Goal: Task Accomplishment & Management: Use online tool/utility

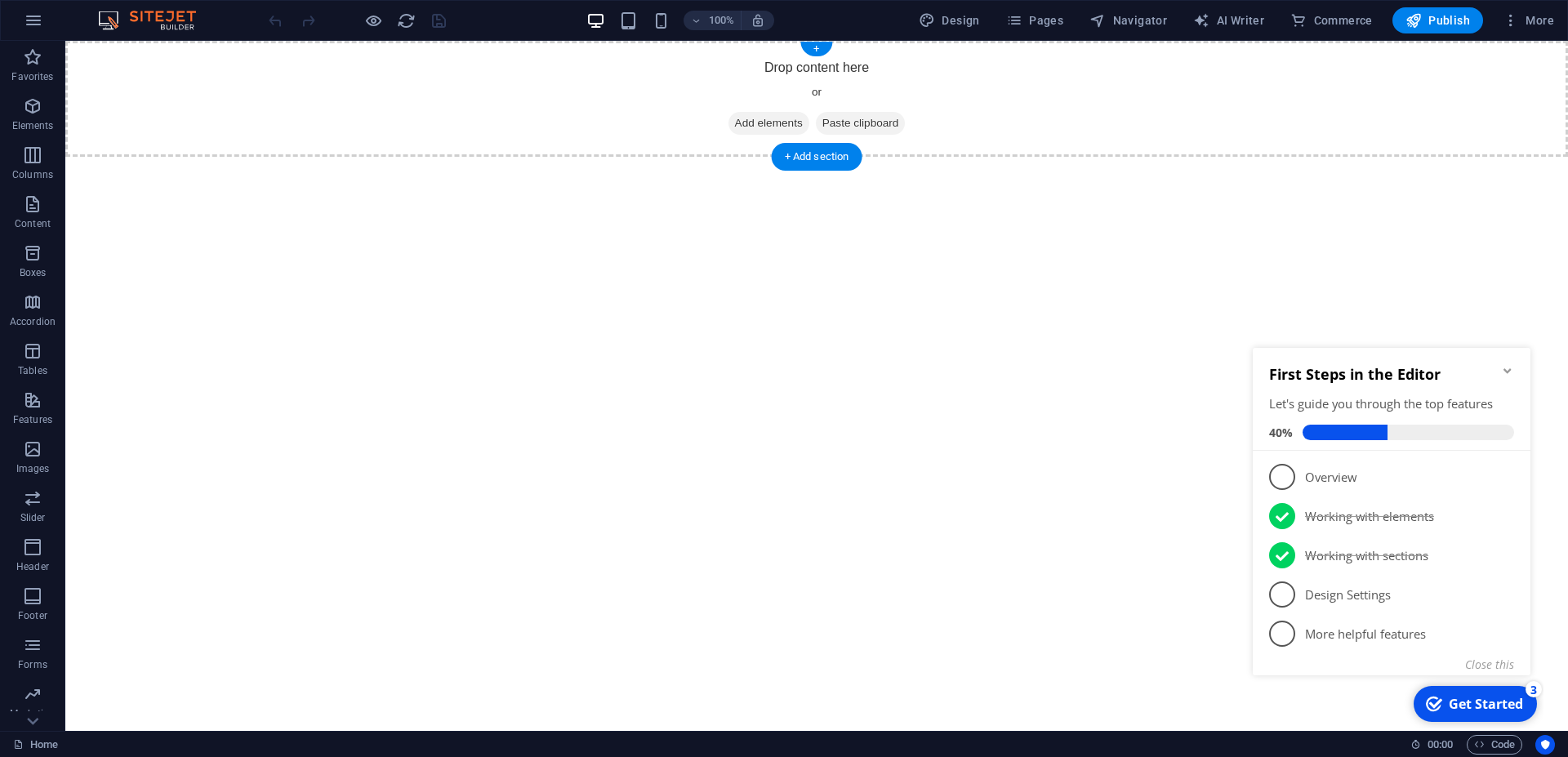
click at [763, 120] on span "Add elements" at bounding box center [769, 123] width 81 height 23
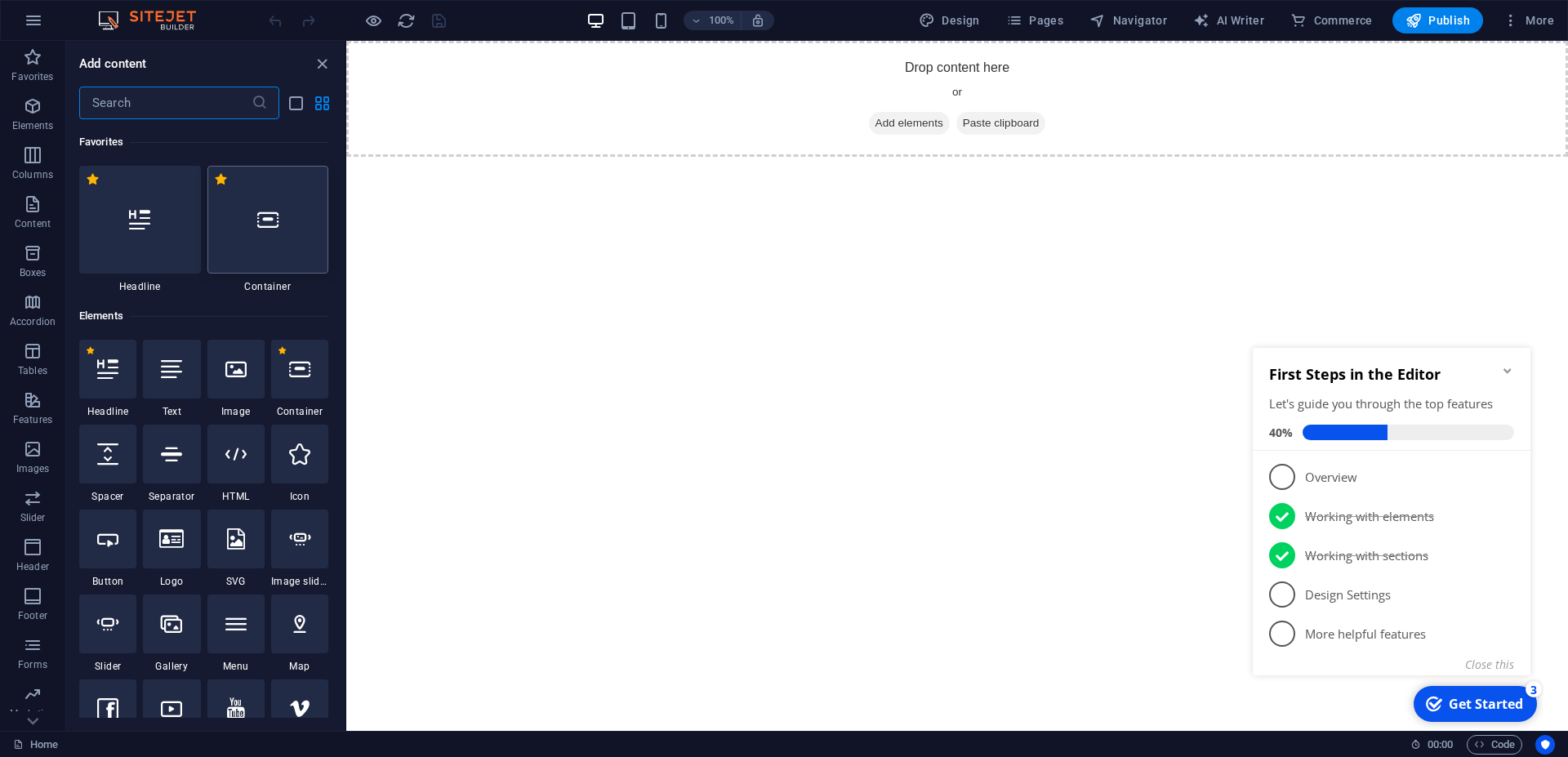
click at [261, 236] on div at bounding box center [268, 219] width 121 height 108
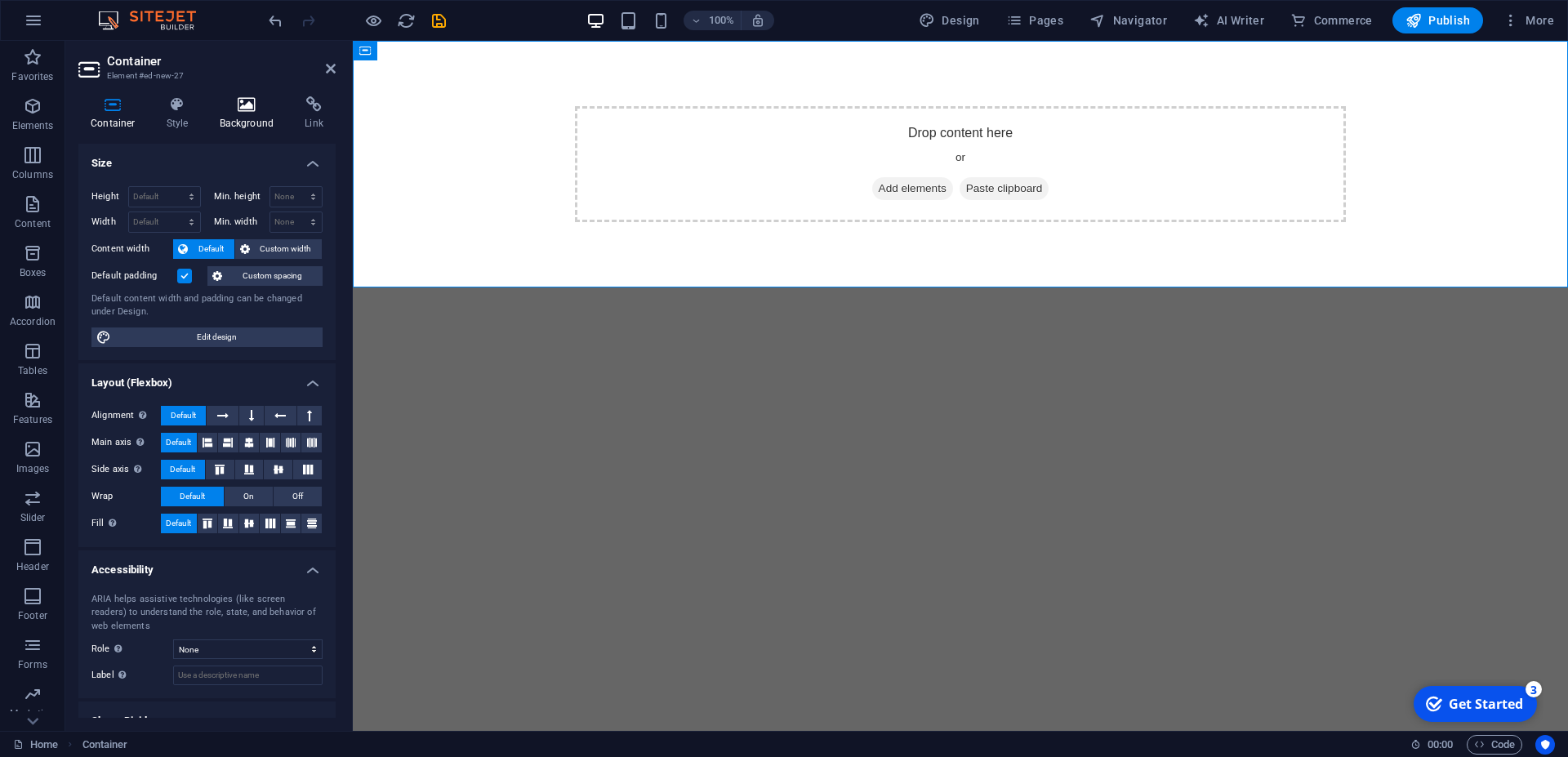
click at [249, 112] on icon at bounding box center [247, 105] width 79 height 17
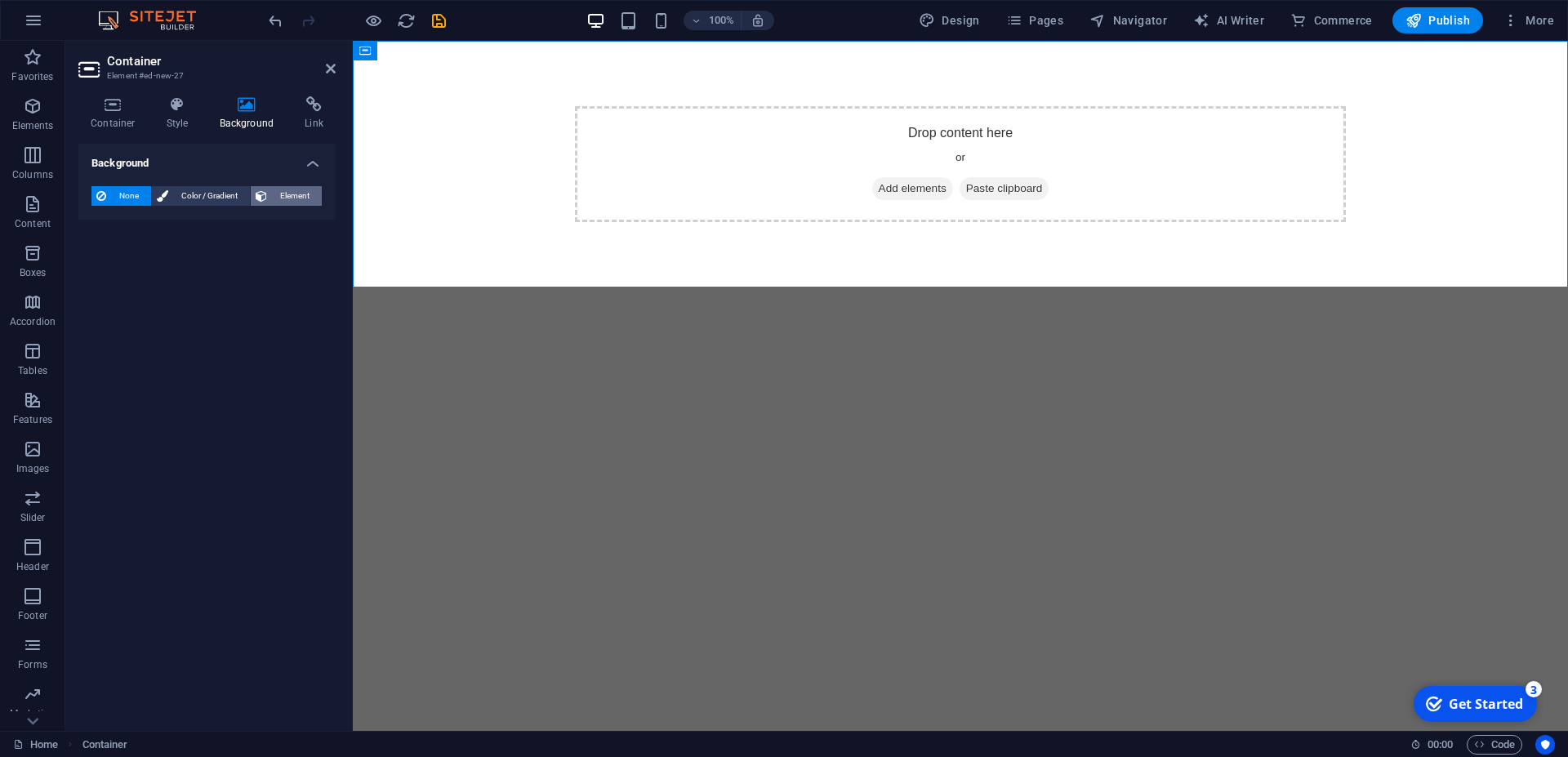
click at [292, 192] on span "Element" at bounding box center [295, 196] width 45 height 19
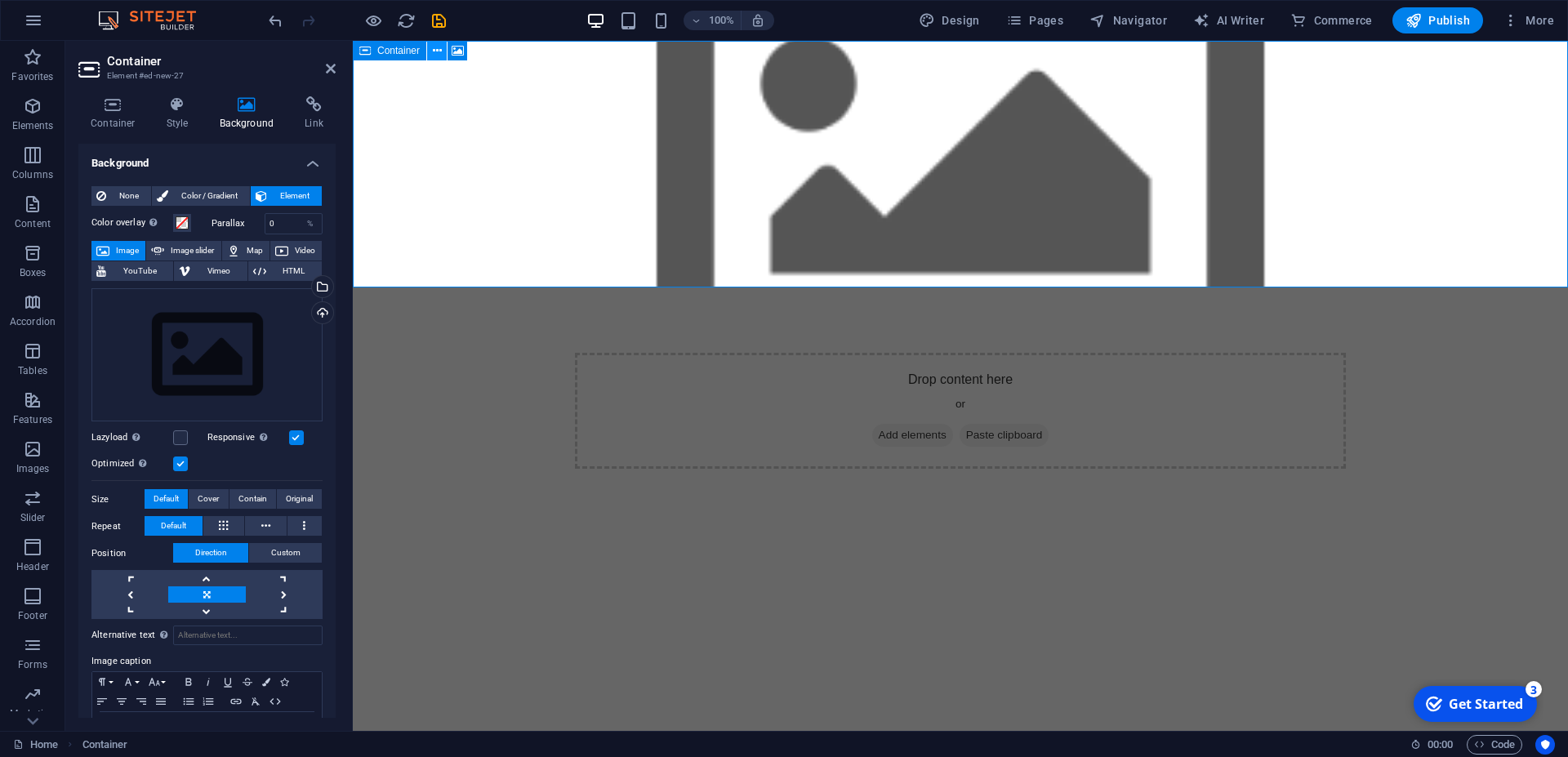
click at [438, 57] on icon at bounding box center [437, 51] width 9 height 18
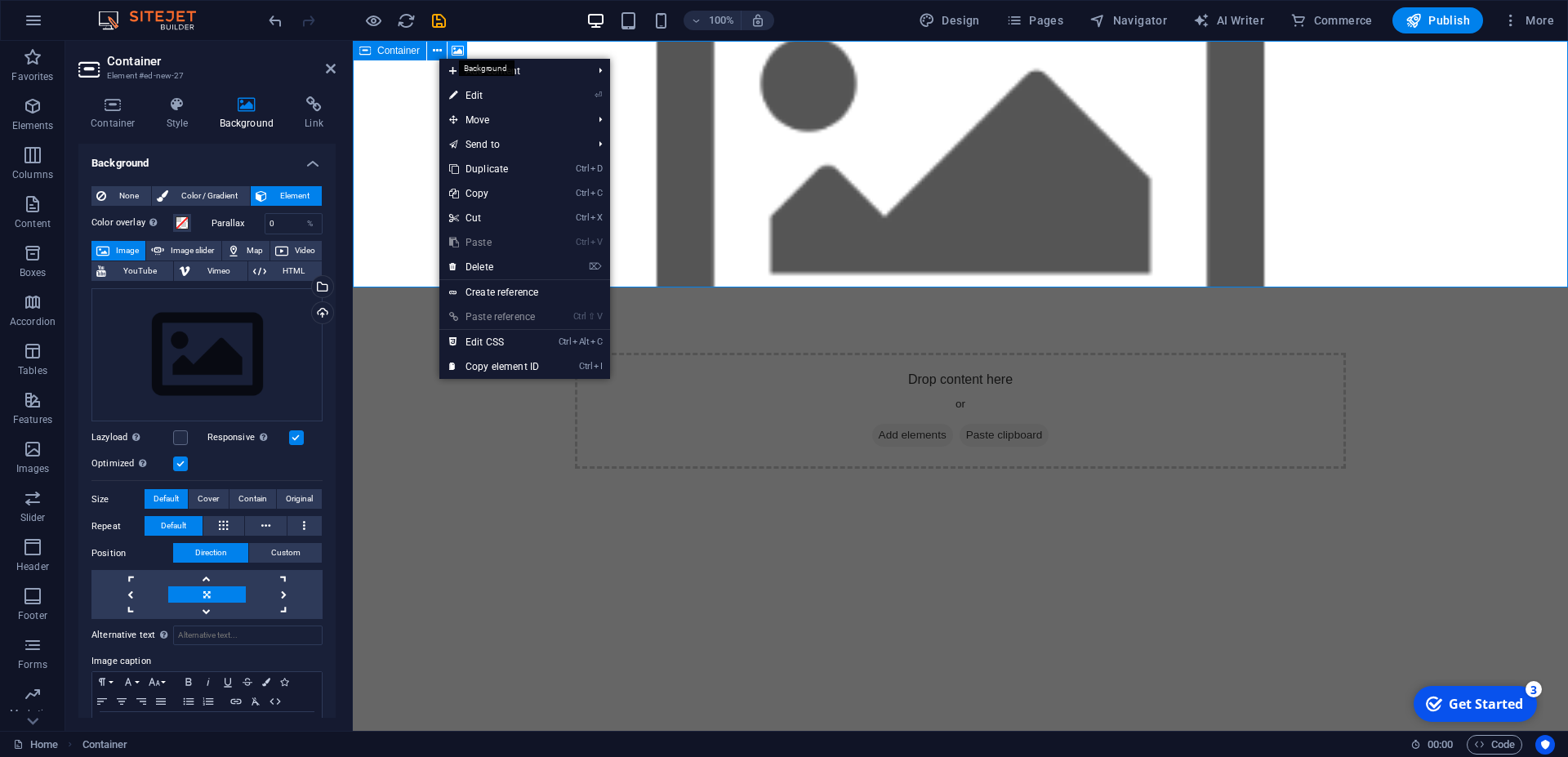
click at [462, 53] on icon at bounding box center [458, 51] width 13 height 18
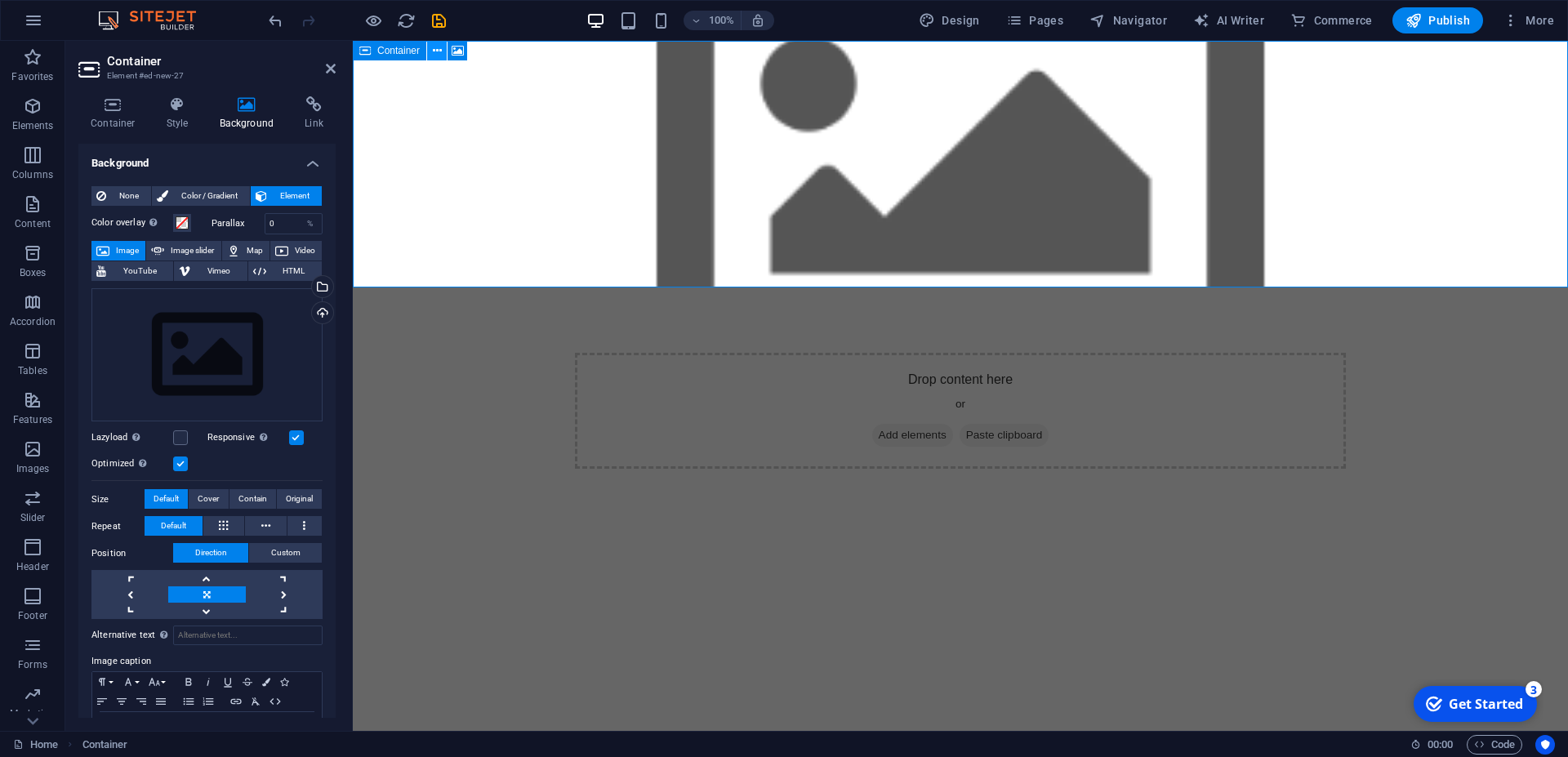
click at [435, 52] on icon at bounding box center [437, 51] width 9 height 18
click at [197, 491] on span "Cover" at bounding box center [208, 499] width 21 height 19
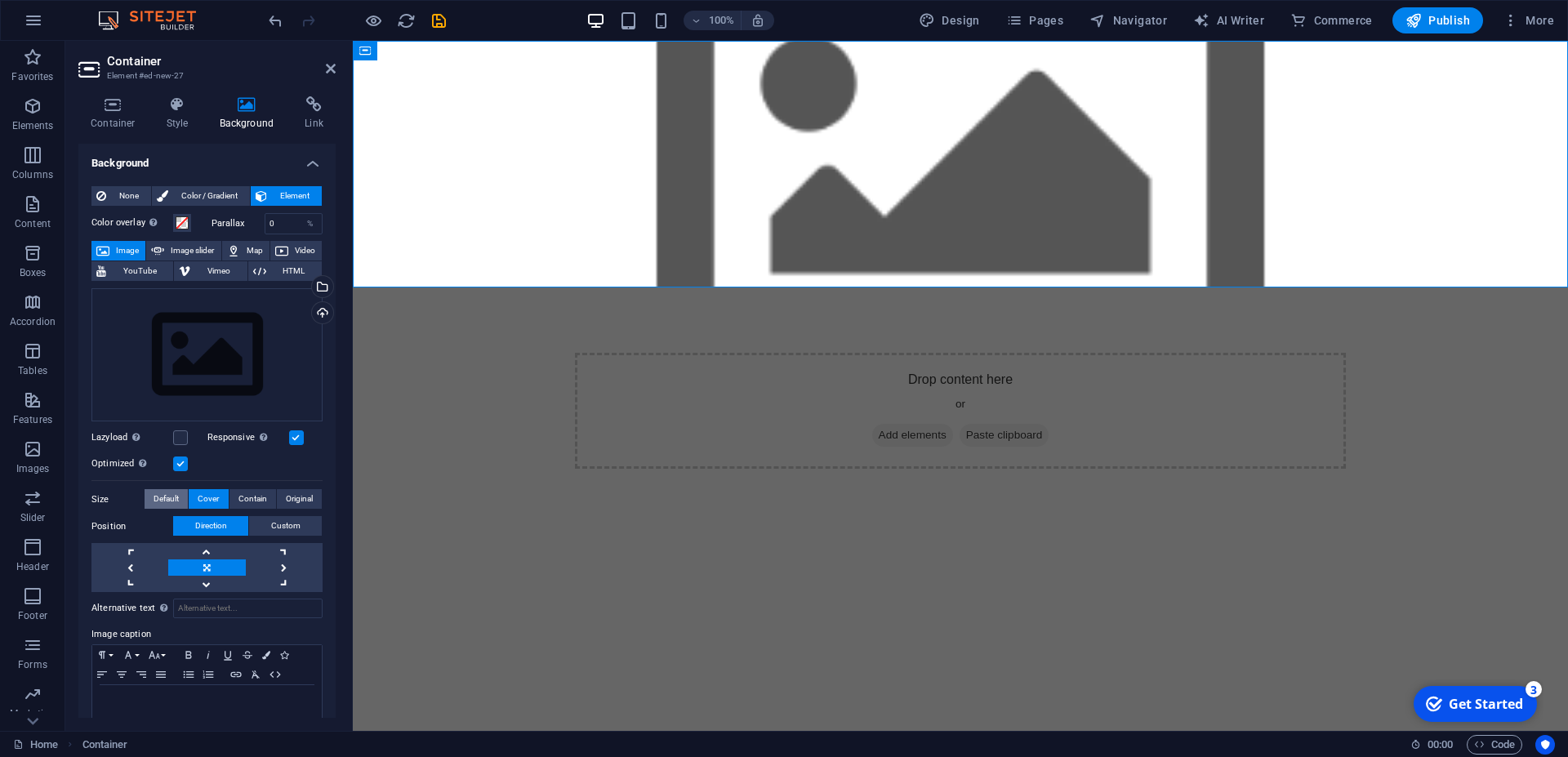
click at [156, 495] on span "Default" at bounding box center [167, 499] width 25 height 19
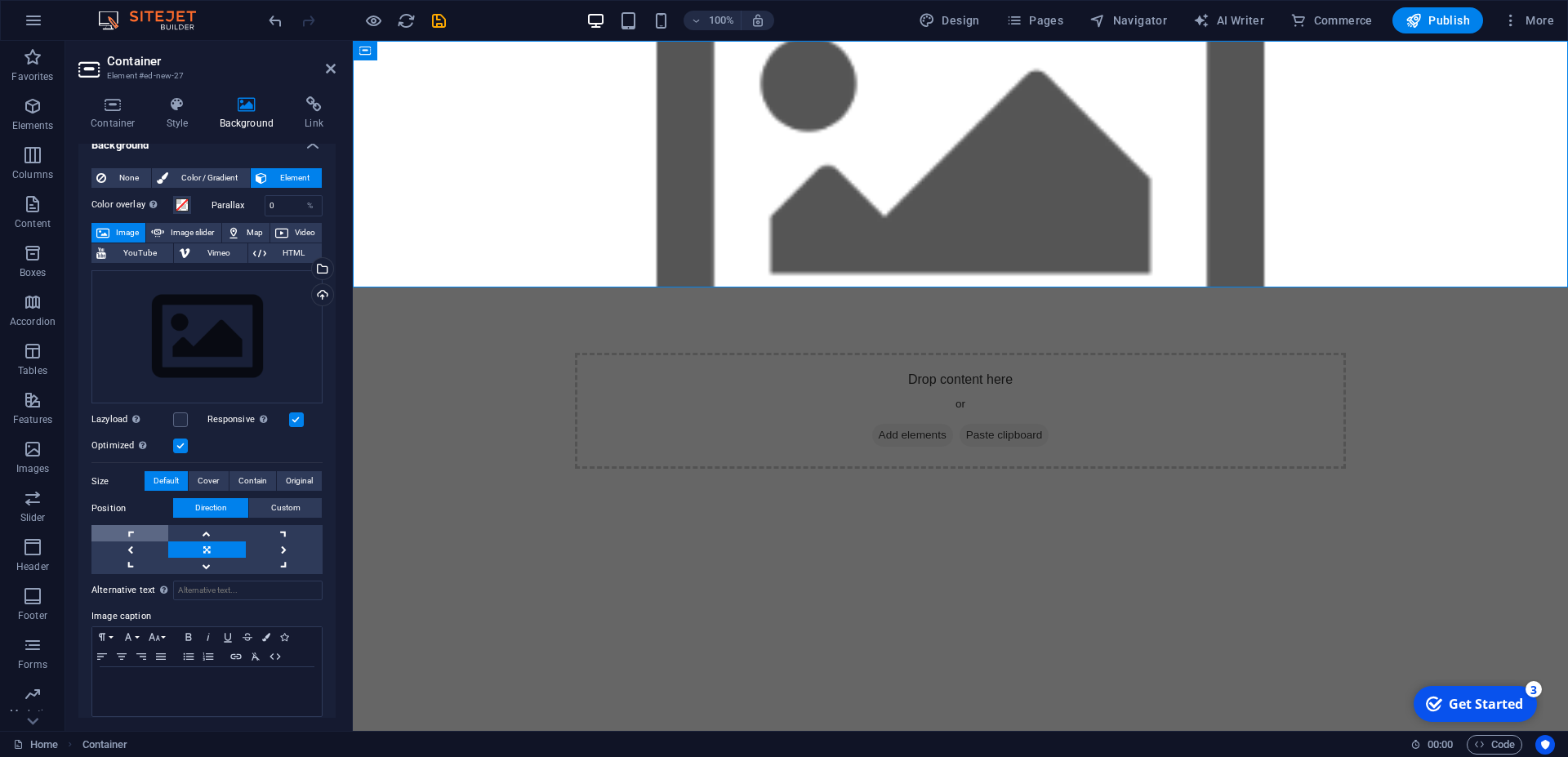
scroll to position [23, 0]
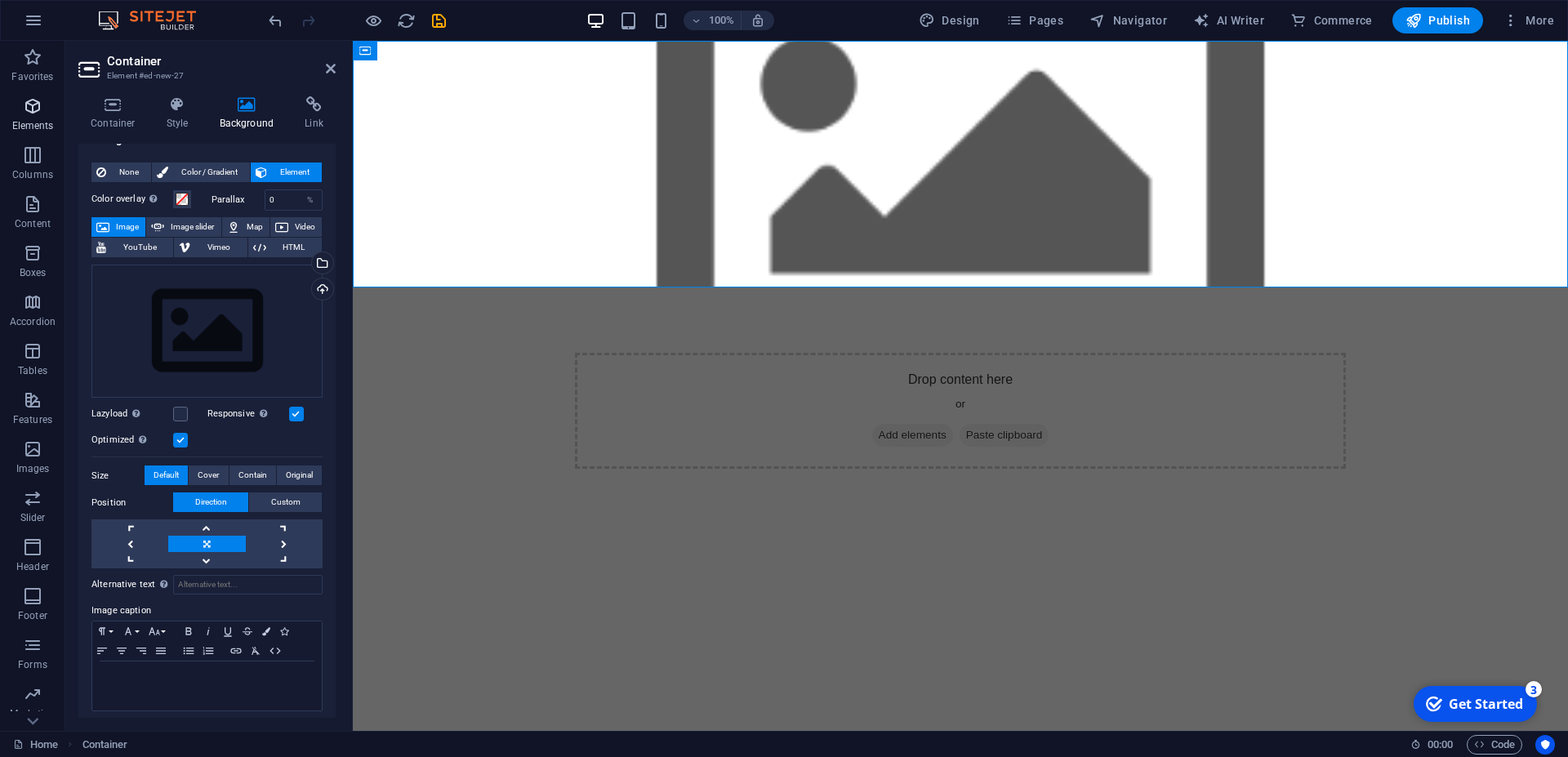
click at [37, 115] on icon "button" at bounding box center [32, 105] width 19 height 19
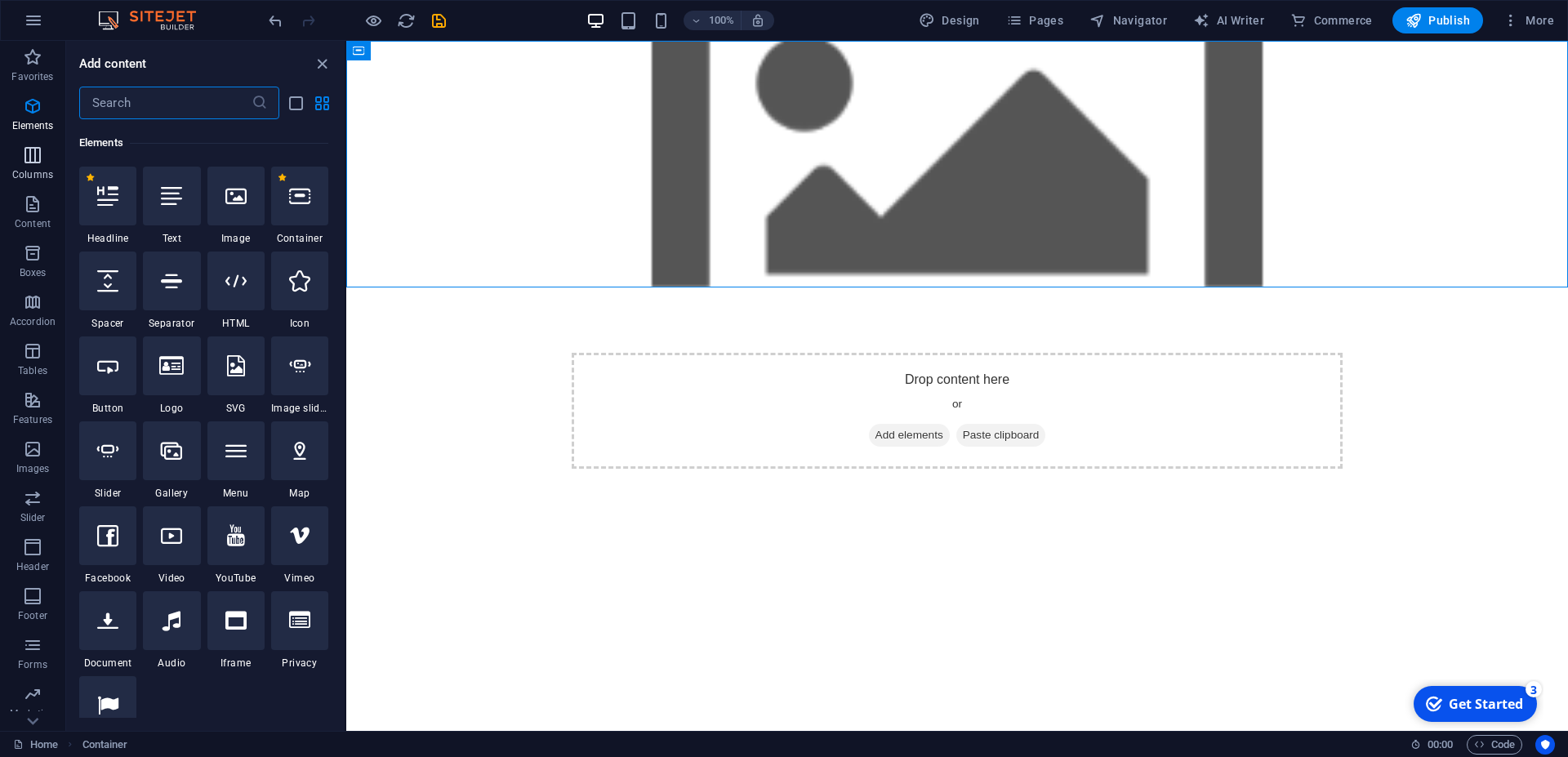
scroll to position [174, 0]
click at [428, 51] on icon at bounding box center [431, 51] width 9 height 18
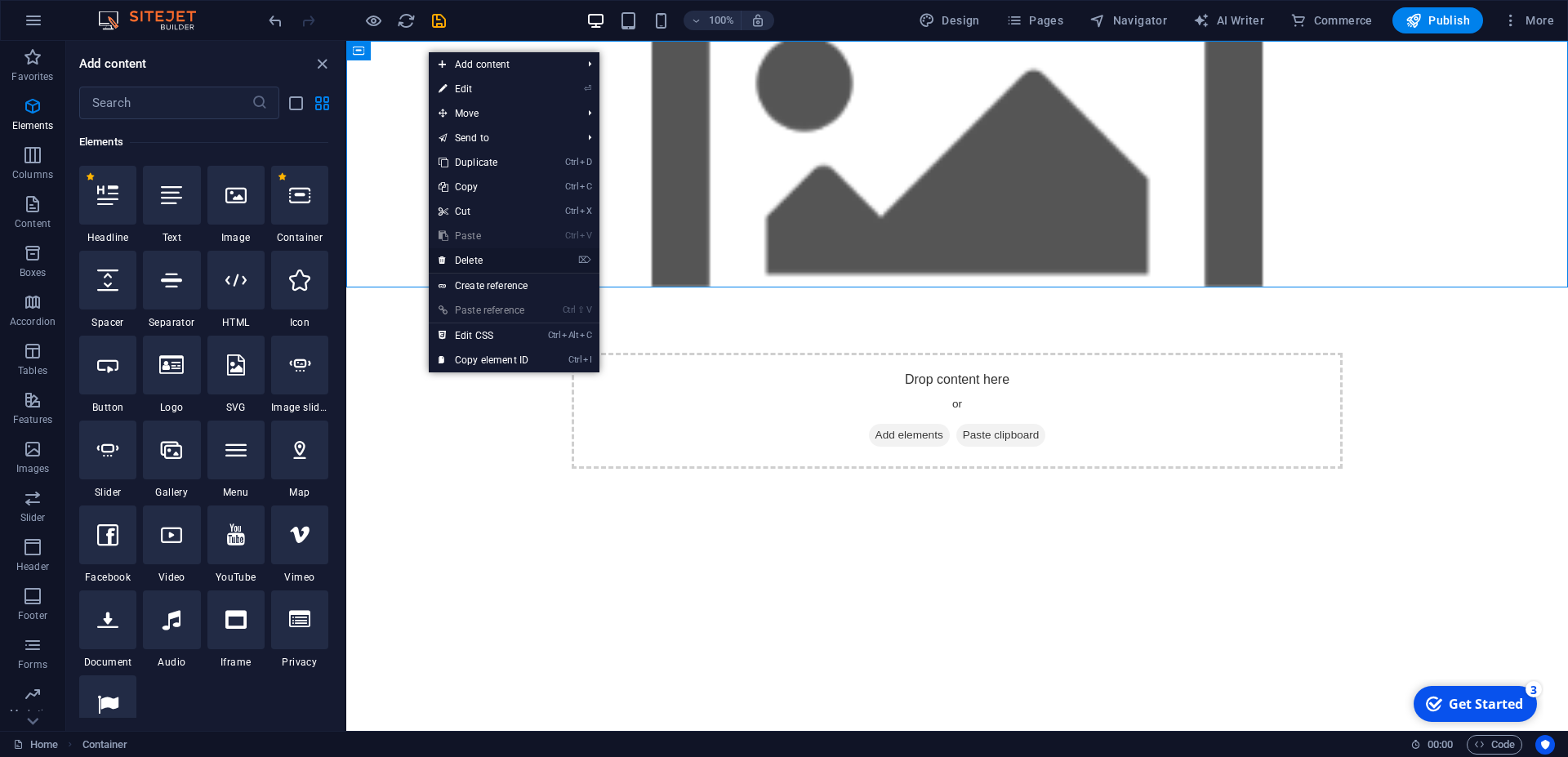
click at [473, 258] on link "⌦ Delete" at bounding box center [484, 260] width 110 height 24
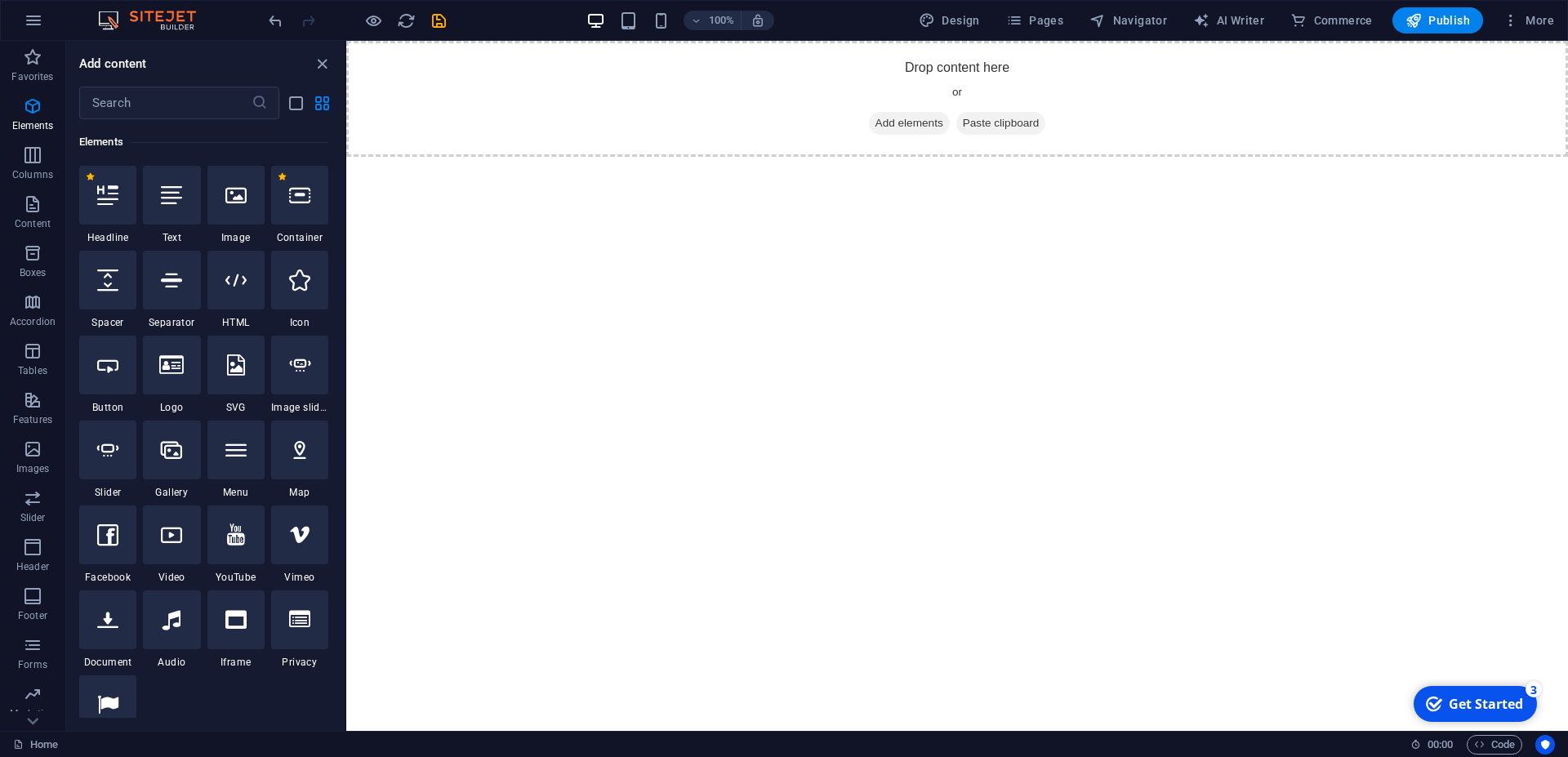
click at [819, 156] on html "Skip to main content Drop content here or Add elements Paste clipboard" at bounding box center [957, 99] width 1222 height 116
click at [567, 156] on html "Skip to main content Drop content here or Add elements Paste clipboard" at bounding box center [957, 99] width 1222 height 116
click at [30, 459] on span "Images" at bounding box center [33, 458] width 65 height 39
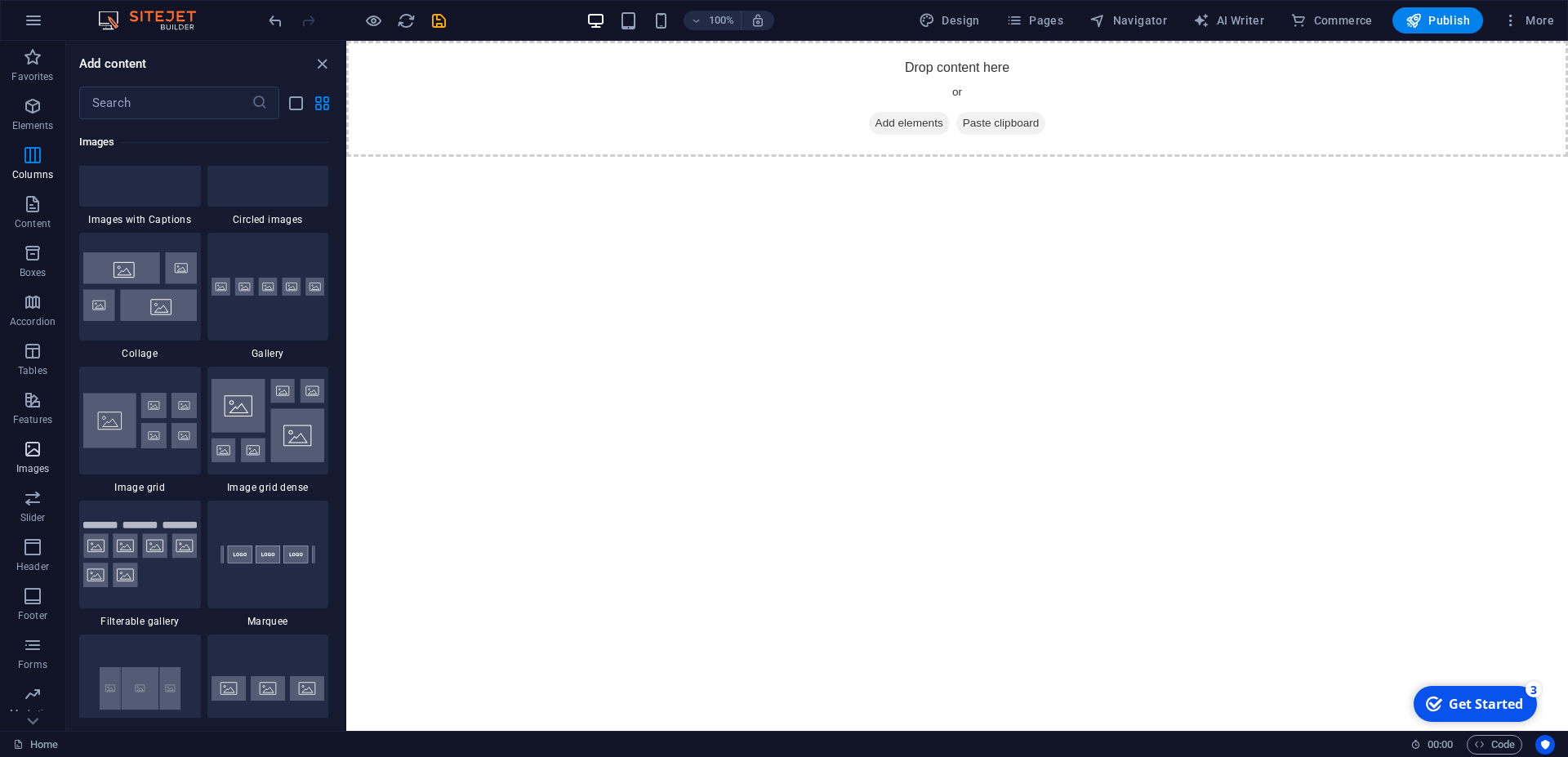
scroll to position [8354, 0]
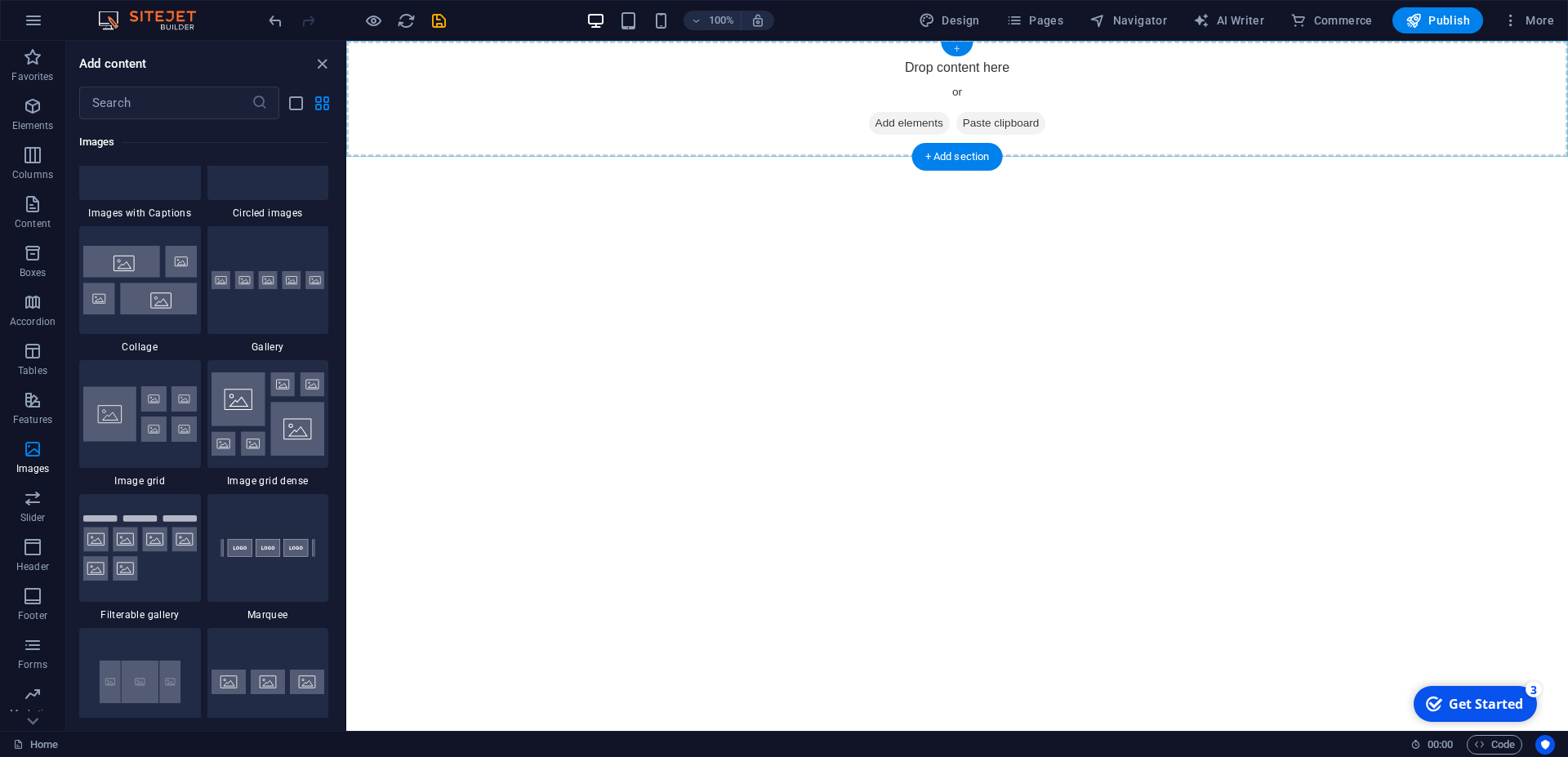
click at [956, 49] on div "+" at bounding box center [957, 49] width 32 height 15
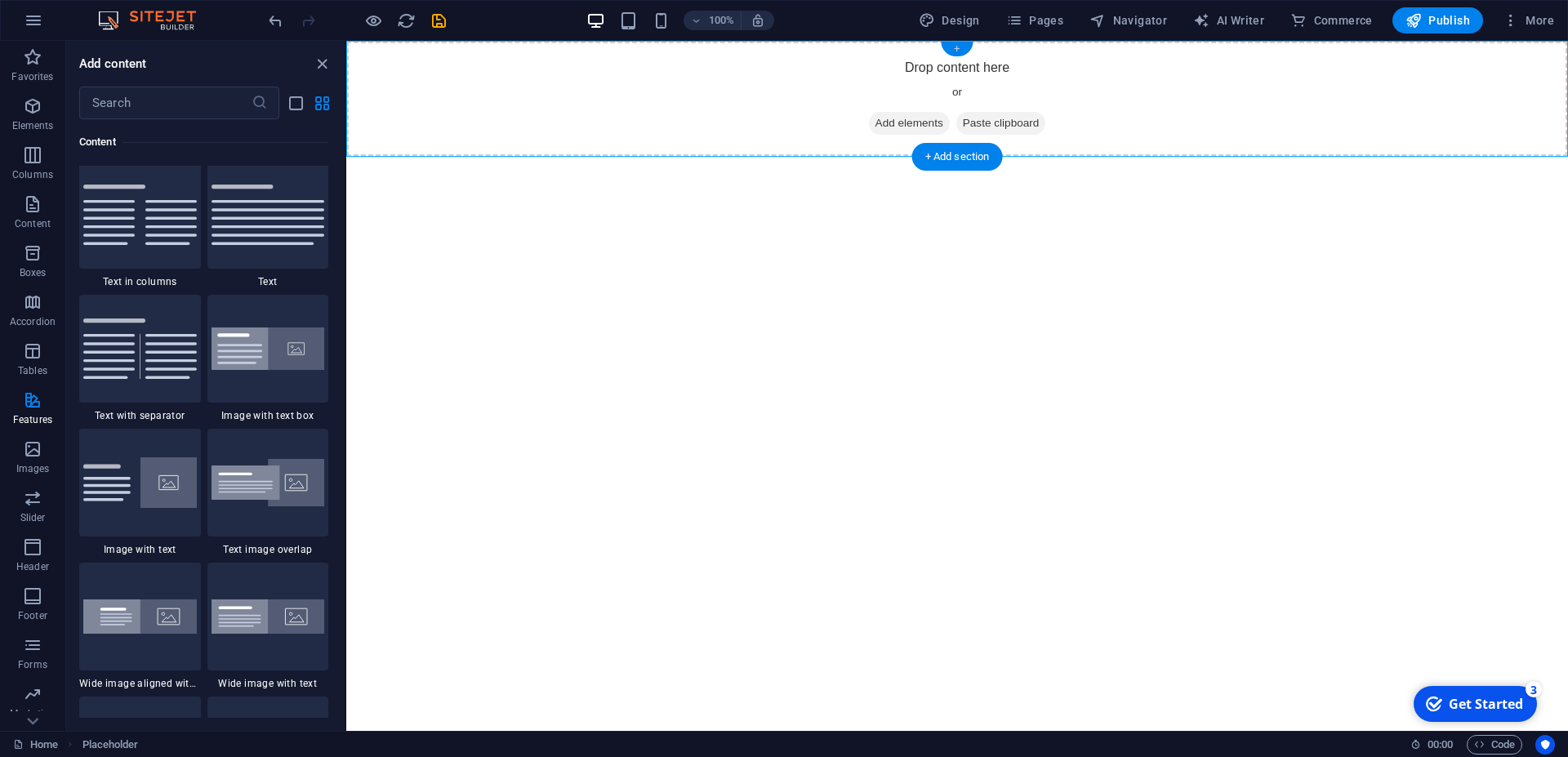
scroll to position [2857, 0]
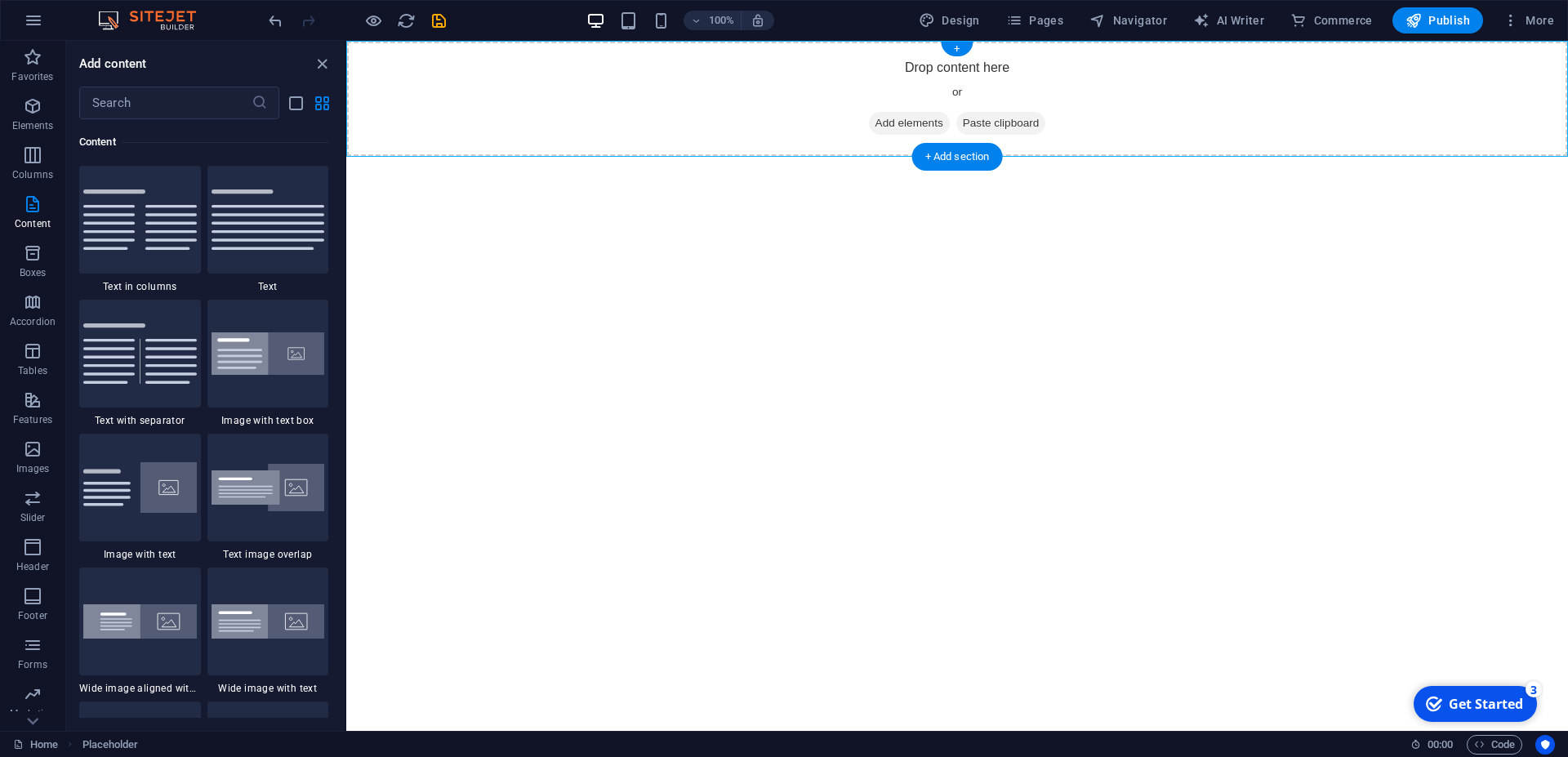
click at [880, 120] on span "Add elements" at bounding box center [910, 123] width 81 height 23
click at [1002, 118] on span "Paste clipboard" at bounding box center [1001, 123] width 90 height 23
click at [980, 122] on span "Paste clipboard" at bounding box center [1001, 123] width 90 height 23
click at [294, 110] on icon "list-view" at bounding box center [296, 103] width 18 height 18
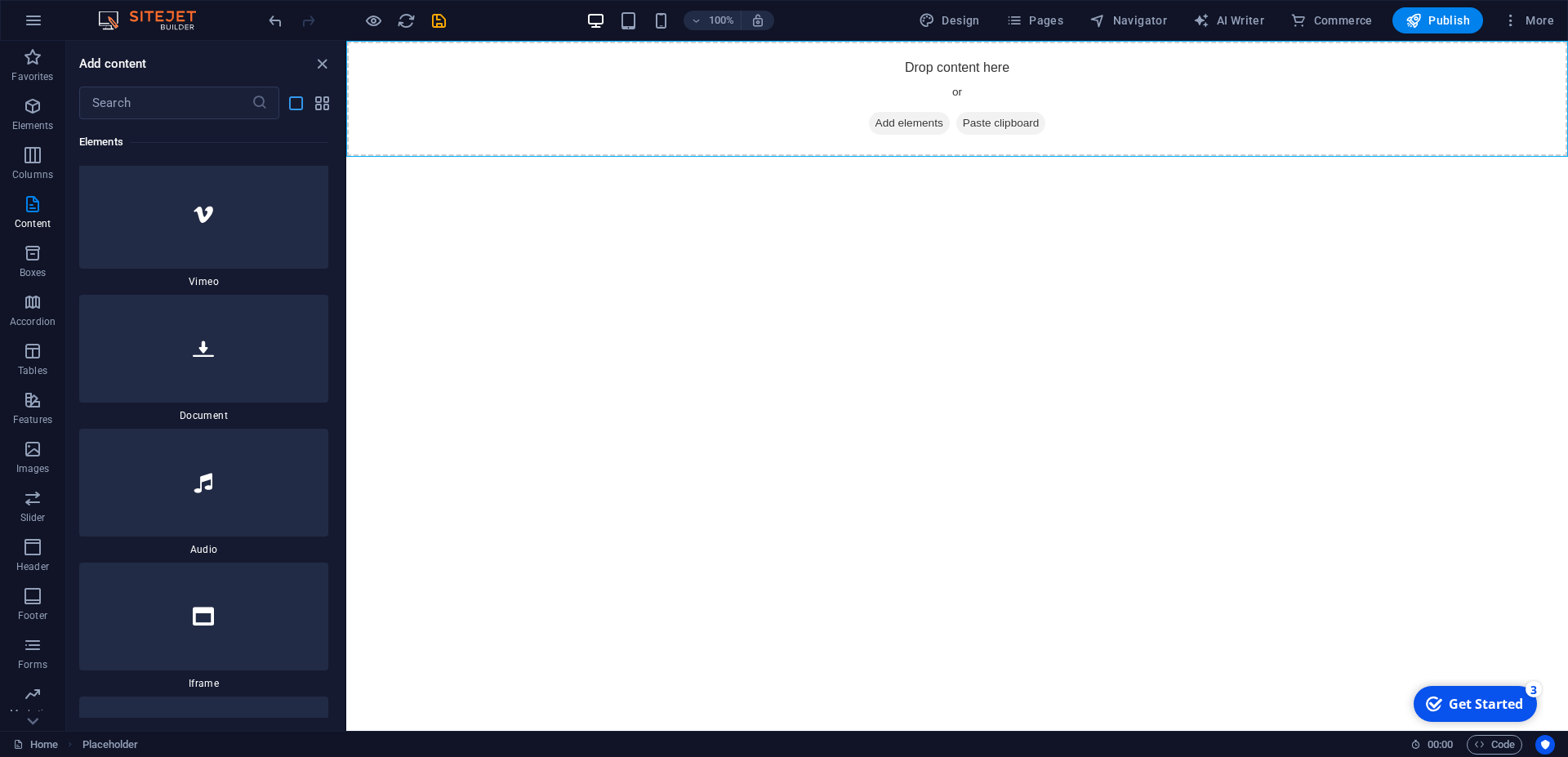
scroll to position [8382, 0]
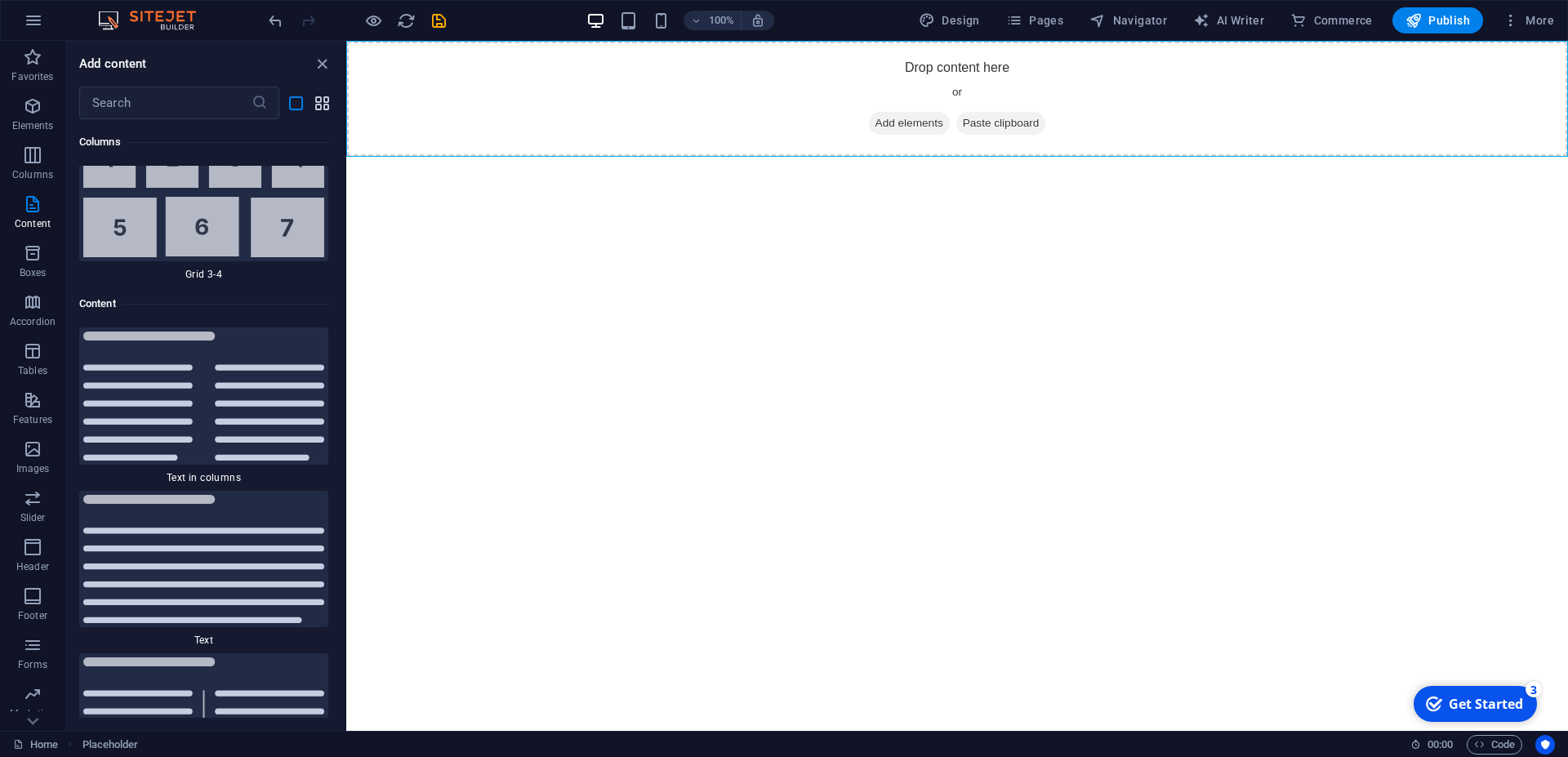
click at [319, 101] on icon "grid-view" at bounding box center [322, 103] width 18 height 18
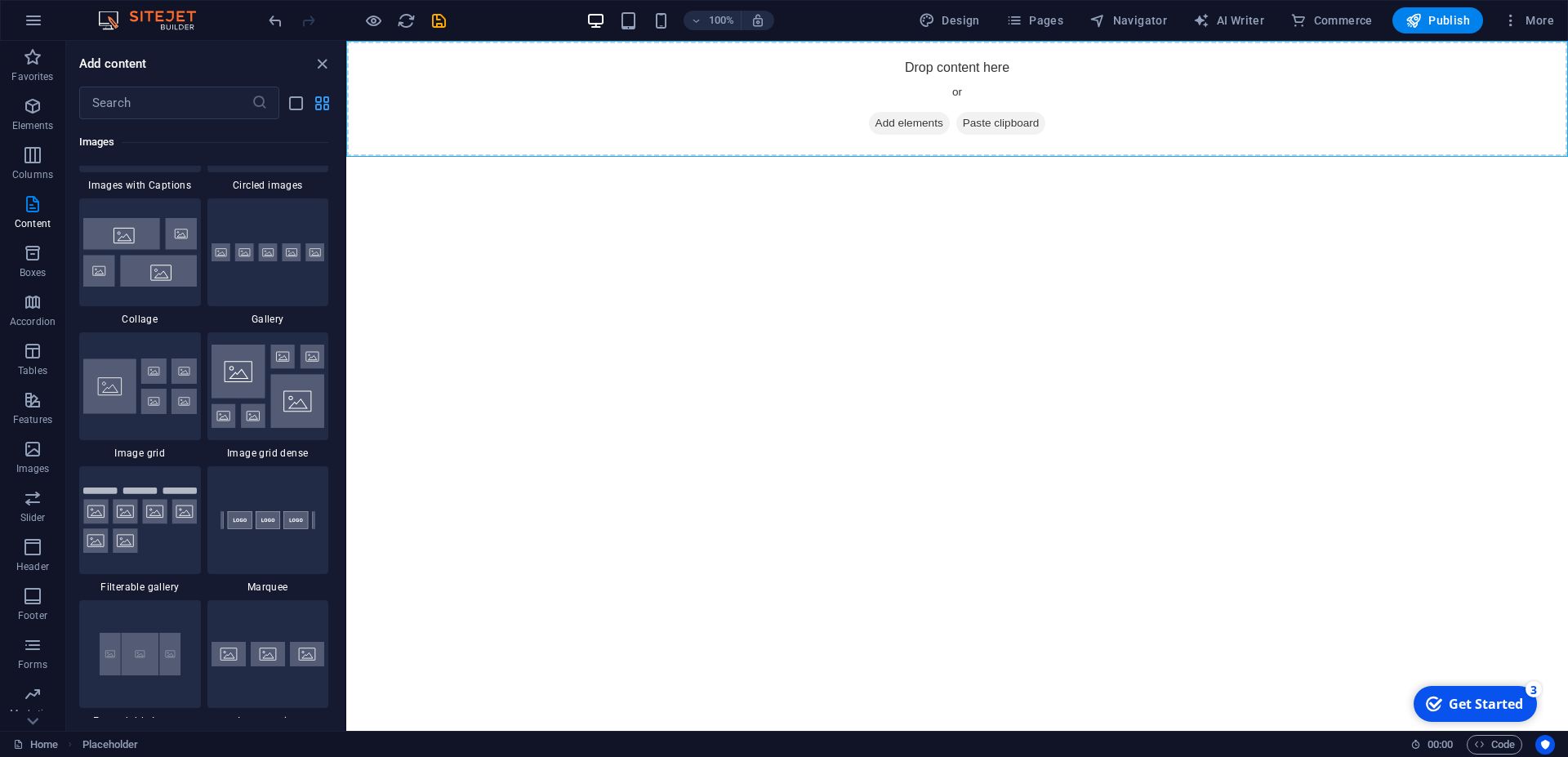
scroll to position [2857, 0]
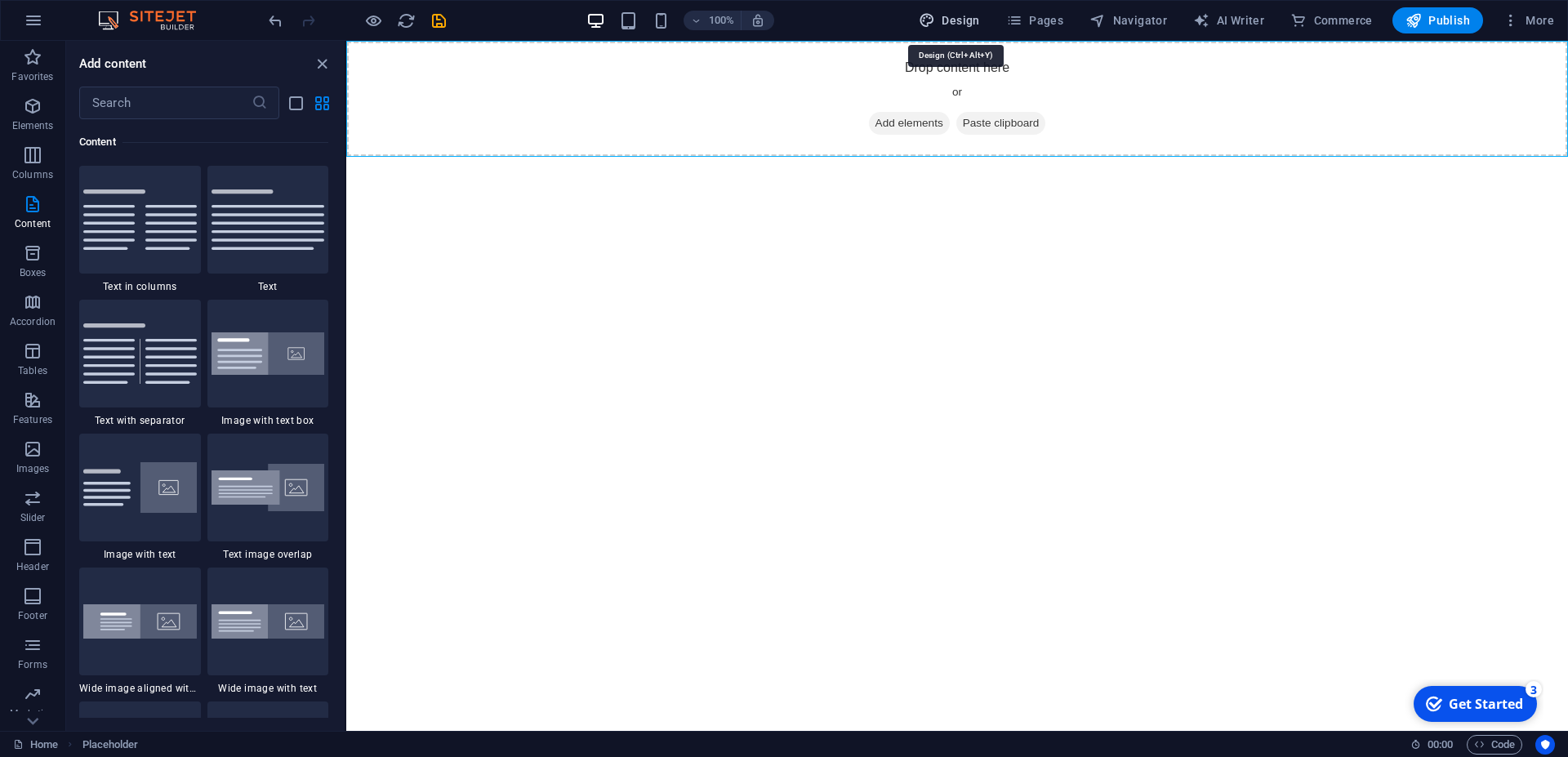
click at [960, 18] on span "Design" at bounding box center [949, 21] width 61 height 17
select select "px"
select select "400"
select select "px"
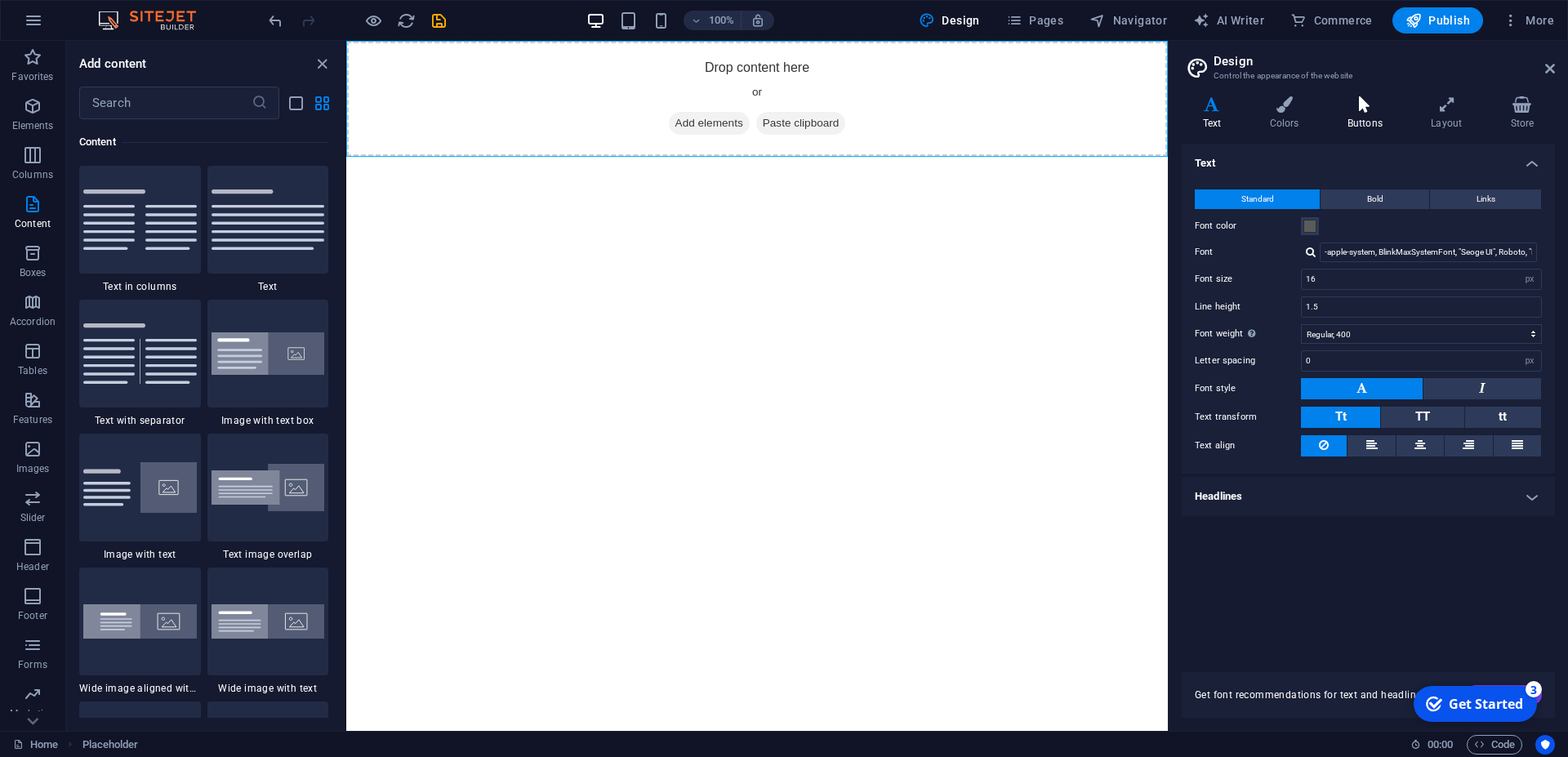
click at [1368, 116] on h4 "Buttons" at bounding box center [1368, 113] width 84 height 34
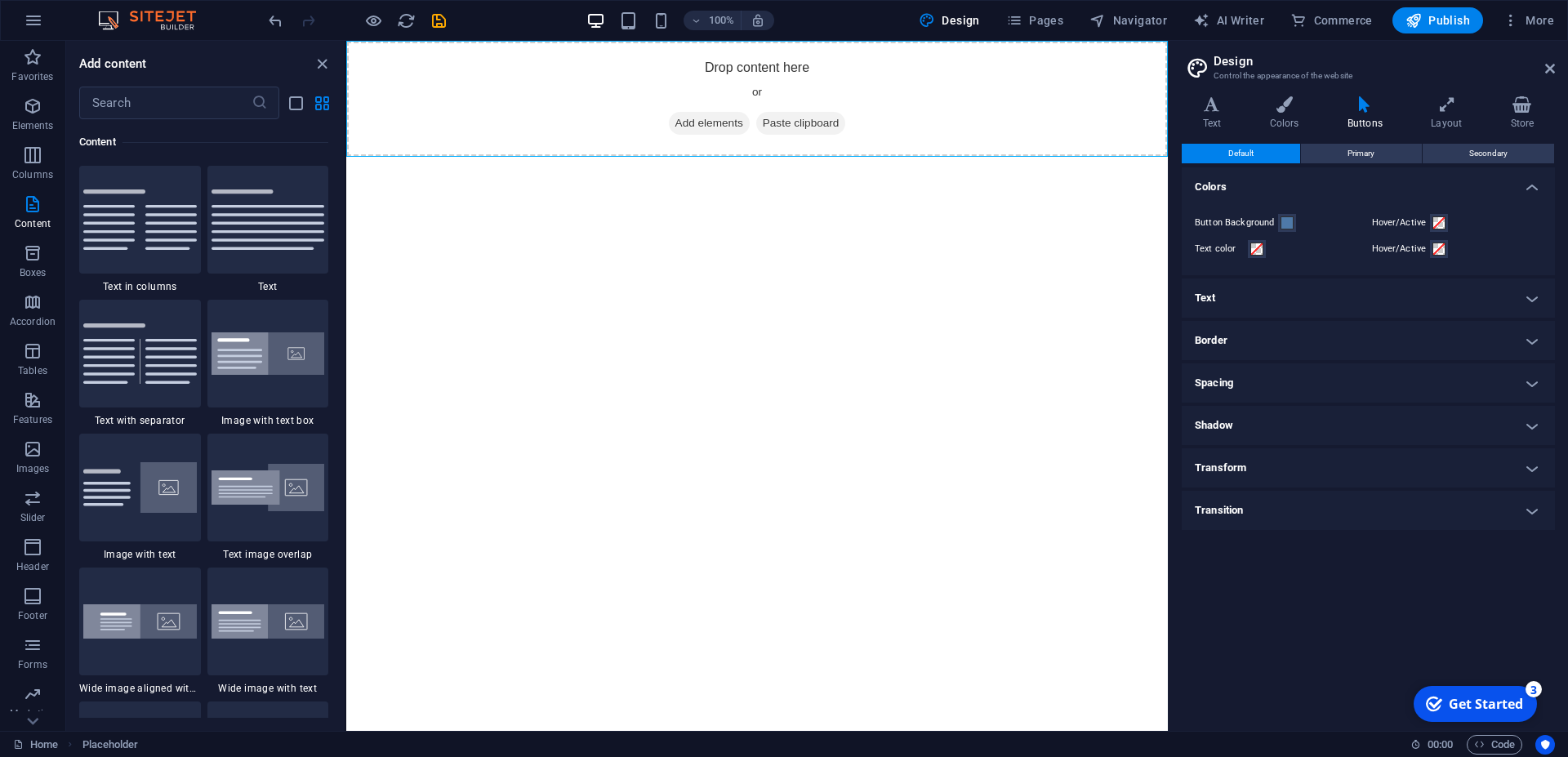
click at [1241, 338] on h4 "Border" at bounding box center [1369, 340] width 373 height 39
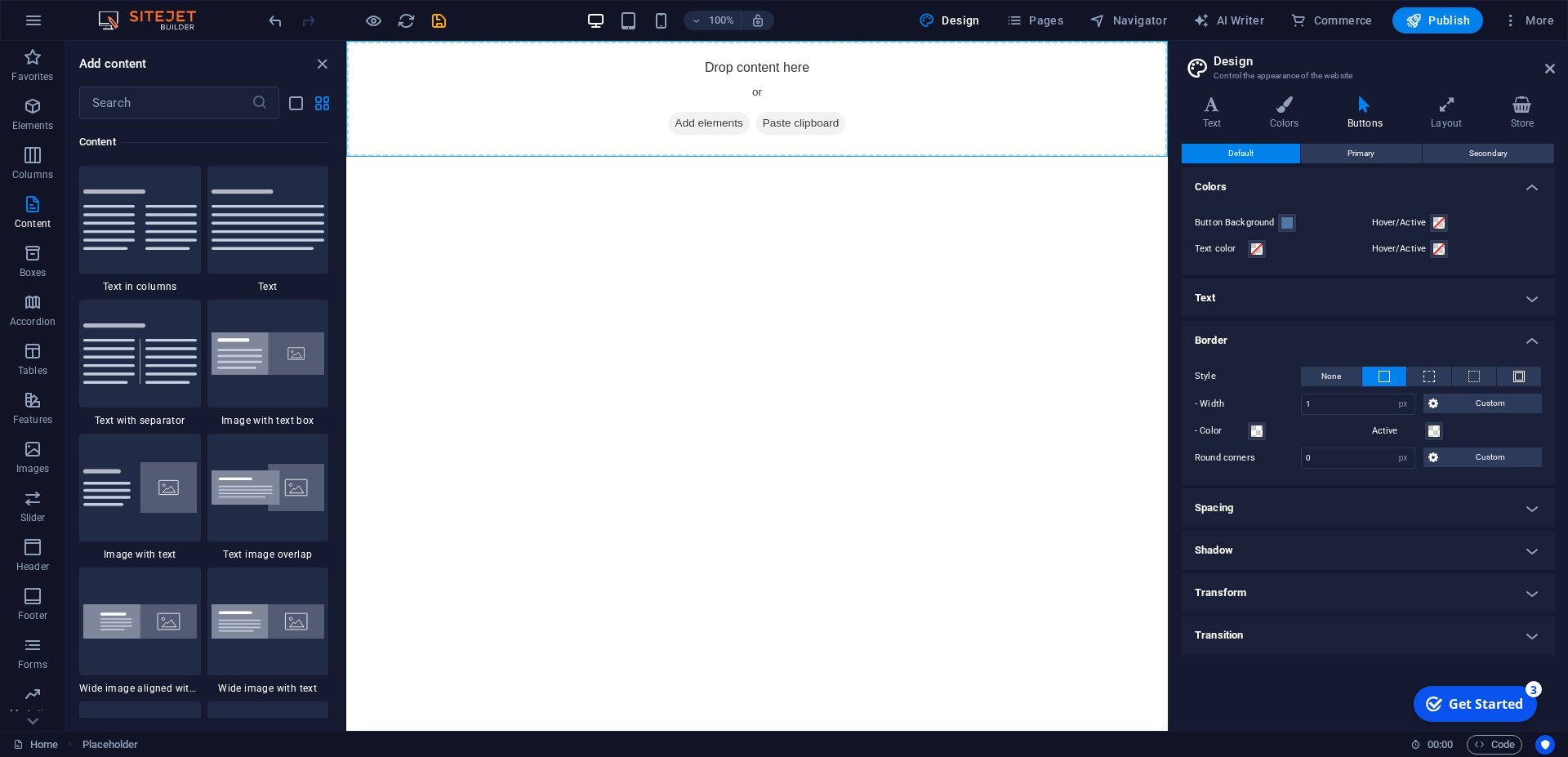
click at [1278, 506] on h4 "Spacing" at bounding box center [1369, 508] width 373 height 39
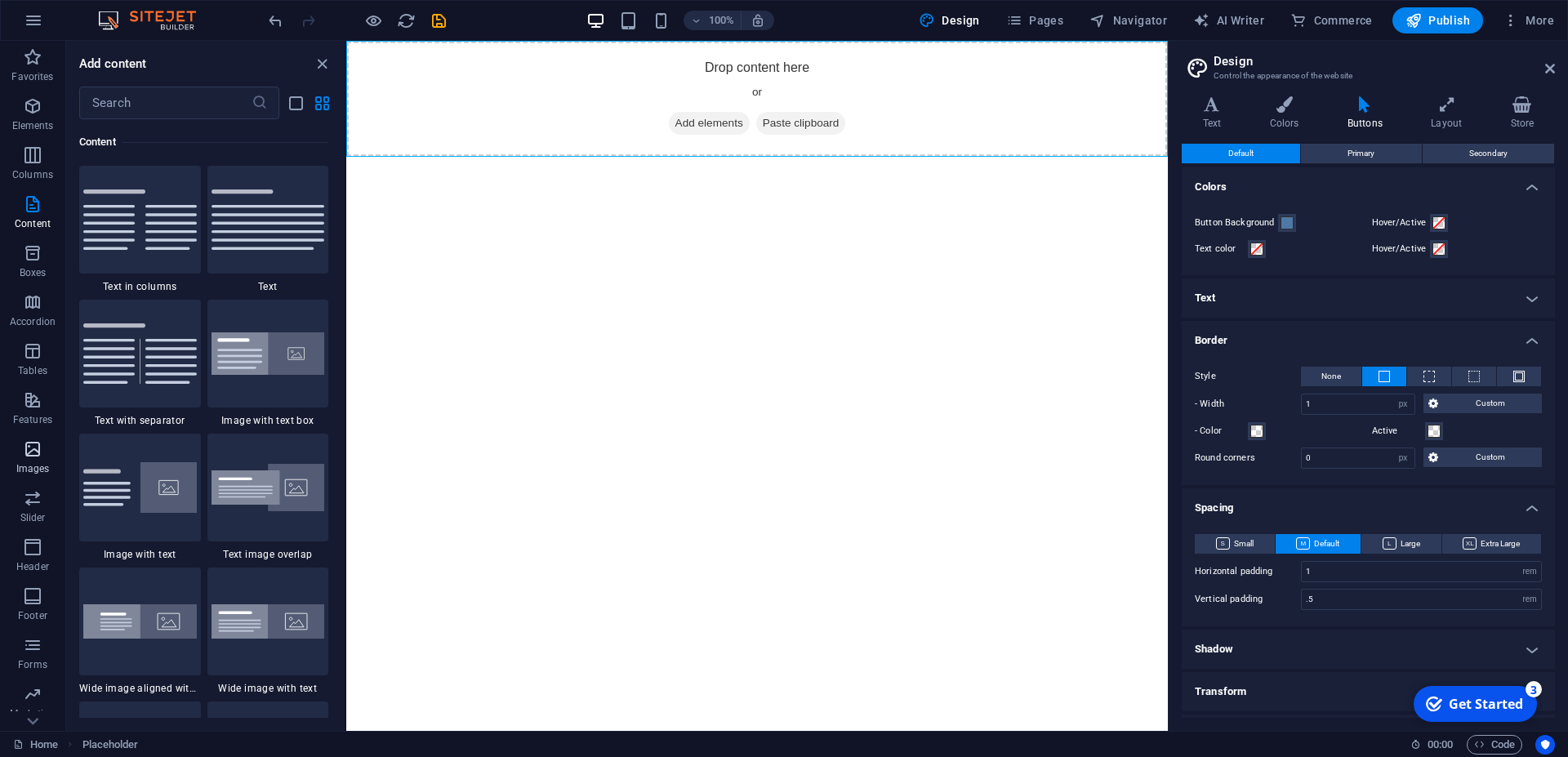
click at [28, 455] on icon "button" at bounding box center [32, 448] width 19 height 19
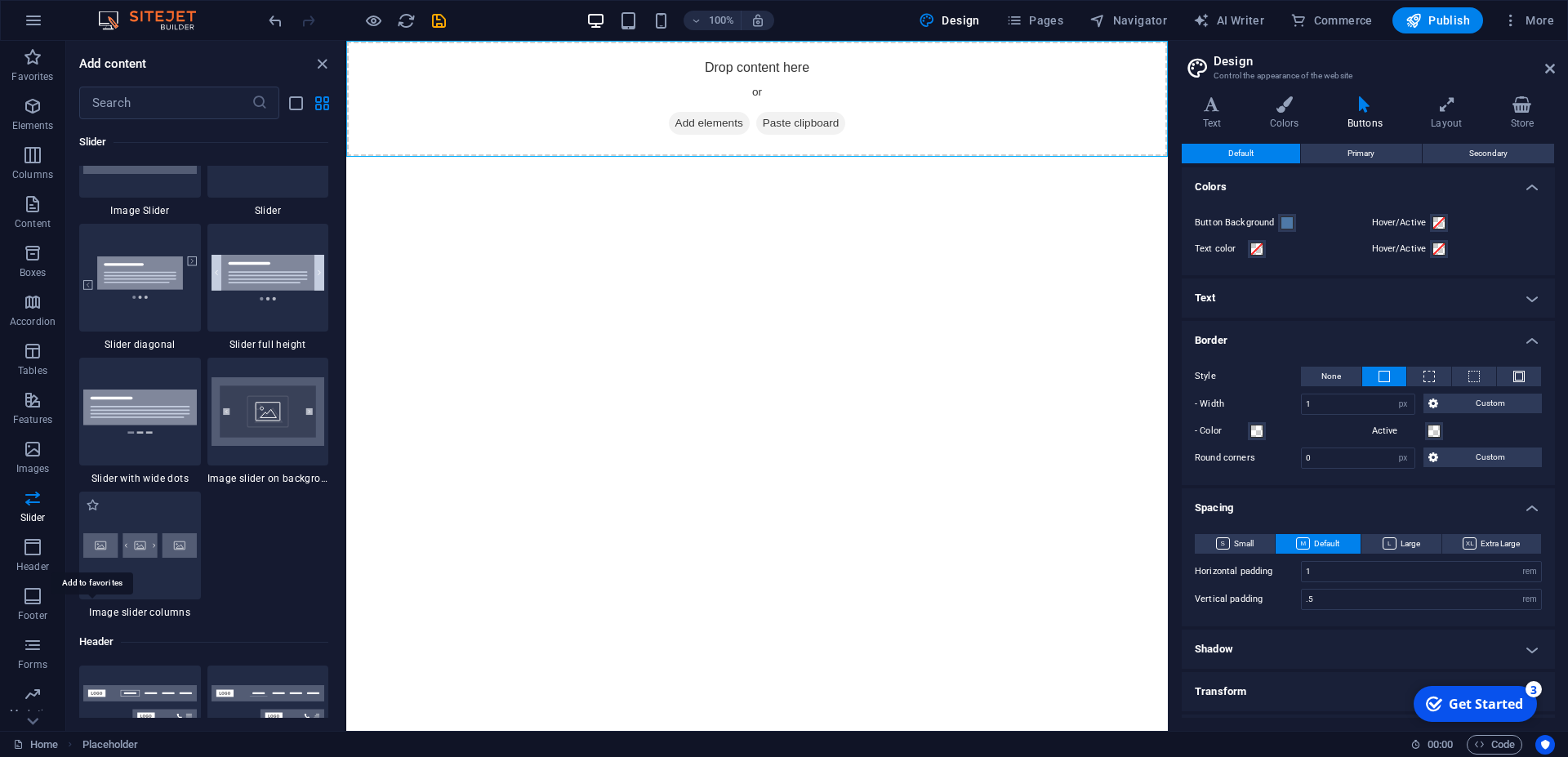
scroll to position [9579, 0]
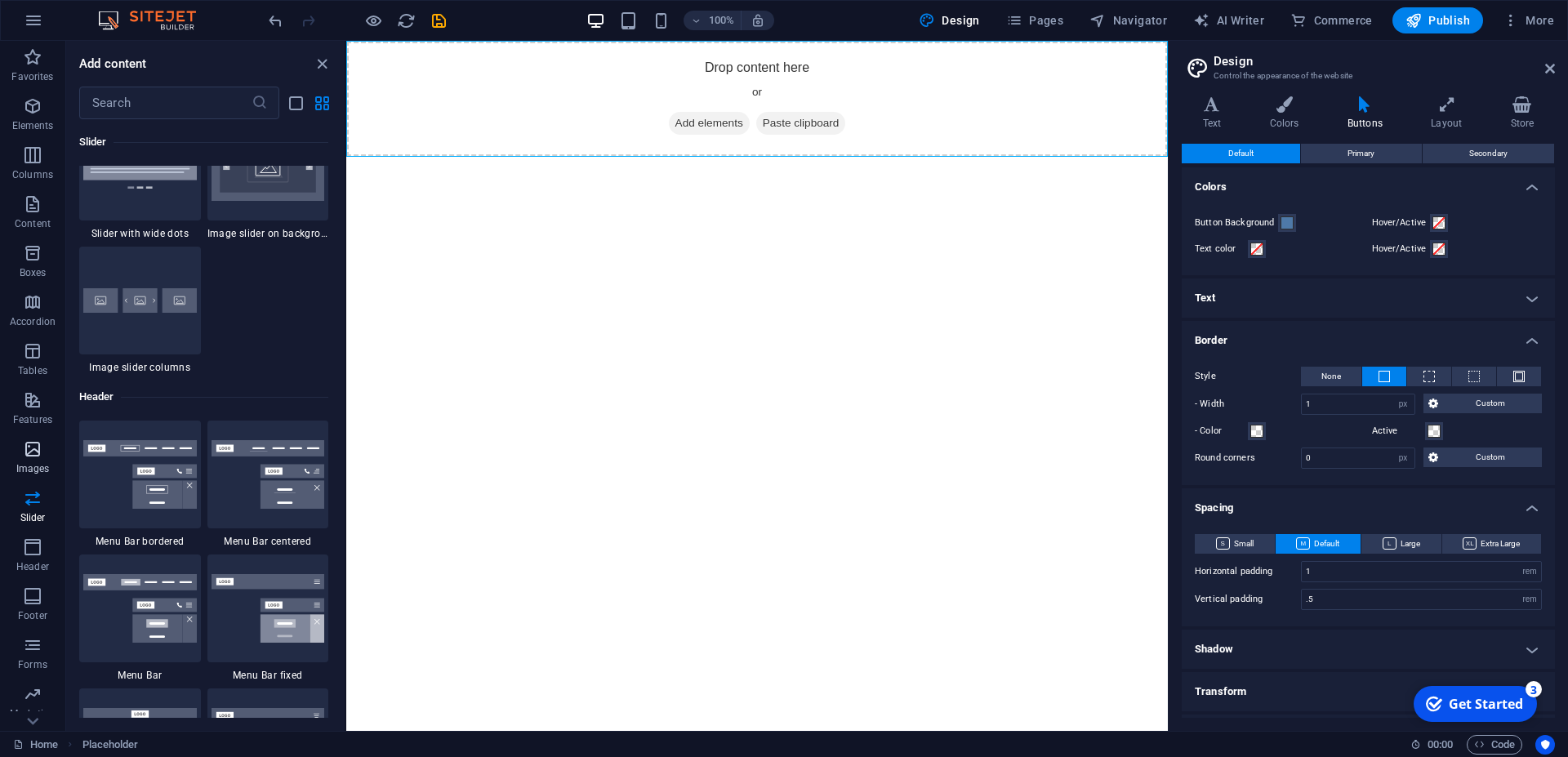
click at [25, 454] on icon "button" at bounding box center [32, 448] width 19 height 19
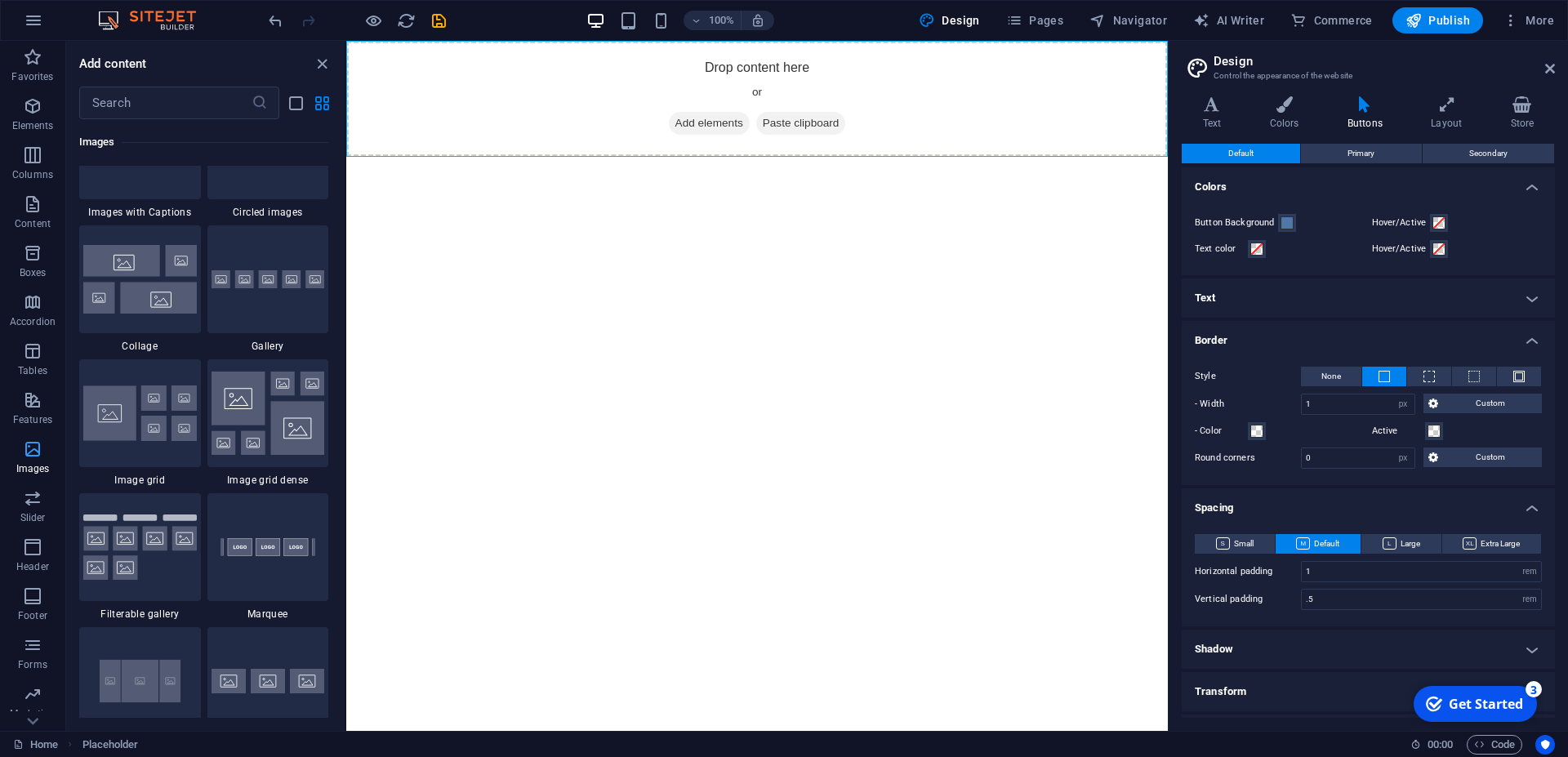
scroll to position [8354, 0]
click at [37, 446] on icon "button" at bounding box center [32, 448] width 19 height 19
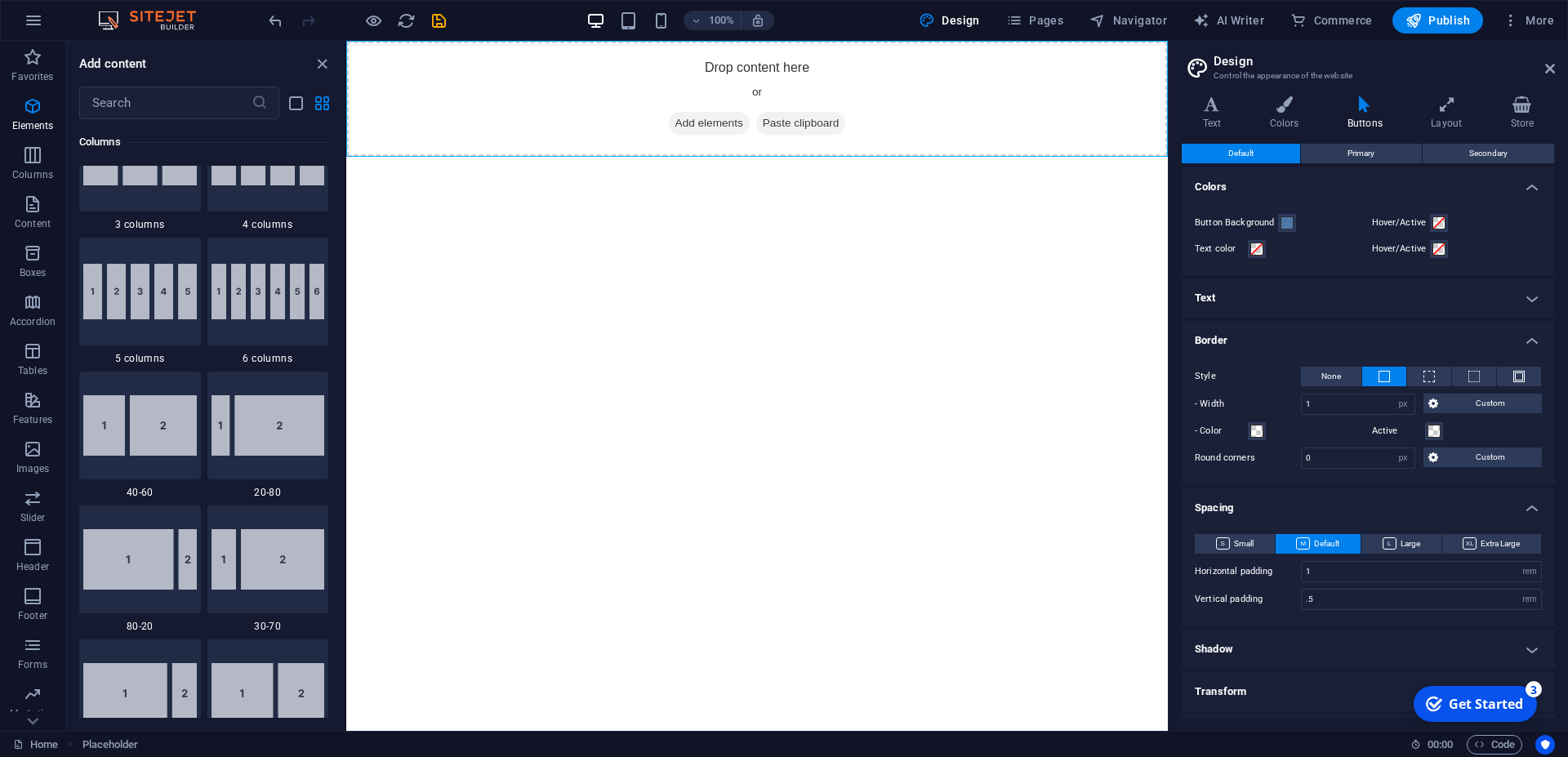
scroll to position [0, 0]
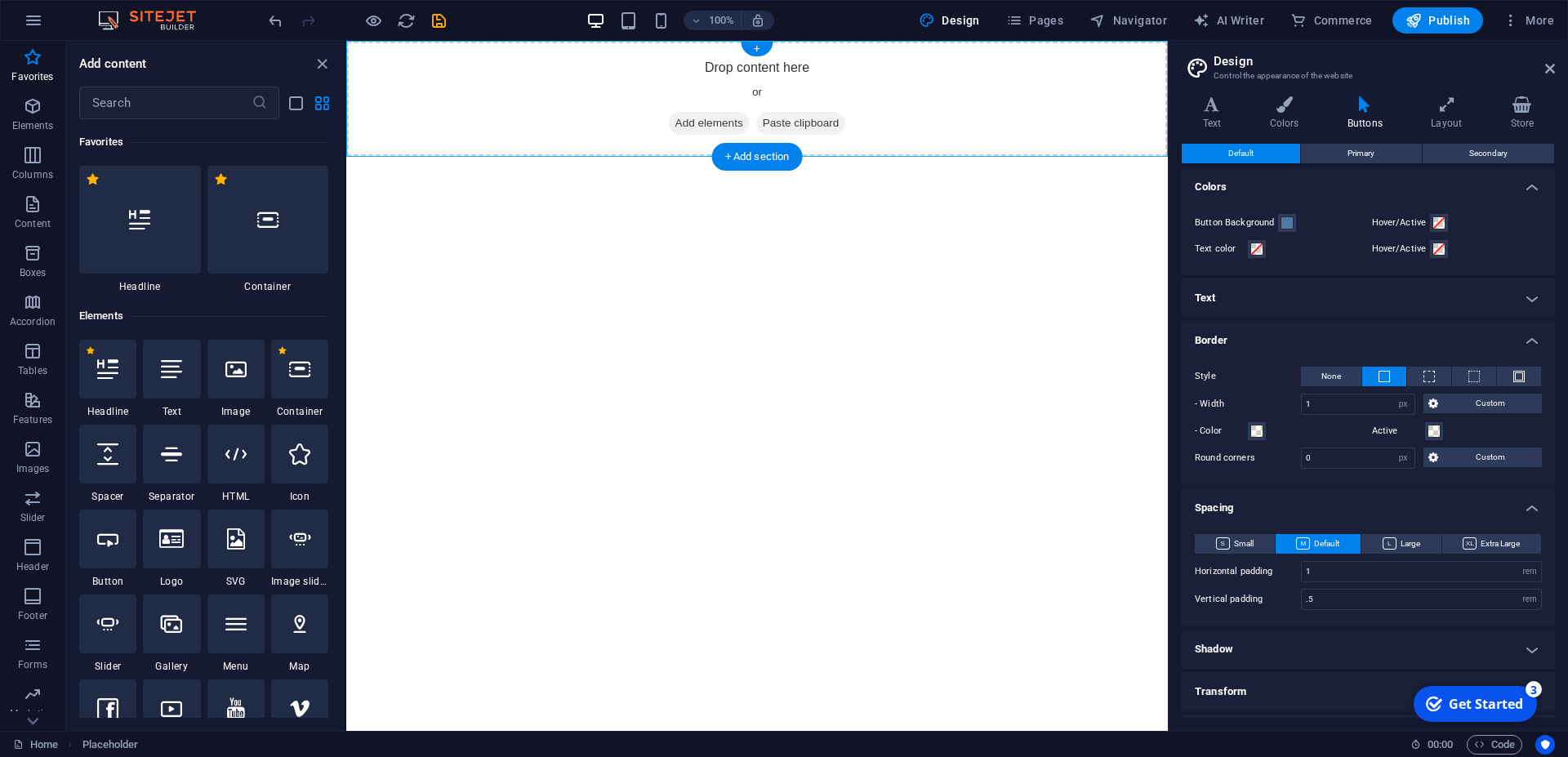
click at [712, 120] on span "Add elements" at bounding box center [710, 123] width 81 height 23
click at [217, 371] on div at bounding box center [236, 369] width 57 height 59
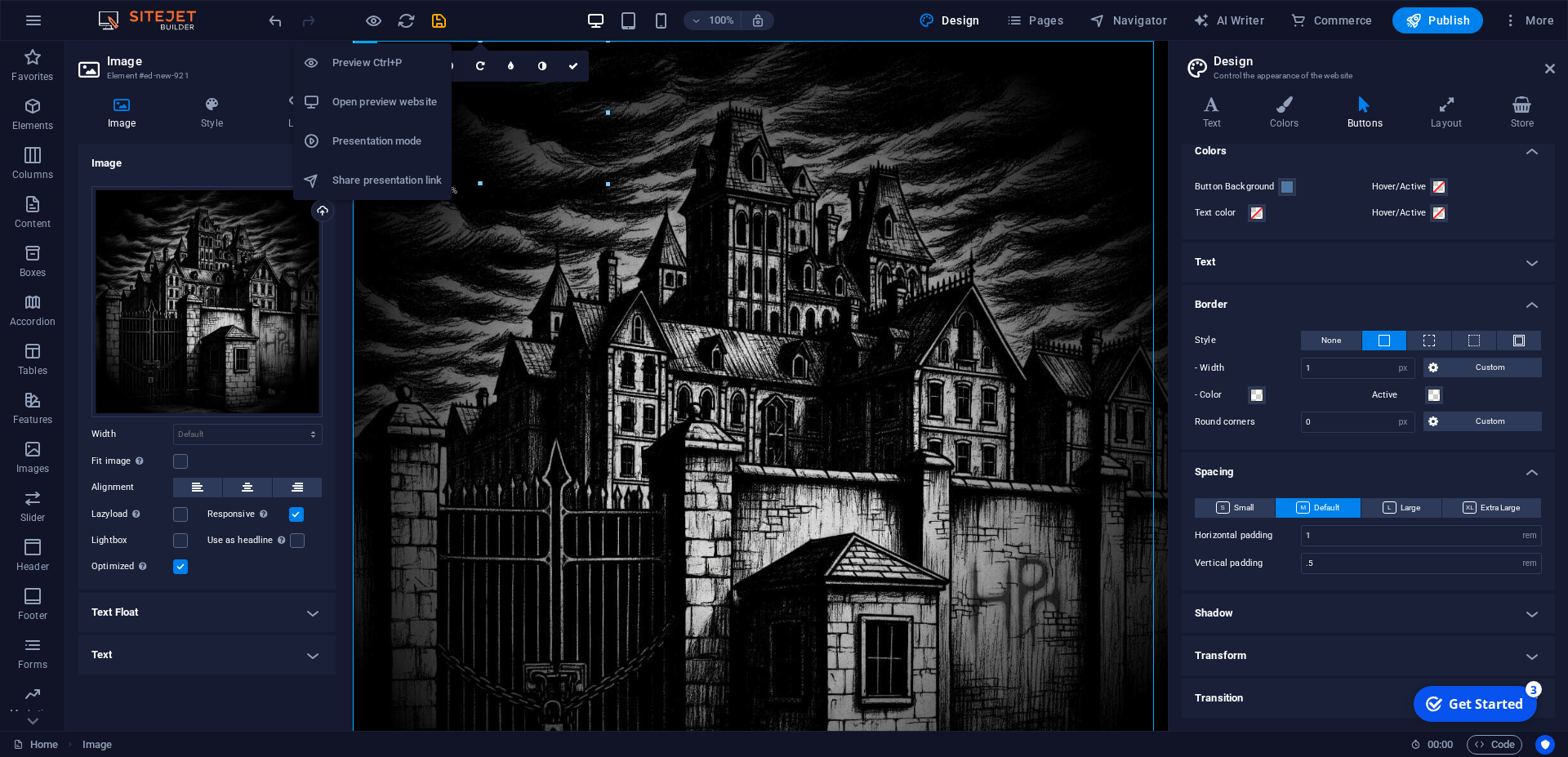
click at [375, 64] on h6 "Preview Ctrl+P" at bounding box center [387, 62] width 110 height 19
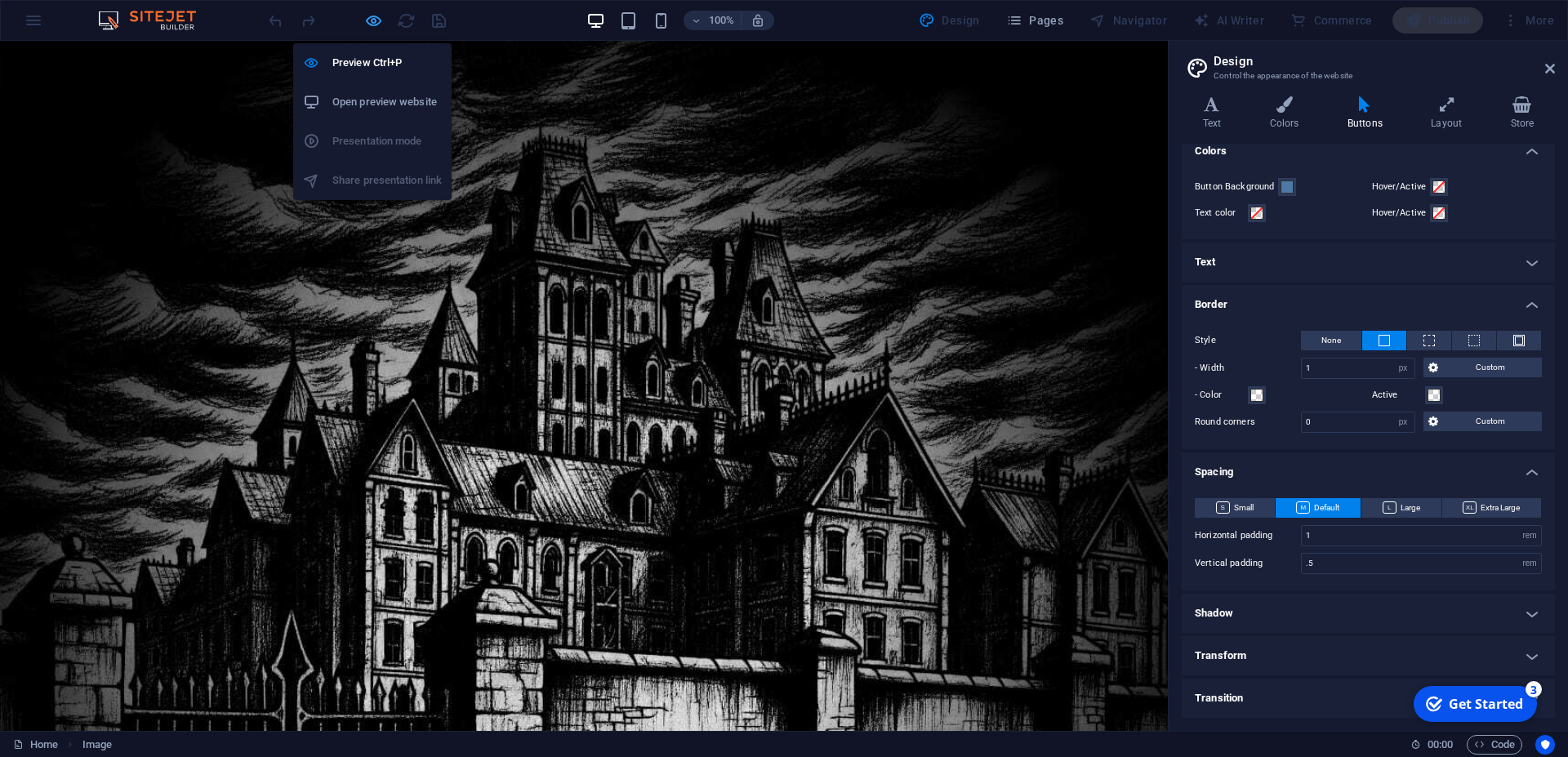
click at [371, 23] on icon "button" at bounding box center [373, 21] width 18 height 18
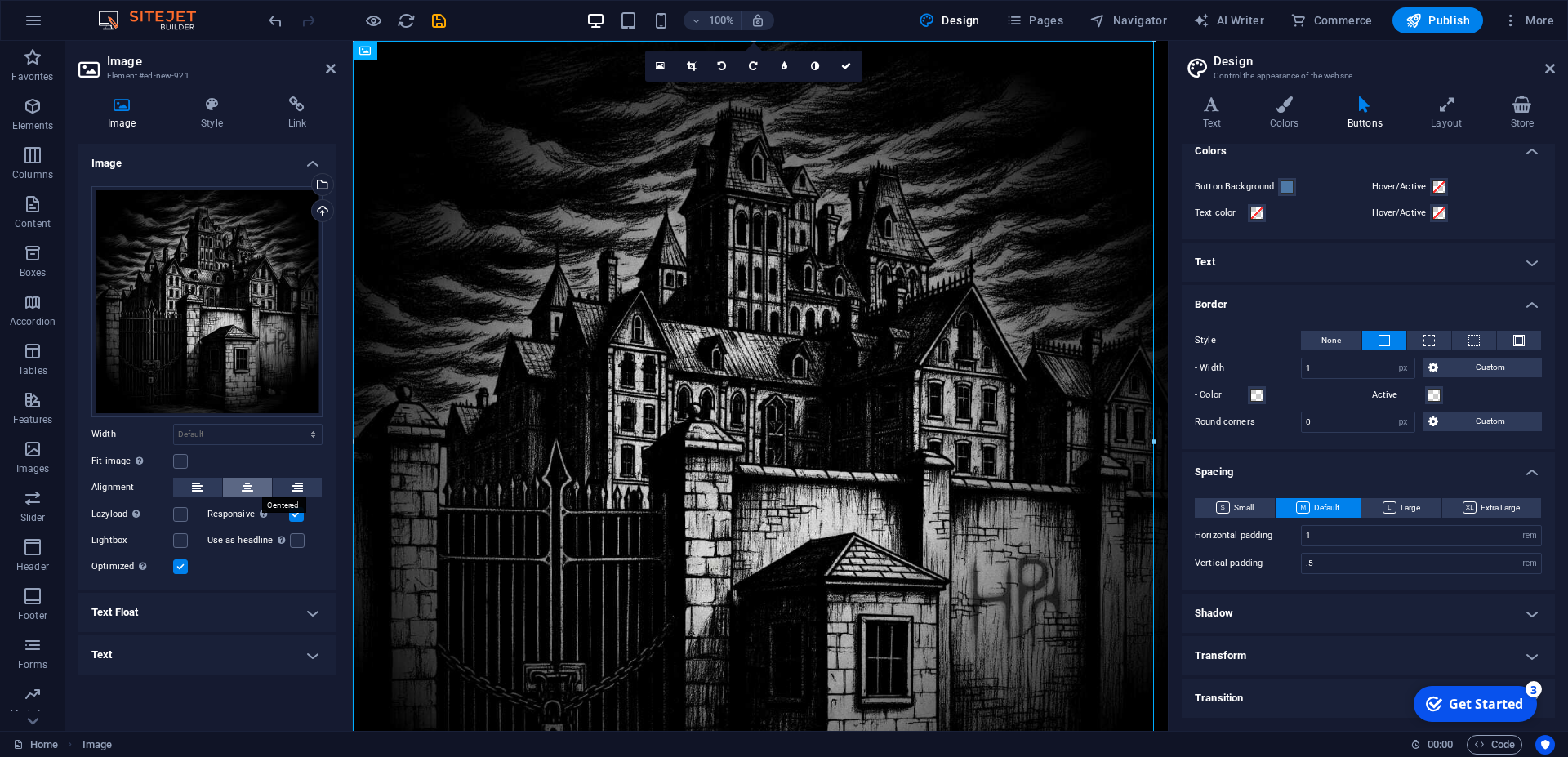
click at [246, 488] on icon at bounding box center [248, 487] width 12 height 19
click at [178, 463] on label at bounding box center [181, 462] width 15 height 15
click at [0, 0] on input "Fit image Automatically fit image to a fixed width and height" at bounding box center [0, 0] width 0 height 0
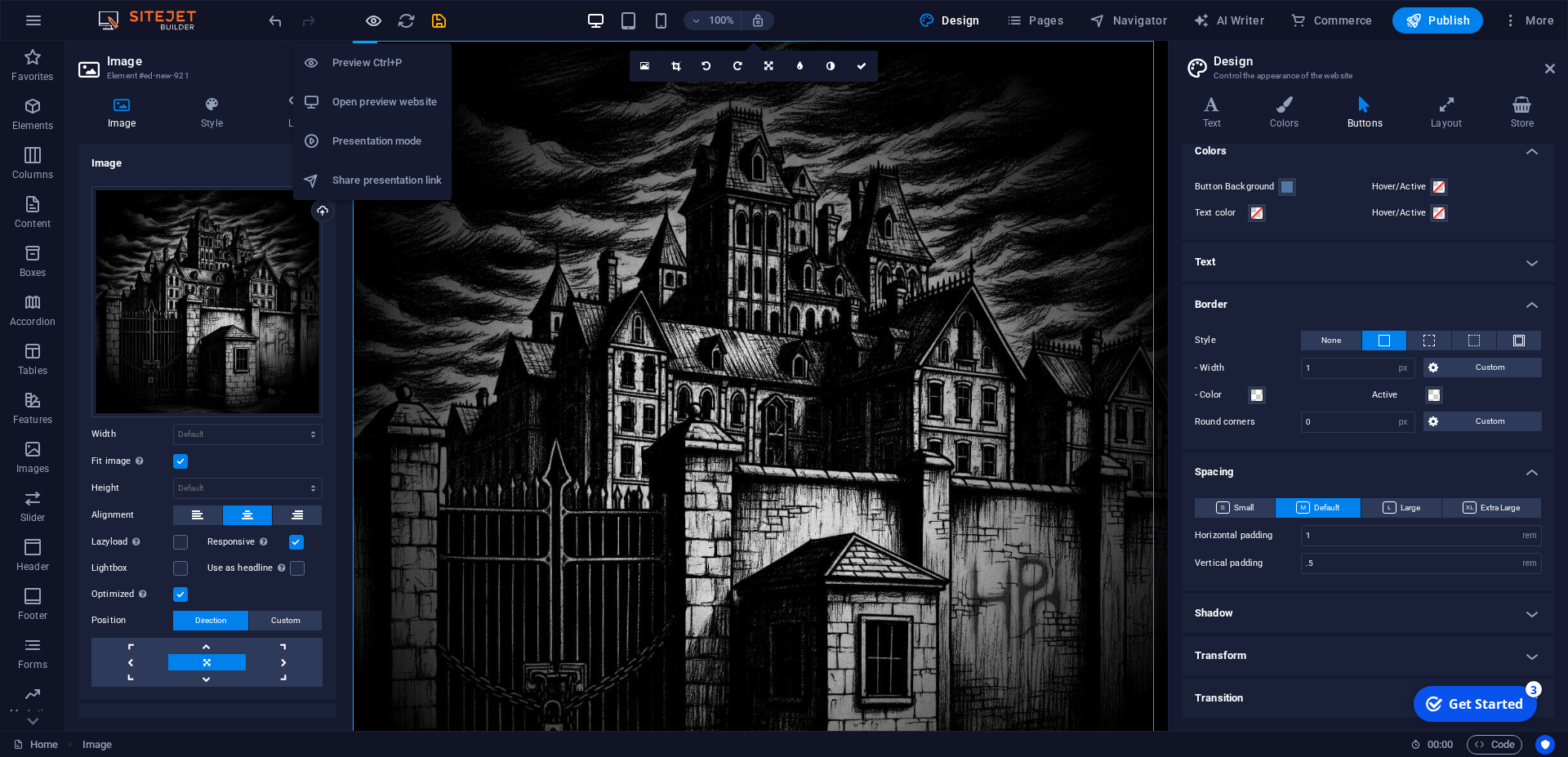
click at [377, 18] on icon "button" at bounding box center [373, 21] width 18 height 18
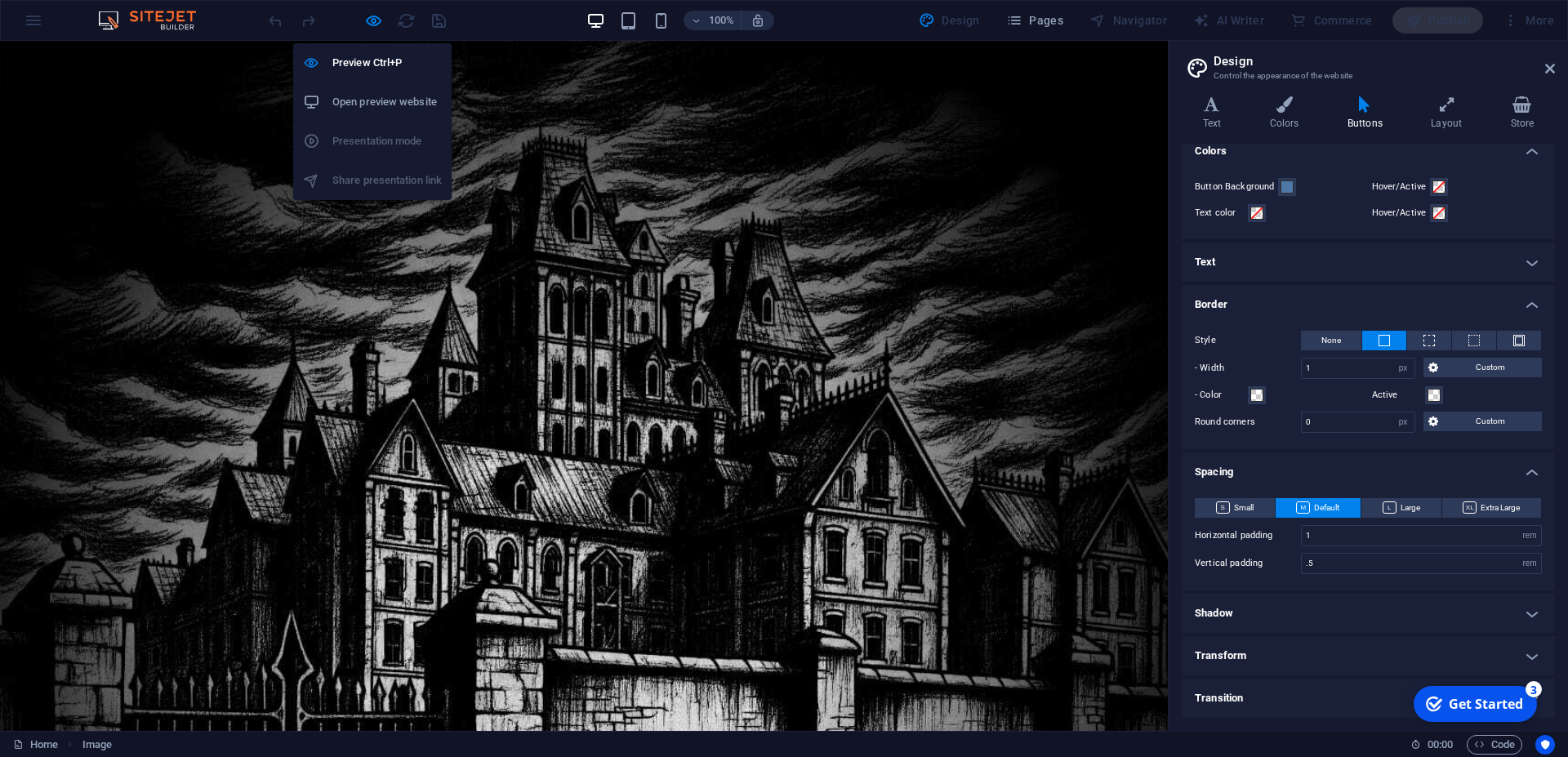
click at [366, 101] on h6 "Open preview website" at bounding box center [387, 101] width 110 height 19
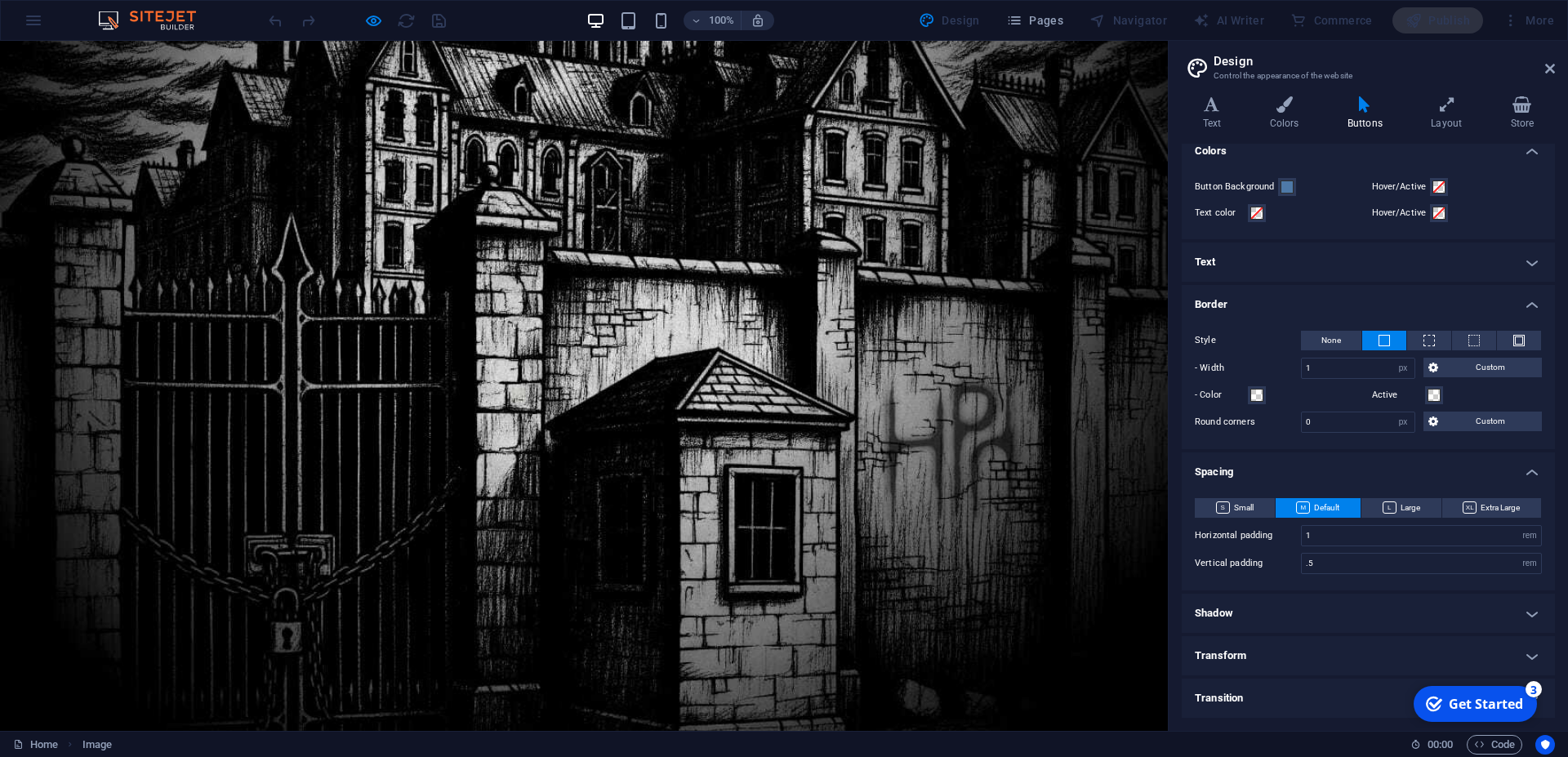
scroll to position [464, 0]
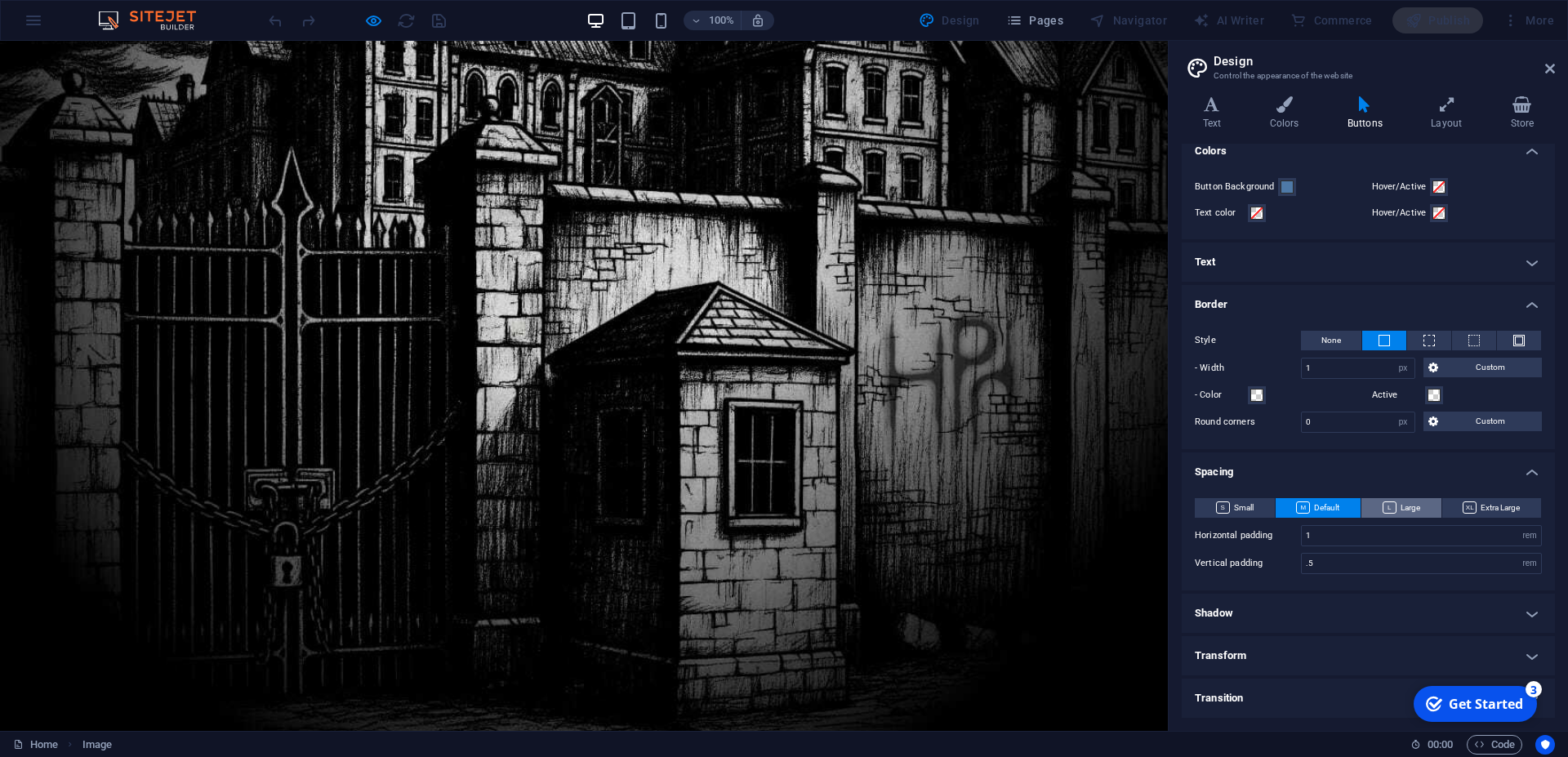
click at [1399, 508] on span "Large" at bounding box center [1401, 508] width 38 height 19
click at [1552, 71] on icon at bounding box center [1550, 69] width 10 height 13
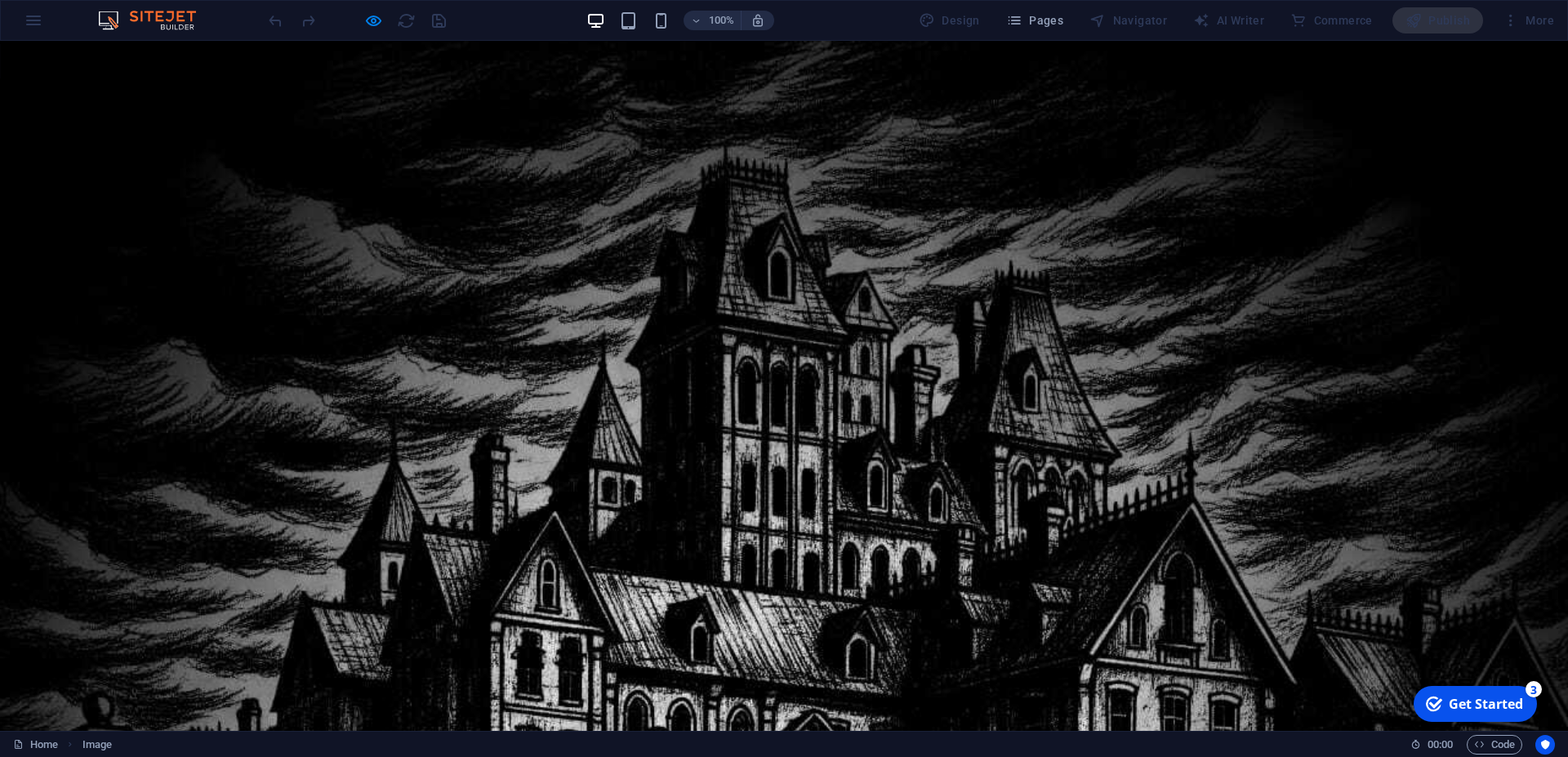
scroll to position [0, 0]
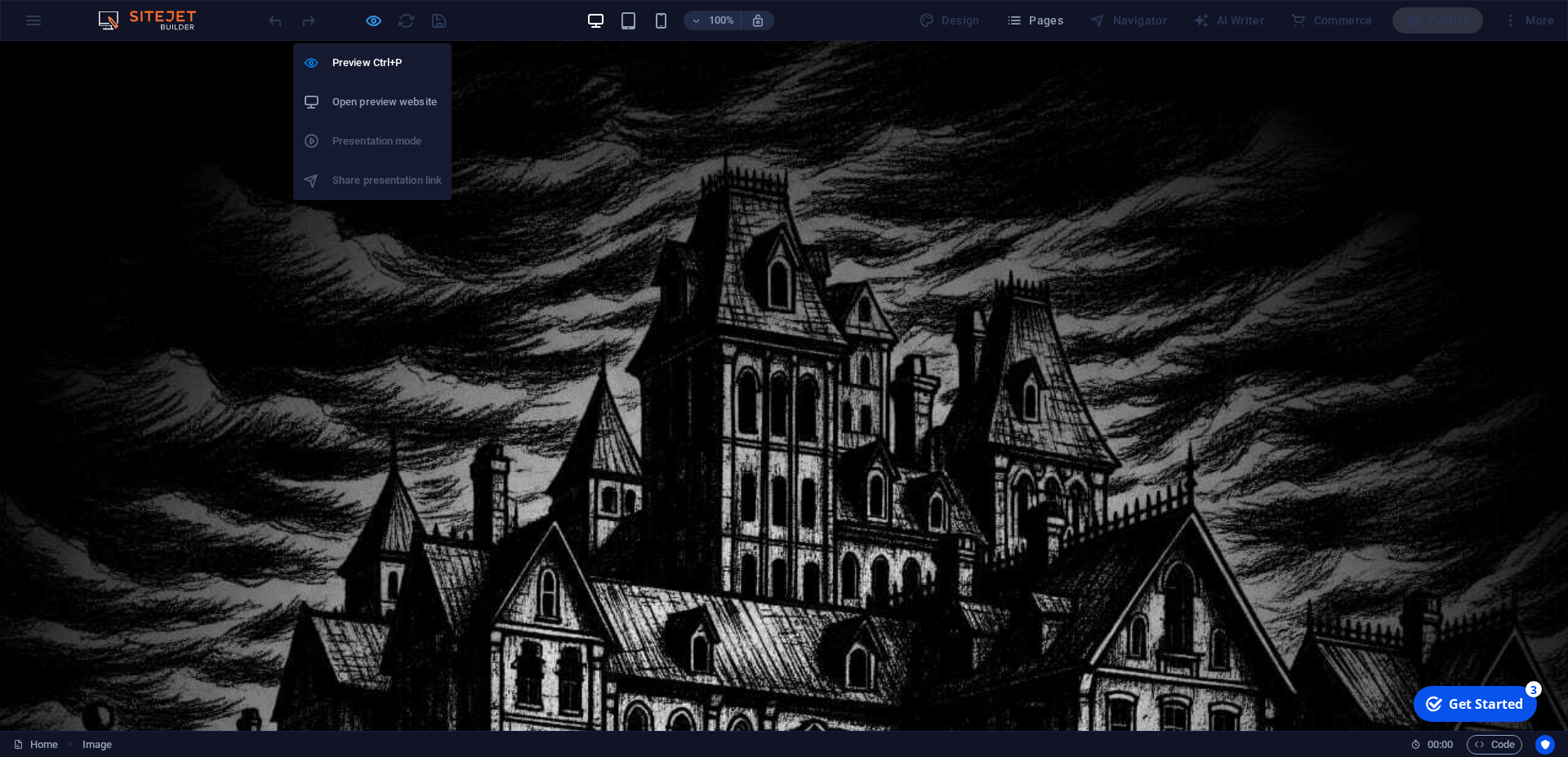
click at [366, 23] on icon "button" at bounding box center [373, 21] width 18 height 18
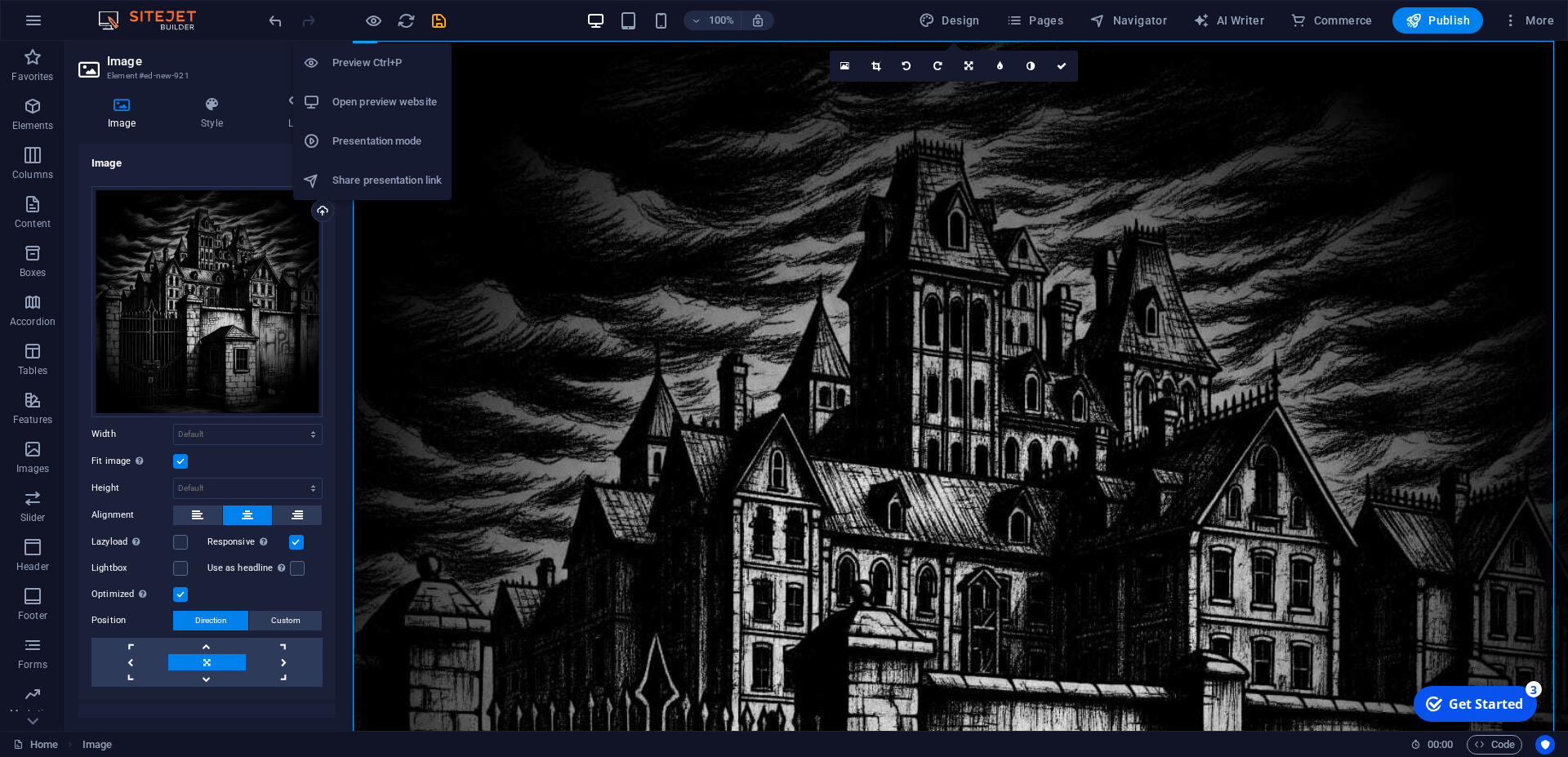
click at [383, 100] on h6 "Open preview website" at bounding box center [387, 101] width 110 height 19
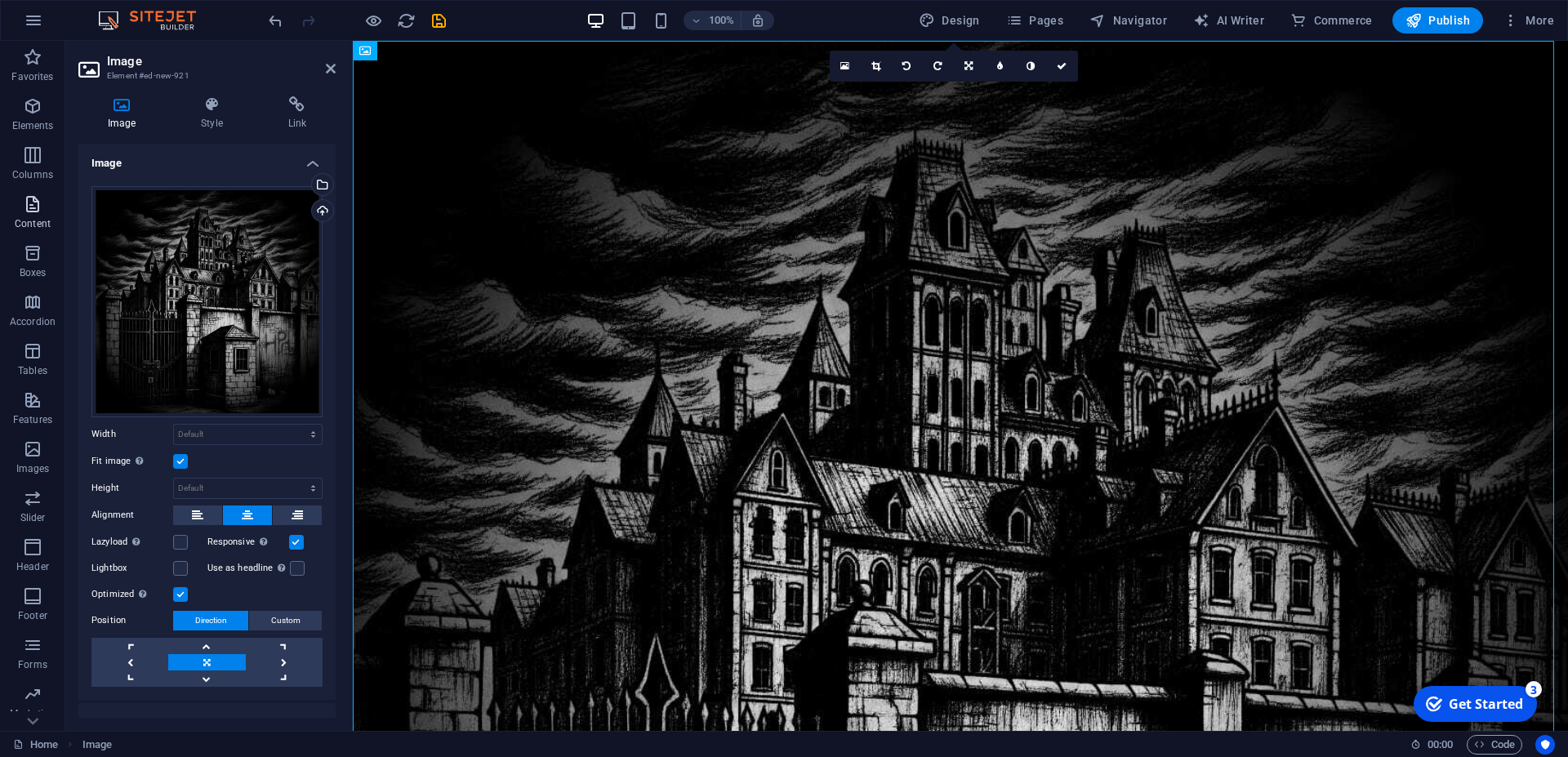
click at [32, 218] on p "Content" at bounding box center [33, 224] width 36 height 13
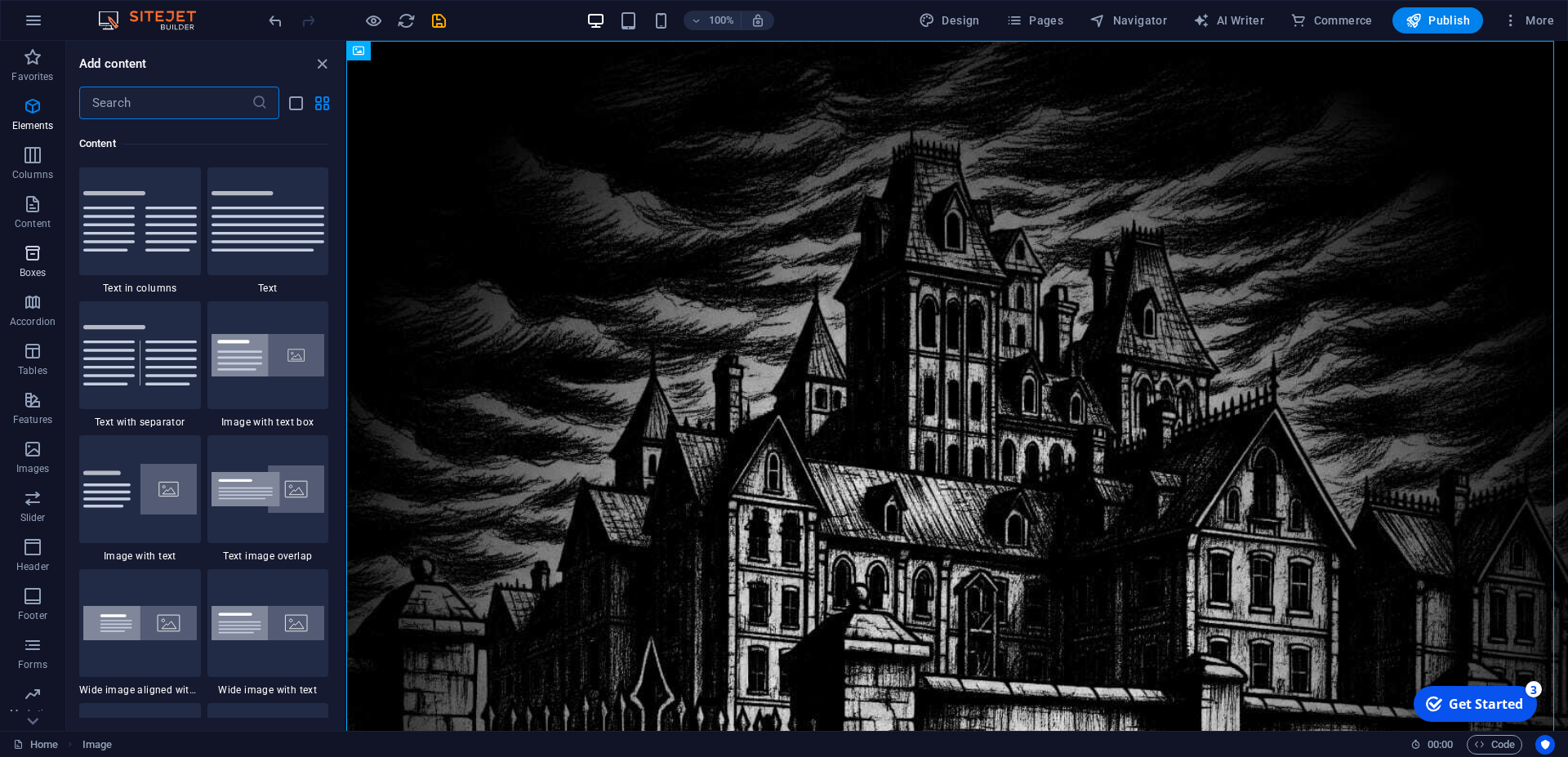
scroll to position [2857, 0]
click at [38, 258] on icon "button" at bounding box center [32, 253] width 19 height 19
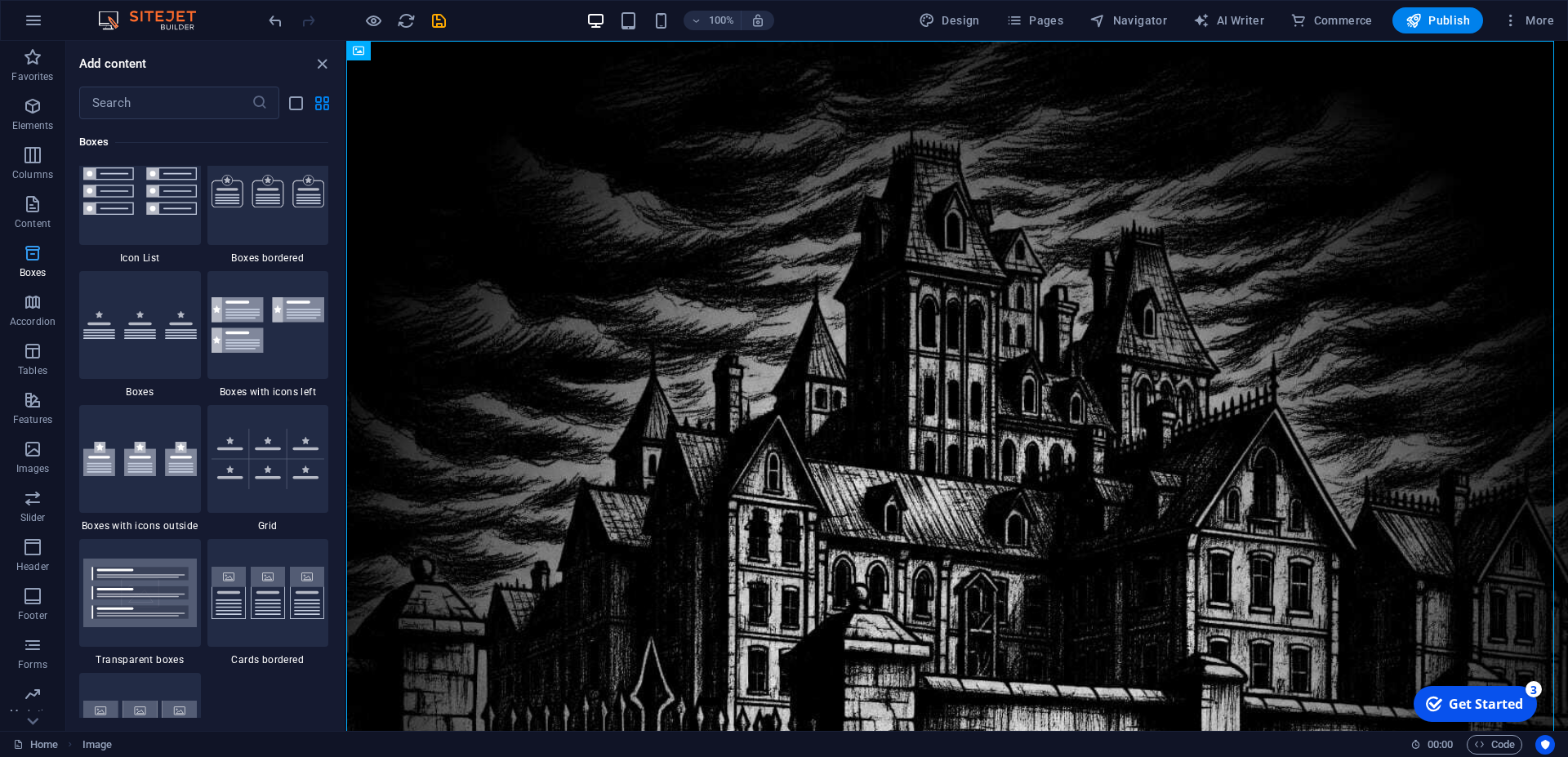
scroll to position [4537, 0]
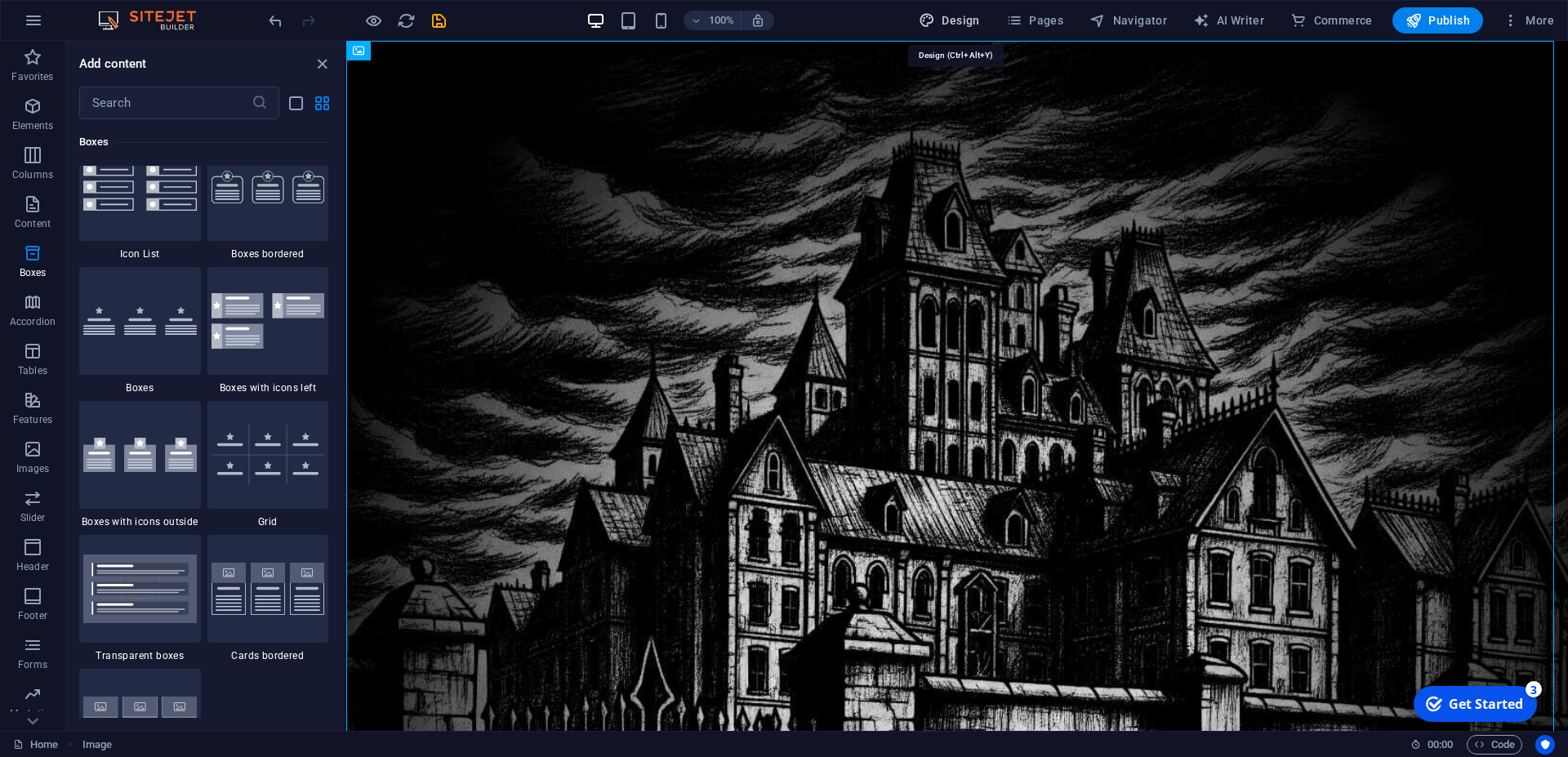
click at [957, 20] on span "Design" at bounding box center [949, 21] width 61 height 17
select select "px"
select select "rem"
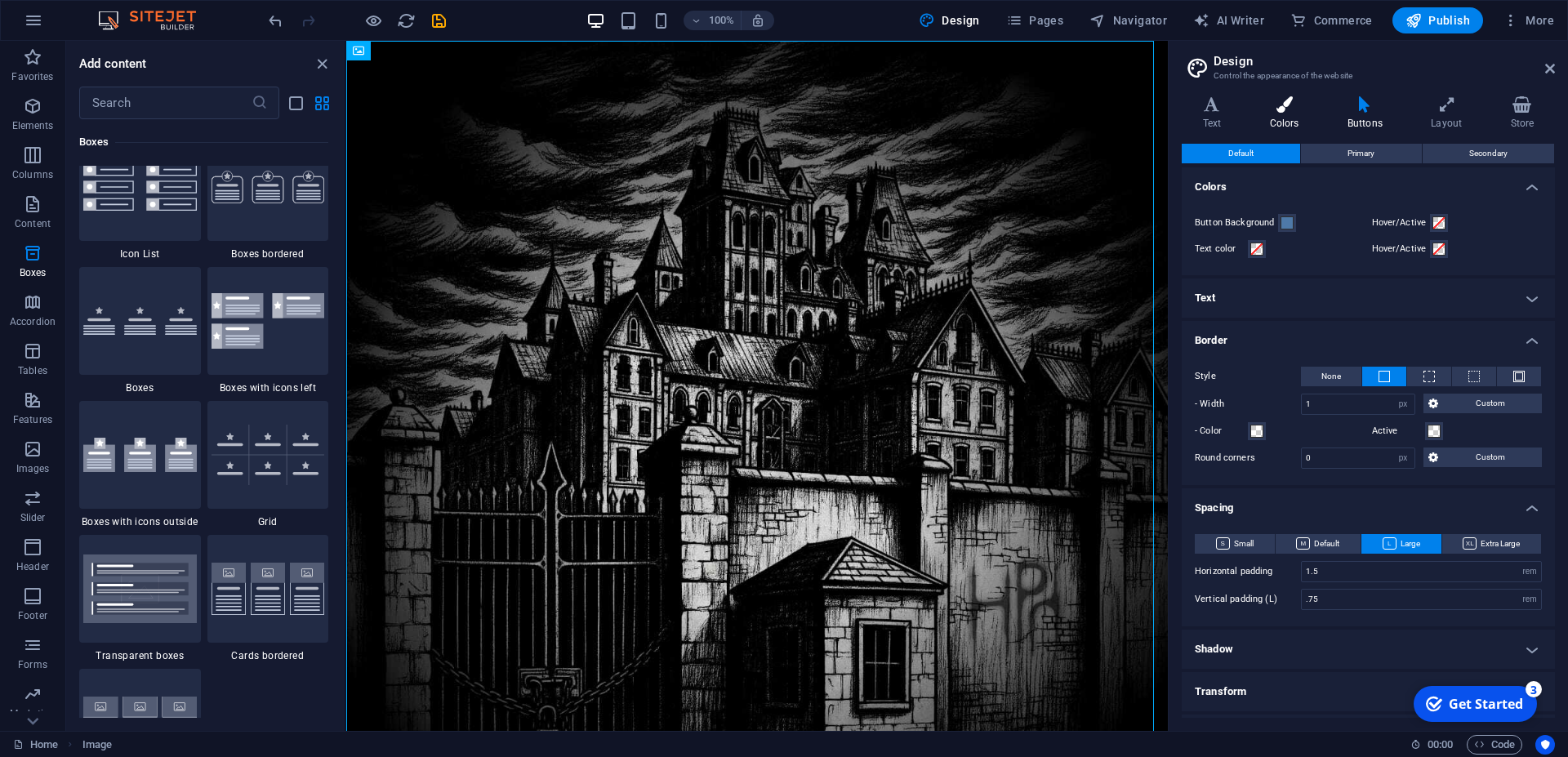
click at [1325, 118] on h4 "Colors" at bounding box center [1288, 113] width 78 height 34
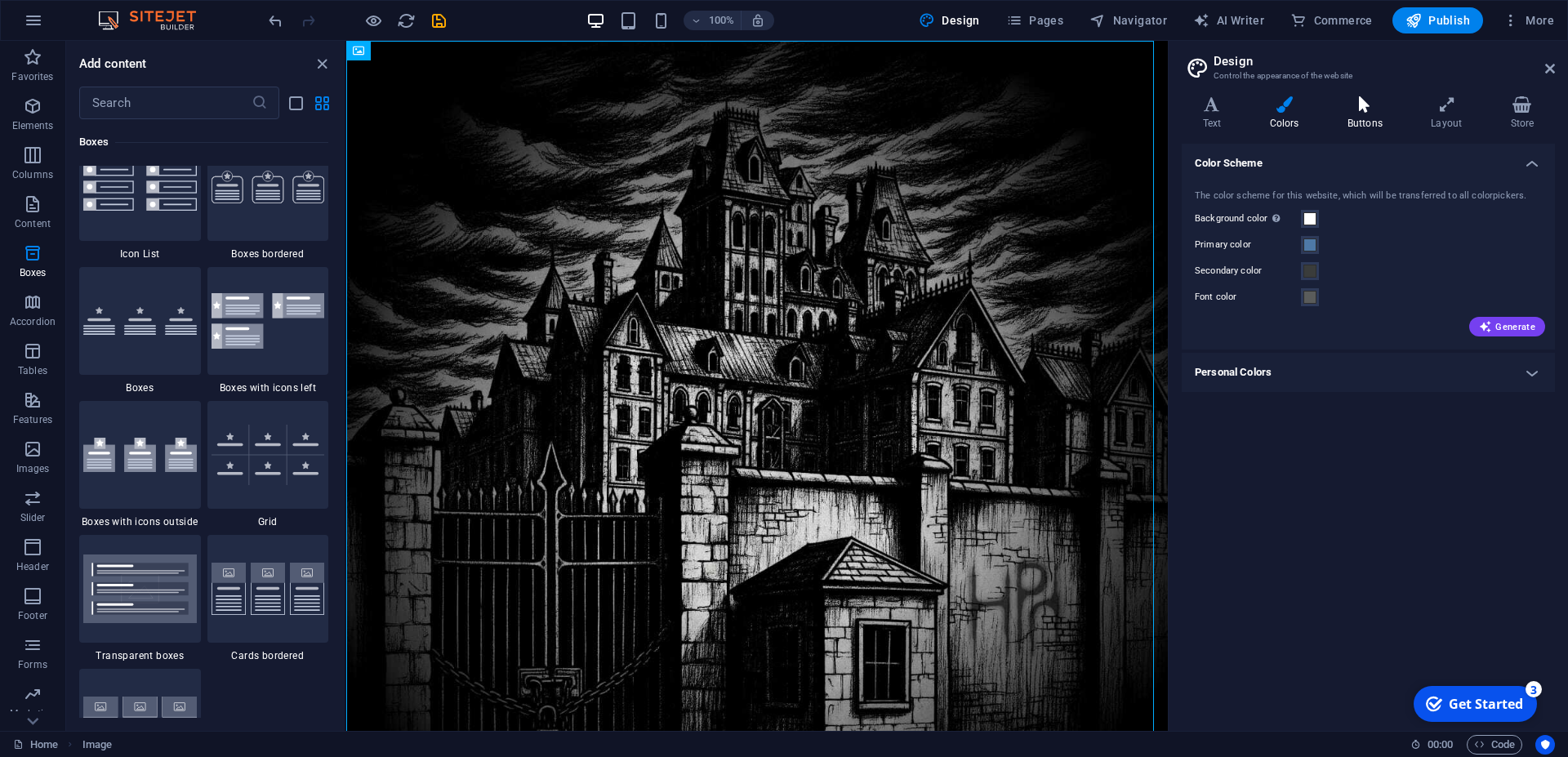
click at [1364, 112] on icon at bounding box center [1365, 105] width 77 height 17
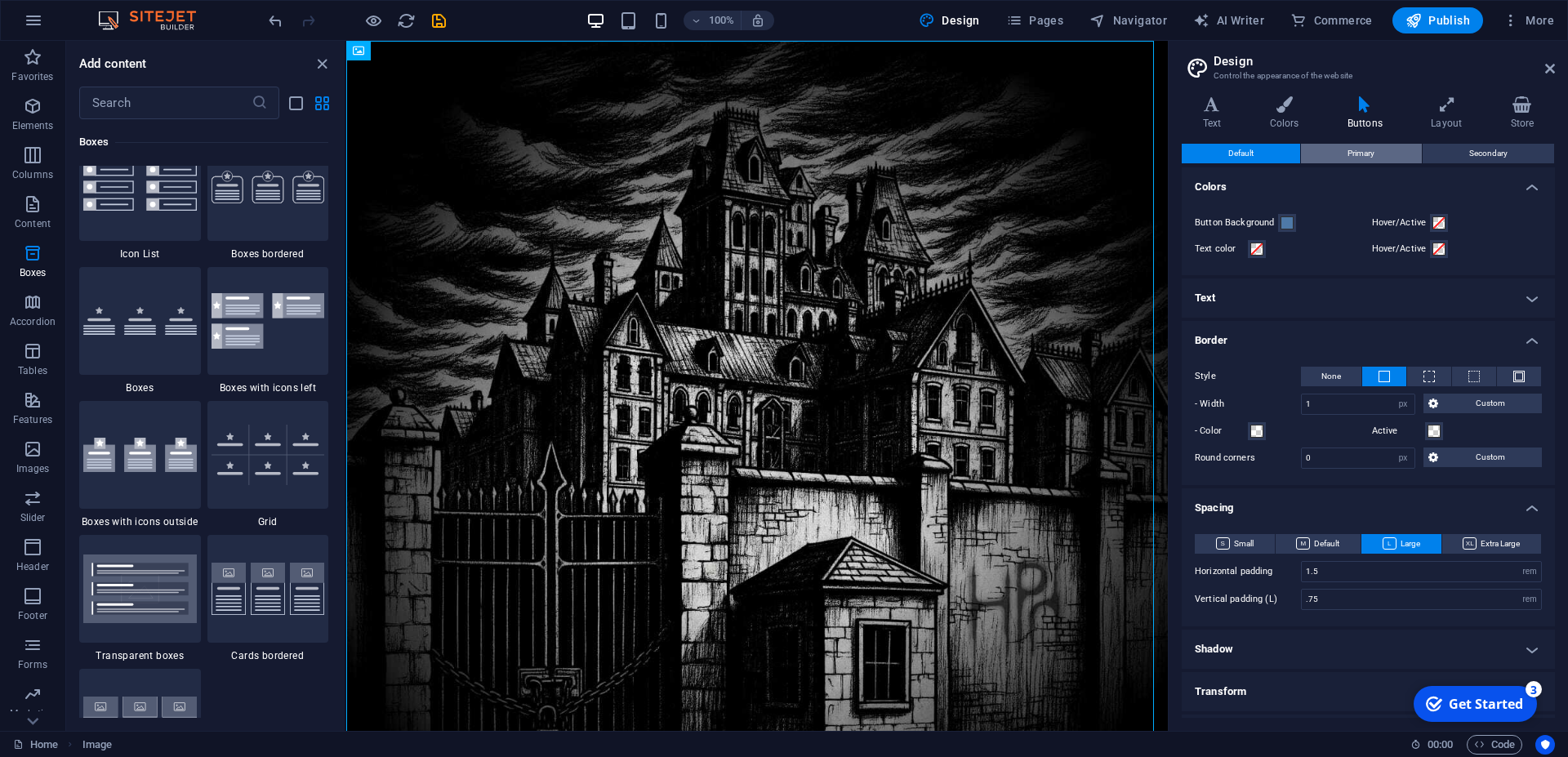
click at [1349, 155] on span "Primary" at bounding box center [1361, 153] width 27 height 19
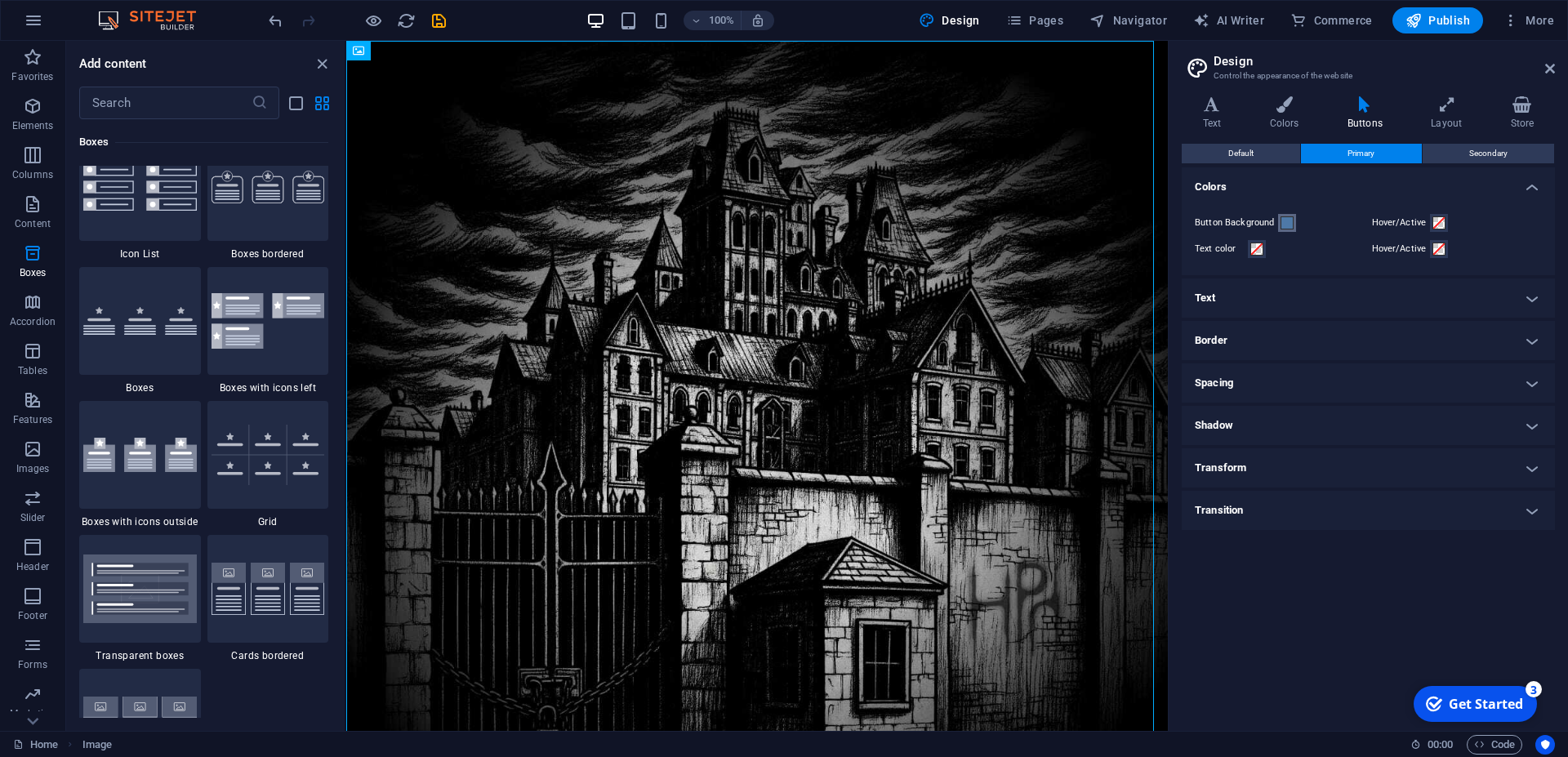
click at [1285, 223] on span at bounding box center [1288, 223] width 13 height 13
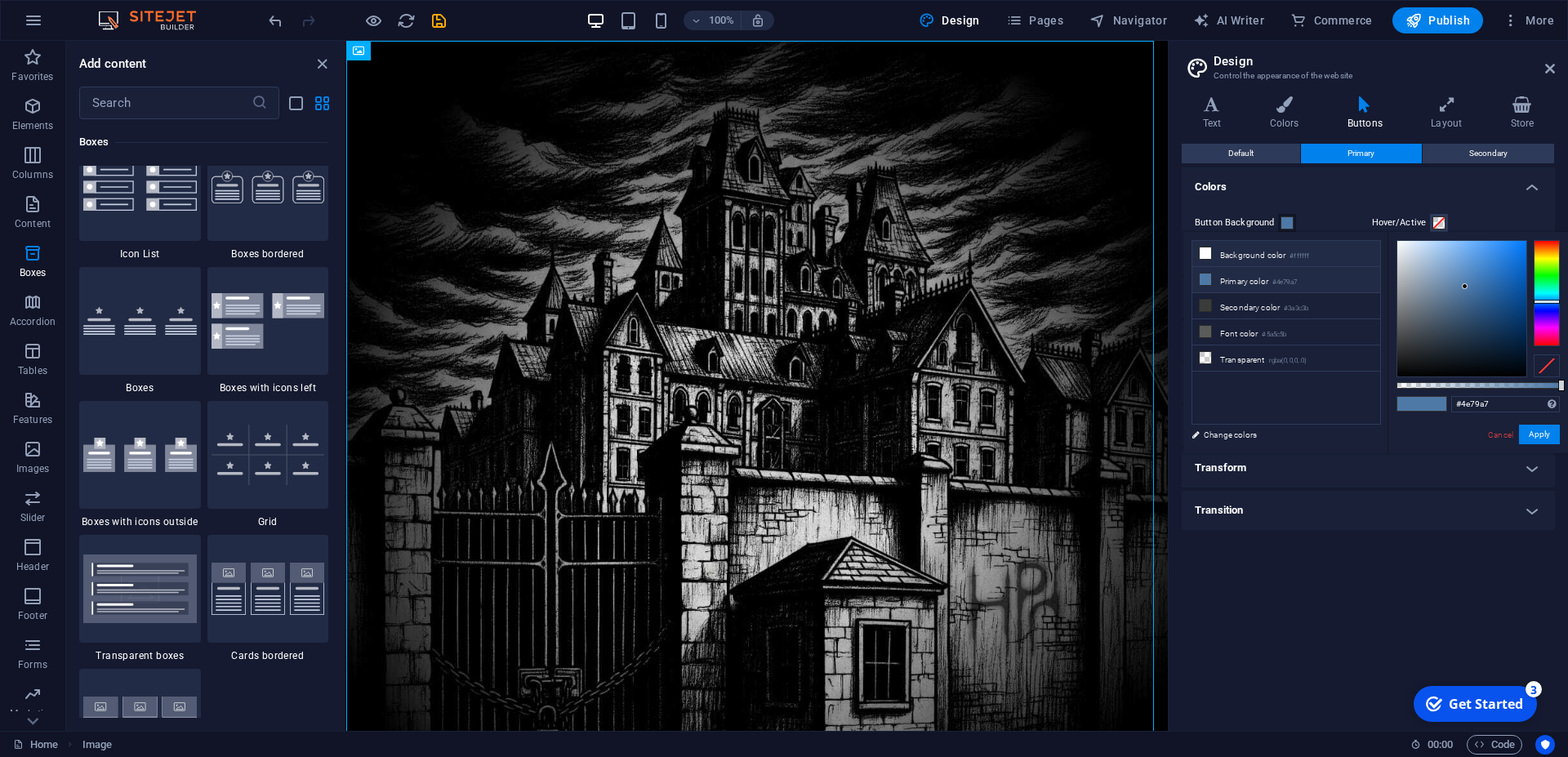
click at [1248, 256] on li "Background color #ffffff" at bounding box center [1286, 253] width 188 height 26
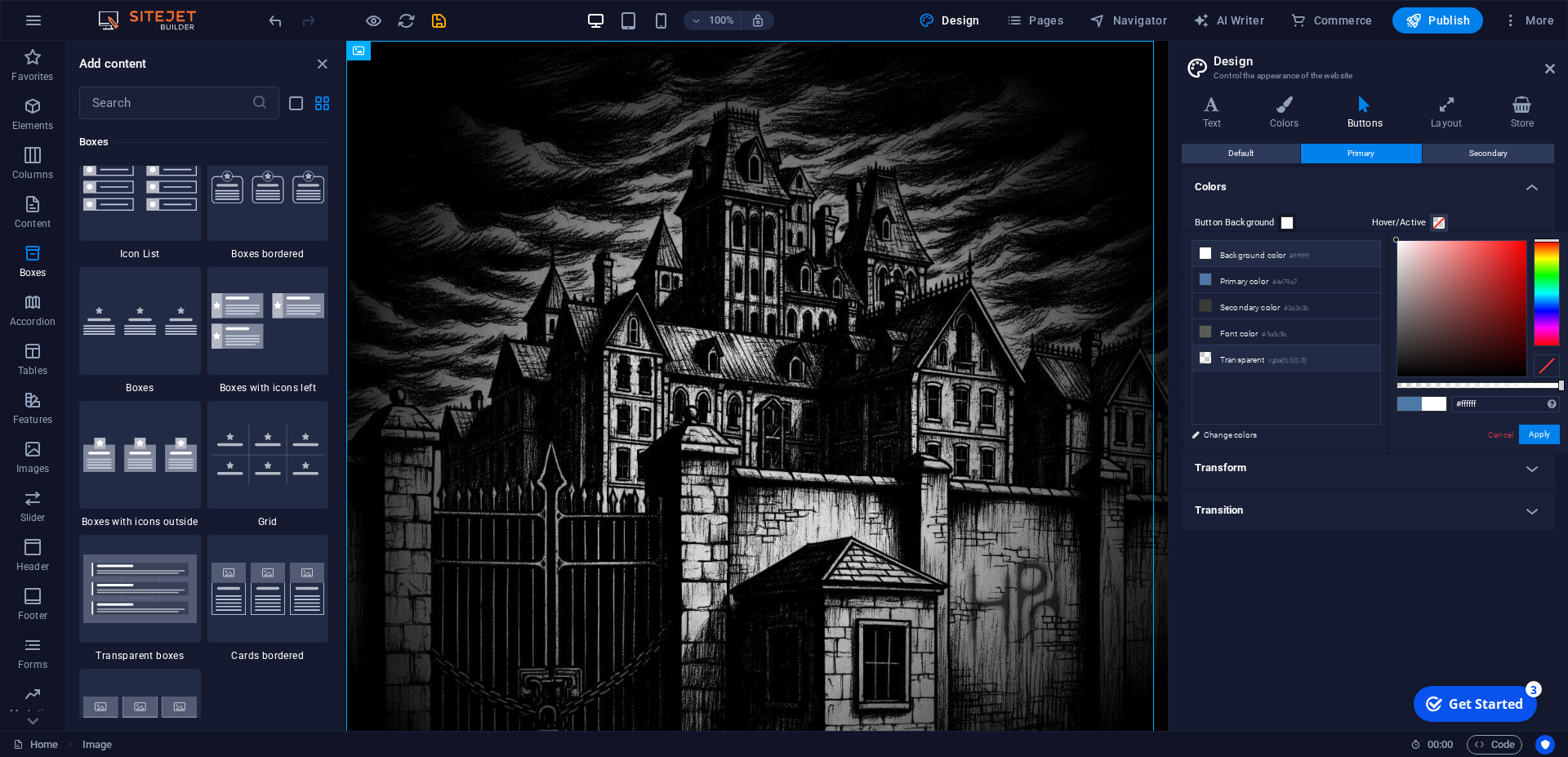
click at [1207, 353] on icon at bounding box center [1206, 358] width 12 height 12
type input "rgba(0, 0, 0, 0)"
click at [1437, 403] on span at bounding box center [1434, 403] width 24 height 14
click at [1283, 226] on span at bounding box center [1288, 223] width 13 height 13
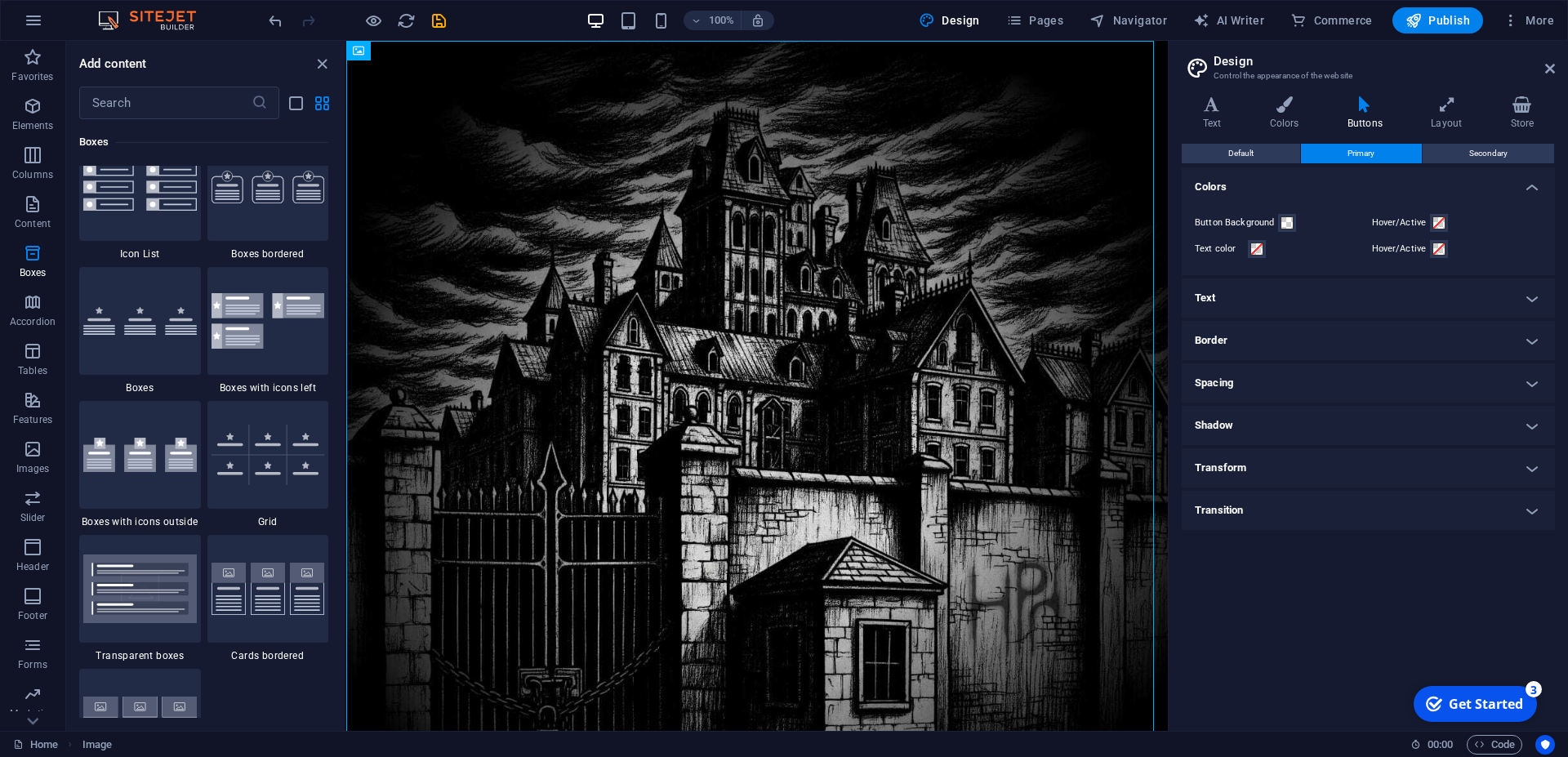
click at [1243, 335] on h4 "Border" at bounding box center [1369, 340] width 373 height 39
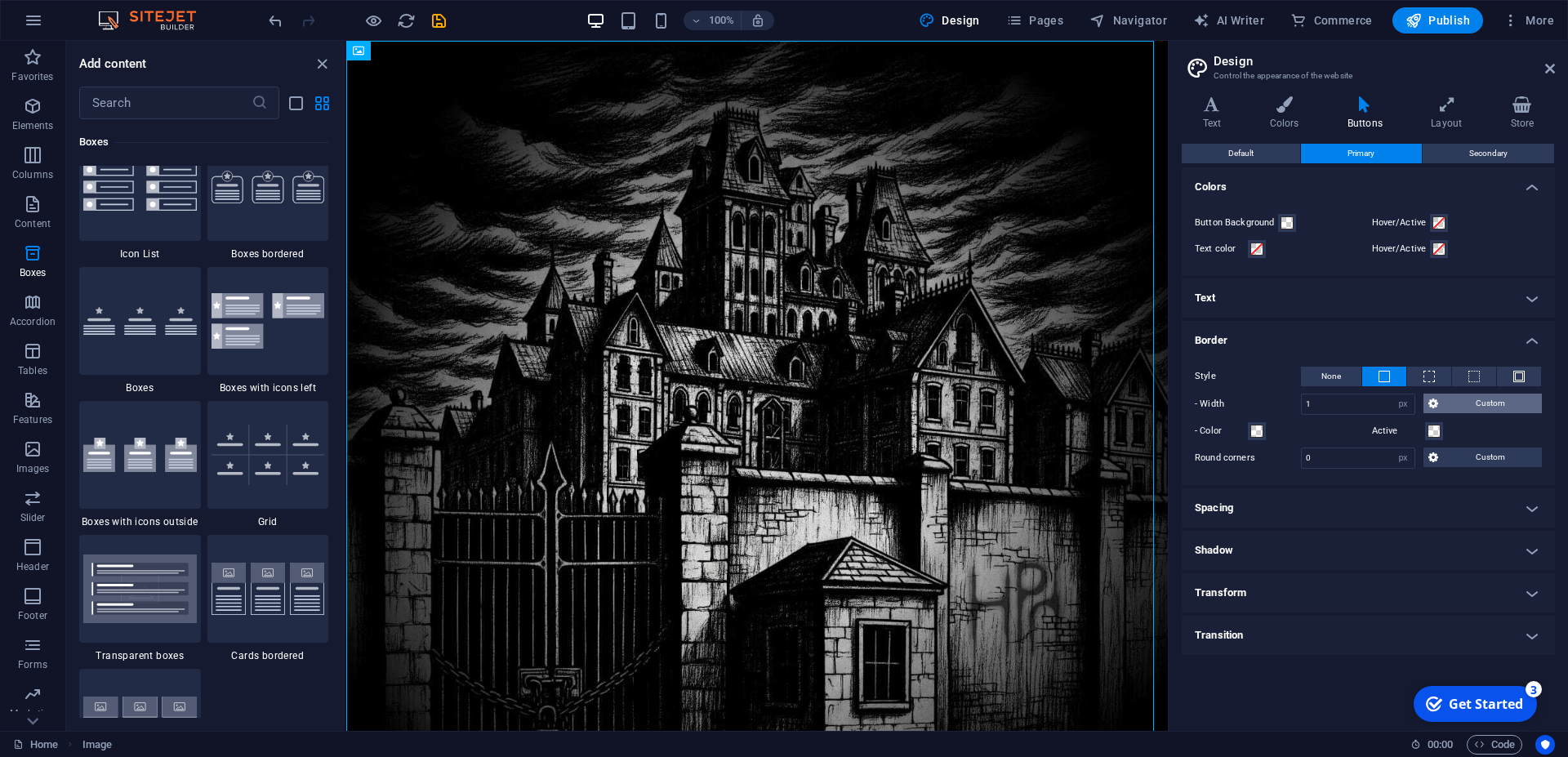
click at [1498, 407] on span "Custom" at bounding box center [1490, 403] width 94 height 19
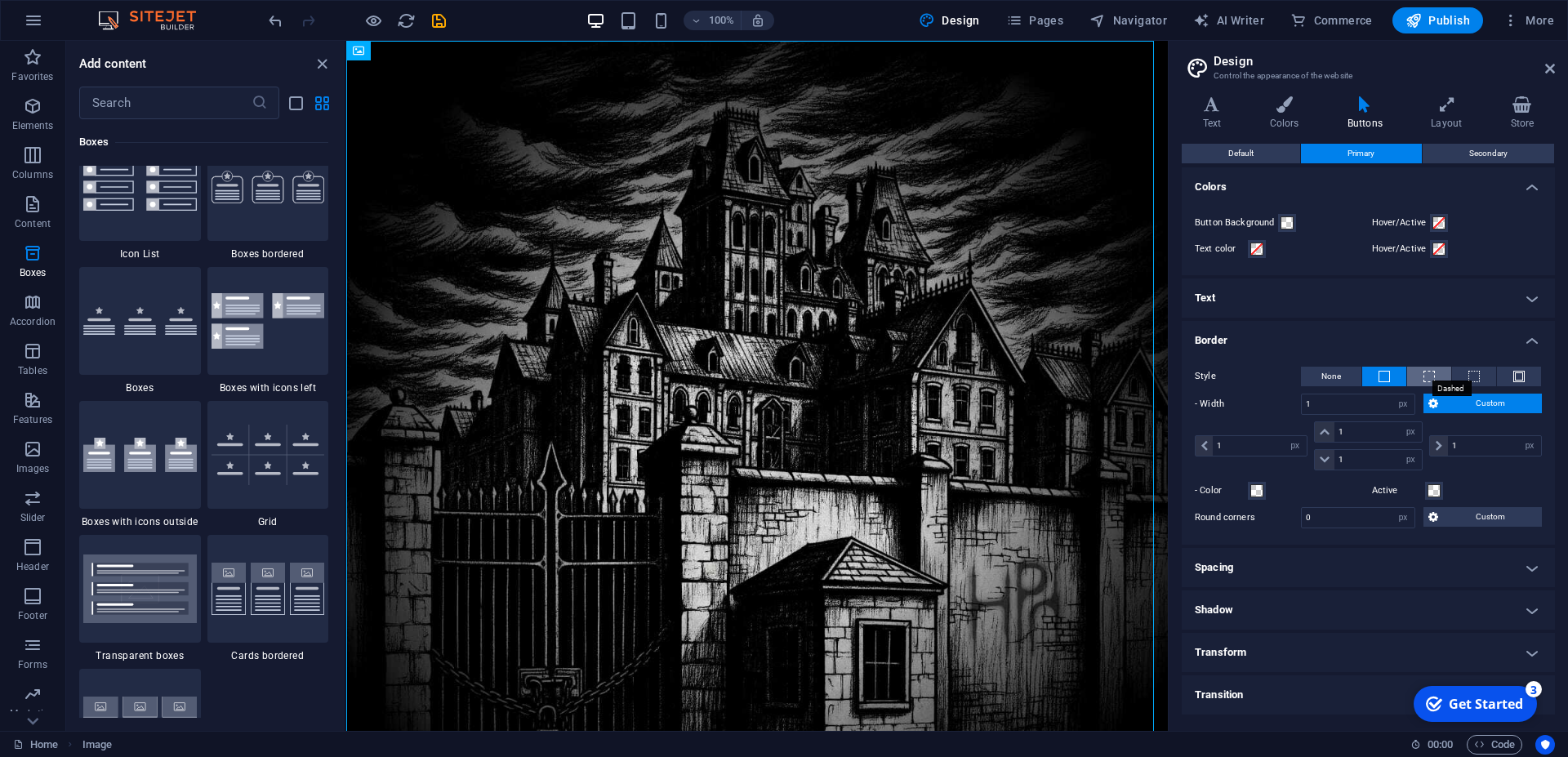
click at [1426, 376] on span at bounding box center [1430, 376] width 12 height 12
click at [28, 115] on icon "button" at bounding box center [32, 105] width 19 height 19
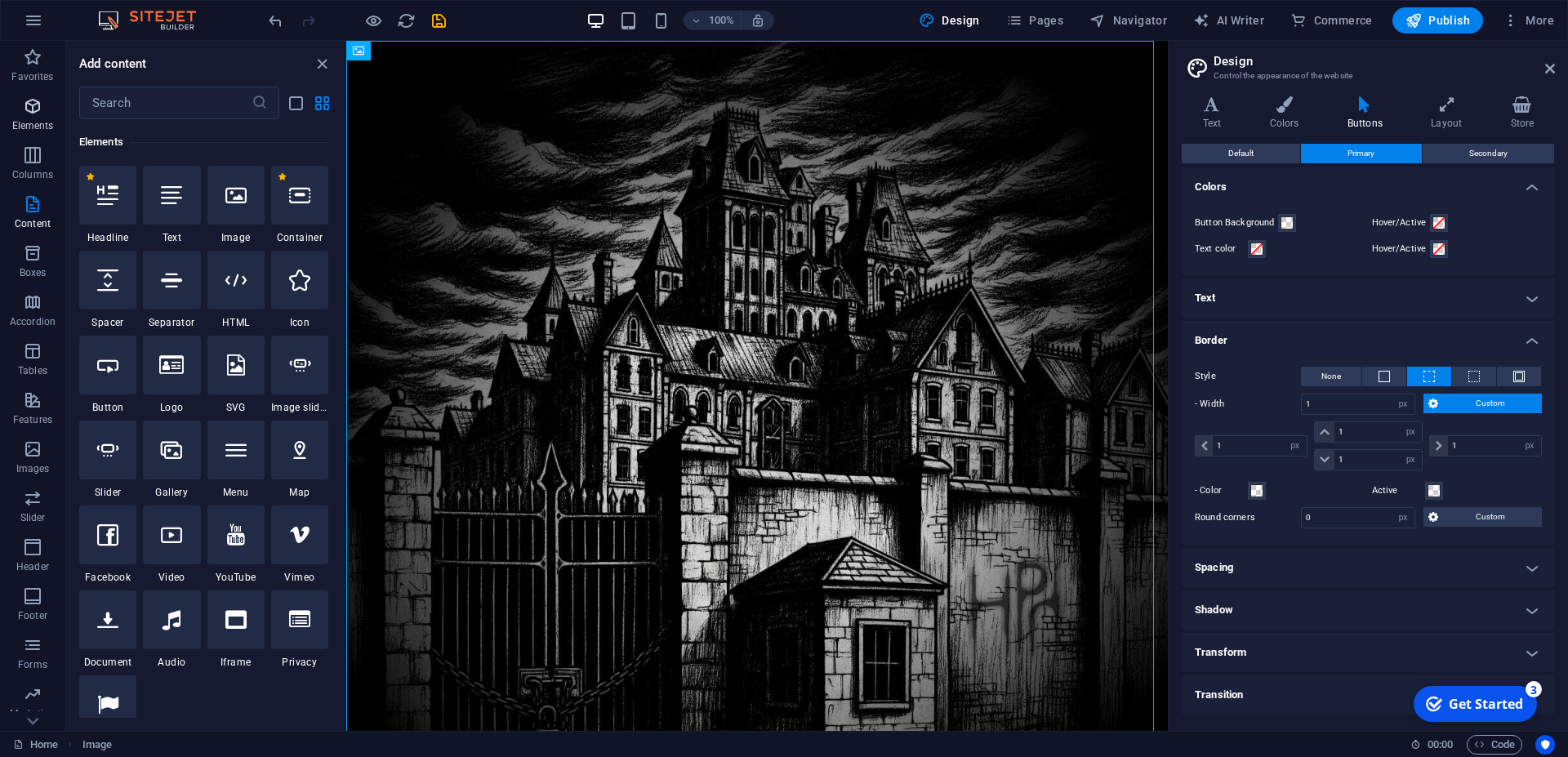
scroll to position [174, 0]
click at [118, 376] on div at bounding box center [108, 365] width 57 height 59
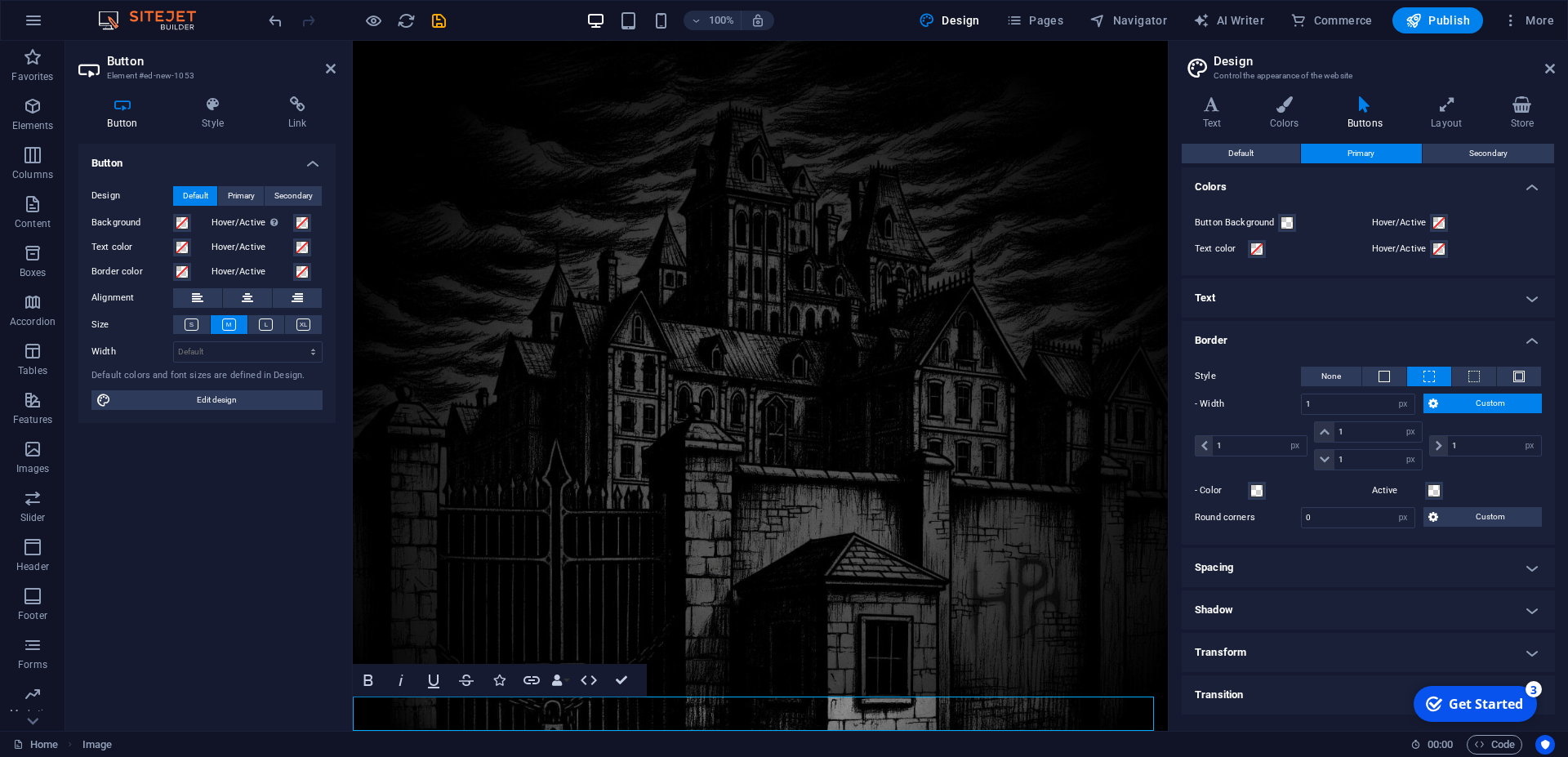
scroll to position [146, 0]
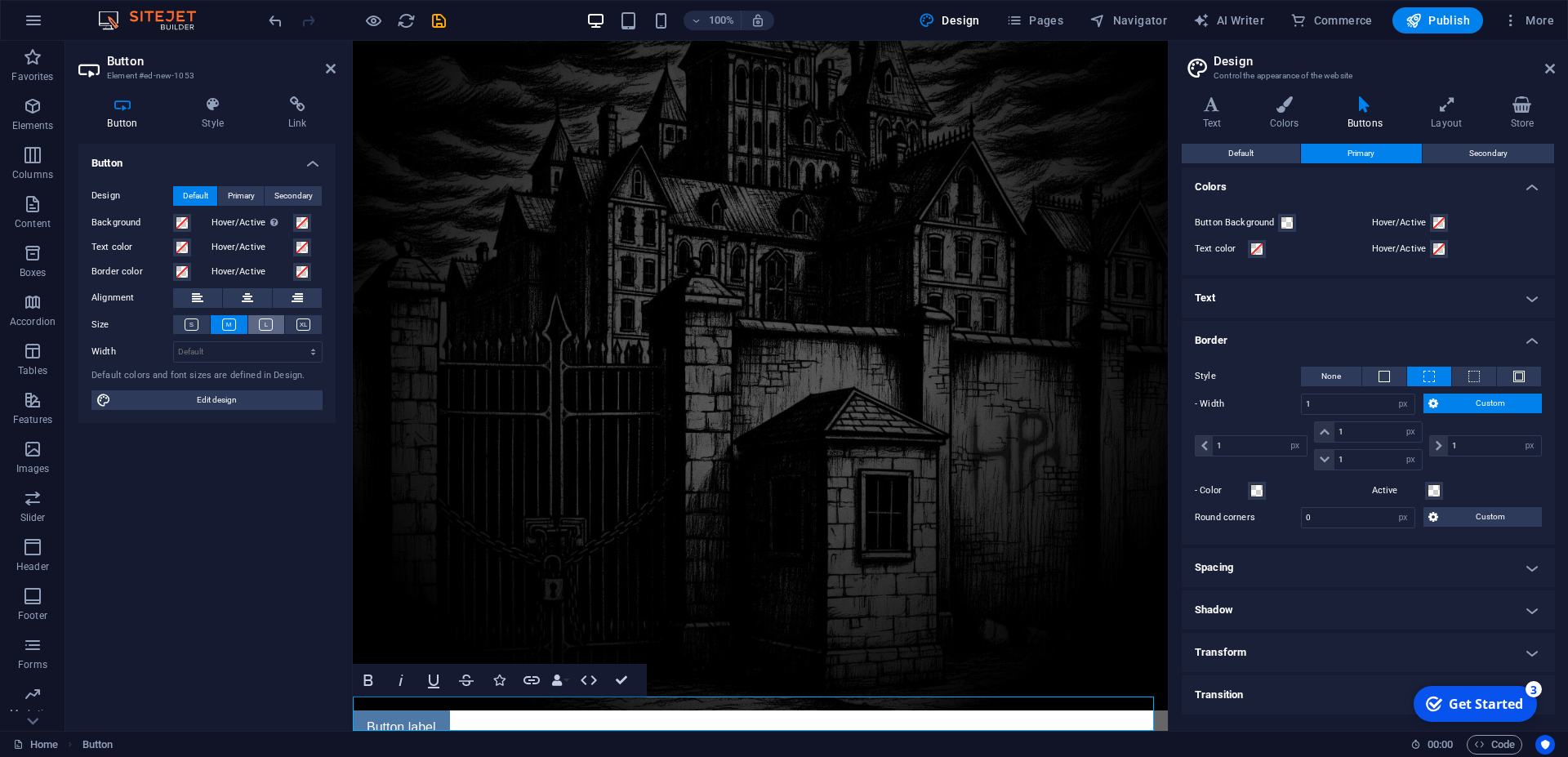
click at [262, 325] on icon at bounding box center [265, 325] width 14 height 13
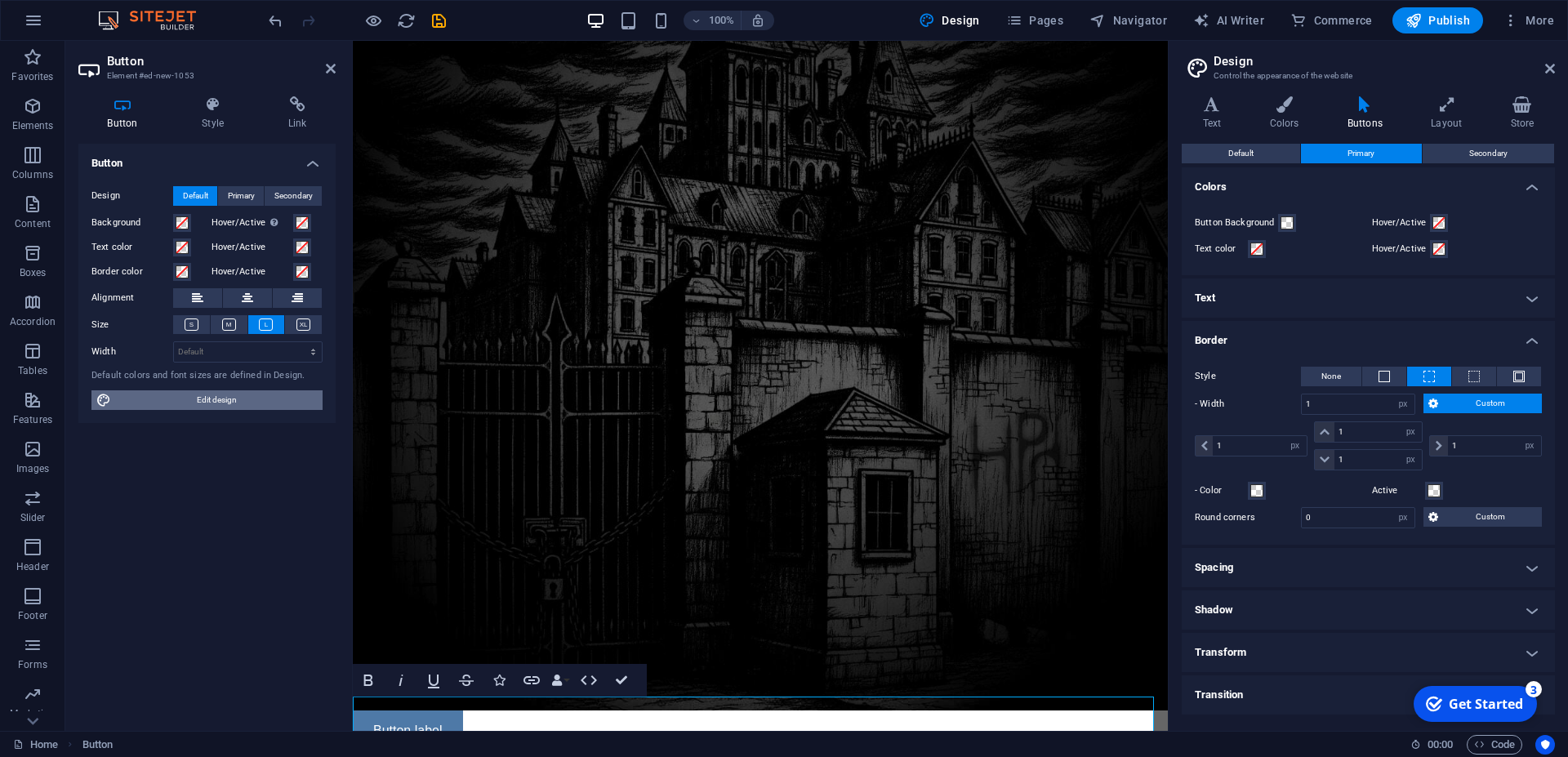
click at [217, 397] on span "Edit design" at bounding box center [217, 400] width 202 height 19
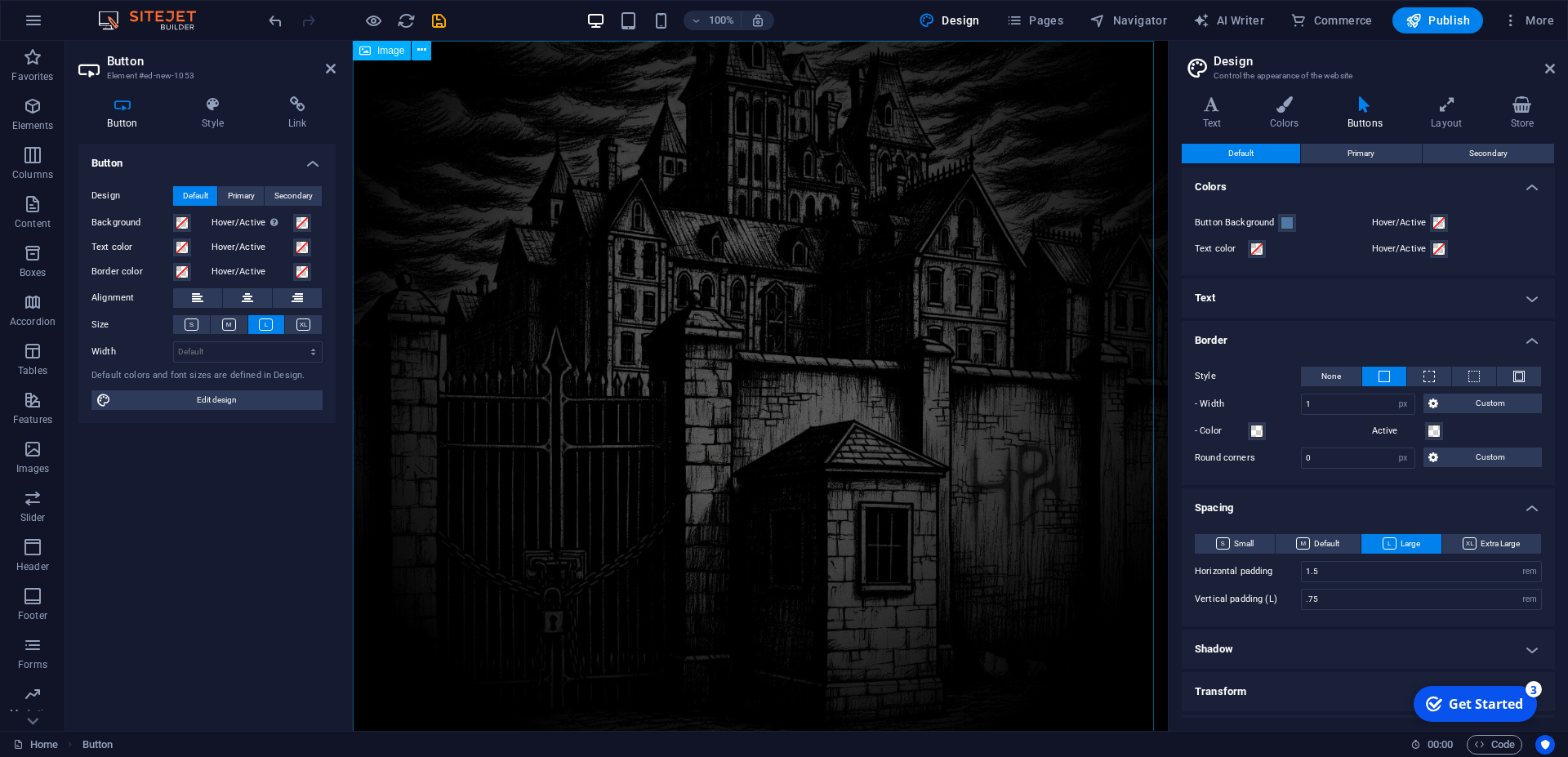
scroll to position [152, 0]
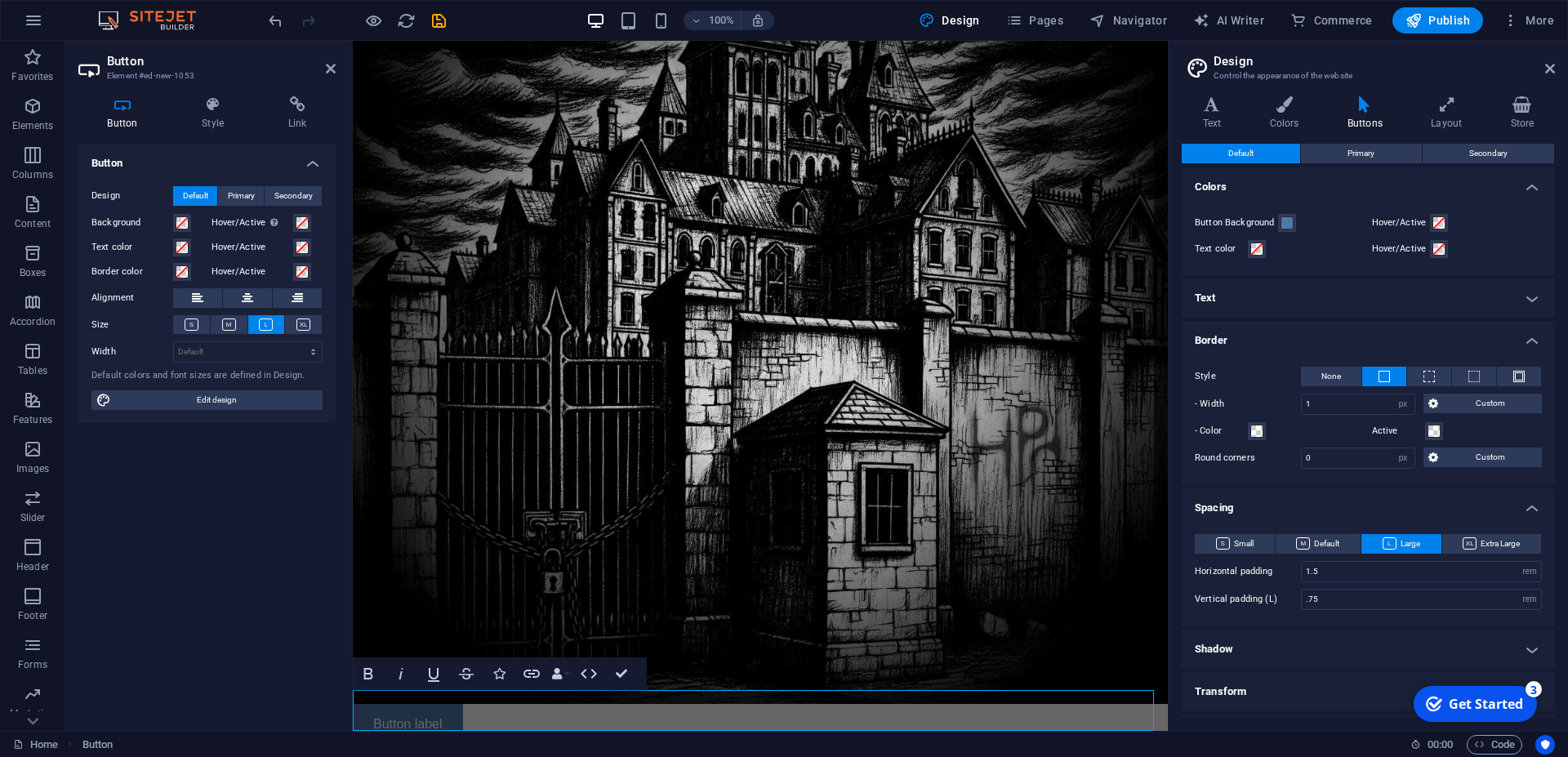
click at [503, 712] on div "Button label" at bounding box center [761, 724] width 815 height 41
click at [583, 445] on figure at bounding box center [761, 296] width 815 height 815
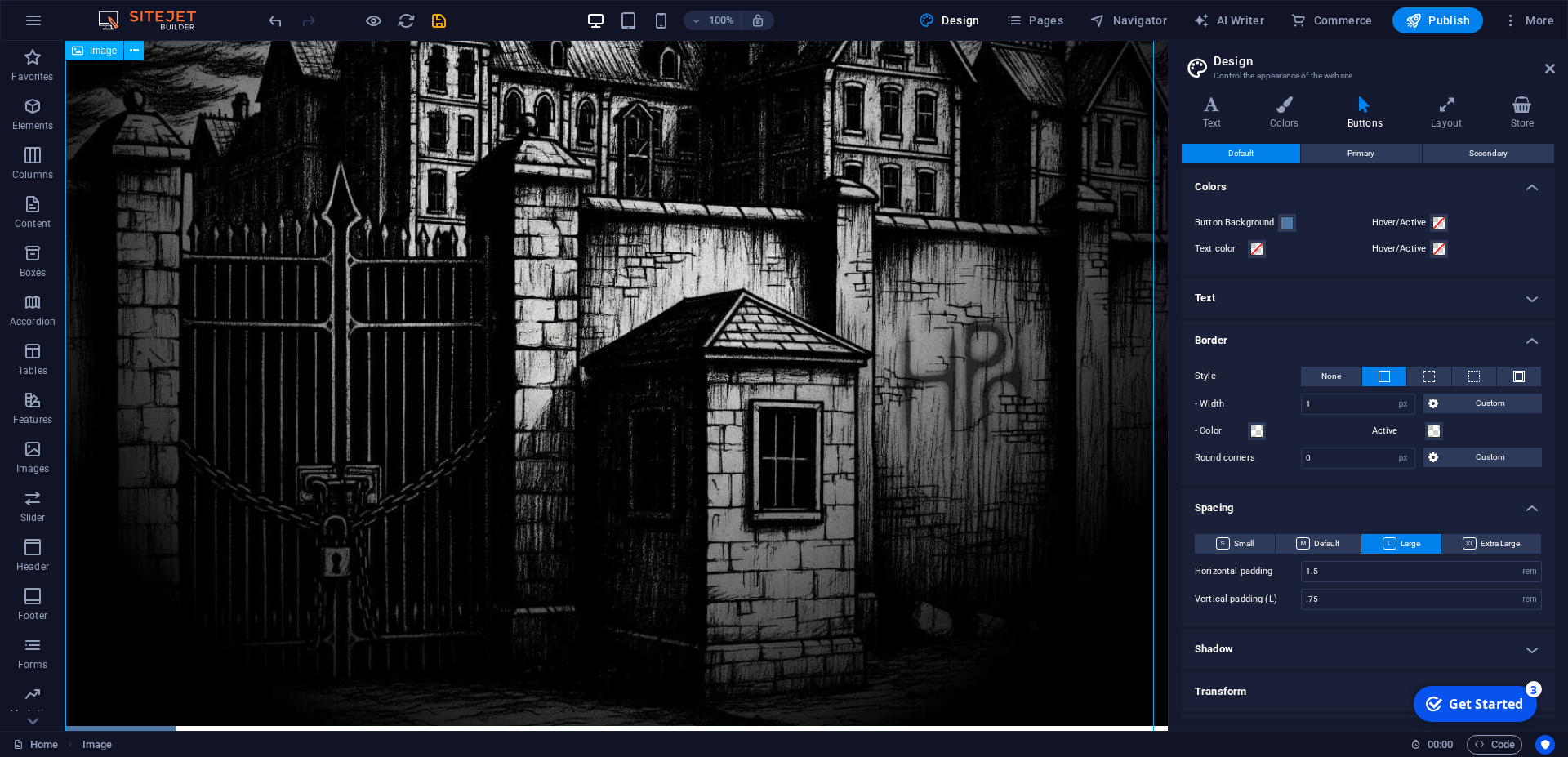
scroll to position [439, 0]
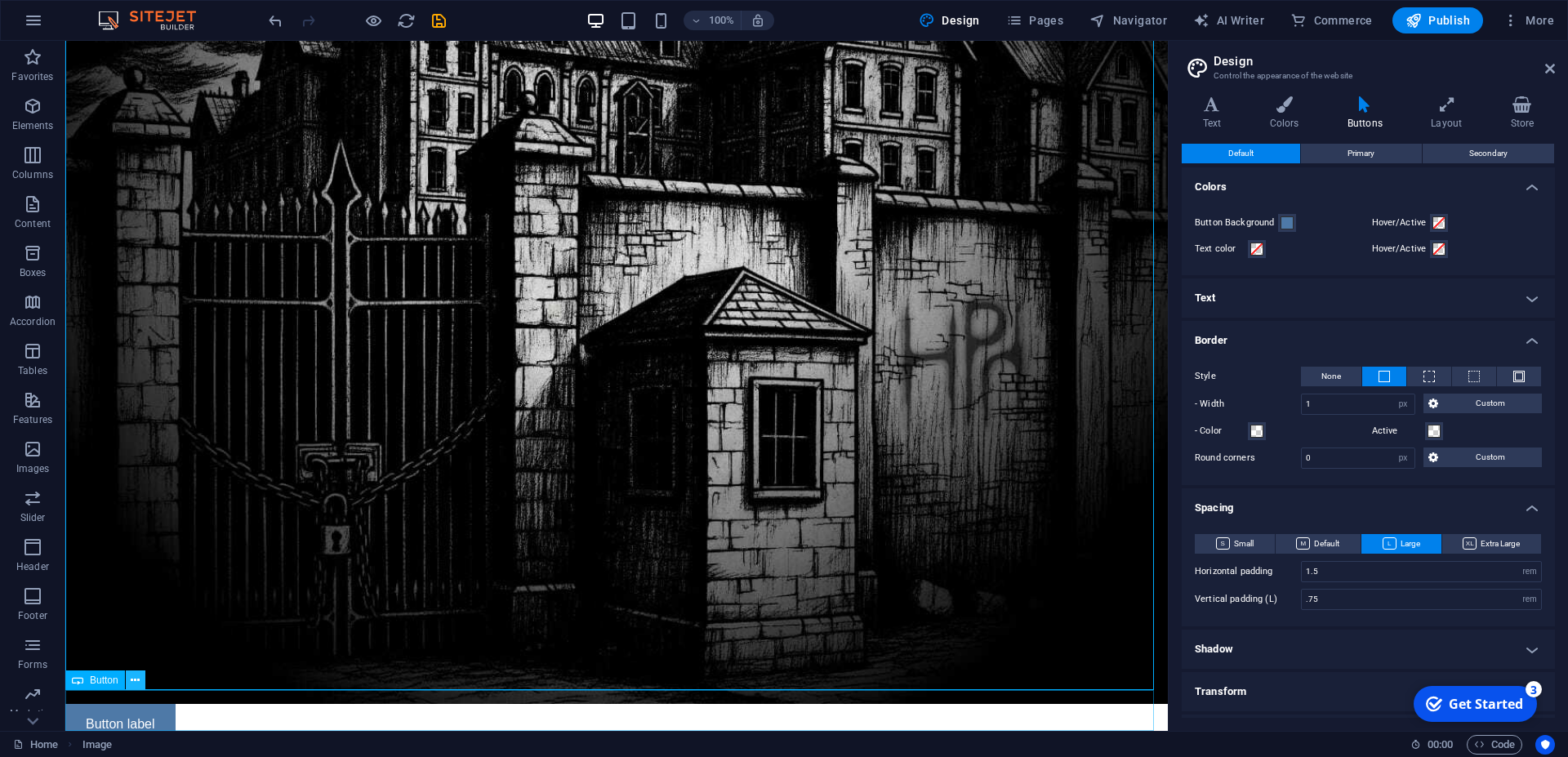
click at [134, 677] on icon at bounding box center [135, 680] width 9 height 18
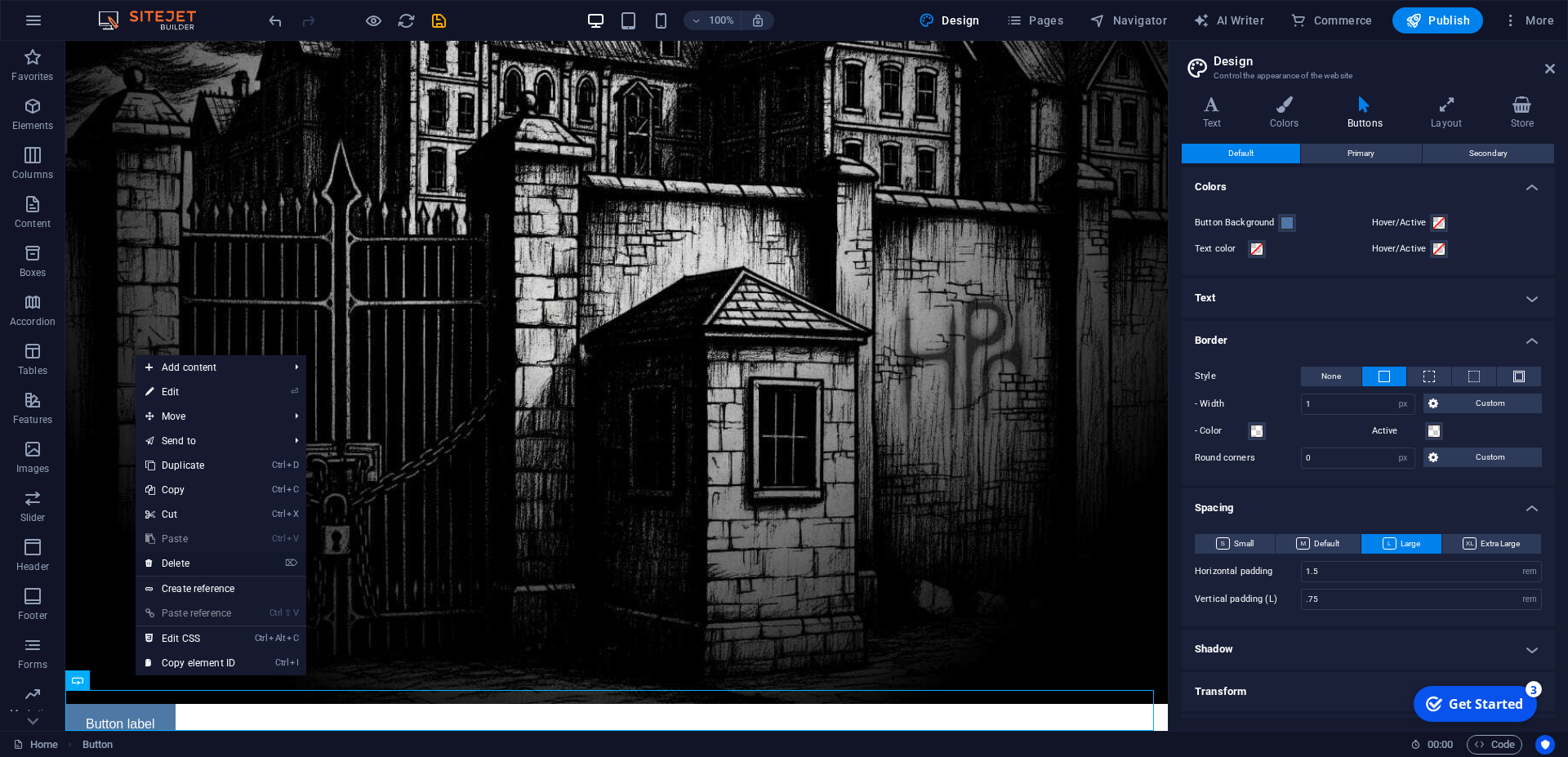
click at [182, 561] on link "⌦ Delete" at bounding box center [190, 563] width 110 height 24
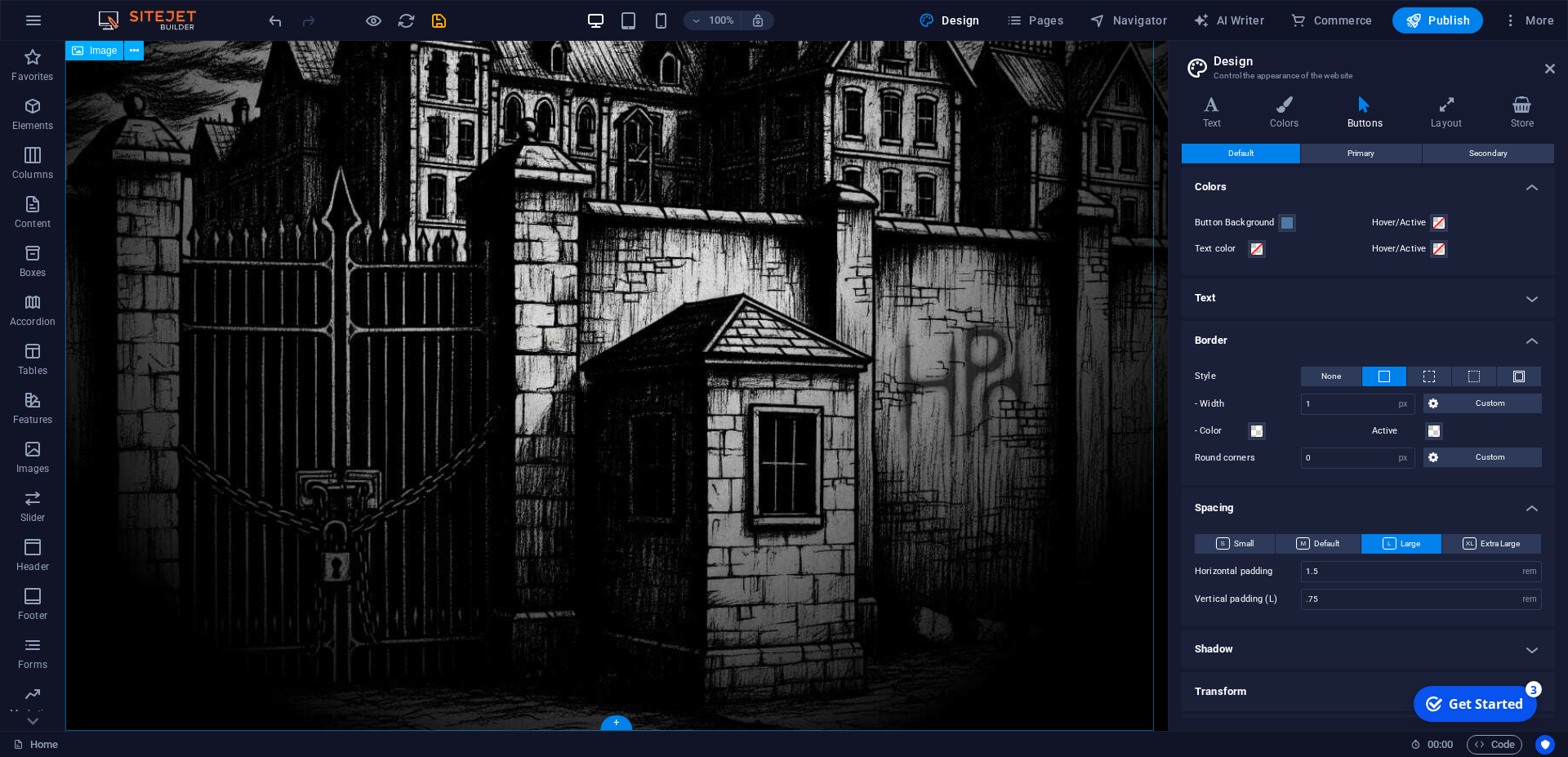
scroll to position [398, 0]
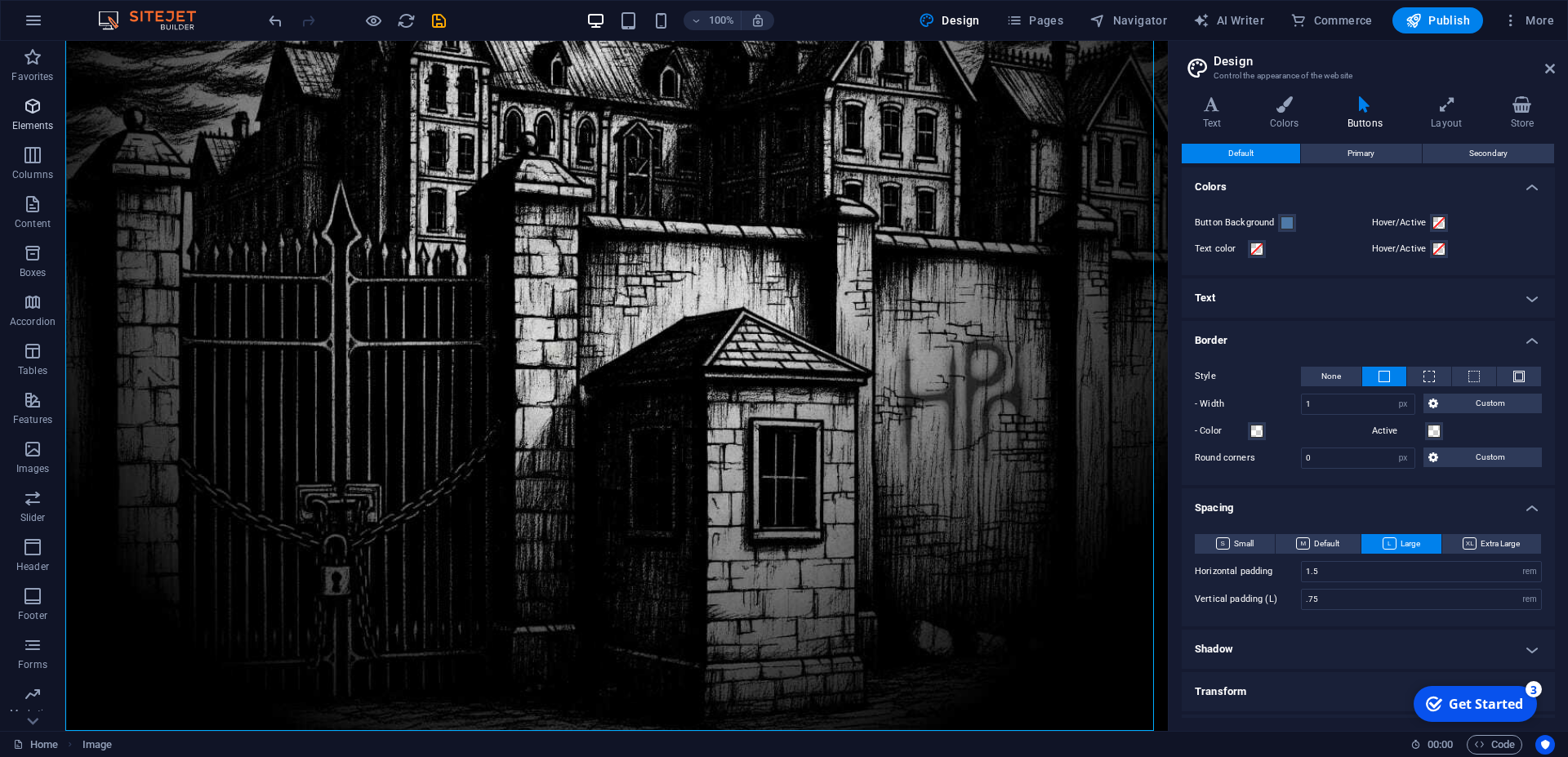
click at [38, 121] on p "Elements" at bounding box center [33, 126] width 42 height 13
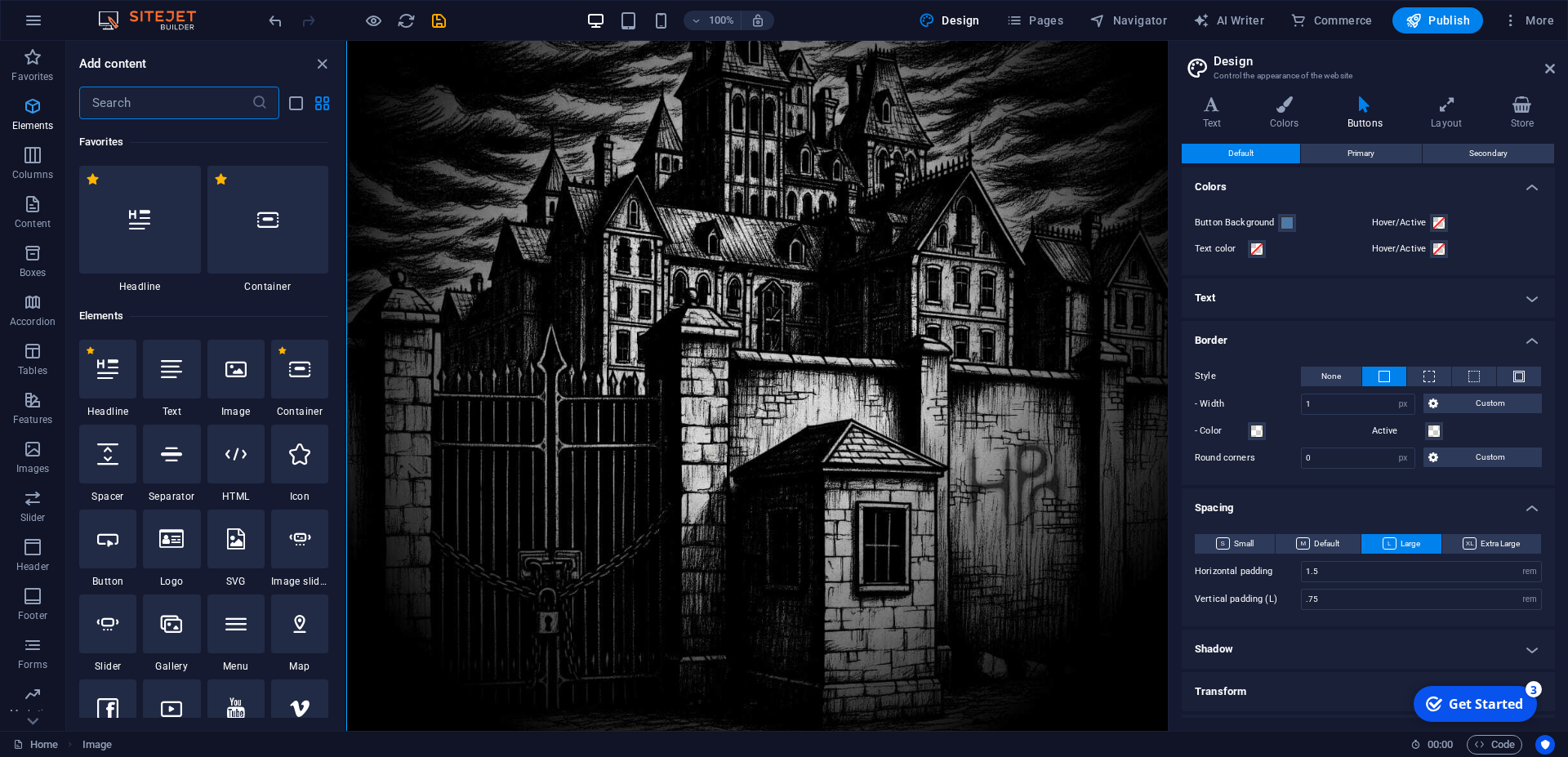
scroll to position [174, 0]
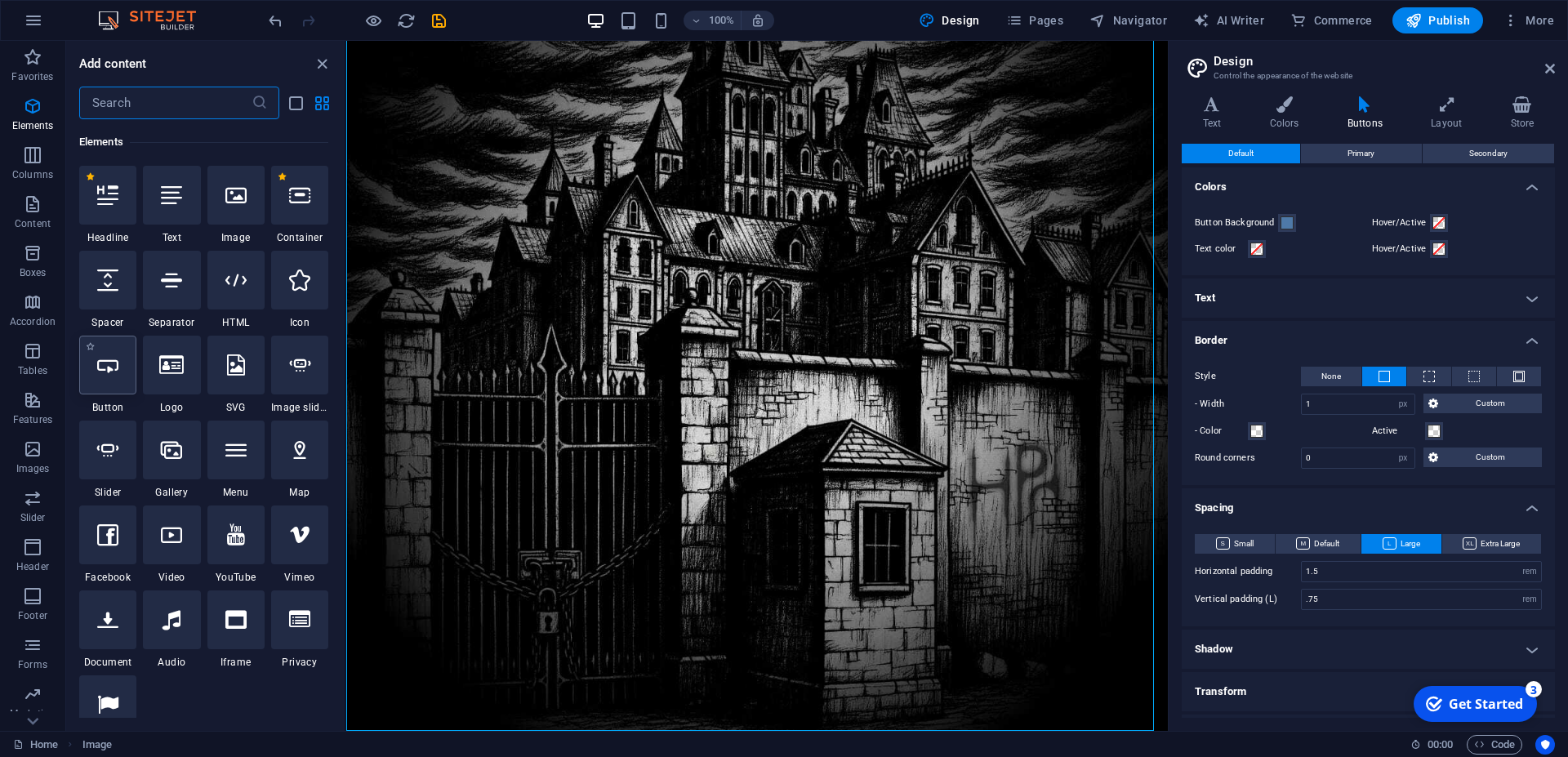
click at [103, 385] on div at bounding box center [108, 365] width 57 height 59
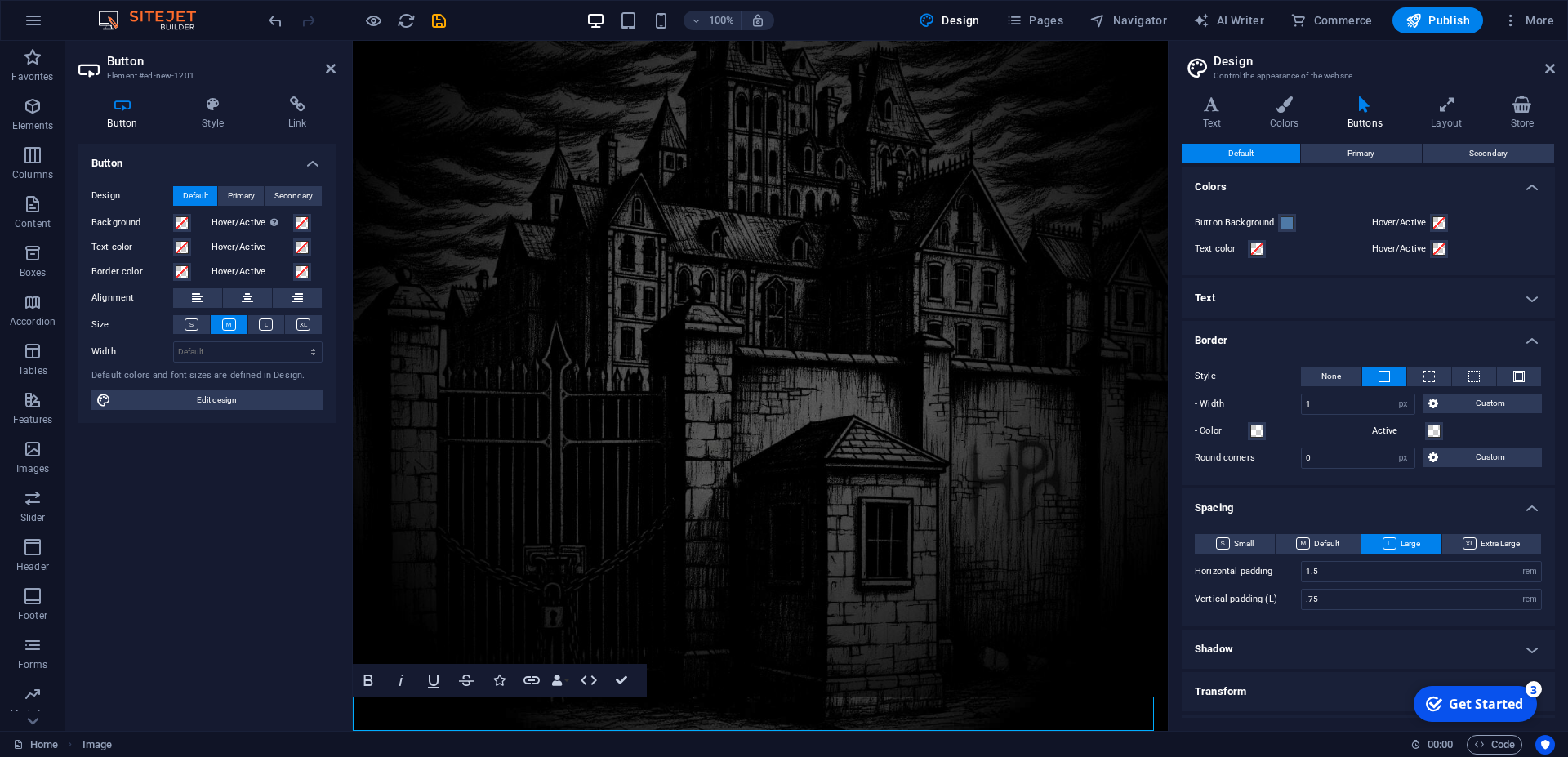
scroll to position [146, 0]
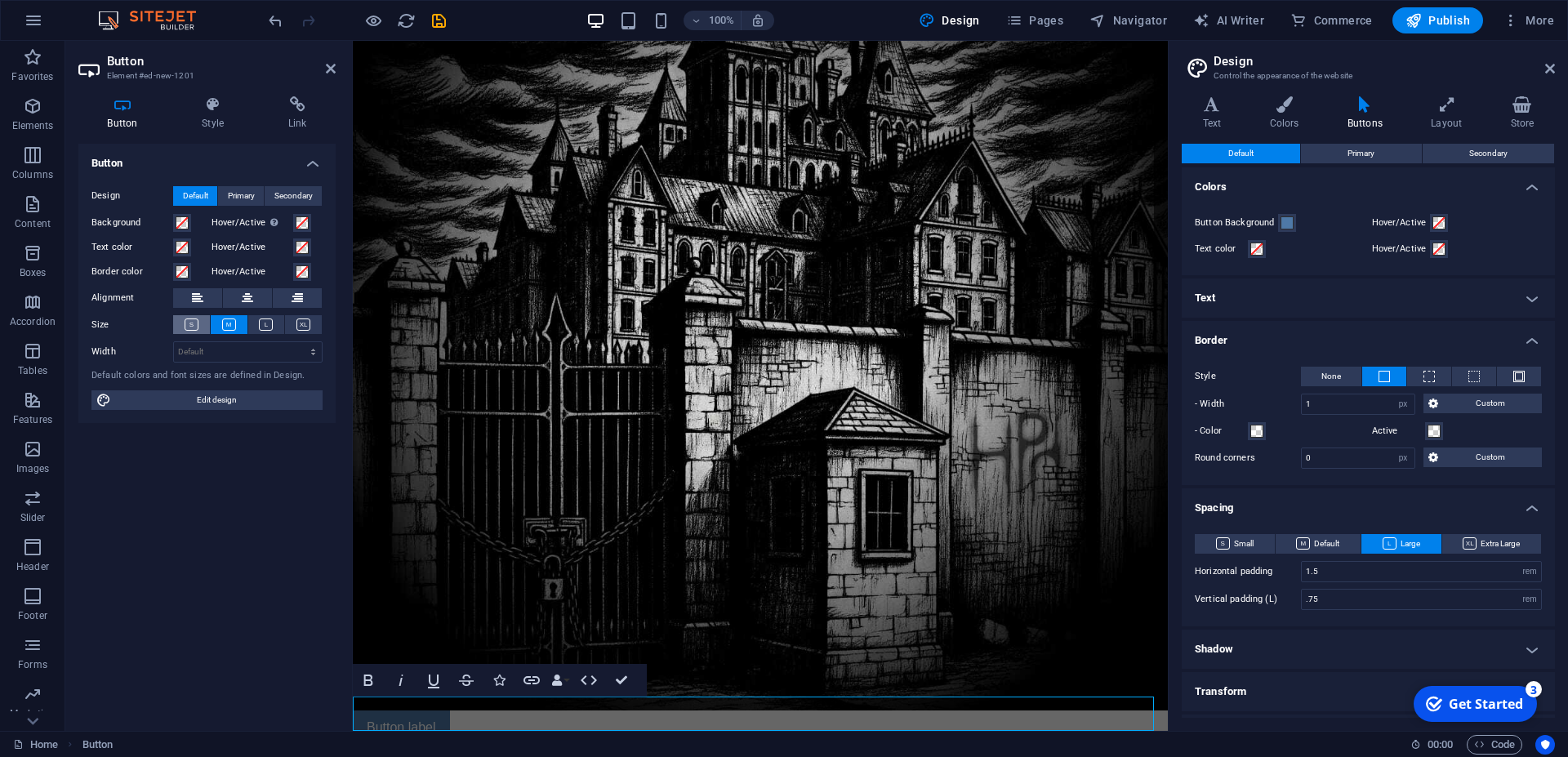
click at [190, 327] on icon at bounding box center [192, 325] width 14 height 13
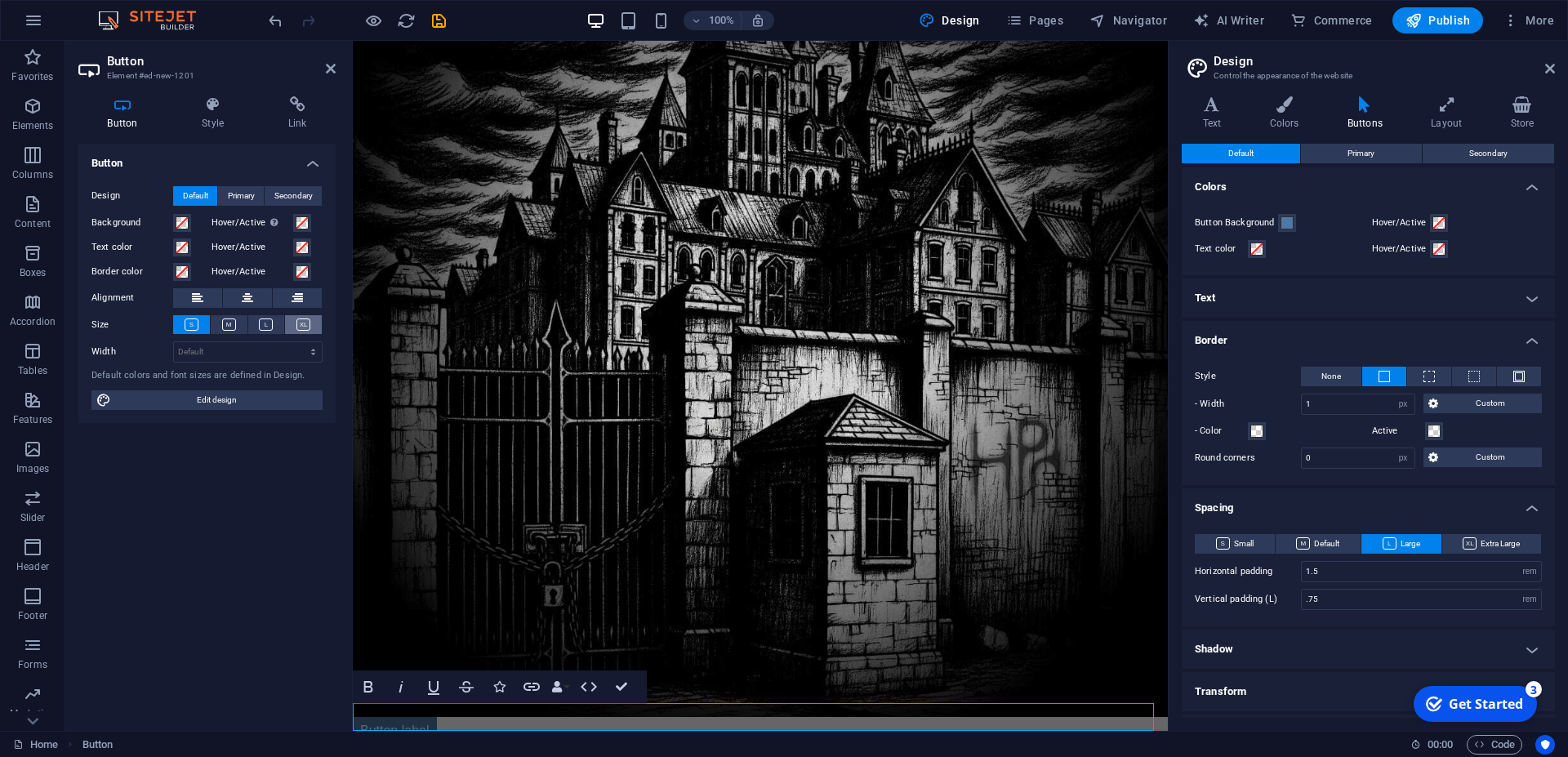
click at [307, 325] on icon at bounding box center [303, 325] width 14 height 13
click at [269, 329] on icon at bounding box center [265, 325] width 14 height 13
click at [223, 330] on button at bounding box center [229, 325] width 37 height 18
click at [189, 325] on icon at bounding box center [192, 325] width 14 height 13
click at [412, 717] on link "Button label" at bounding box center [395, 730] width 85 height 28
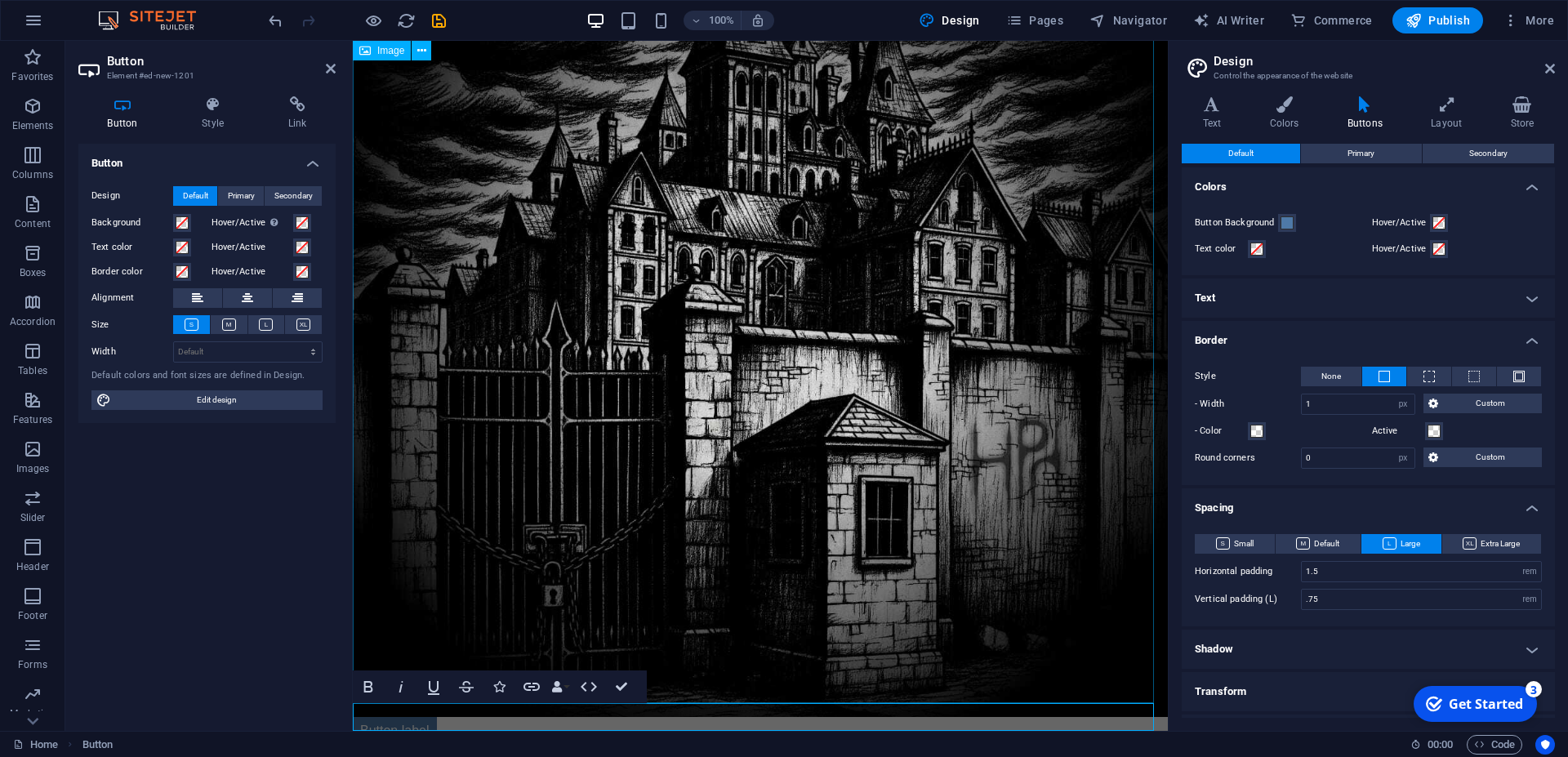
click at [719, 564] on figure at bounding box center [761, 309] width 815 height 815
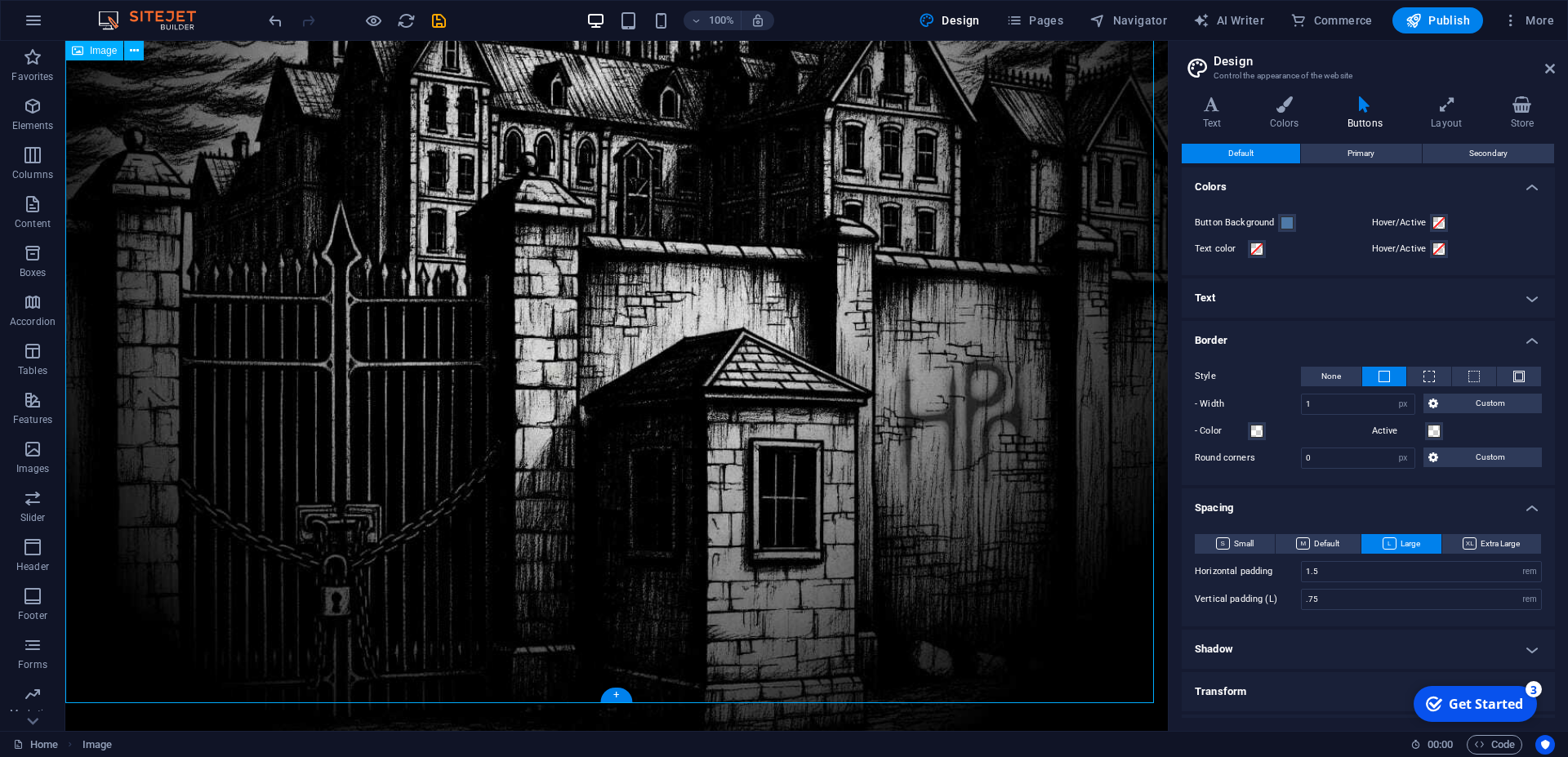
scroll to position [427, 0]
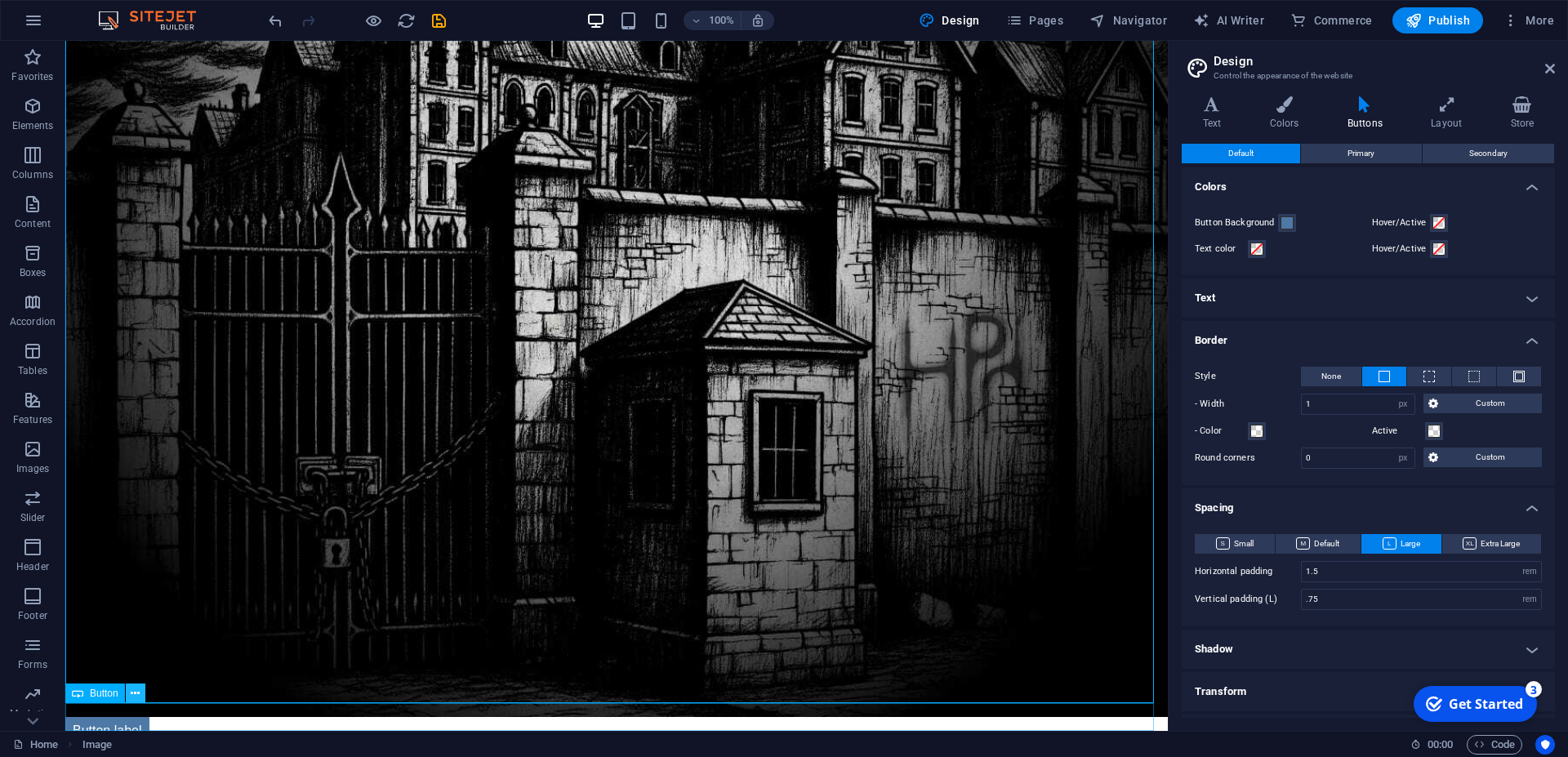
click at [136, 687] on icon at bounding box center [135, 693] width 9 height 18
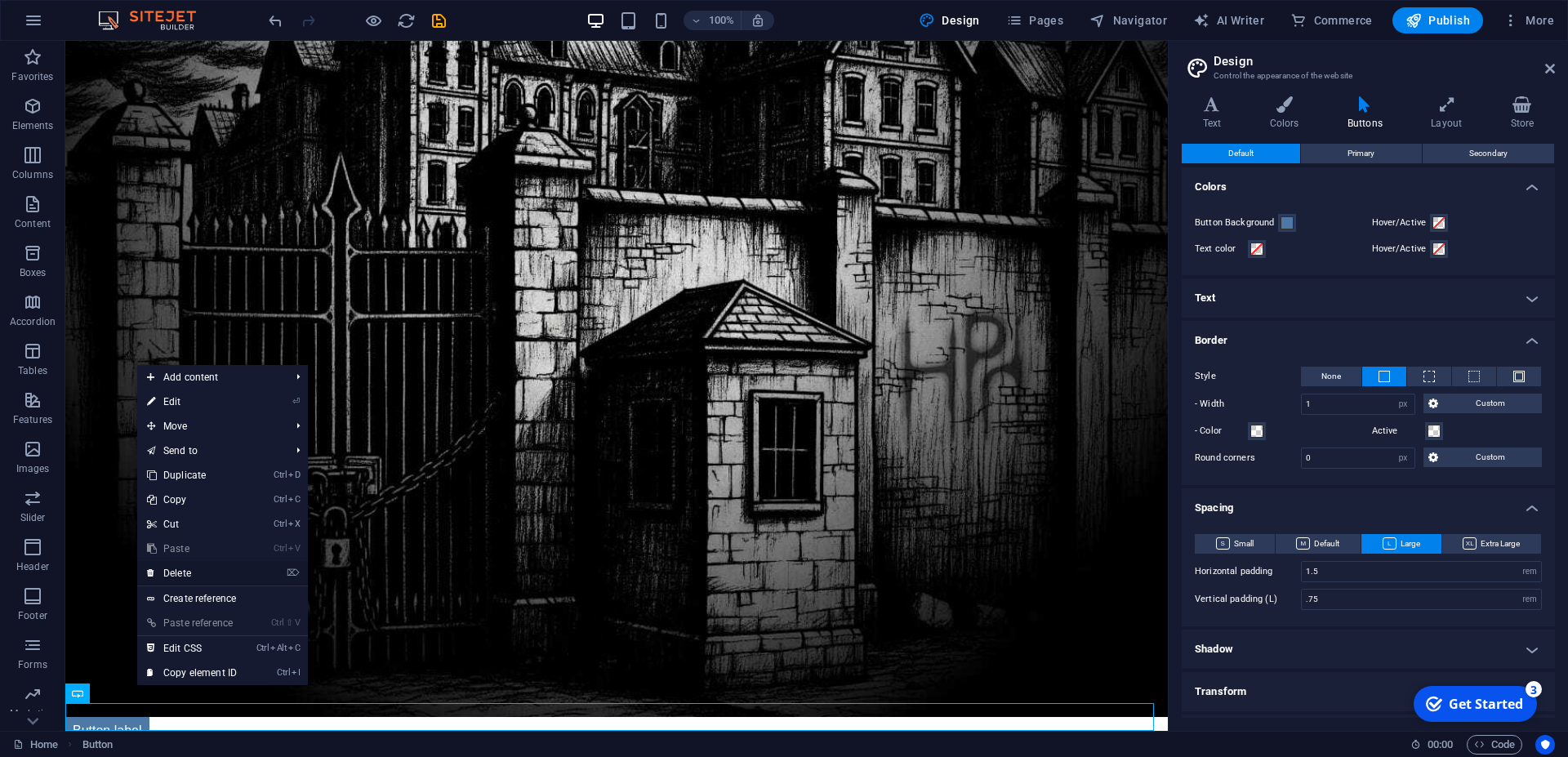
click at [187, 570] on link "⌦ Delete" at bounding box center [192, 573] width 110 height 24
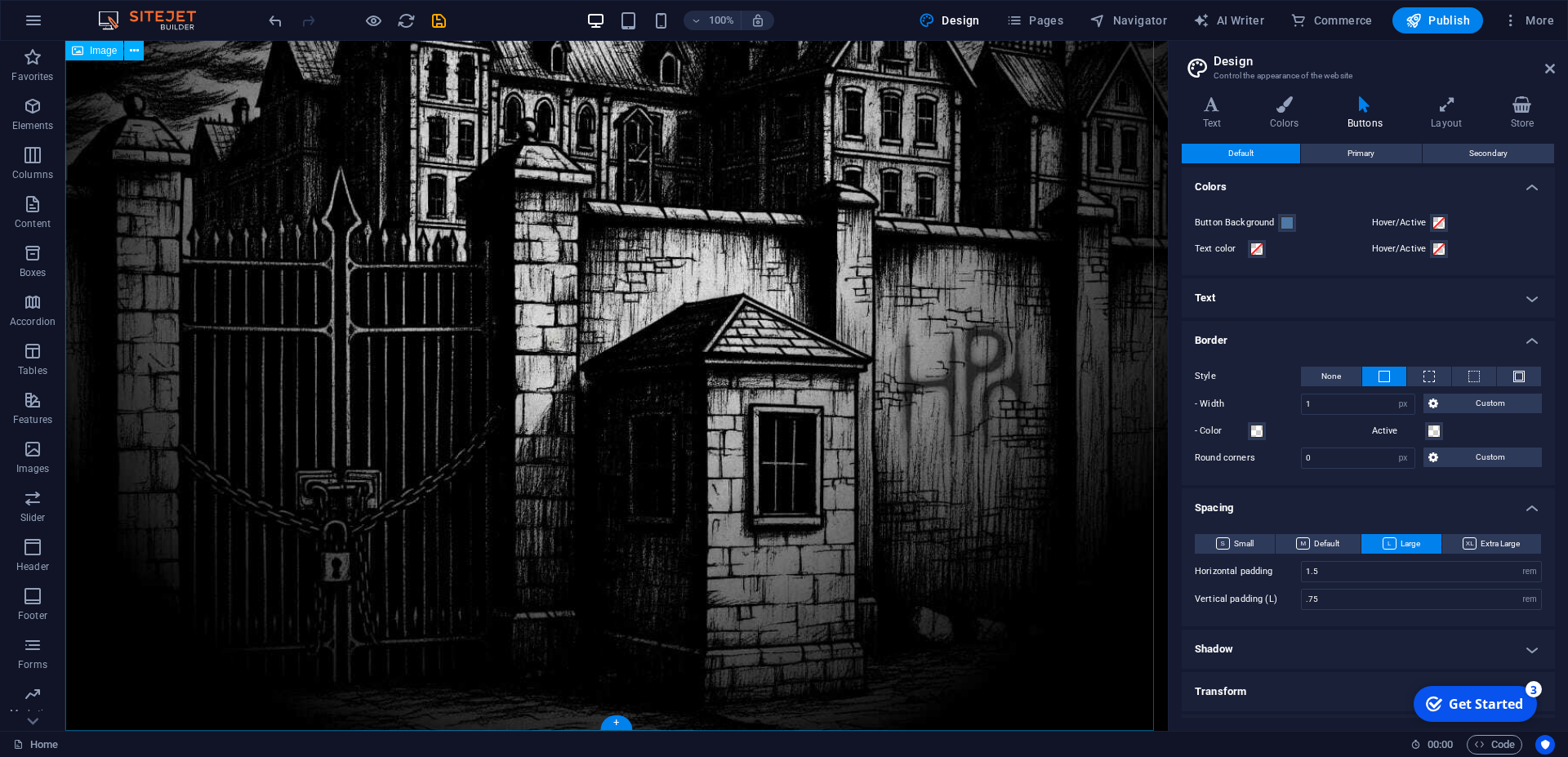
scroll to position [398, 0]
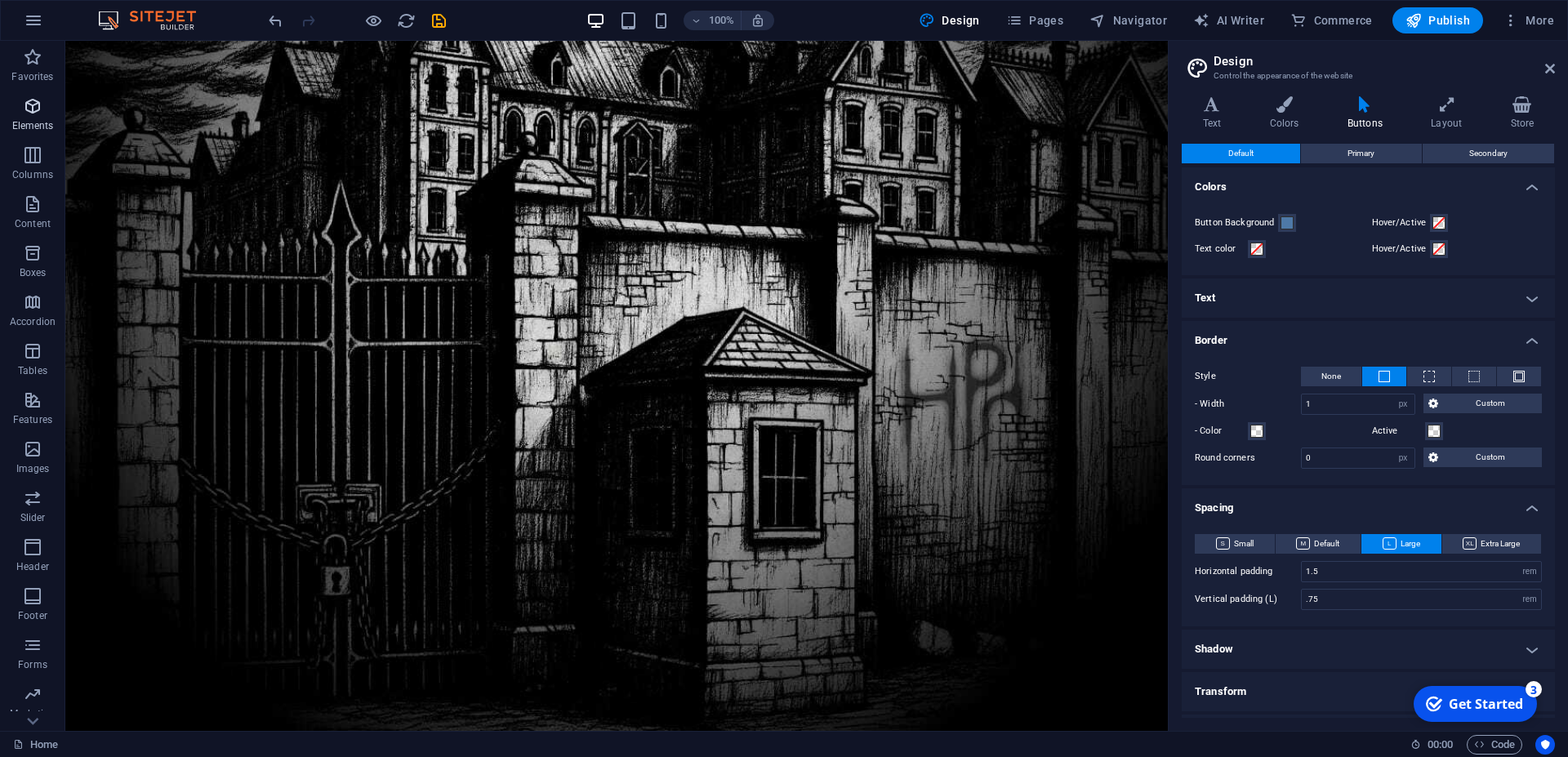
click at [27, 109] on icon "button" at bounding box center [32, 105] width 19 height 19
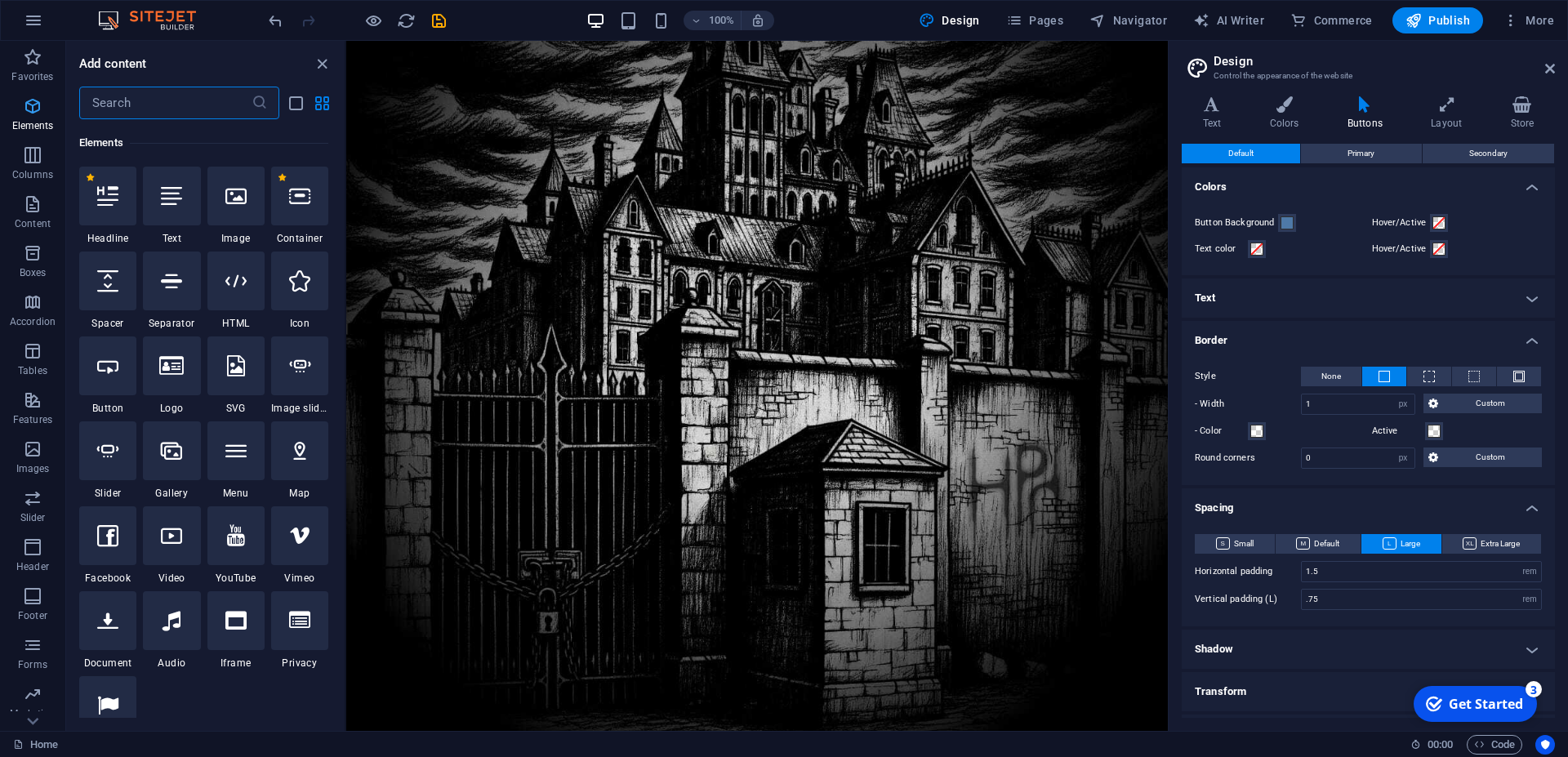
scroll to position [174, 0]
click at [223, 463] on div at bounding box center [236, 450] width 57 height 59
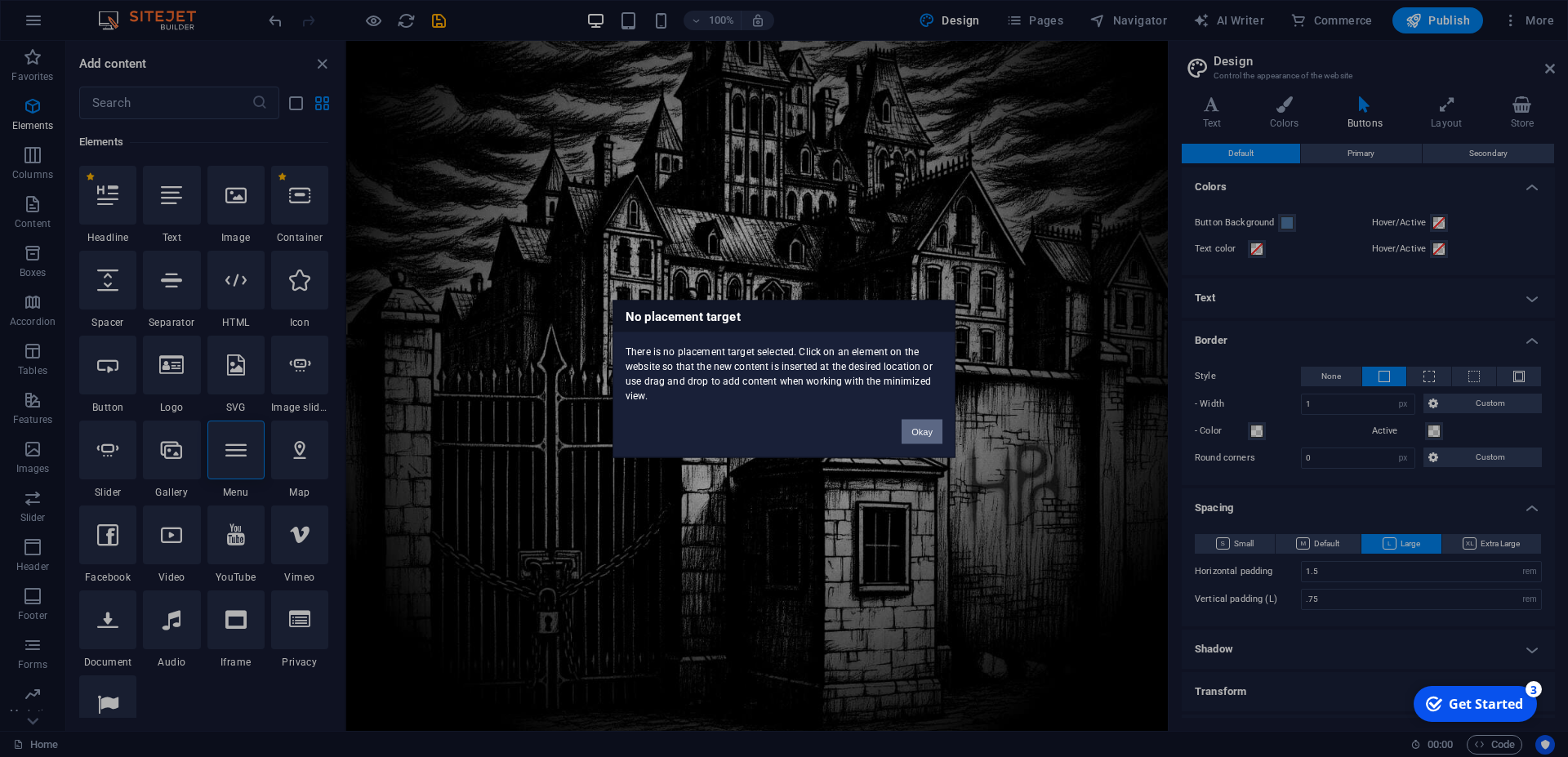
click at [921, 432] on button "Okay" at bounding box center [922, 431] width 41 height 24
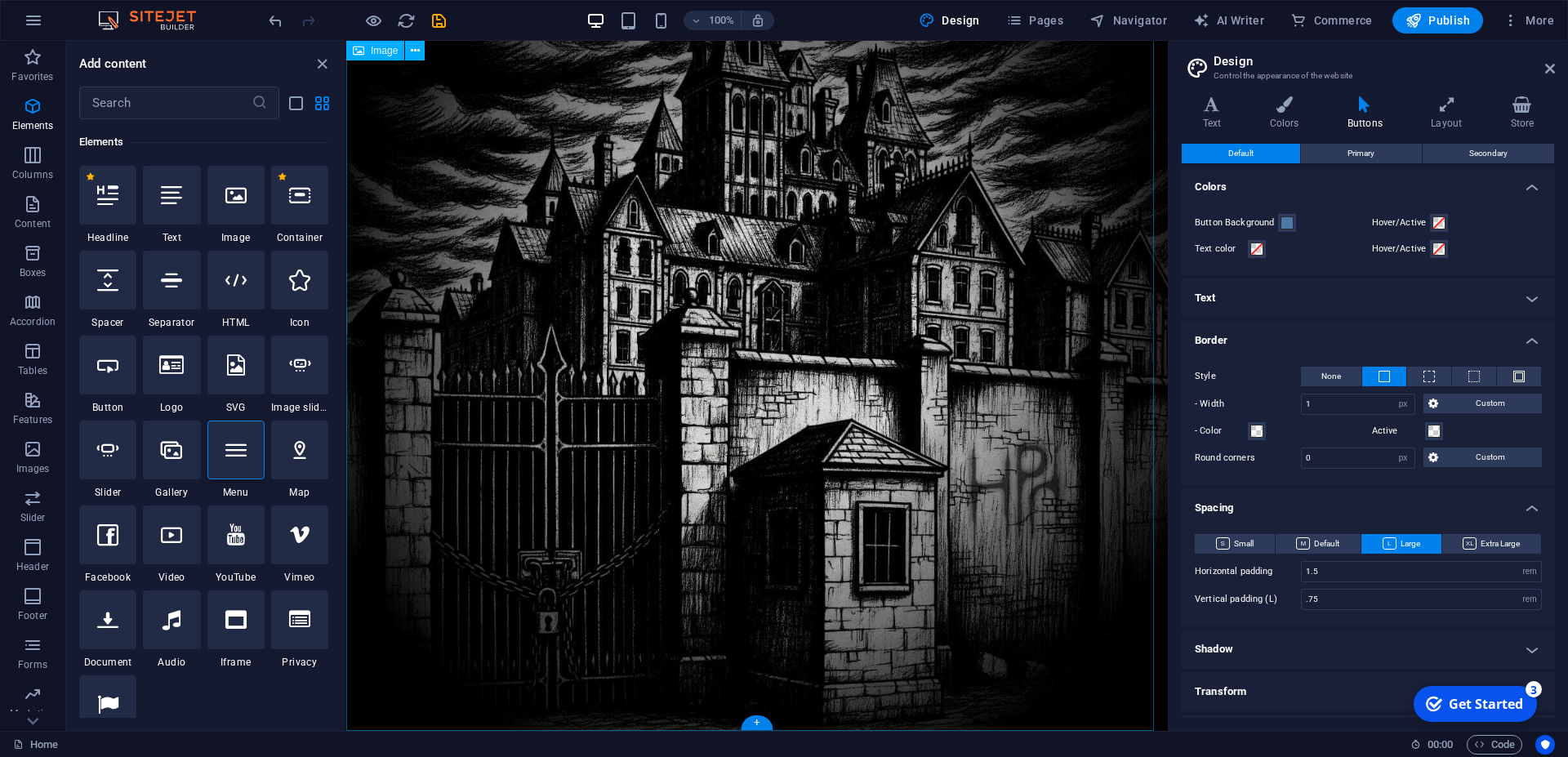
click at [683, 407] on figure at bounding box center [757, 334] width 822 height 821
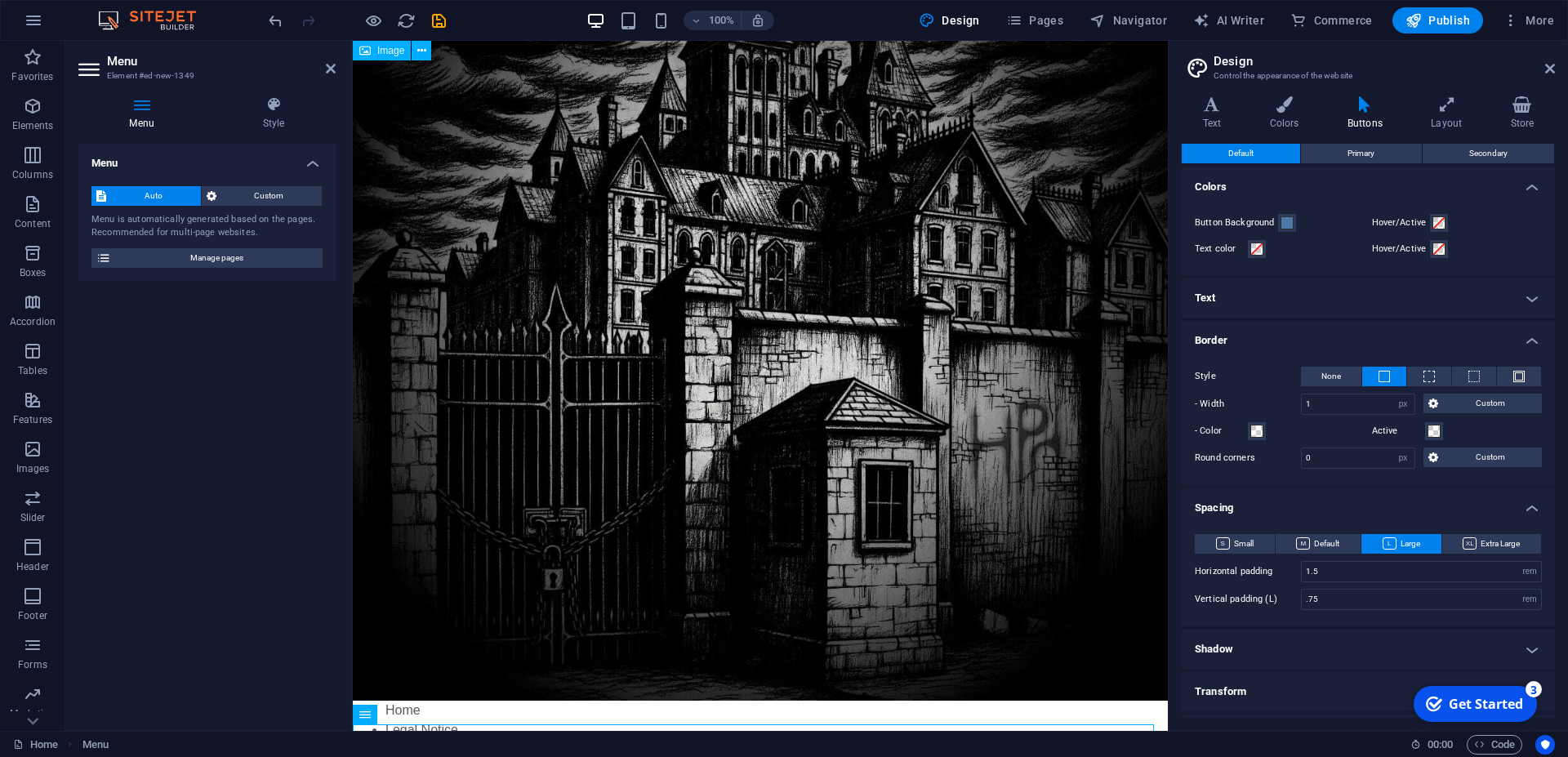
scroll to position [171, 0]
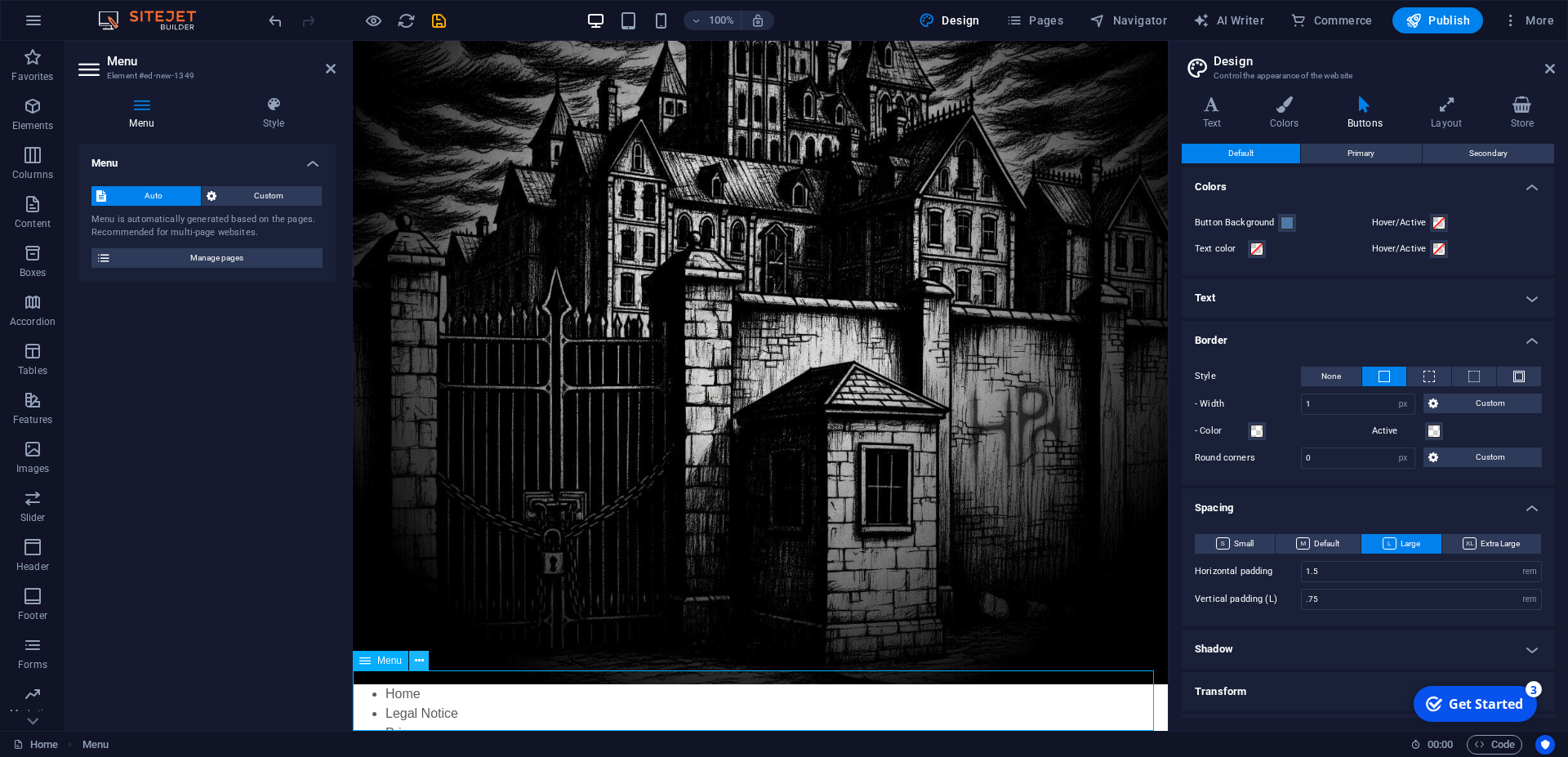
click at [423, 657] on icon at bounding box center [419, 661] width 9 height 18
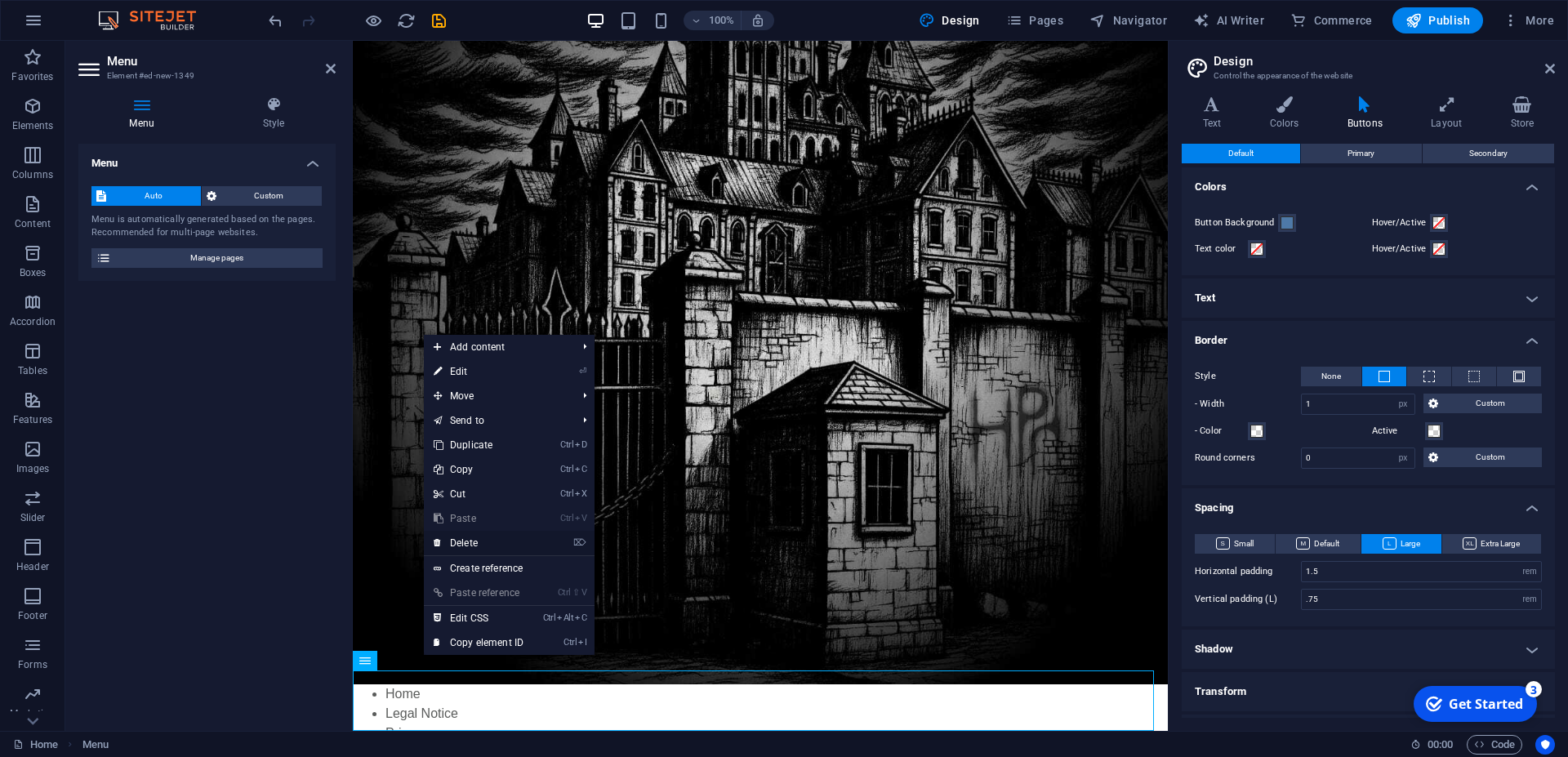
click at [469, 545] on link "⌦ Delete" at bounding box center [479, 543] width 110 height 24
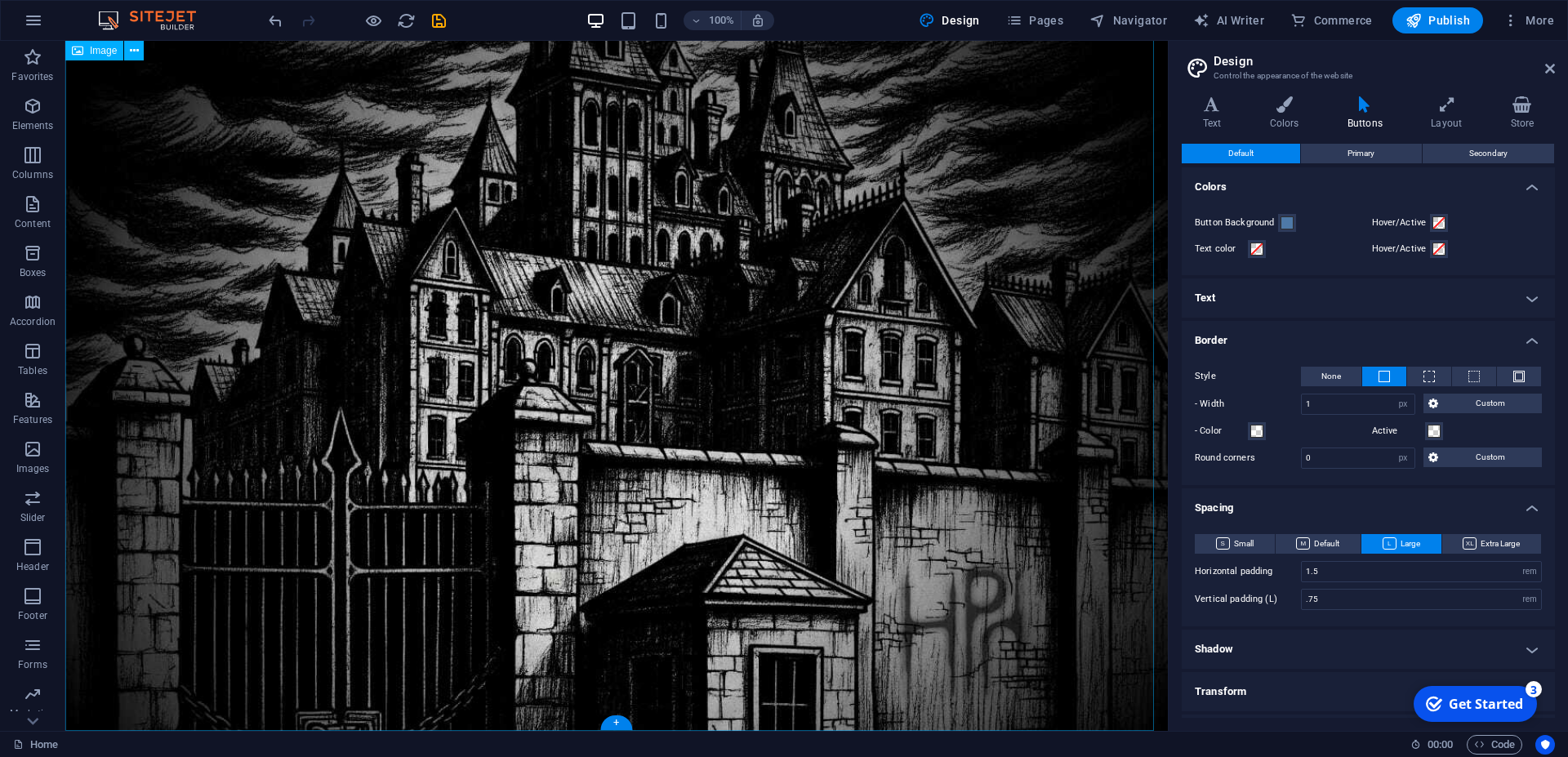
scroll to position [398, 0]
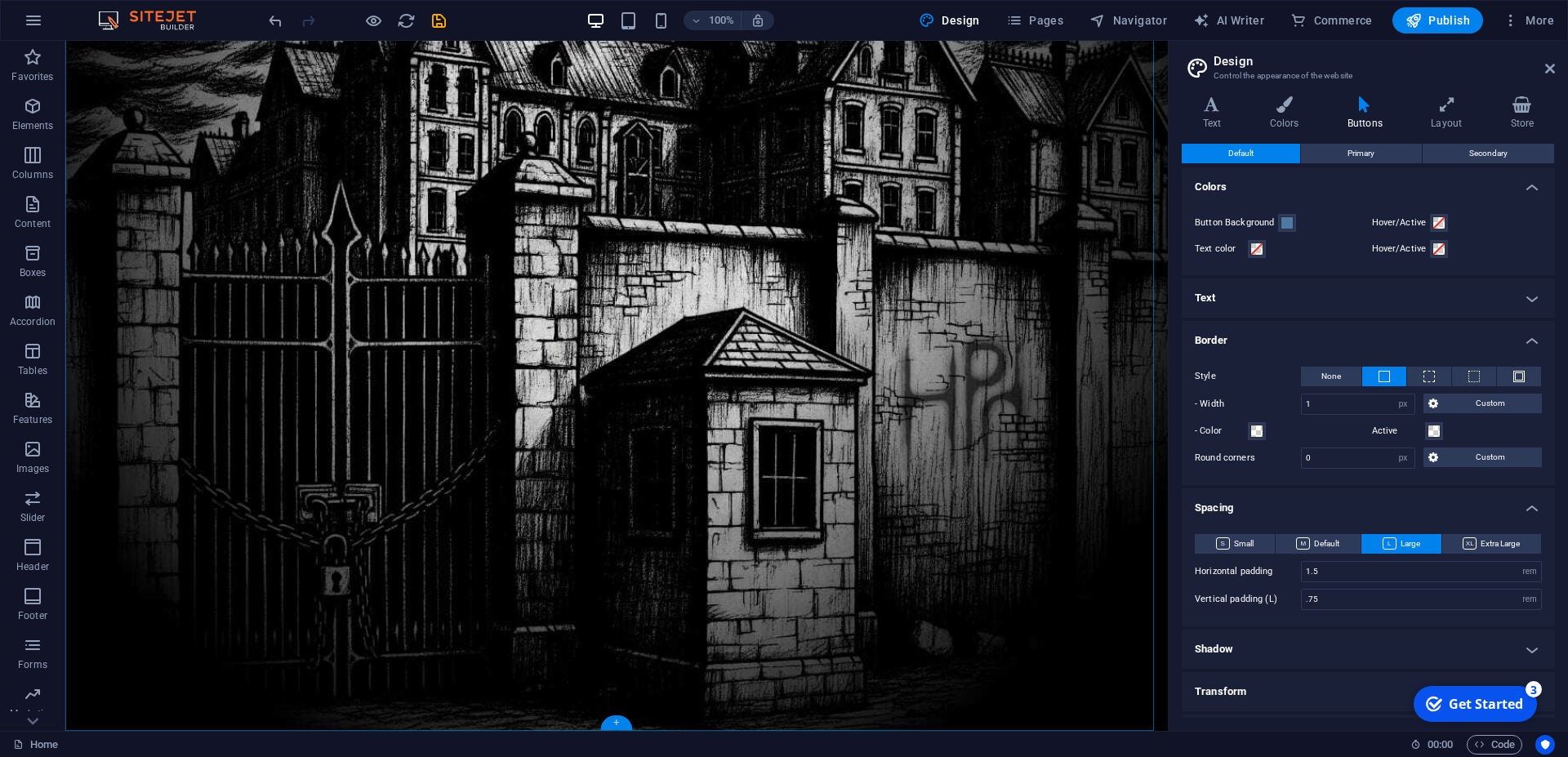
click at [613, 723] on div "+" at bounding box center [617, 723] width 32 height 15
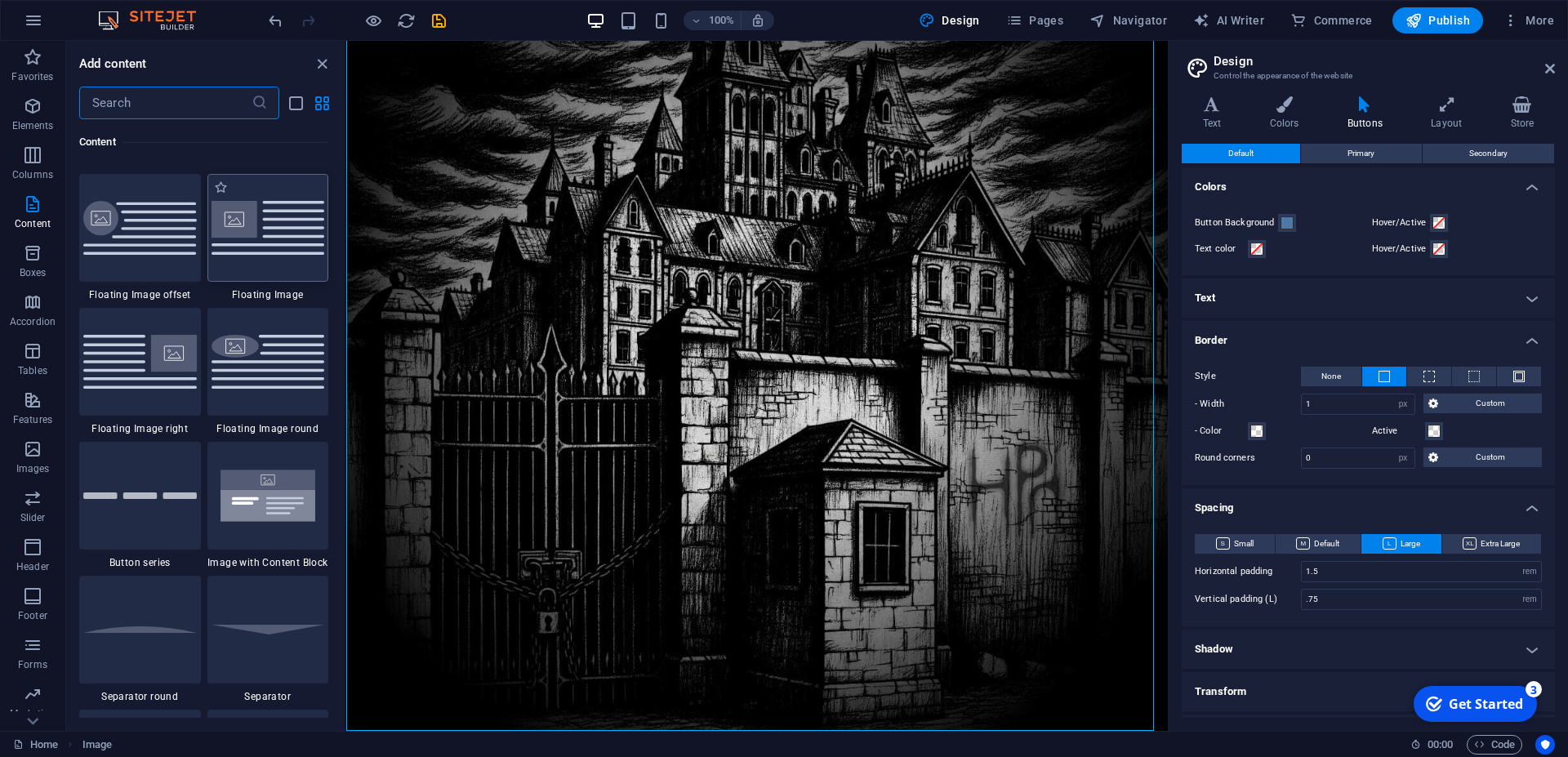
scroll to position [3593, 0]
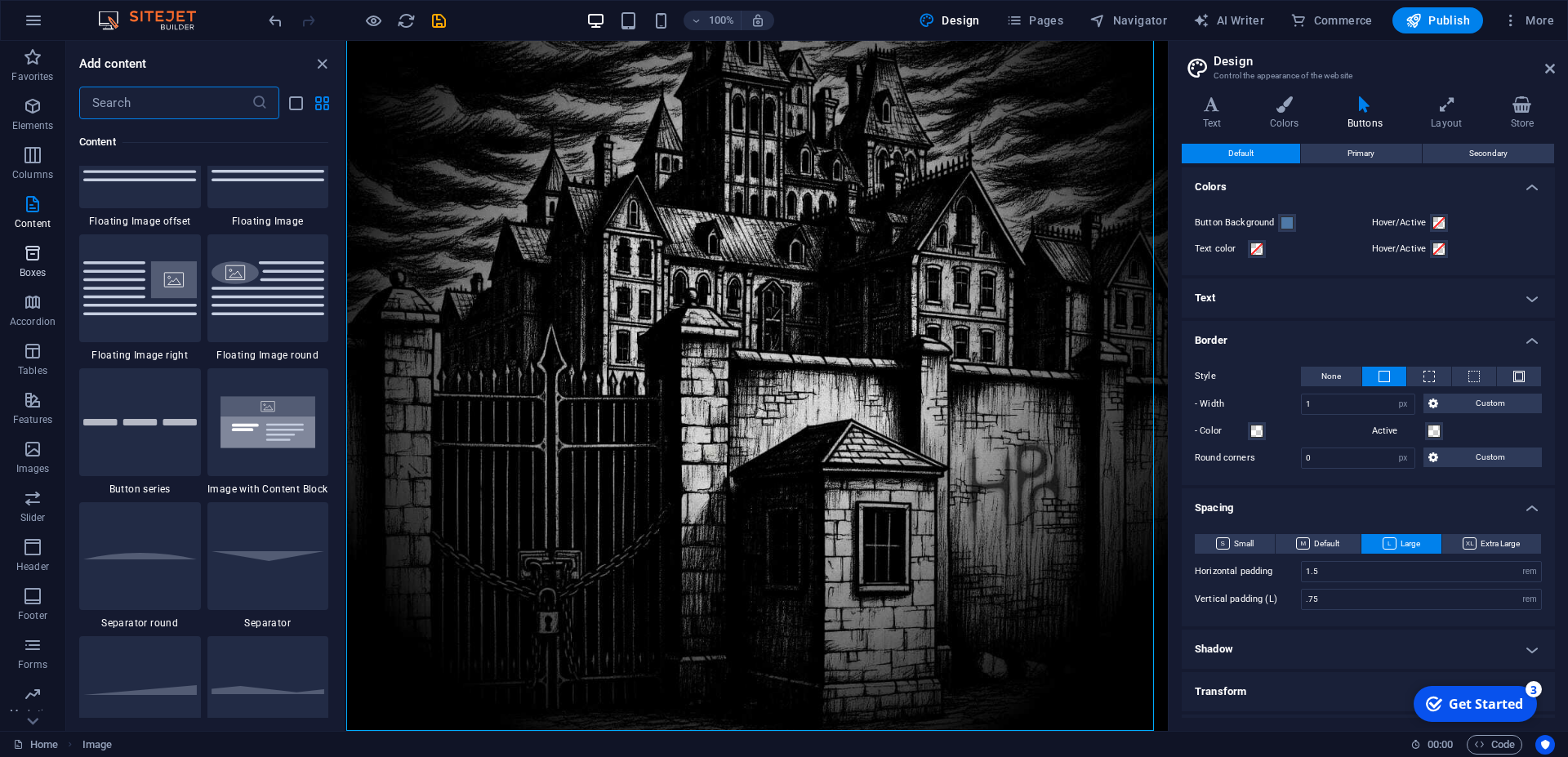
click at [32, 254] on icon "button" at bounding box center [32, 253] width 19 height 19
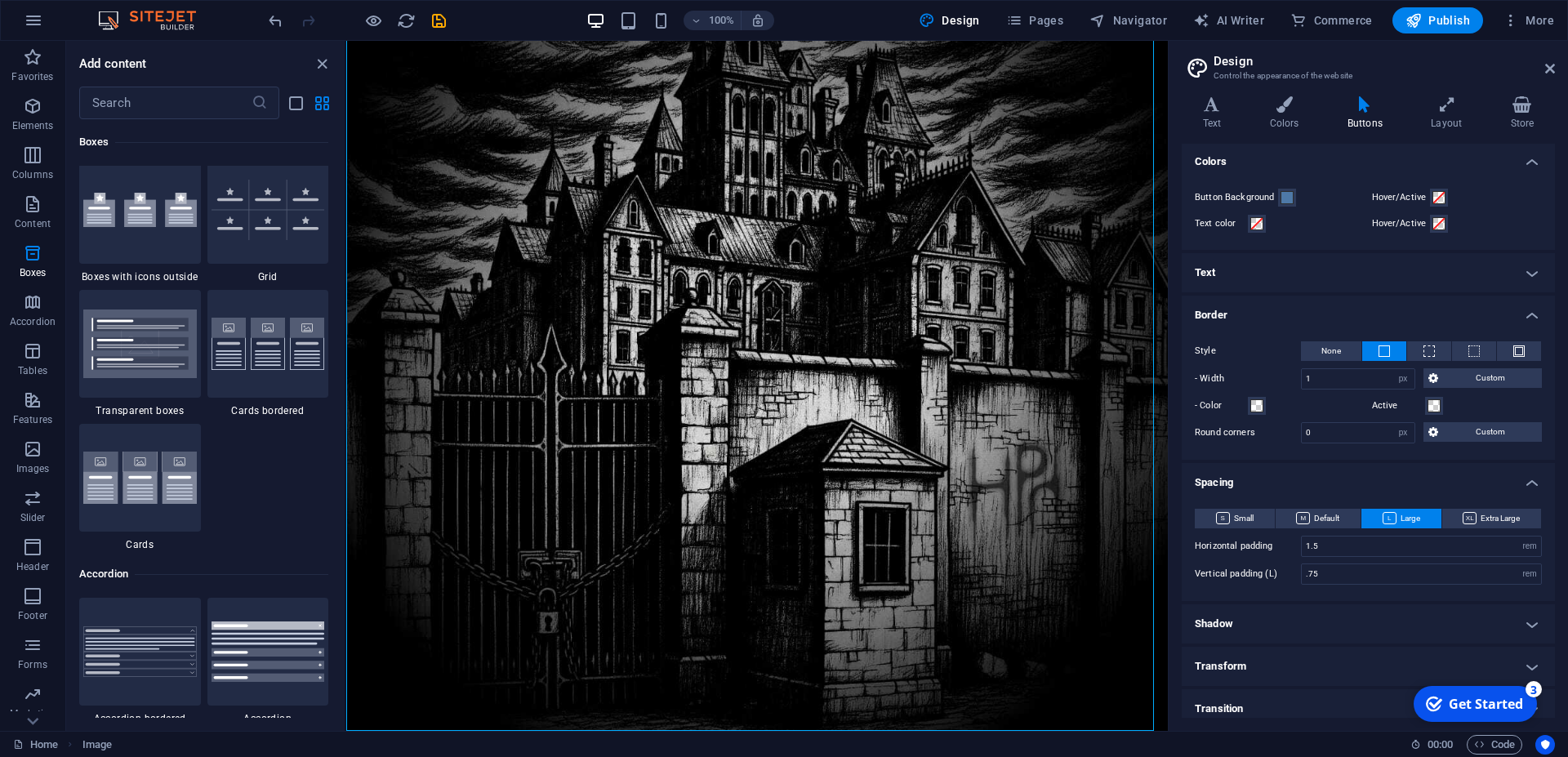
scroll to position [36, 0]
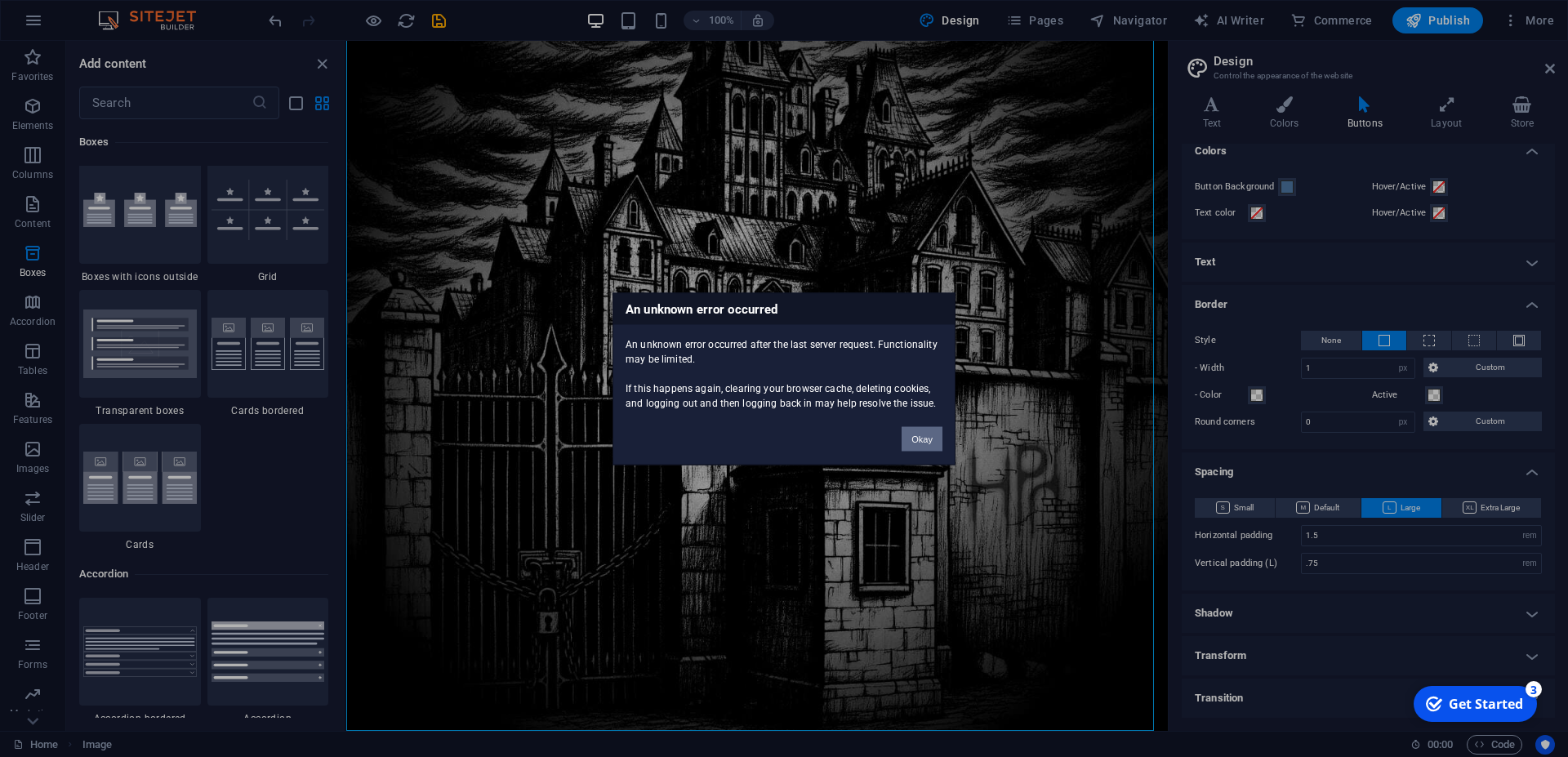
click at [930, 440] on button "Okay" at bounding box center [922, 438] width 41 height 24
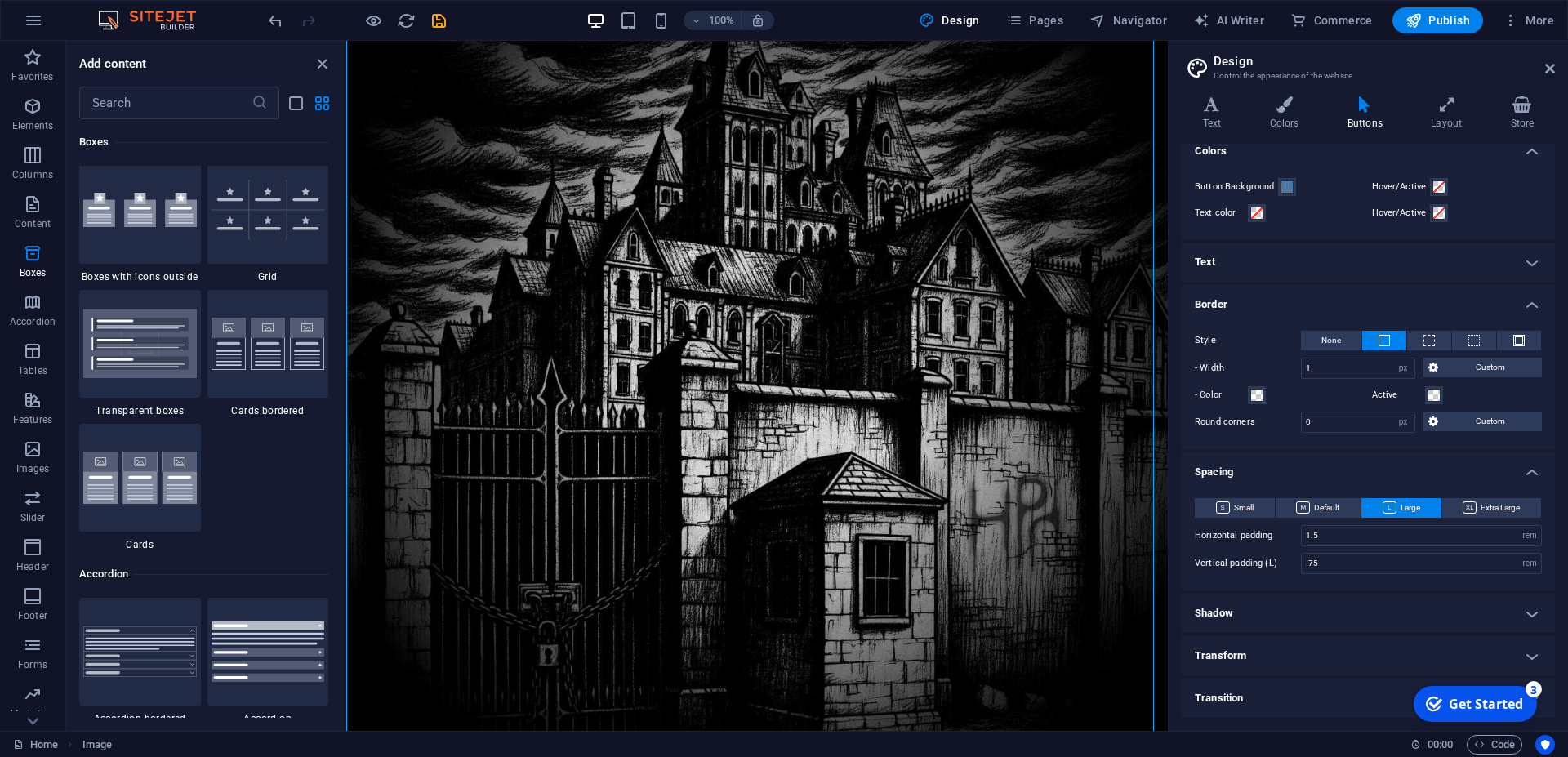
scroll to position [118, 0]
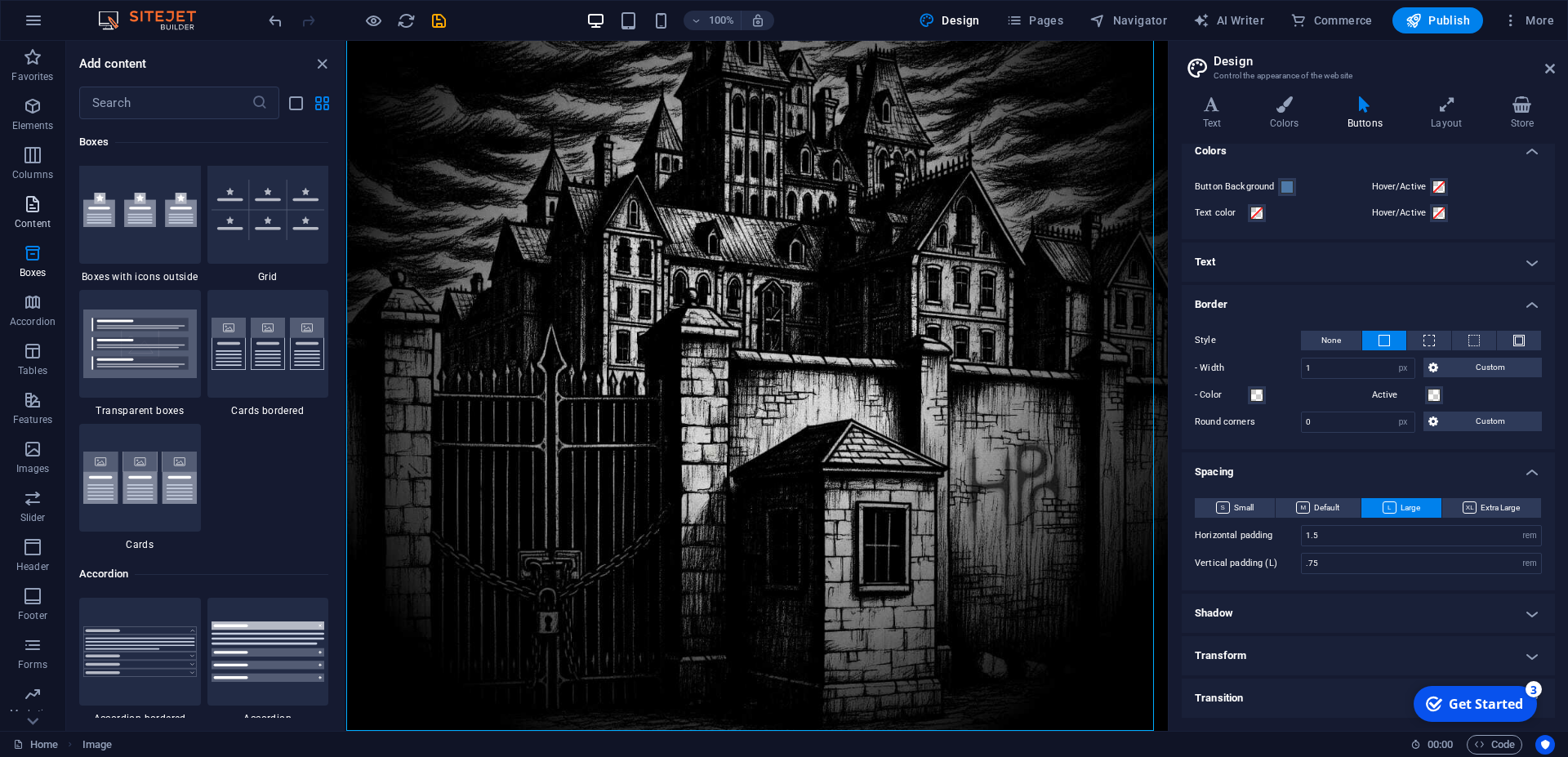
click at [38, 210] on icon "button" at bounding box center [32, 203] width 19 height 19
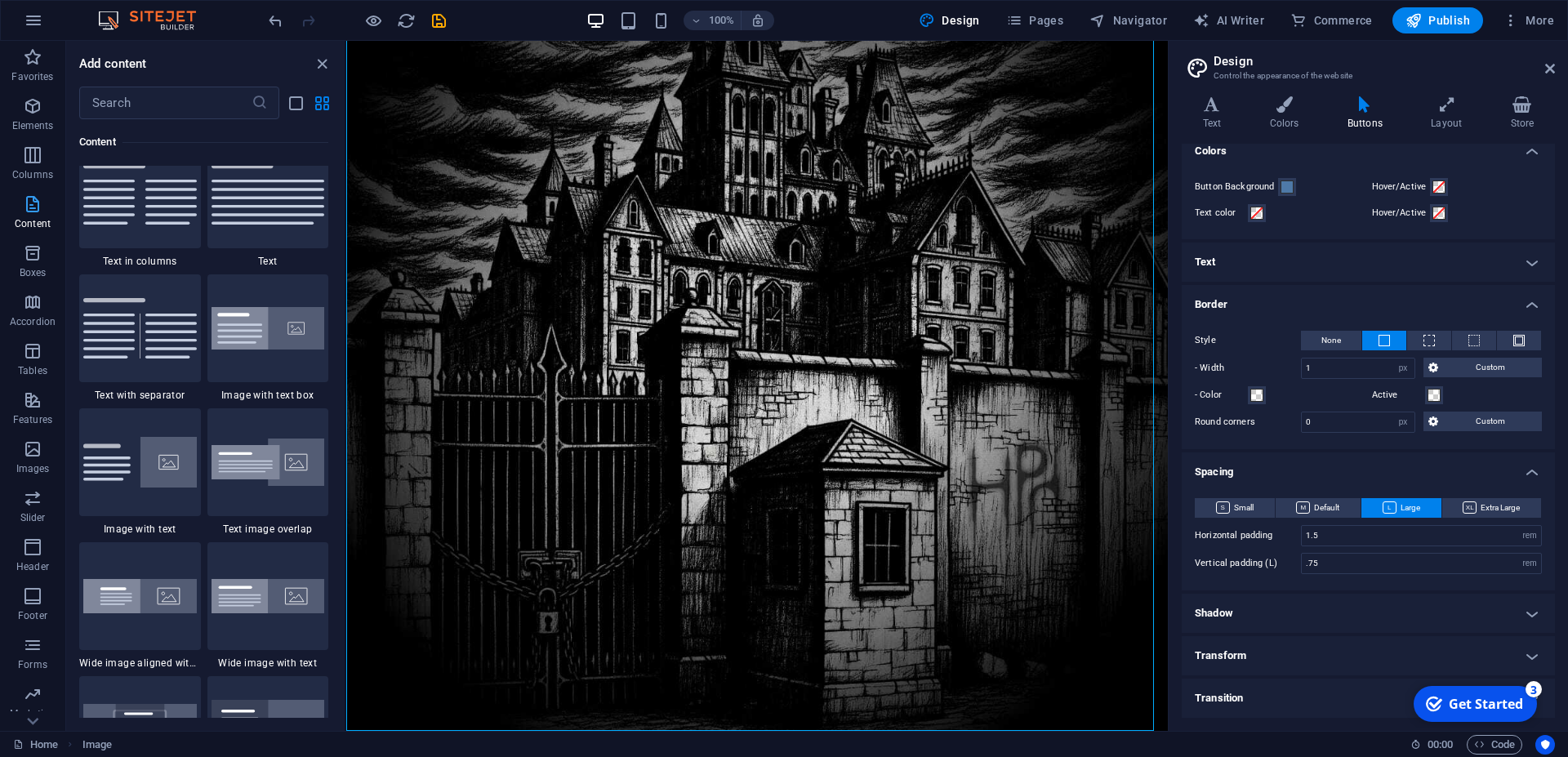
scroll to position [2857, 0]
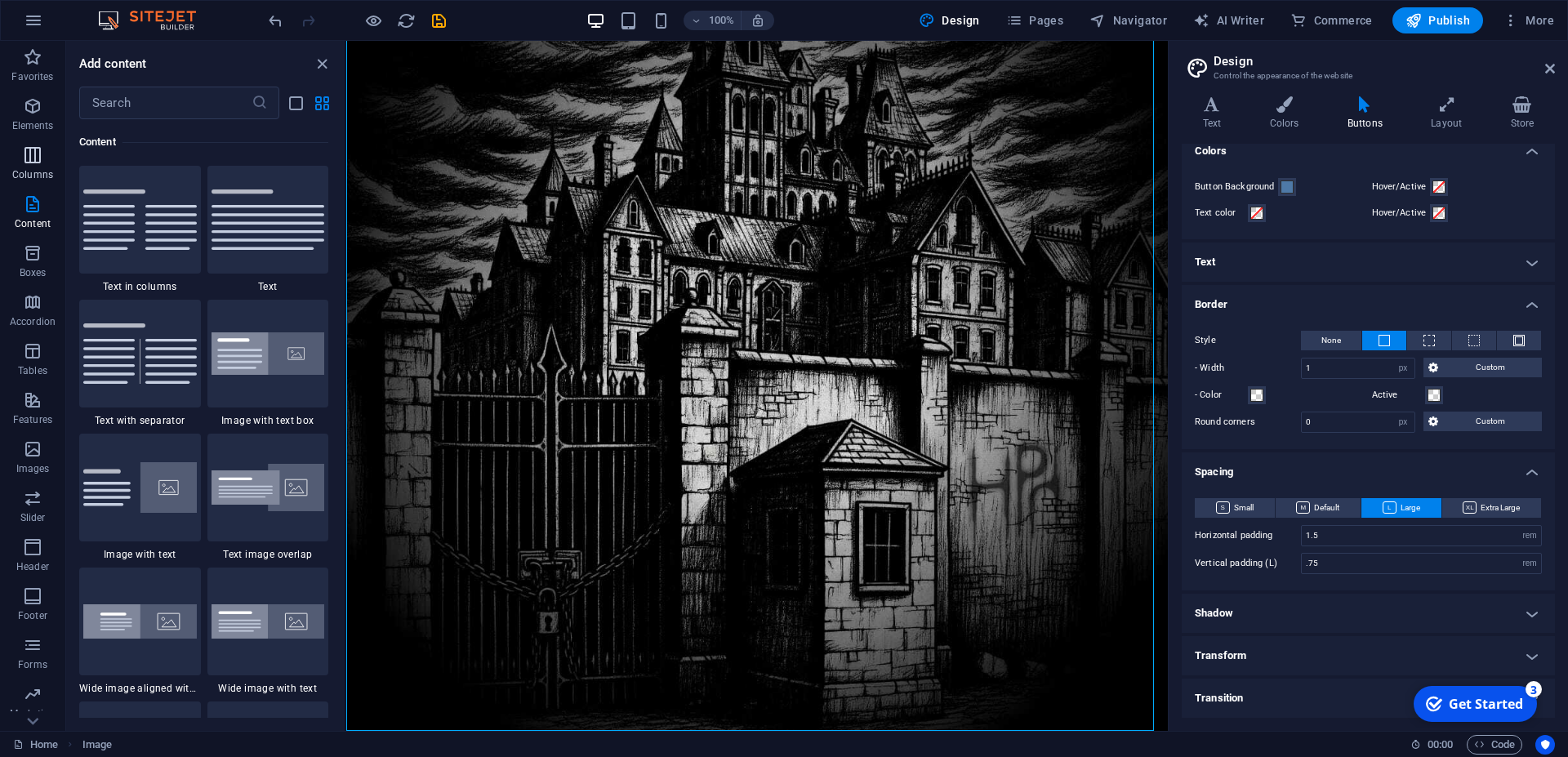
click at [28, 162] on icon "button" at bounding box center [32, 155] width 19 height 19
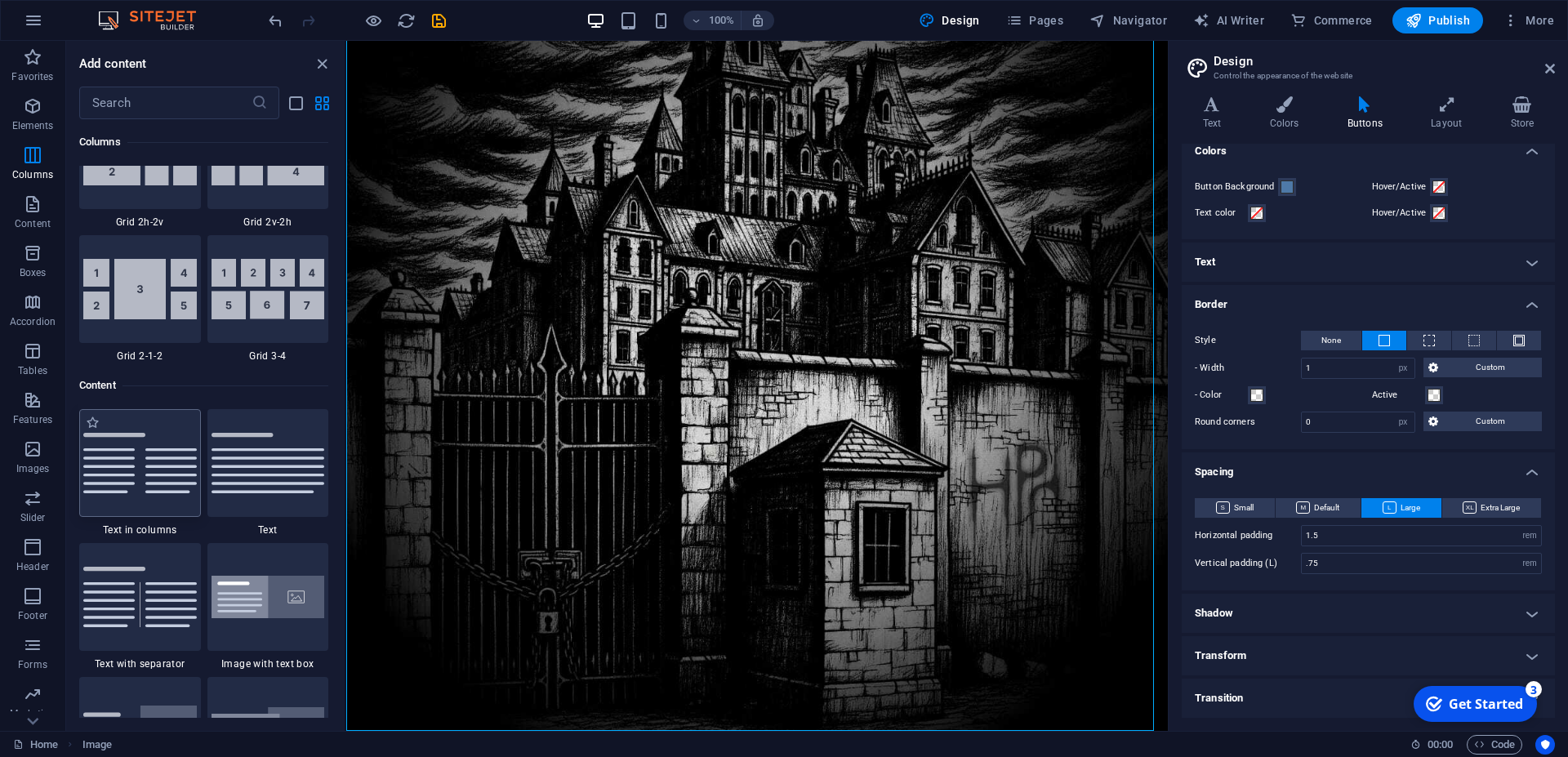
scroll to position [2524, 0]
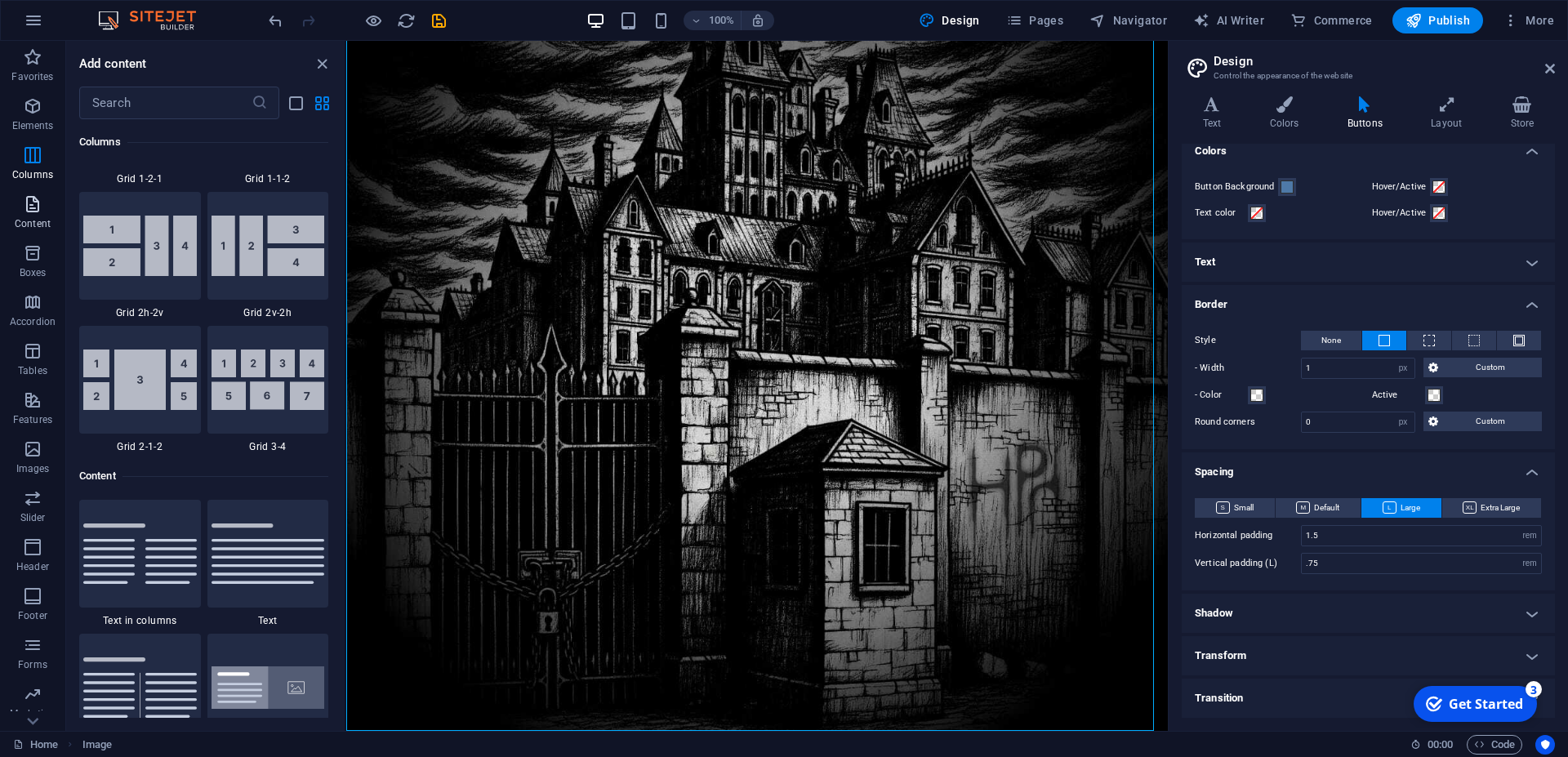
click at [28, 211] on icon "button" at bounding box center [32, 203] width 19 height 19
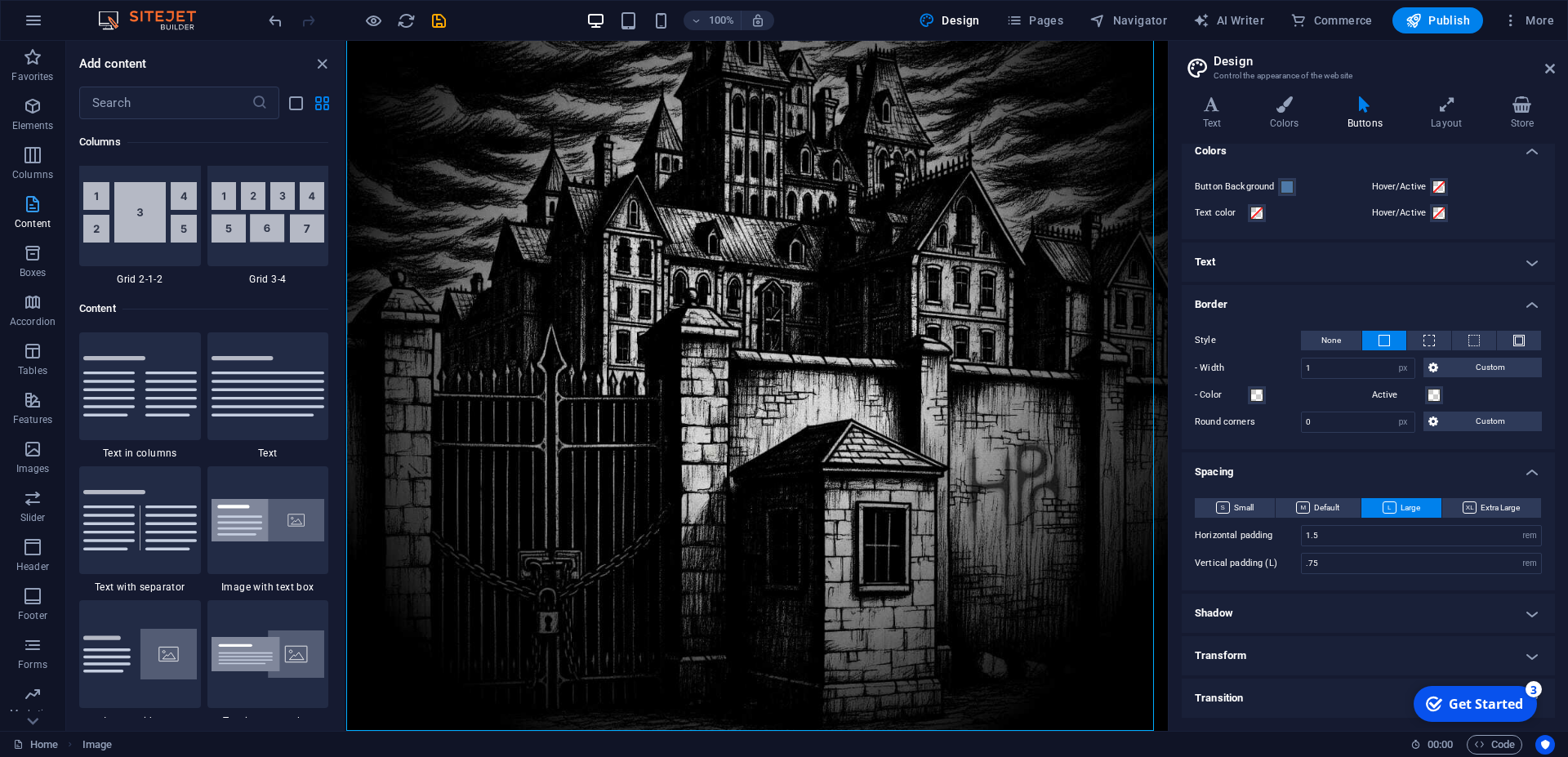
scroll to position [2857, 0]
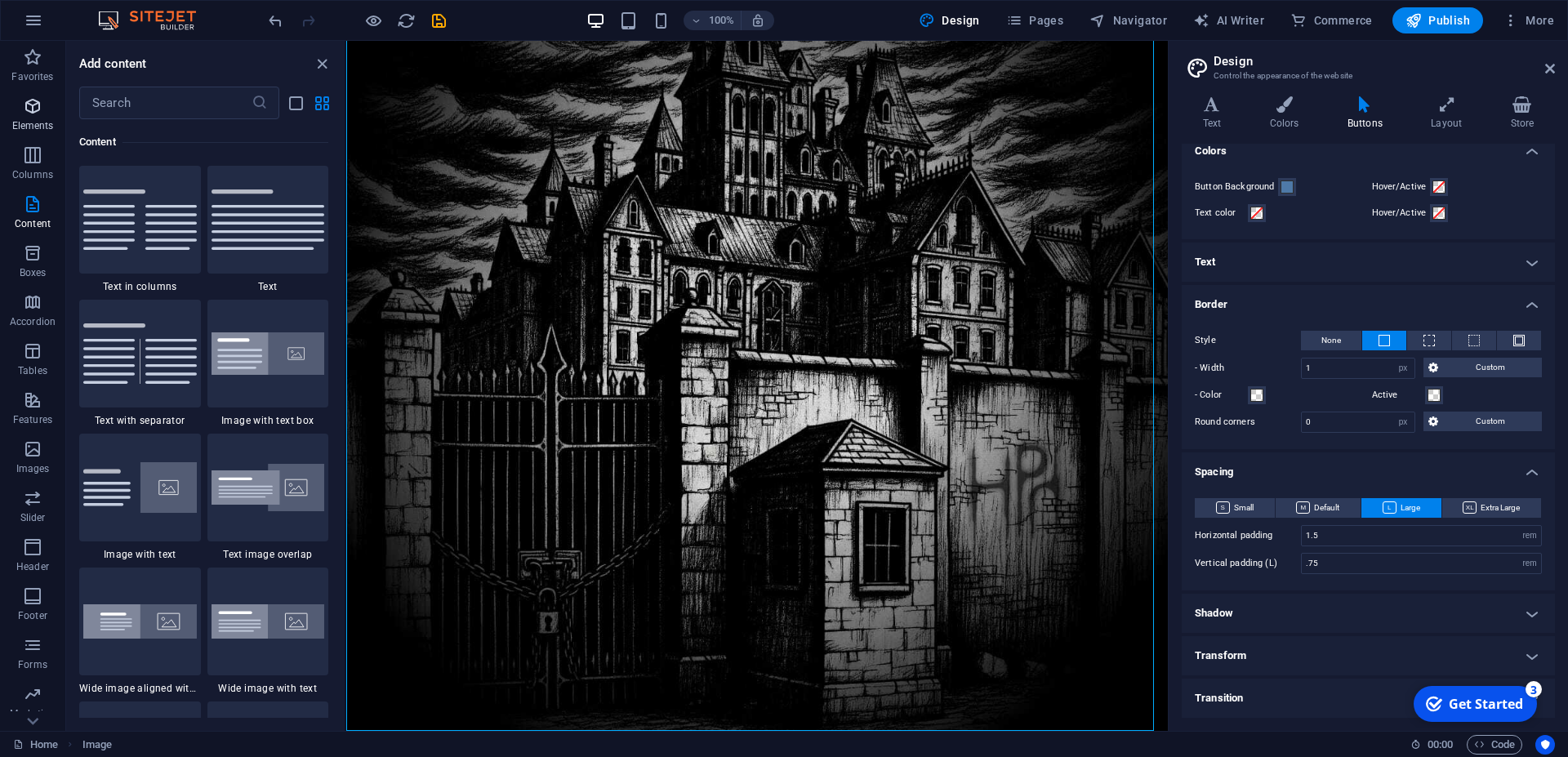
click at [35, 106] on icon "button" at bounding box center [32, 105] width 19 height 19
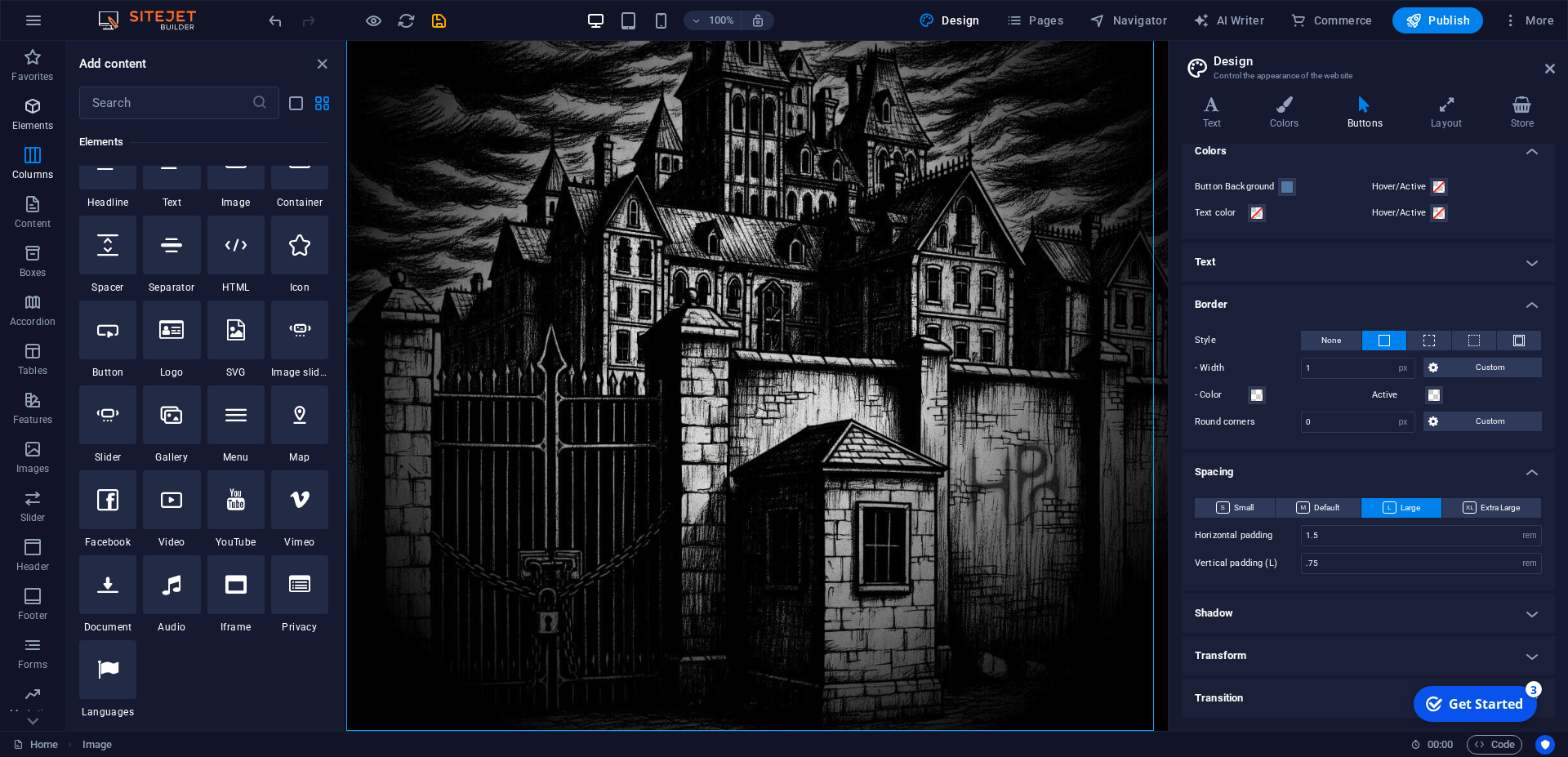
scroll to position [174, 0]
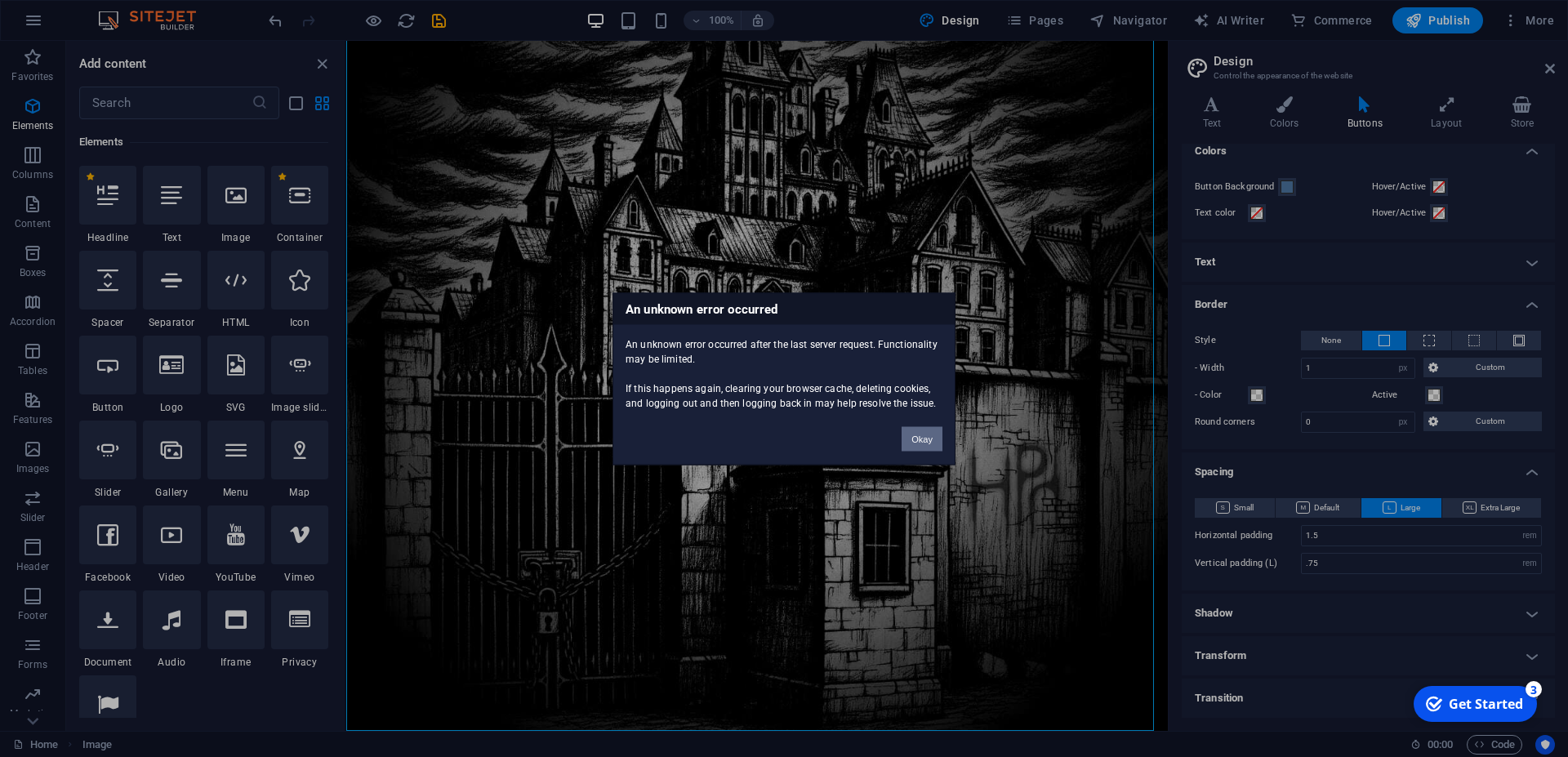
click at [913, 432] on button "Okay" at bounding box center [922, 438] width 41 height 24
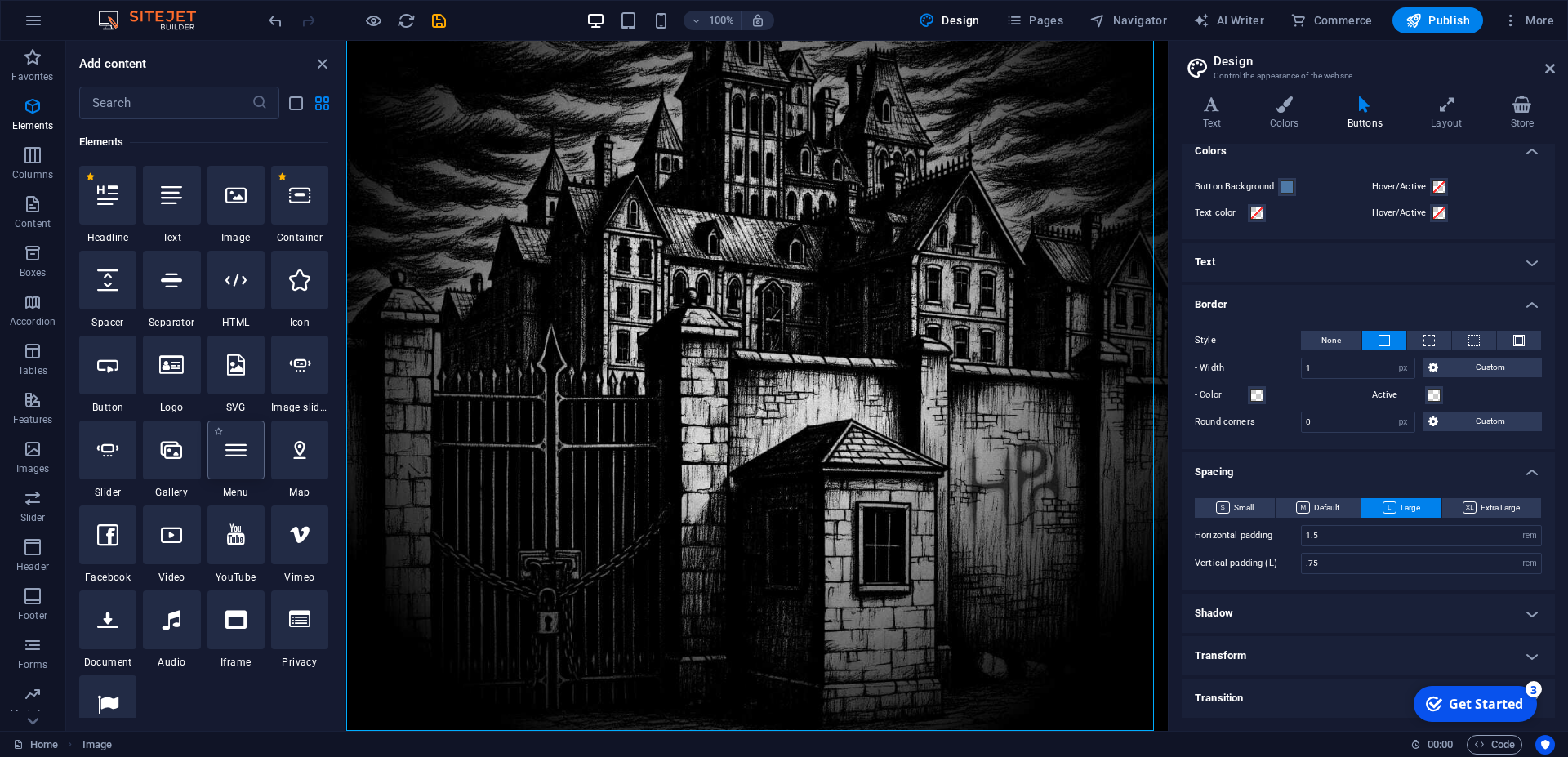
click at [237, 465] on div at bounding box center [236, 450] width 57 height 59
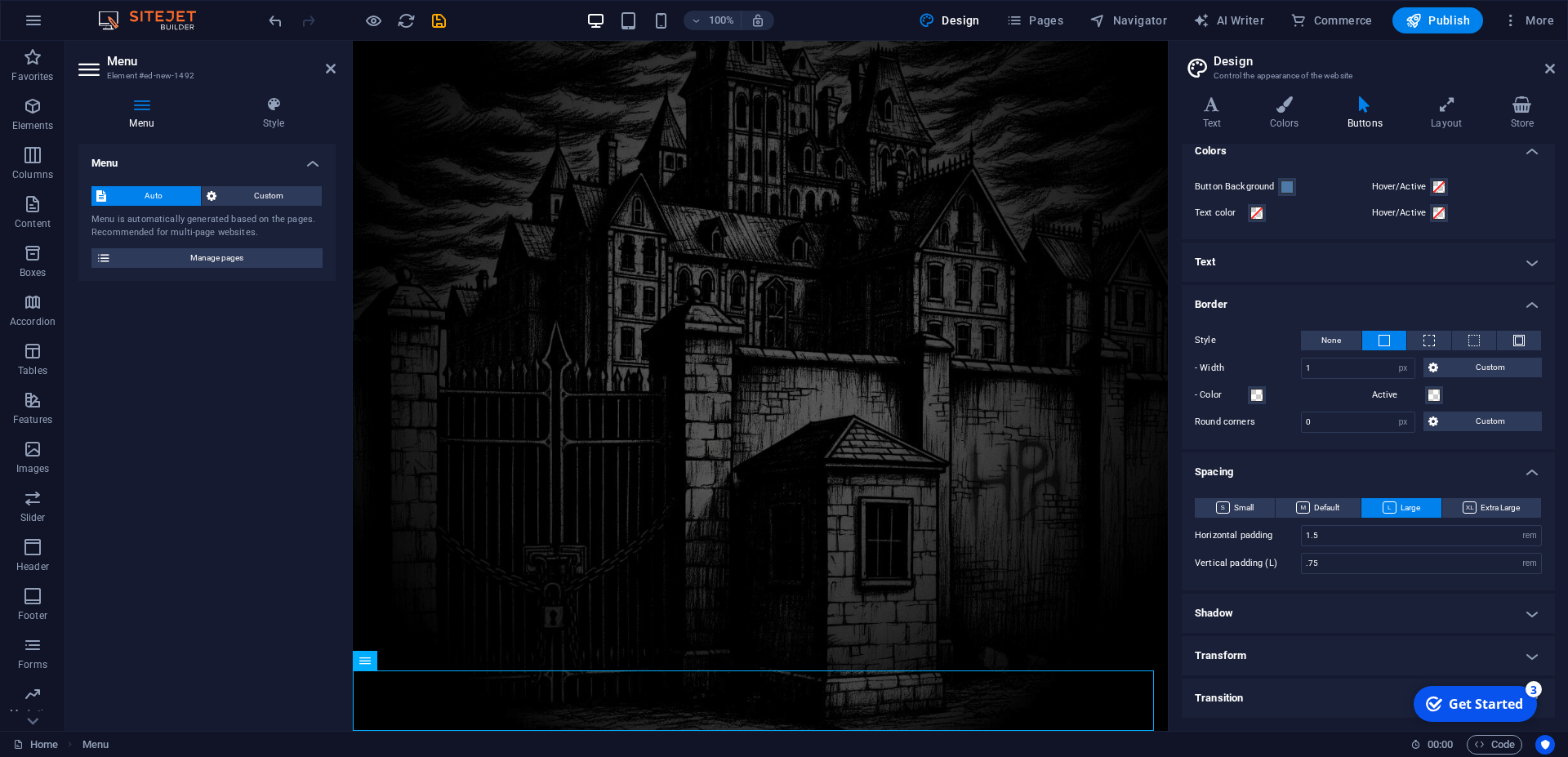
scroll to position [171, 0]
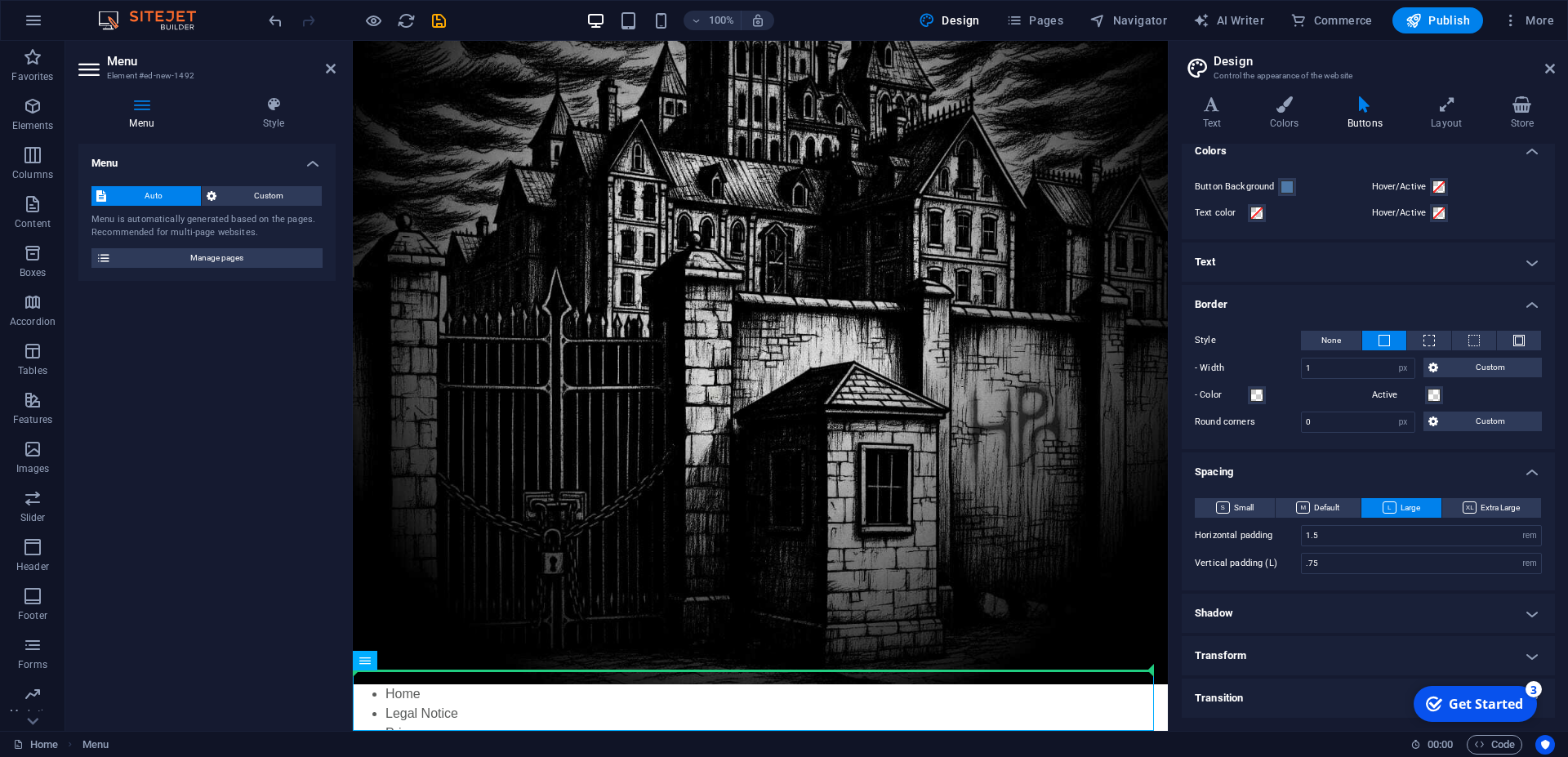
drag, startPoint x: 739, startPoint y: 692, endPoint x: 655, endPoint y: 416, distance: 288.5
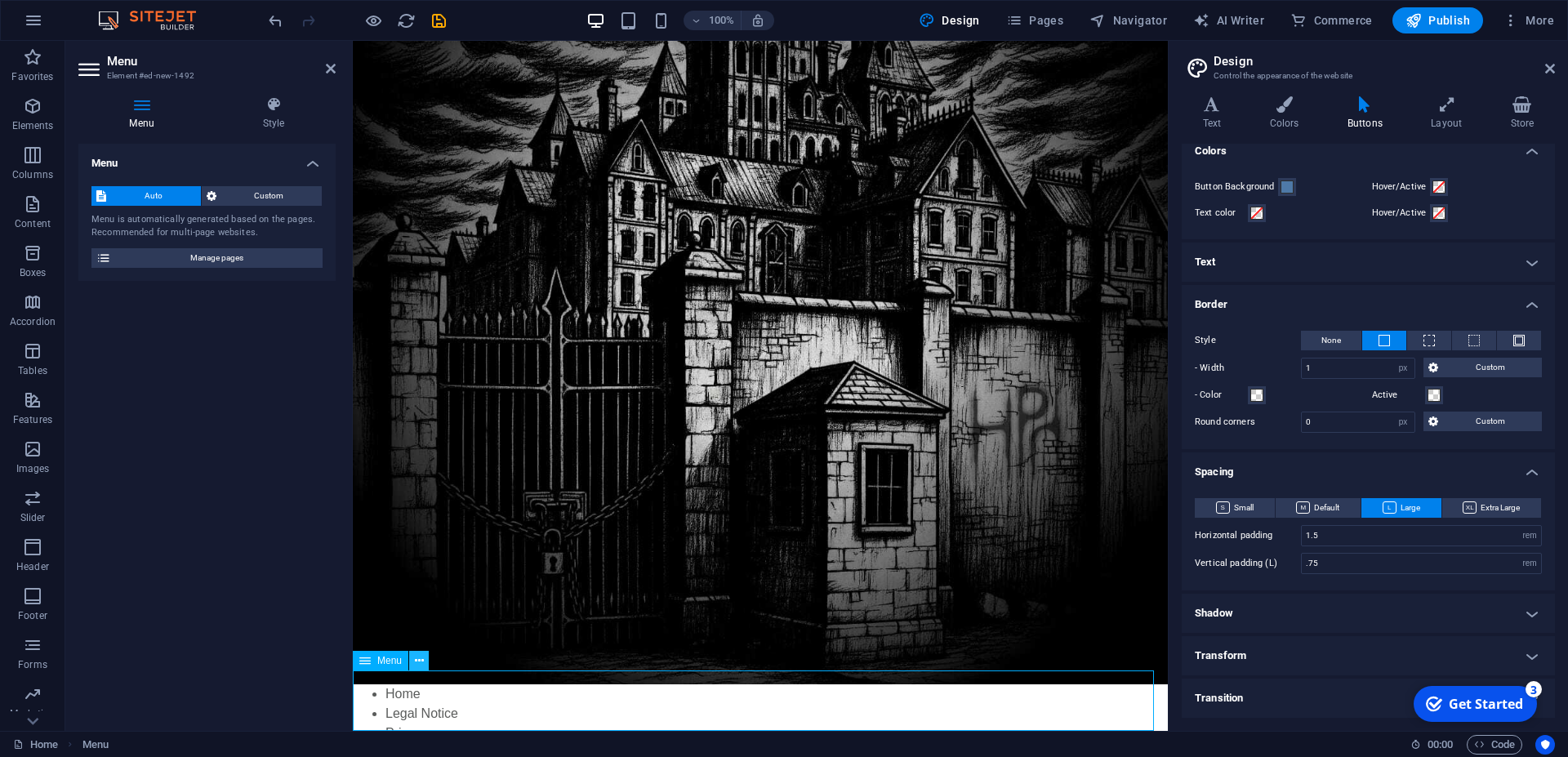
click at [423, 660] on icon at bounding box center [419, 661] width 9 height 18
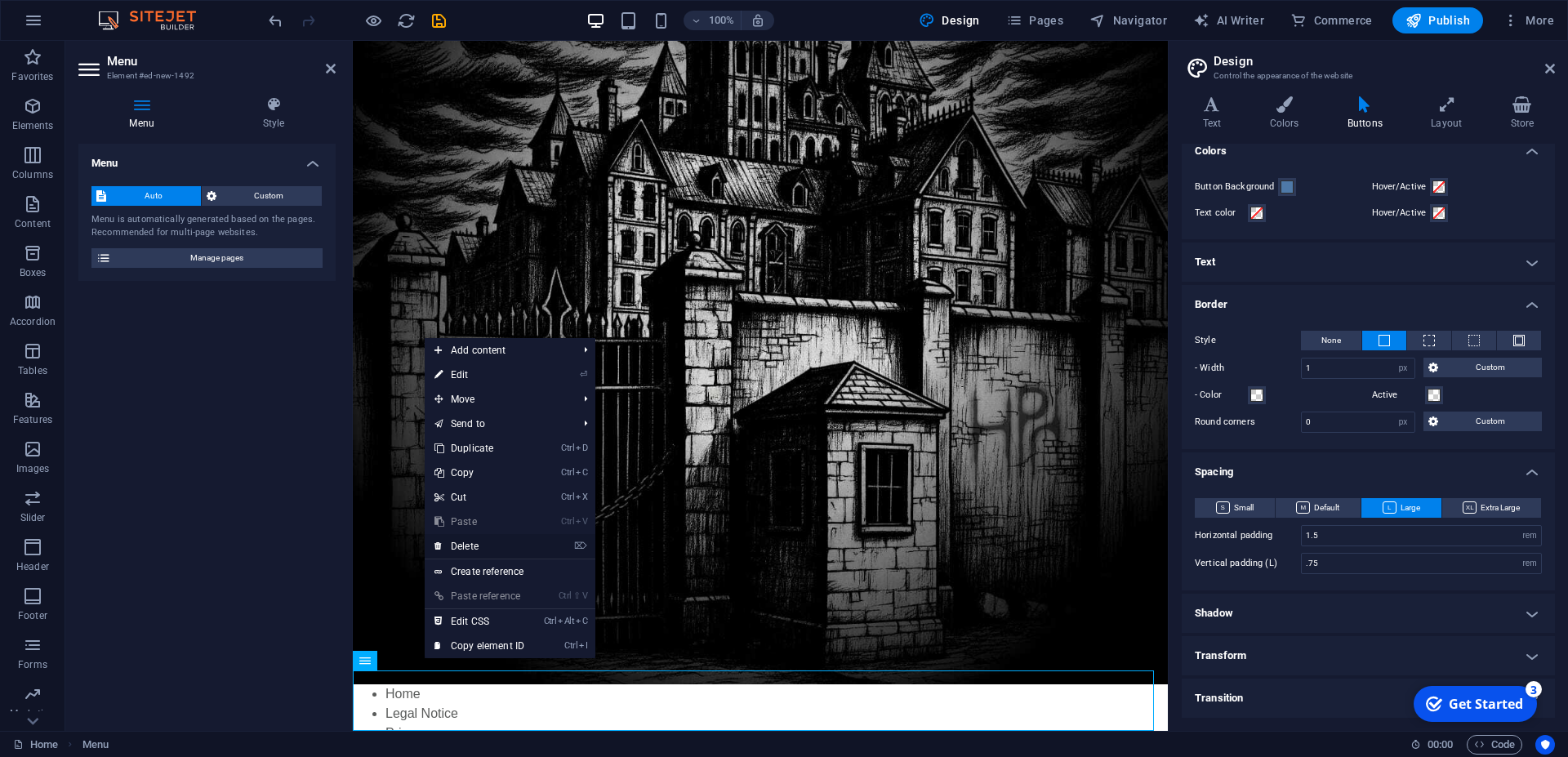
click at [463, 542] on link "⌦ Delete" at bounding box center [479, 545] width 110 height 24
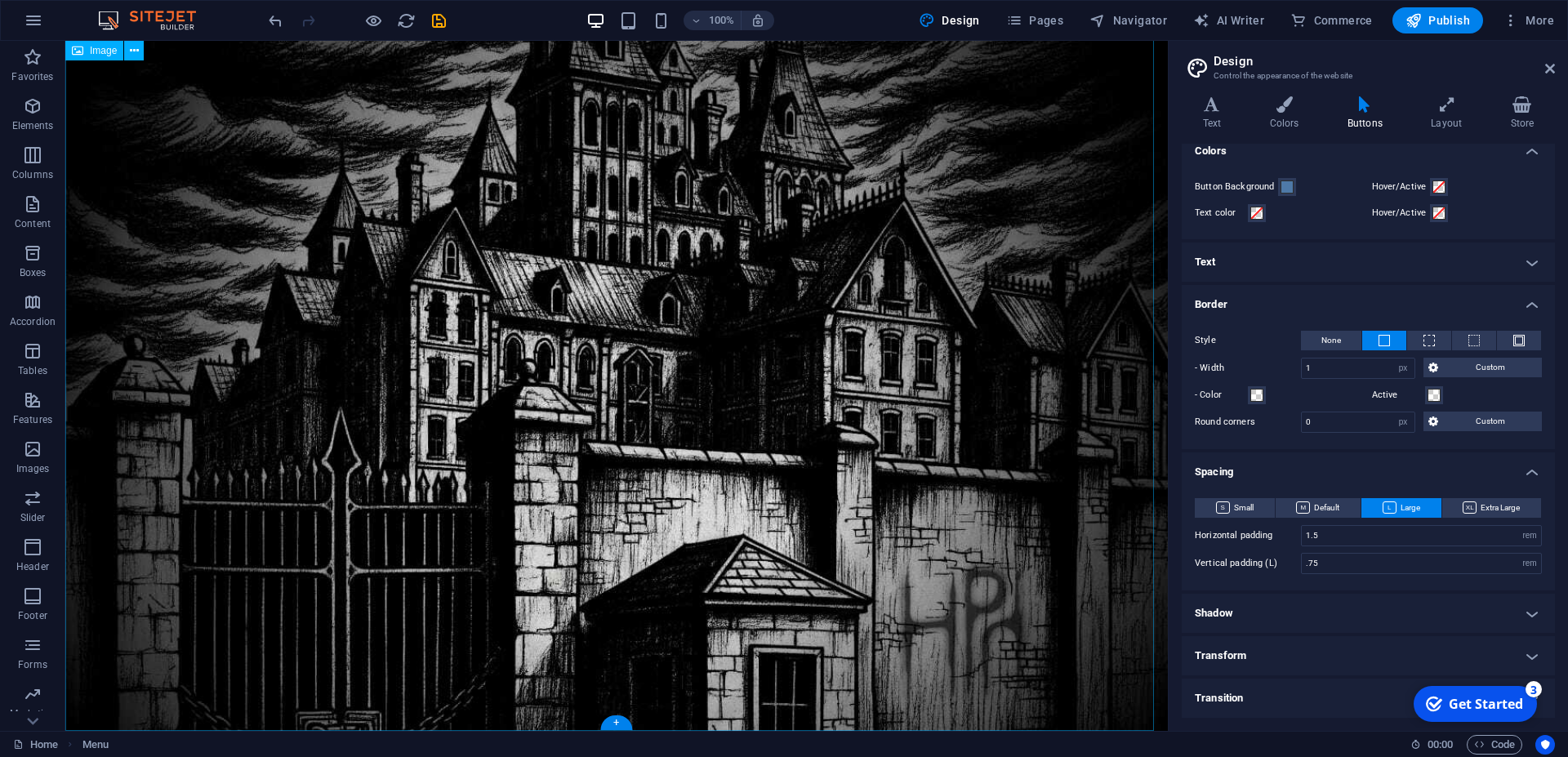
scroll to position [398, 0]
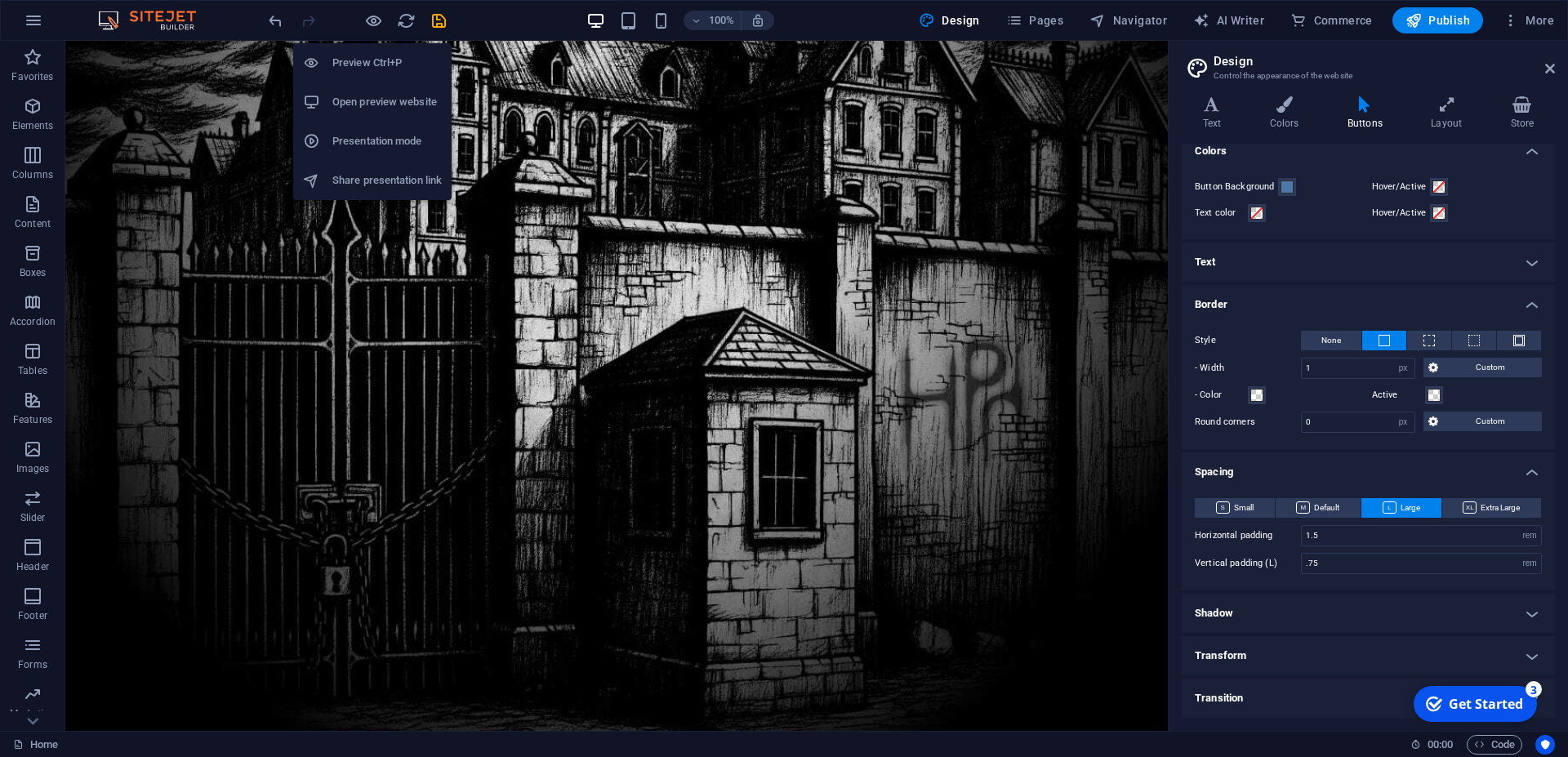
click at [382, 69] on h6 "Preview Ctrl+P" at bounding box center [387, 62] width 110 height 19
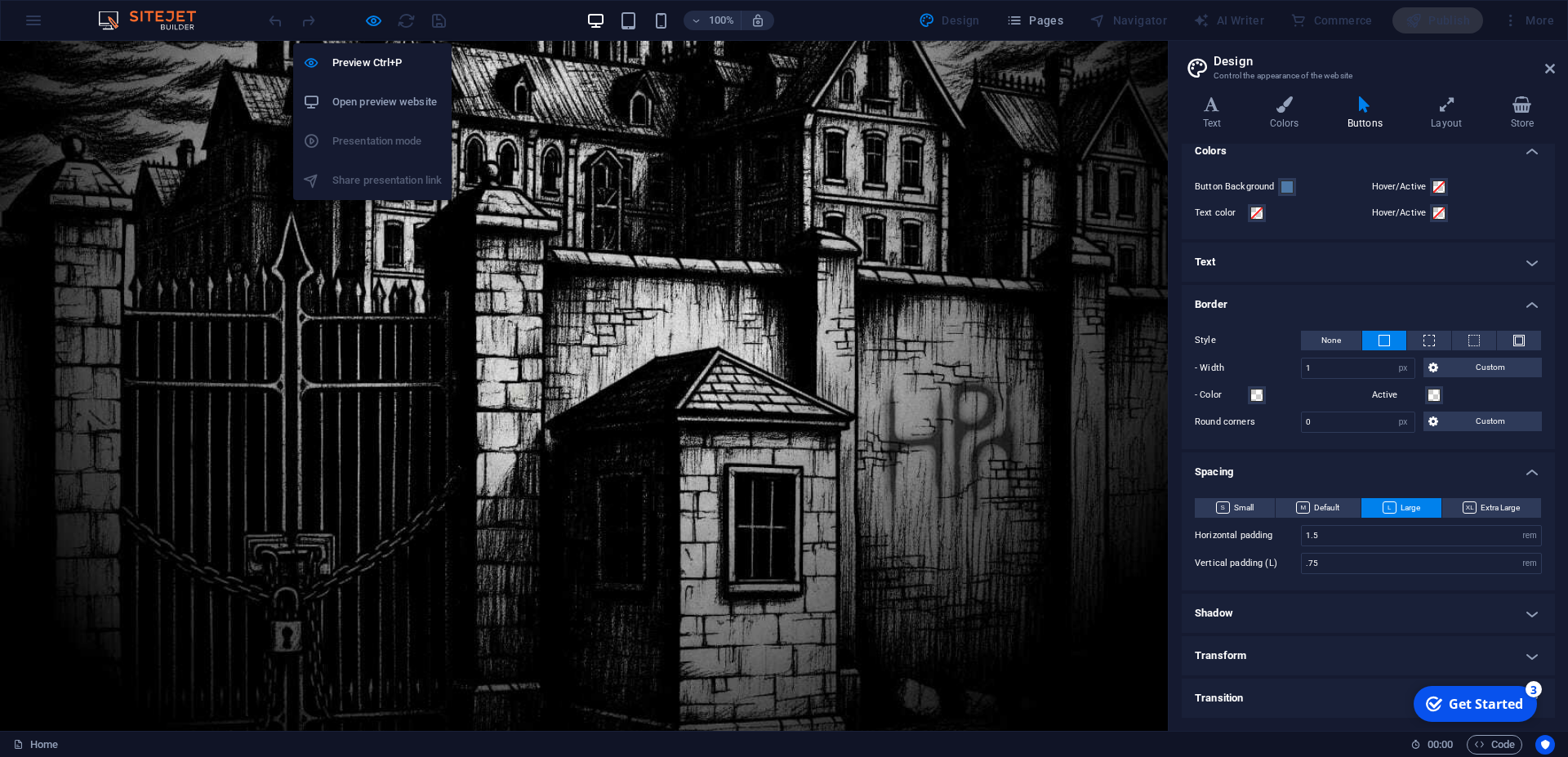
click at [375, 97] on h6 "Open preview website" at bounding box center [387, 101] width 110 height 19
click at [371, 64] on h6 "Preview Ctrl+P" at bounding box center [387, 62] width 110 height 19
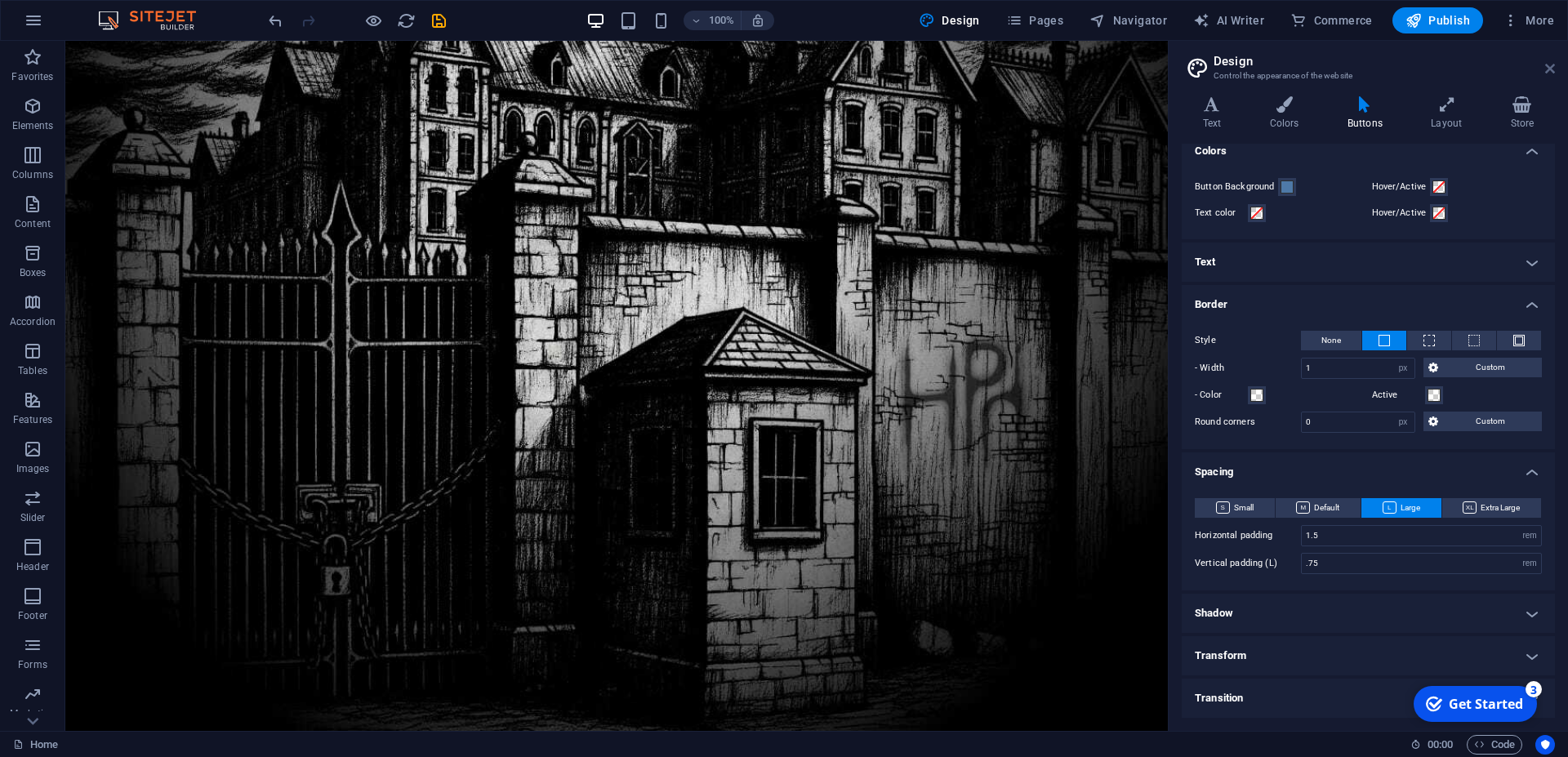
click at [1550, 69] on icon at bounding box center [1550, 69] width 10 height 13
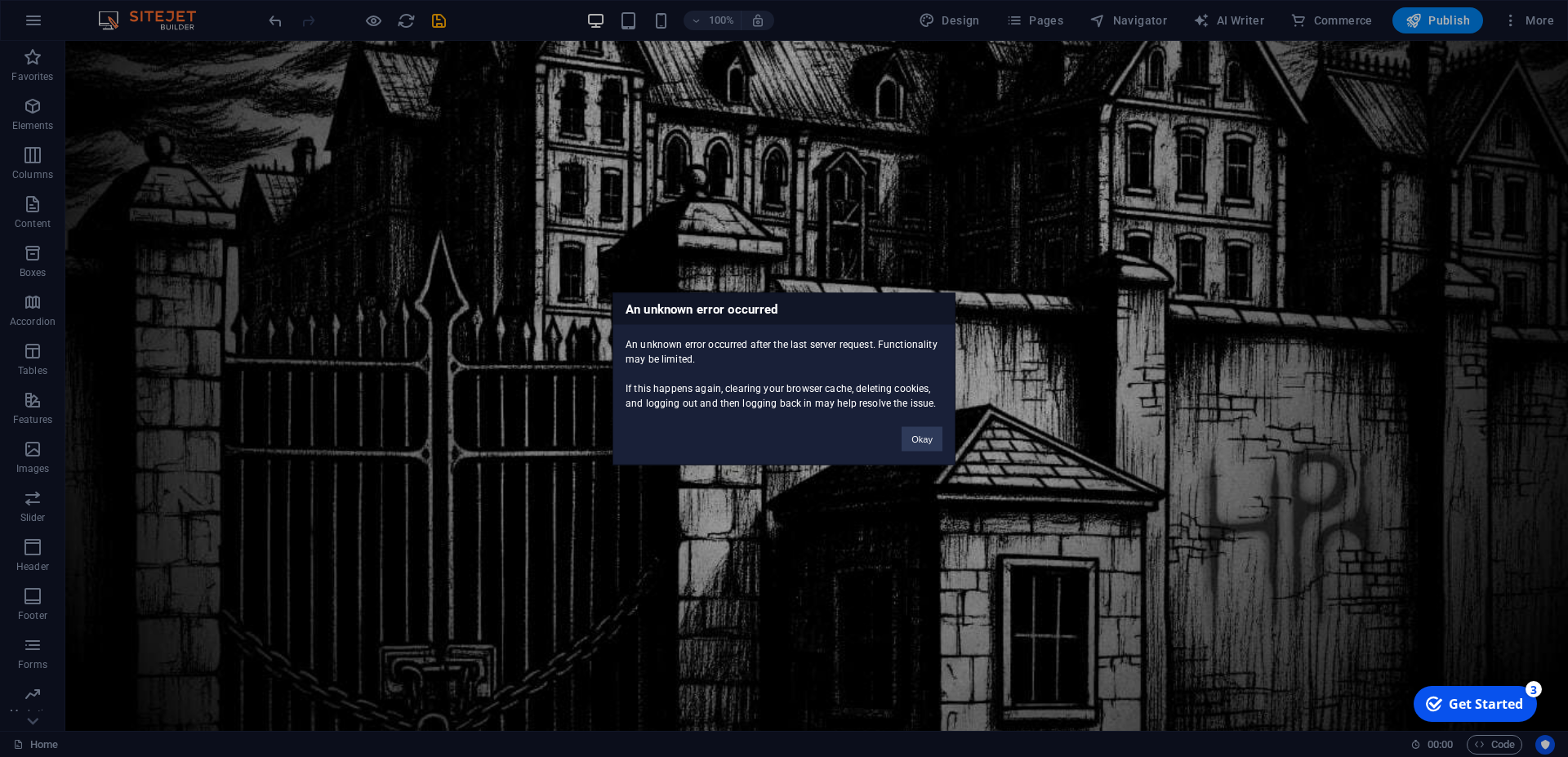
scroll to position [555, 0]
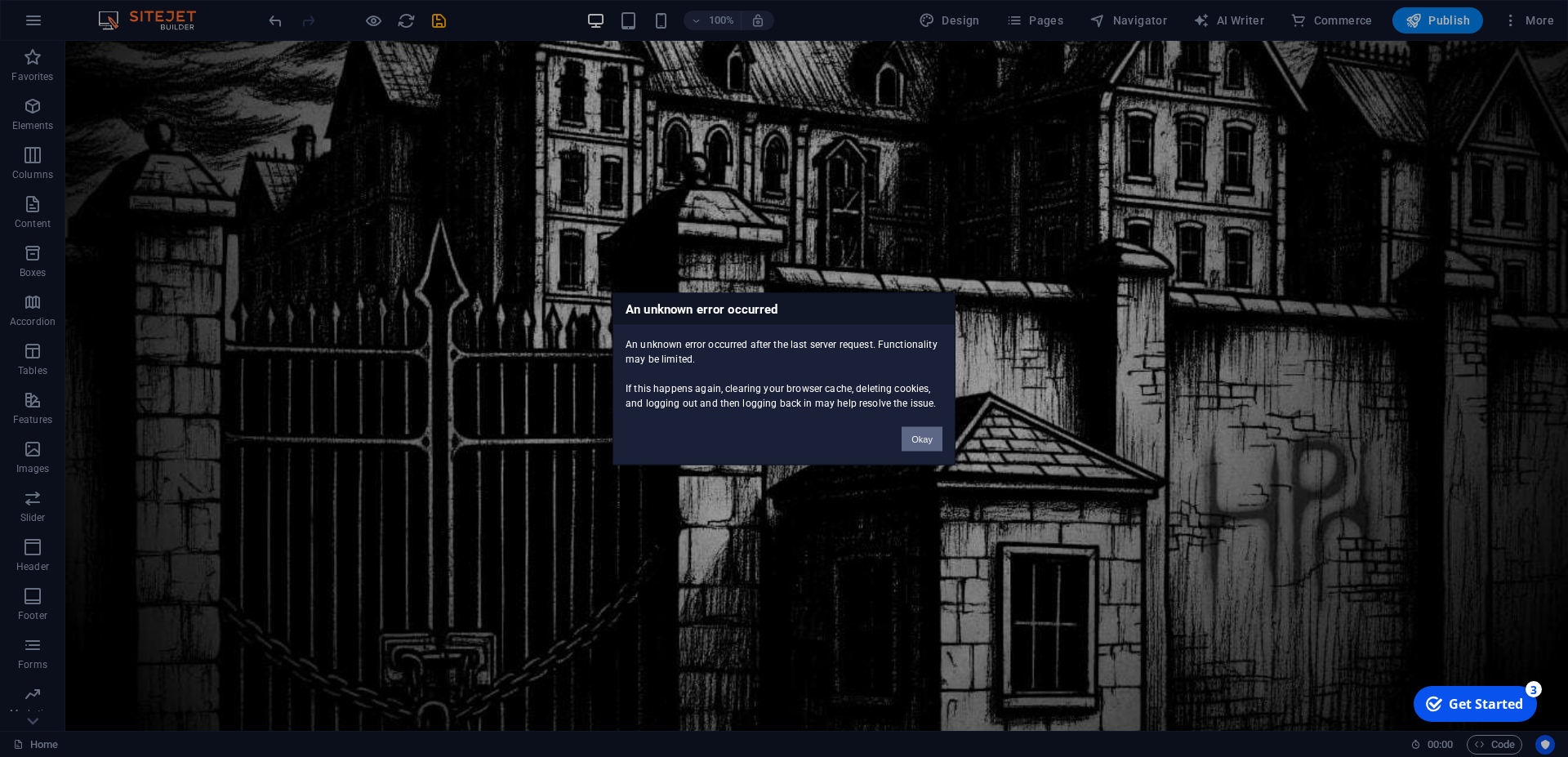
click at [913, 442] on button "Okay" at bounding box center [922, 438] width 41 height 24
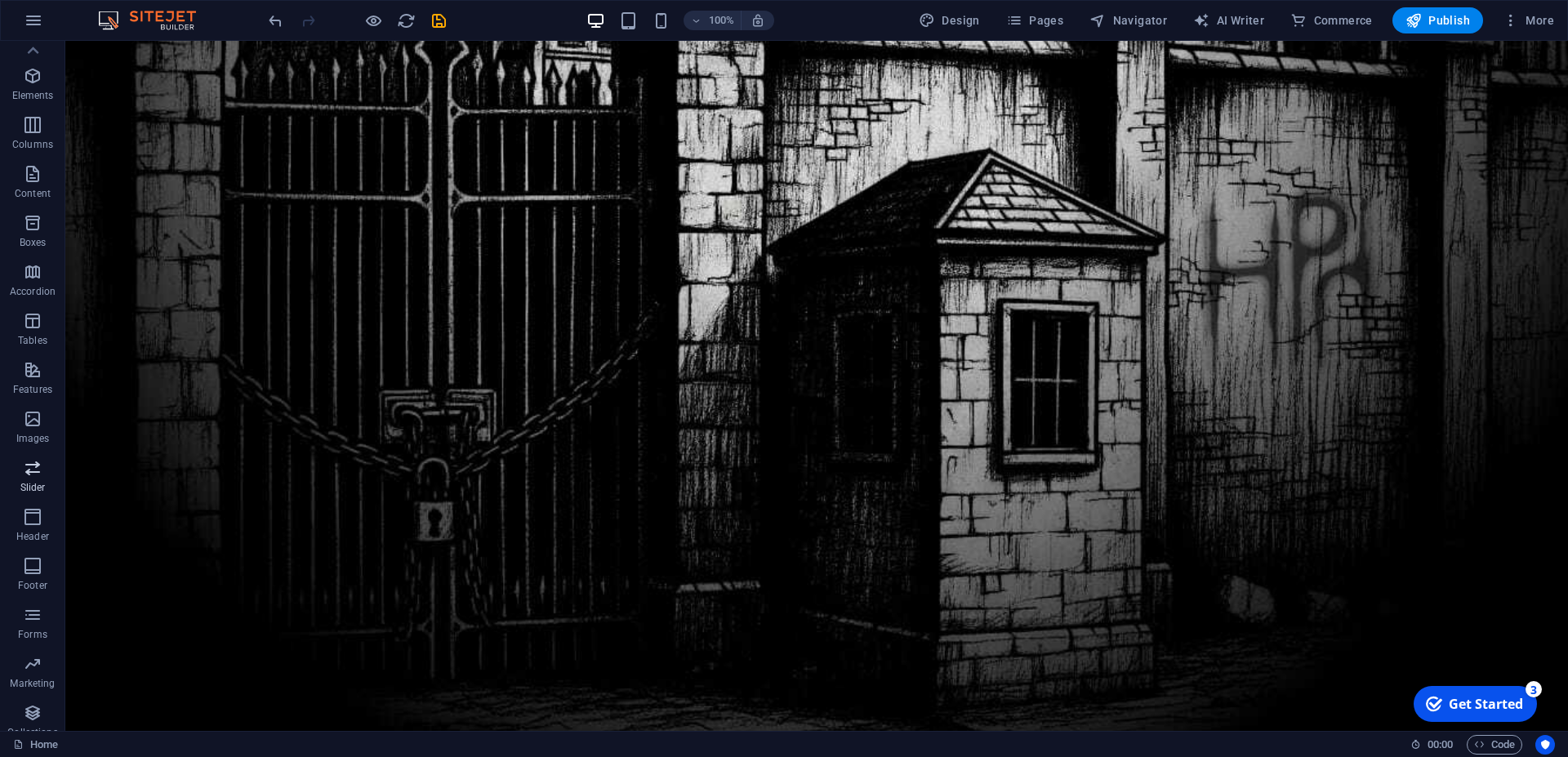
scroll to position [0, 0]
click at [34, 118] on span "Elements" at bounding box center [33, 115] width 65 height 39
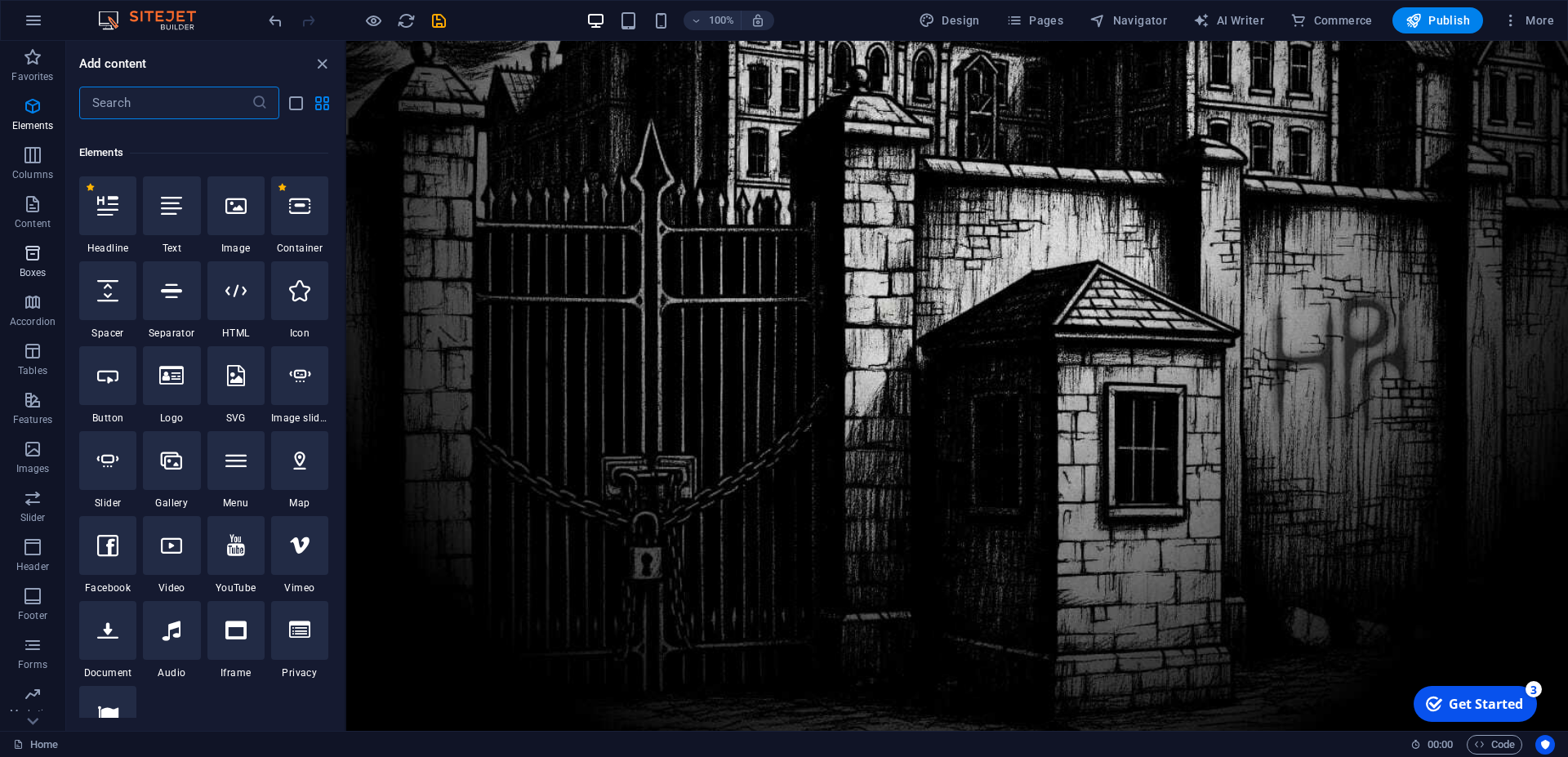
scroll to position [174, 0]
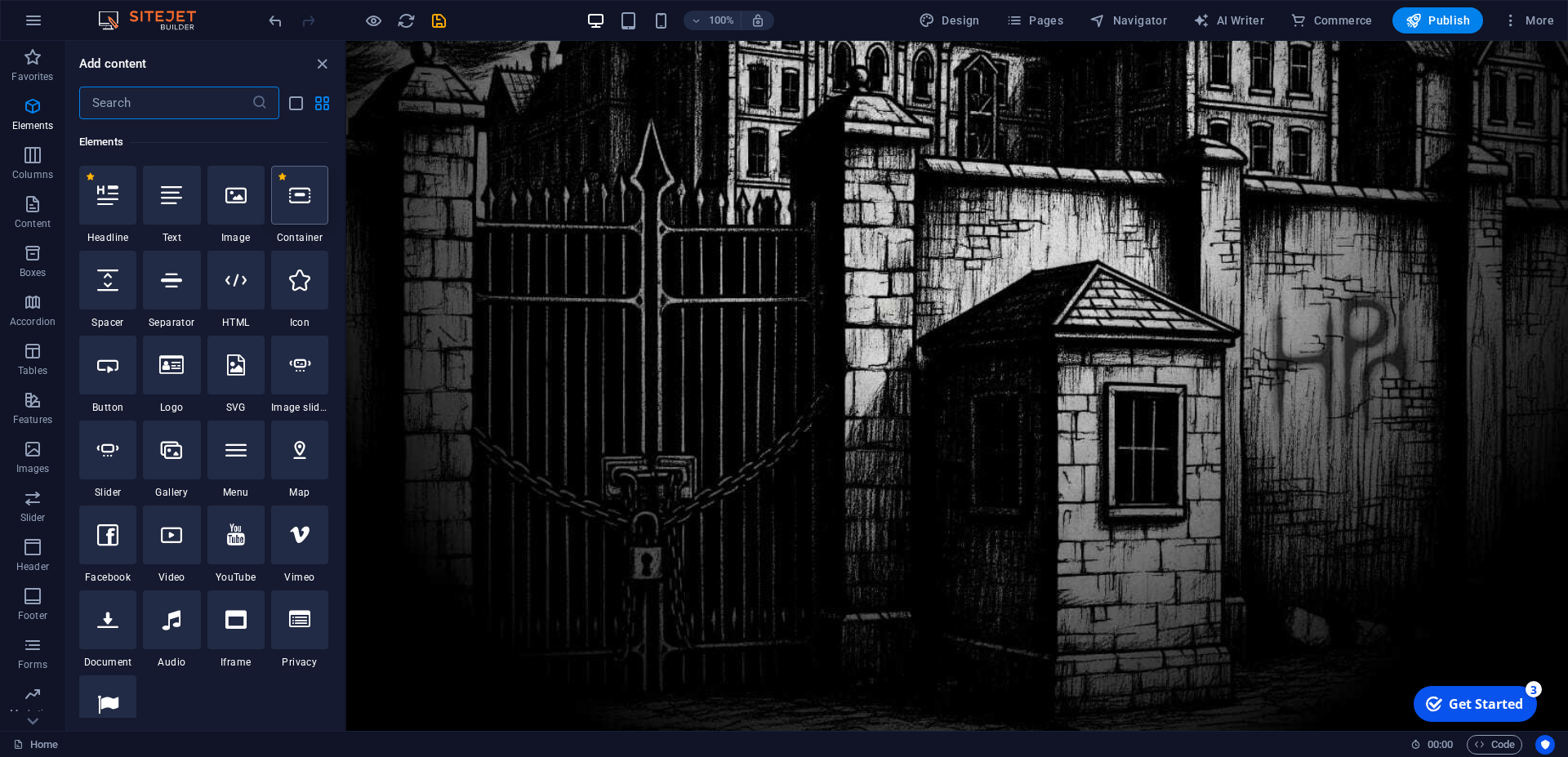
click at [305, 210] on div at bounding box center [300, 195] width 57 height 59
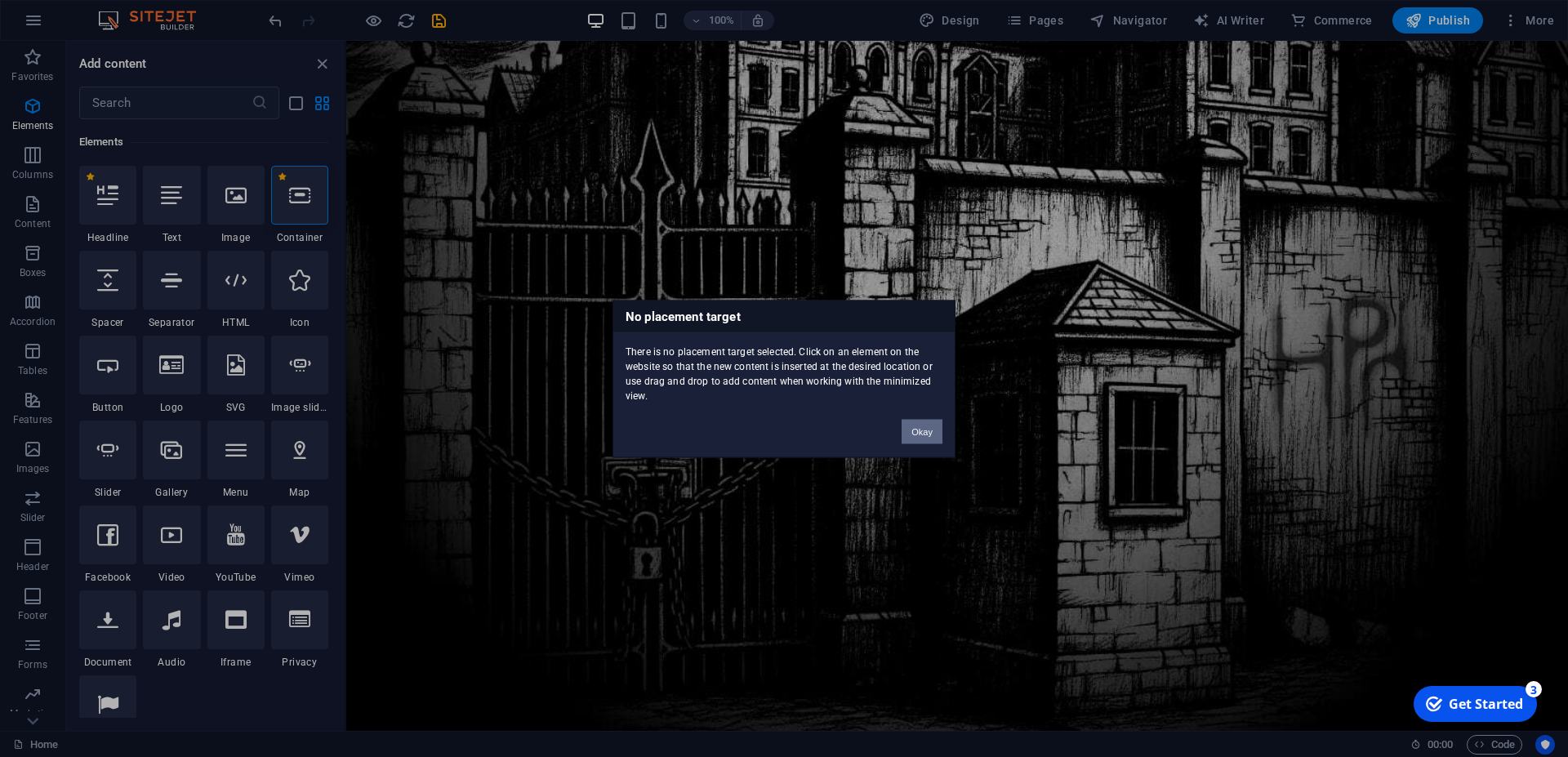
click at [932, 427] on button "Okay" at bounding box center [922, 431] width 41 height 24
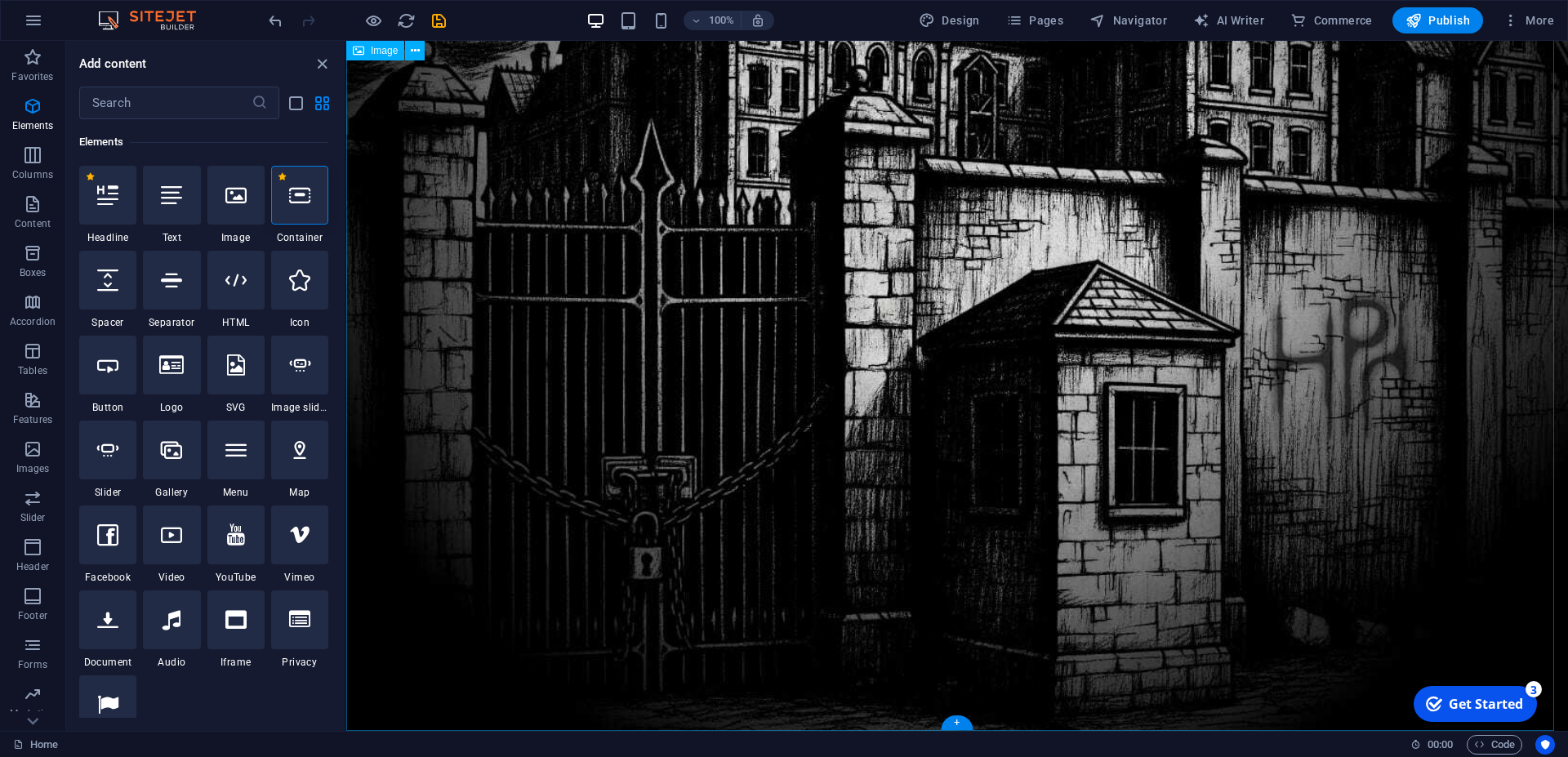
click at [939, 418] on figure at bounding box center [957, 134] width 1222 height 1222
click at [290, 201] on icon at bounding box center [300, 195] width 21 height 21
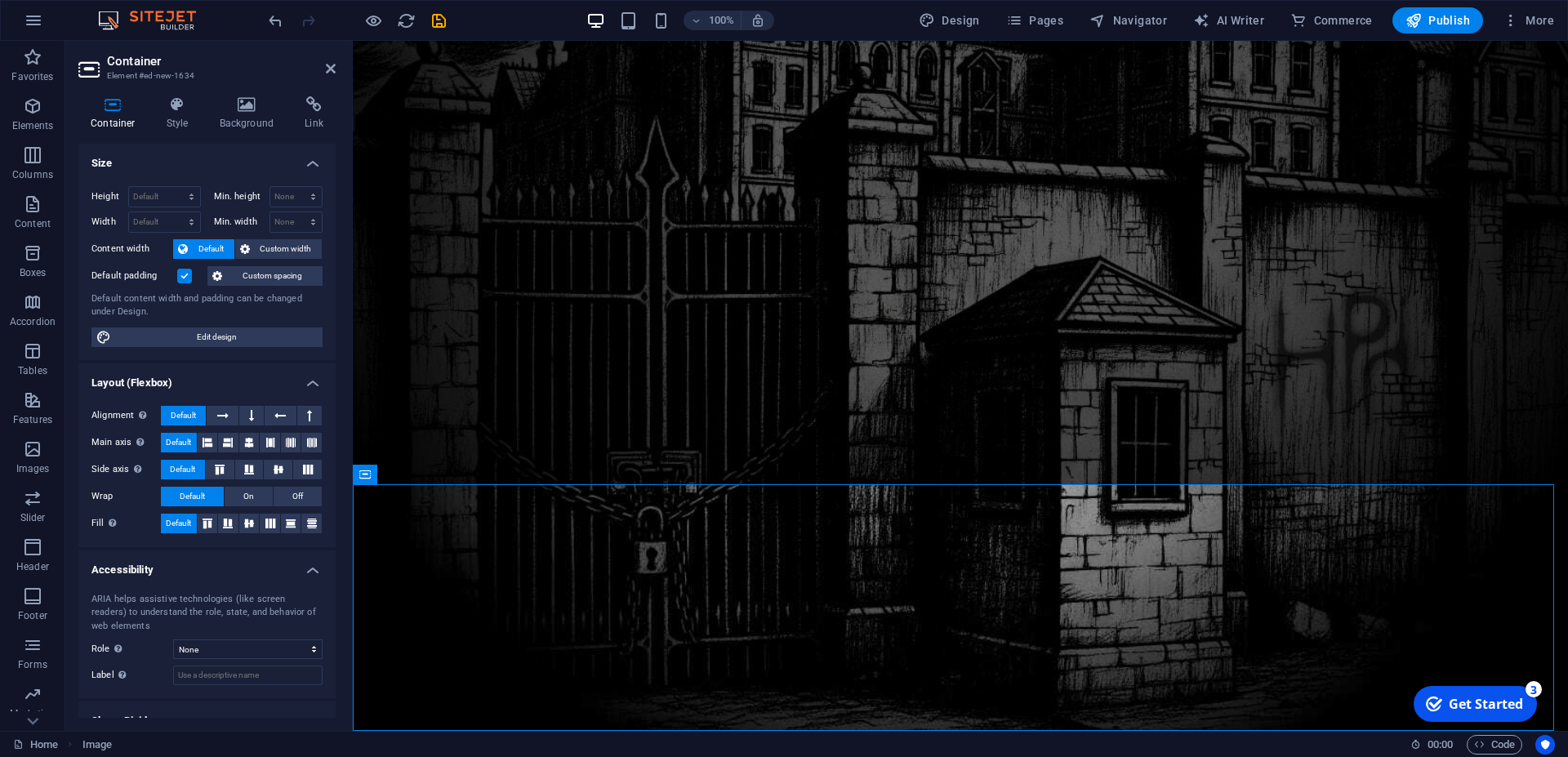
scroll to position [758, 0]
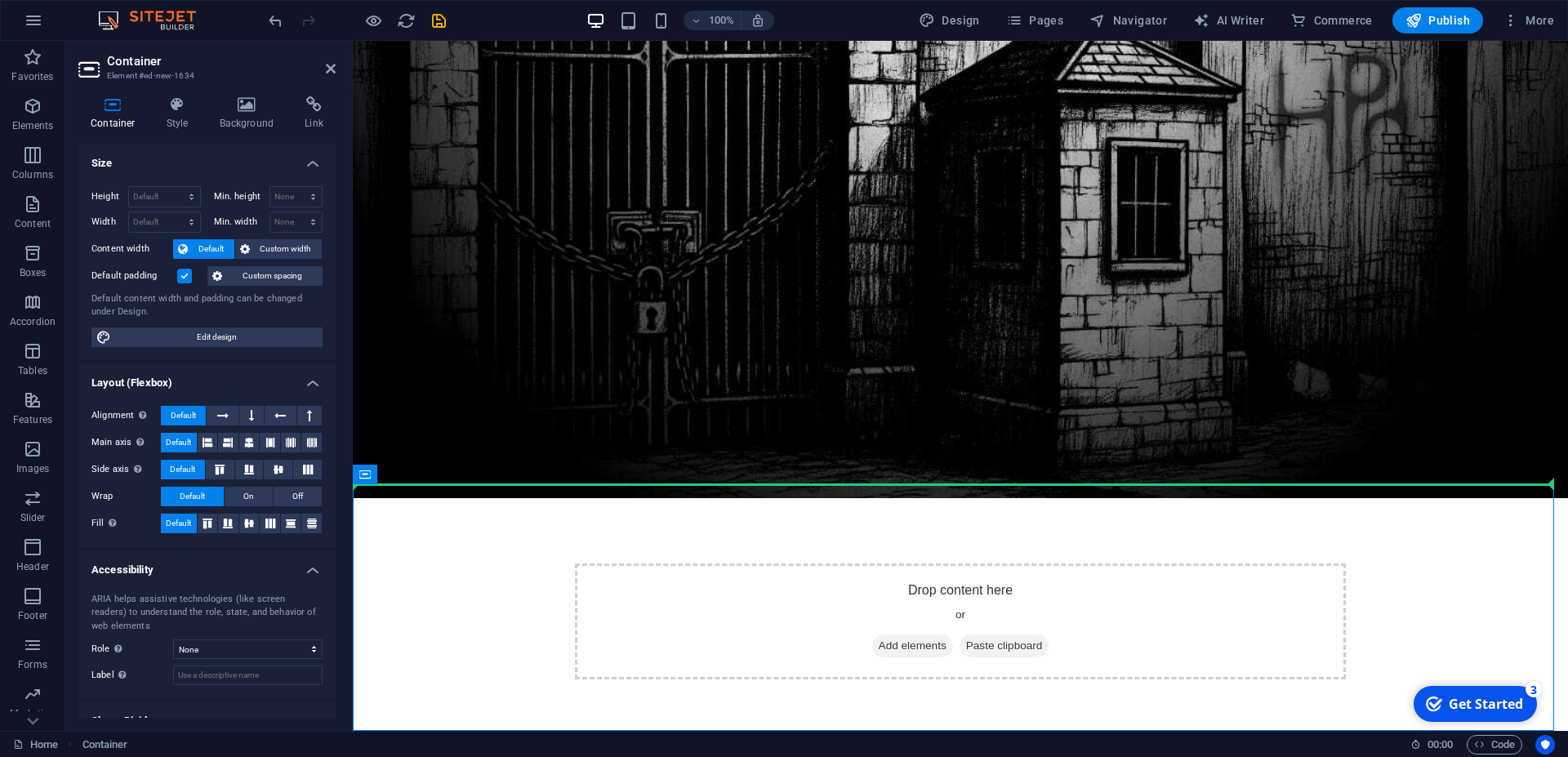
drag, startPoint x: 751, startPoint y: 514, endPoint x: 1094, endPoint y: 210, distance: 458.3
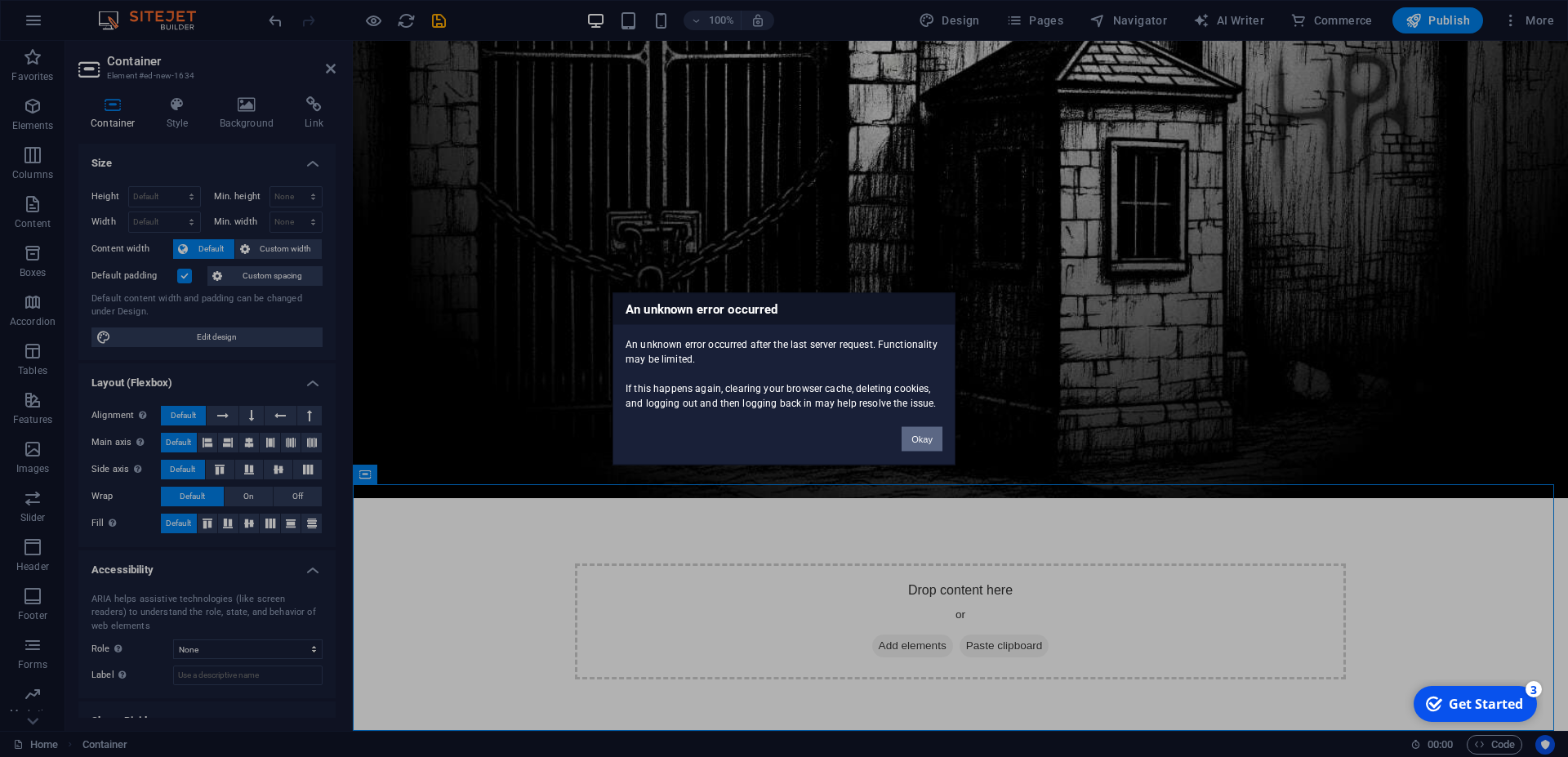
click at [920, 441] on button "Okay" at bounding box center [922, 438] width 41 height 24
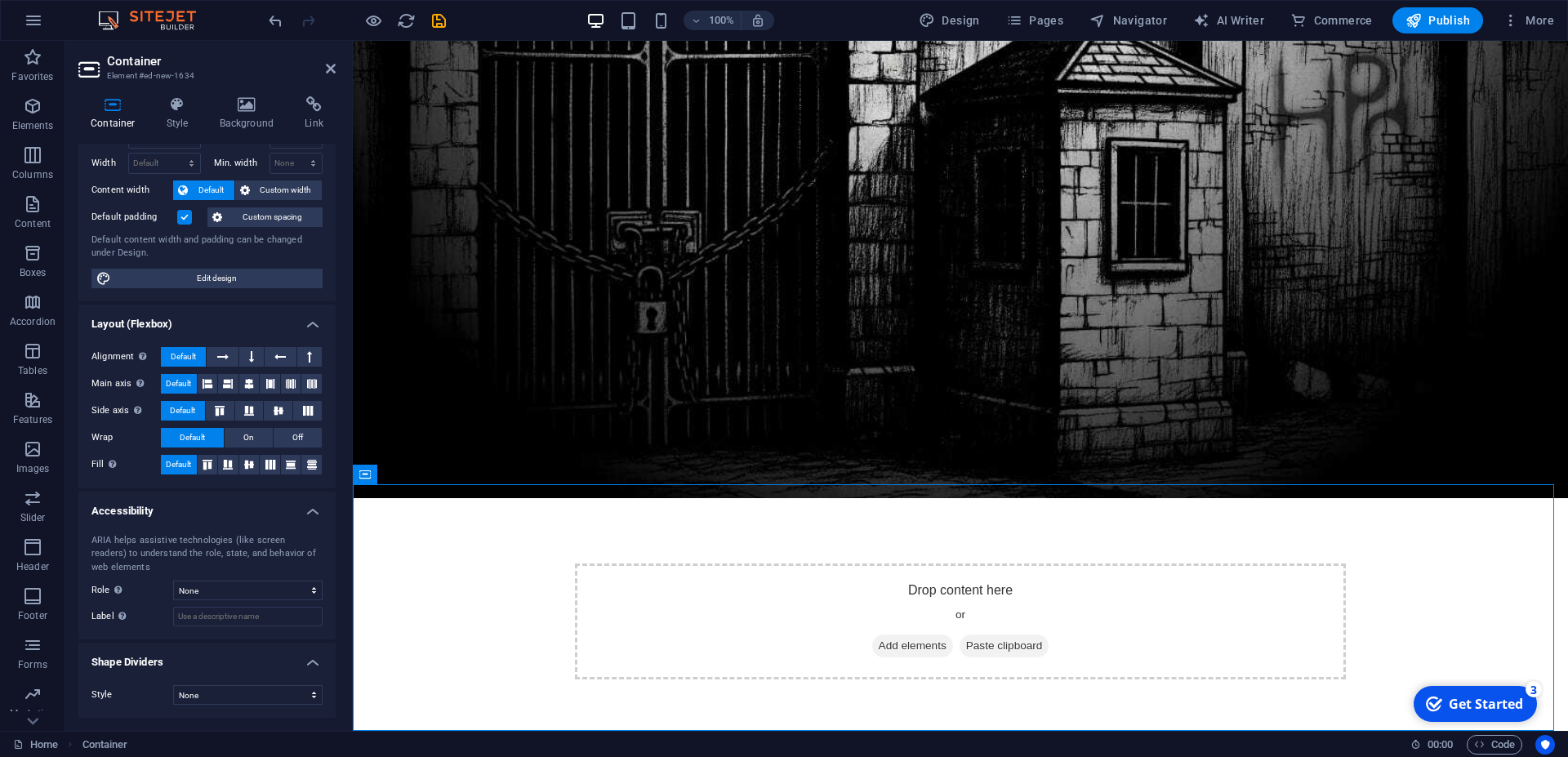
scroll to position [0, 0]
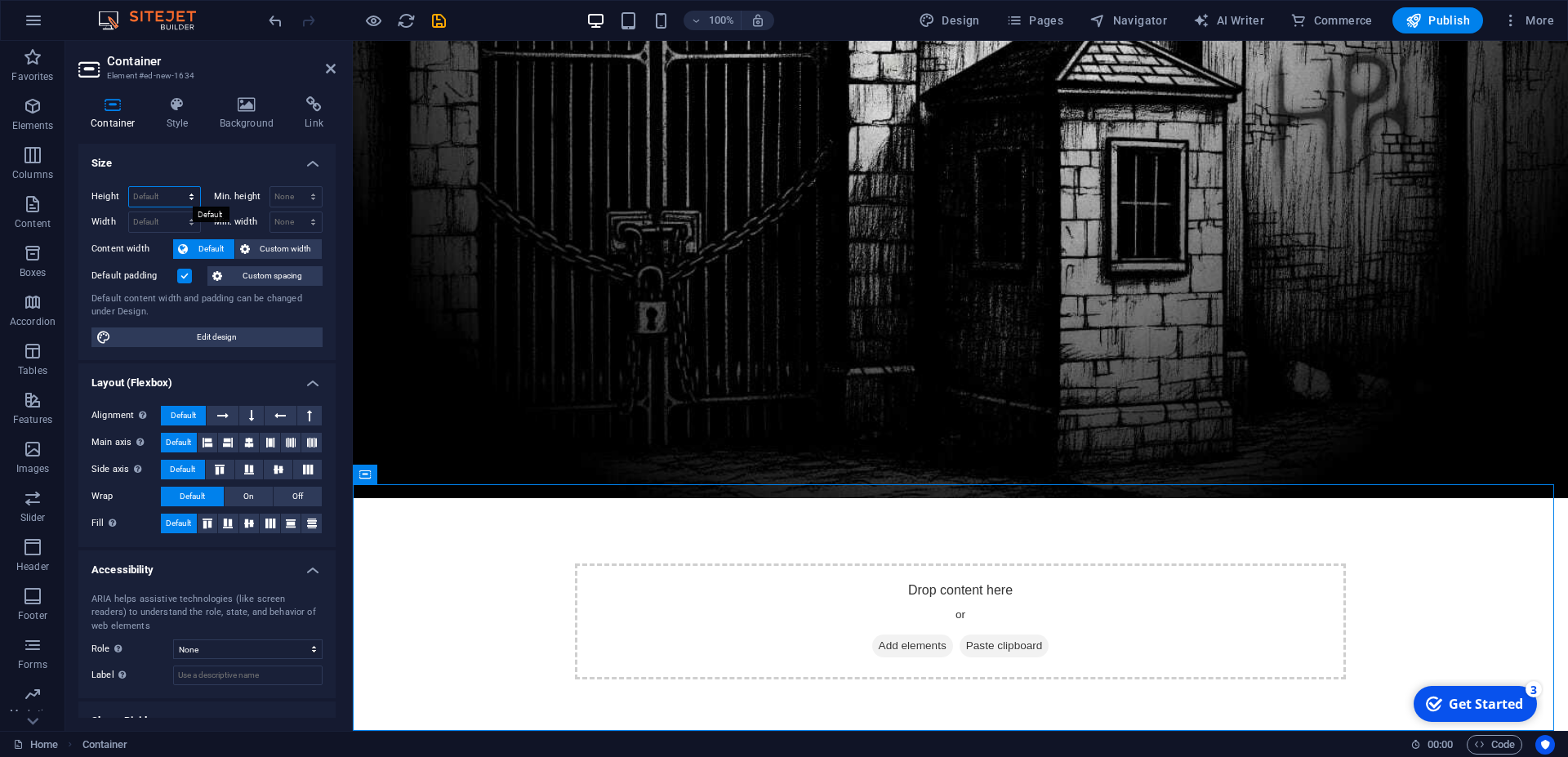
click at [129, 187] on select "Default px rem % vh vw" at bounding box center [164, 197] width 71 height 19
select select "px"
click option "px" at bounding box center [0, 0] width 0 height 0
type input "302"
click at [437, 468] on icon at bounding box center [437, 474] width 9 height 18
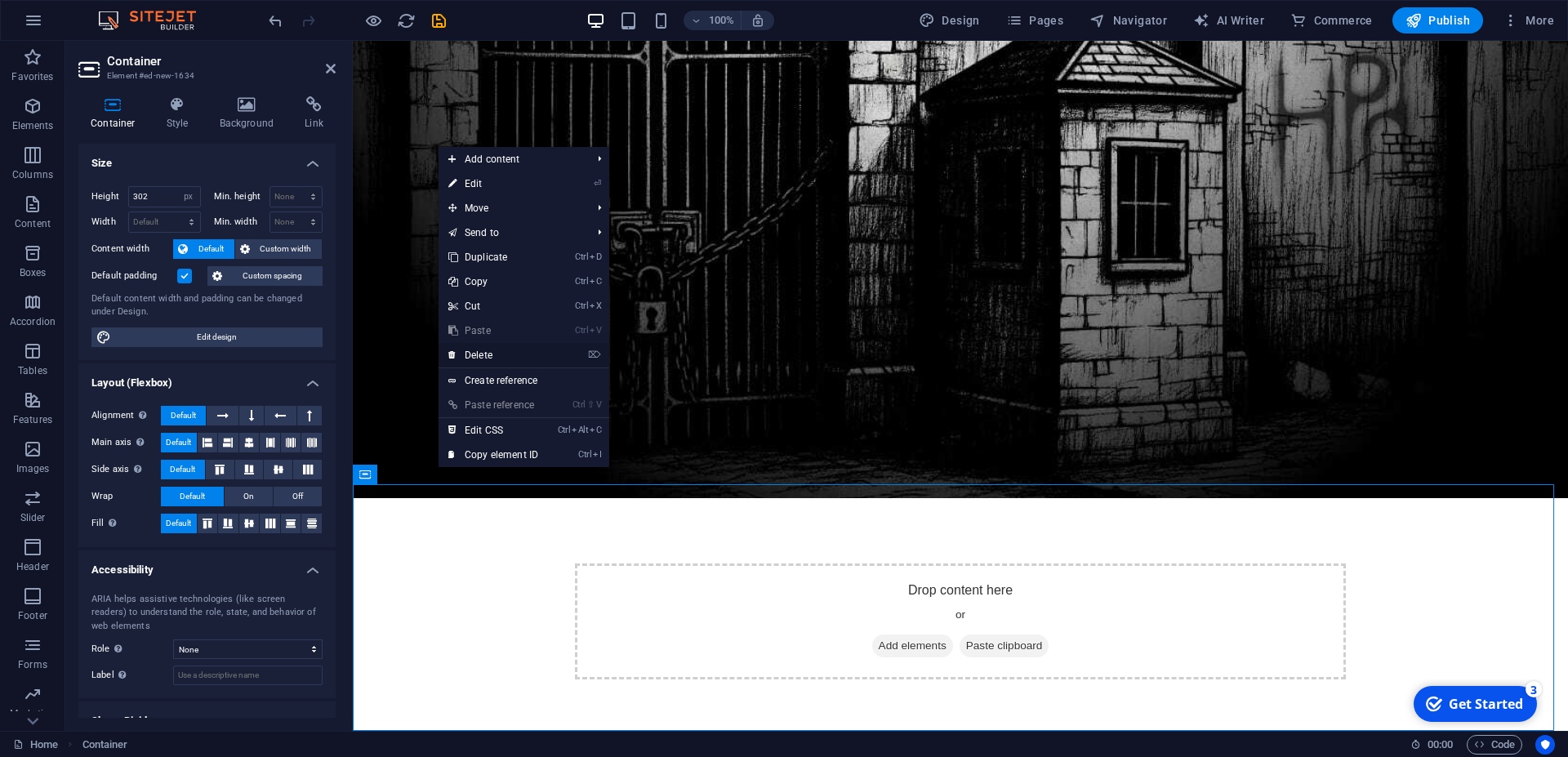
click at [484, 355] on link "⌦ Delete" at bounding box center [493, 355] width 110 height 24
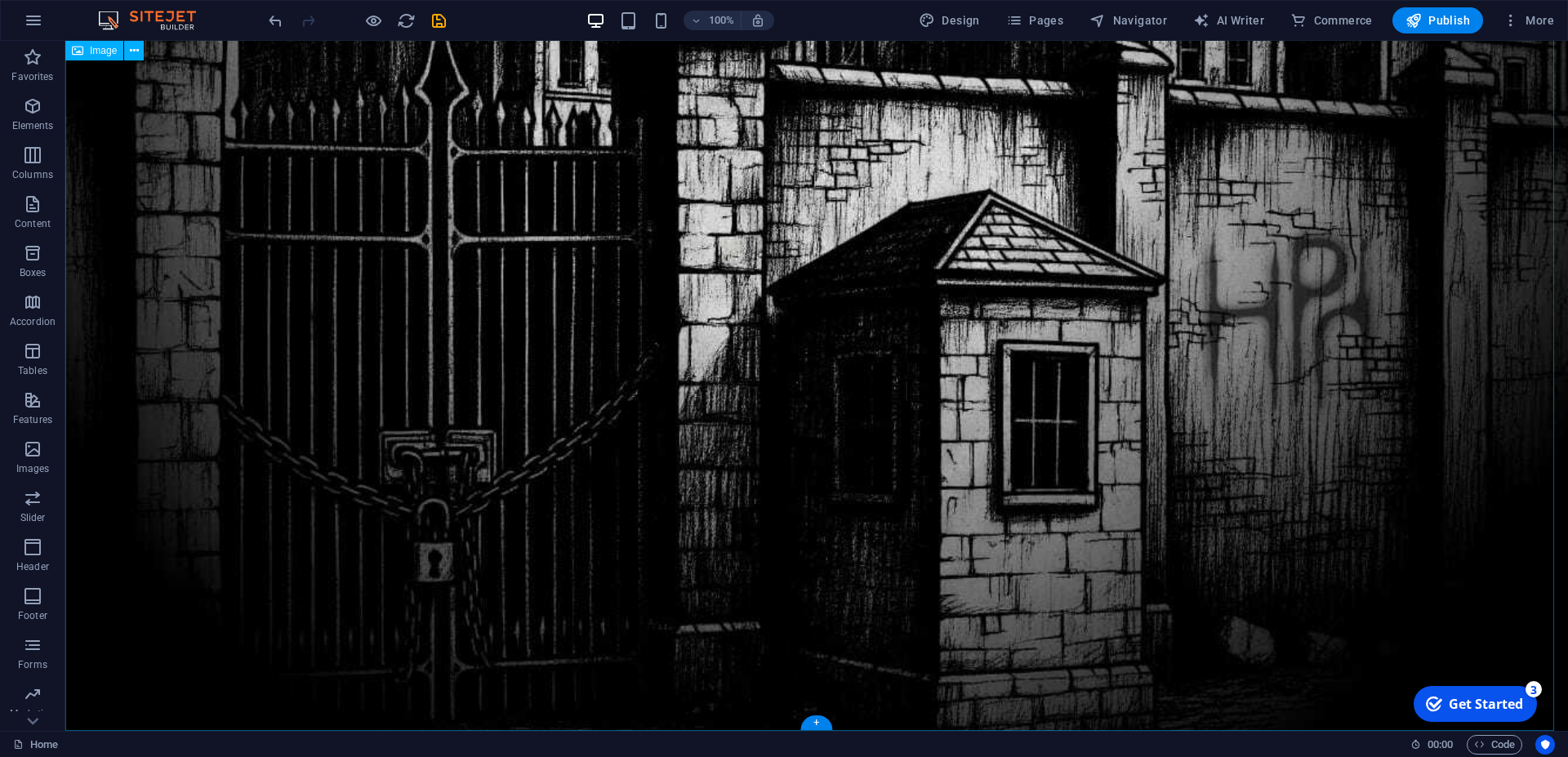
scroll to position [799, 0]
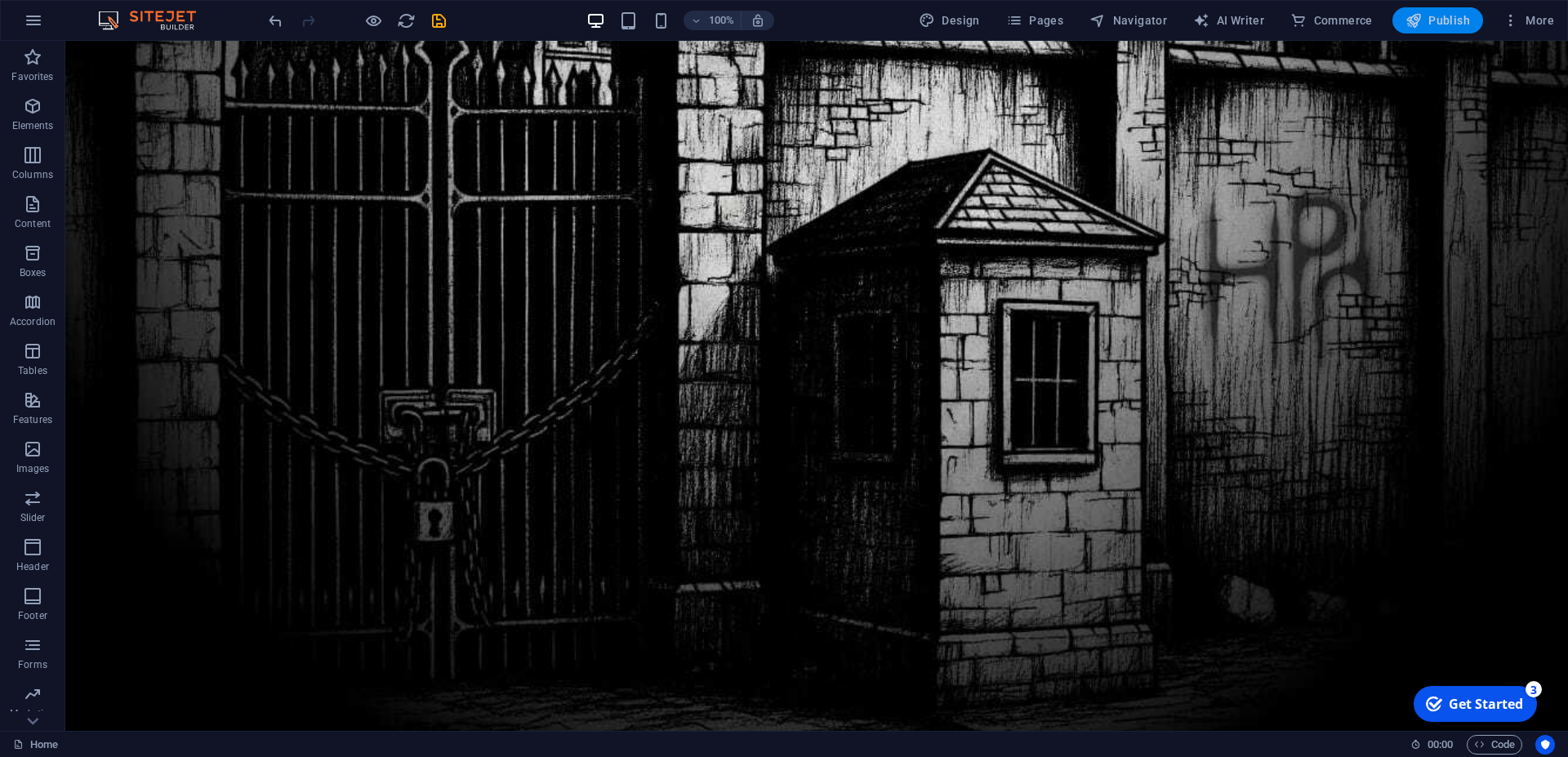
click at [1438, 21] on span "Publish" at bounding box center [1437, 21] width 64 height 17
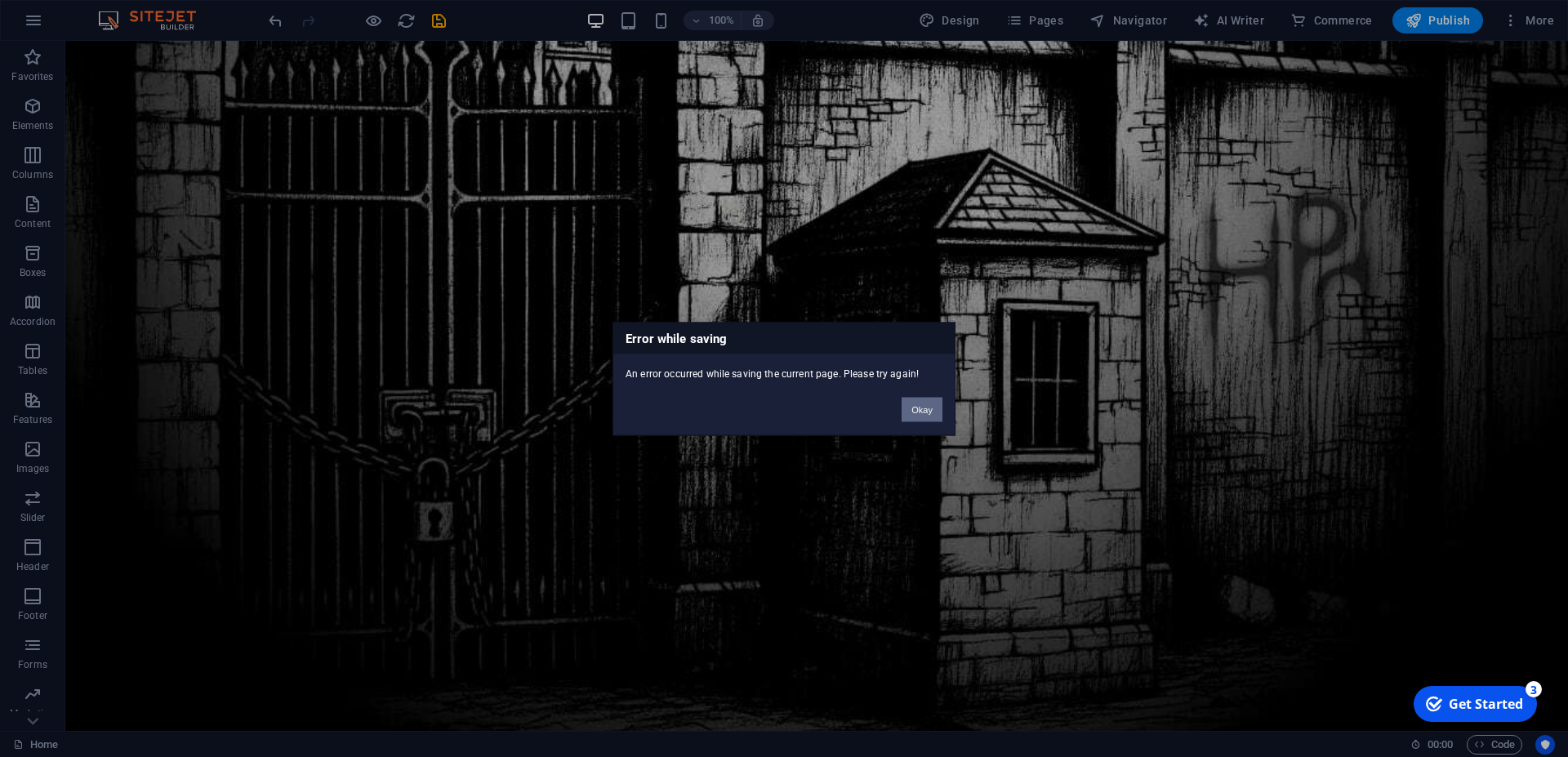
click at [916, 416] on button "Okay" at bounding box center [922, 408] width 41 height 24
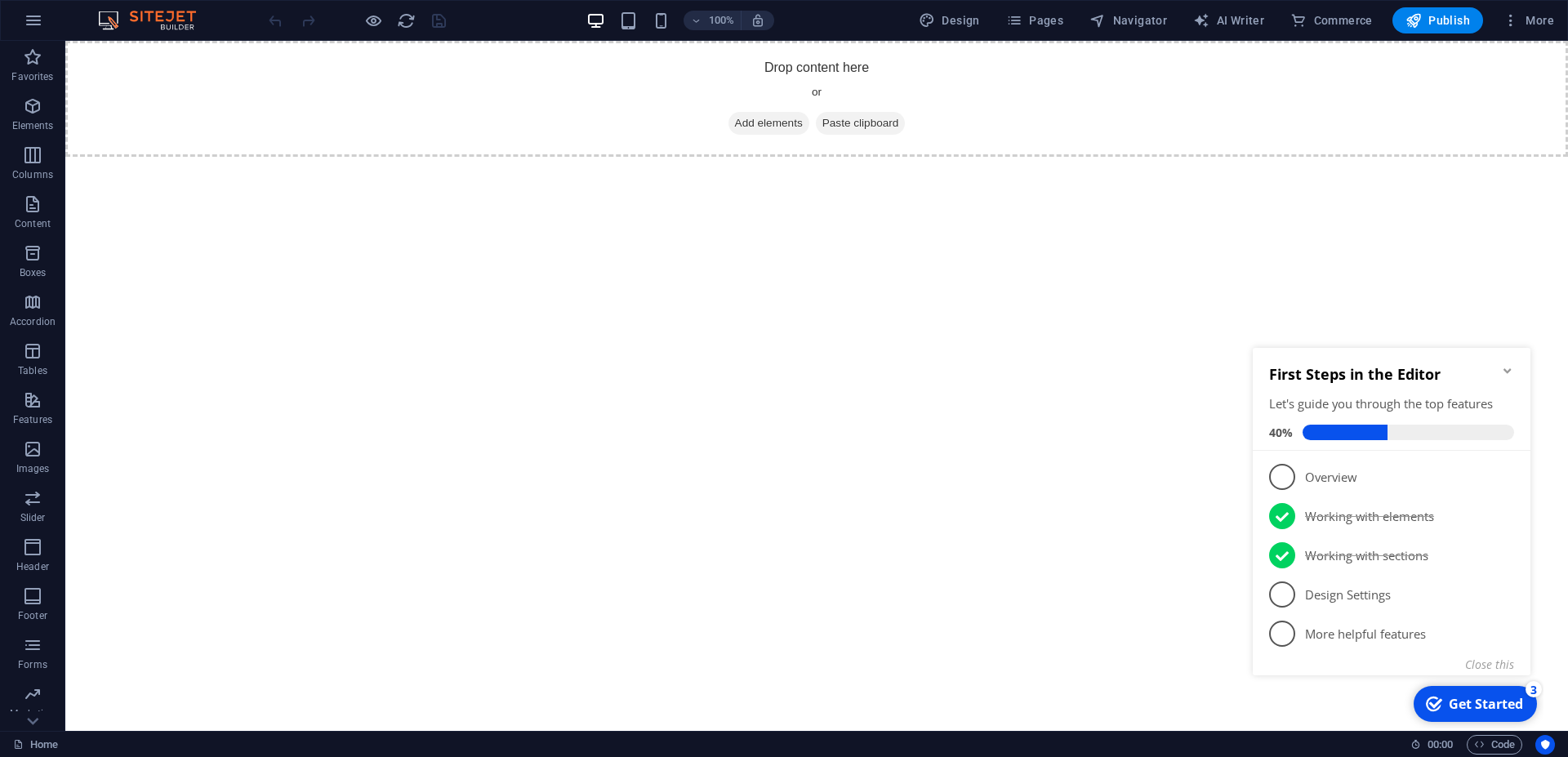
click at [1472, 702] on div "Get Started" at bounding box center [1486, 703] width 74 height 18
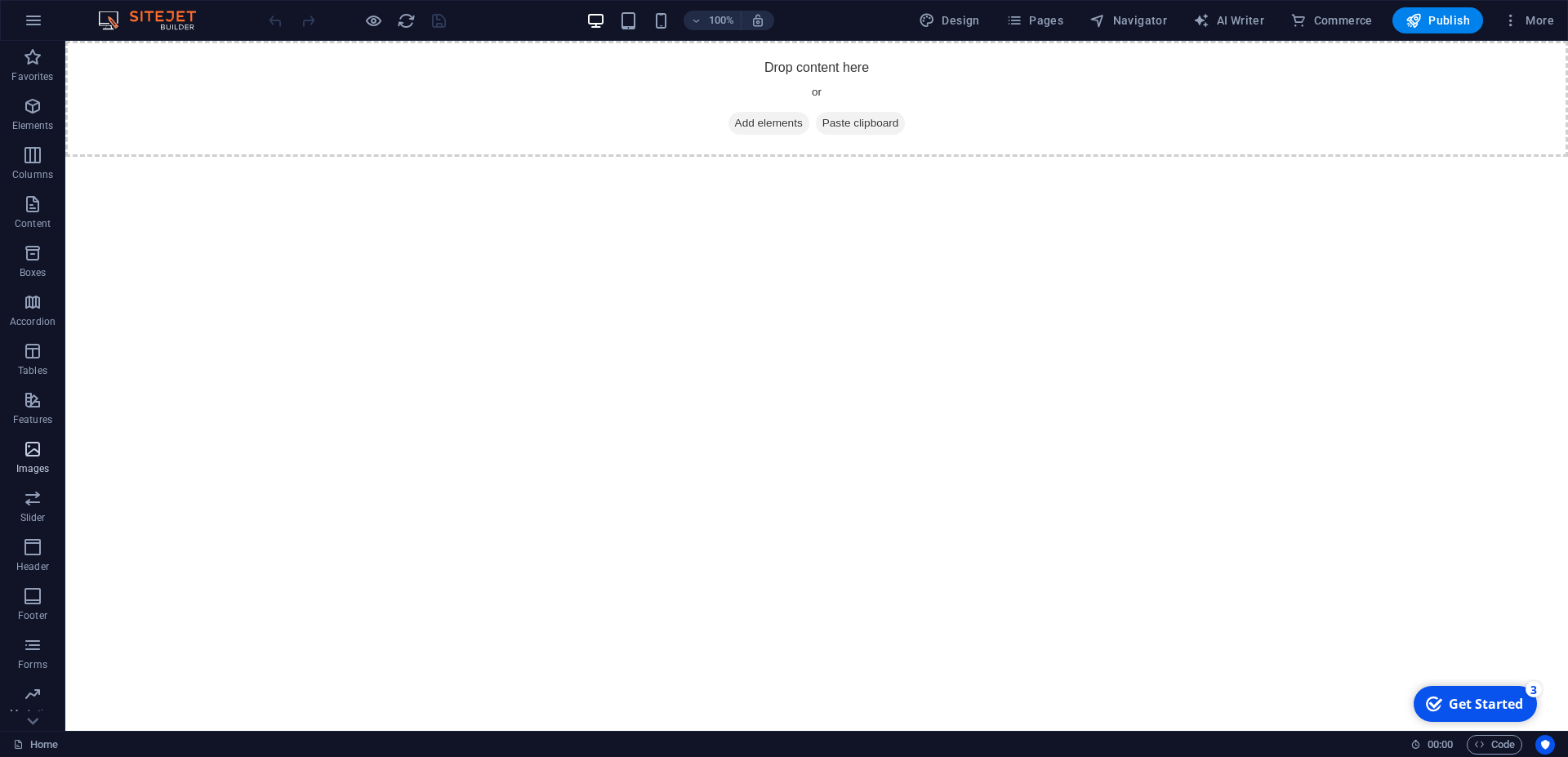
click at [27, 456] on icon "button" at bounding box center [32, 448] width 19 height 19
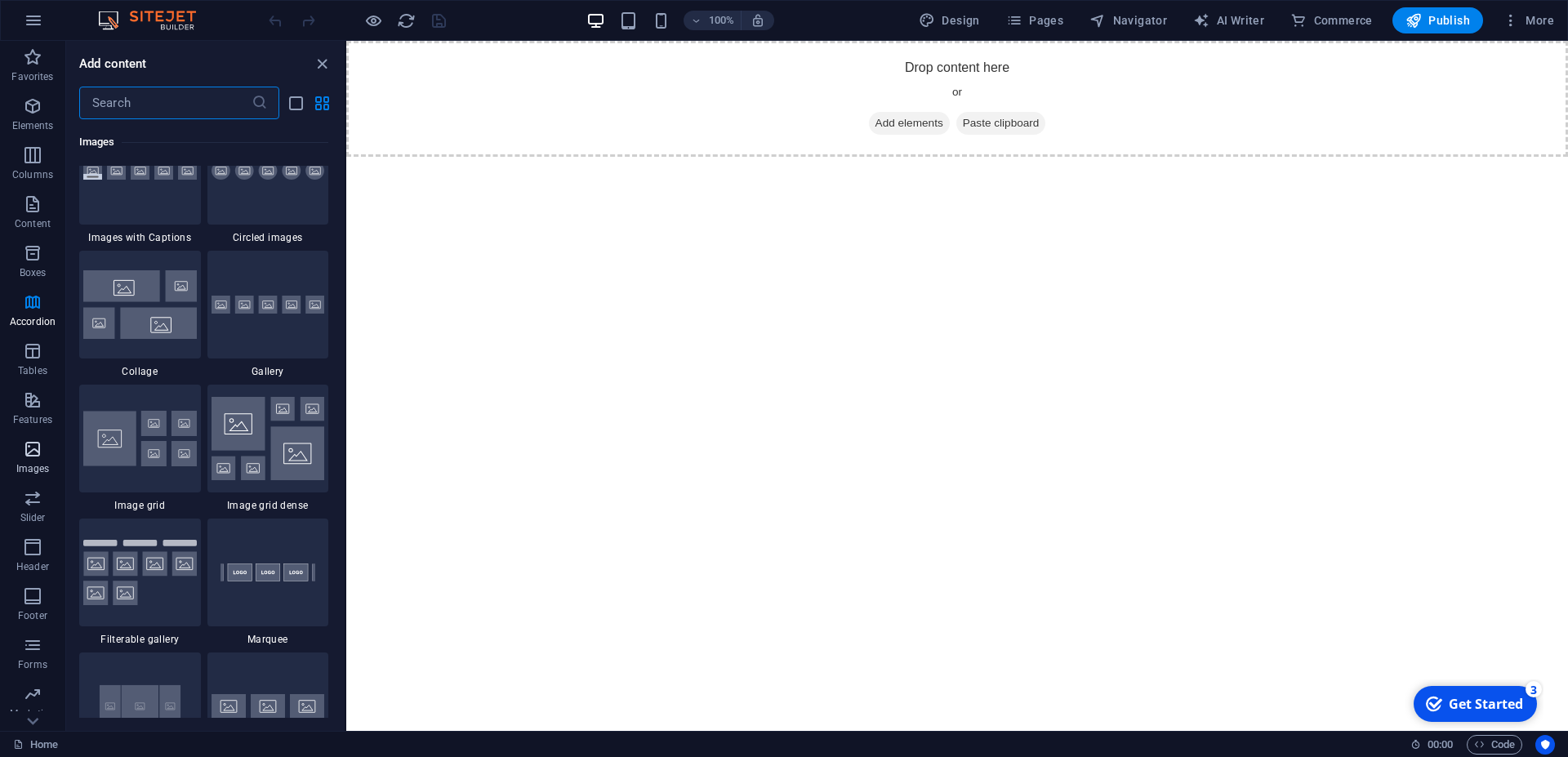
scroll to position [8346, 0]
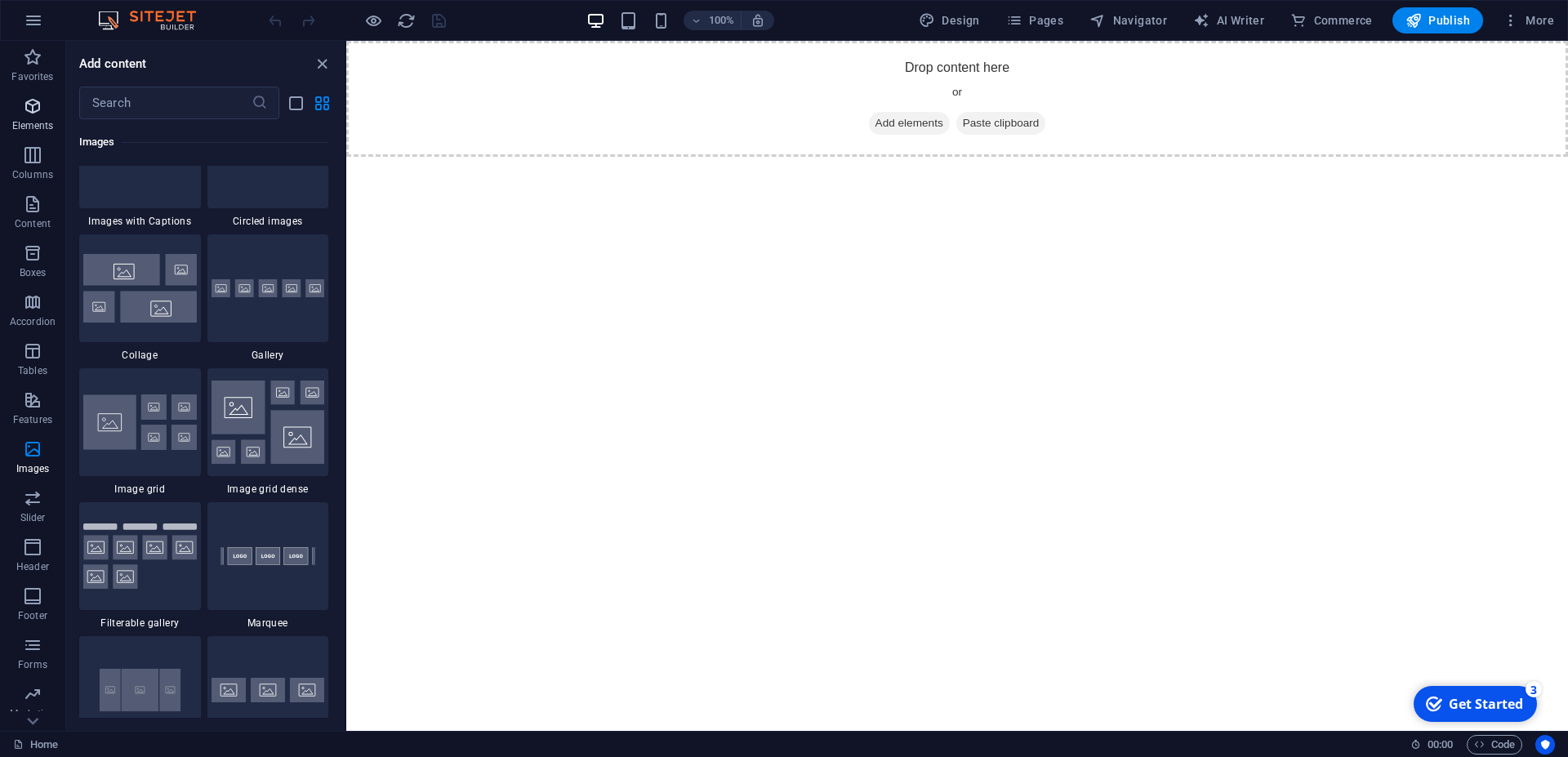
click at [38, 105] on icon "button" at bounding box center [32, 105] width 19 height 19
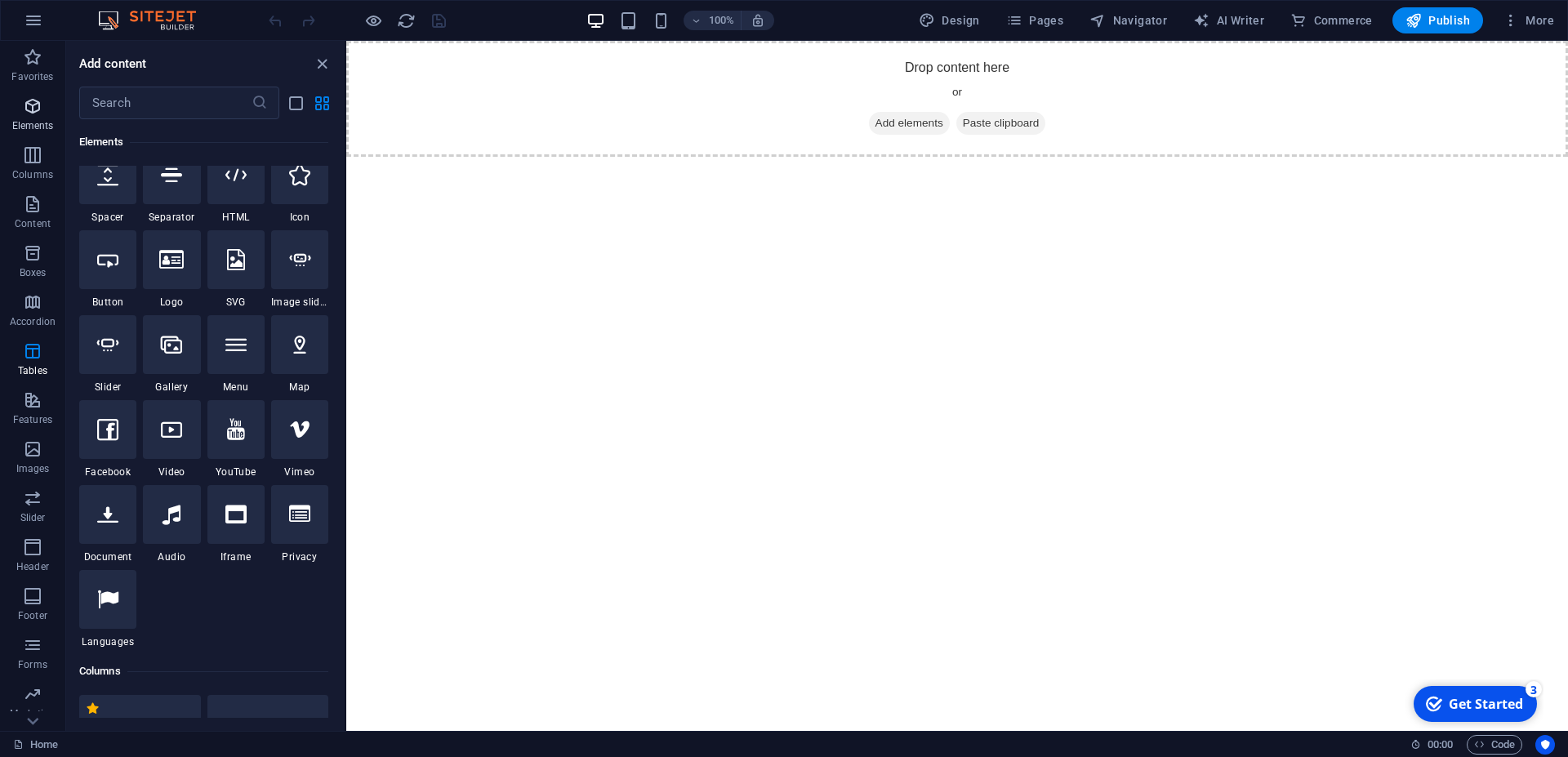
scroll to position [174, 0]
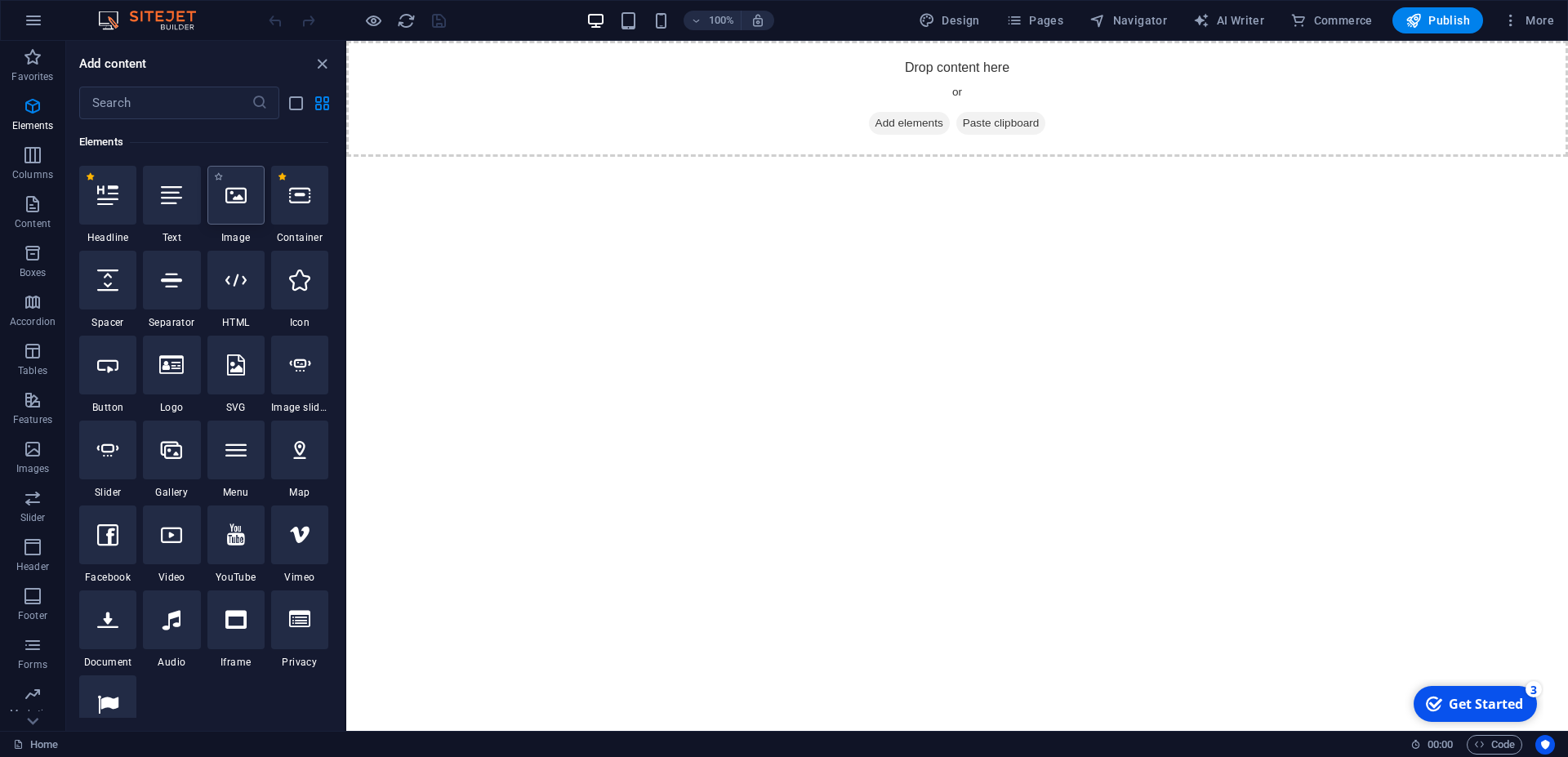
click at [223, 209] on div at bounding box center [236, 195] width 57 height 59
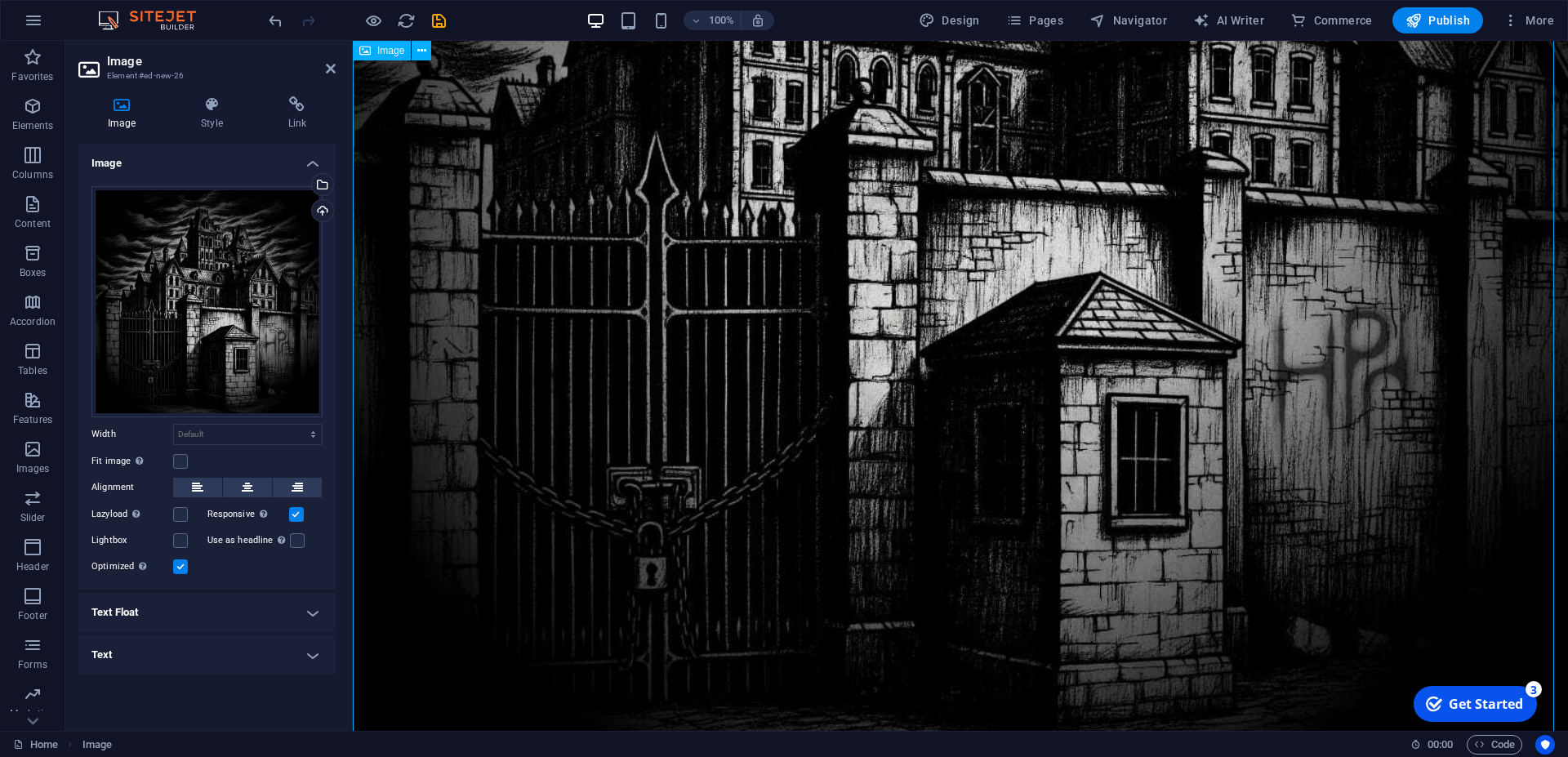
scroll to position [511, 0]
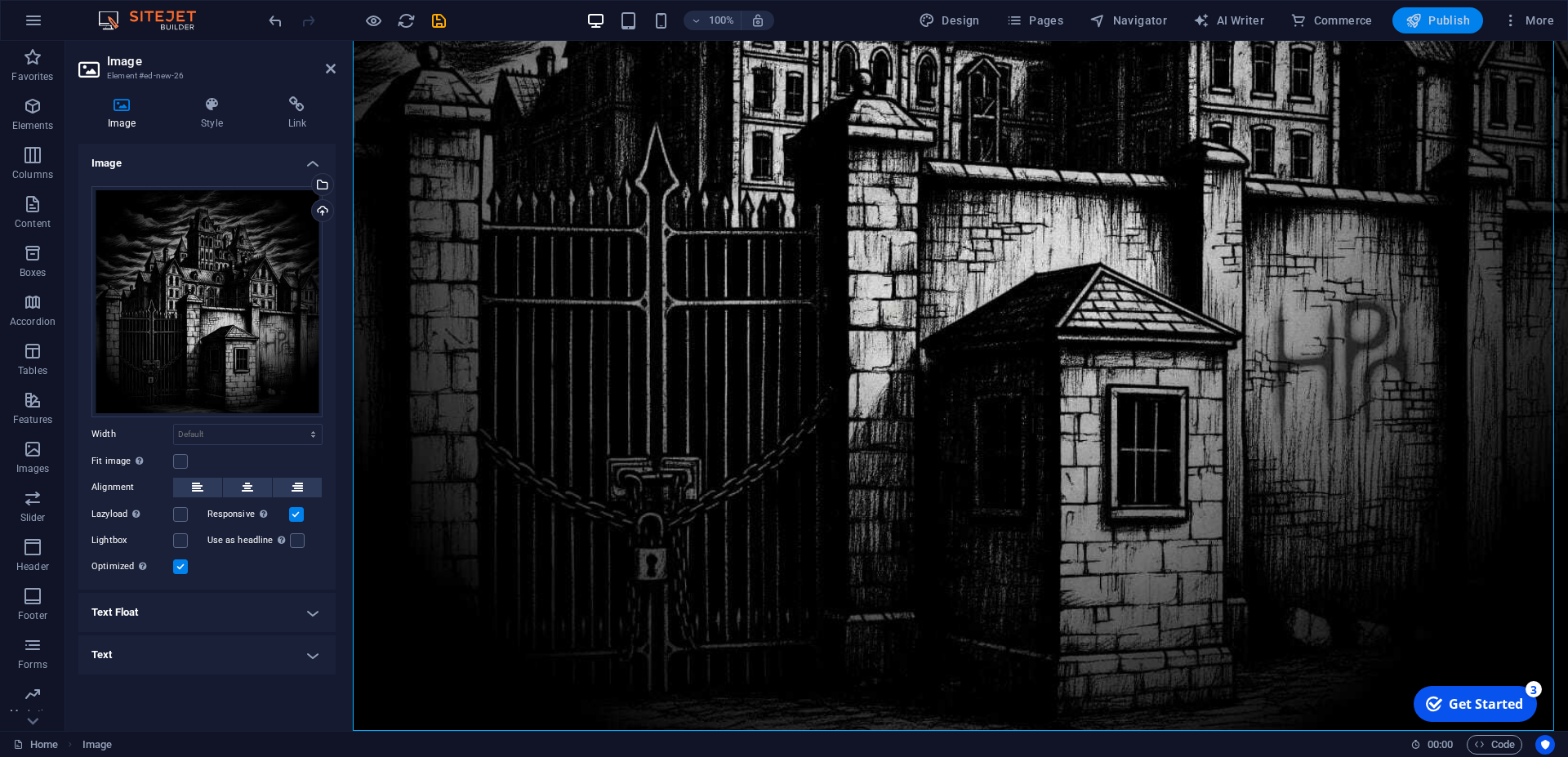
click at [1442, 17] on span "Publish" at bounding box center [1437, 21] width 64 height 17
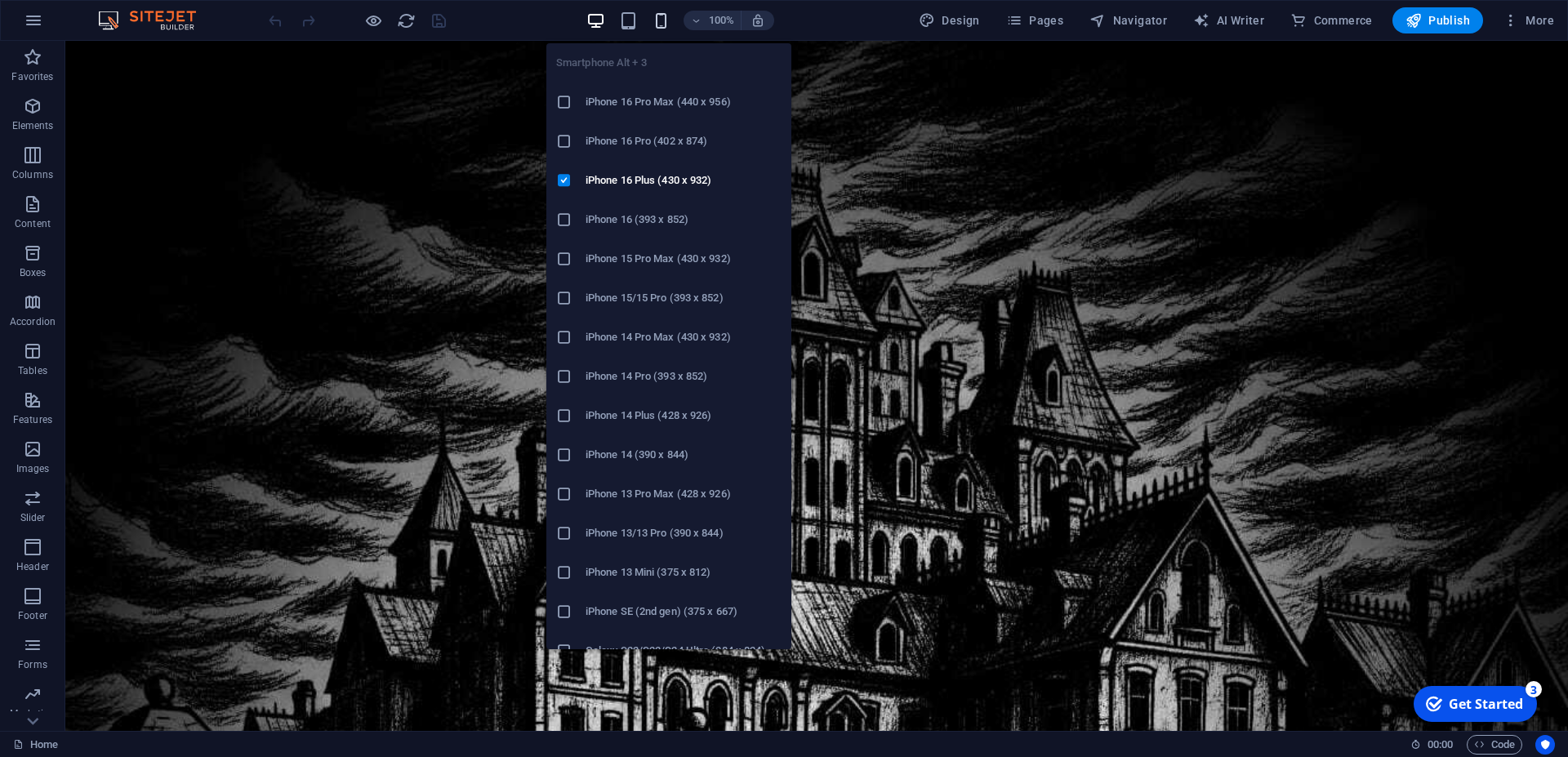
click at [666, 14] on icon "button" at bounding box center [661, 21] width 18 height 18
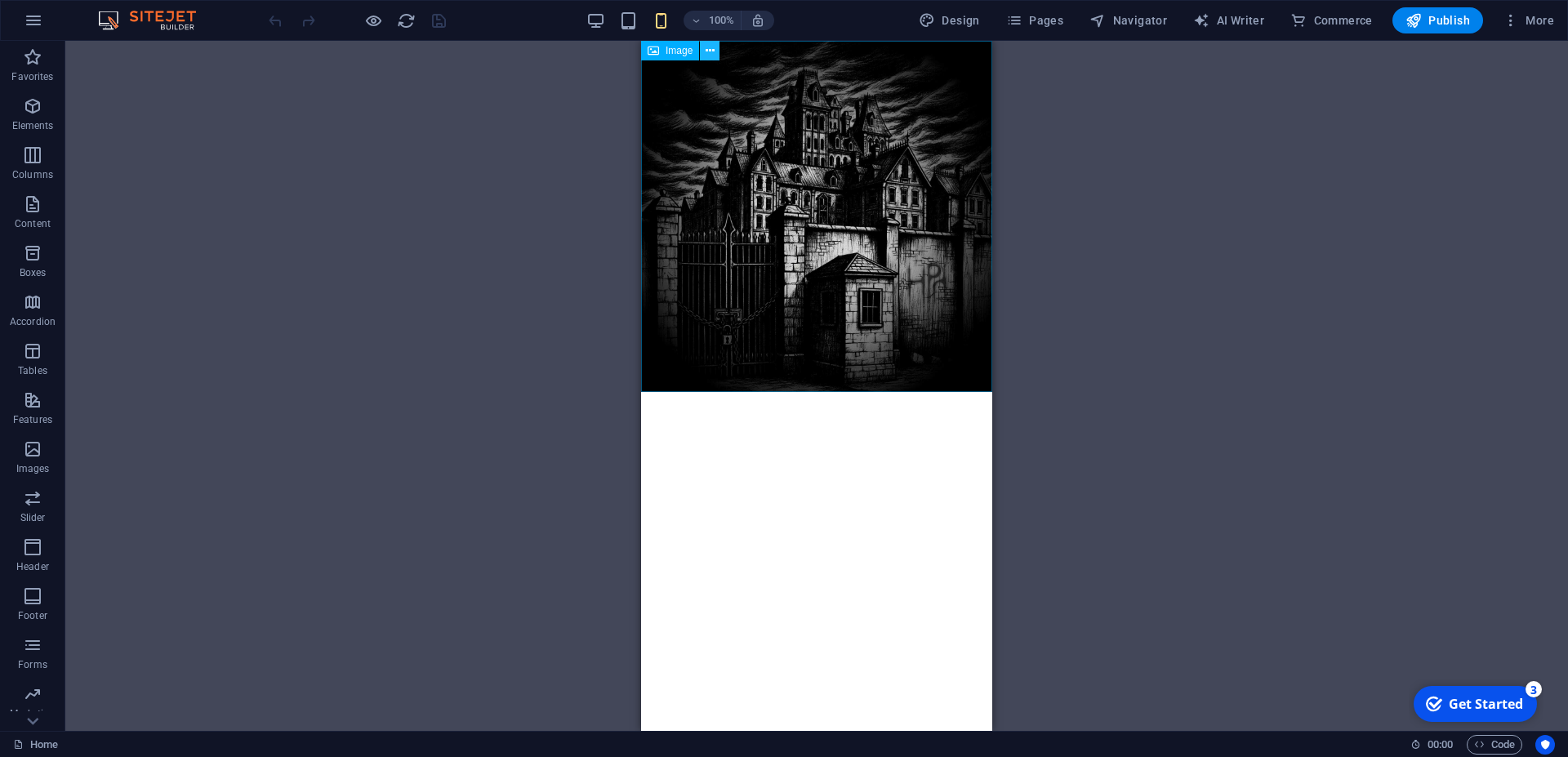
click at [708, 51] on icon at bounding box center [710, 51] width 9 height 18
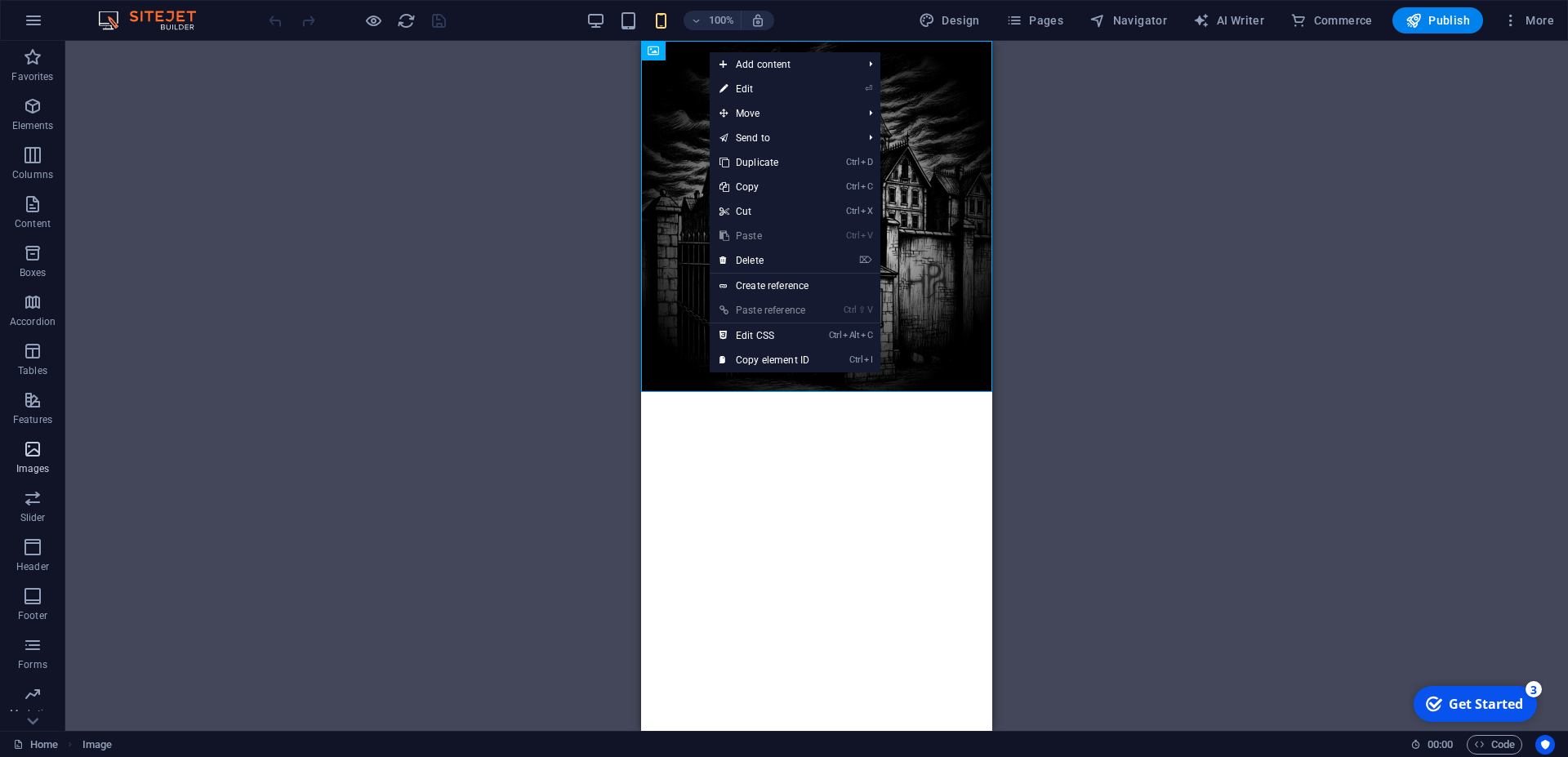
click at [34, 458] on icon "button" at bounding box center [32, 448] width 19 height 19
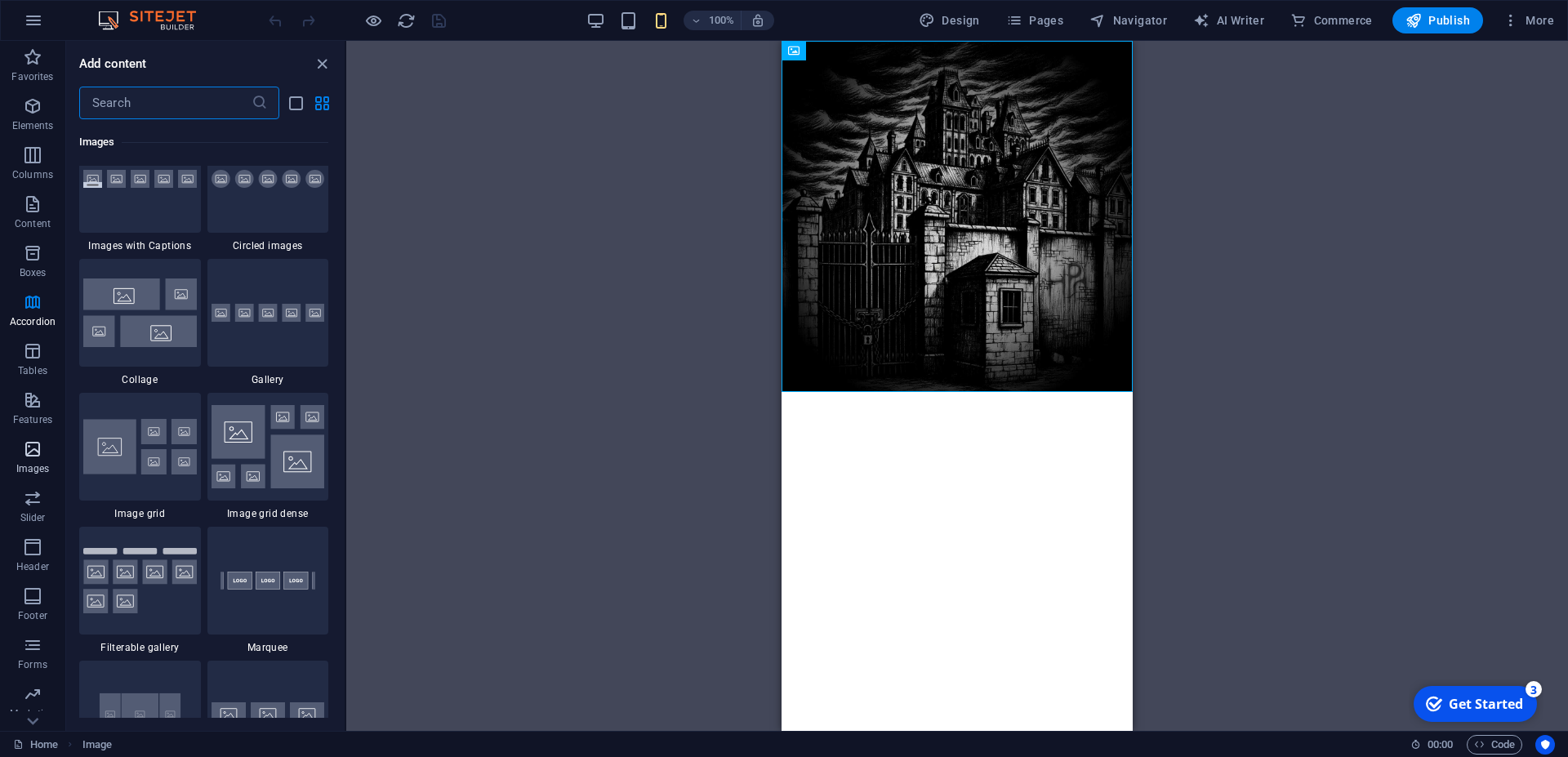
scroll to position [8338, 0]
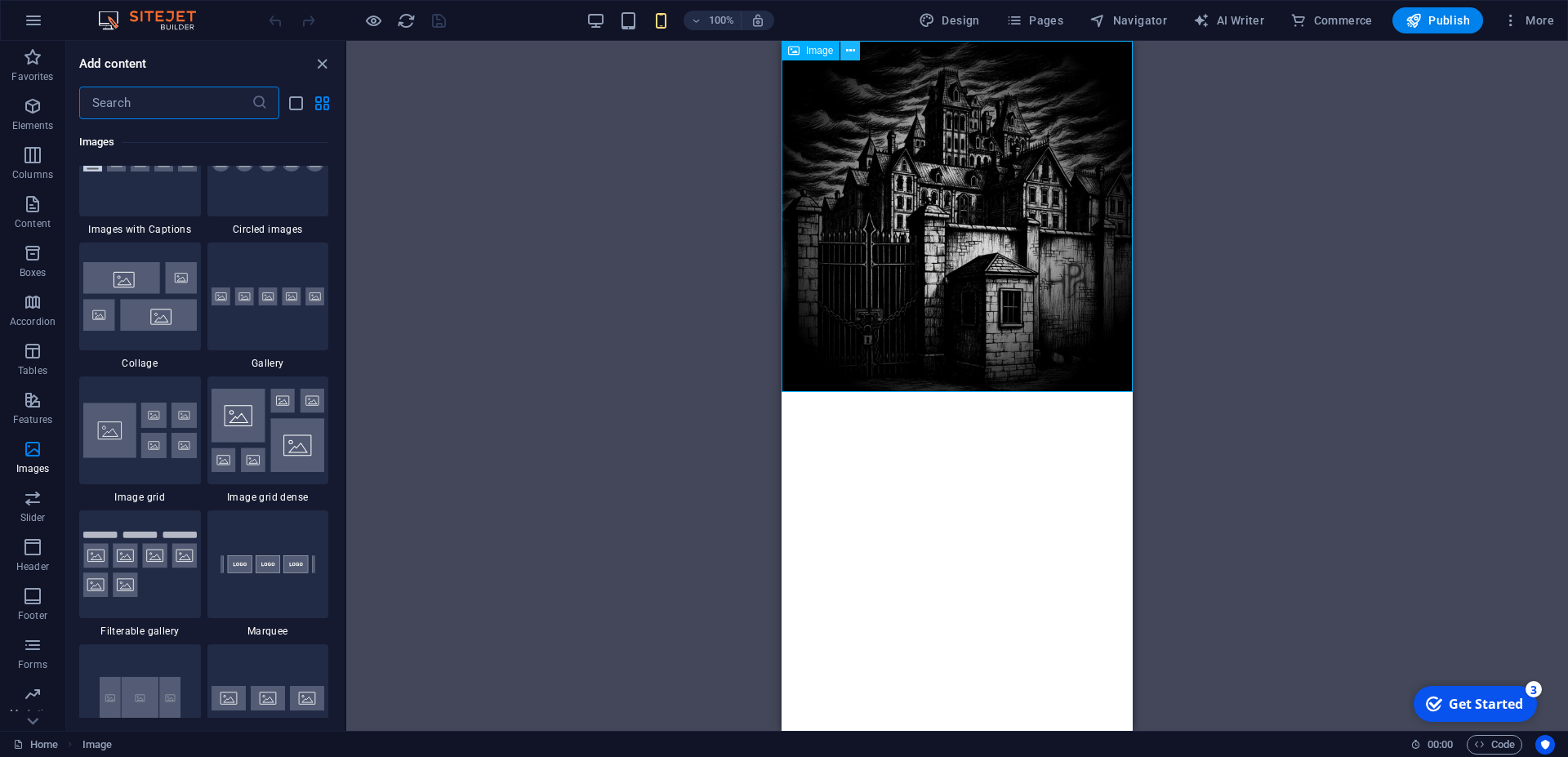
click at [849, 50] on icon at bounding box center [850, 51] width 9 height 18
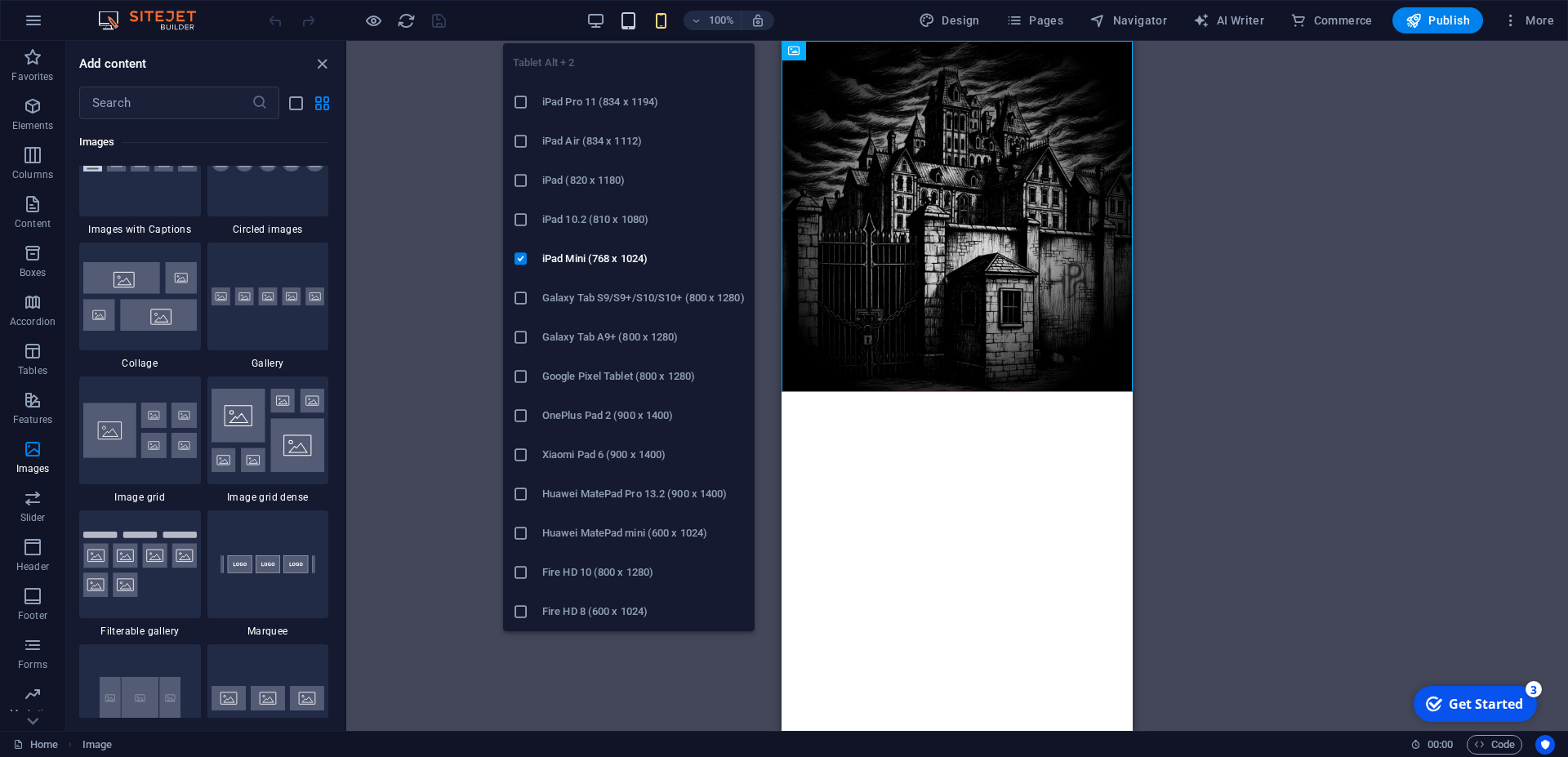
click at [633, 21] on icon "button" at bounding box center [628, 21] width 18 height 18
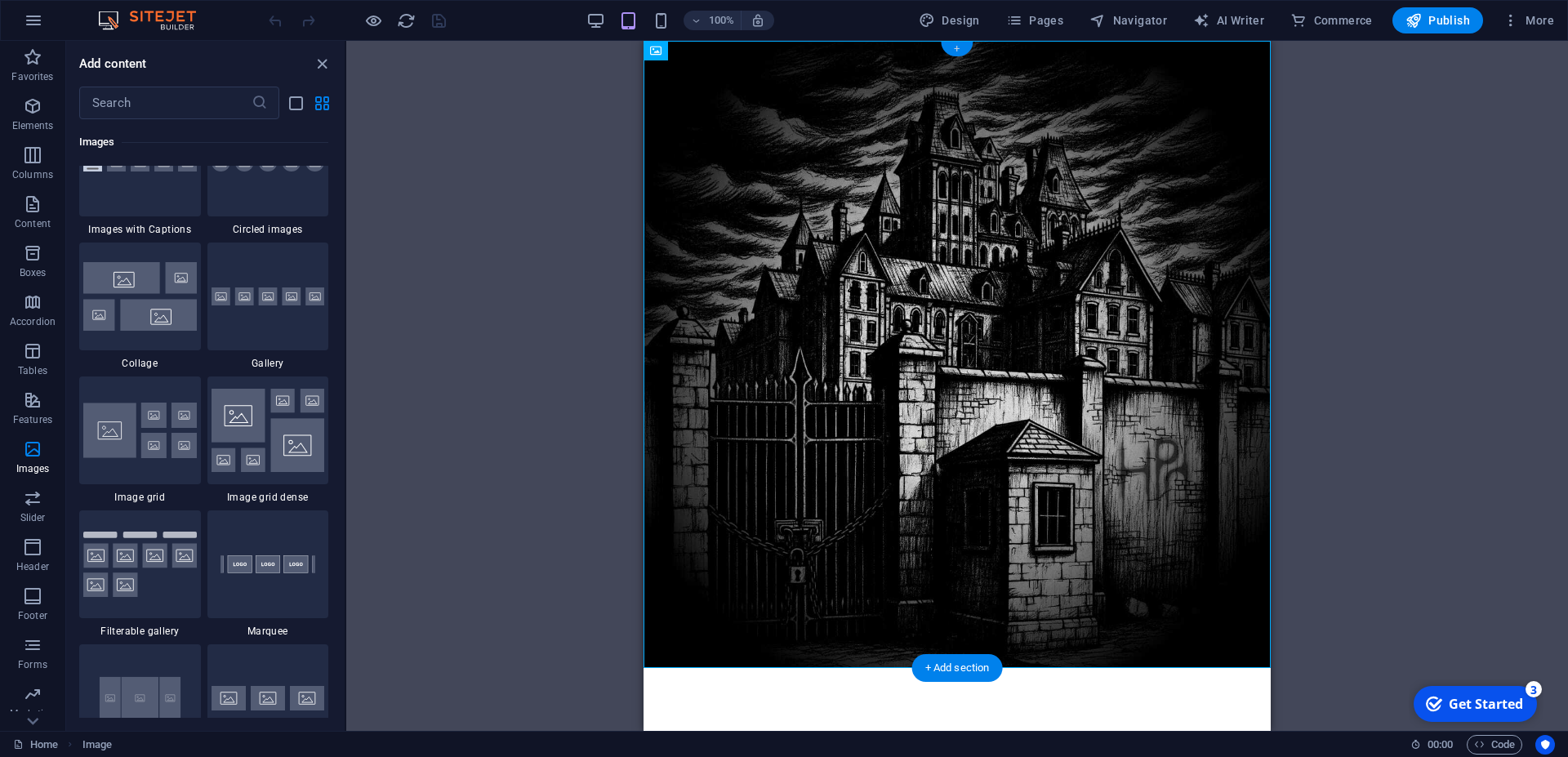
click at [958, 50] on div "+" at bounding box center [957, 49] width 32 height 15
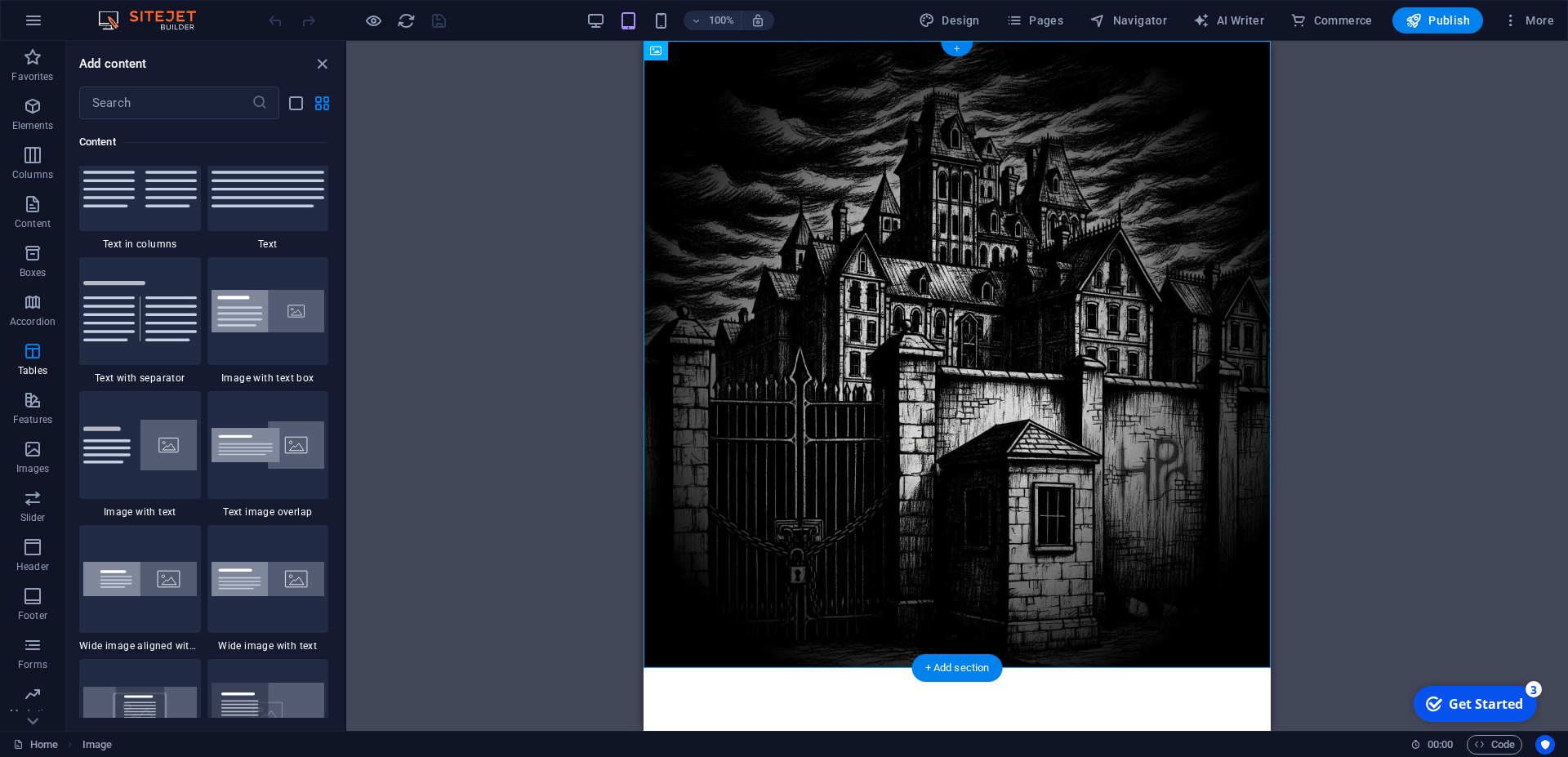
scroll to position [2866, 0]
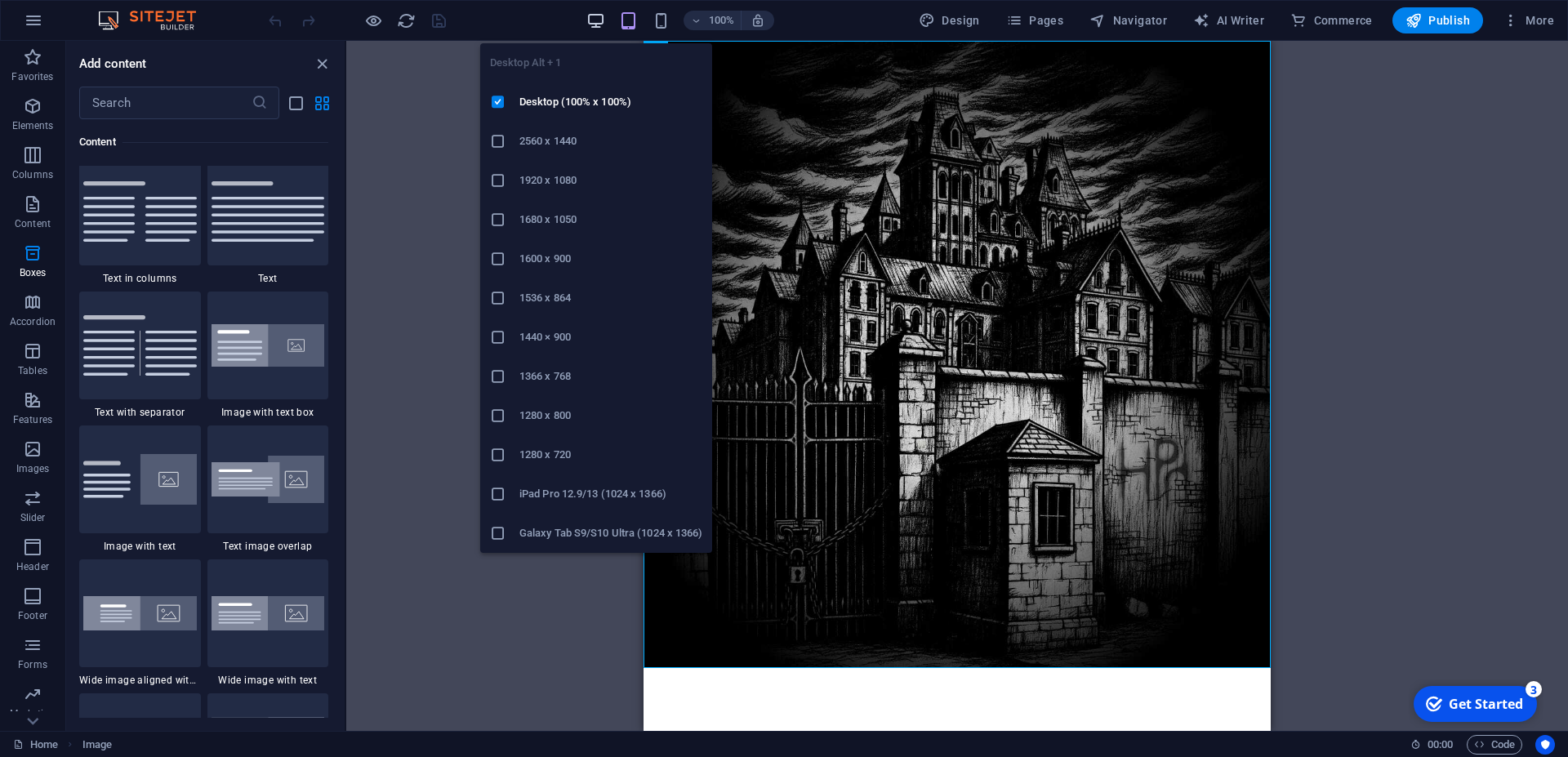
click at [605, 19] on icon "button" at bounding box center [596, 21] width 18 height 18
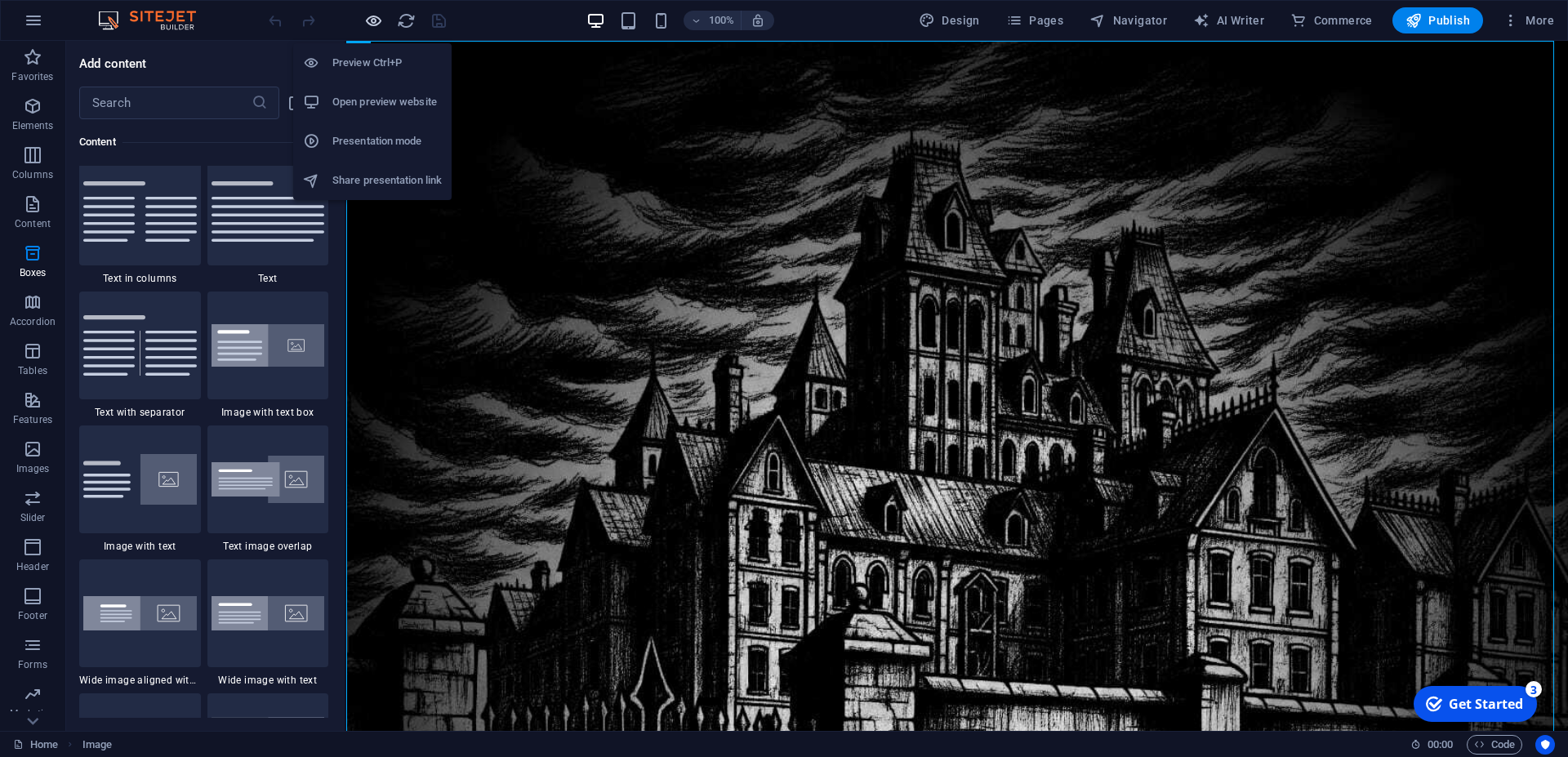
click at [369, 22] on icon "button" at bounding box center [373, 21] width 18 height 18
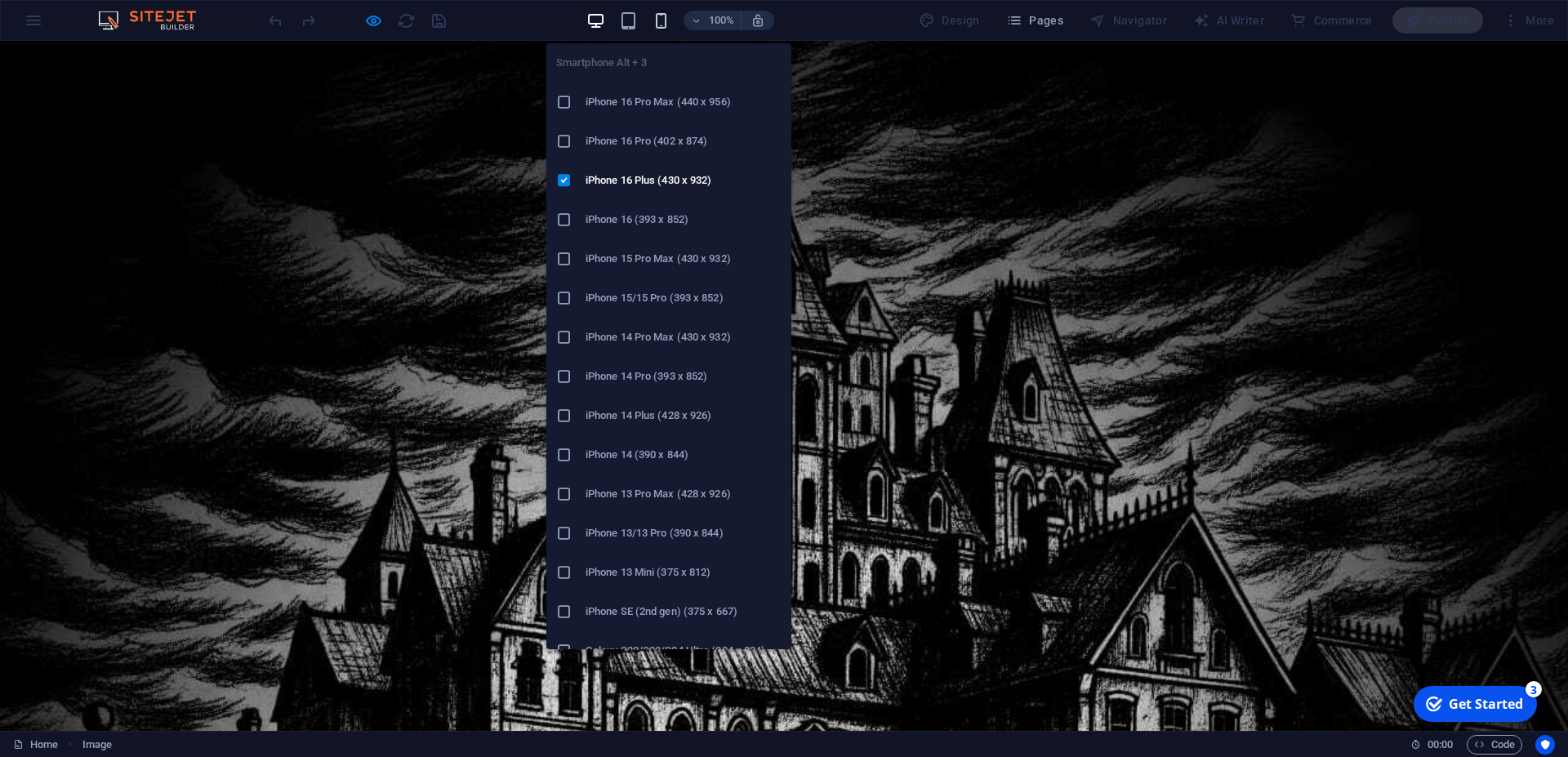
click at [666, 18] on icon "button" at bounding box center [661, 21] width 18 height 18
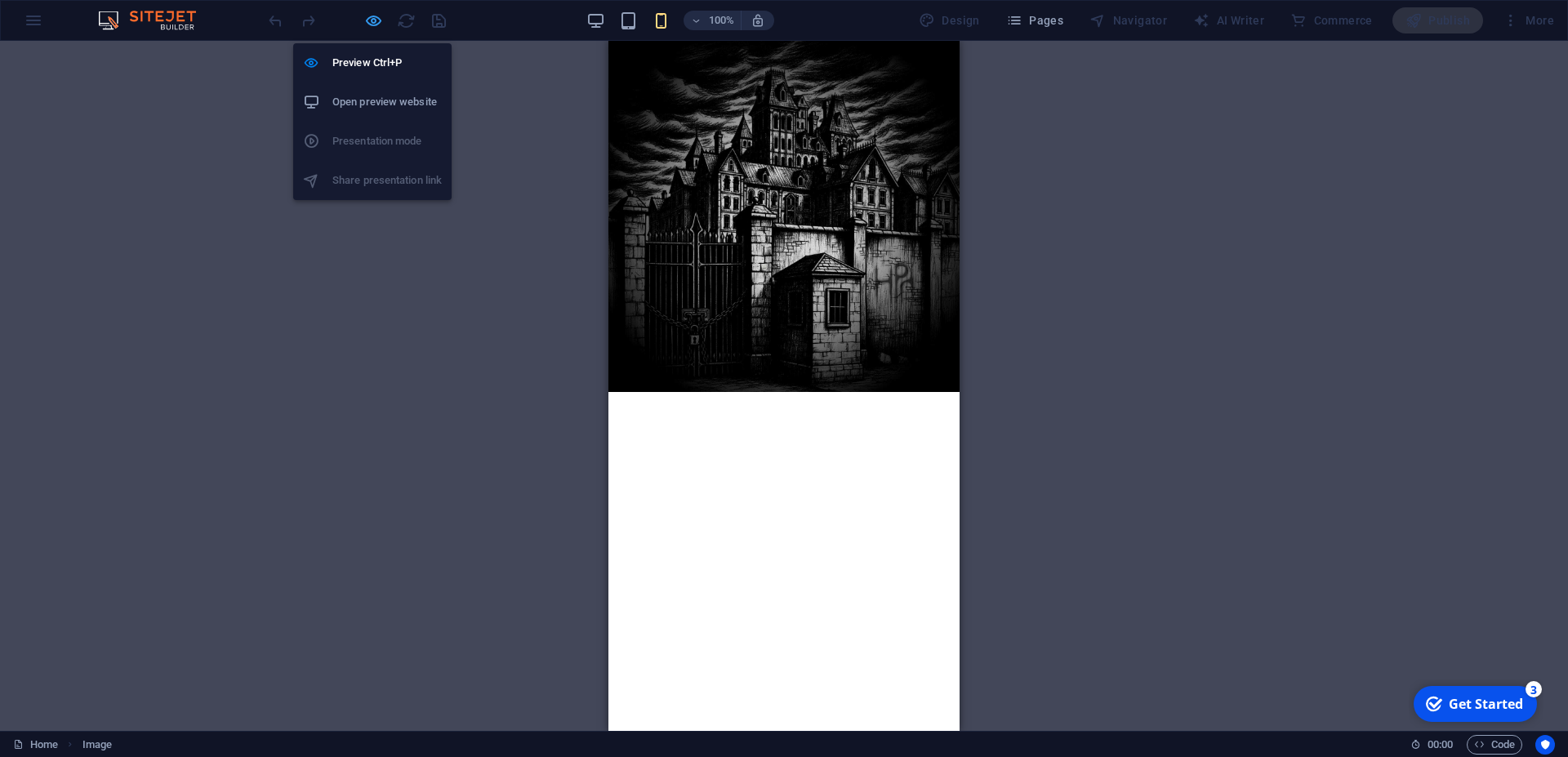
click at [372, 25] on icon "button" at bounding box center [373, 21] width 18 height 18
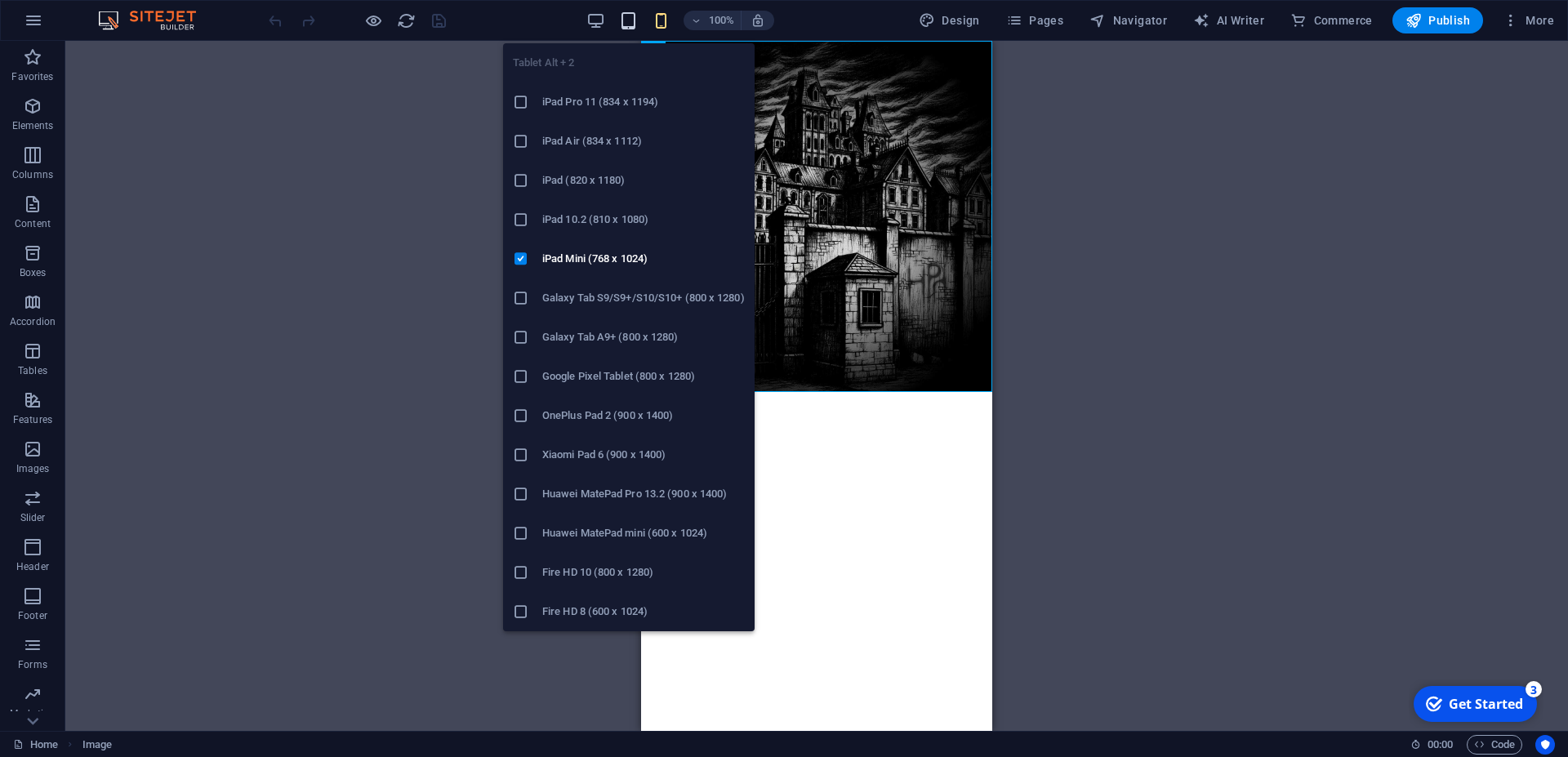
click at [628, 24] on icon "button" at bounding box center [628, 21] width 18 height 18
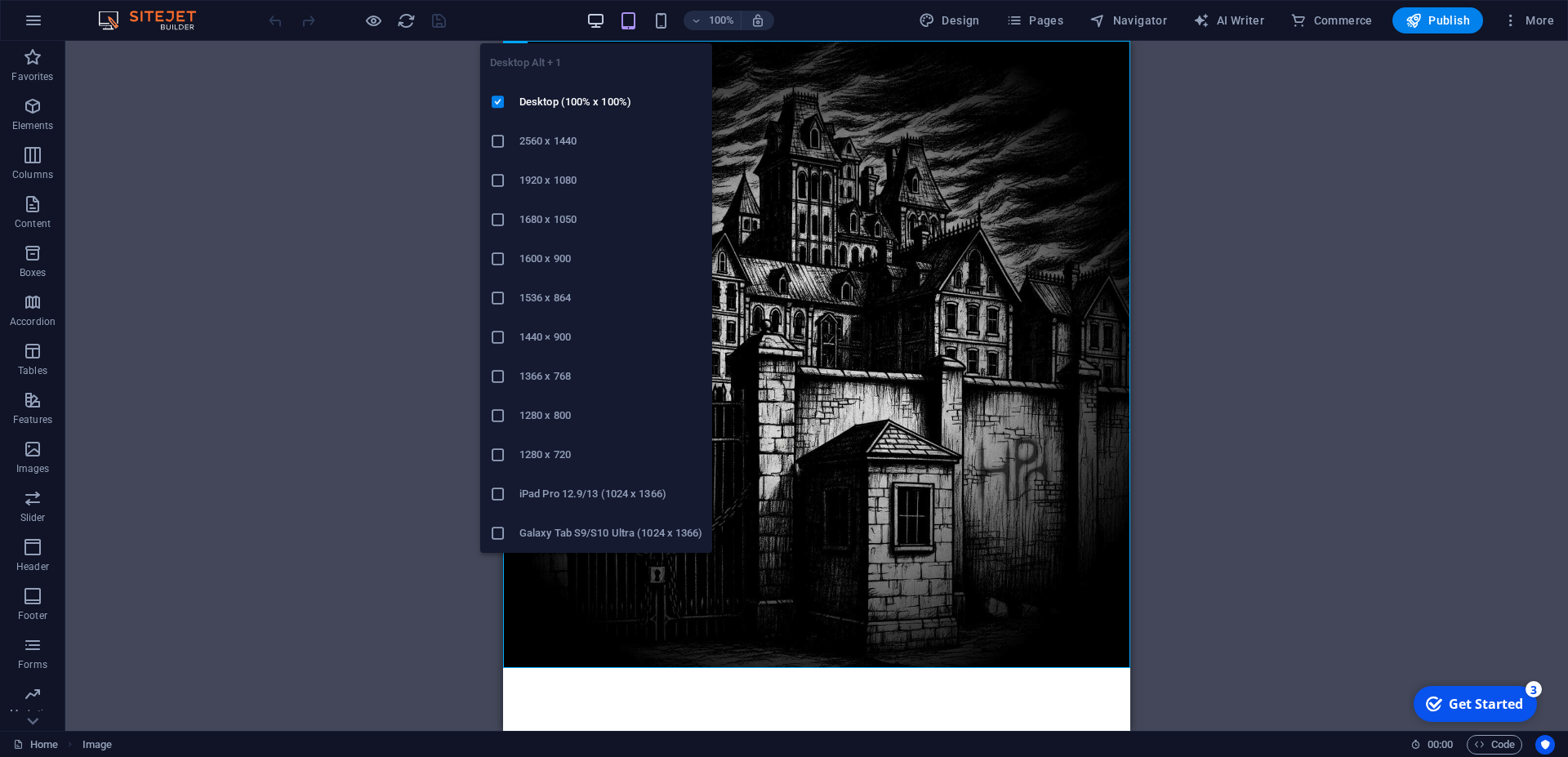
click at [595, 22] on icon "button" at bounding box center [596, 21] width 18 height 18
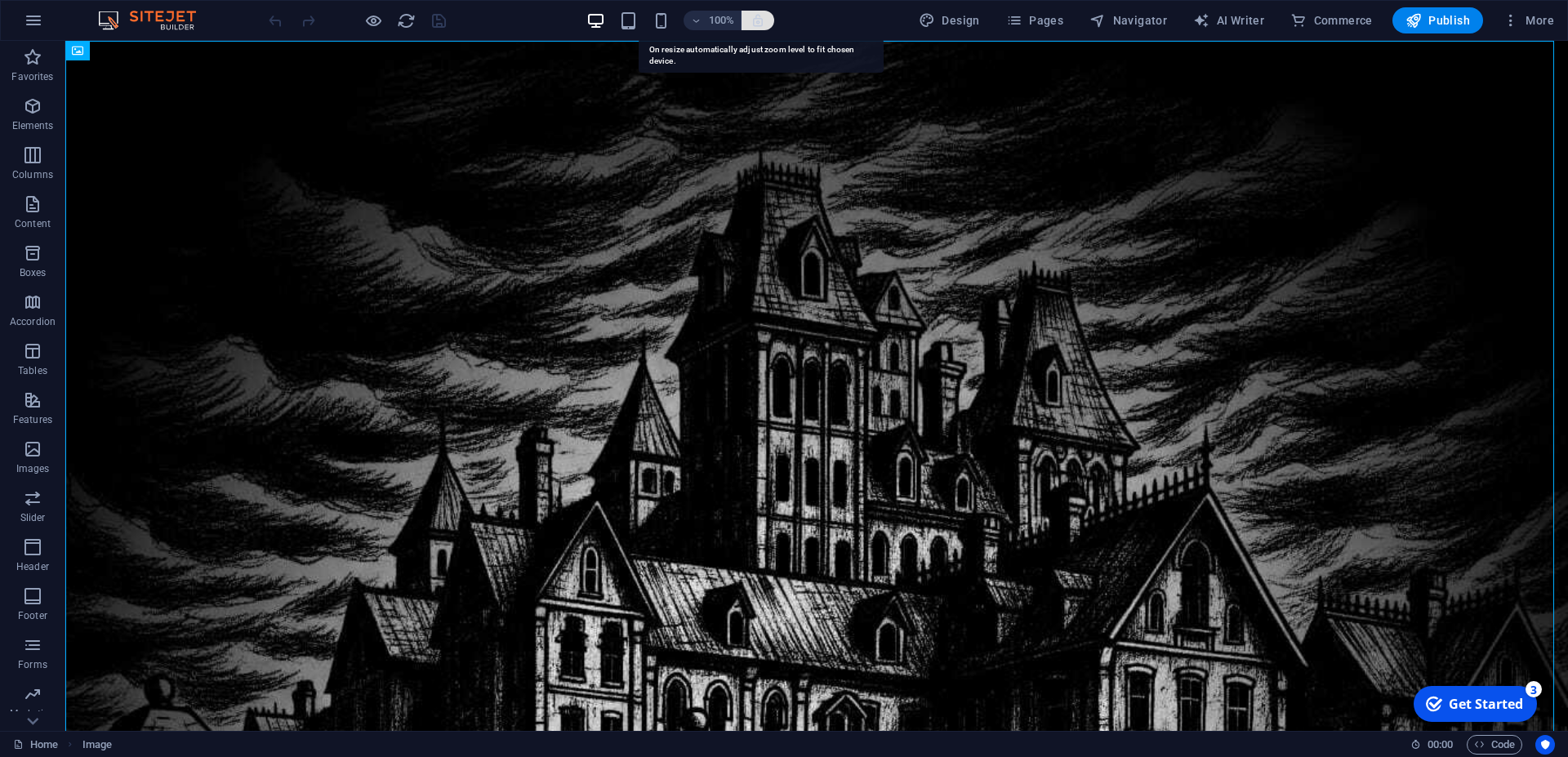
click at [763, 24] on icon "button" at bounding box center [758, 21] width 15 height 15
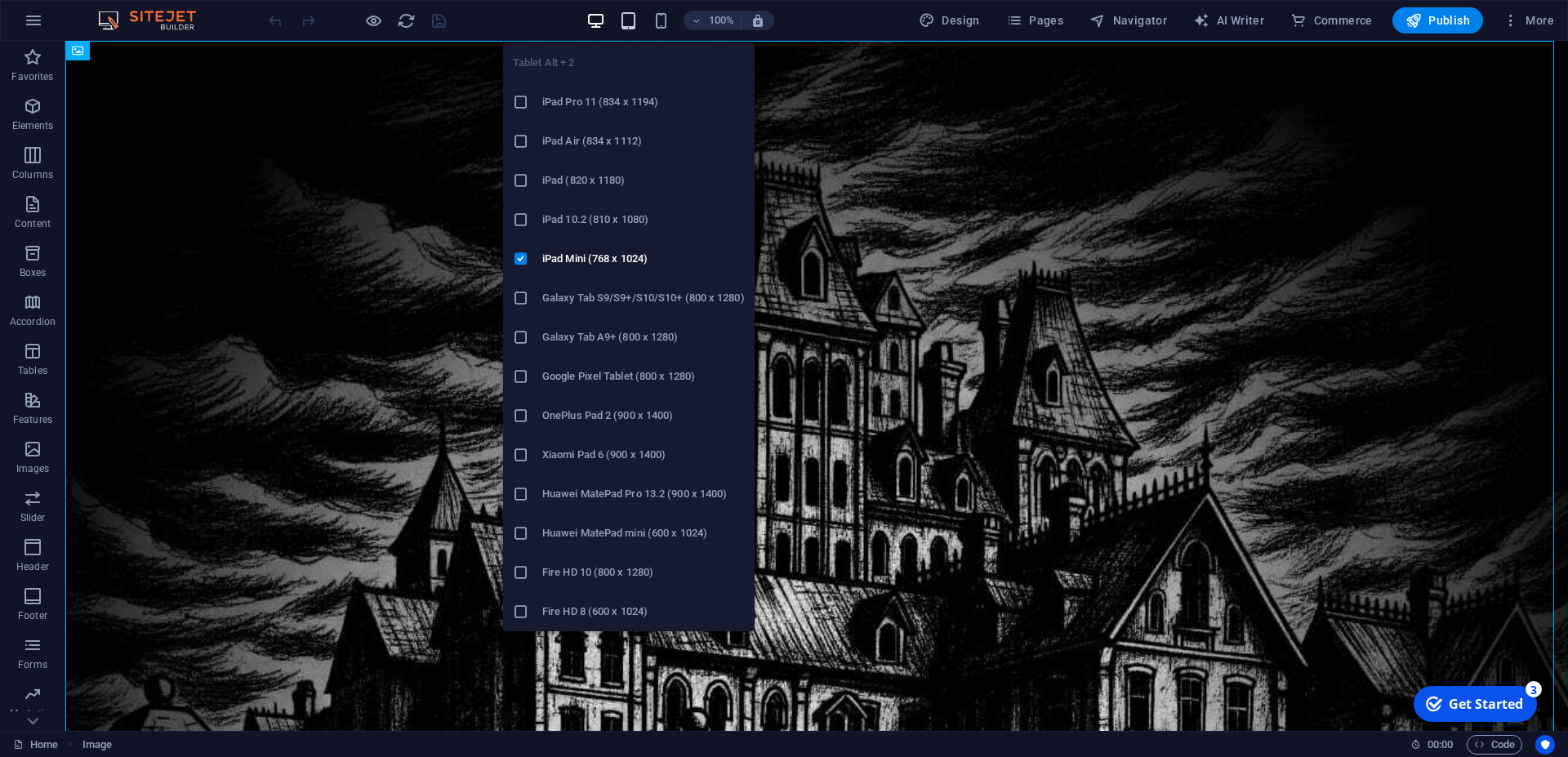
click at [632, 20] on icon "button" at bounding box center [628, 21] width 18 height 18
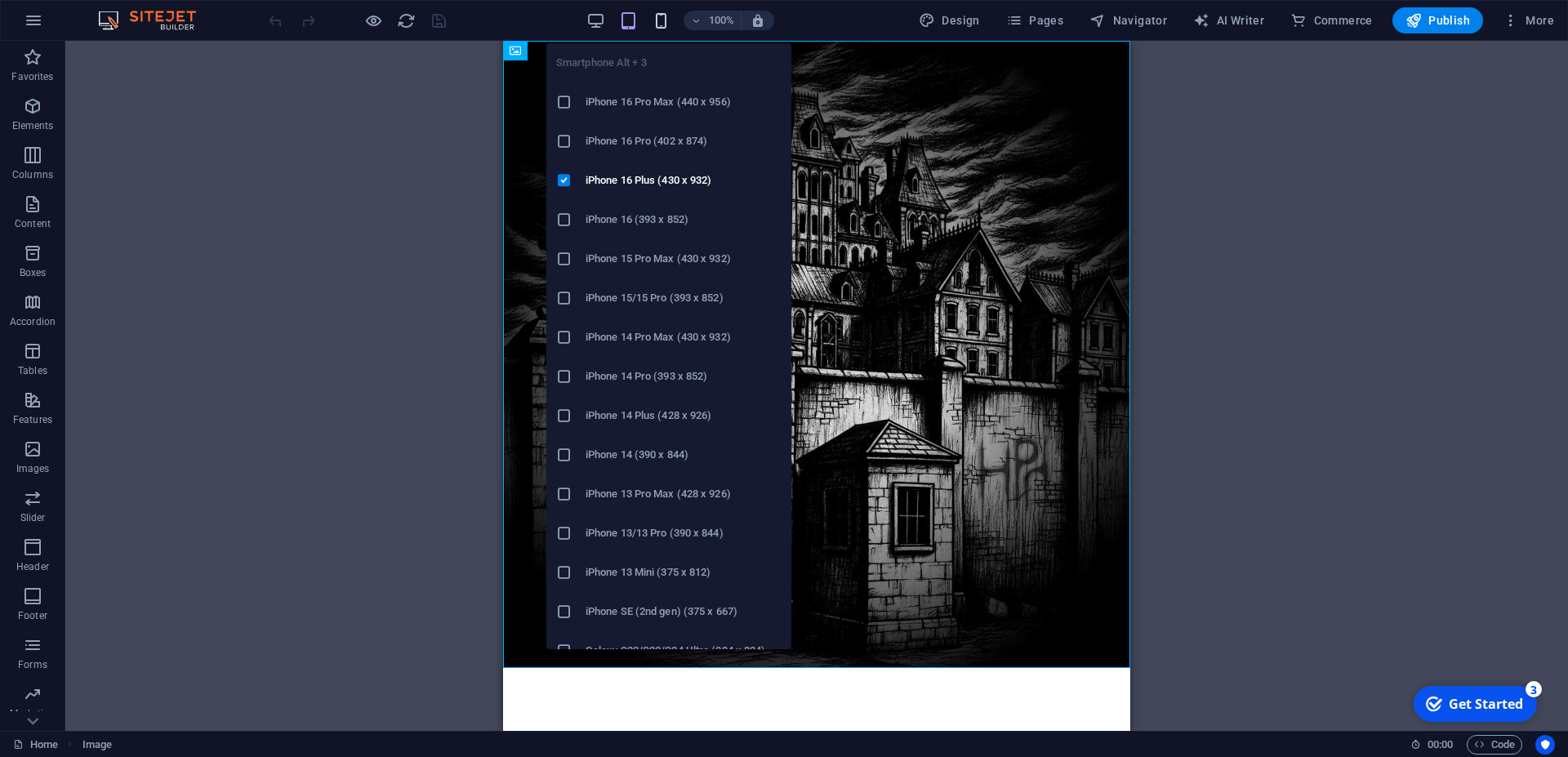
click at [664, 20] on icon "button" at bounding box center [661, 21] width 18 height 18
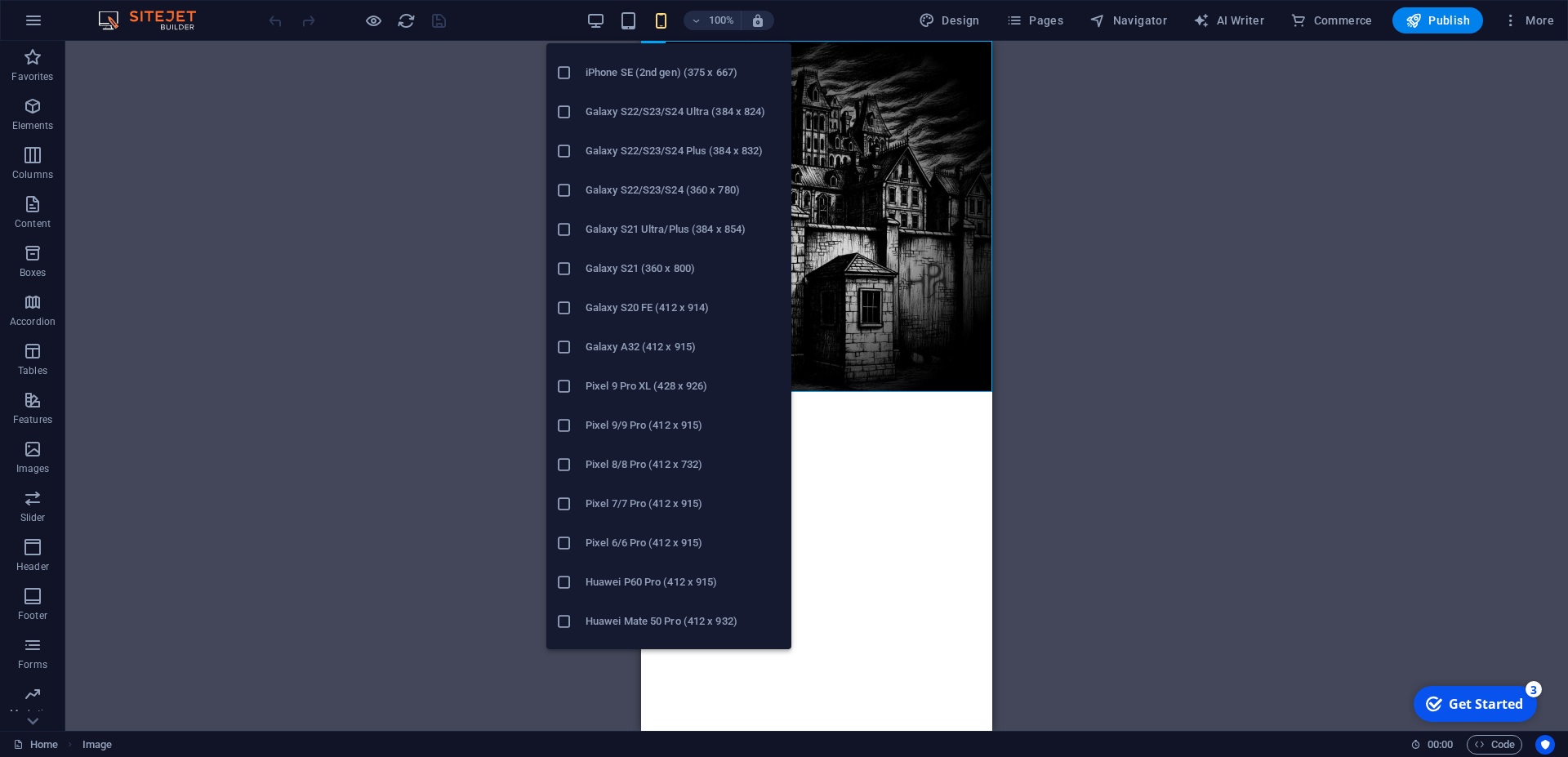
scroll to position [688, 0]
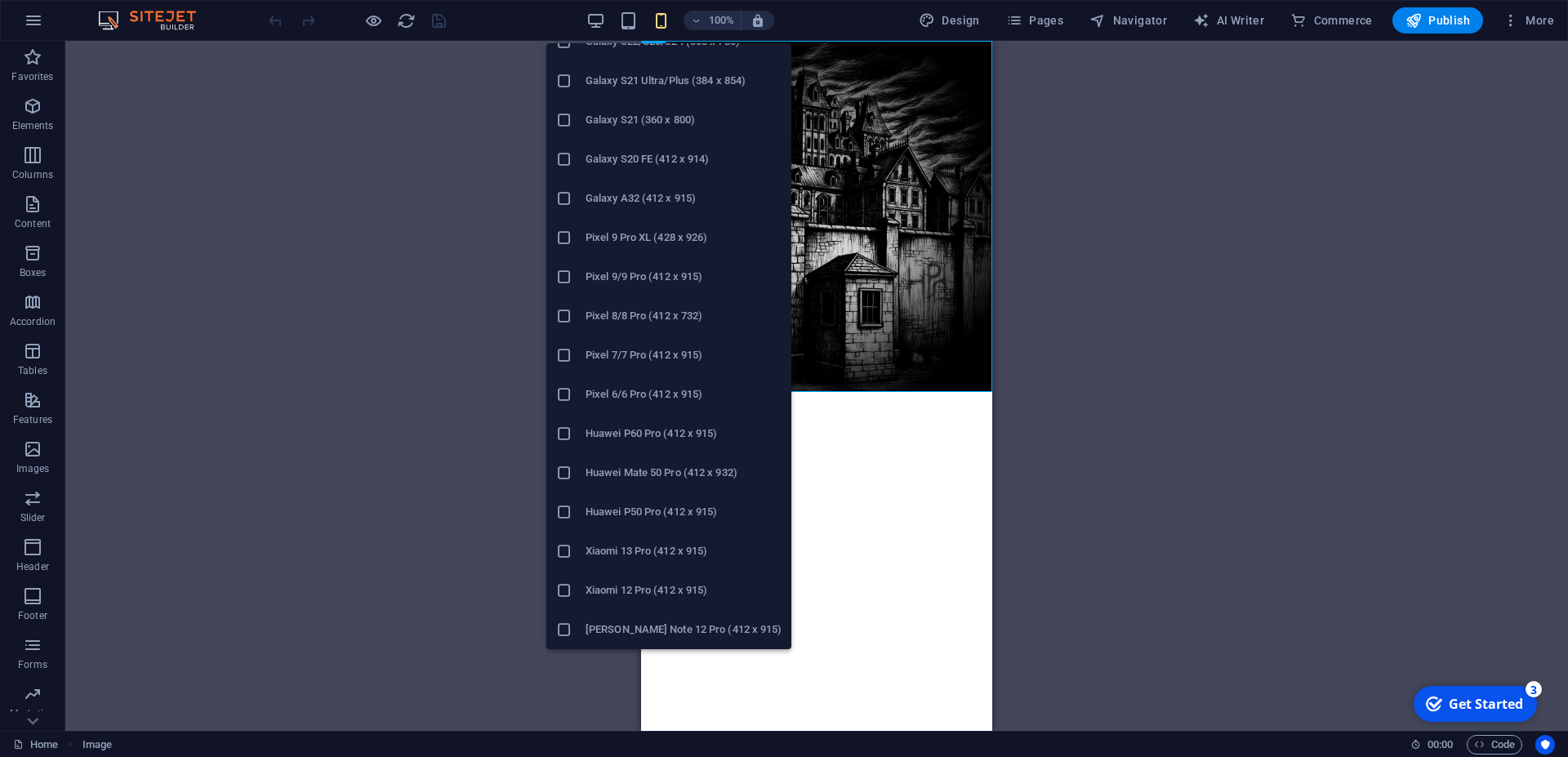
click at [625, 624] on h6 "[PERSON_NAME] Note 12 Pro (412 x 915)" at bounding box center [684, 629] width 196 height 19
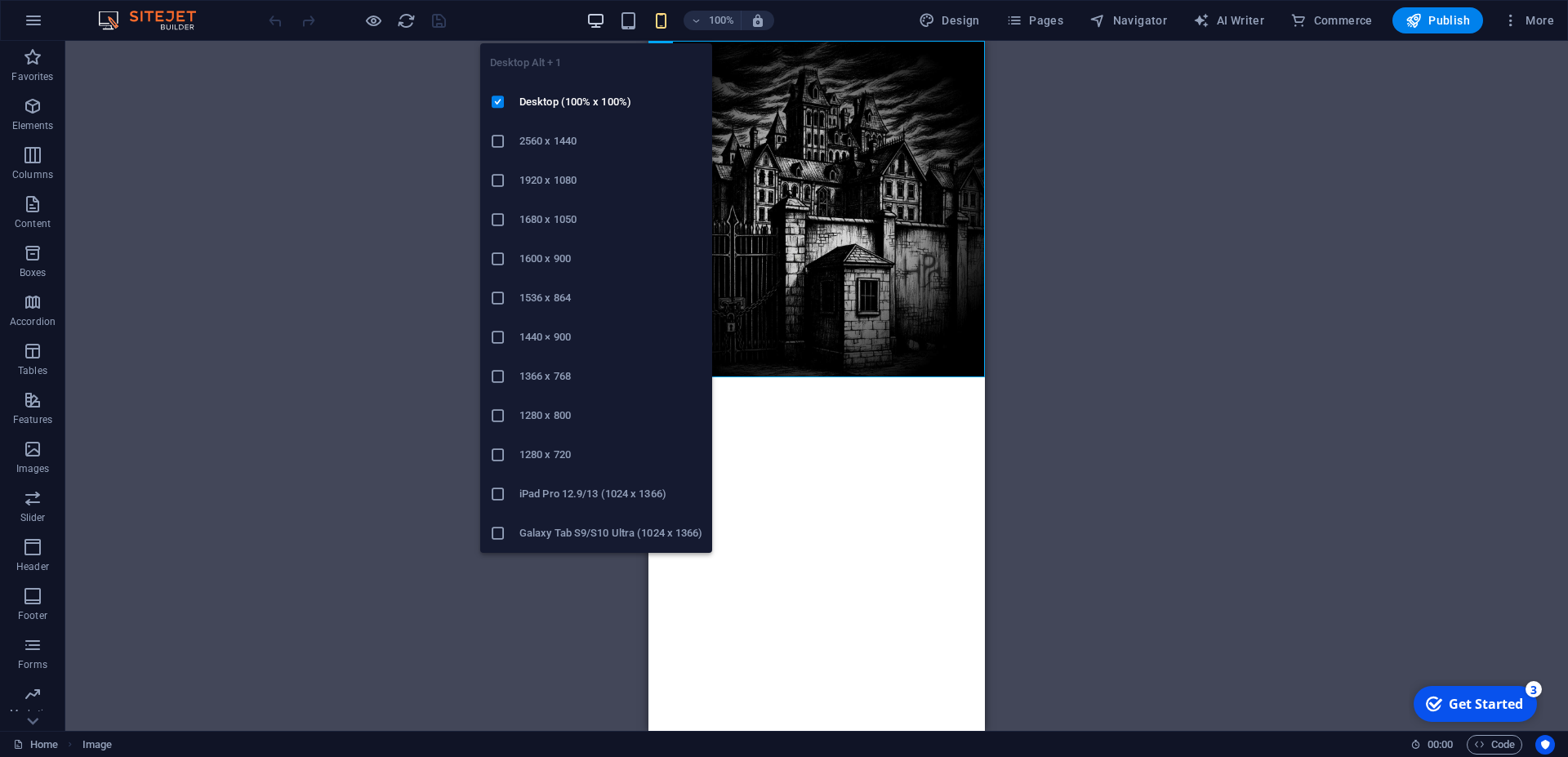
click at [597, 29] on icon "button" at bounding box center [596, 21] width 18 height 18
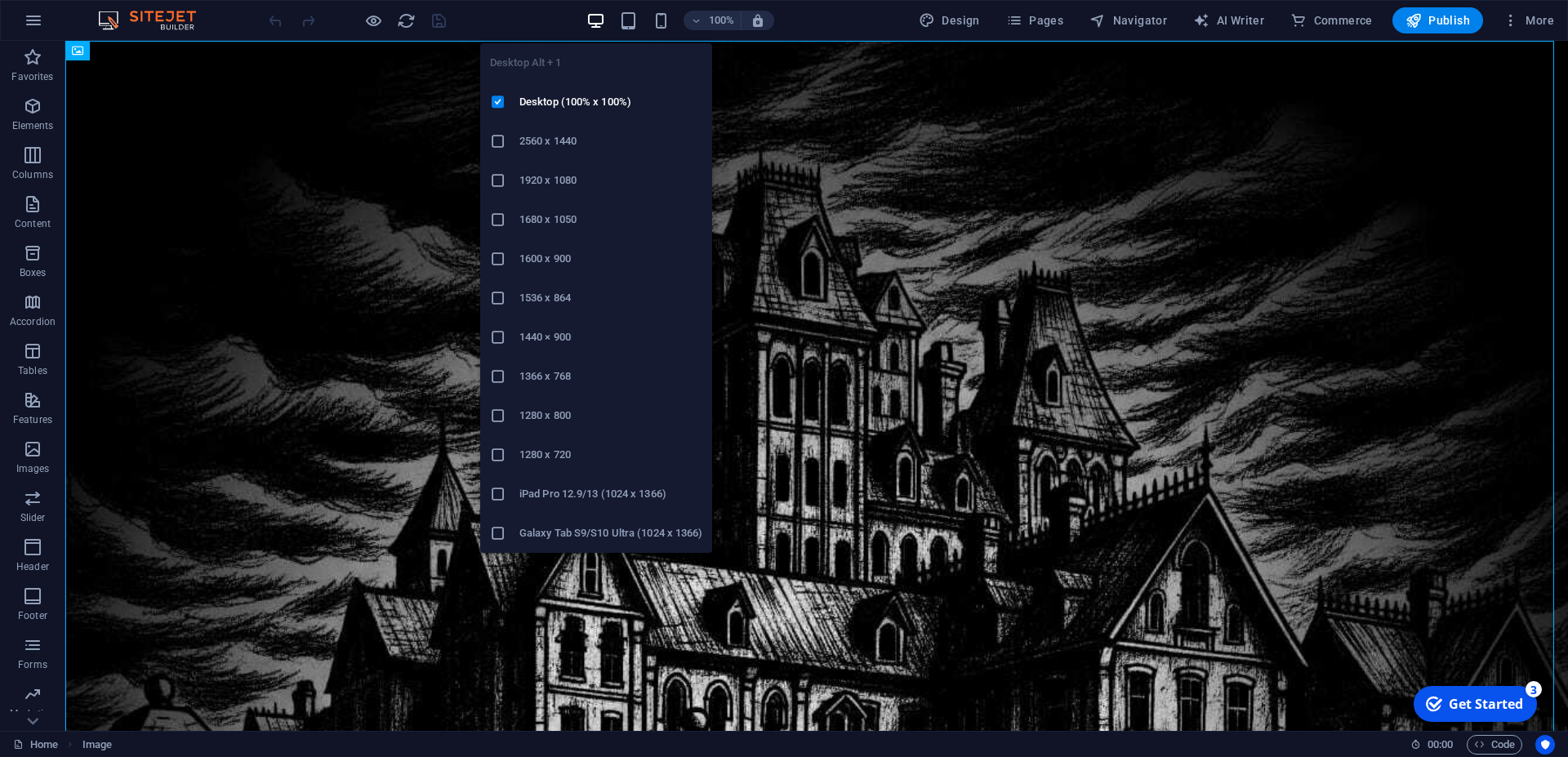
click at [502, 183] on icon at bounding box center [499, 181] width 17 height 17
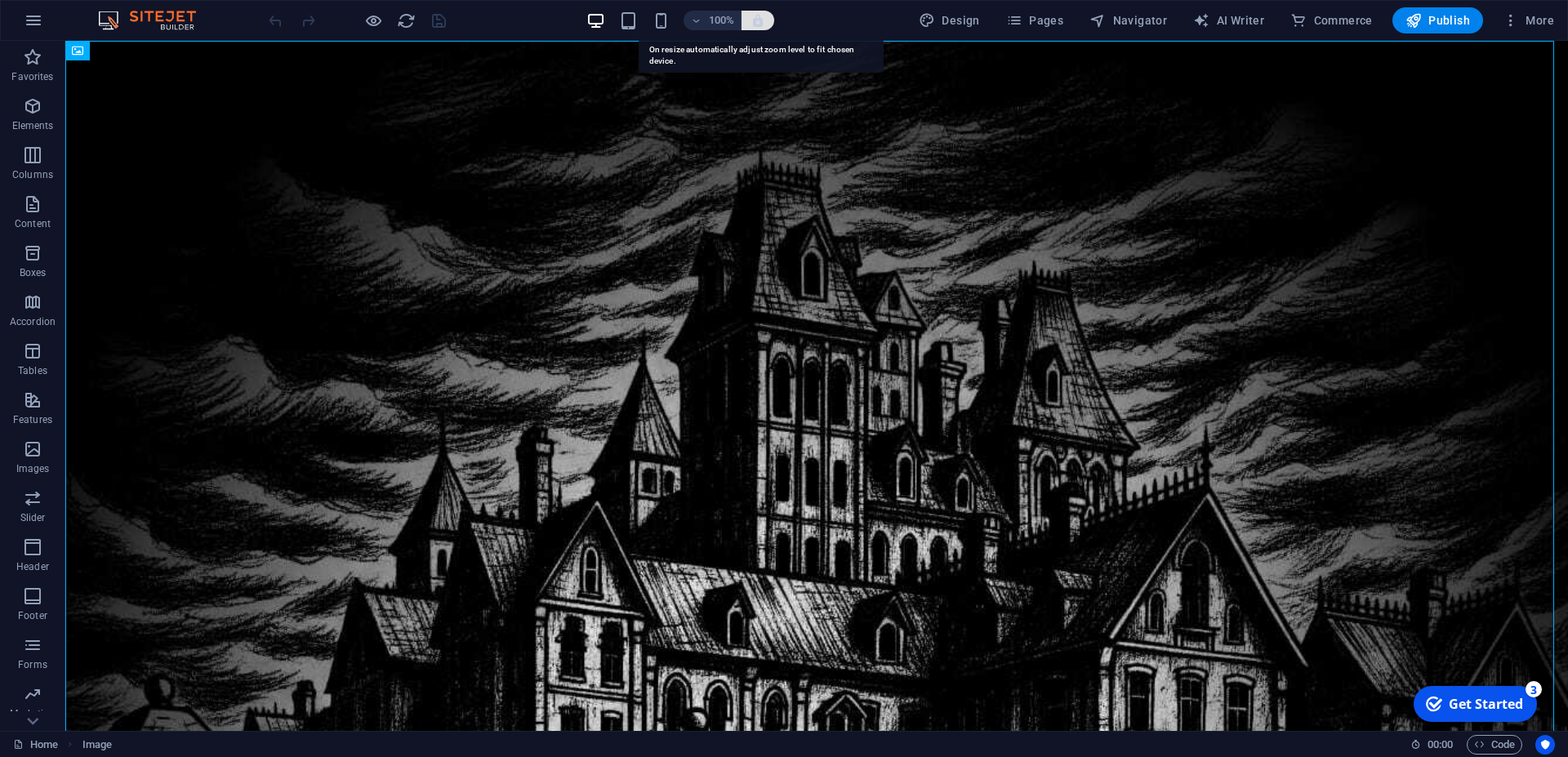
click at [759, 18] on icon "button" at bounding box center [758, 21] width 15 height 15
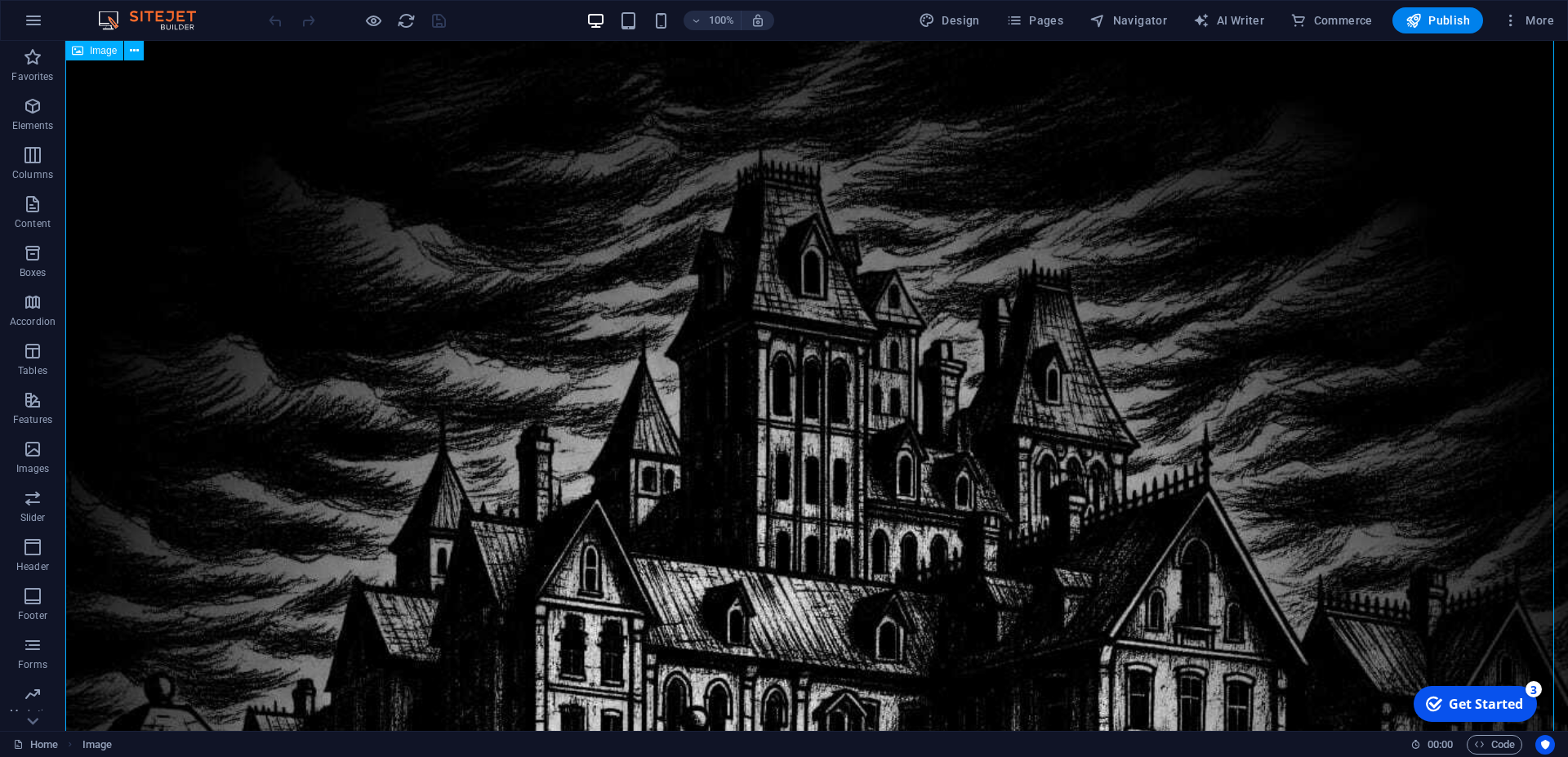
scroll to position [0, 0]
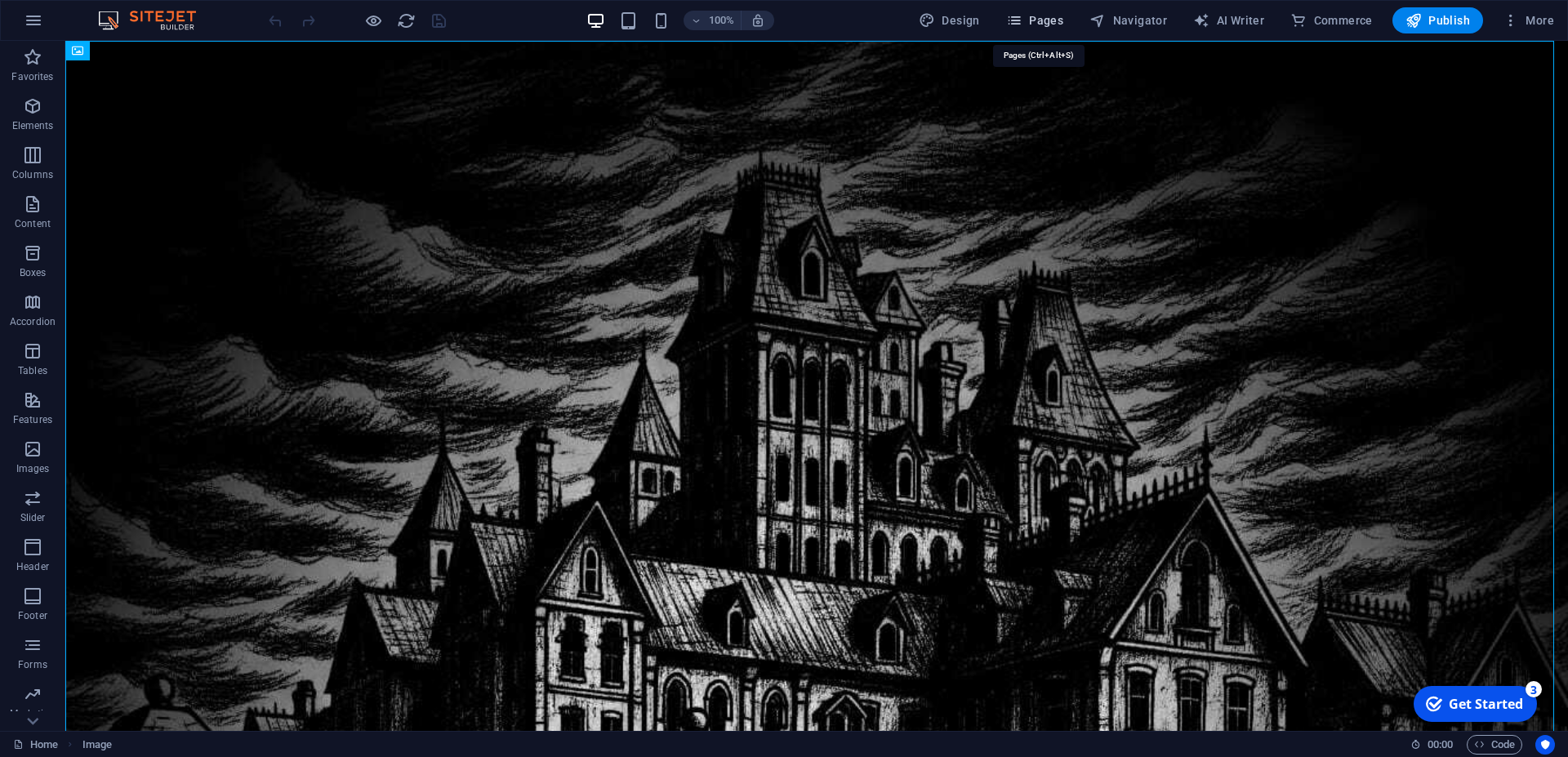
click at [1033, 23] on span "Pages" at bounding box center [1035, 21] width 57 height 17
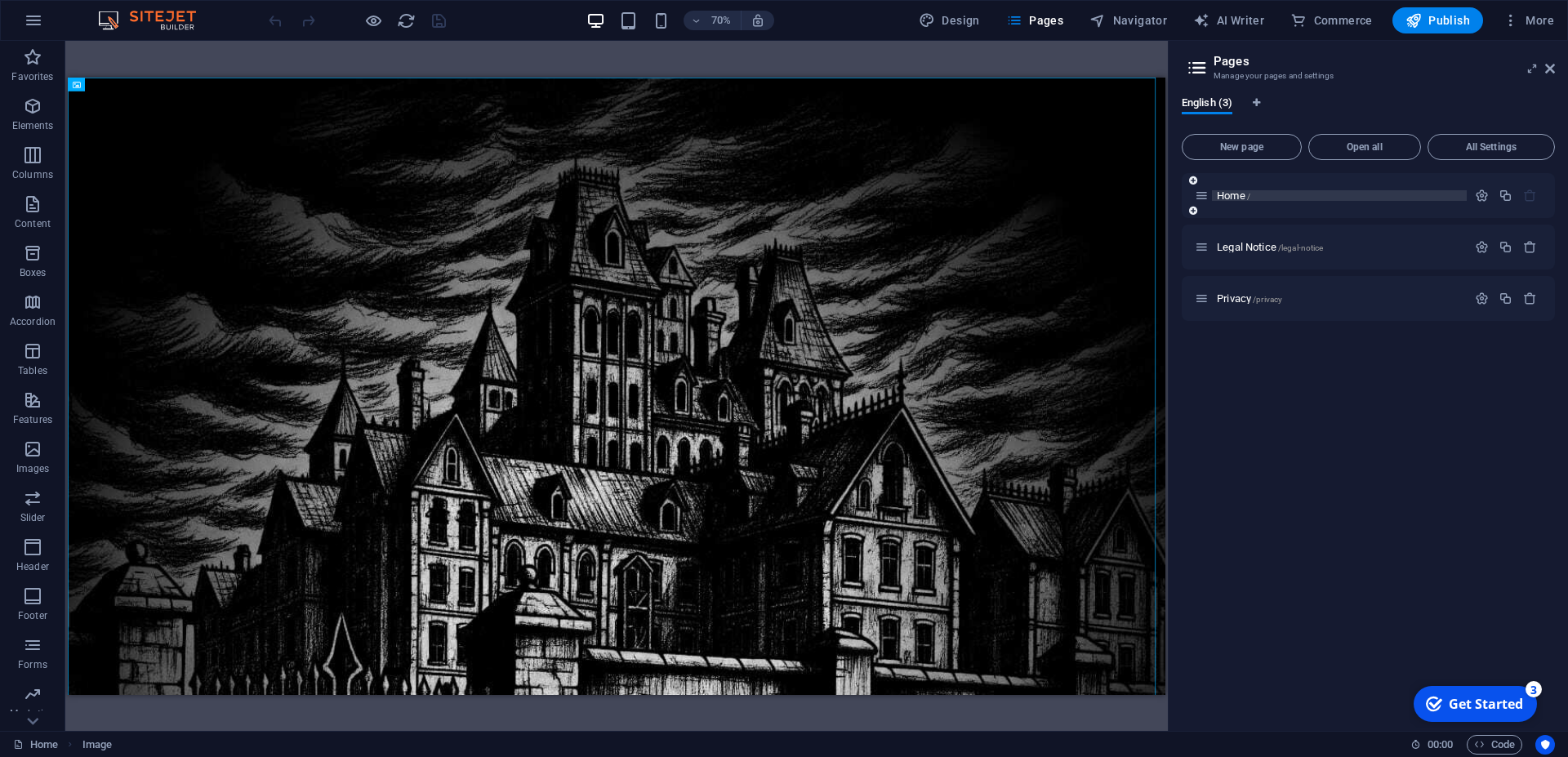
click at [1248, 197] on span "Home /" at bounding box center [1234, 195] width 33 height 13
click at [1229, 195] on span "Home /" at bounding box center [1234, 195] width 33 height 13
click at [1245, 244] on span "Legal Notice /legal-notice" at bounding box center [1270, 247] width 106 height 13
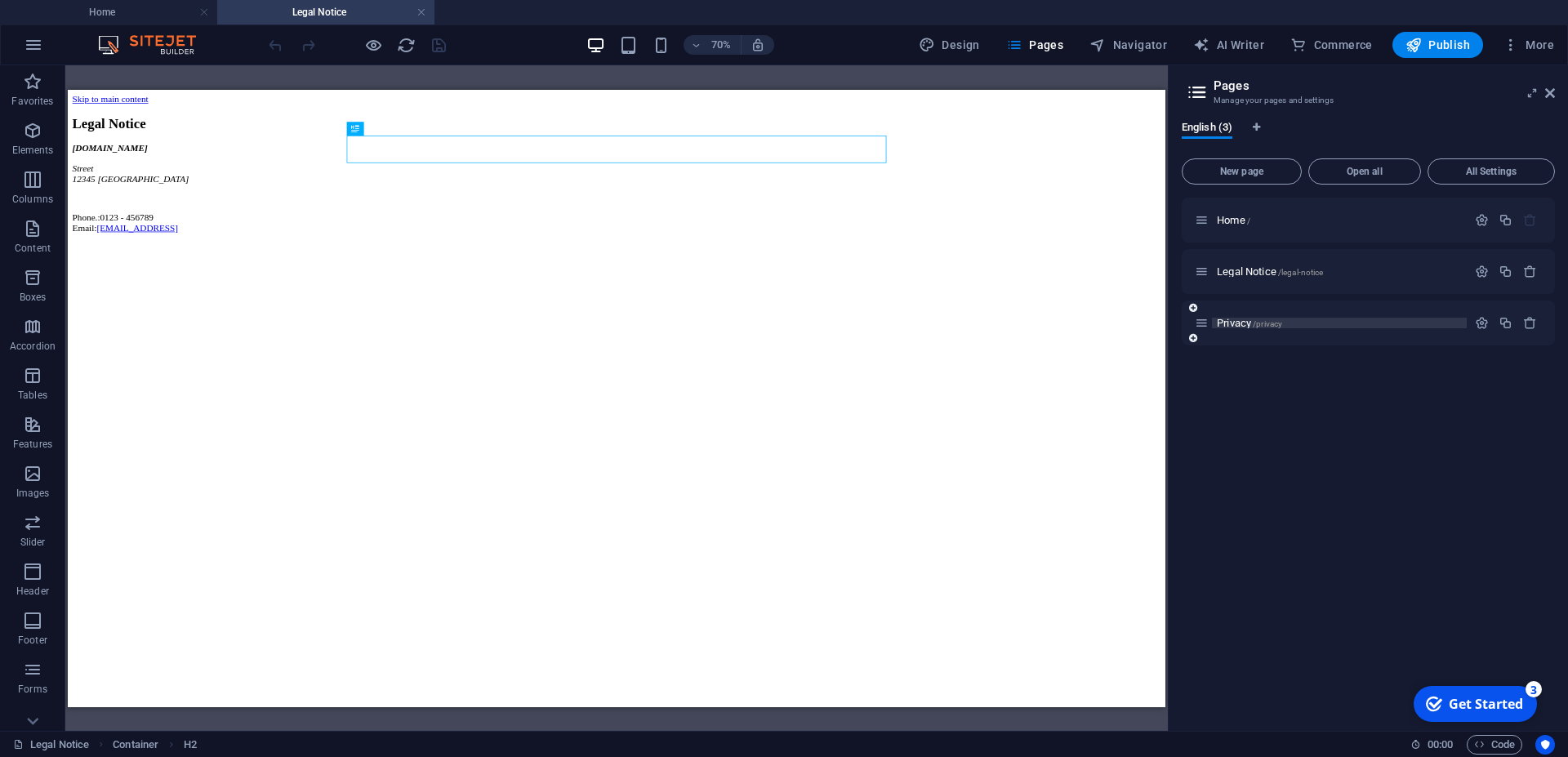
click at [1237, 324] on span "Privacy /privacy" at bounding box center [1250, 323] width 65 height 13
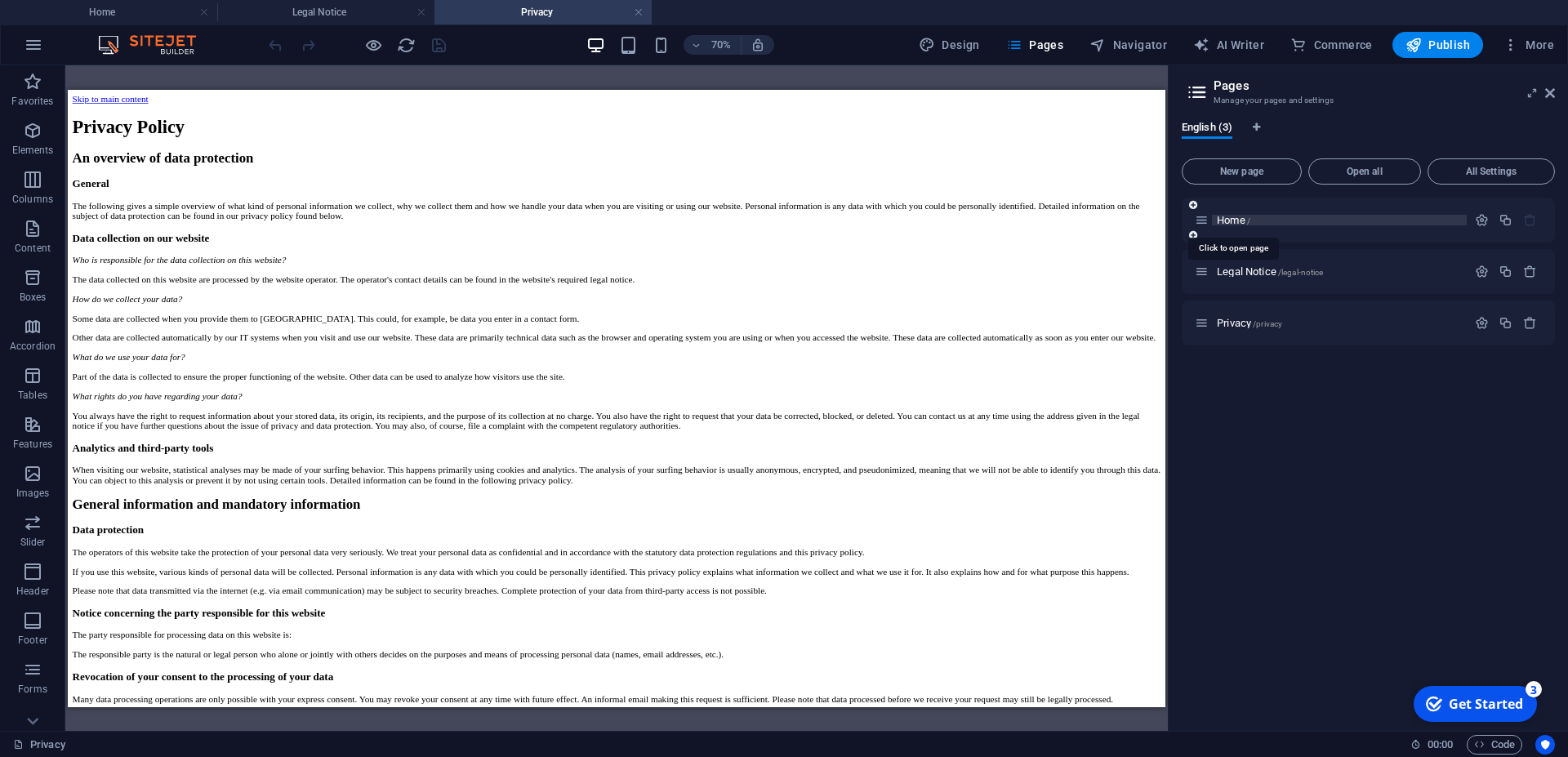
click at [1232, 217] on span "Home /" at bounding box center [1234, 220] width 33 height 13
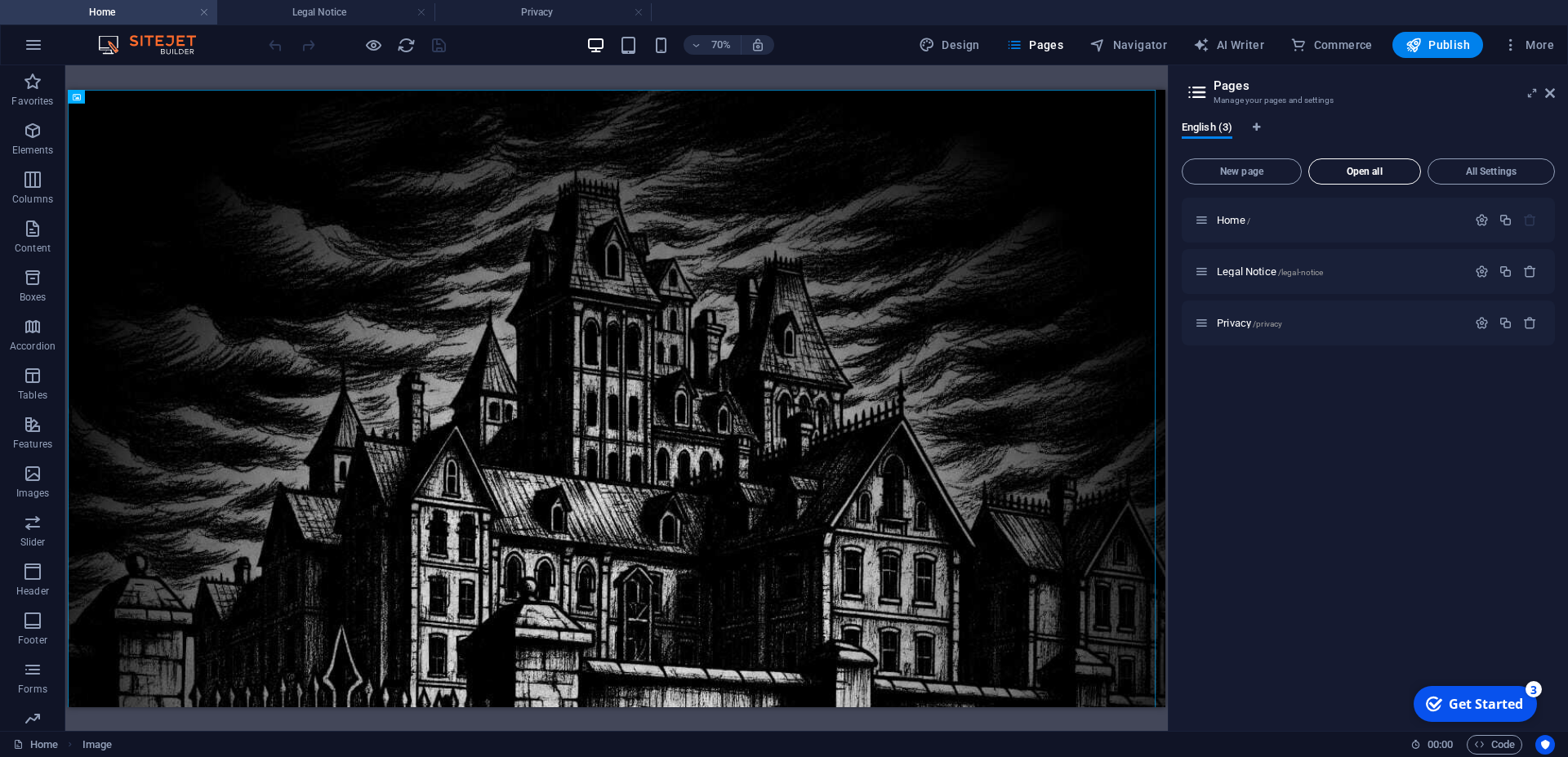
click at [1366, 171] on span "Open all" at bounding box center [1365, 171] width 98 height 10
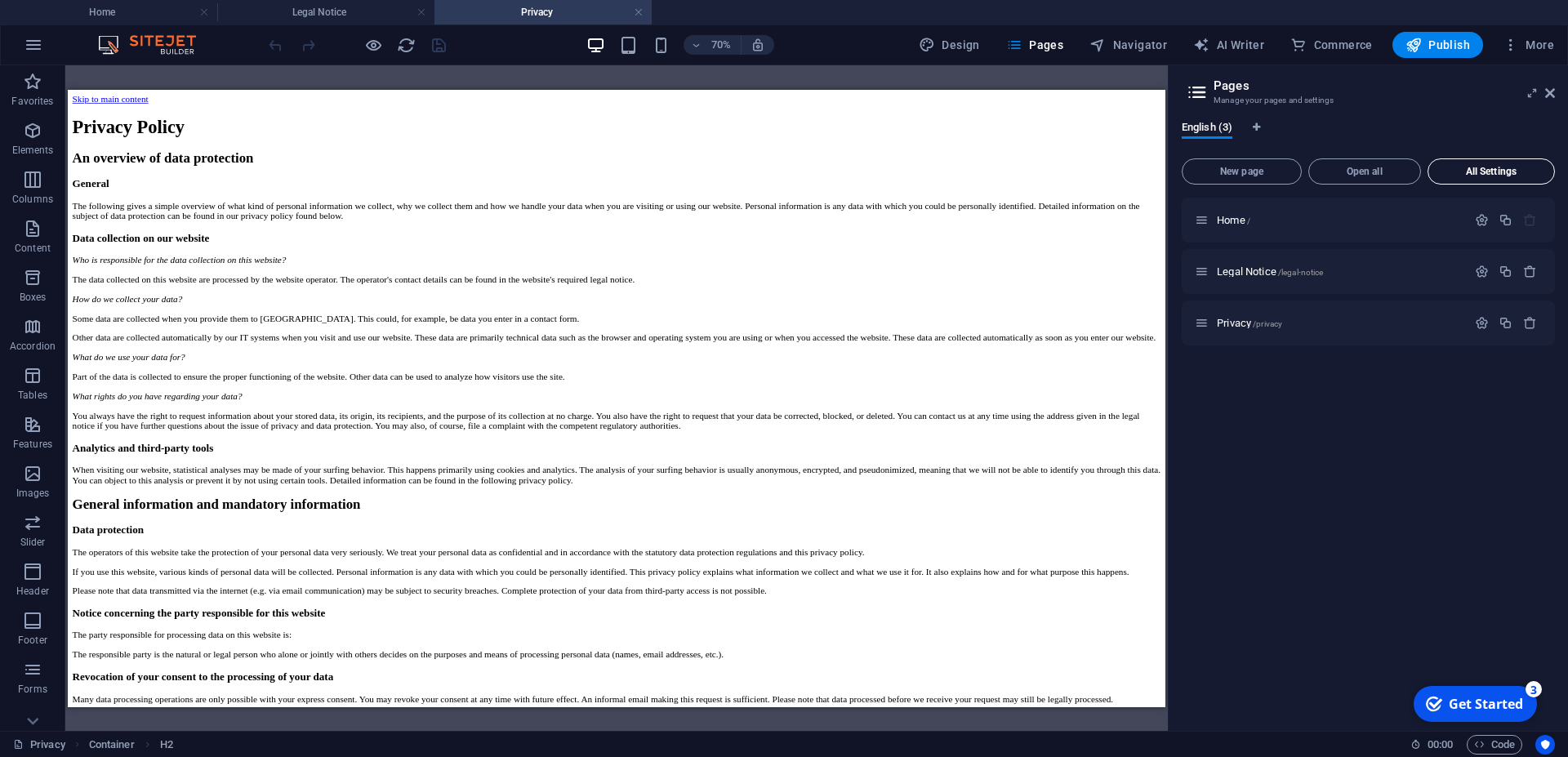
click at [1498, 170] on span "All Settings" at bounding box center [1491, 171] width 113 height 10
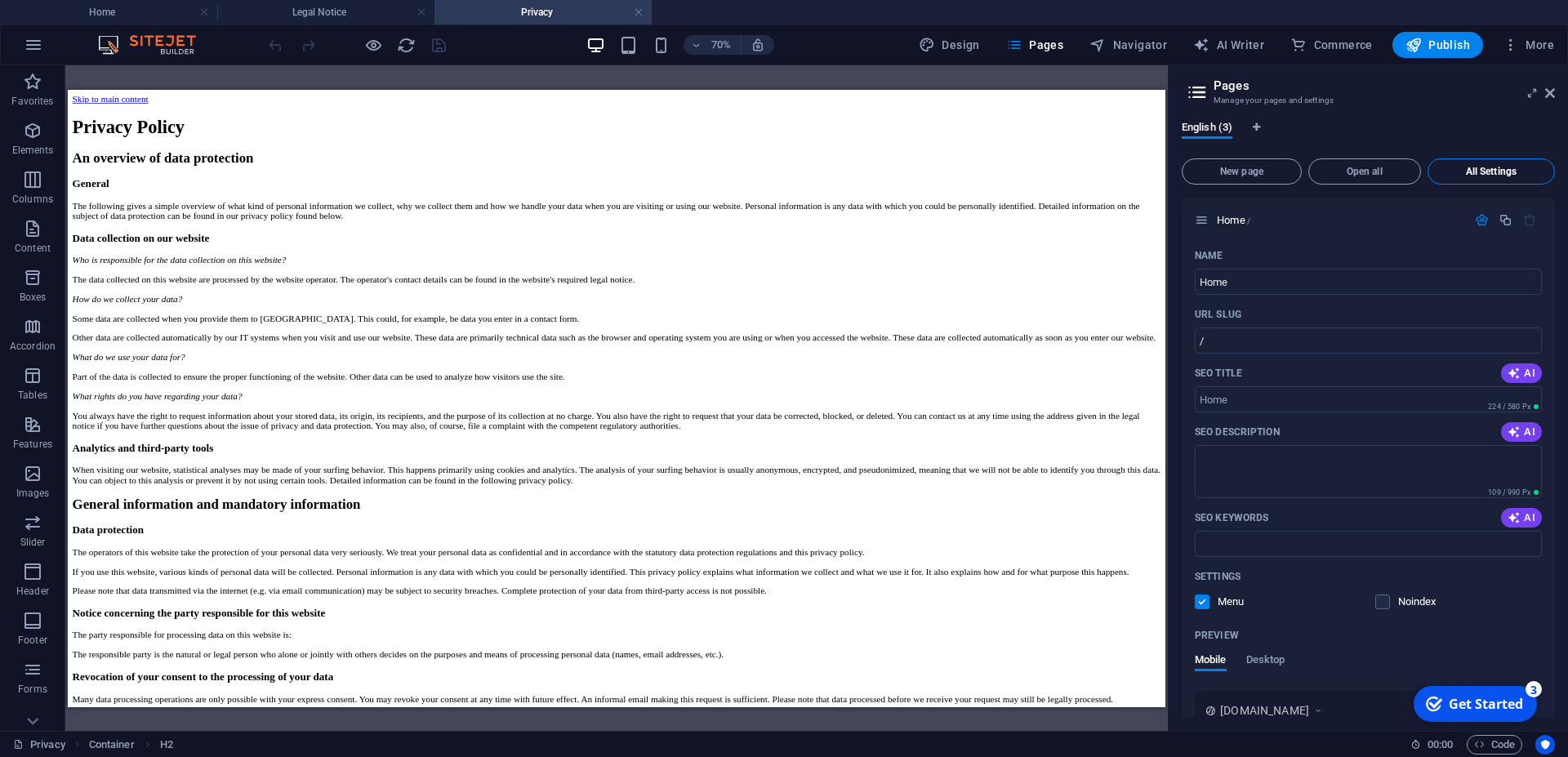
scroll to position [1167, 0]
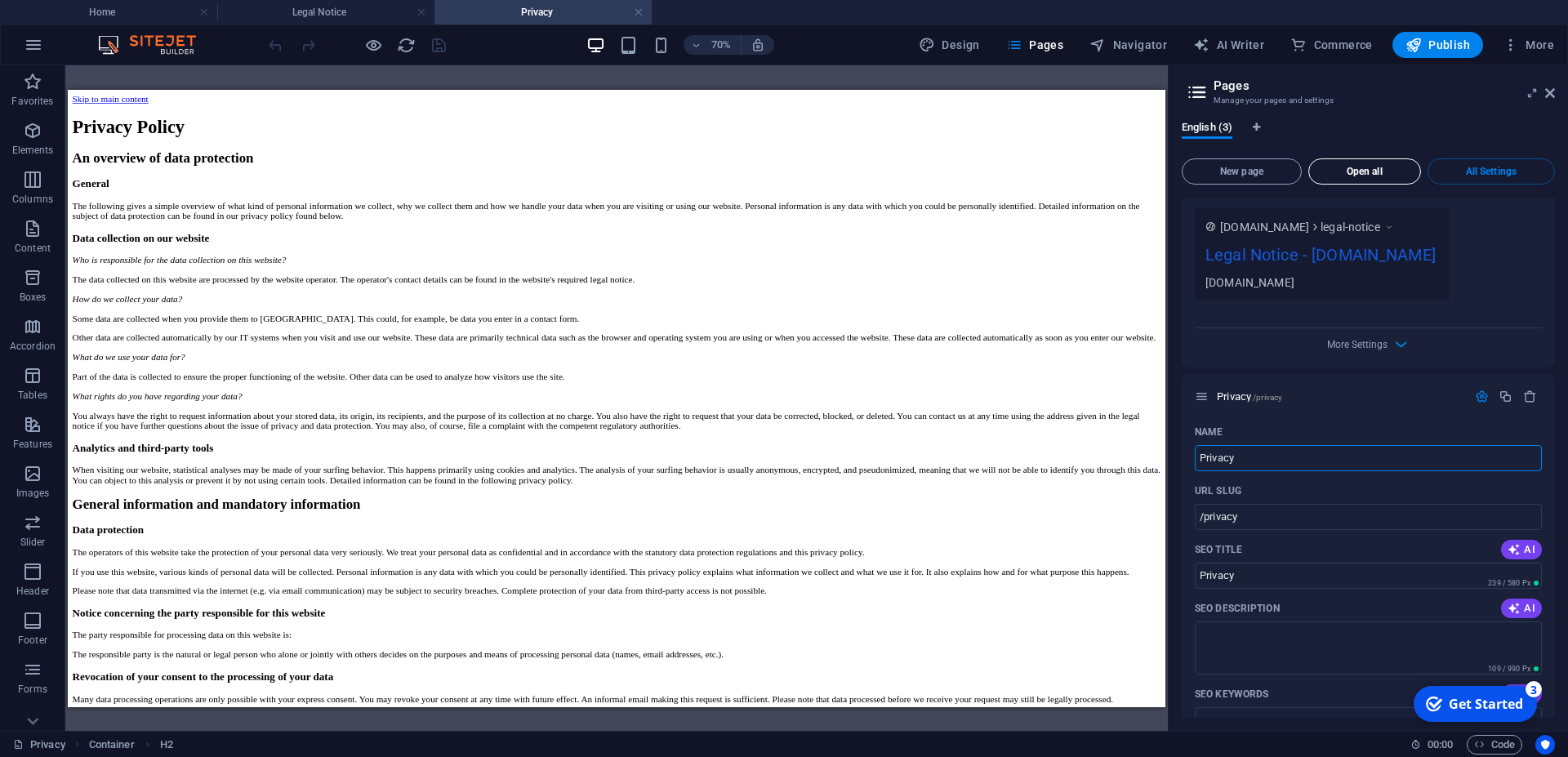
click at [1366, 171] on span "Open all" at bounding box center [1365, 171] width 98 height 10
click at [1369, 170] on span "Open all" at bounding box center [1365, 171] width 98 height 10
click at [1232, 83] on h2 "Pages" at bounding box center [1385, 86] width 341 height 15
click at [1050, 38] on span "Pages" at bounding box center [1035, 45] width 57 height 17
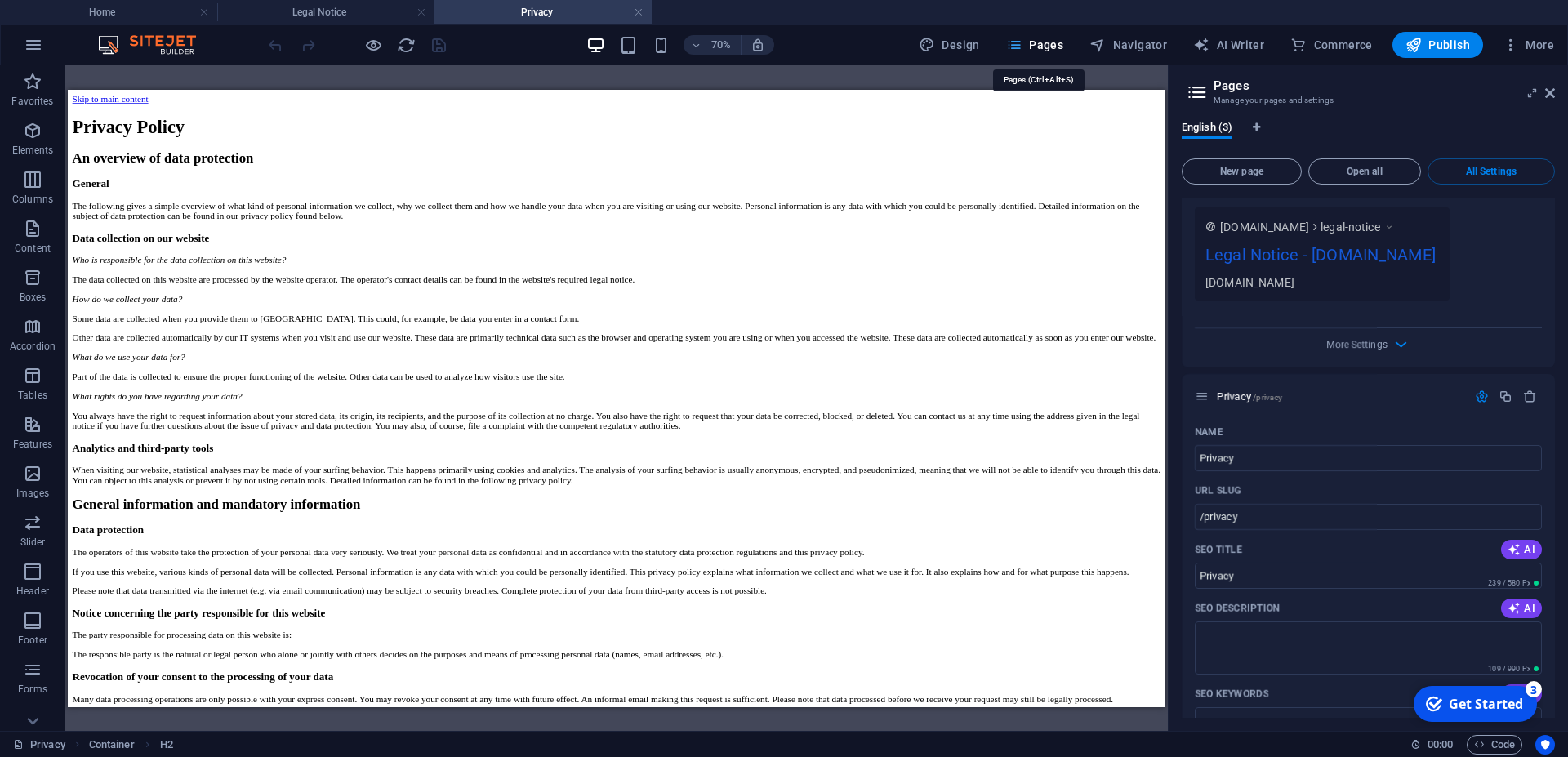
click at [1050, 38] on span "Pages" at bounding box center [1035, 45] width 57 height 17
click at [1241, 168] on span "New page" at bounding box center [1242, 171] width 105 height 10
click at [1371, 171] on span "Open all" at bounding box center [1365, 171] width 98 height 10
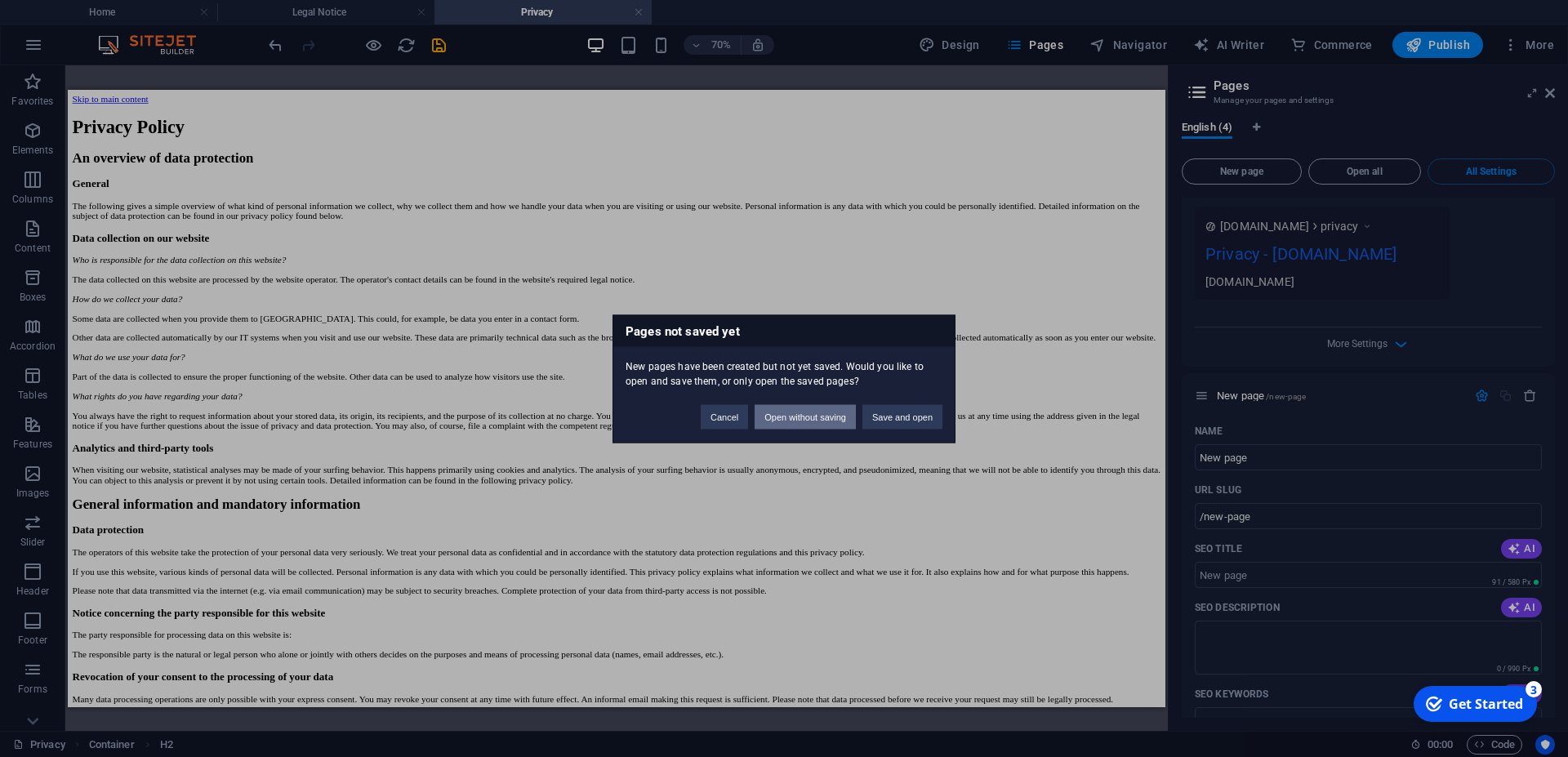
click at [794, 422] on button "Open without saving" at bounding box center [805, 416] width 101 height 24
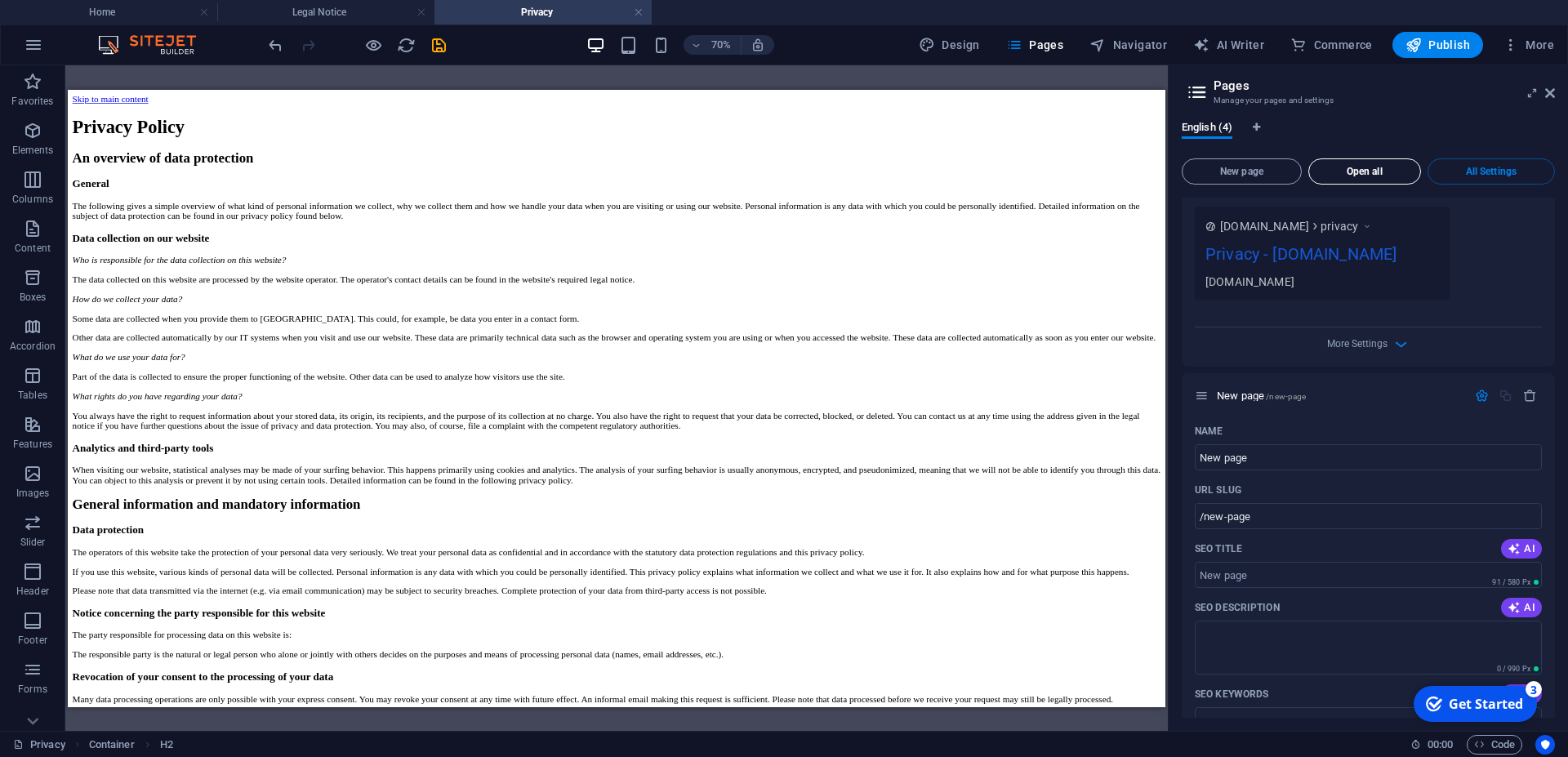
click at [1366, 170] on span "Open all" at bounding box center [1365, 171] width 98 height 10
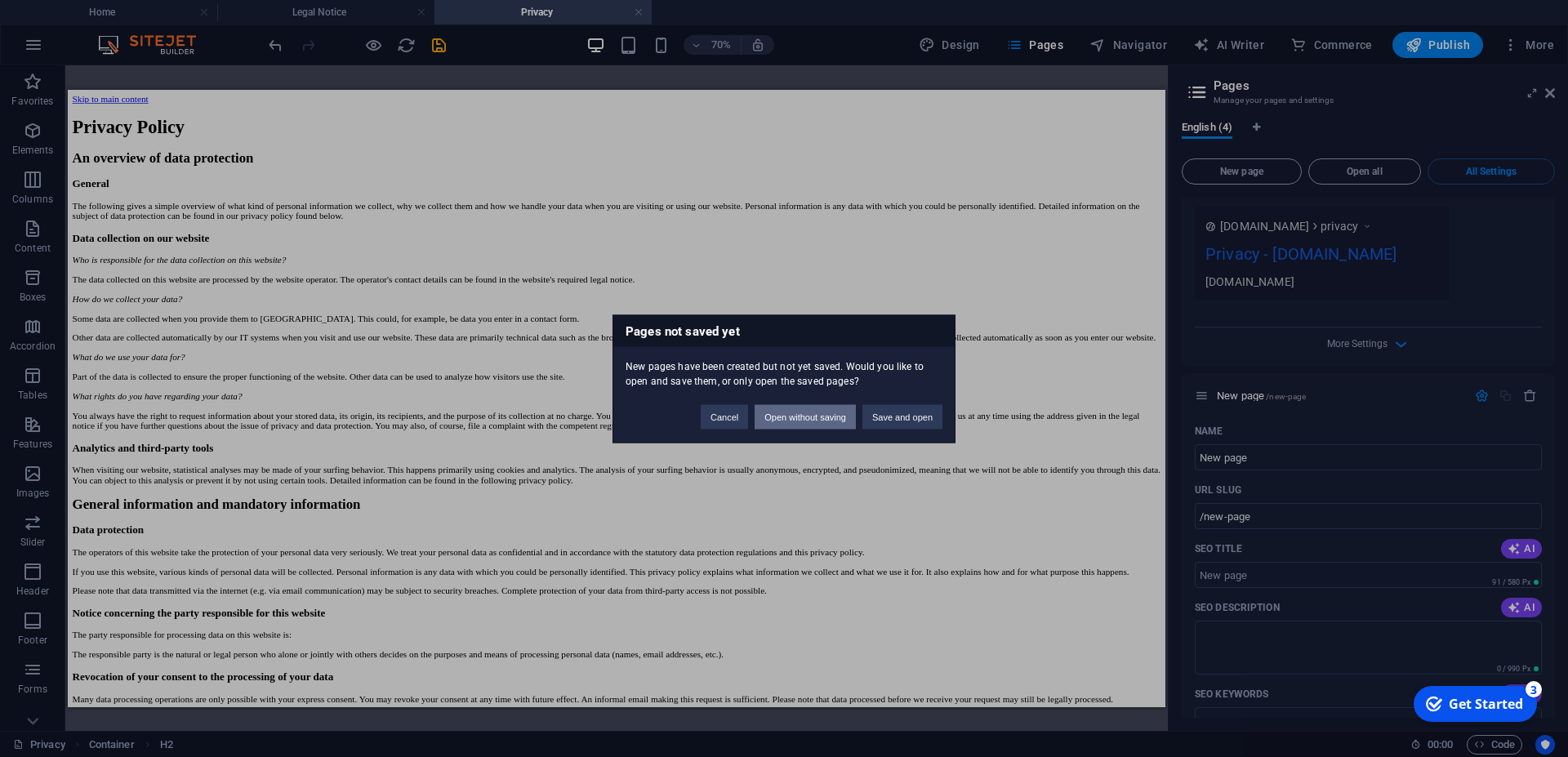
click at [819, 418] on button "Open without saving" at bounding box center [805, 416] width 101 height 24
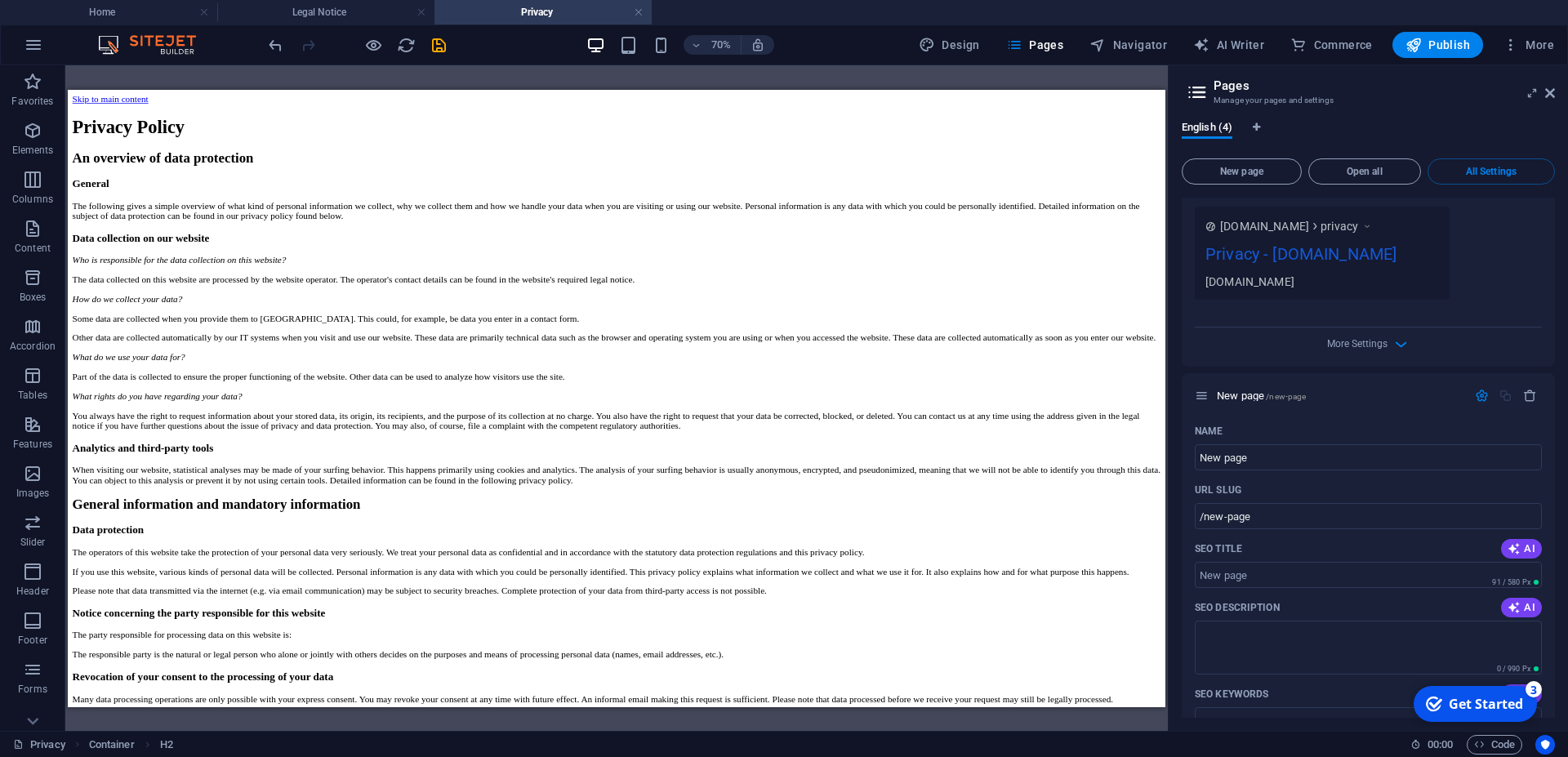
click at [1253, 129] on div "English (4)" at bounding box center [1369, 136] width 373 height 31
click at [1260, 130] on icon "Language Tabs" at bounding box center [1257, 127] width 8 height 10
select select "41"
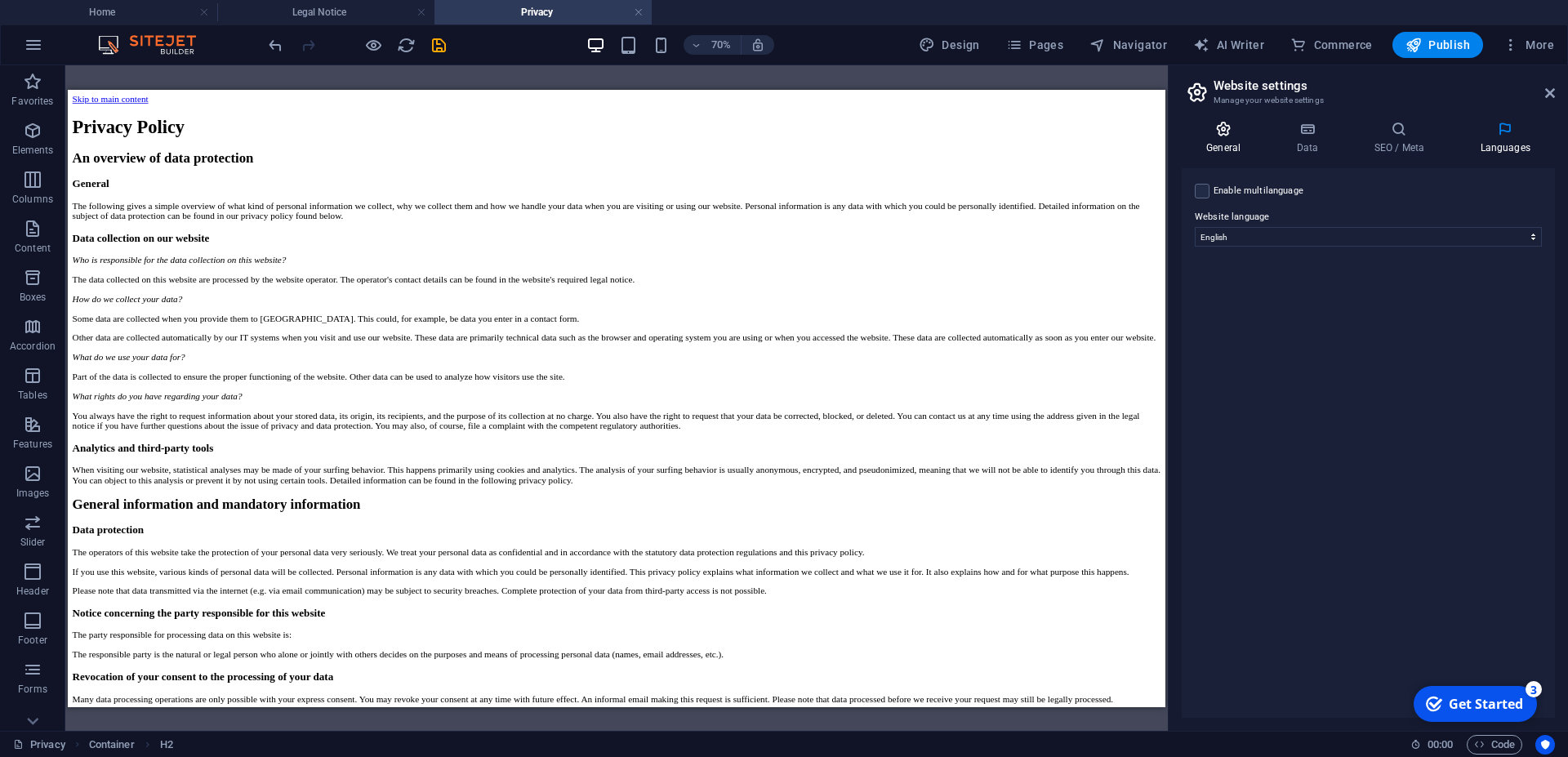
click at [1226, 141] on h4 "General" at bounding box center [1227, 137] width 90 height 34
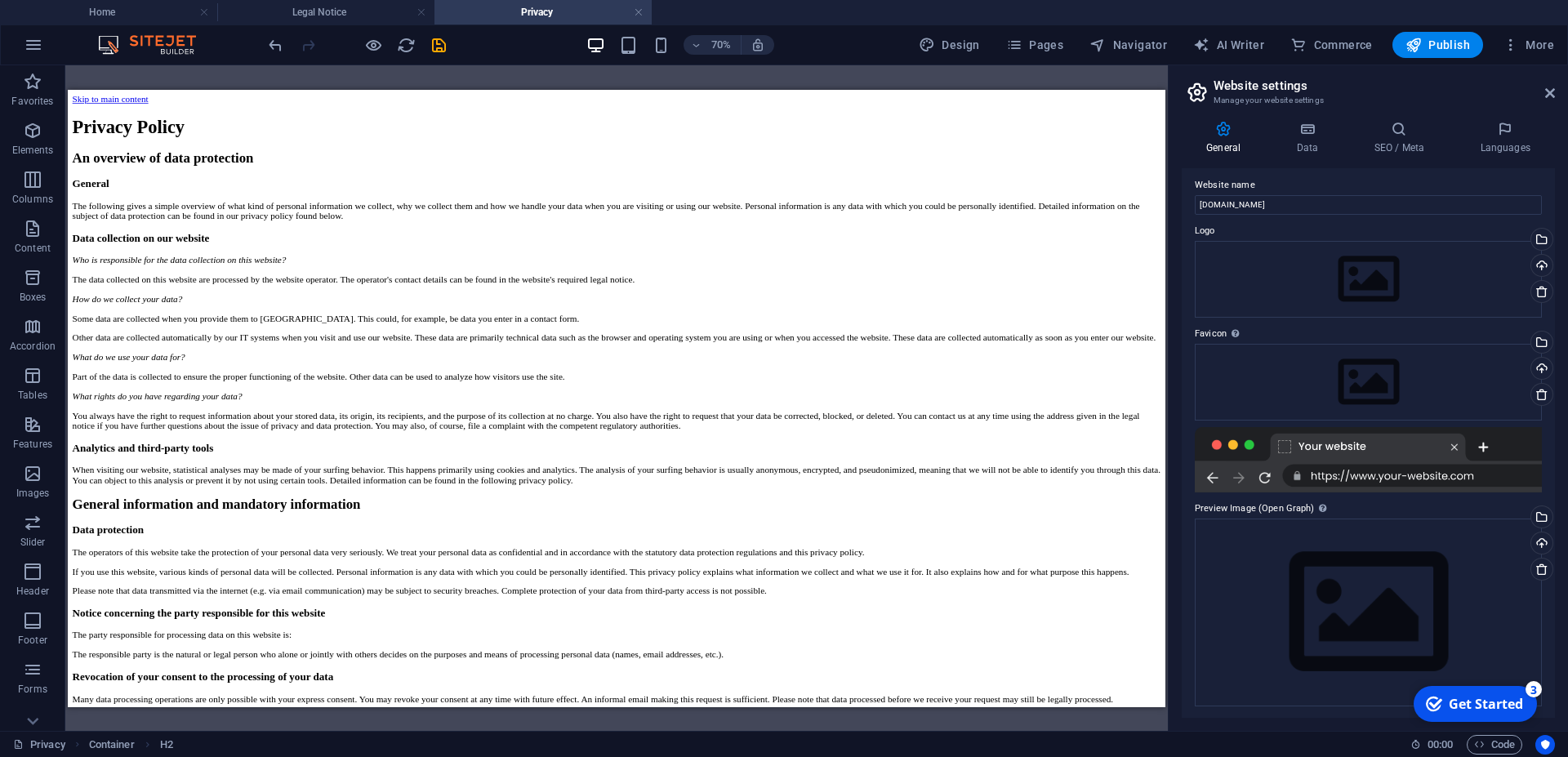
scroll to position [8, 0]
click at [1039, 45] on span "Pages" at bounding box center [1035, 45] width 57 height 17
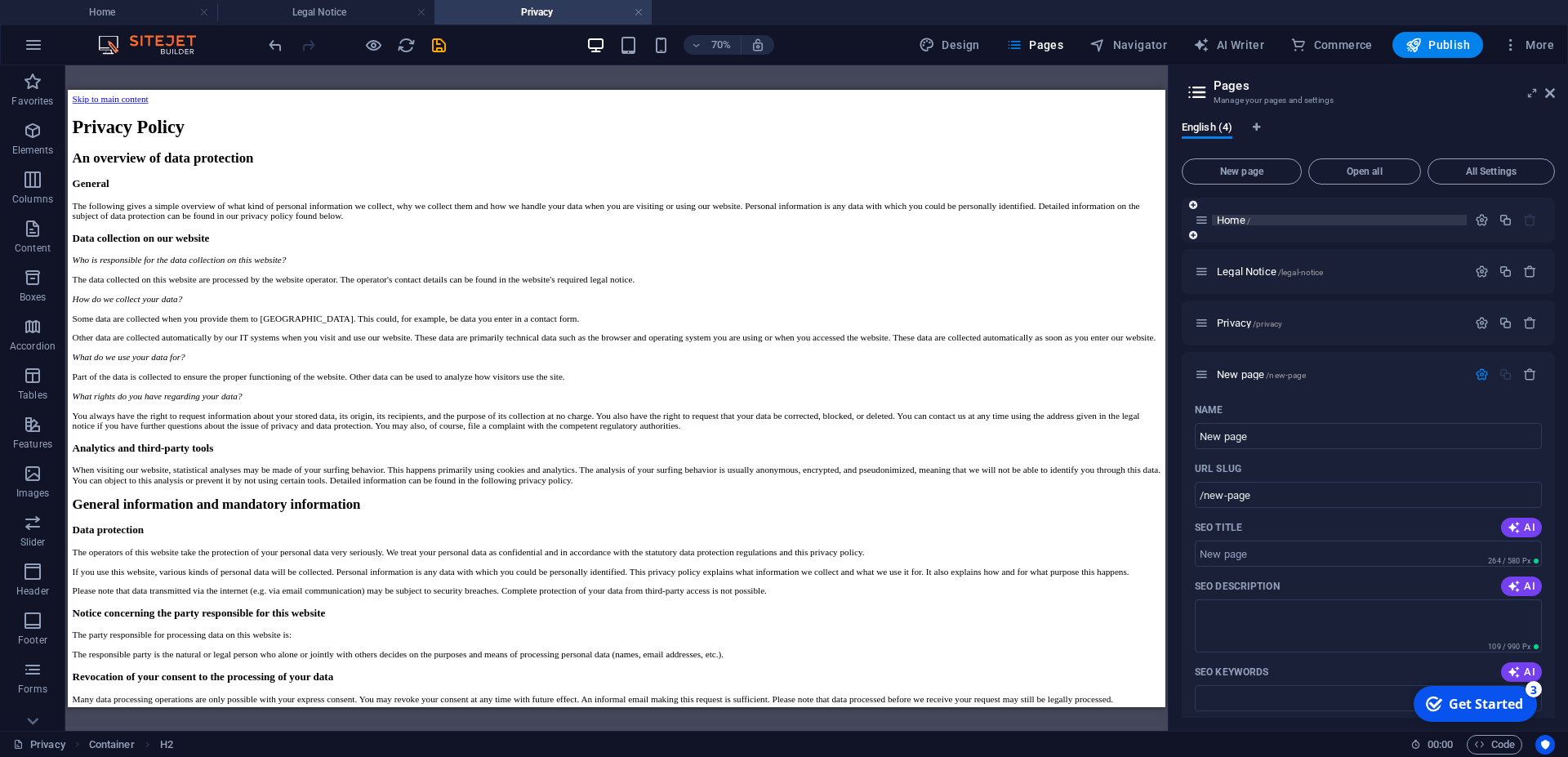
click at [1228, 222] on span "Home /" at bounding box center [1234, 220] width 33 height 13
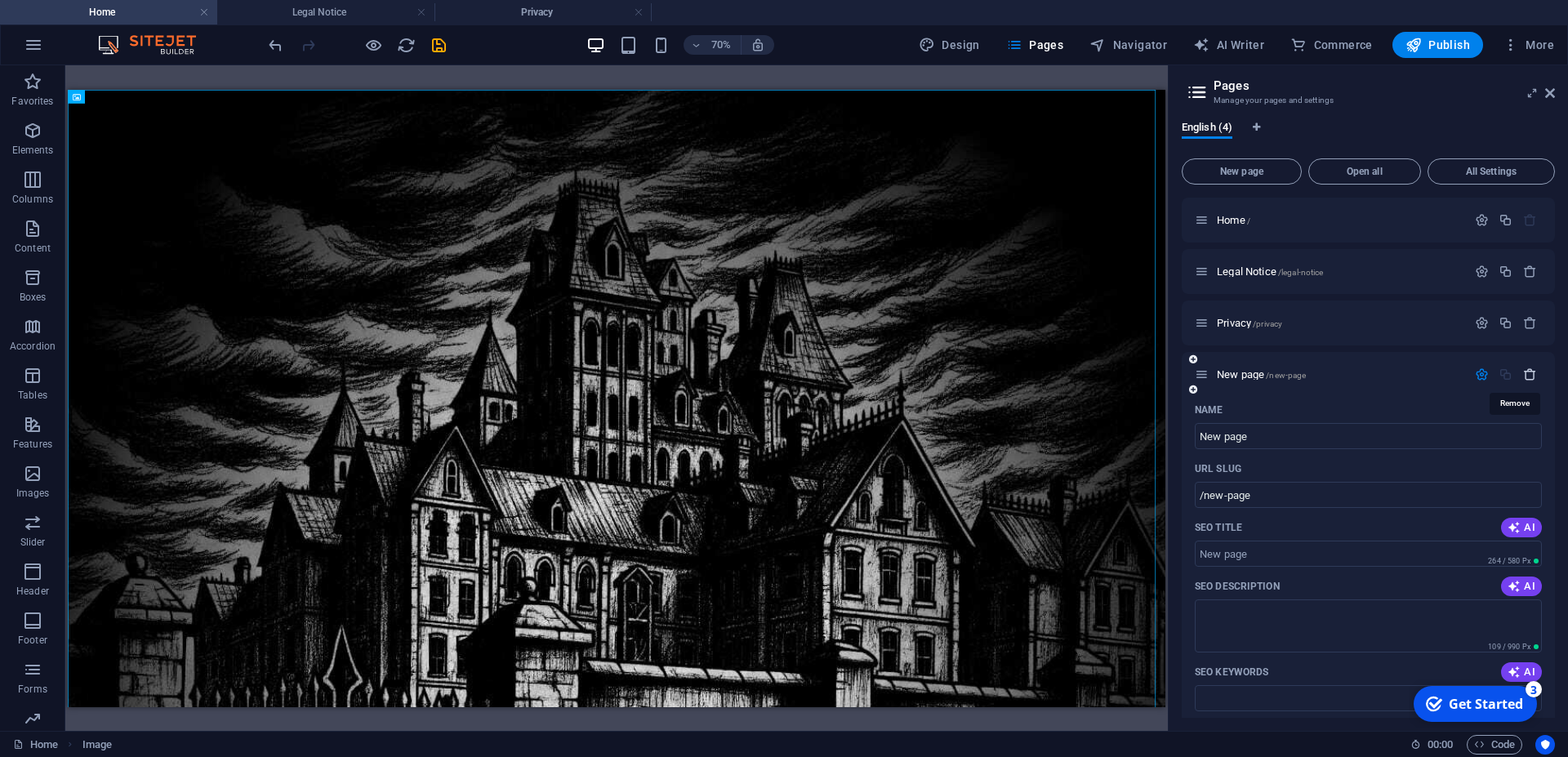
click at [1524, 371] on icon "button" at bounding box center [1530, 374] width 14 height 14
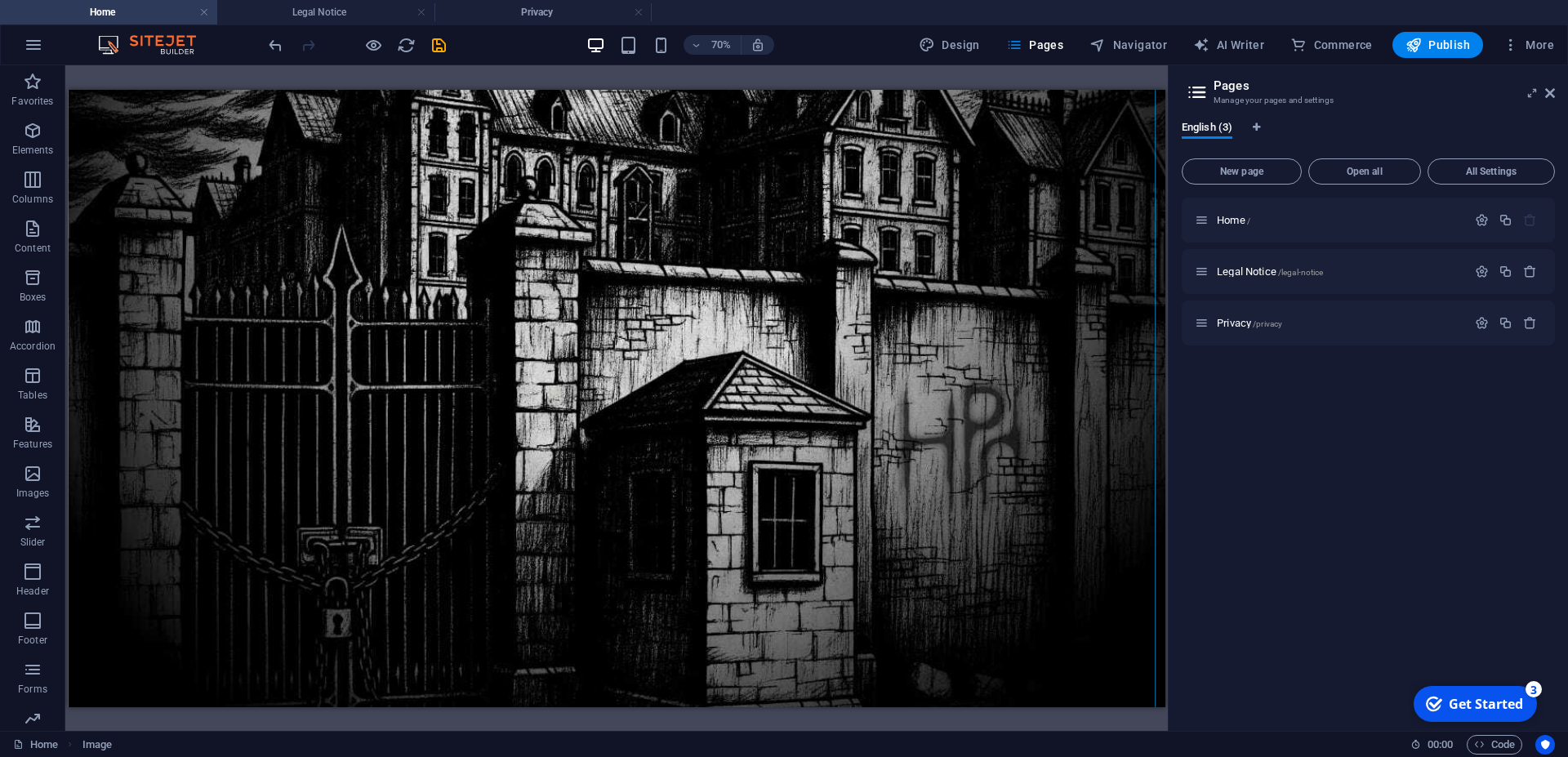
scroll to position [672, 0]
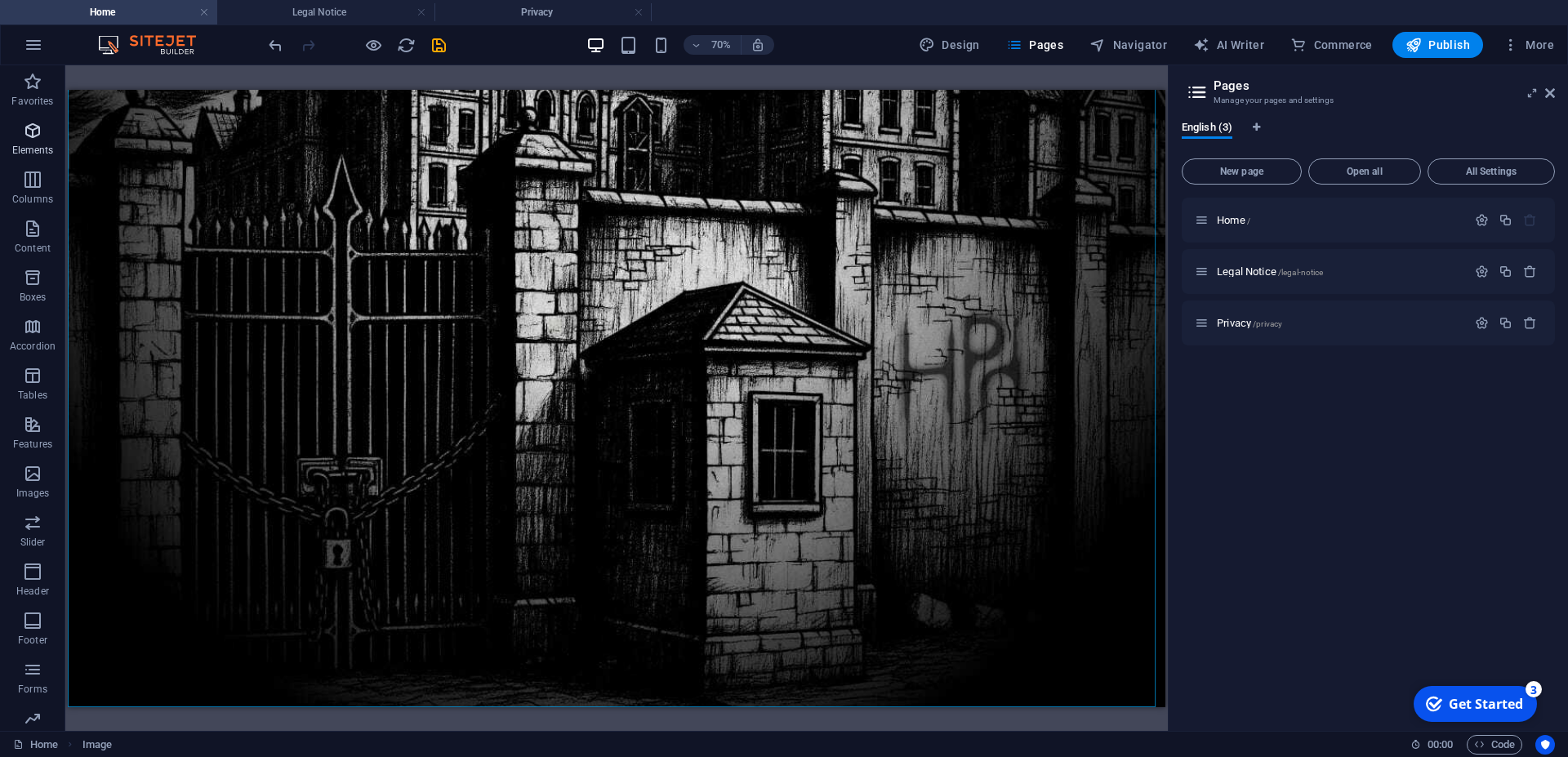
click at [33, 136] on icon "button" at bounding box center [32, 130] width 19 height 19
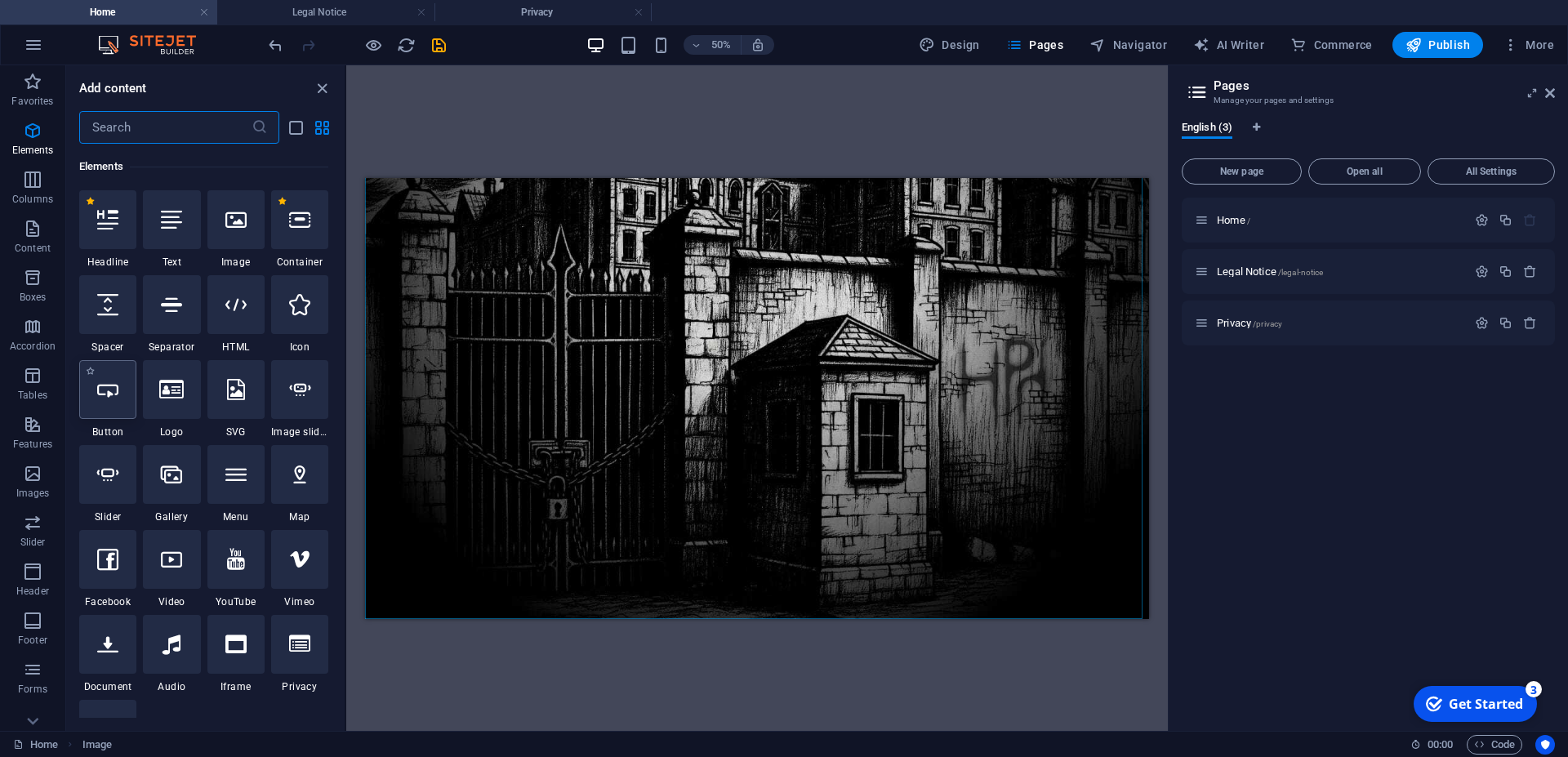
click at [105, 402] on div at bounding box center [108, 390] width 57 height 59
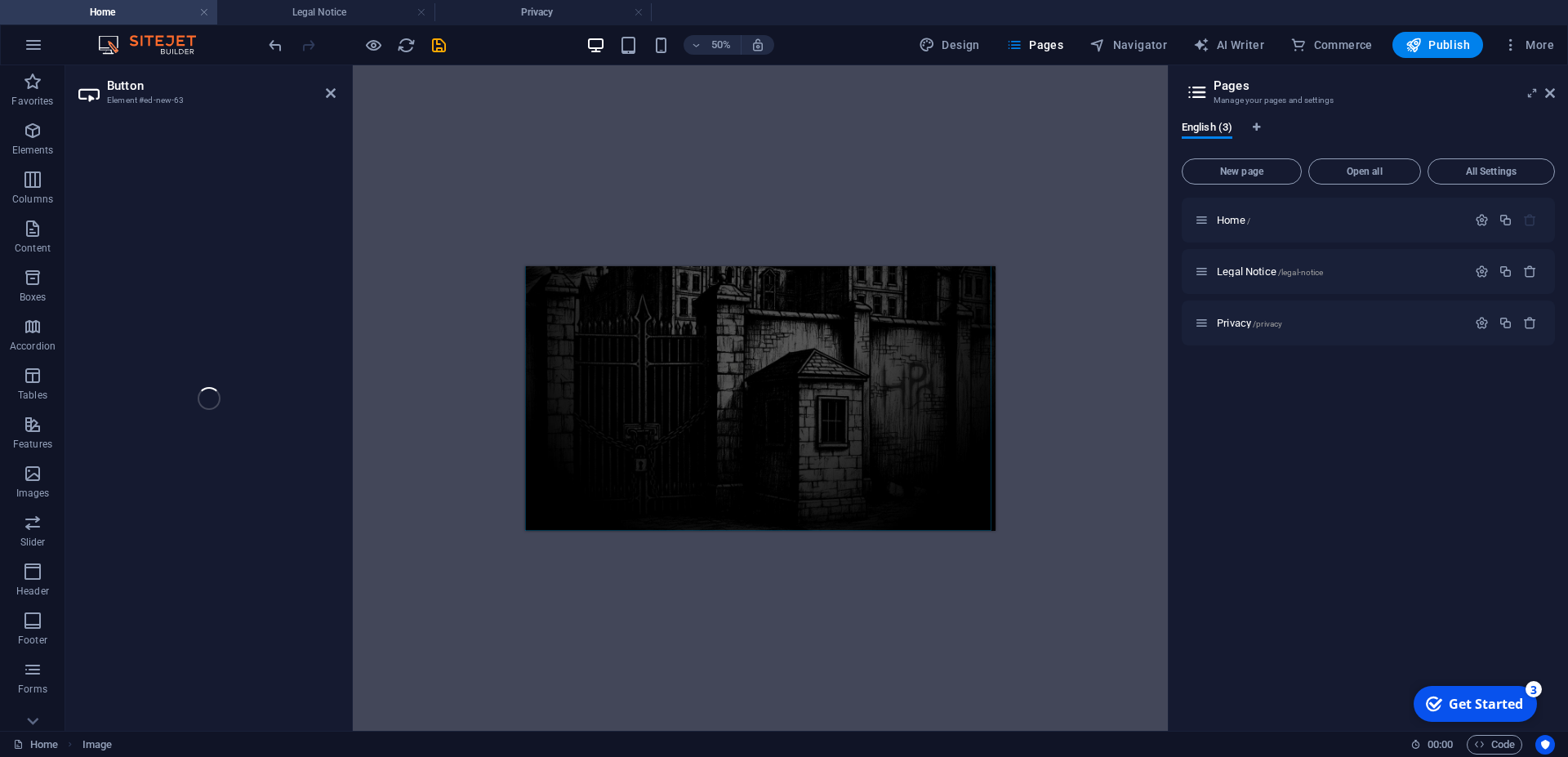
scroll to position [0, 0]
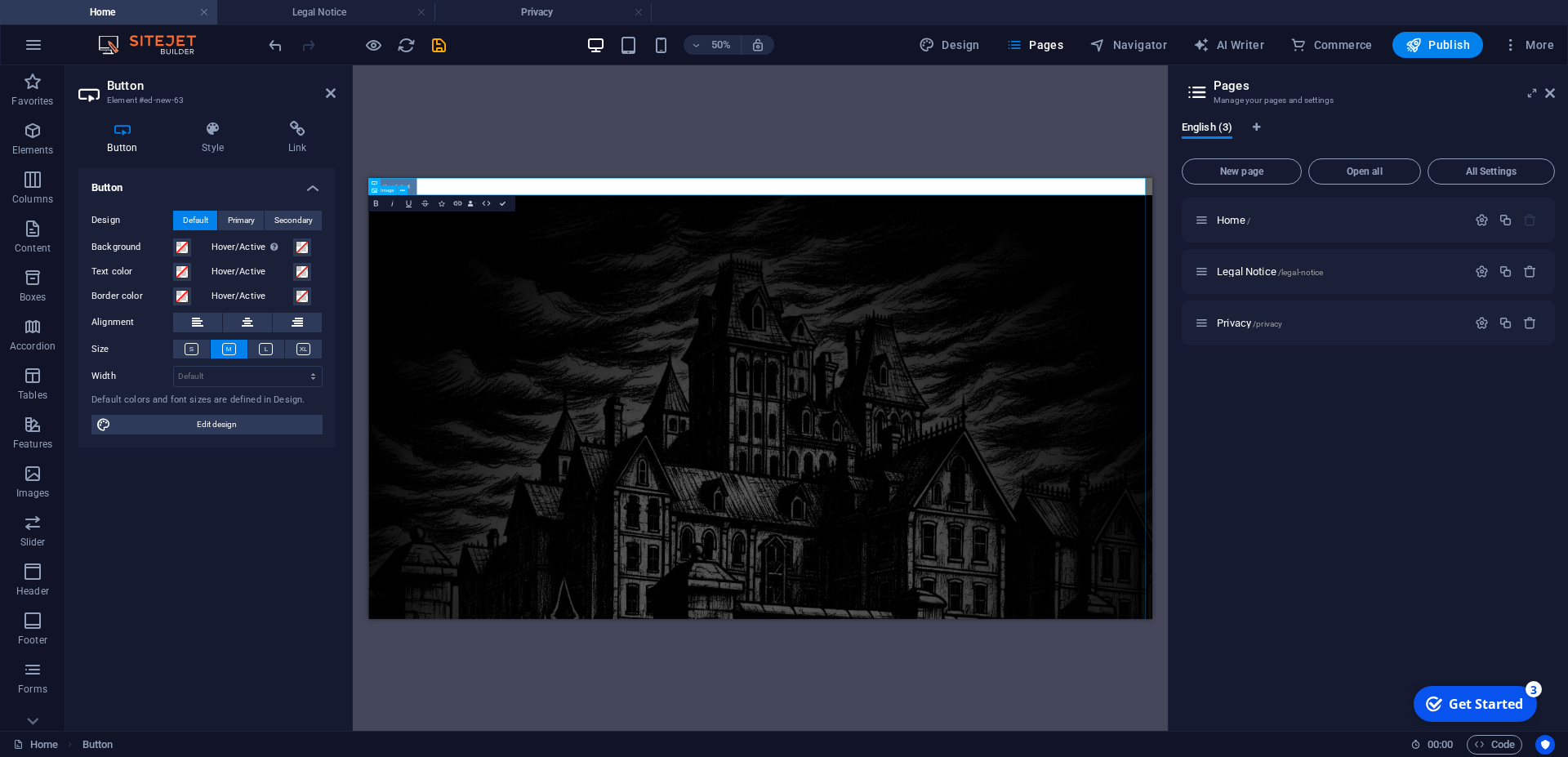
drag, startPoint x: 779, startPoint y: 364, endPoint x: 1012, endPoint y: 775, distance: 472.5
click at [405, 181] on icon at bounding box center [403, 182] width 5 height 9
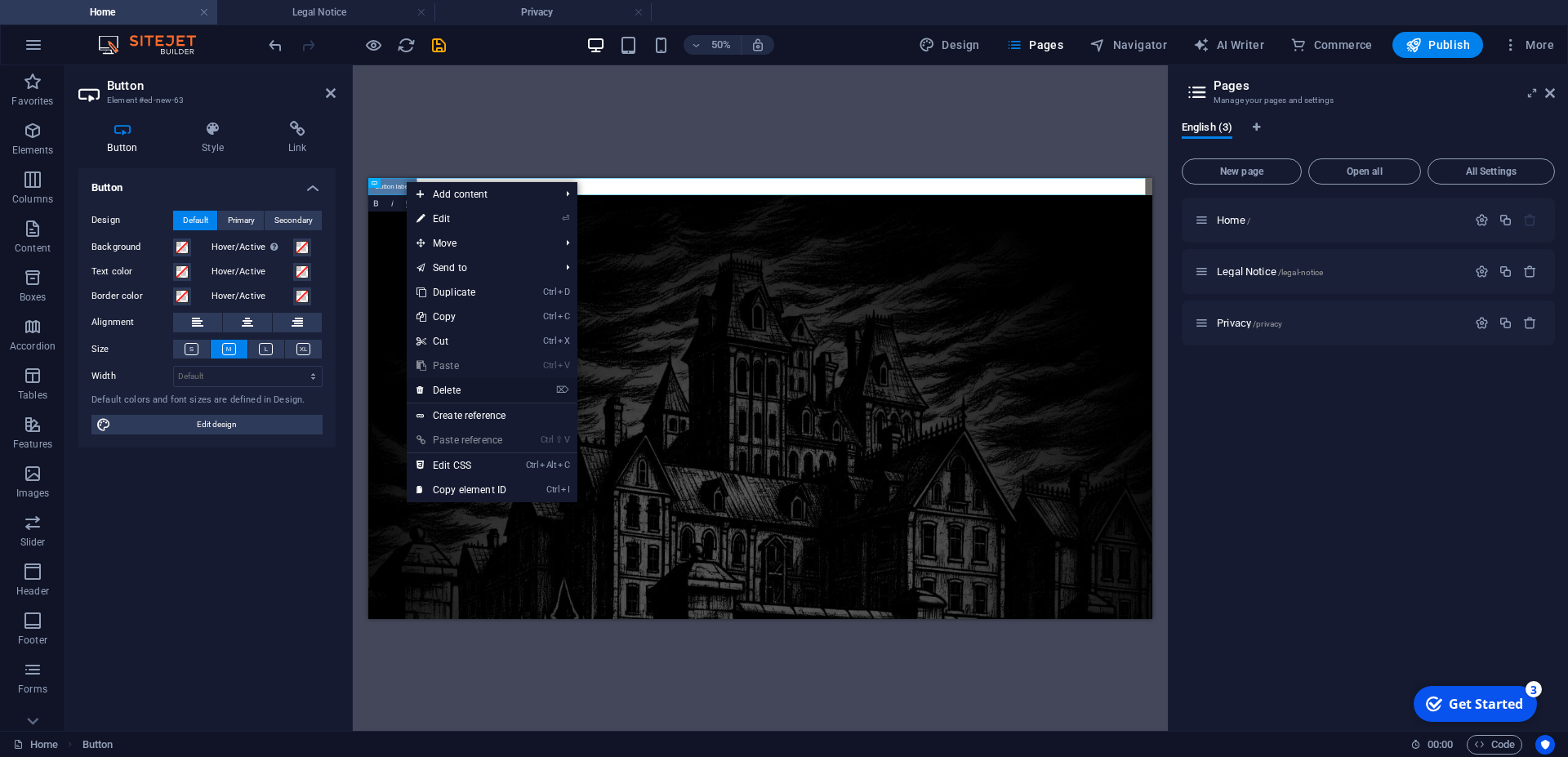
click at [443, 391] on link "⌦ Delete" at bounding box center [461, 390] width 110 height 24
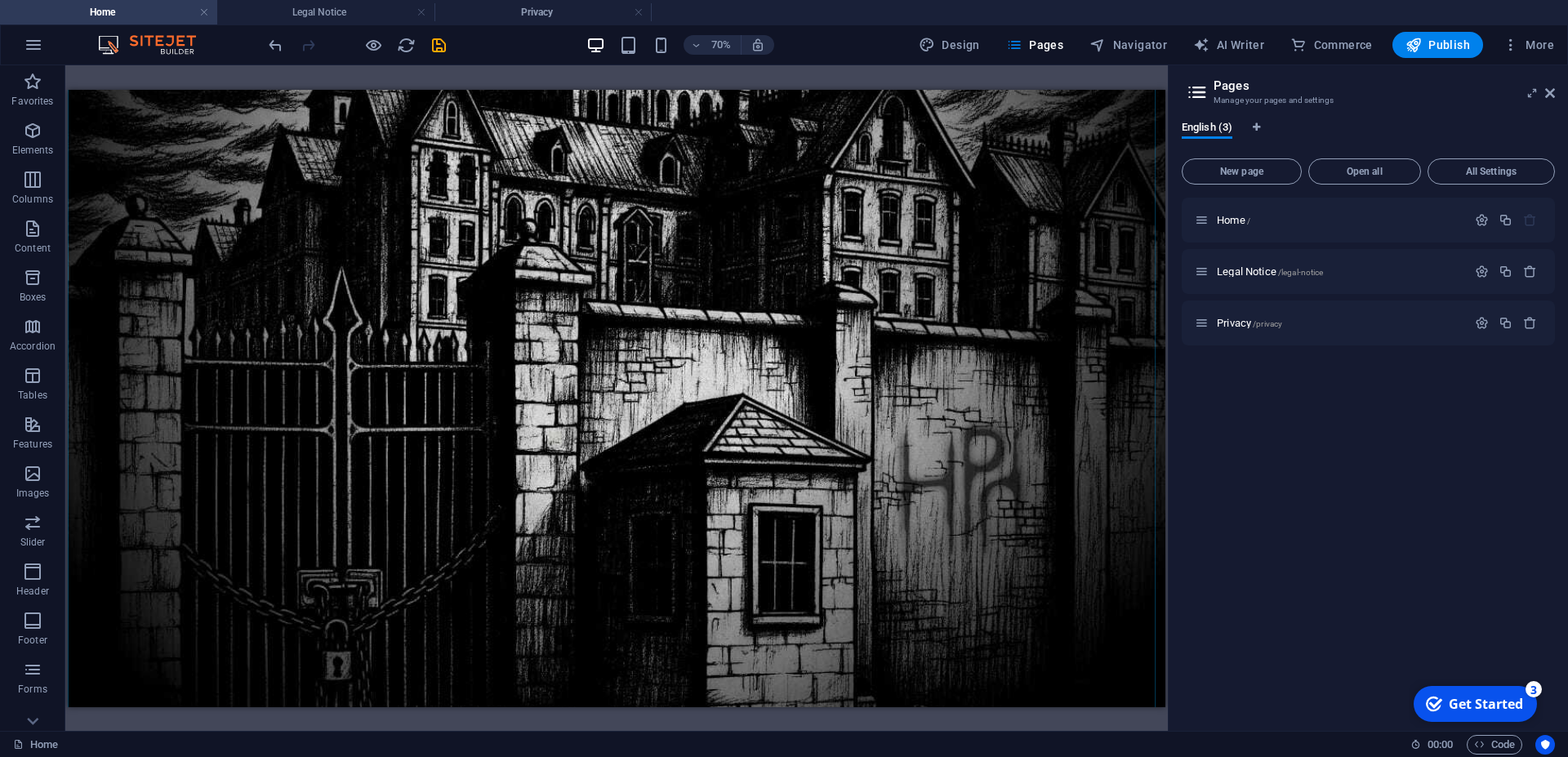
scroll to position [555, 0]
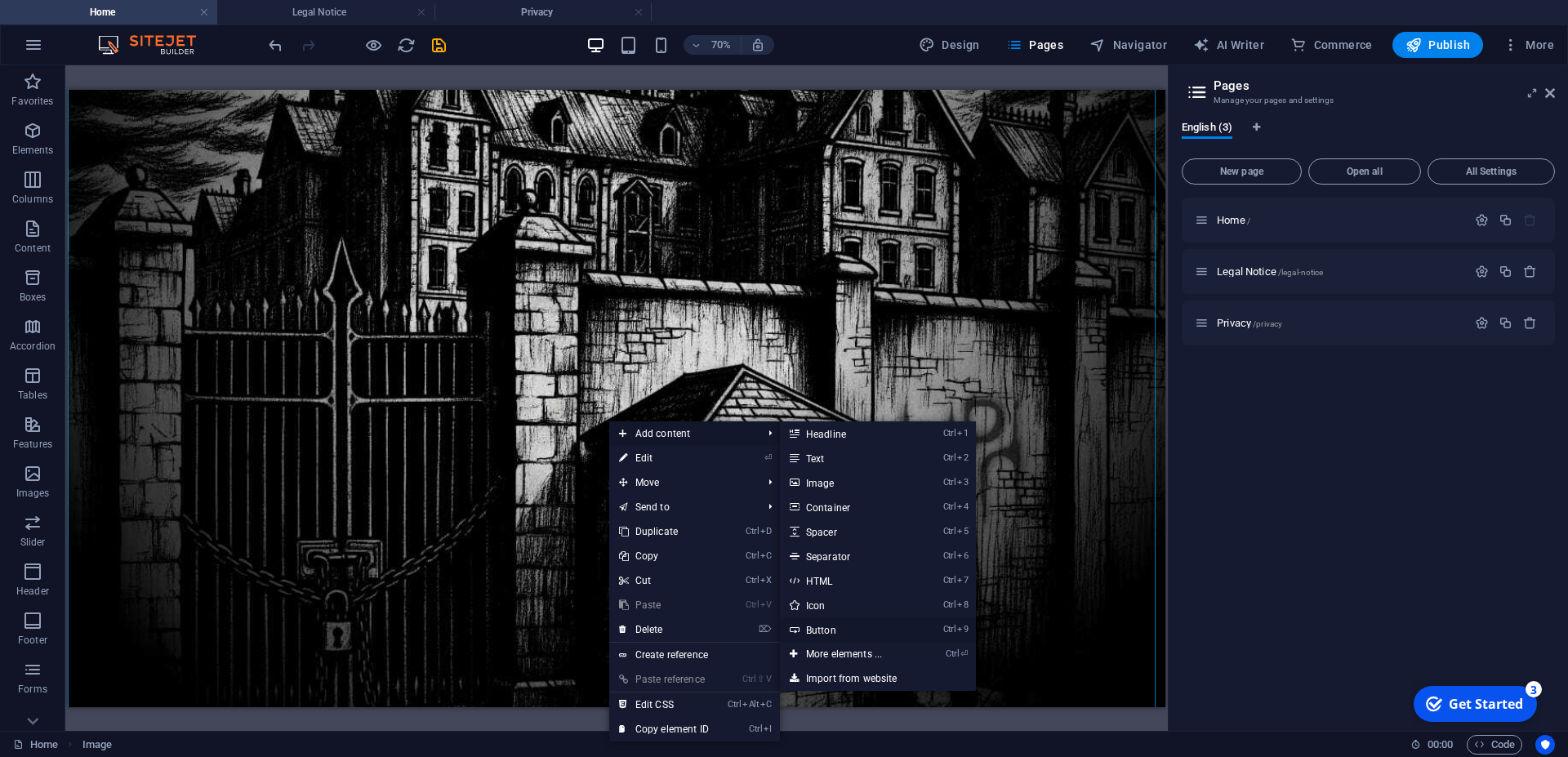
click at [823, 630] on link "Ctrl 9 Button" at bounding box center [847, 629] width 135 height 24
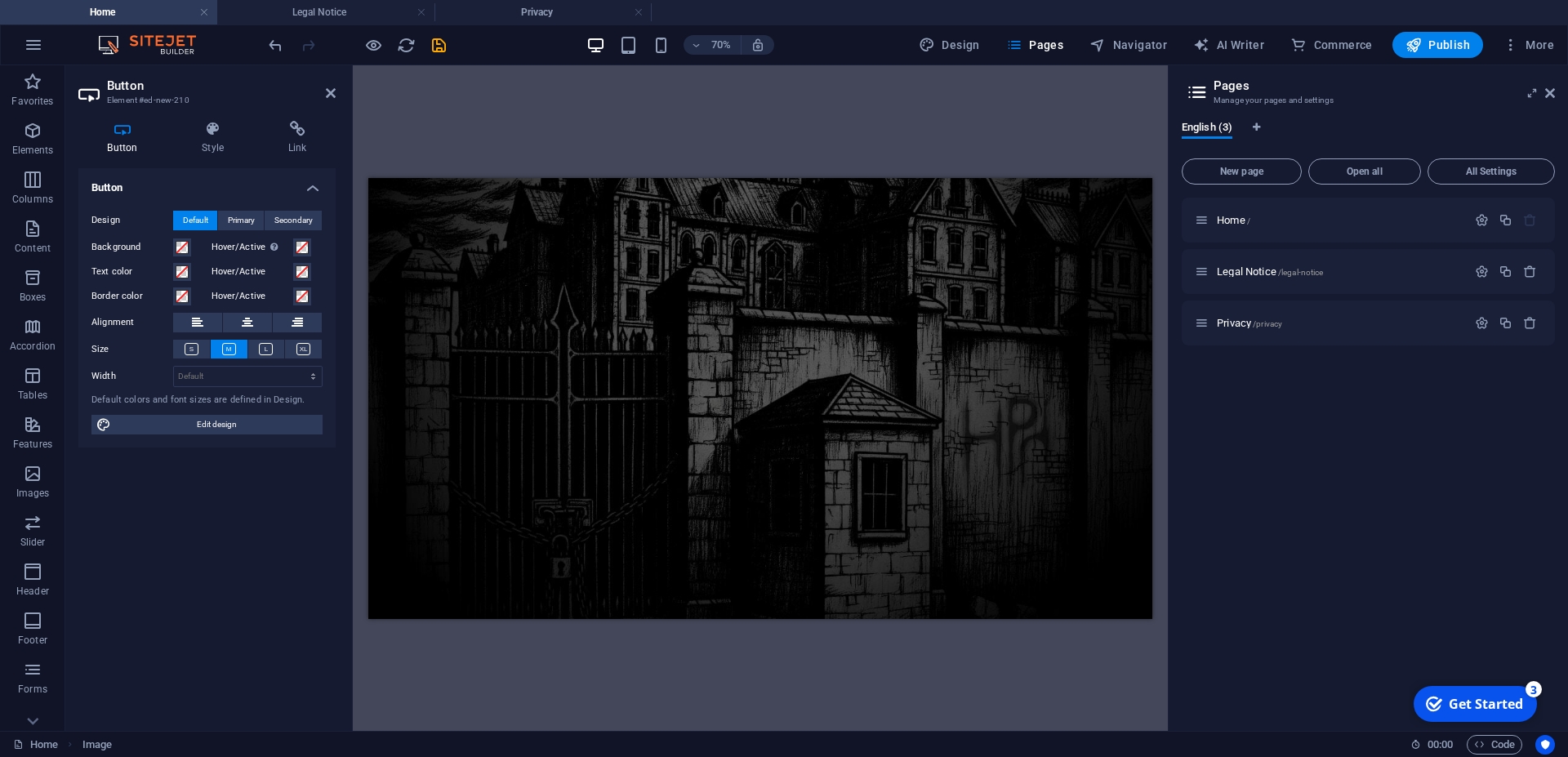
scroll to position [706, 0]
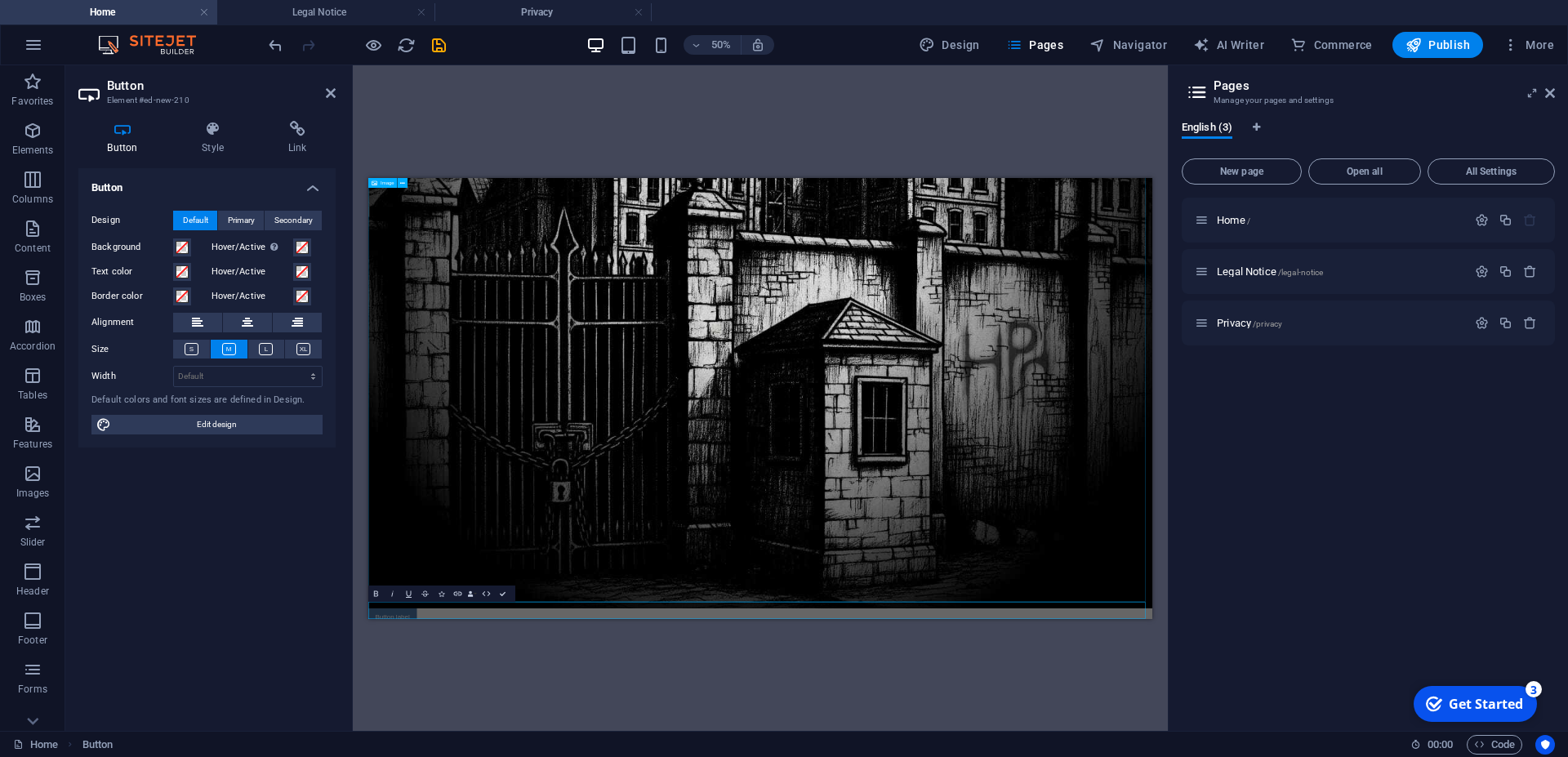
click at [1396, 645] on figure at bounding box center [1152, 254] width 1568 height 1568
click at [1509, 646] on figure at bounding box center [1152, 254] width 1568 height 1568
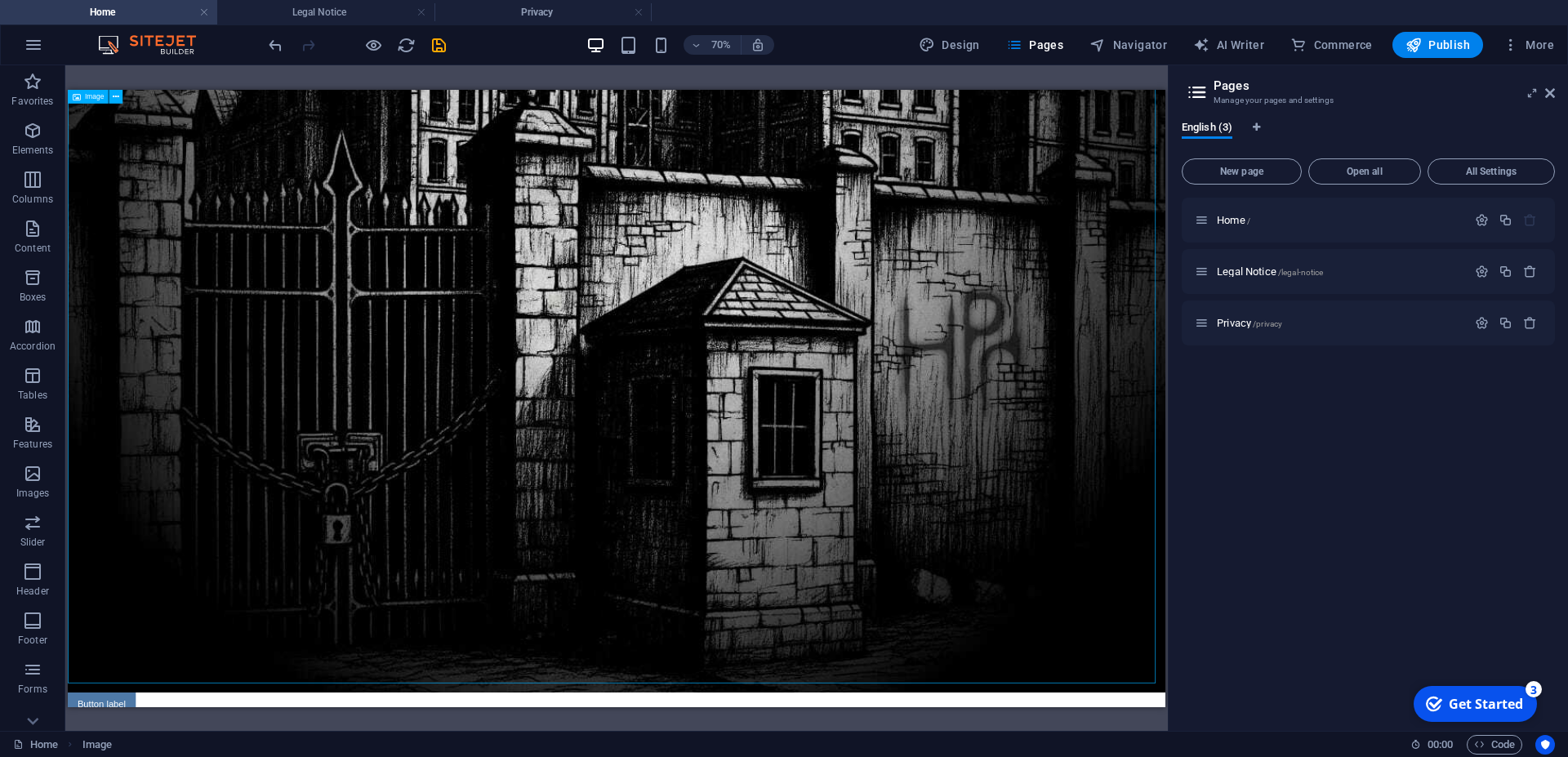
click at [1082, 550] on figure at bounding box center [852, 166] width 1568 height 1568
click at [117, 675] on icon at bounding box center [117, 676] width 7 height 13
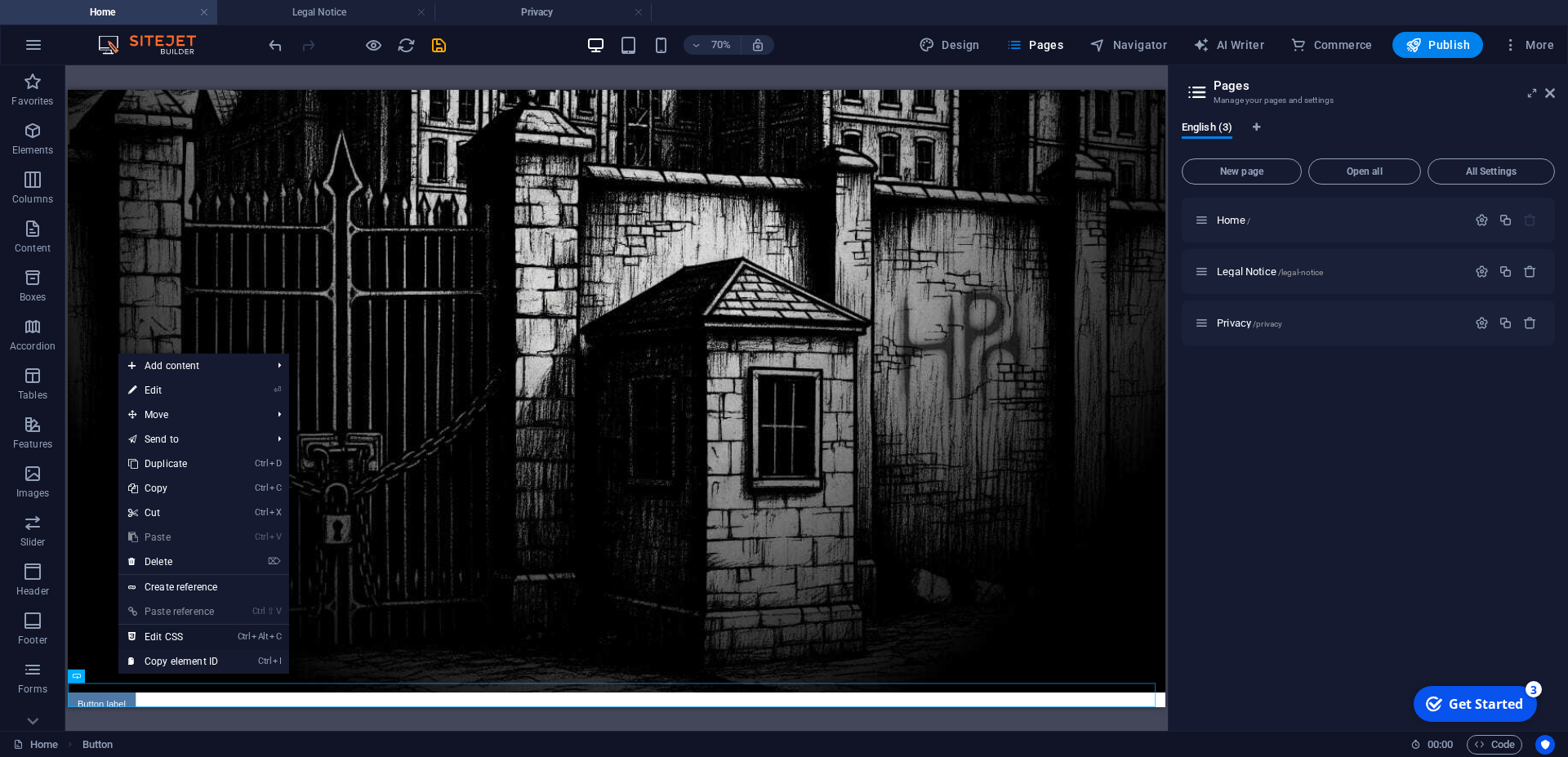
click at [168, 637] on link "Ctrl Alt C Edit CSS" at bounding box center [173, 637] width 110 height 24
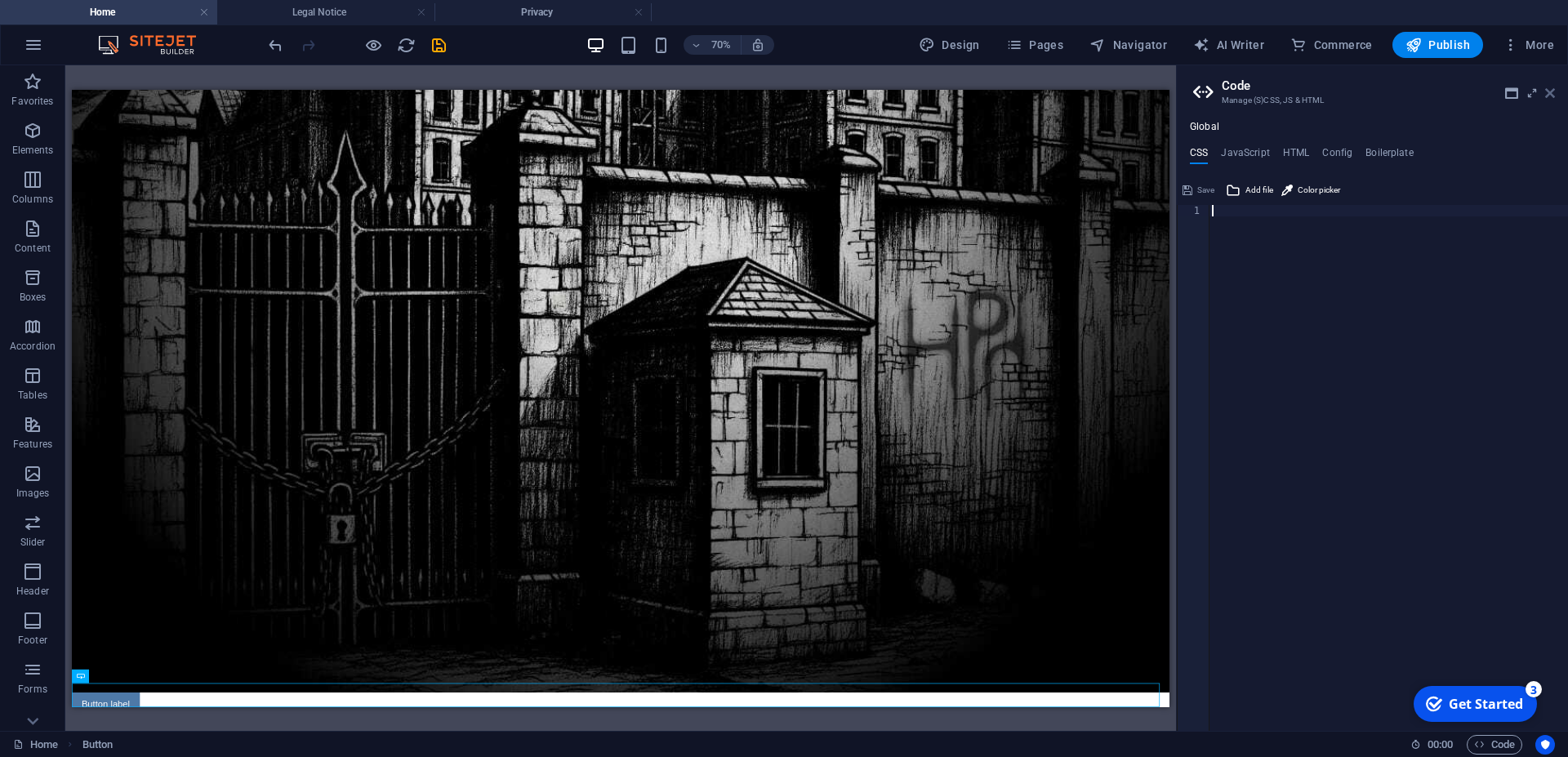
click at [1549, 92] on icon at bounding box center [1550, 93] width 10 height 13
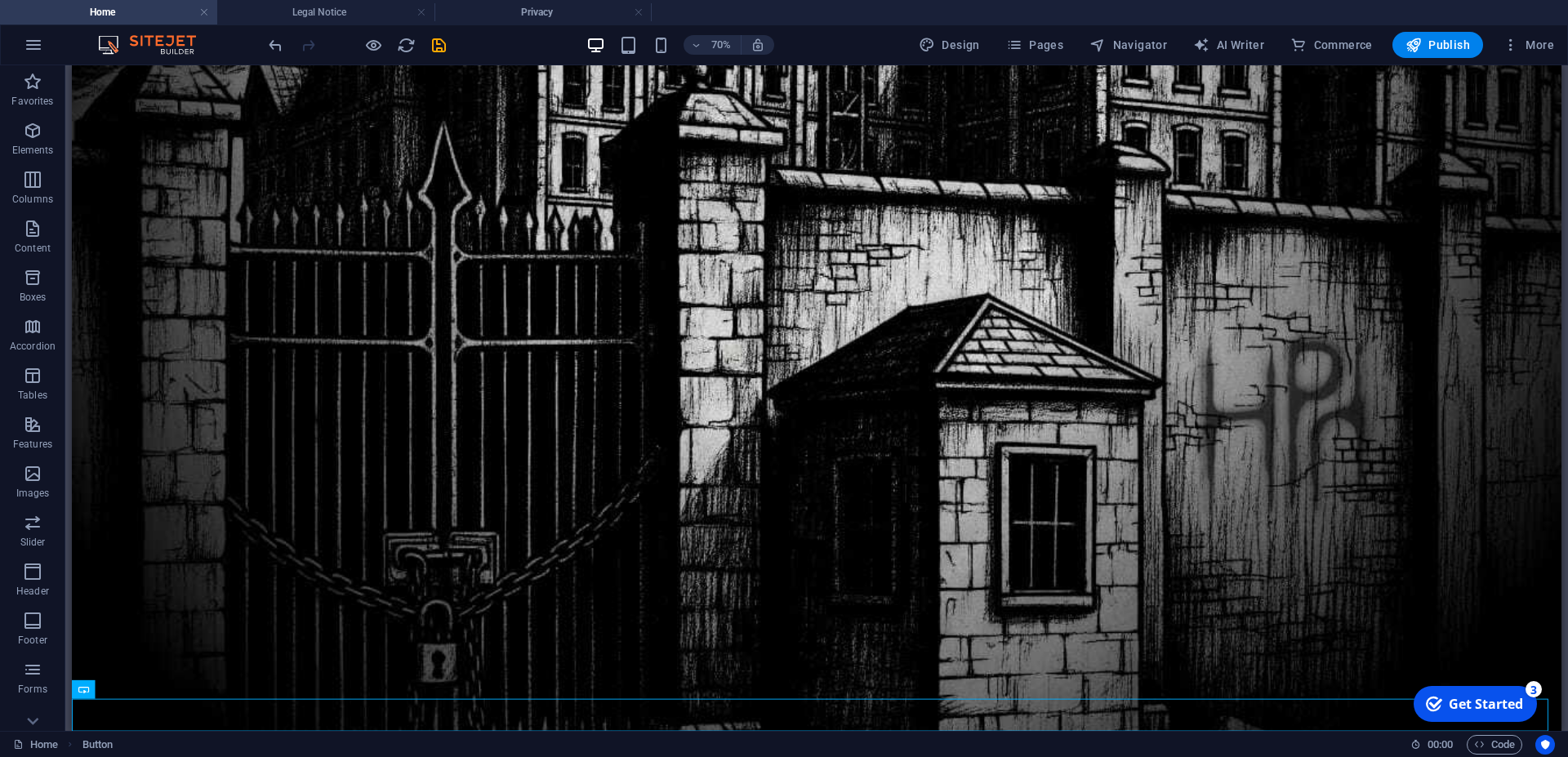
scroll to position [887, 0]
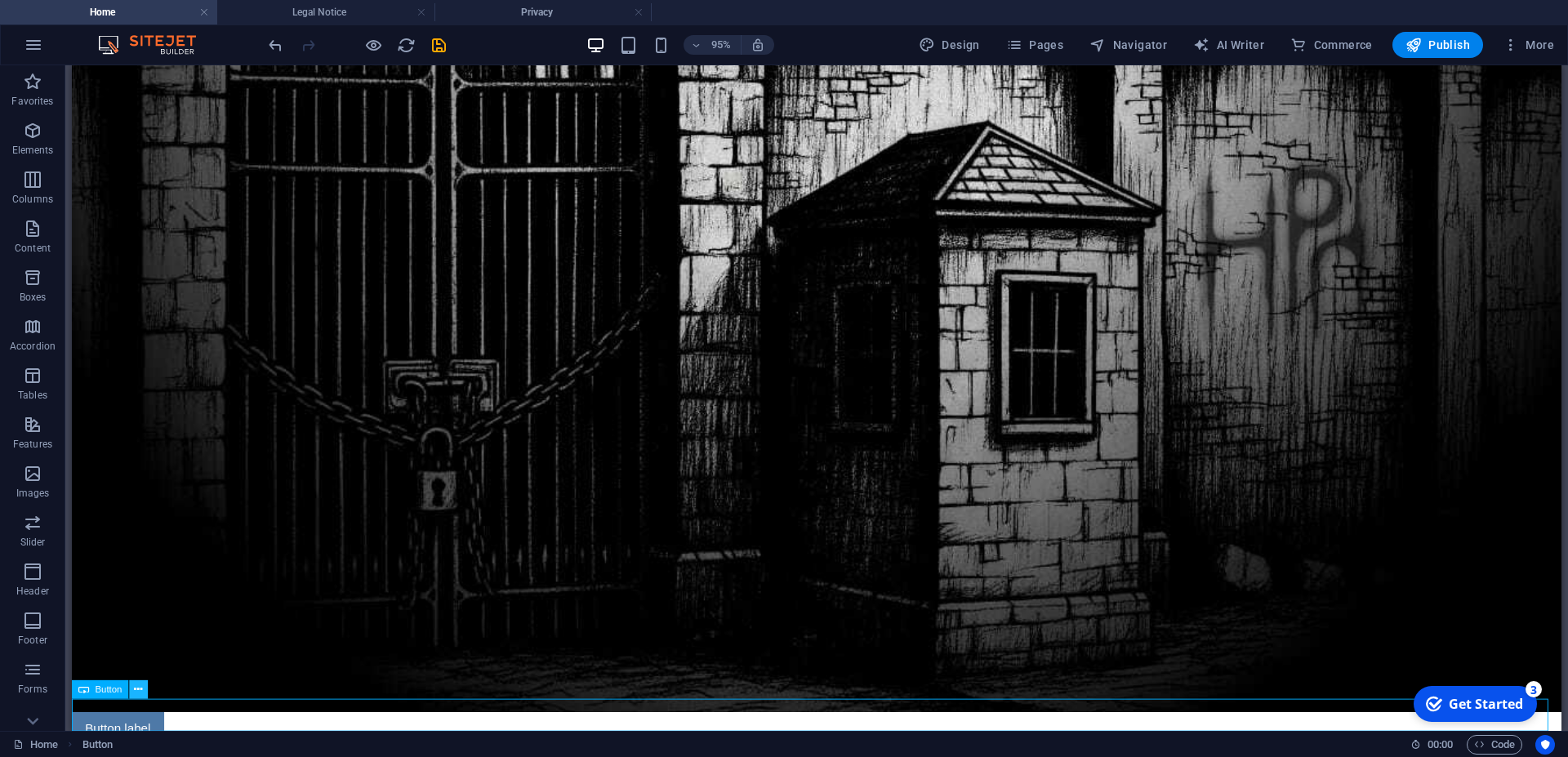
click at [138, 688] on icon at bounding box center [138, 689] width 8 height 17
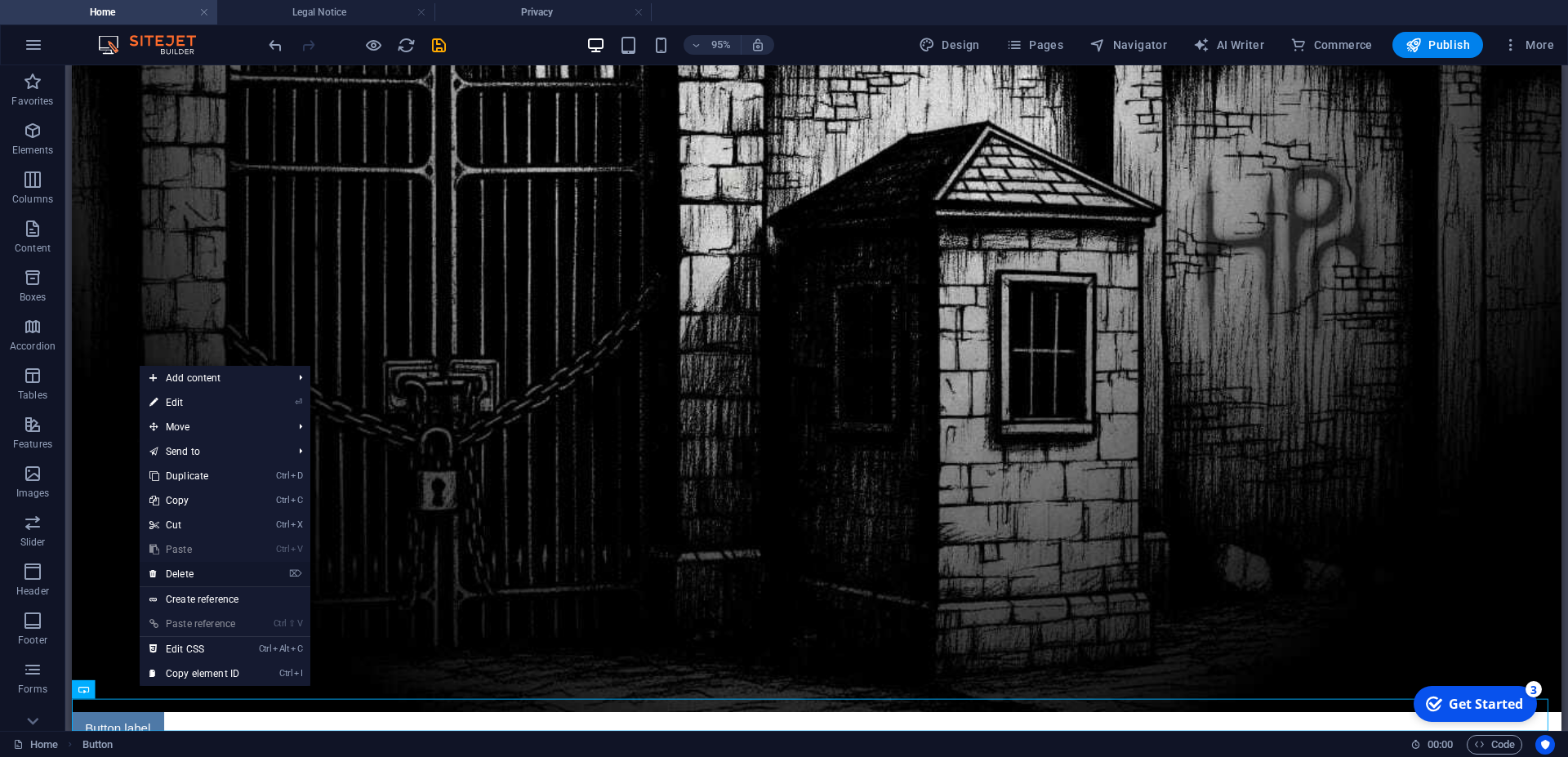
click at [192, 575] on link "⌦ Delete" at bounding box center [194, 574] width 110 height 24
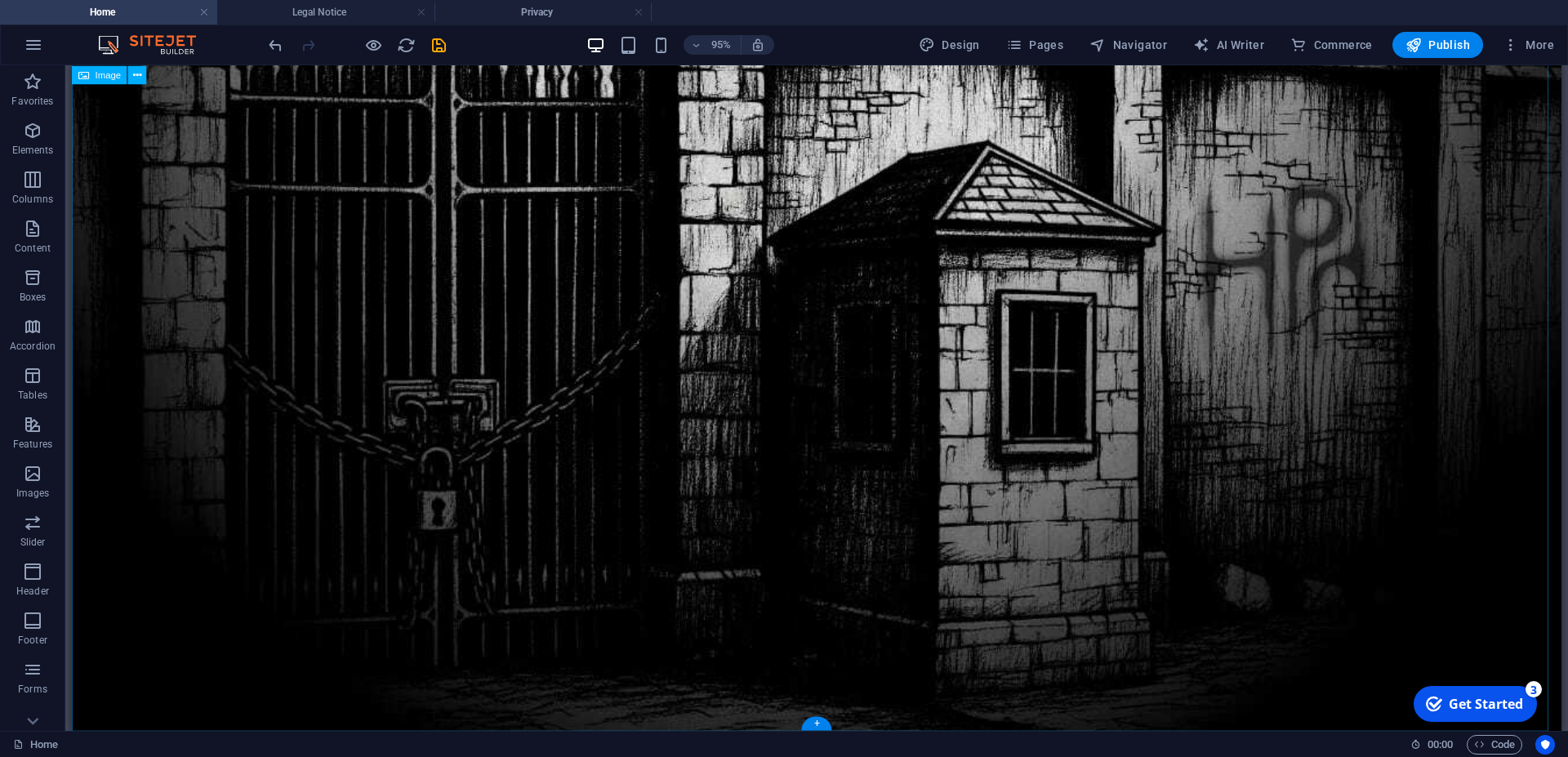
scroll to position [853, 0]
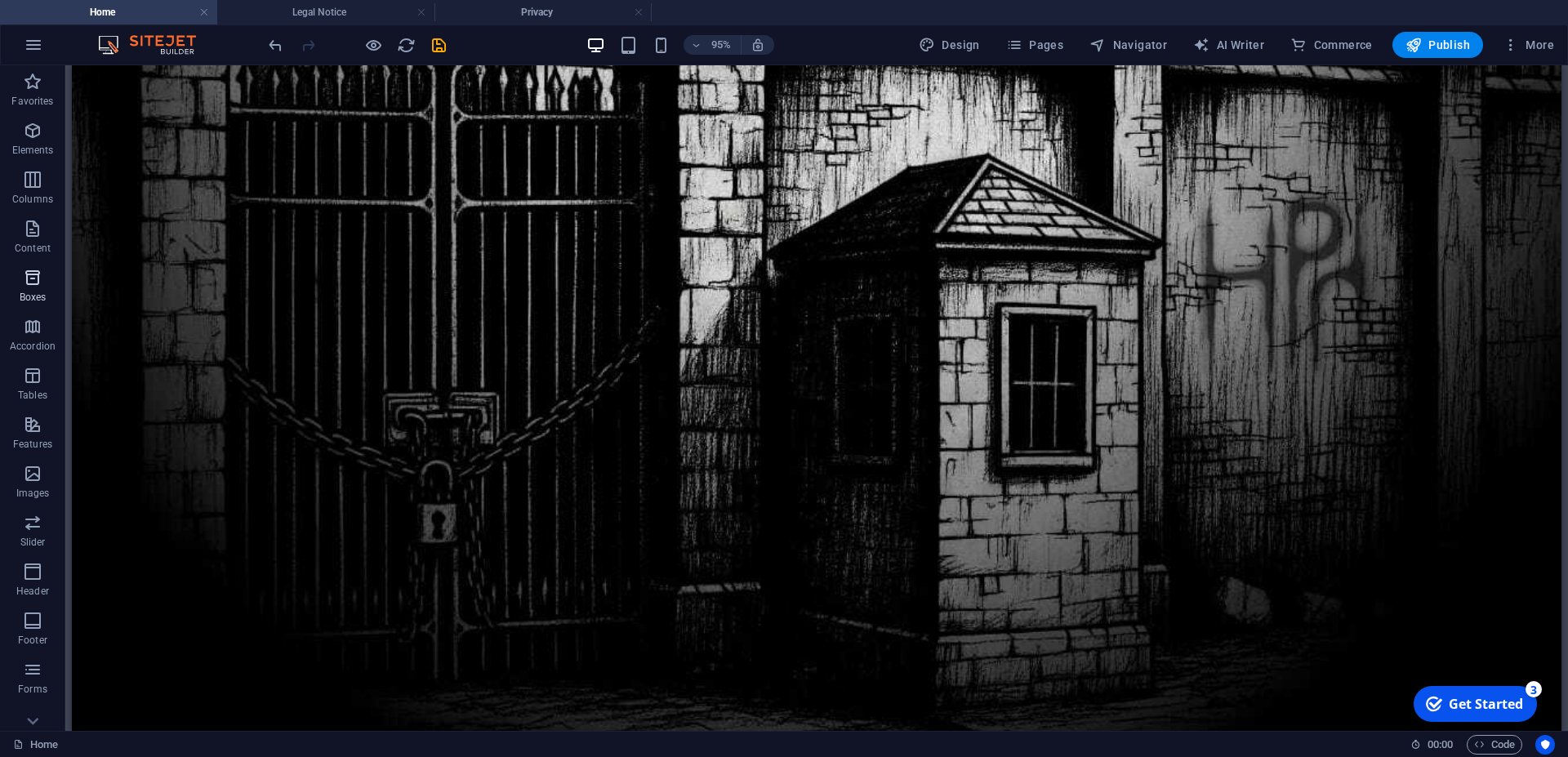
click at [37, 279] on icon "button" at bounding box center [32, 277] width 19 height 19
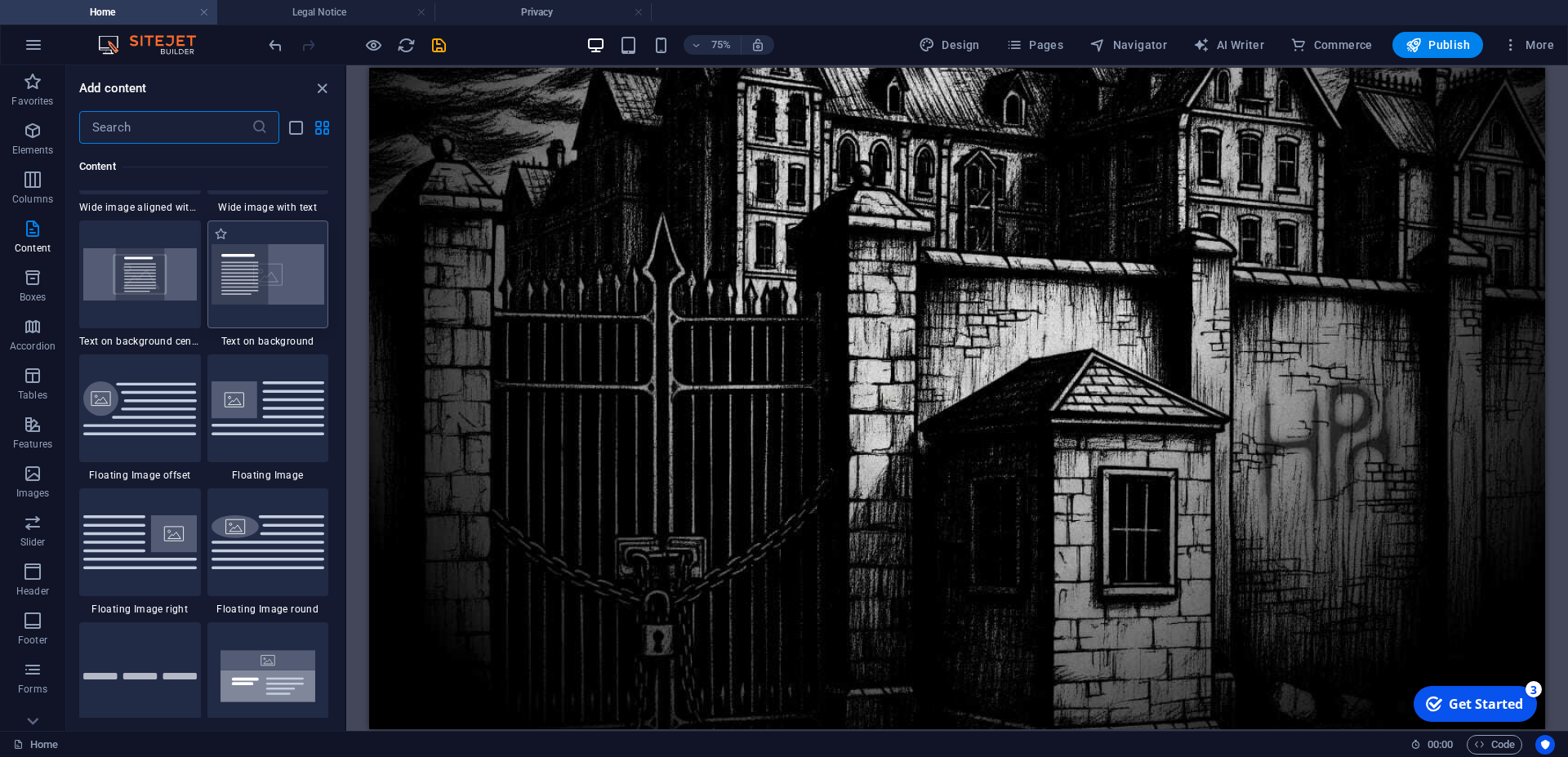
scroll to position [3280, 0]
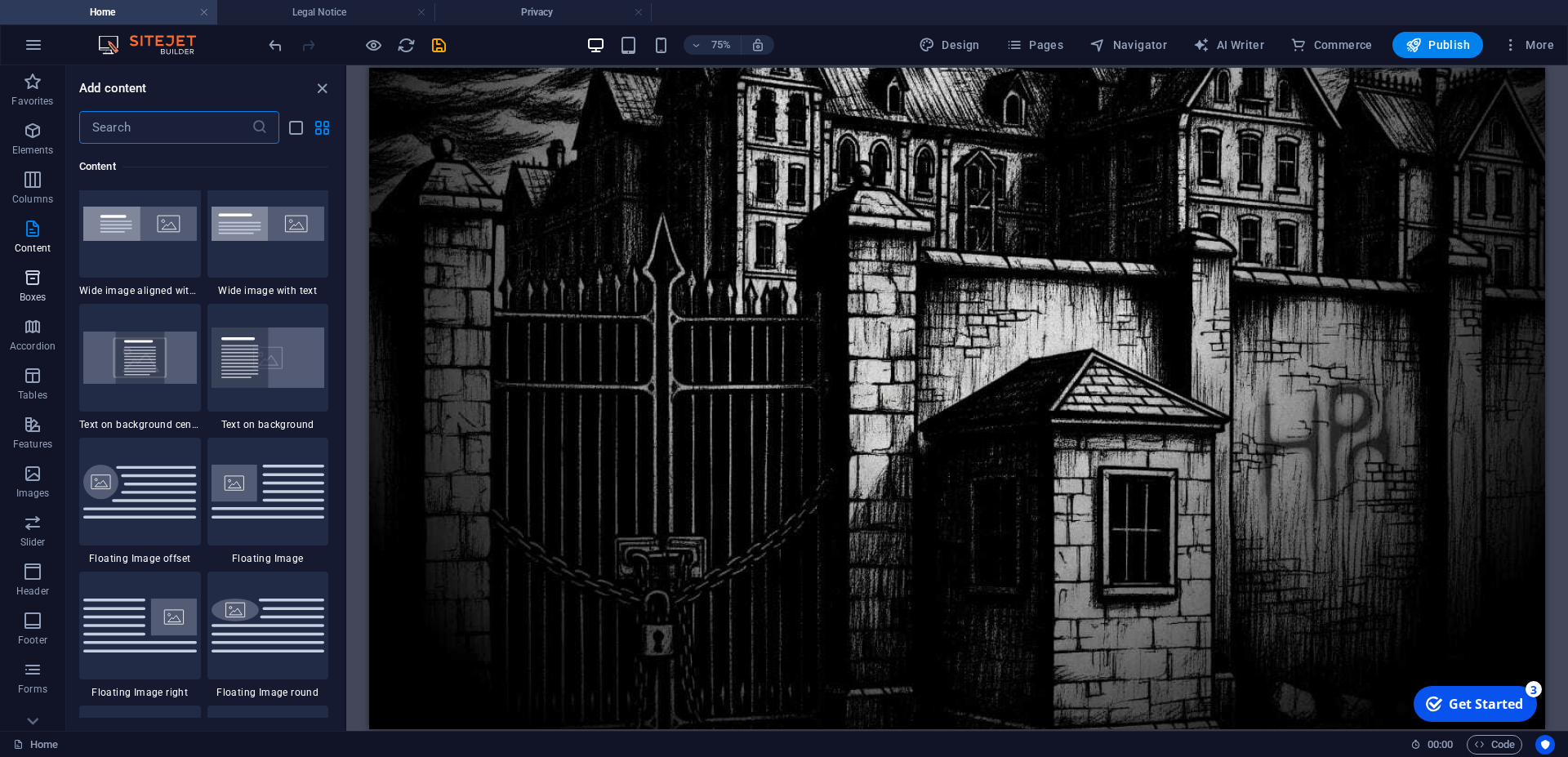
click at [29, 287] on icon "button" at bounding box center [32, 277] width 19 height 19
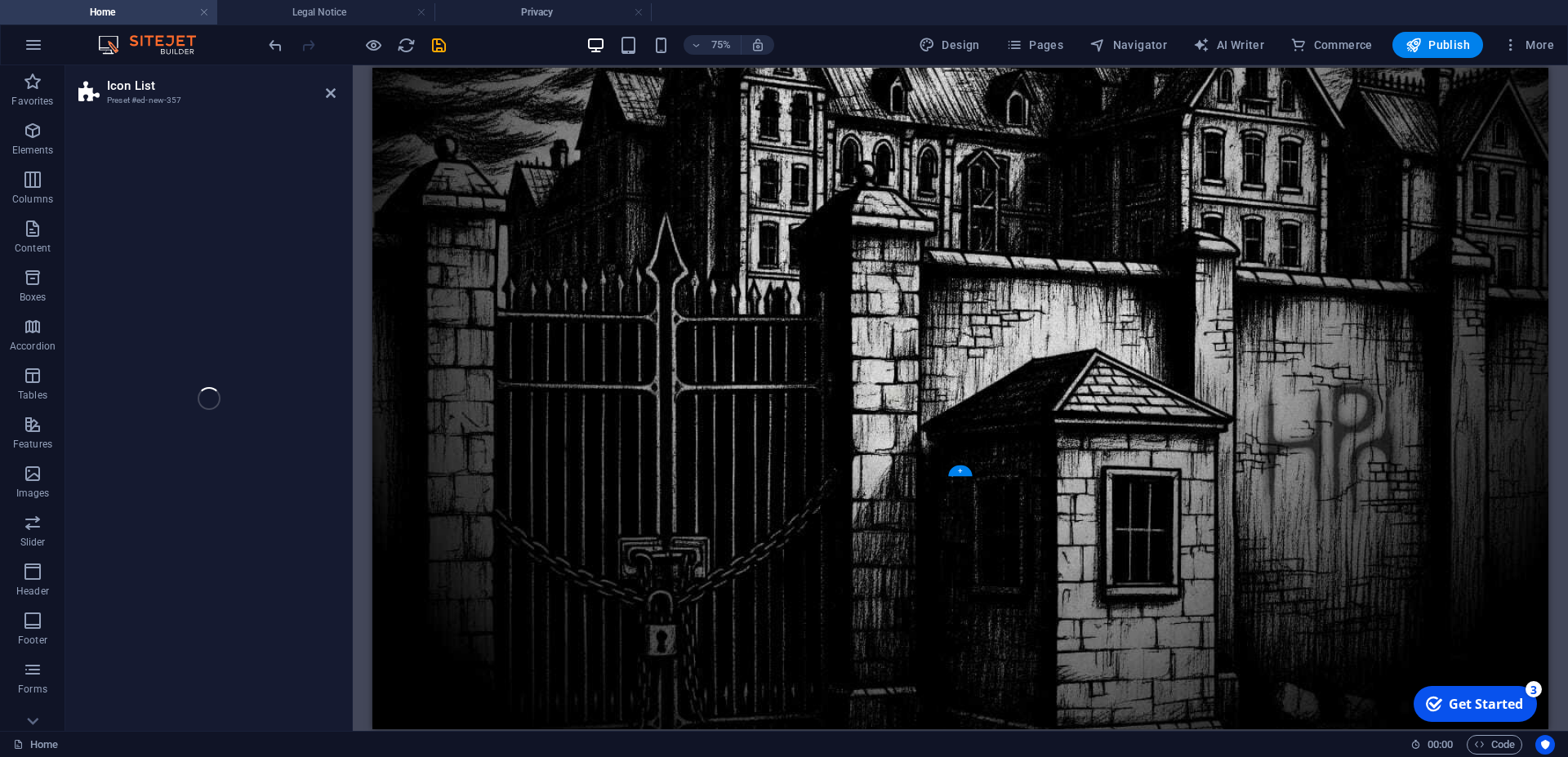
scroll to position [1009, 0]
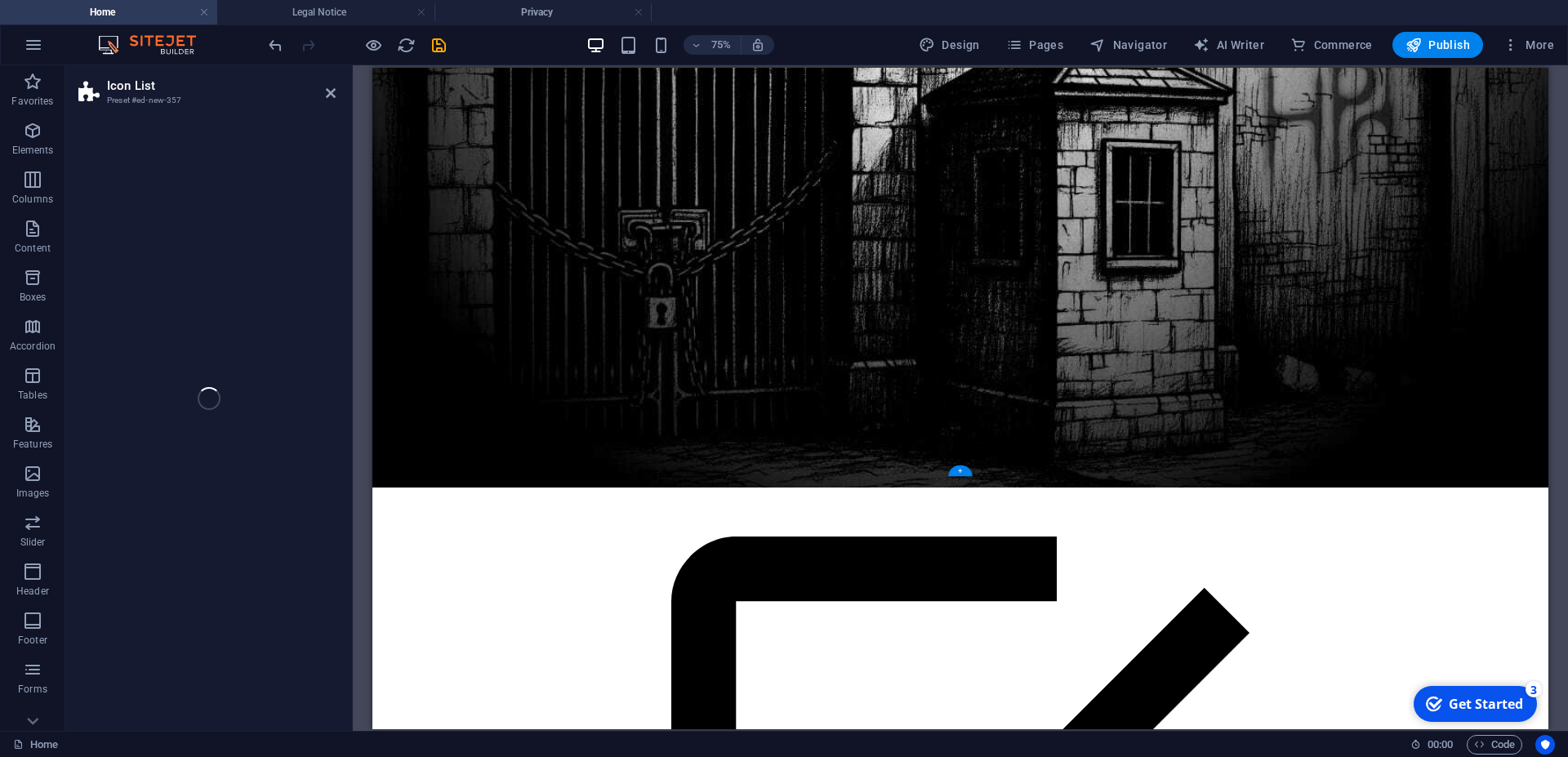
select select "rem"
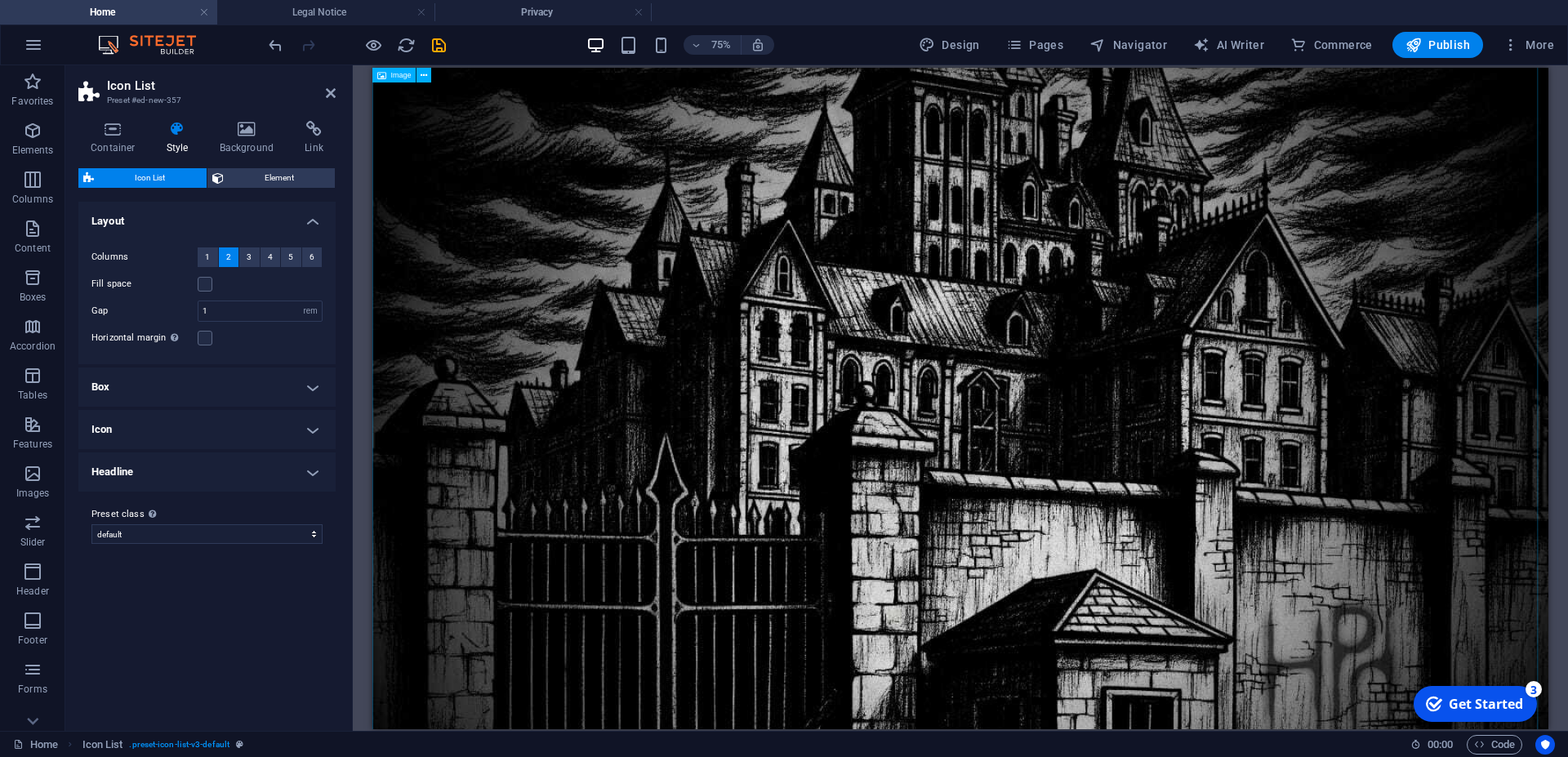
scroll to position [0, 0]
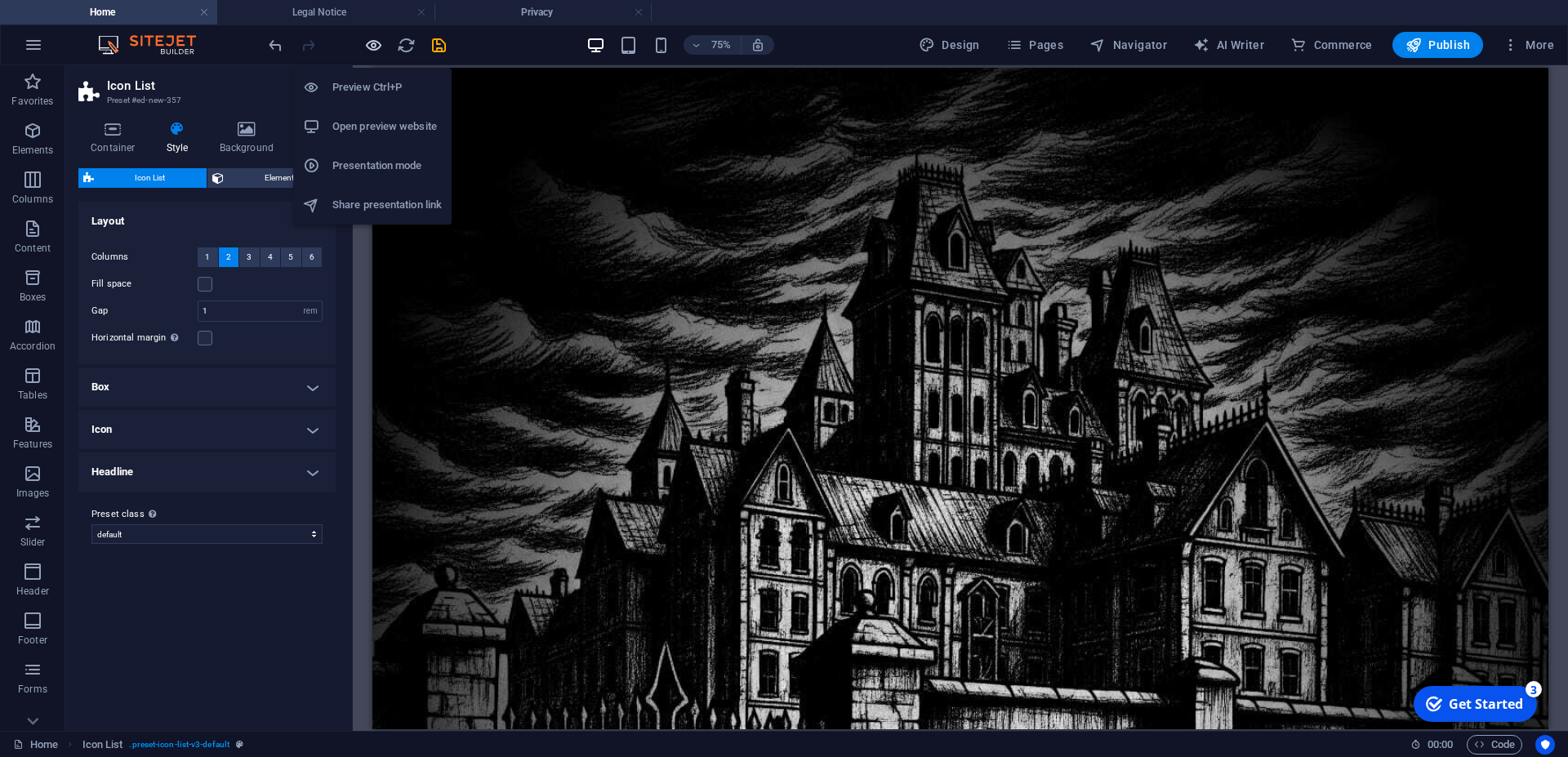
click at [378, 42] on icon "button" at bounding box center [373, 45] width 18 height 18
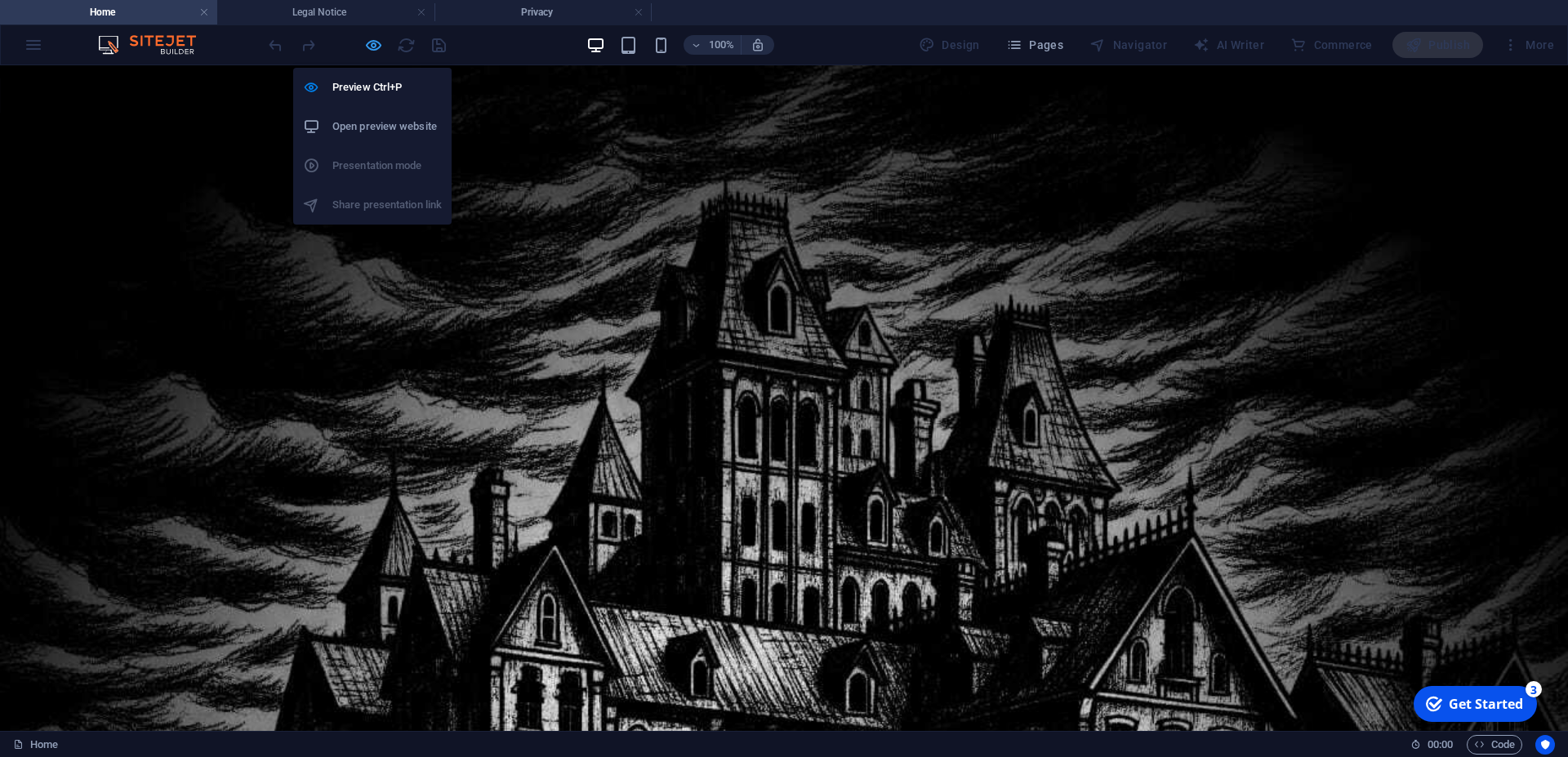
click at [372, 42] on icon "button" at bounding box center [373, 45] width 18 height 18
select select "rem"
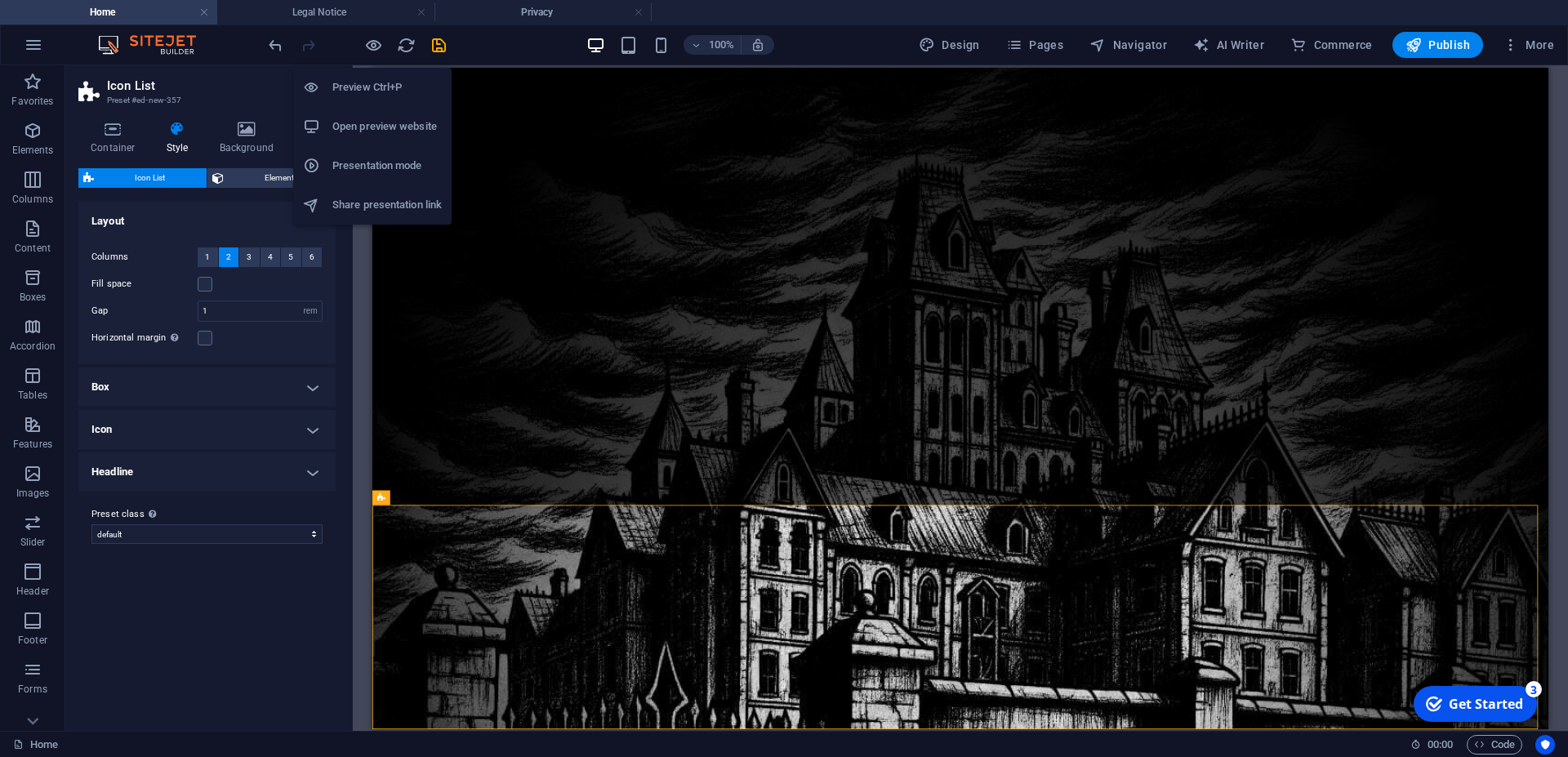
scroll to position [971, 0]
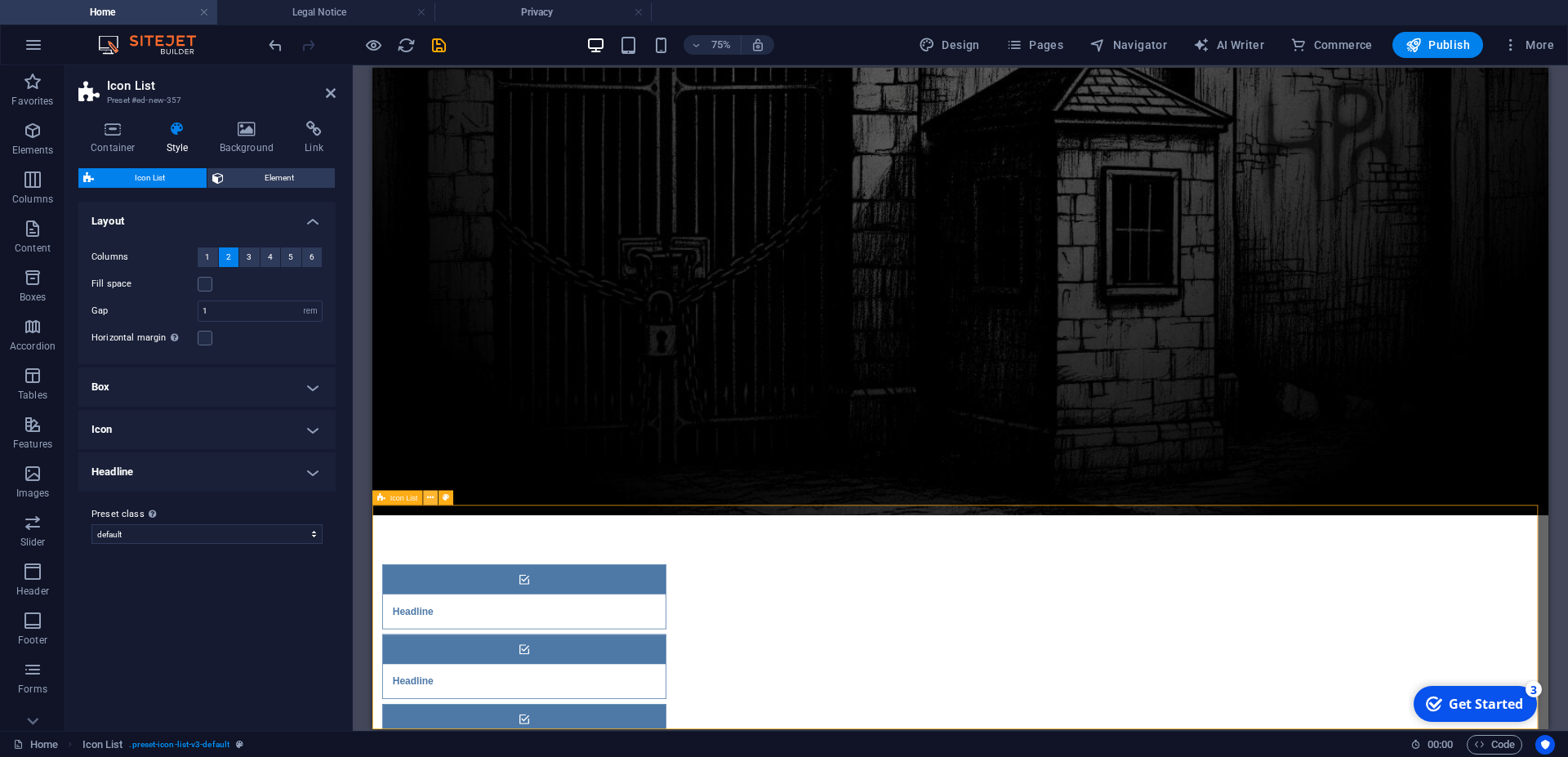
click at [430, 499] on icon at bounding box center [431, 498] width 7 height 13
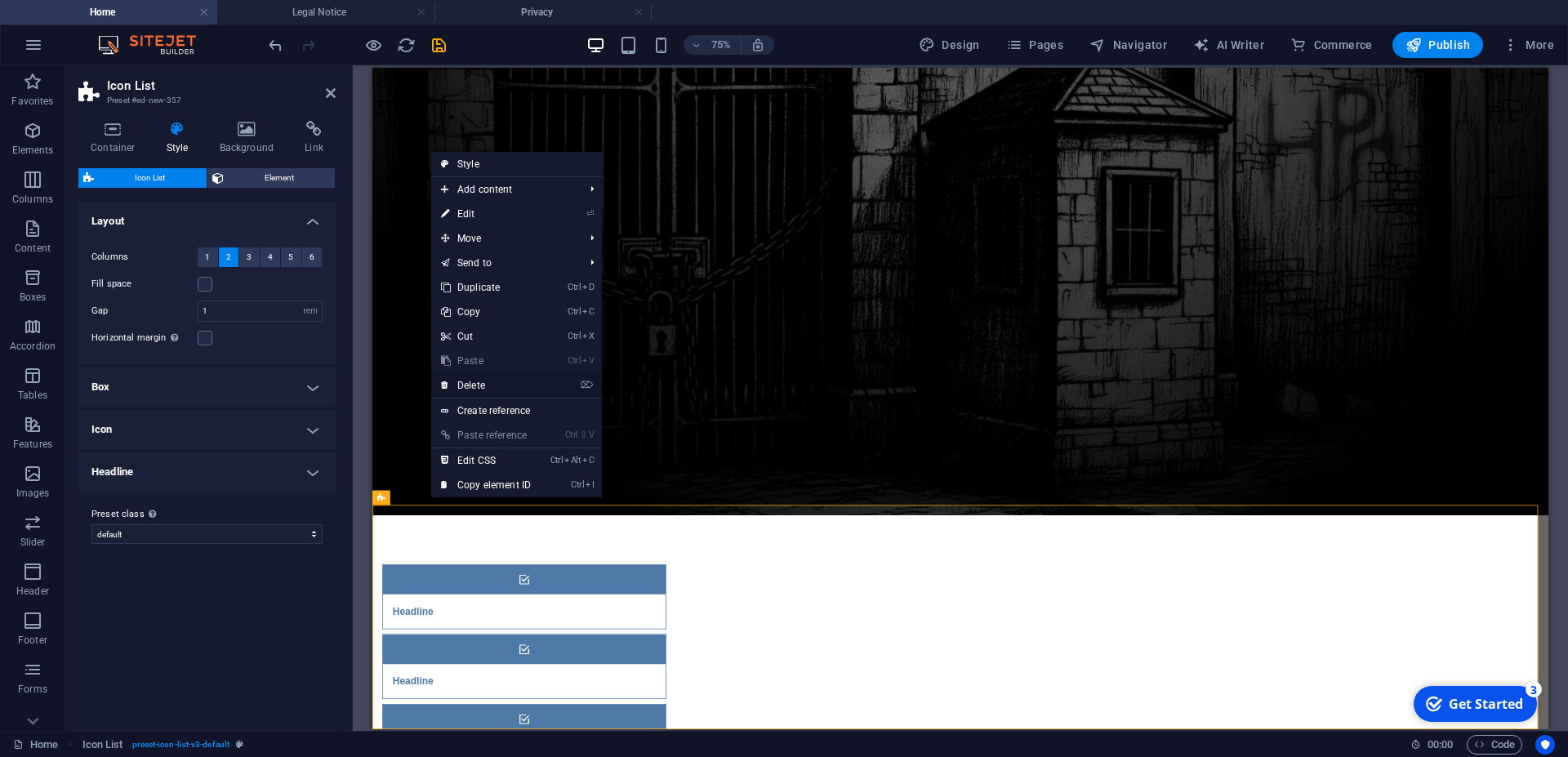
click at [474, 385] on link "⌦ Delete" at bounding box center [485, 385] width 110 height 24
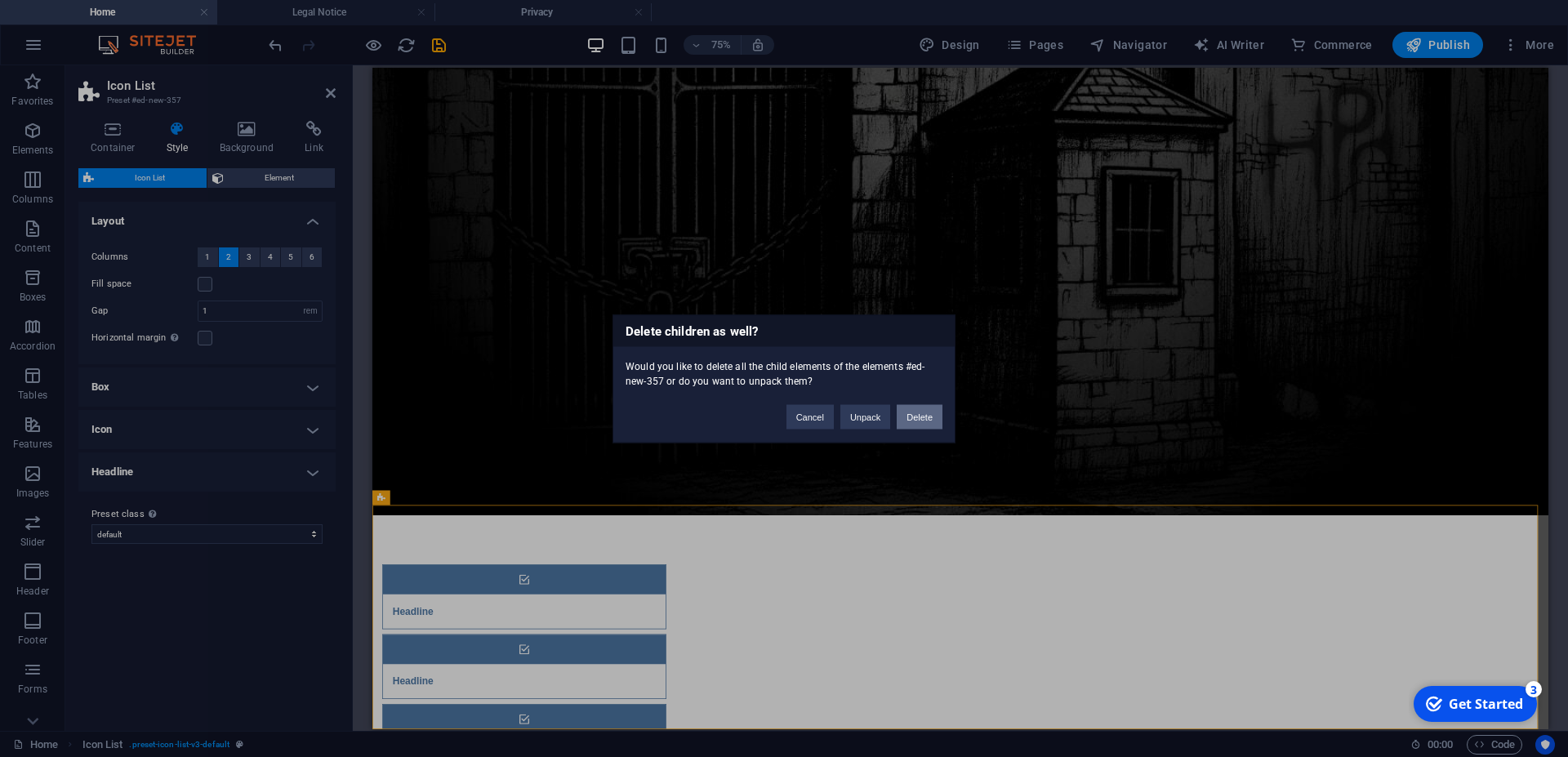
click at [916, 422] on button "Delete" at bounding box center [920, 416] width 46 height 24
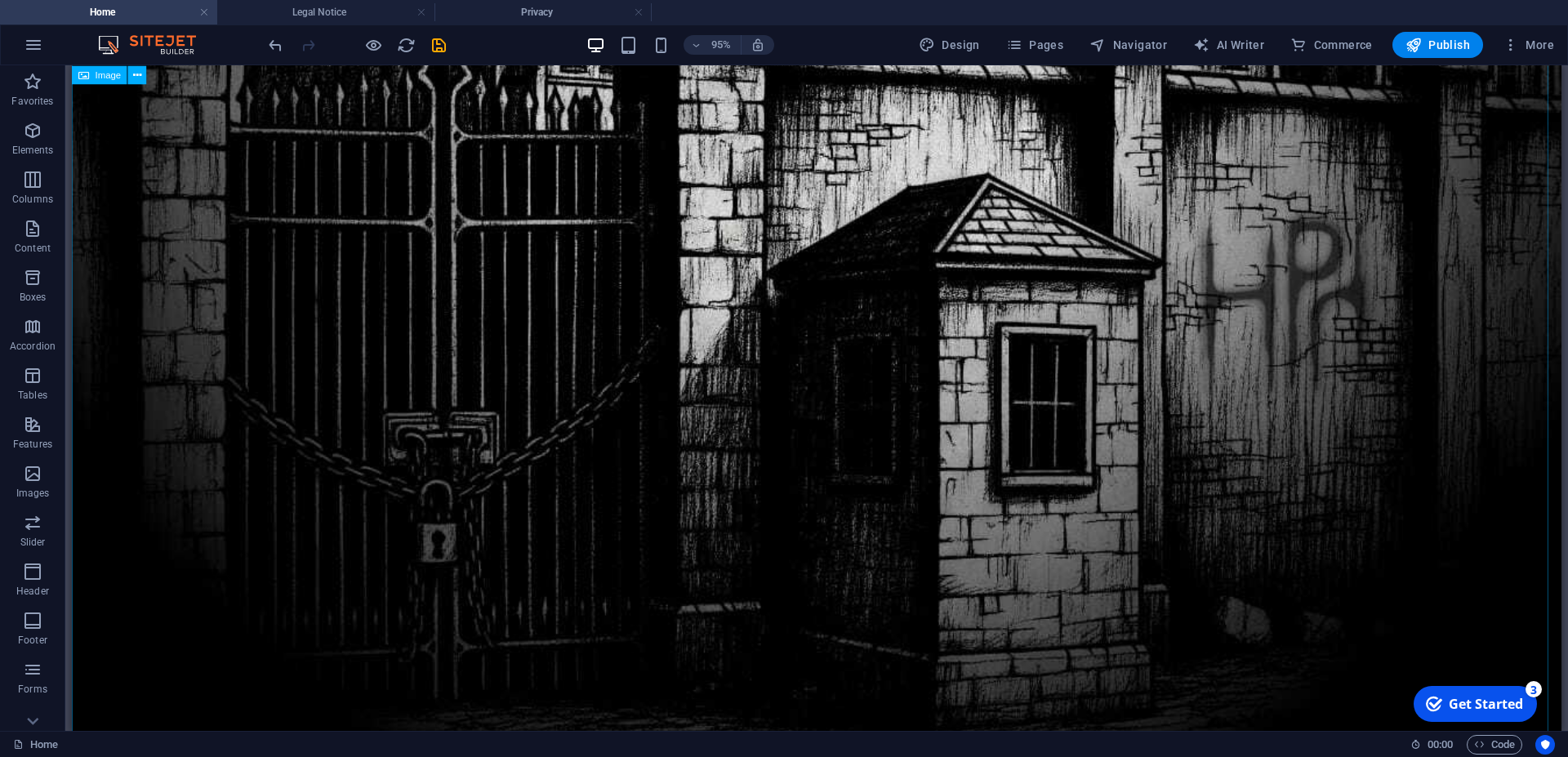
scroll to position [853, 0]
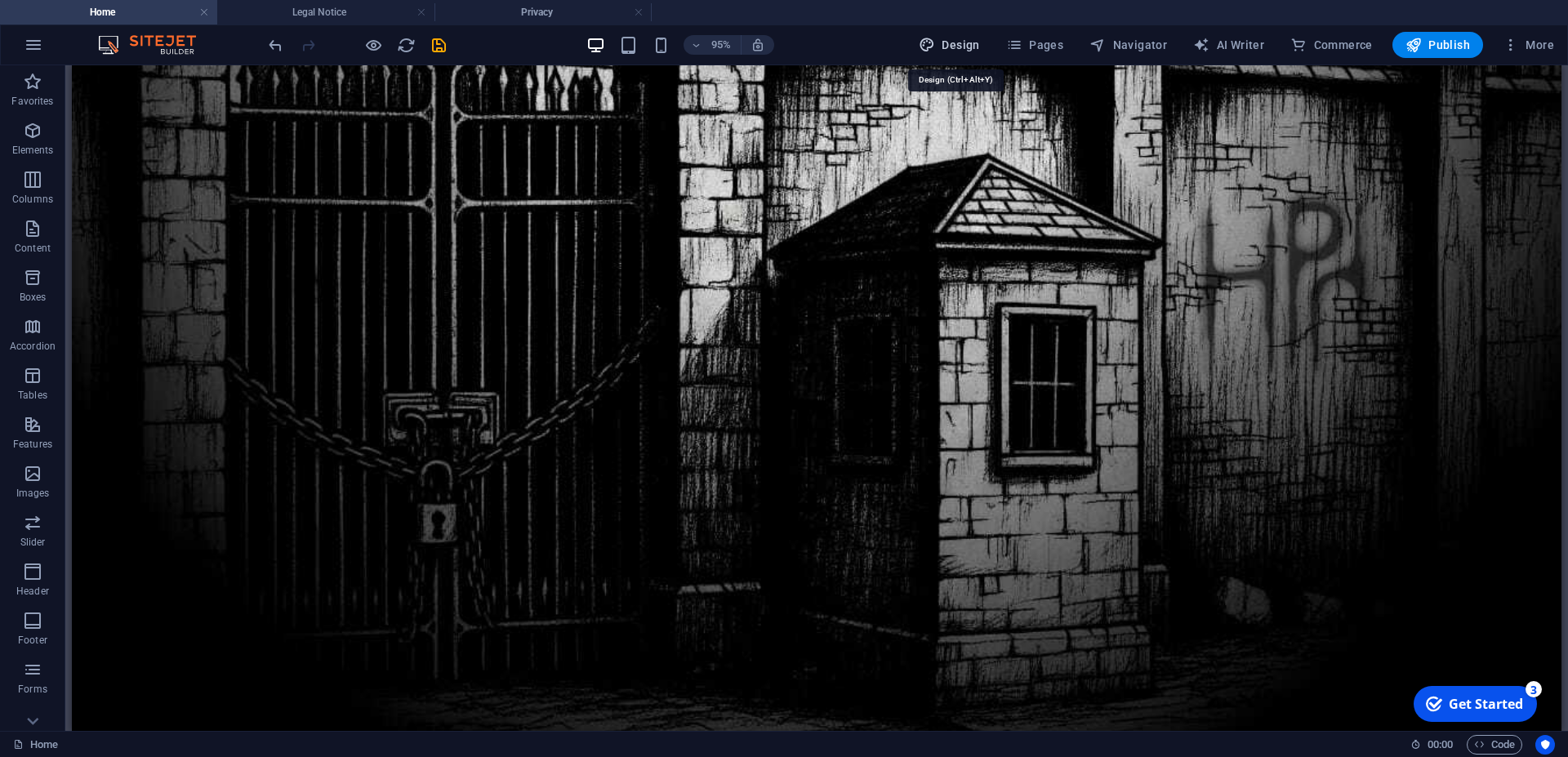
click at [971, 43] on span "Design" at bounding box center [949, 45] width 61 height 17
select select "px"
select select "400"
select select "px"
select select "rem"
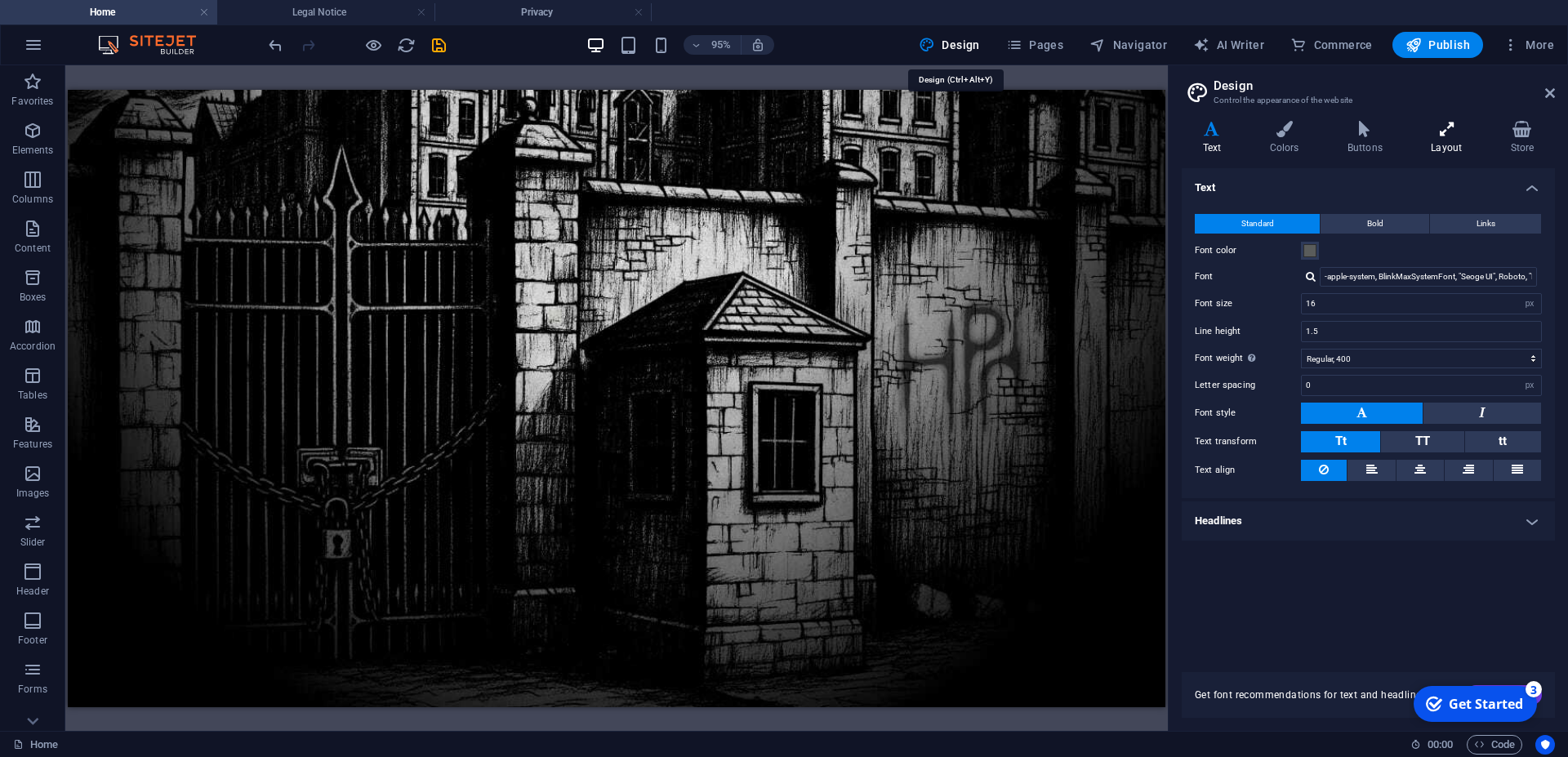
scroll to position [672, 0]
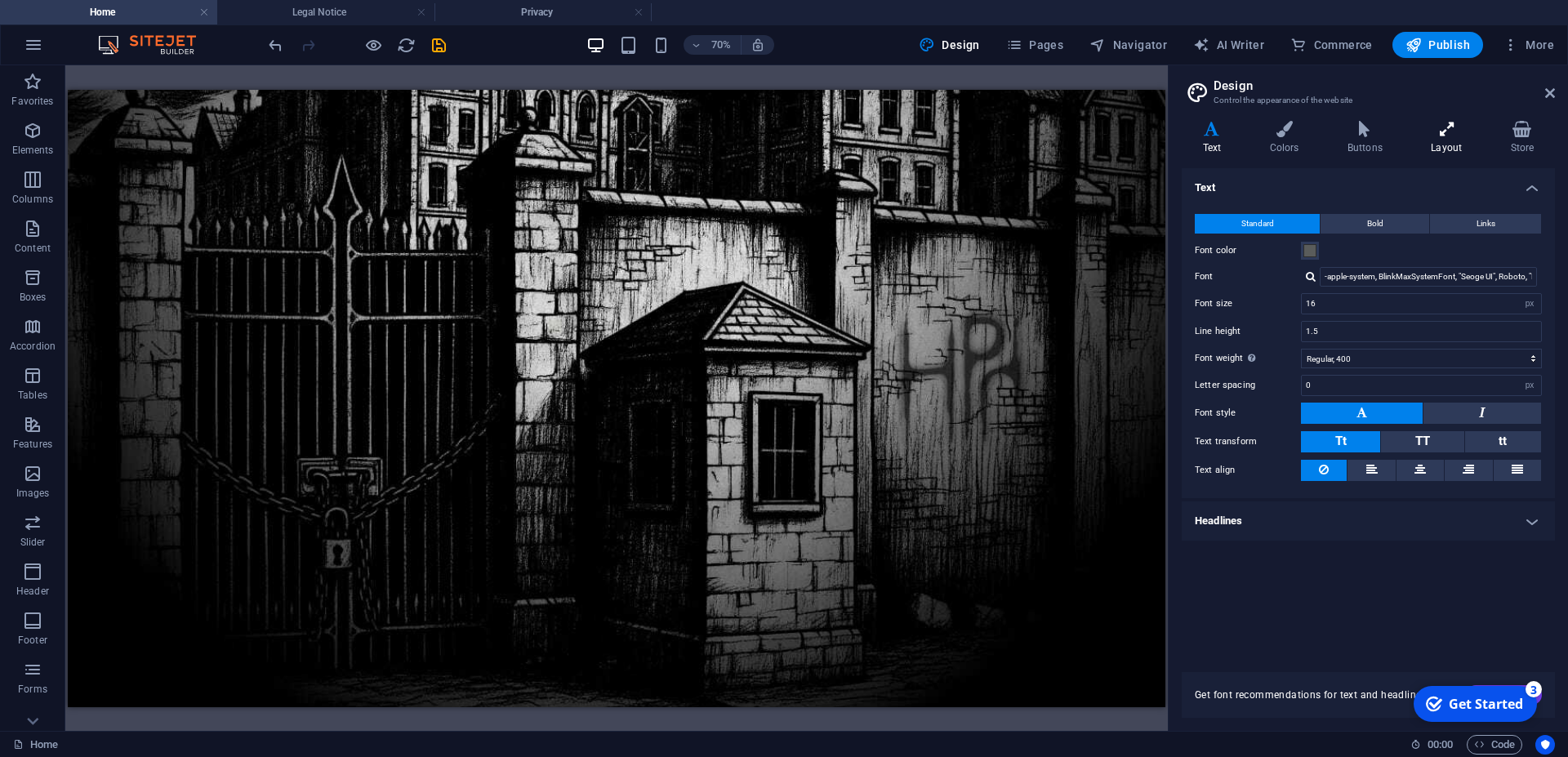
click at [1449, 146] on h4 "Layout" at bounding box center [1450, 137] width 79 height 34
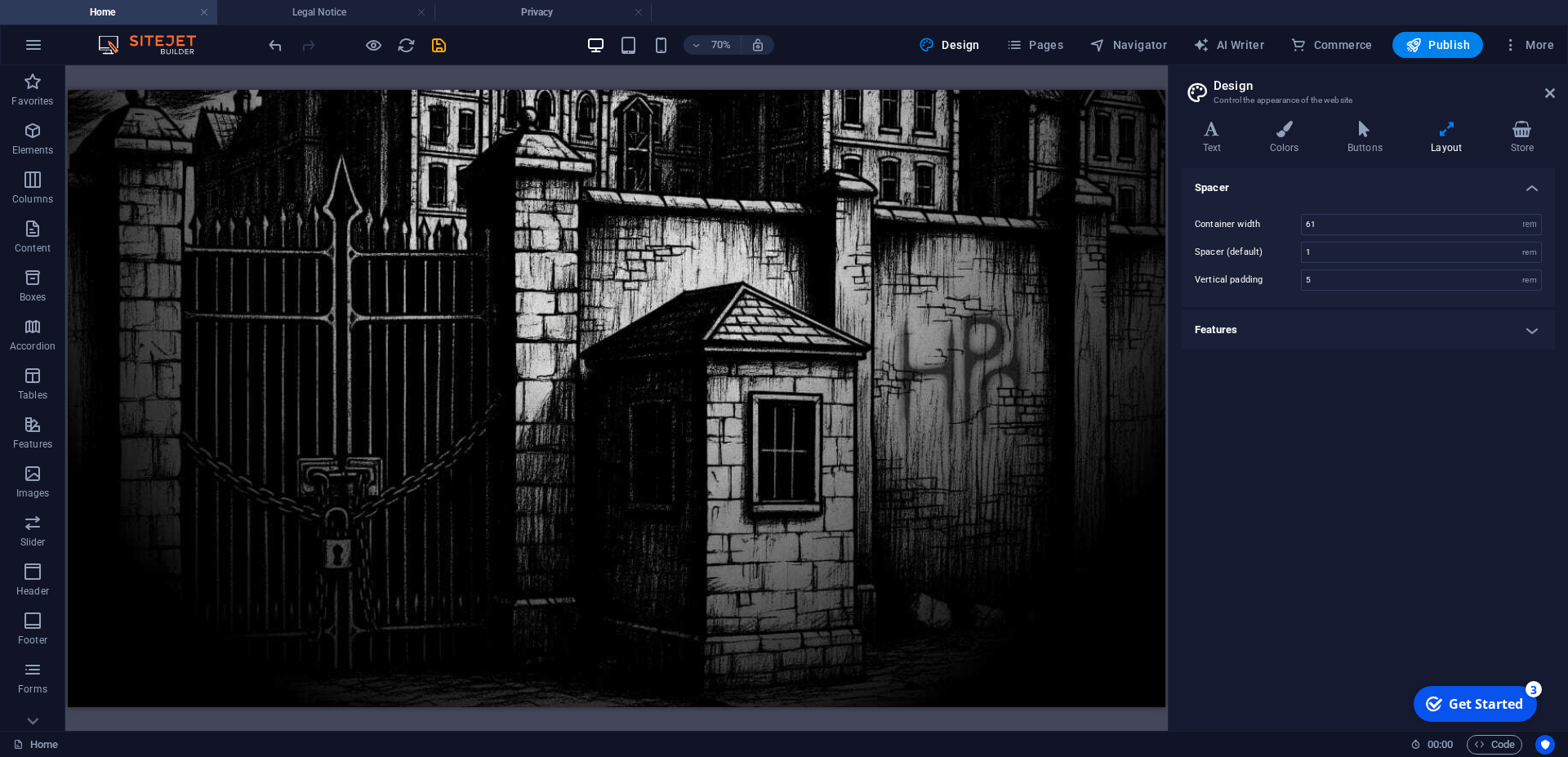
click at [1267, 333] on h4 "Features" at bounding box center [1369, 330] width 373 height 39
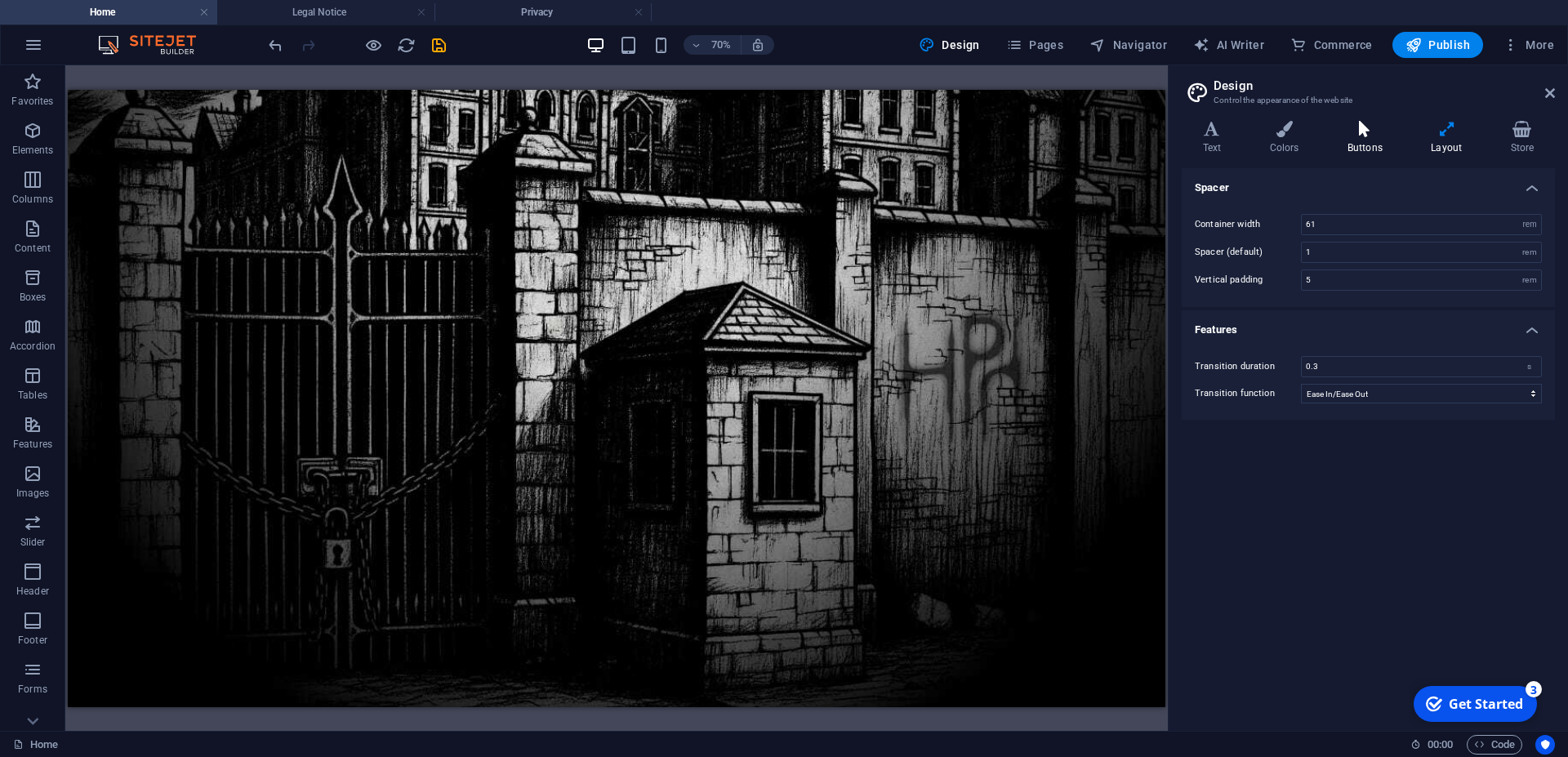
click at [1366, 146] on h4 "Buttons" at bounding box center [1368, 137] width 84 height 34
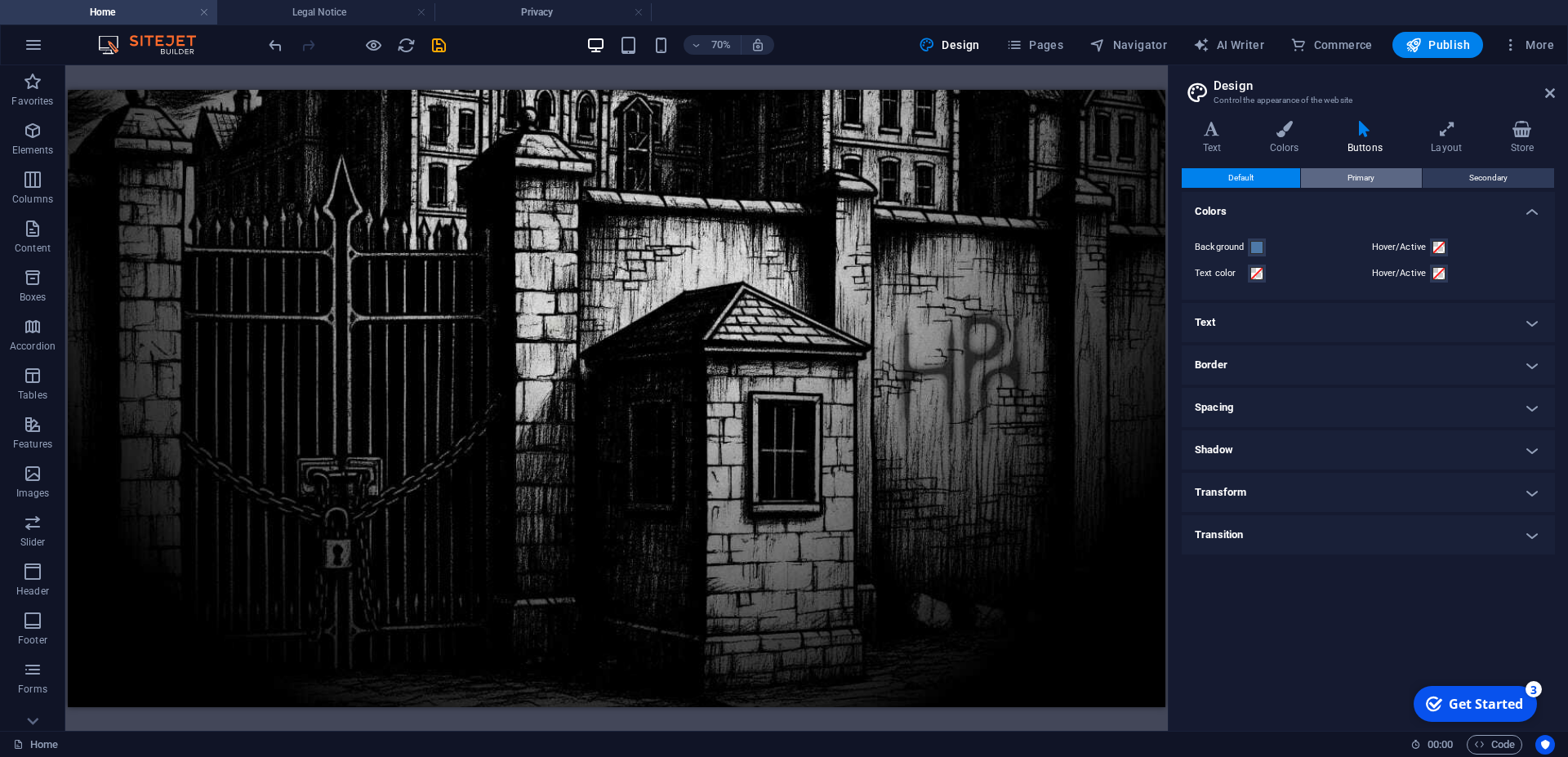
click at [1365, 173] on span "Primary" at bounding box center [1361, 177] width 27 height 19
click at [1492, 177] on span "Secondary" at bounding box center [1489, 177] width 38 height 19
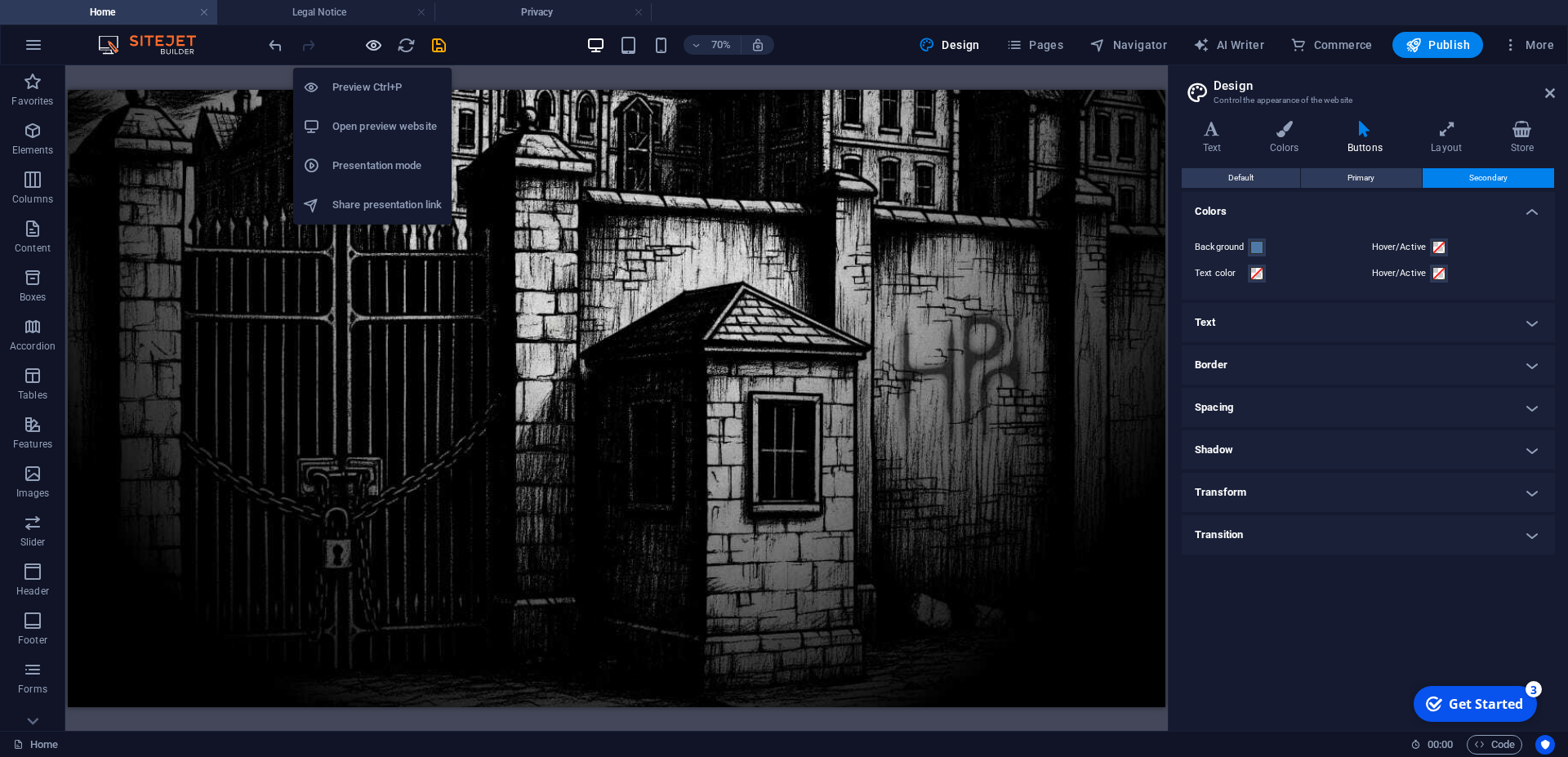
click at [374, 46] on icon "button" at bounding box center [373, 45] width 18 height 18
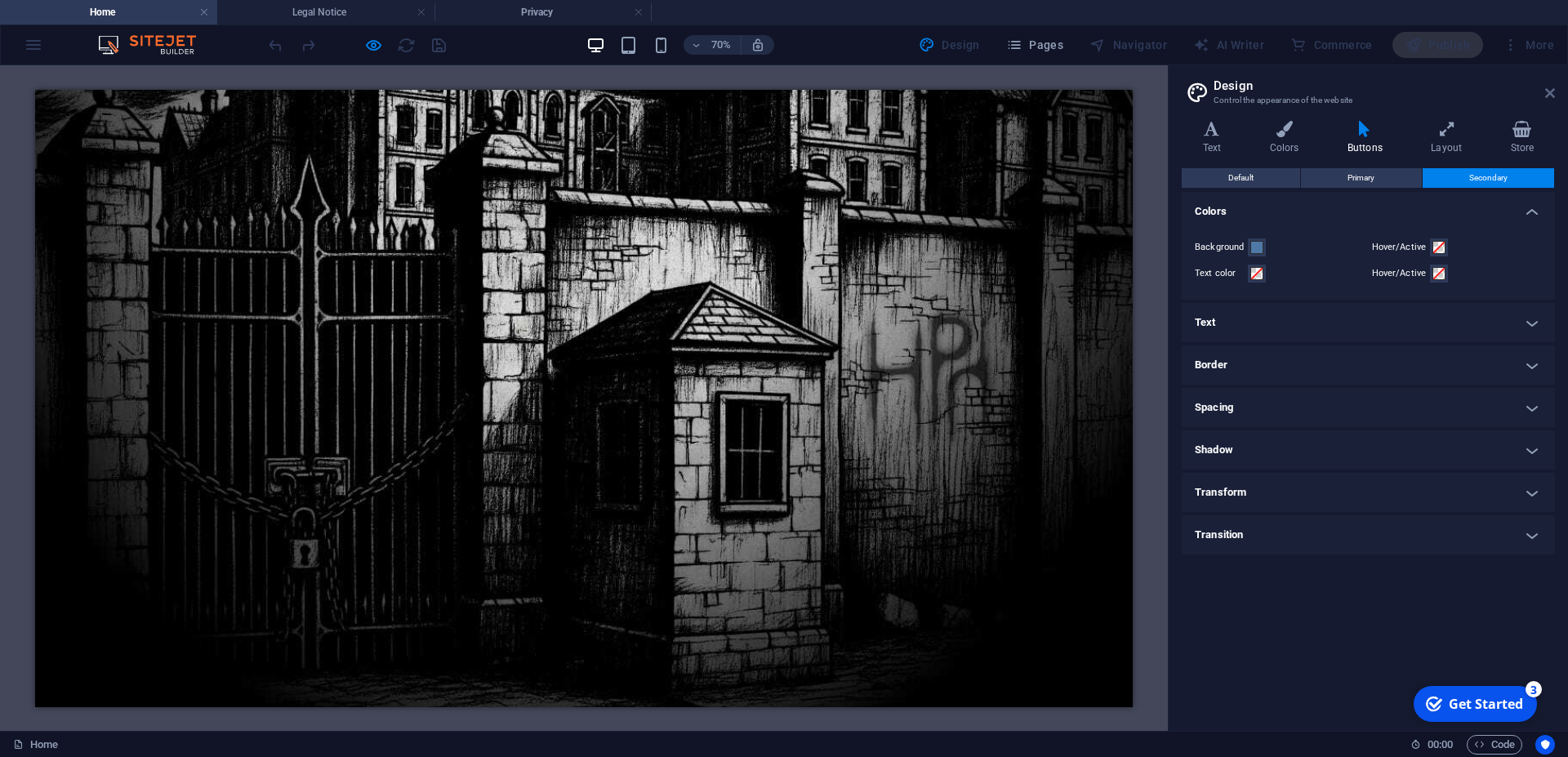
drag, startPoint x: 1548, startPoint y: 93, endPoint x: 1498, endPoint y: 73, distance: 53.9
click at [1548, 93] on icon at bounding box center [1550, 93] width 10 height 13
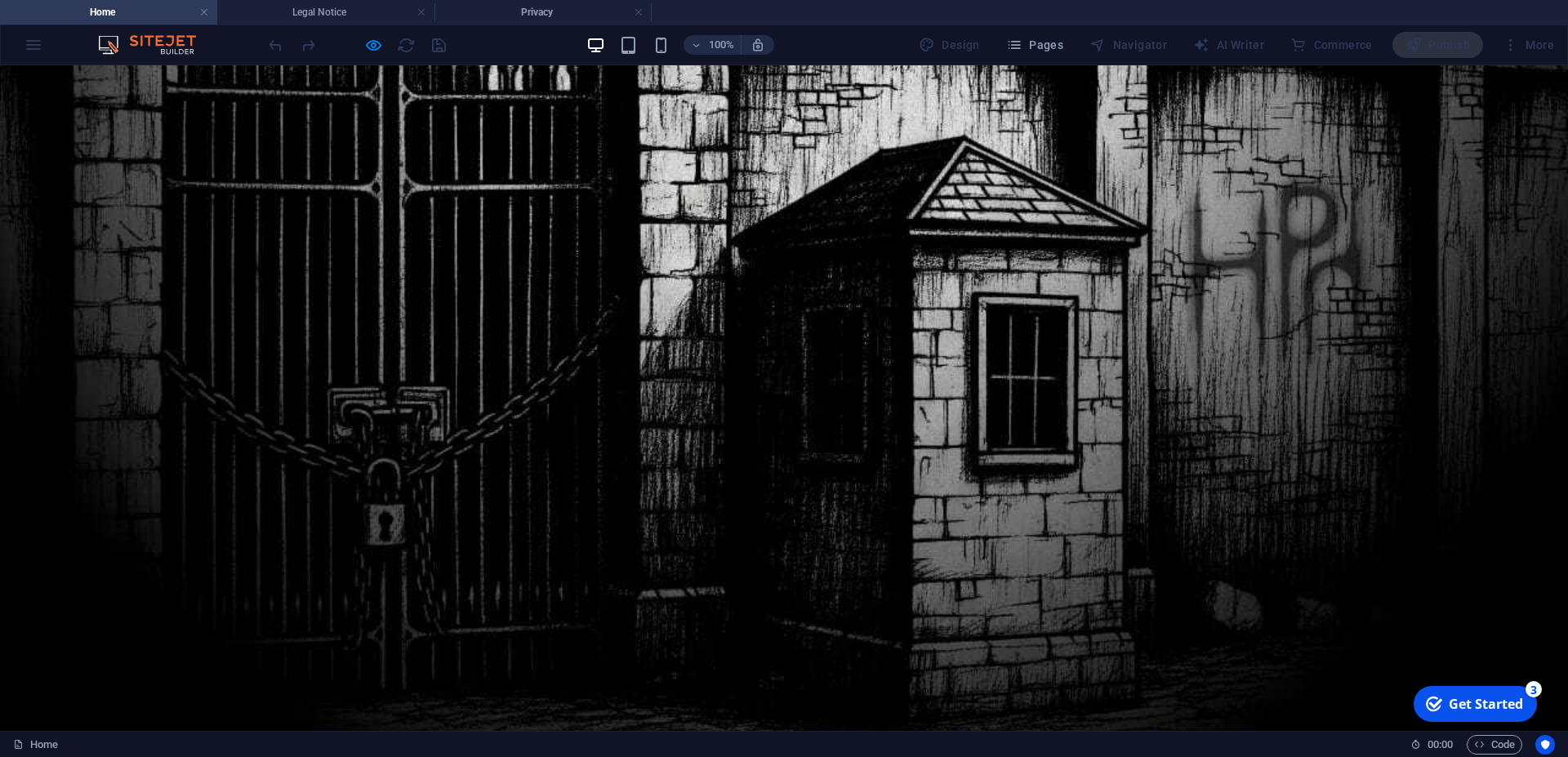
scroll to position [888, 0]
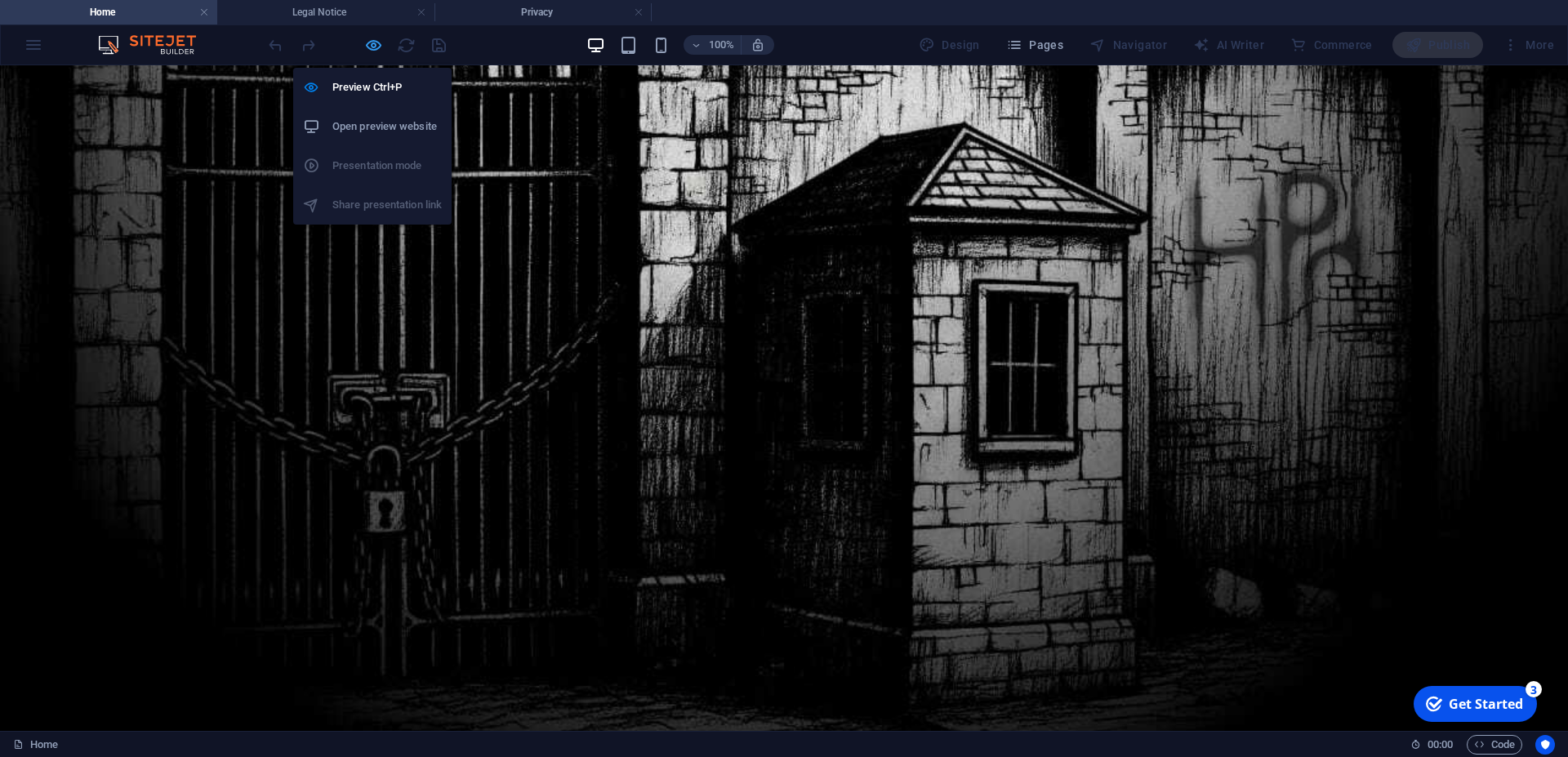
click at [379, 49] on icon "button" at bounding box center [373, 45] width 18 height 18
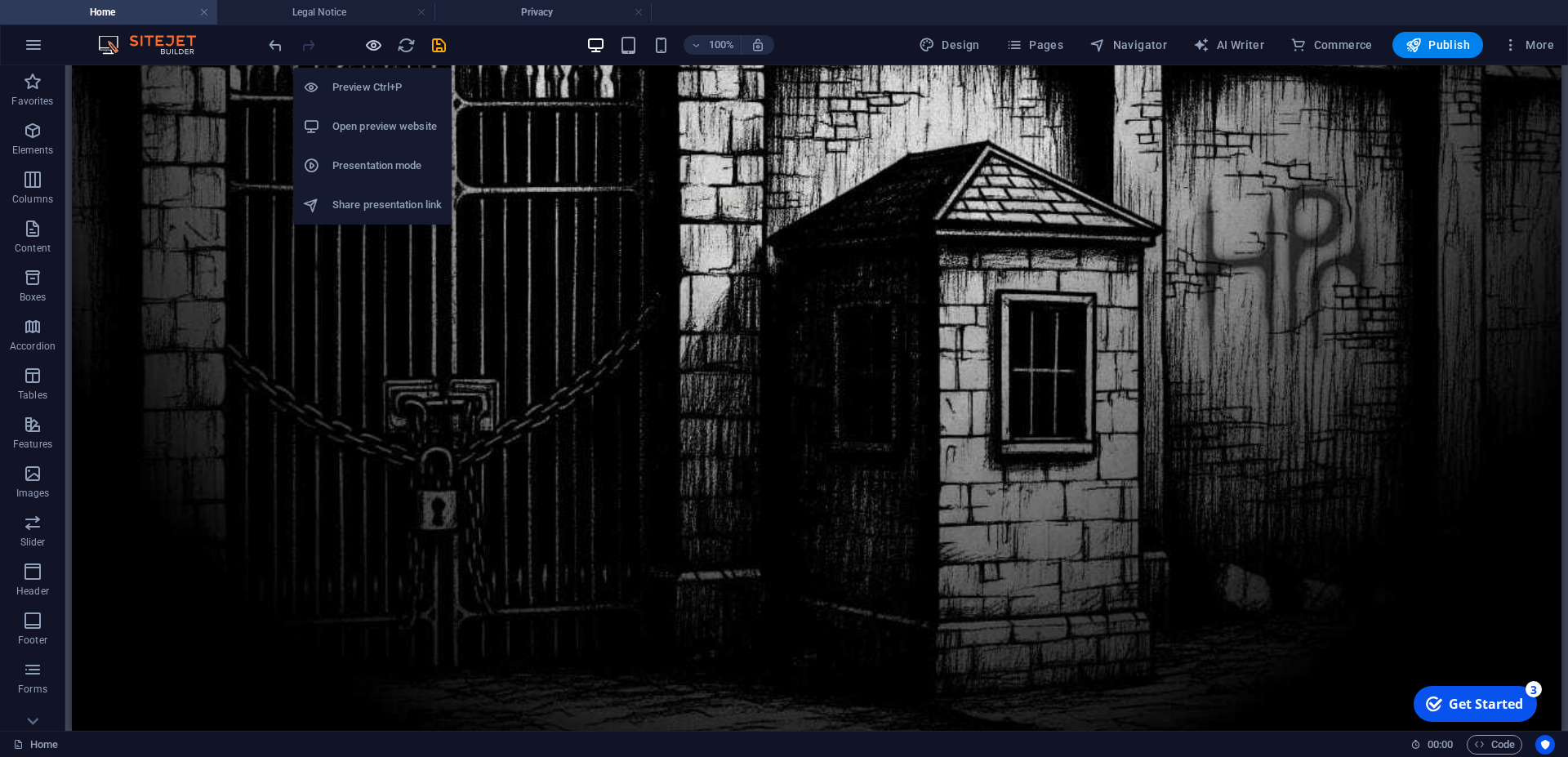
scroll to position [823, 0]
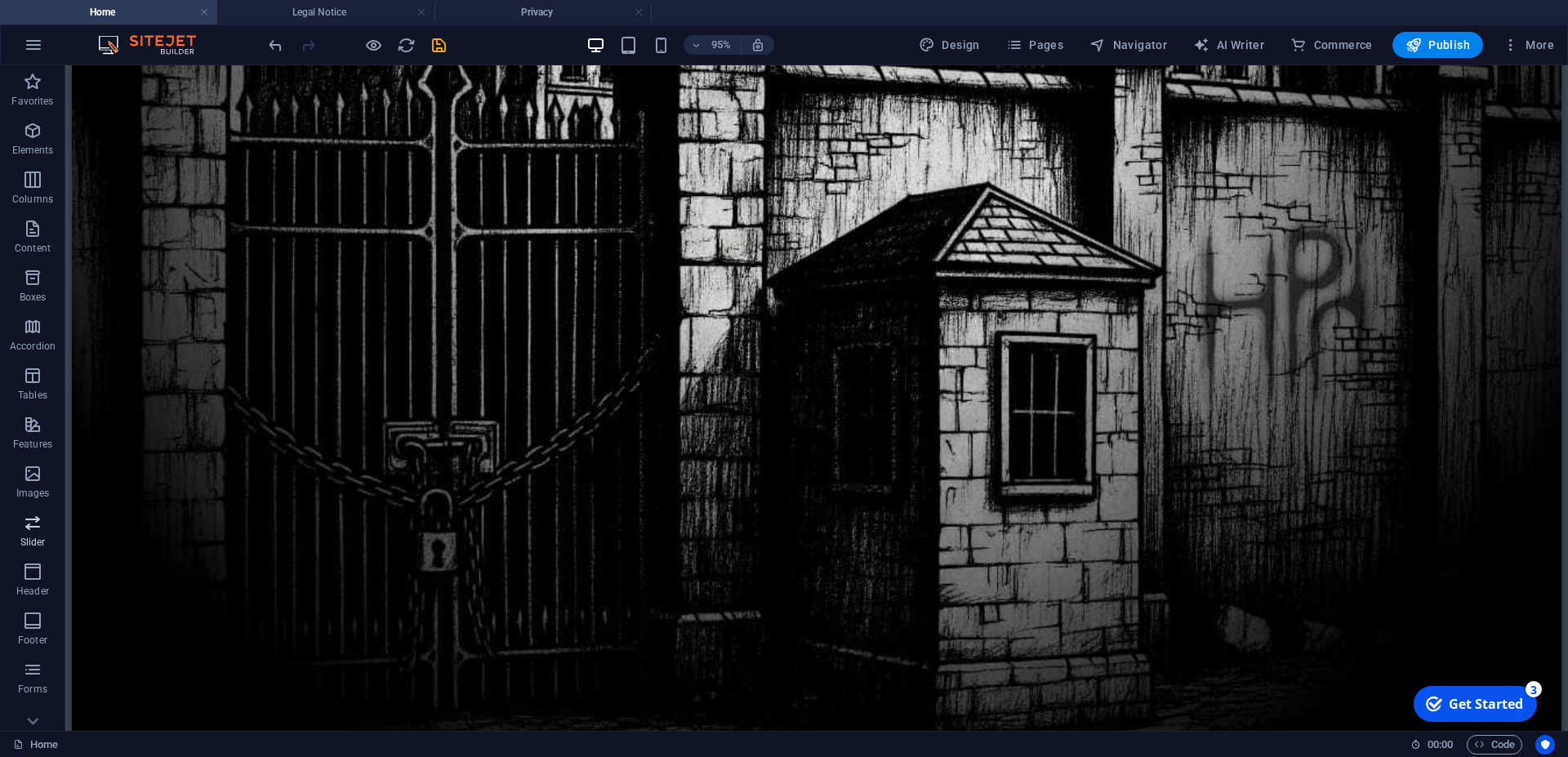
click at [36, 531] on icon "button" at bounding box center [32, 522] width 19 height 19
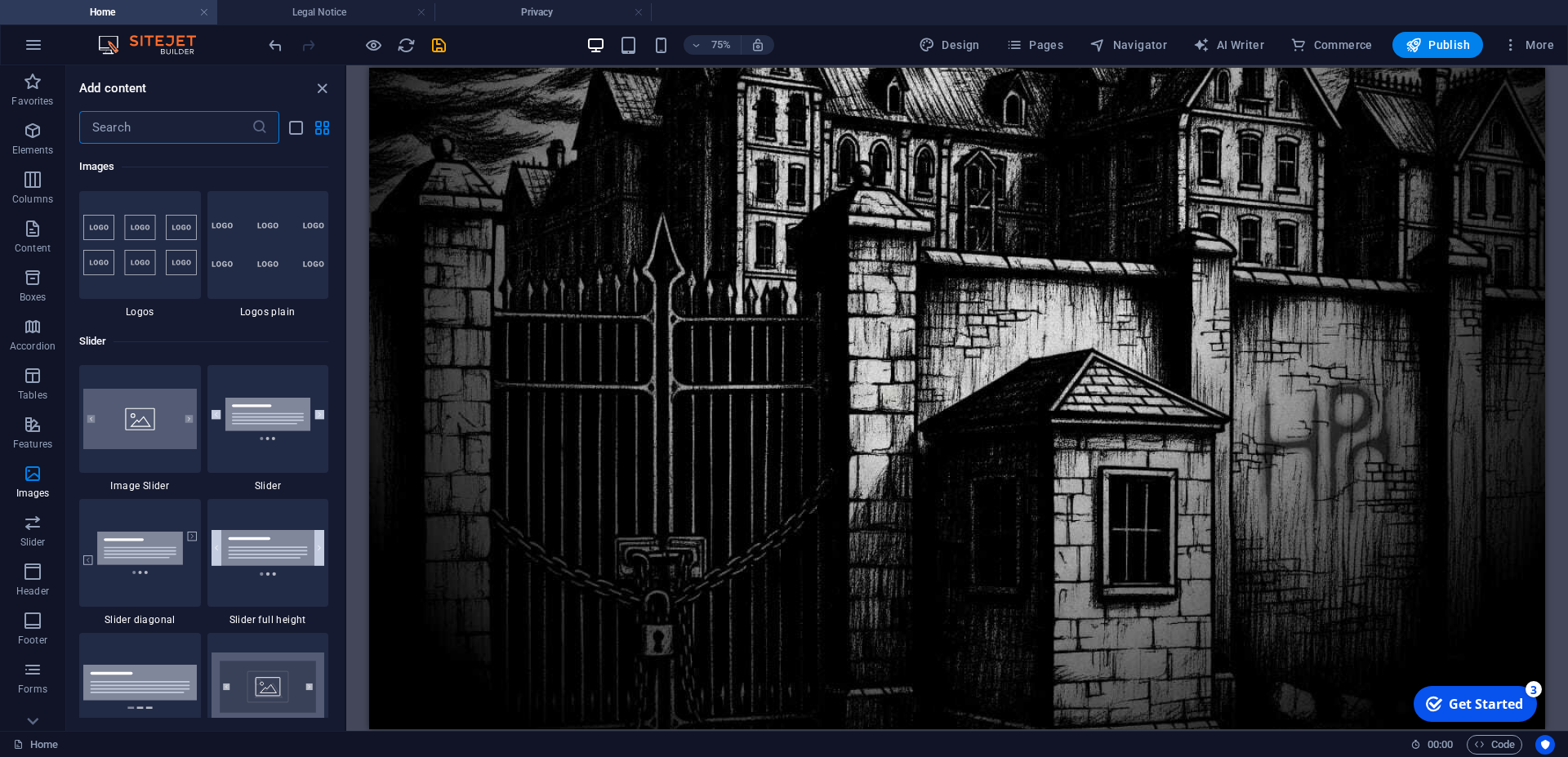
scroll to position [9013, 0]
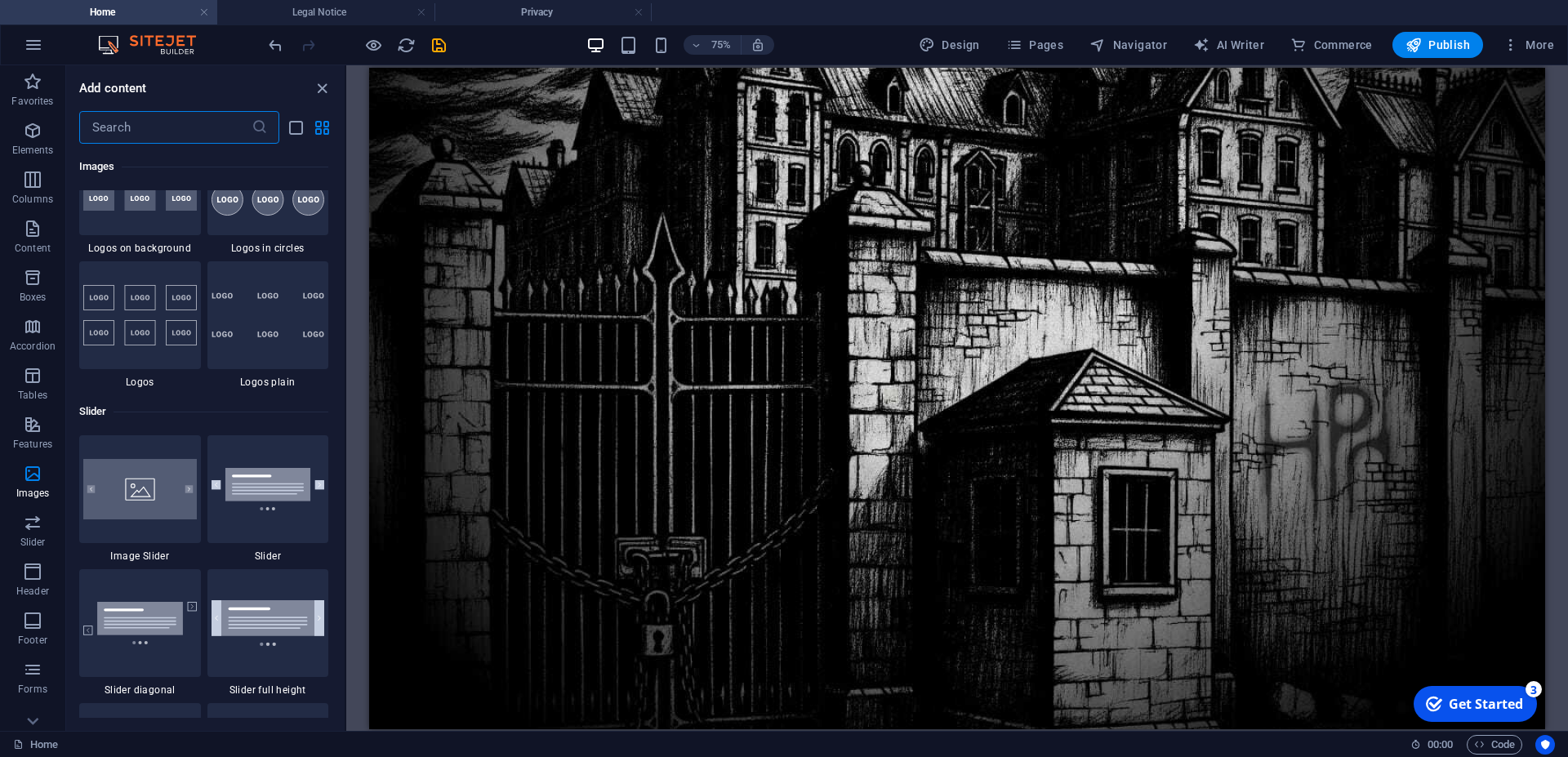
drag, startPoint x: 155, startPoint y: 130, endPoint x: 149, endPoint y: 140, distance: 11.7
click at [153, 133] on input "text" at bounding box center [166, 127] width 172 height 33
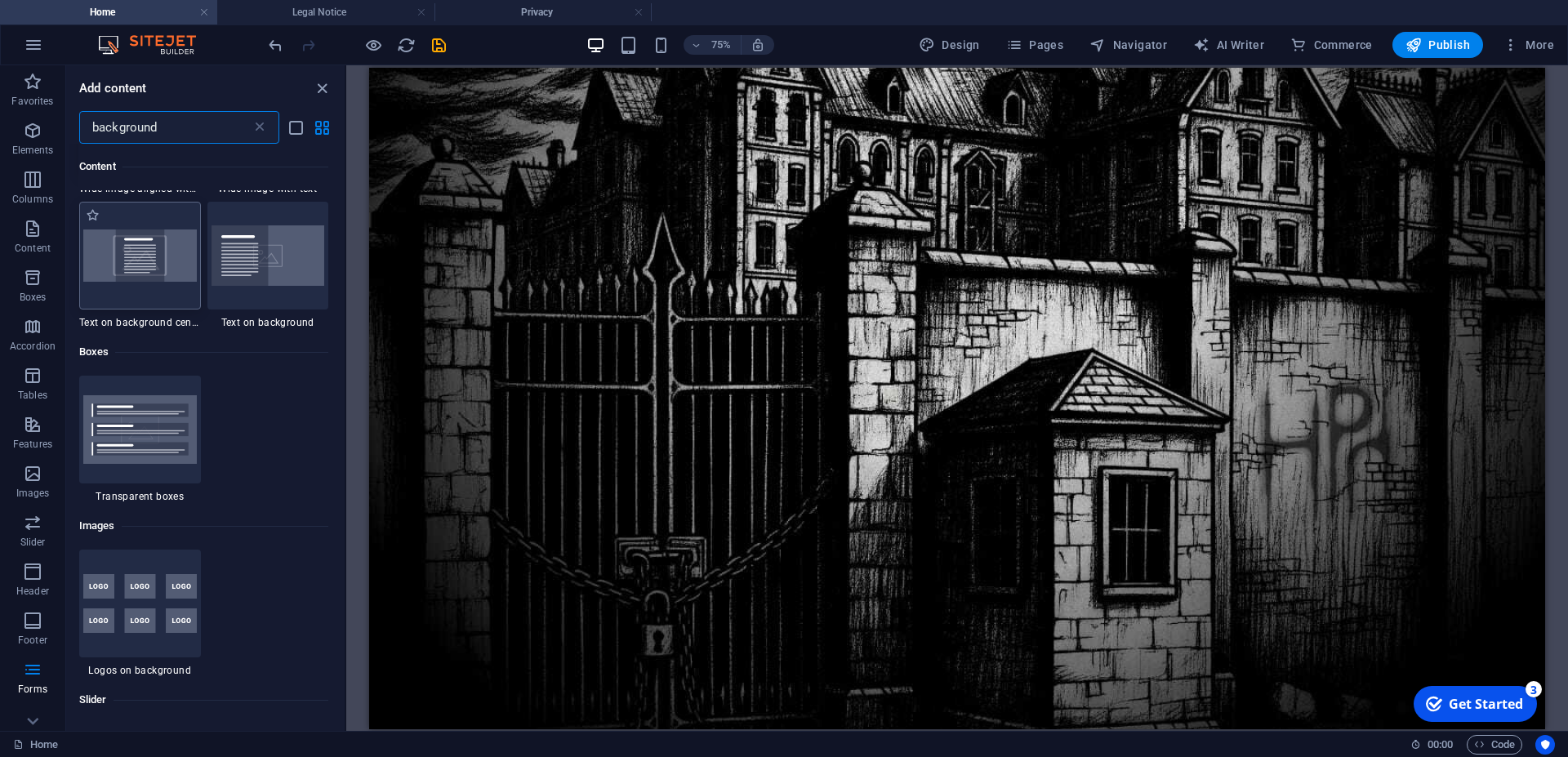
scroll to position [0, 0]
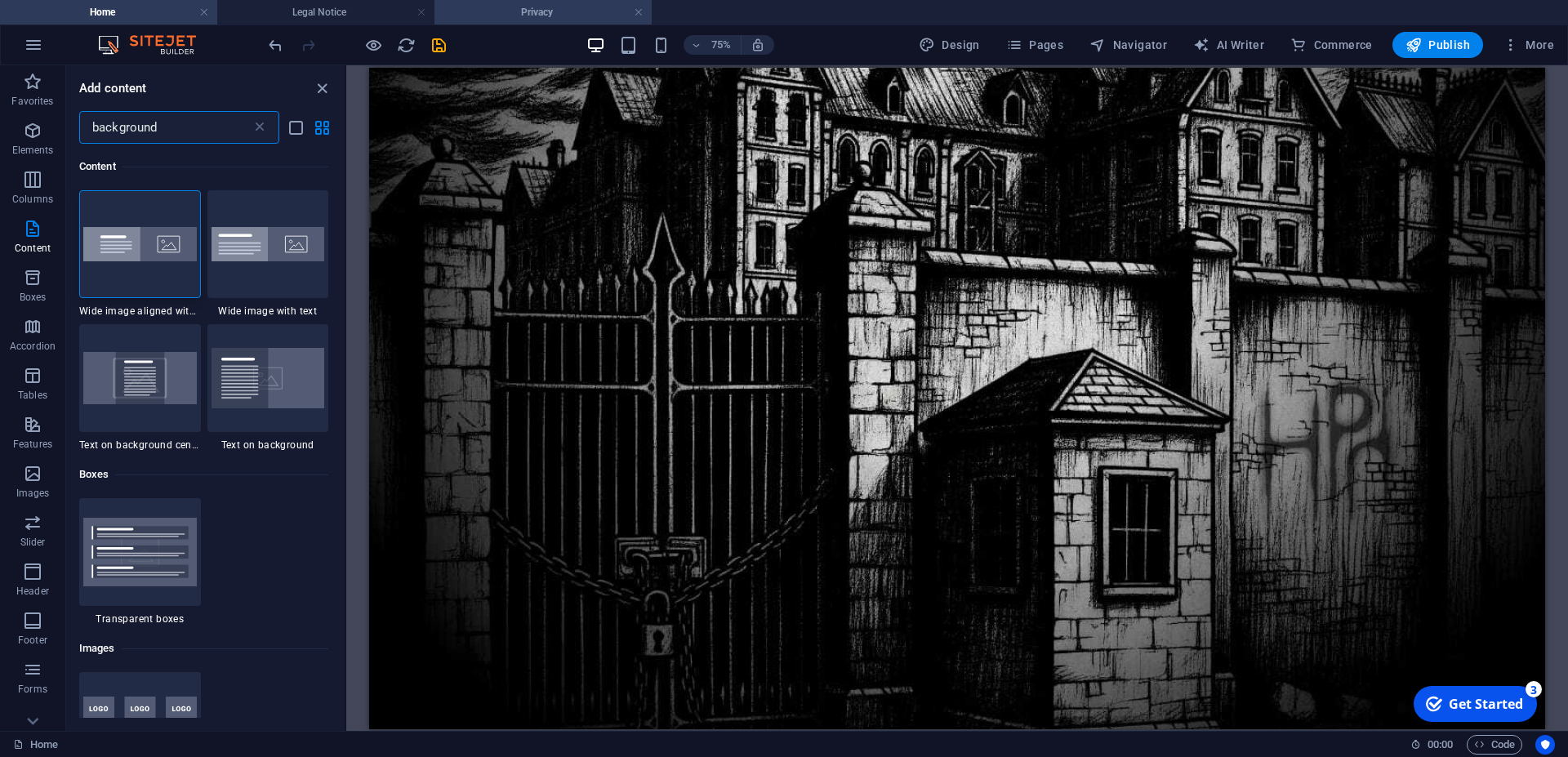
type input "background"
click at [422, 74] on icon at bounding box center [421, 75] width 7 height 13
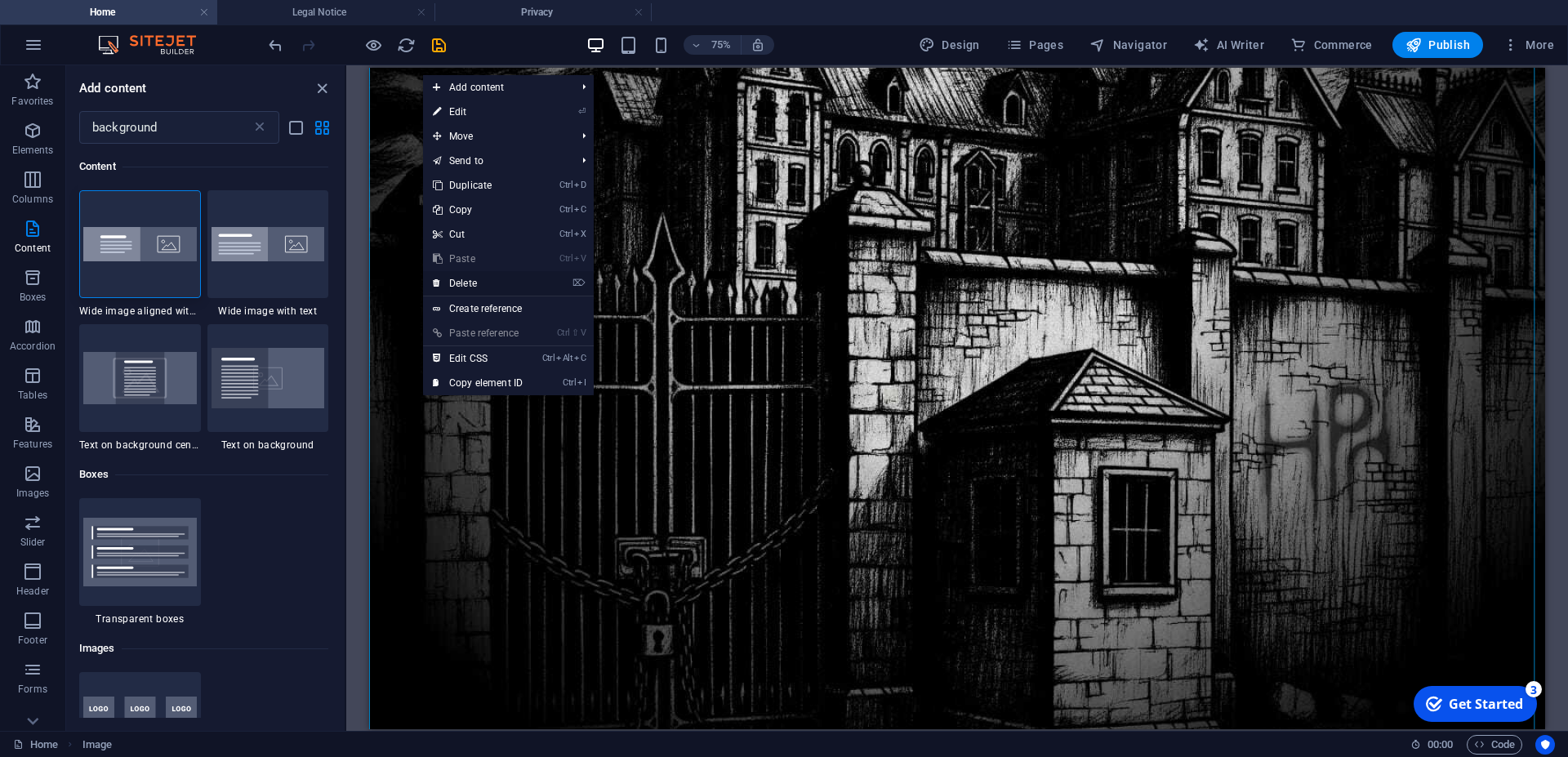
click at [474, 282] on link "⌦ Delete" at bounding box center [478, 283] width 110 height 24
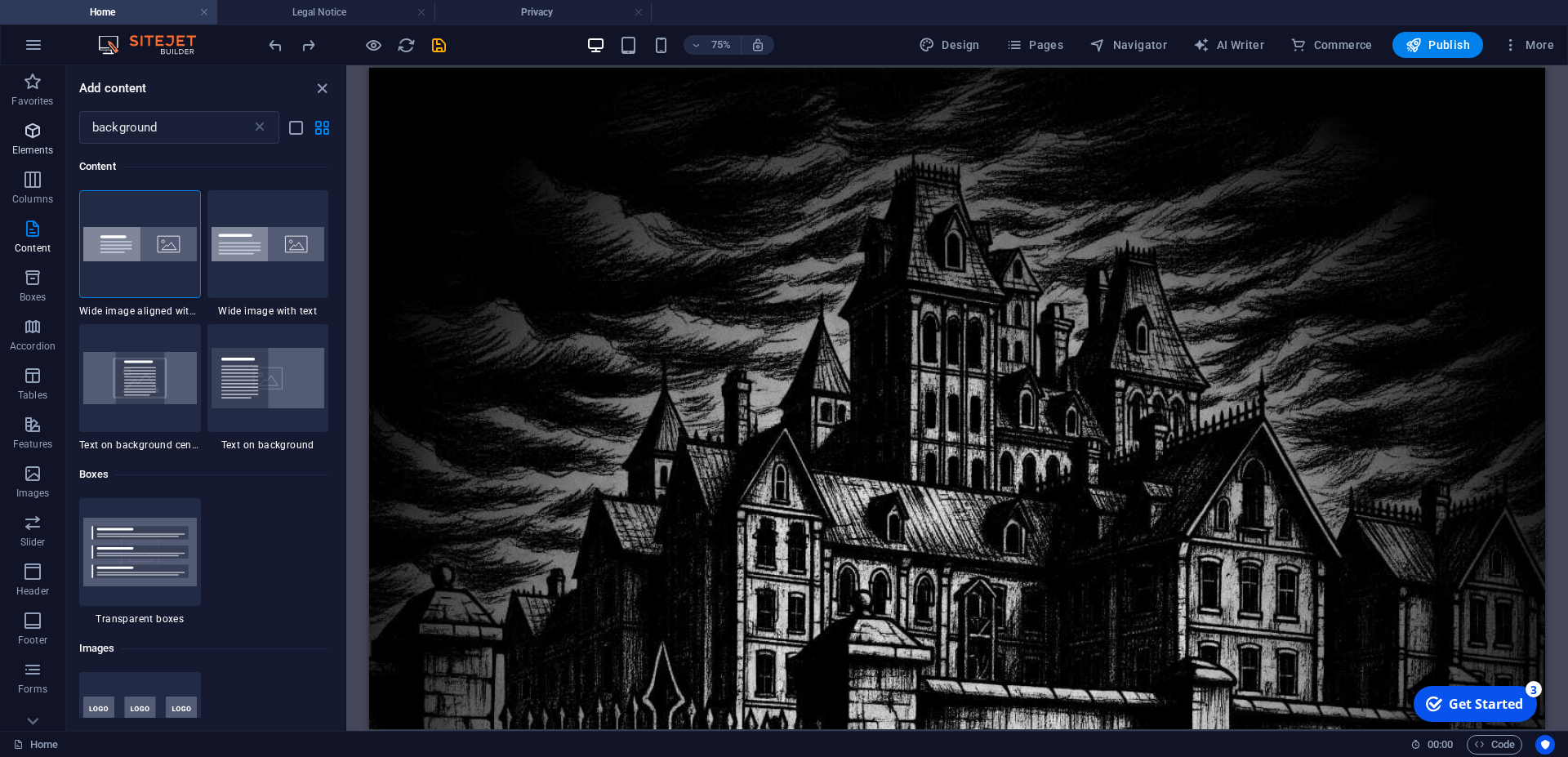
click at [18, 144] on p "Elements" at bounding box center [33, 151] width 42 height 13
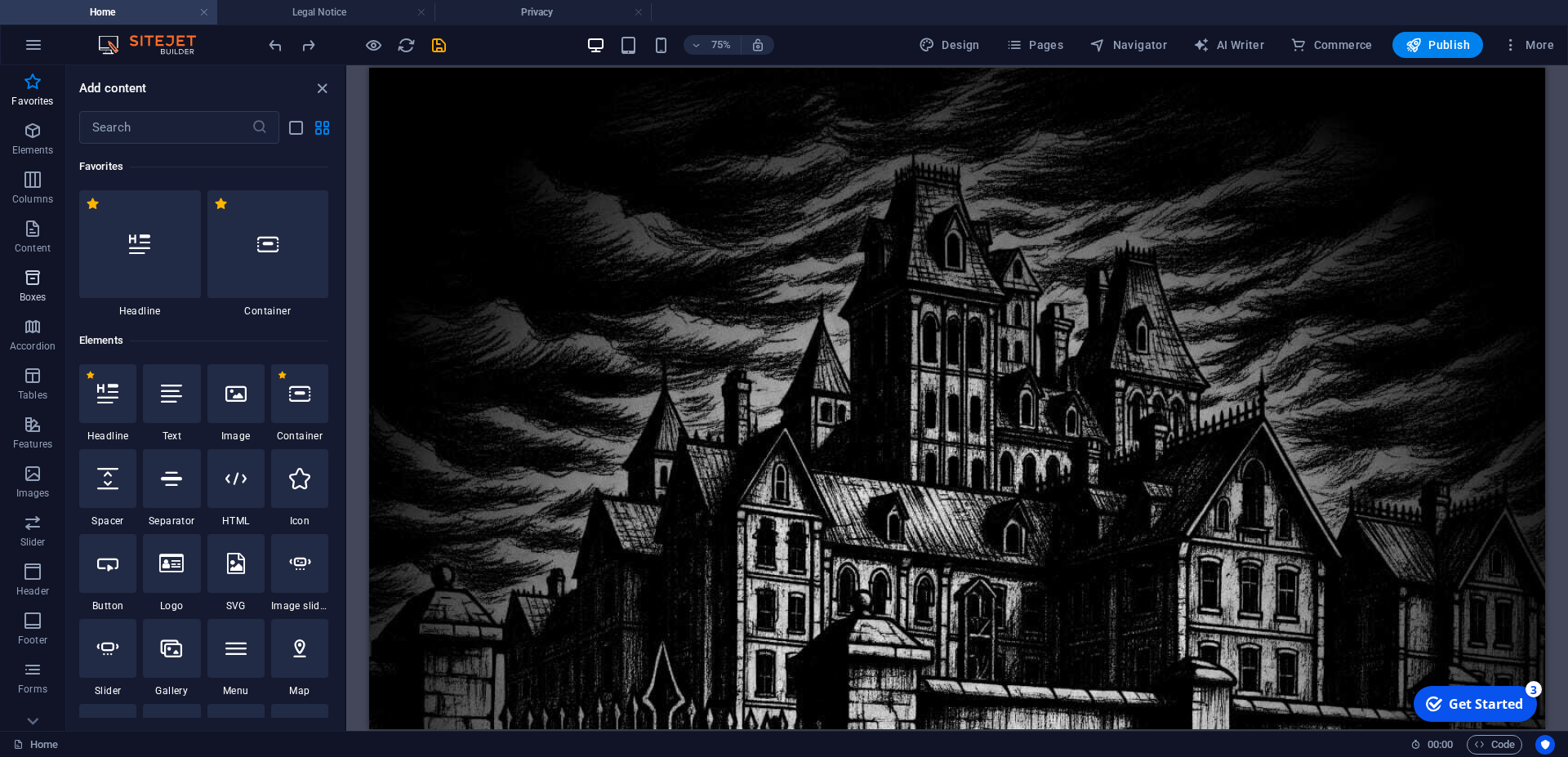
click at [26, 293] on p "Boxes" at bounding box center [33, 298] width 27 height 13
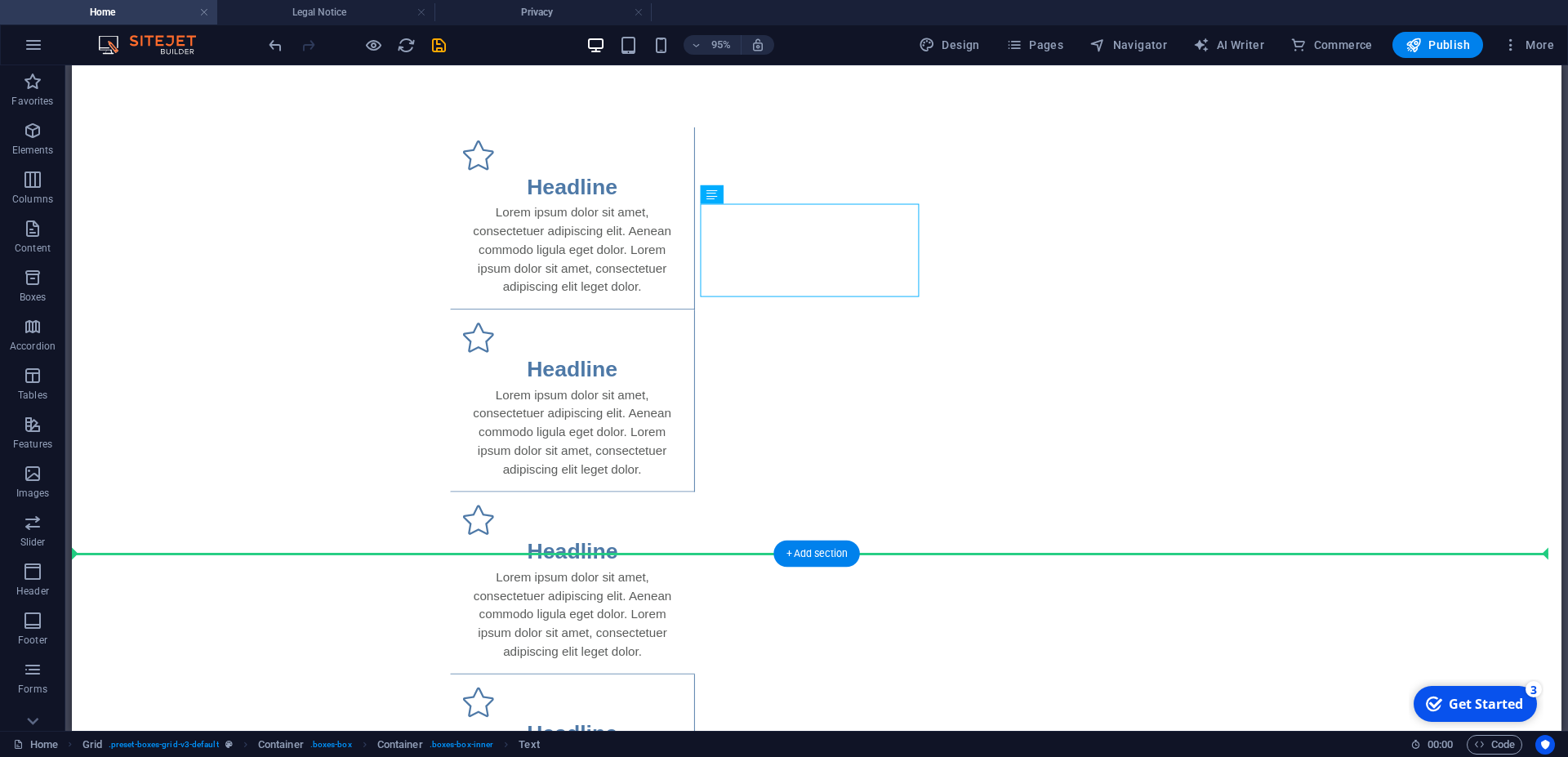
drag, startPoint x: 856, startPoint y: 224, endPoint x: 965, endPoint y: 717, distance: 504.9
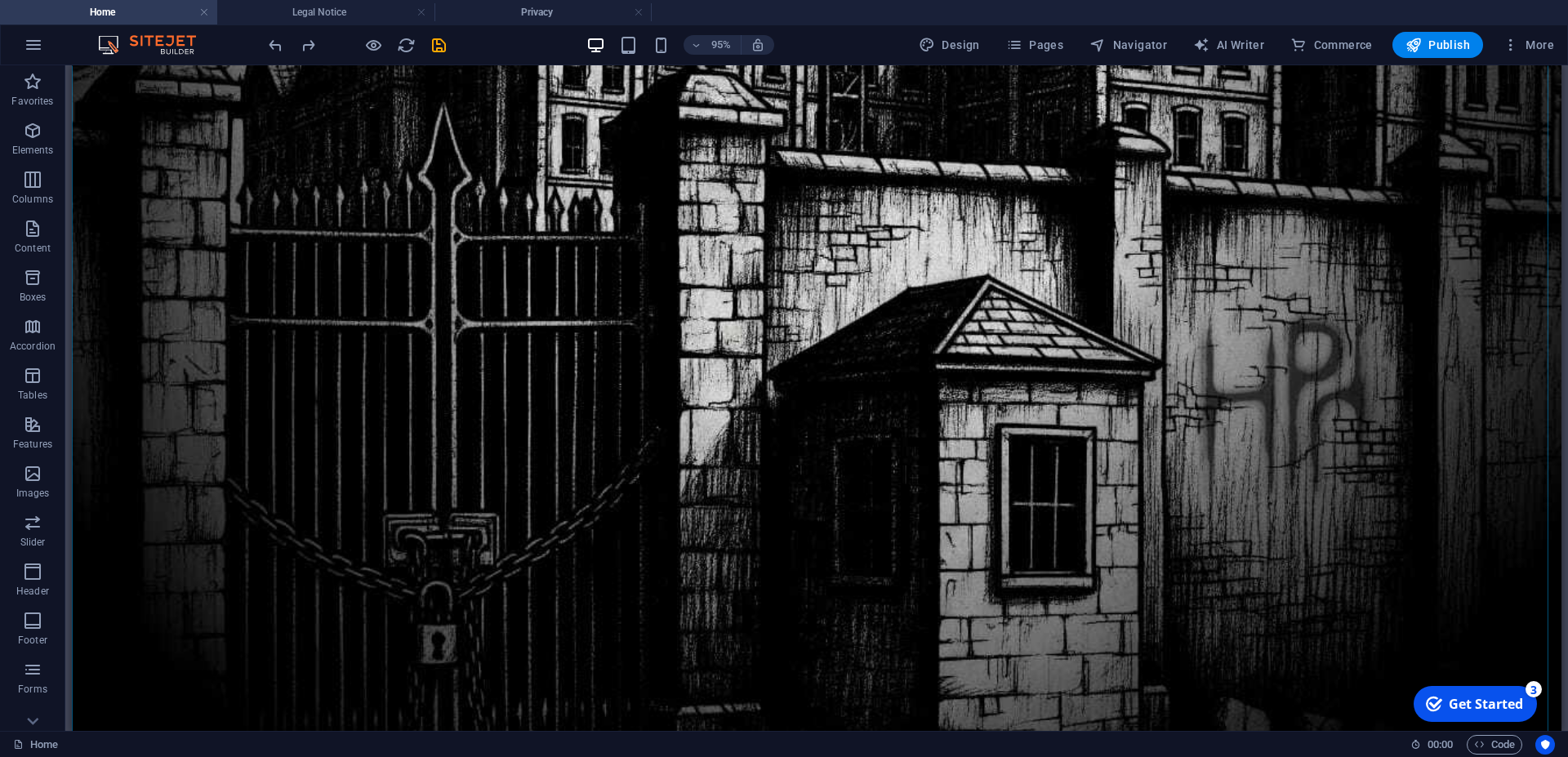
scroll to position [833, 0]
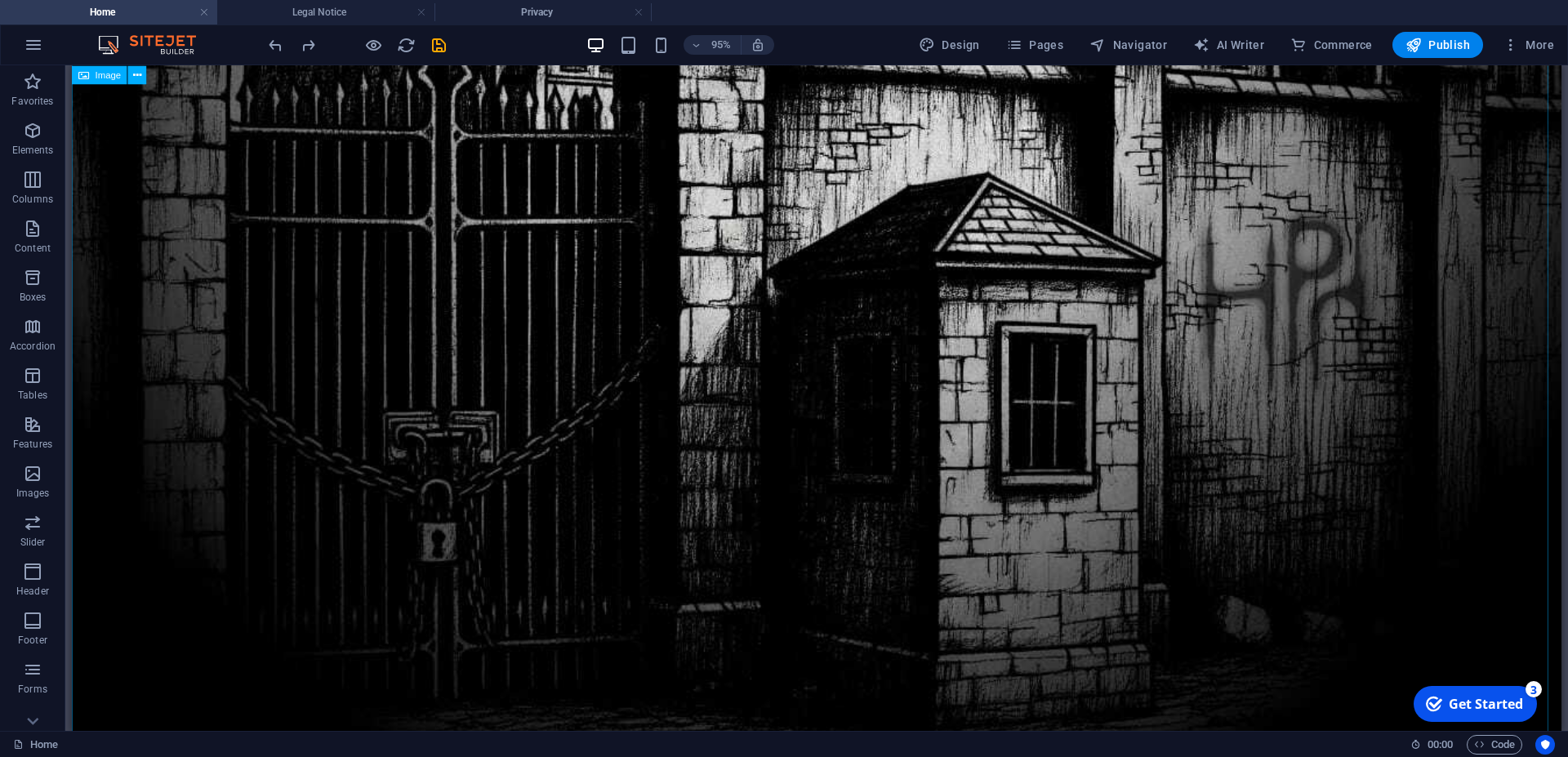
click at [117, 248] on figure at bounding box center [856, 16] width 1568 height 1568
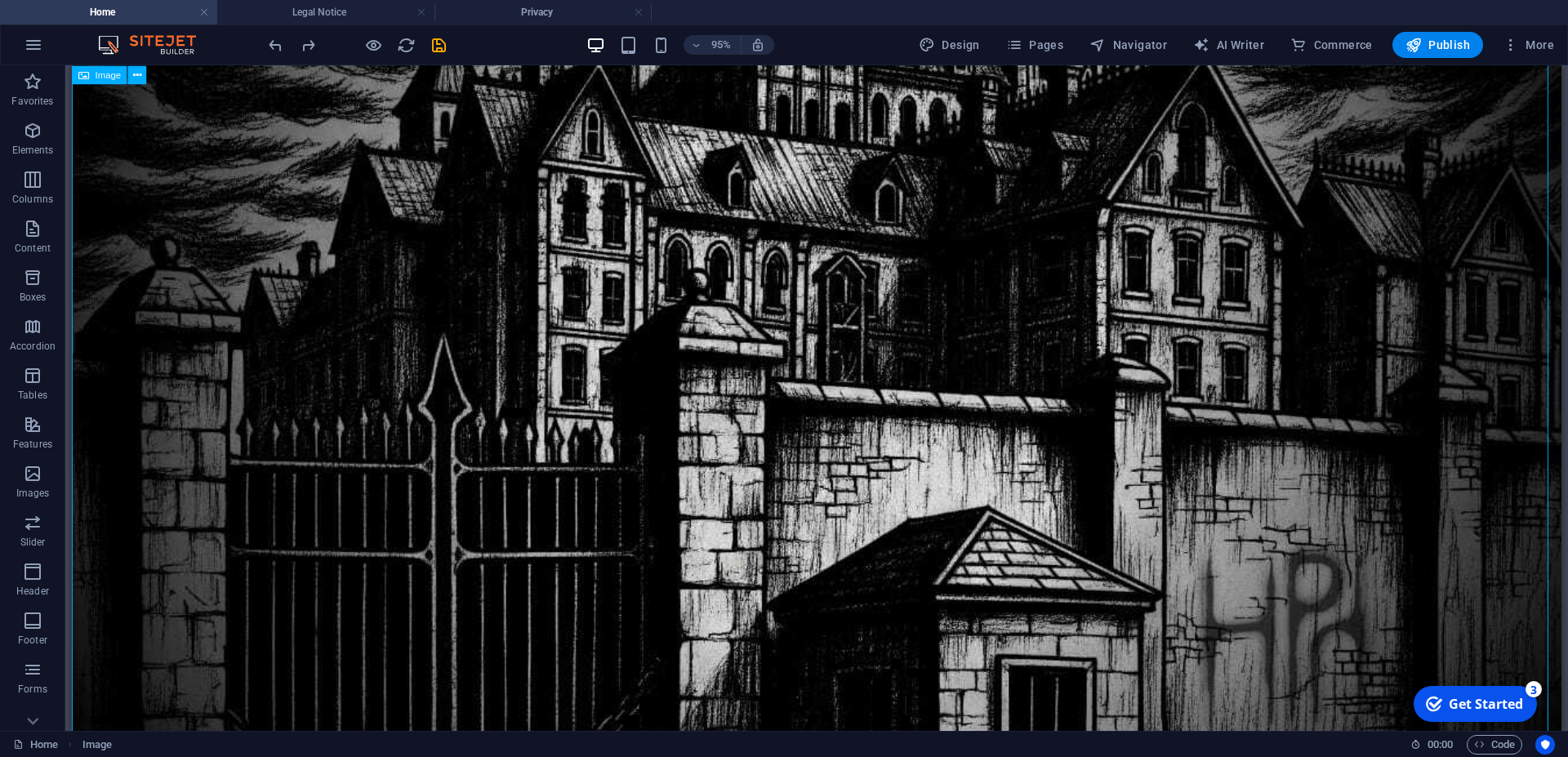
scroll to position [0, 0]
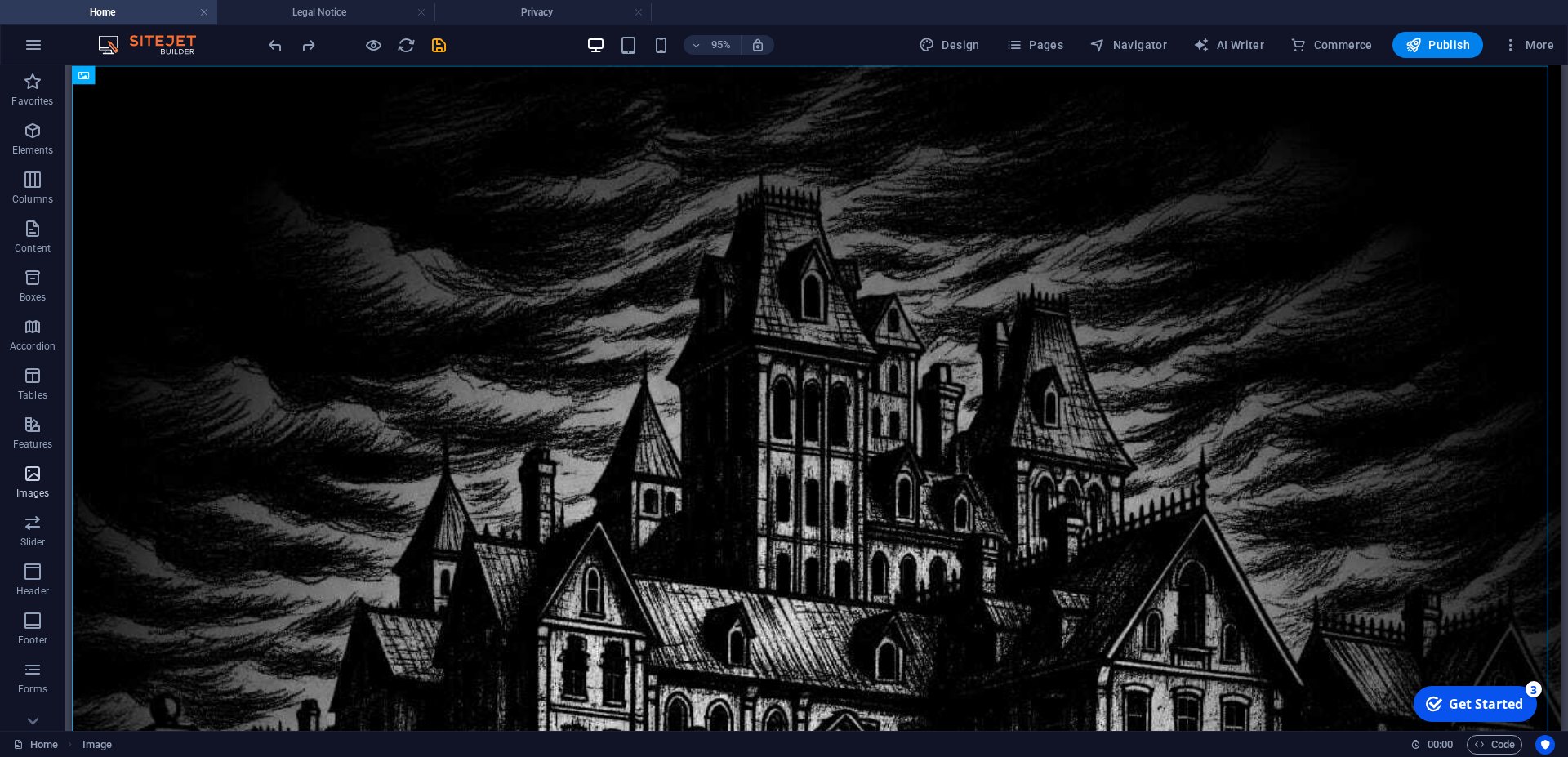
click at [32, 484] on span "Images" at bounding box center [33, 483] width 65 height 39
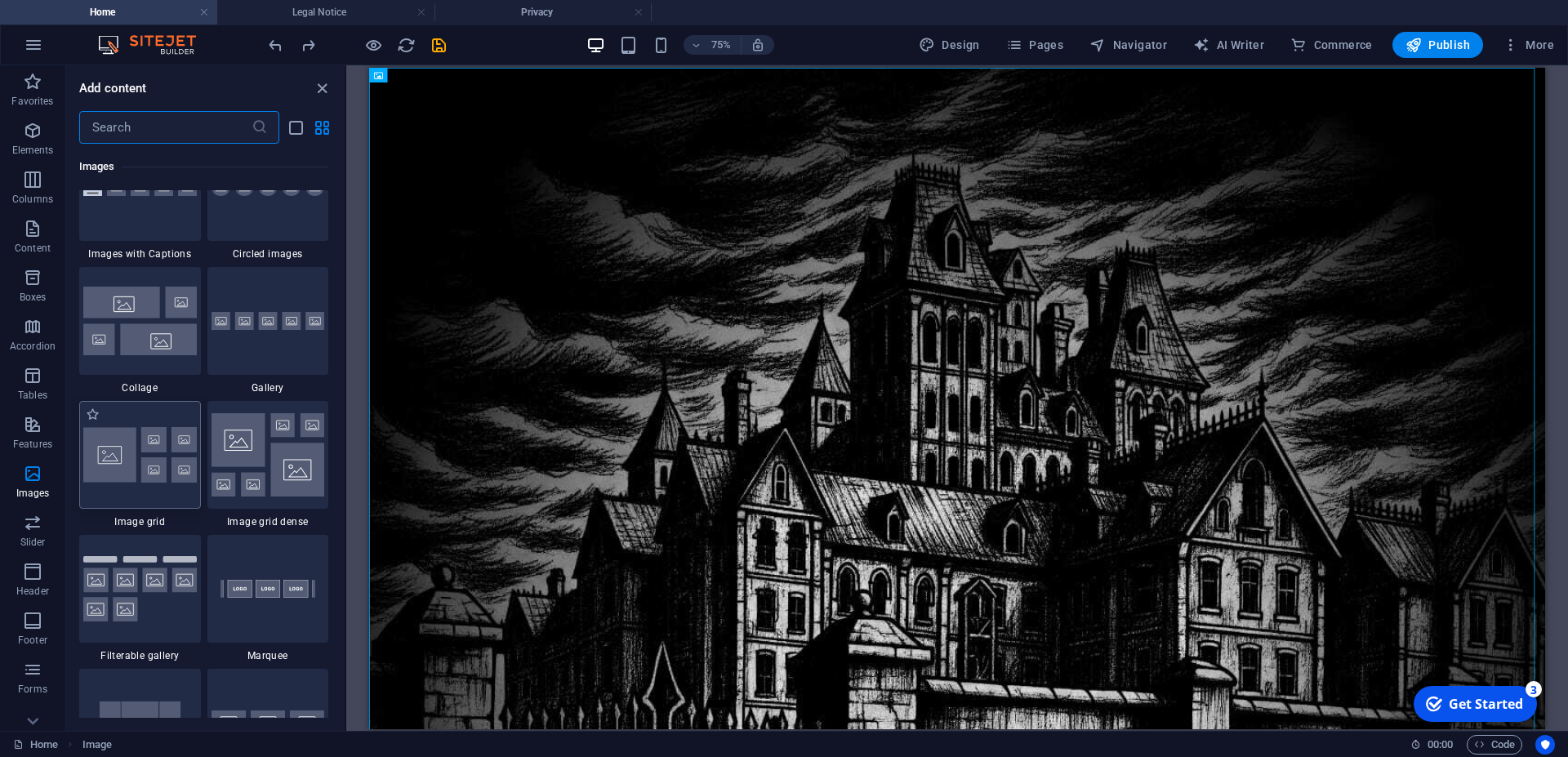
scroll to position [8370, 0]
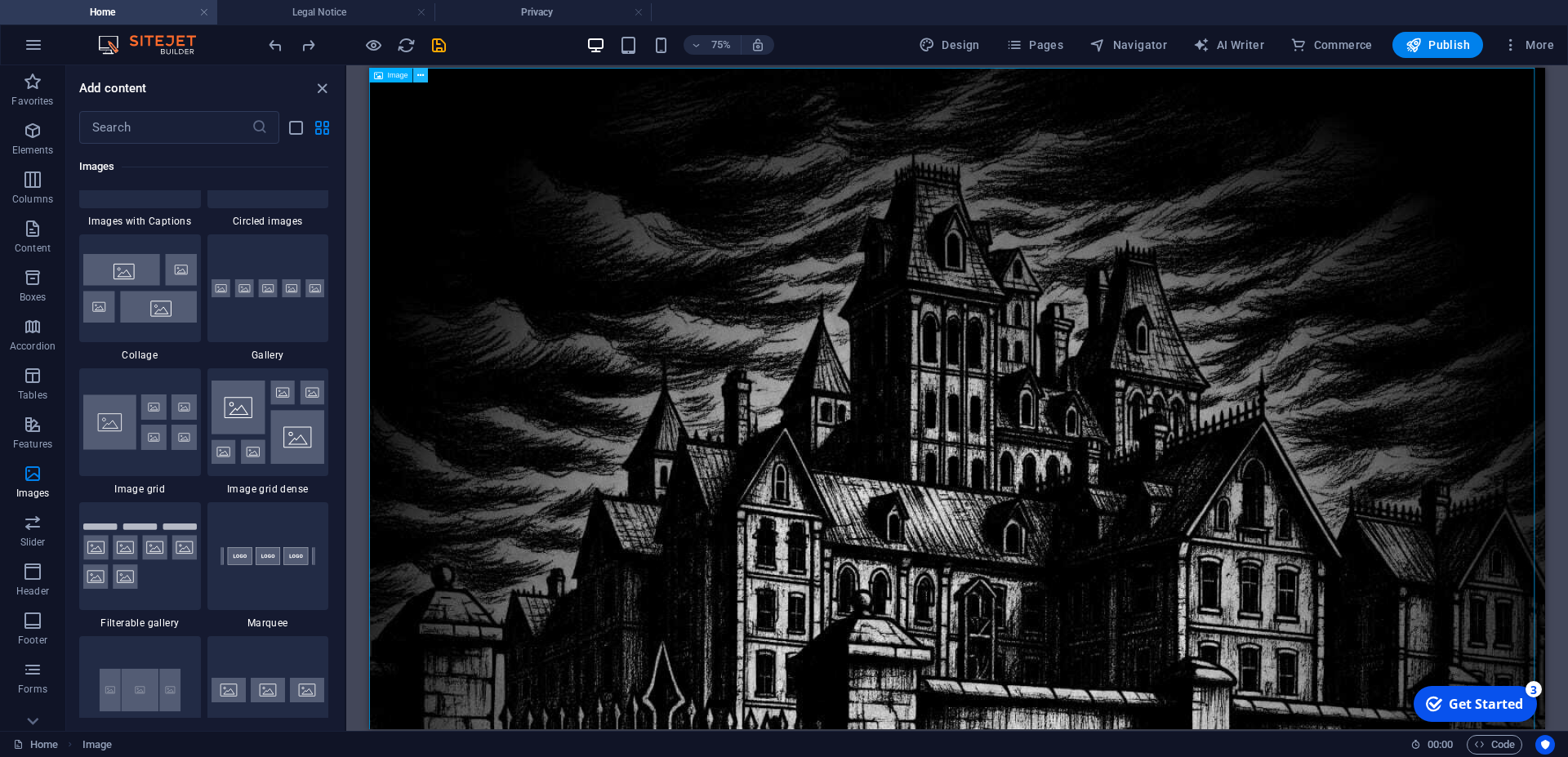
click at [418, 79] on button at bounding box center [421, 75] width 15 height 15
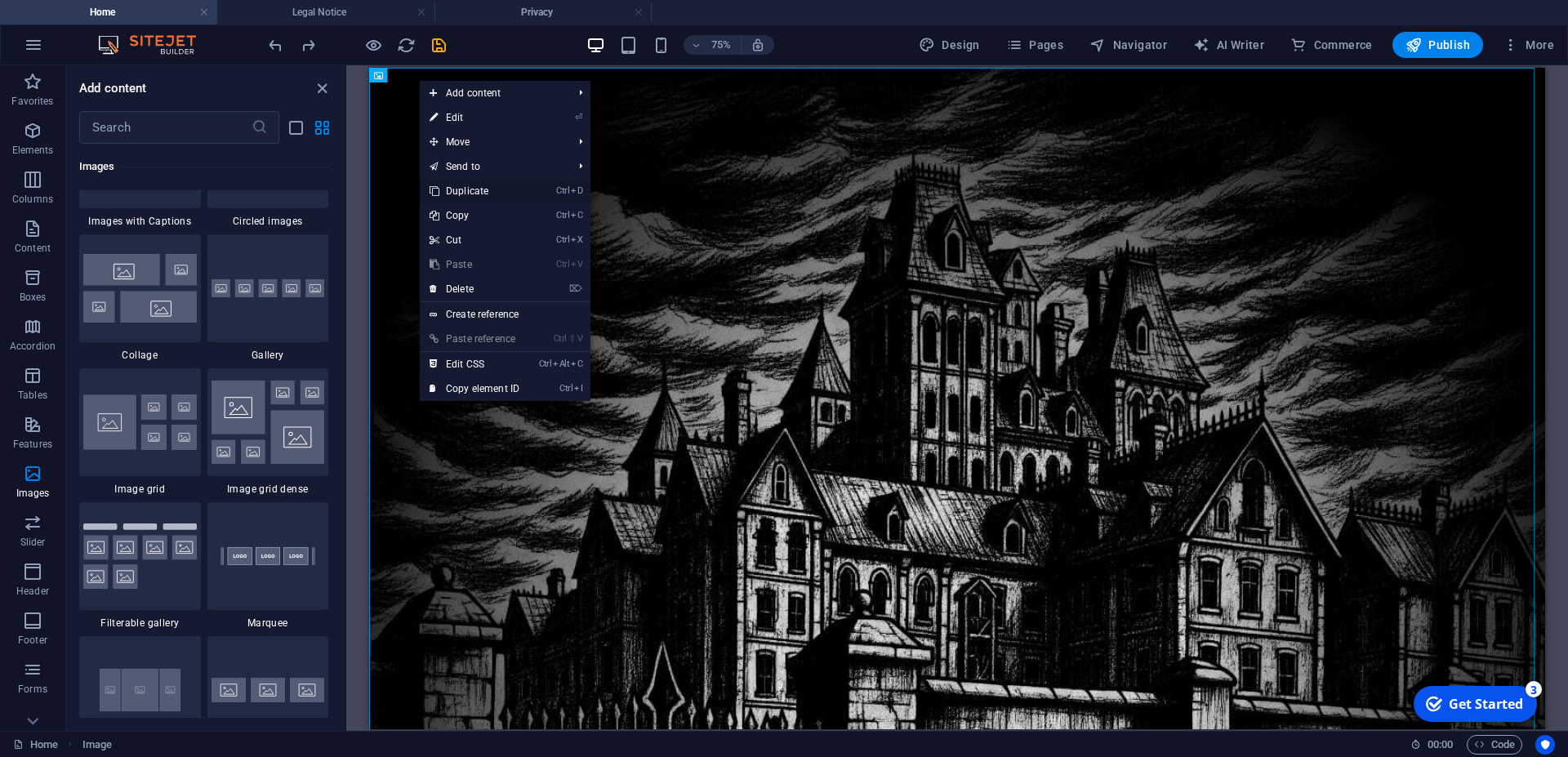
click at [466, 189] on link "Ctrl D Duplicate" at bounding box center [474, 191] width 110 height 24
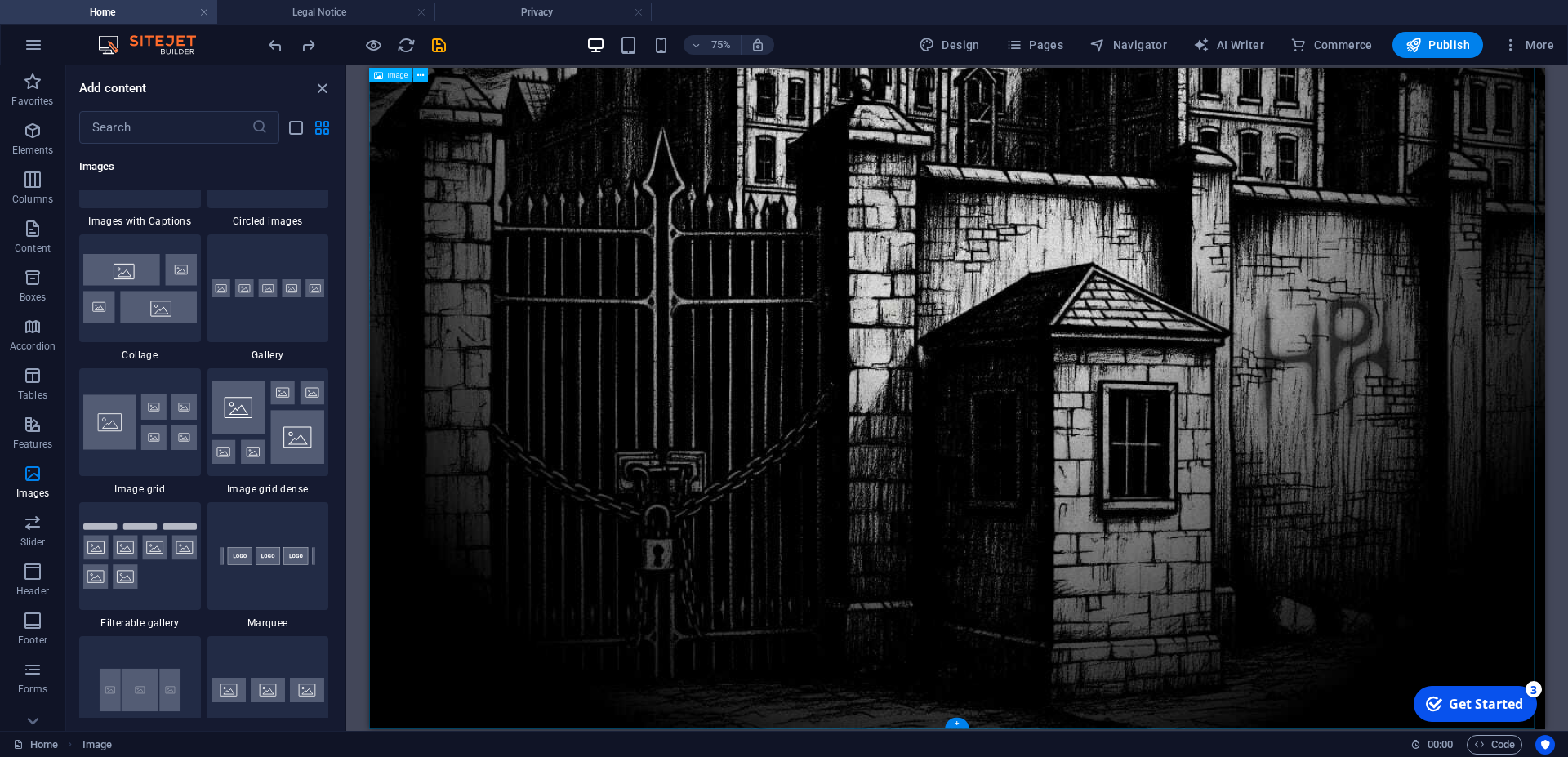
scroll to position [672, 0]
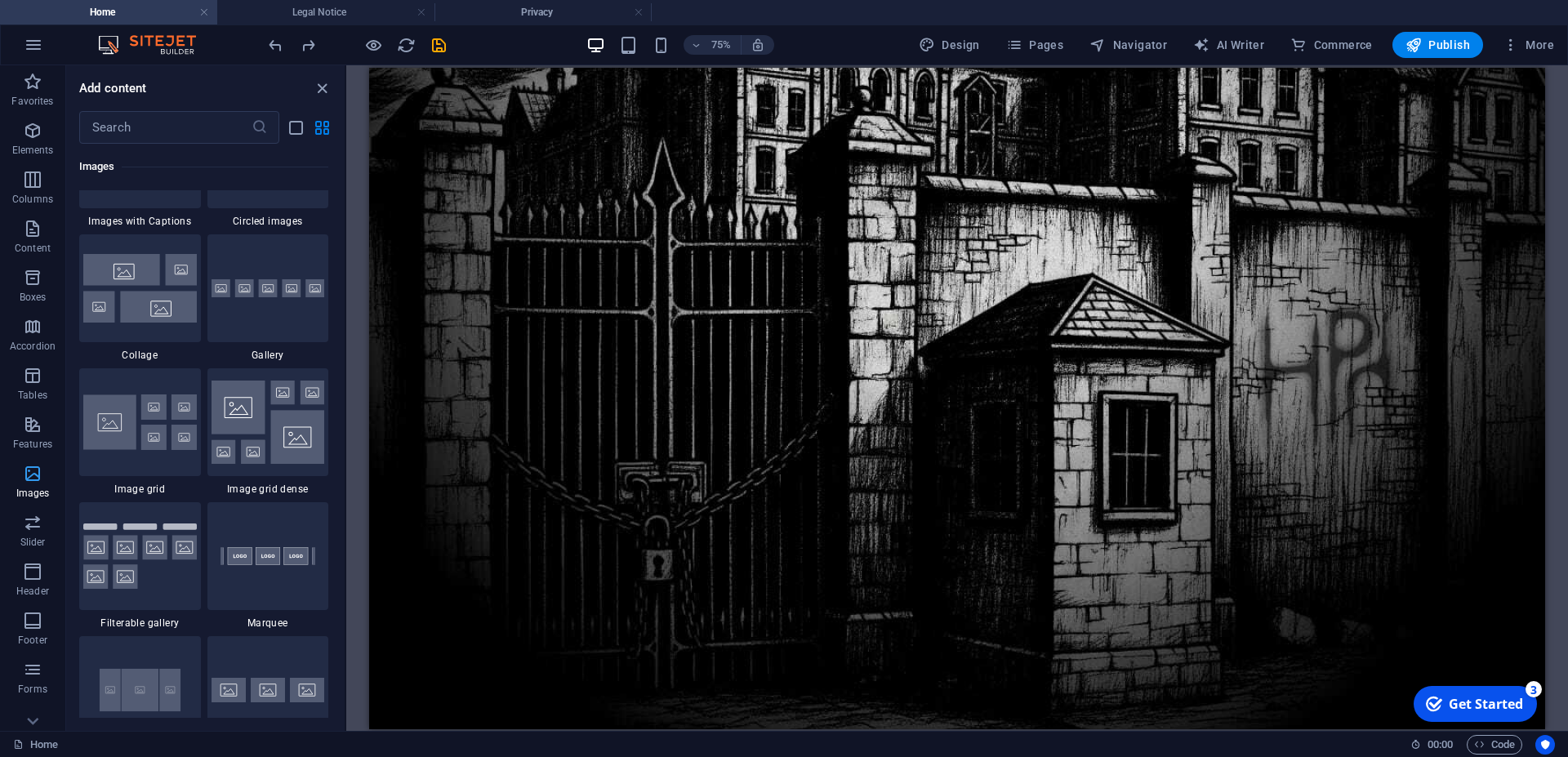
click at [30, 471] on icon "button" at bounding box center [32, 473] width 19 height 19
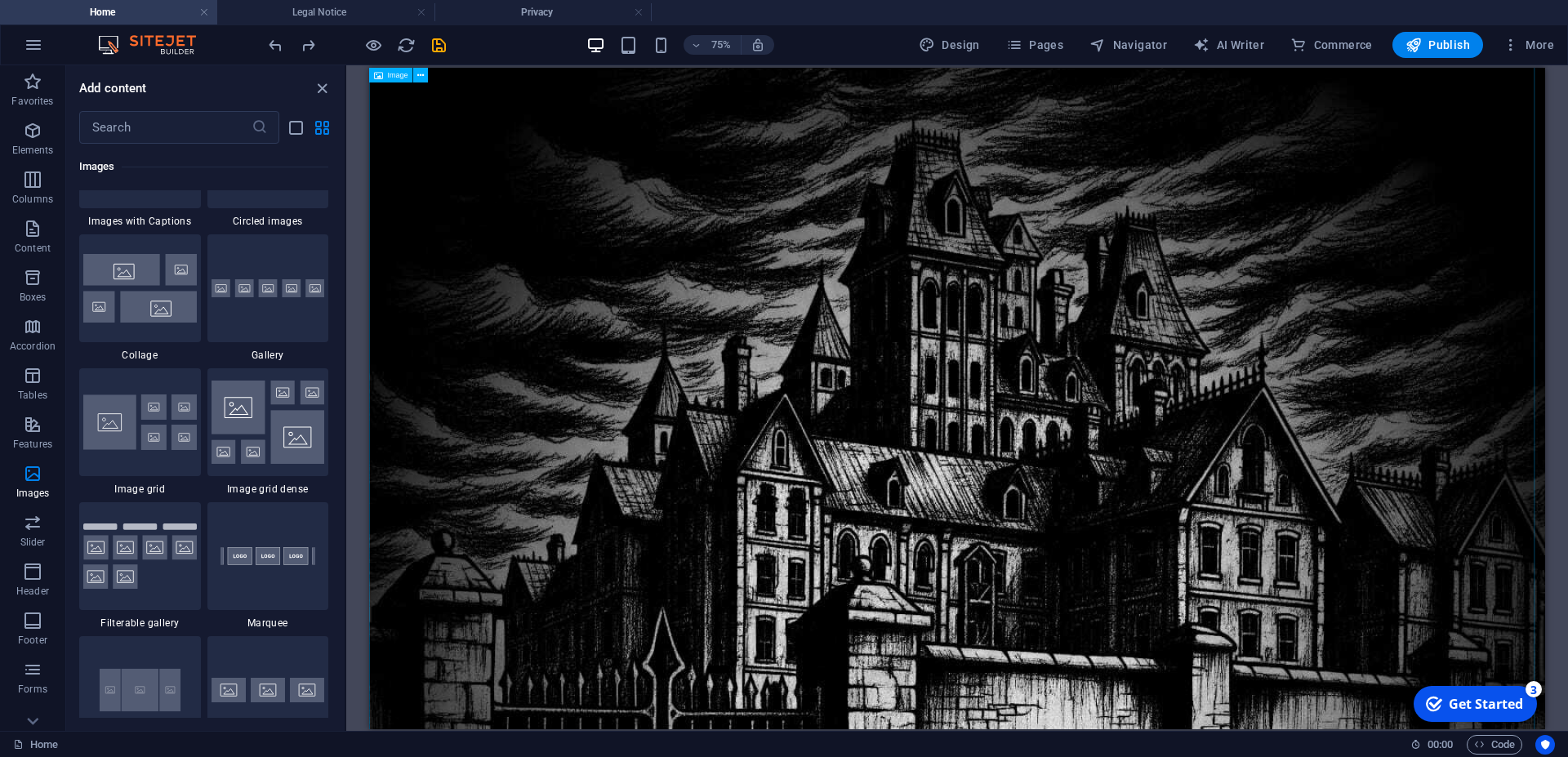
scroll to position [0, 0]
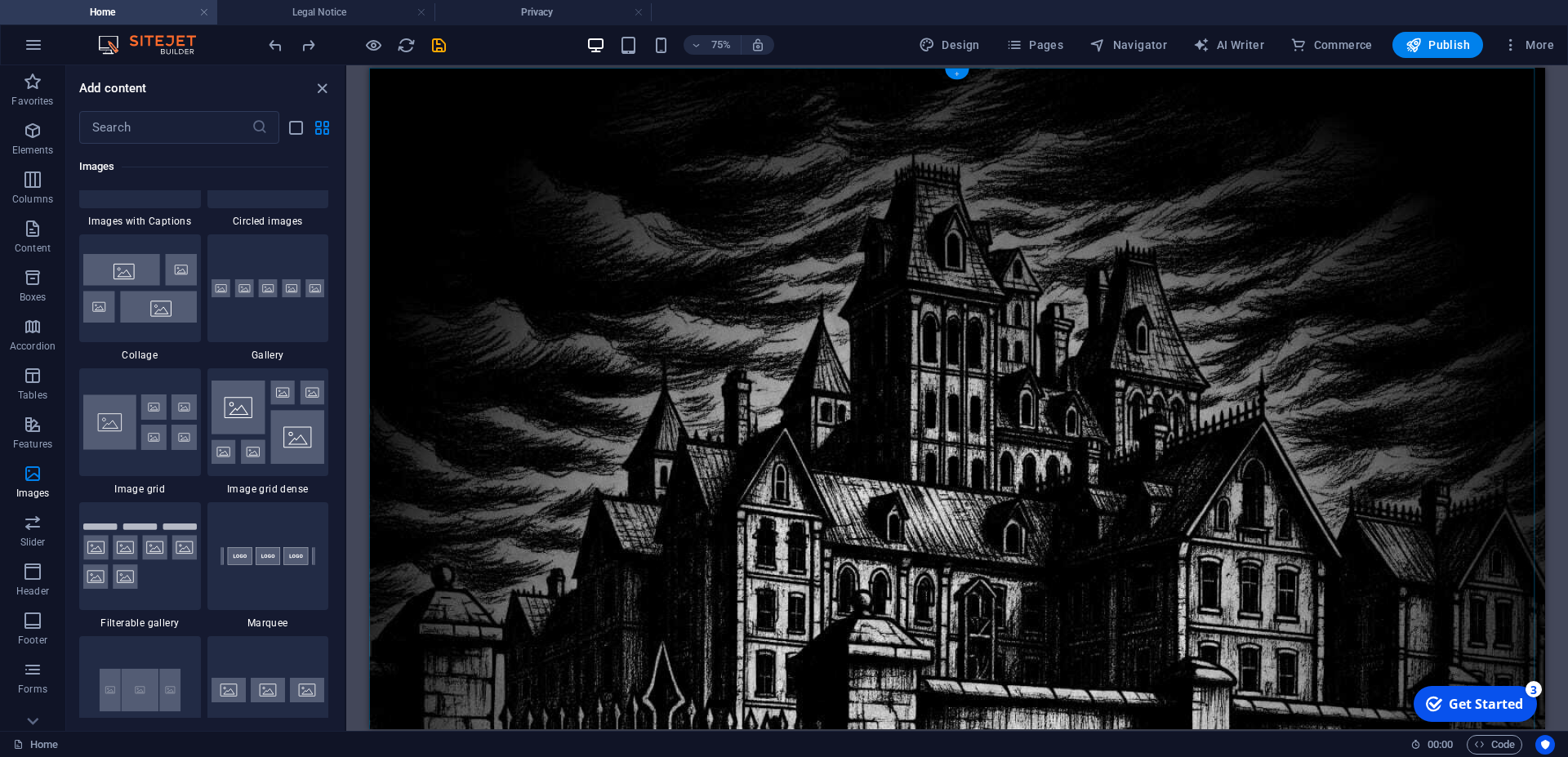
click at [956, 74] on div "+" at bounding box center [957, 74] width 23 height 12
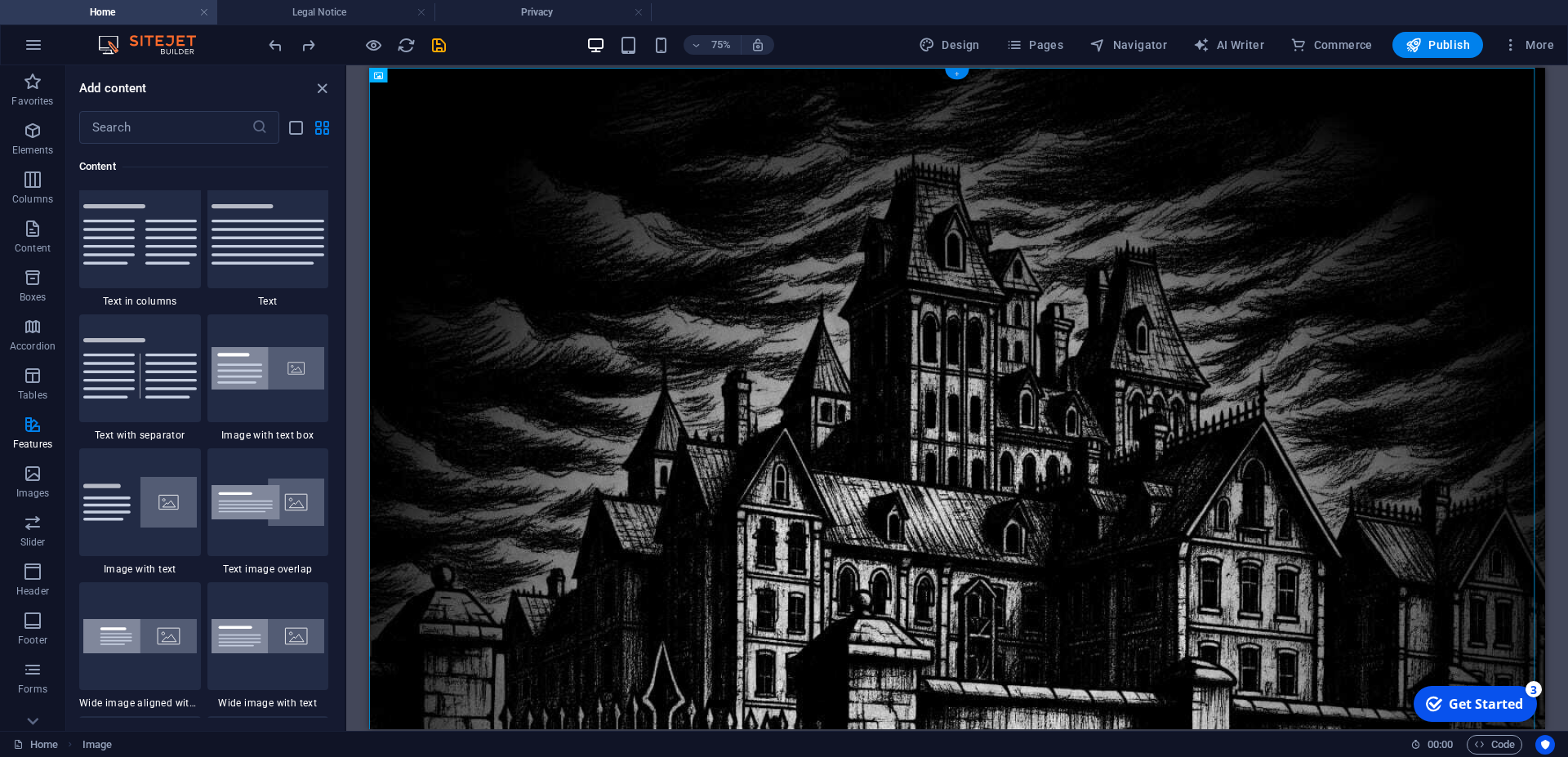
scroll to position [2866, 0]
click at [132, 239] on img at bounding box center [141, 236] width 114 height 60
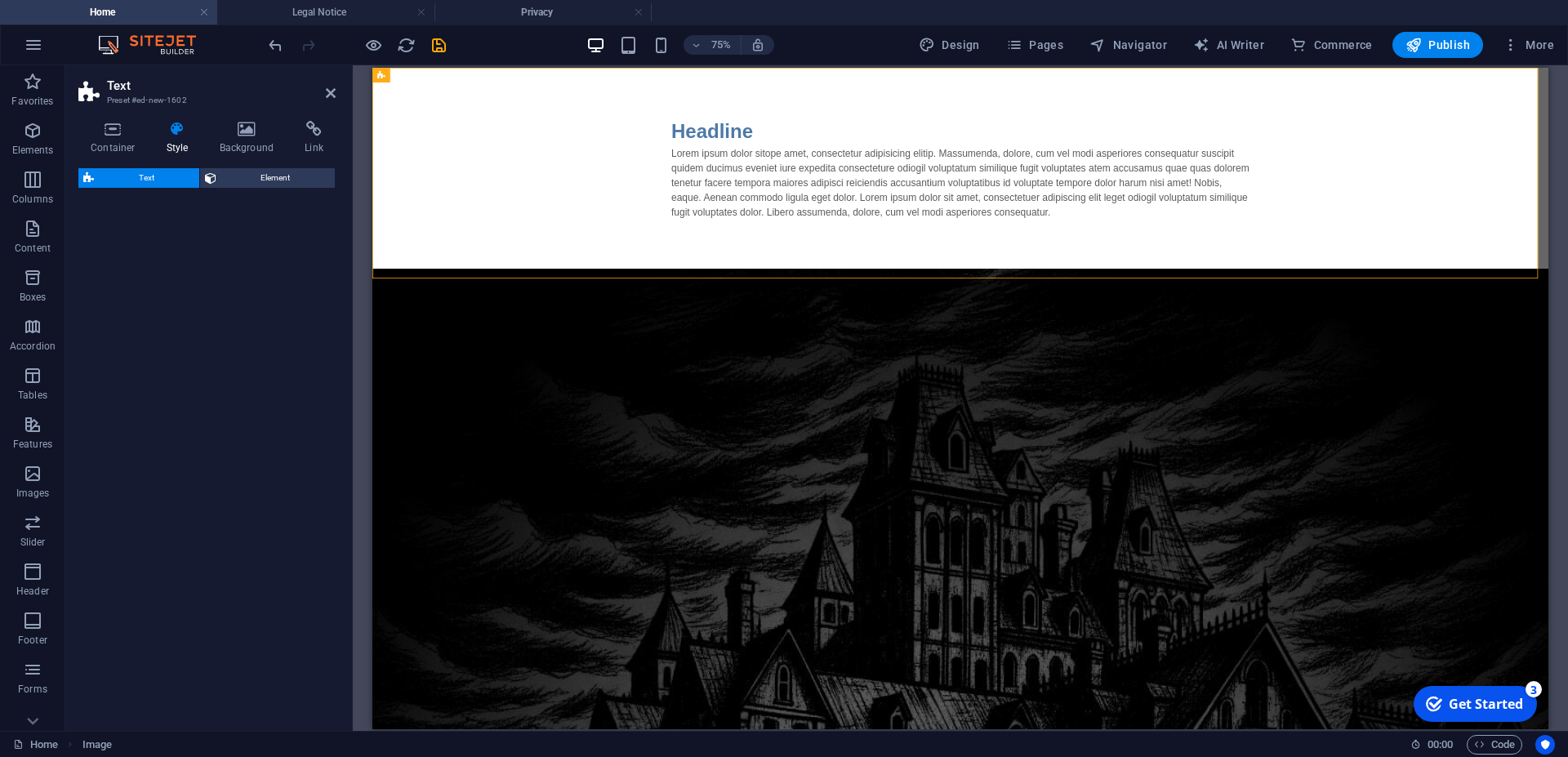
select select "rem"
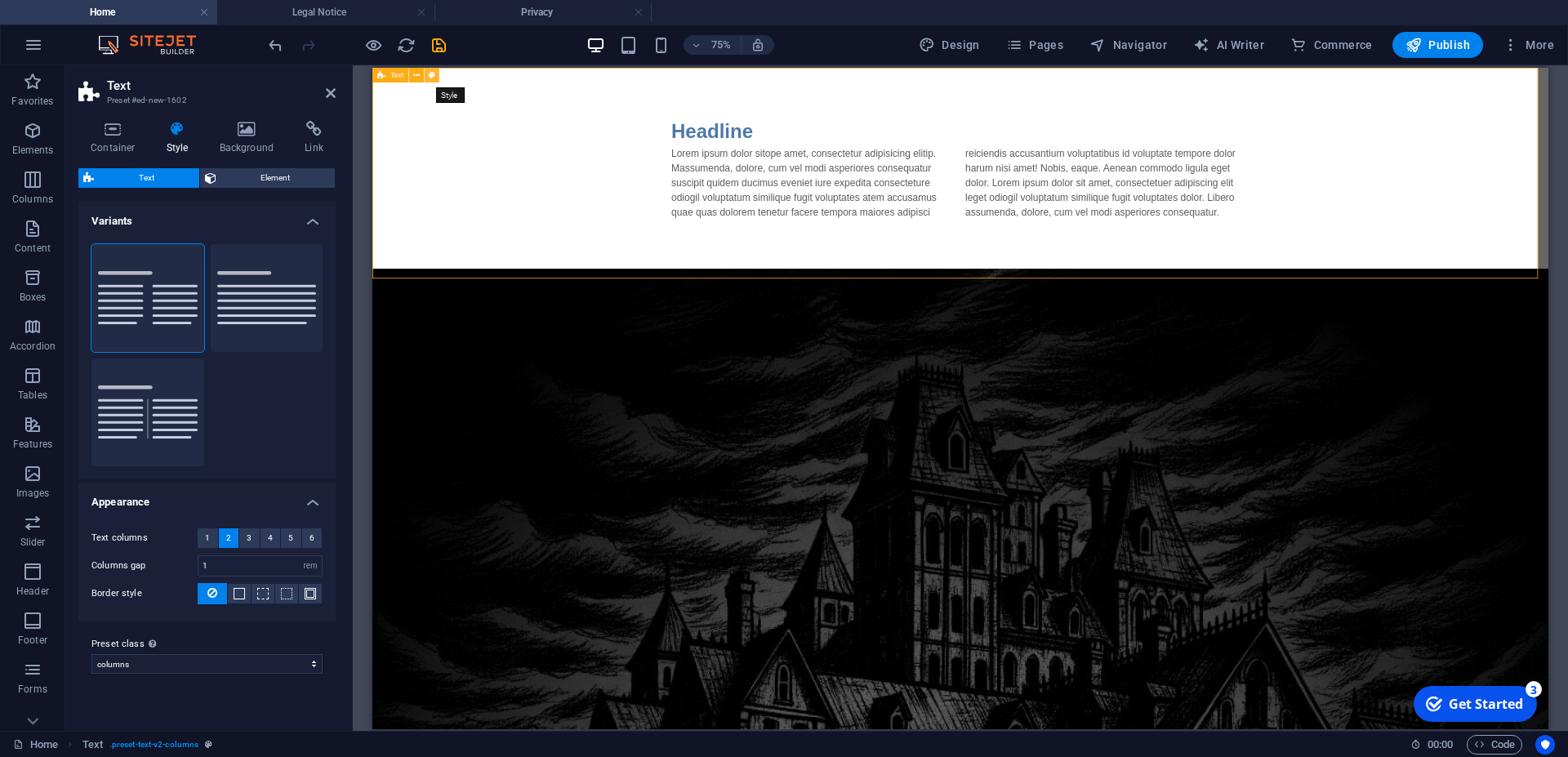
click at [433, 79] on icon at bounding box center [433, 75] width 7 height 13
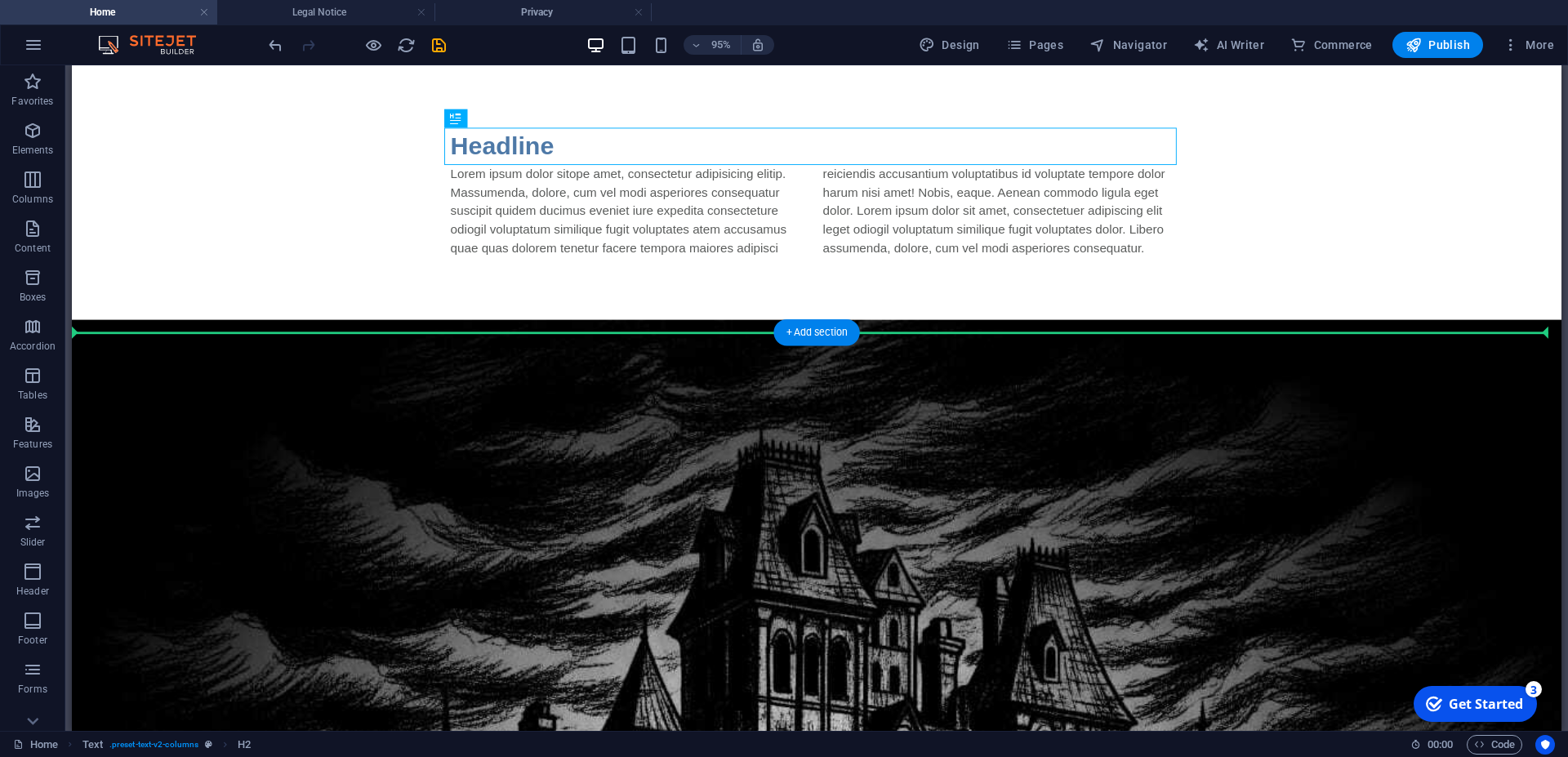
drag, startPoint x: 514, startPoint y: 152, endPoint x: 822, endPoint y: 539, distance: 494.6
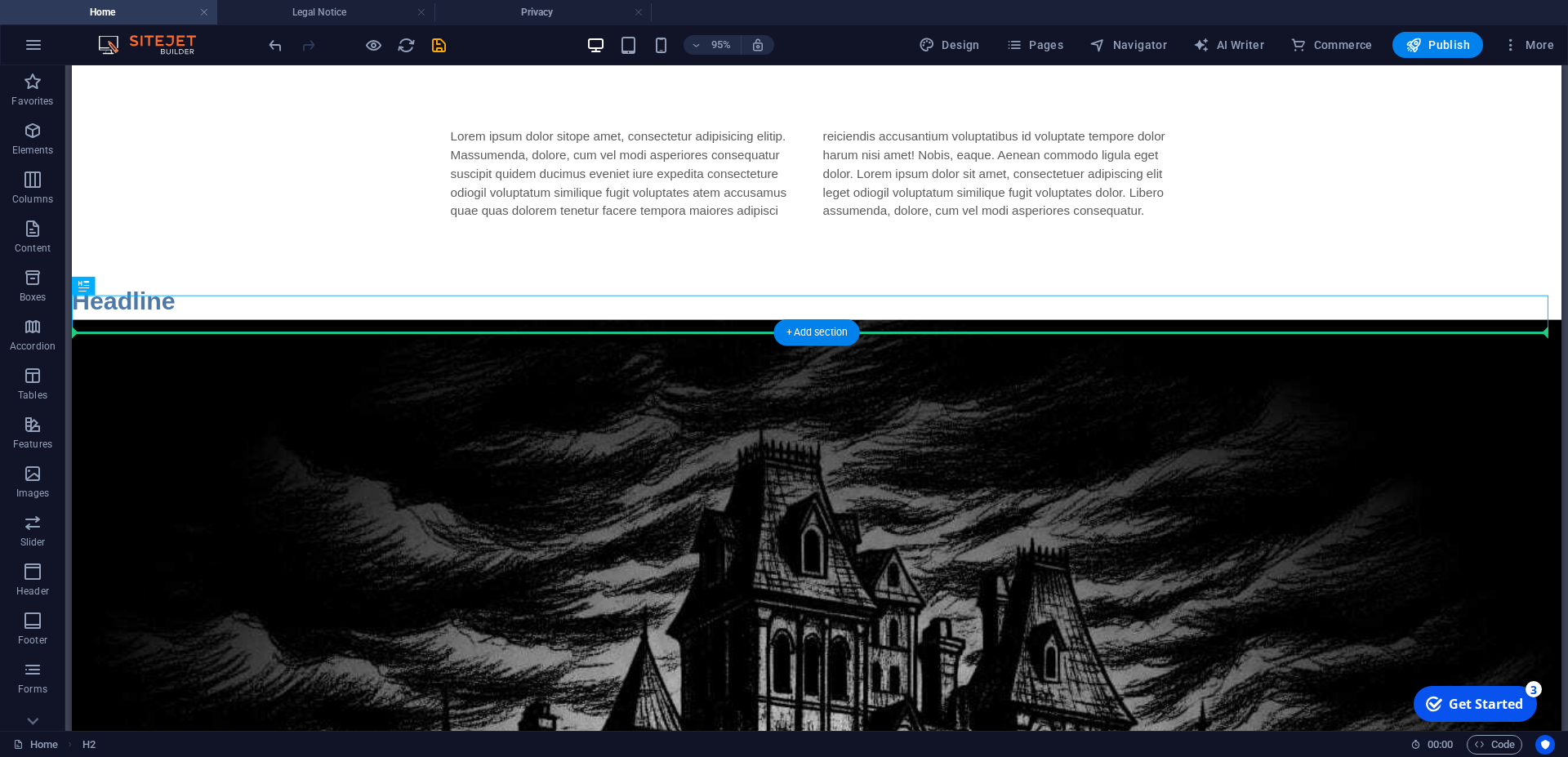
drag, startPoint x: 133, startPoint y: 320, endPoint x: 528, endPoint y: 594, distance: 480.7
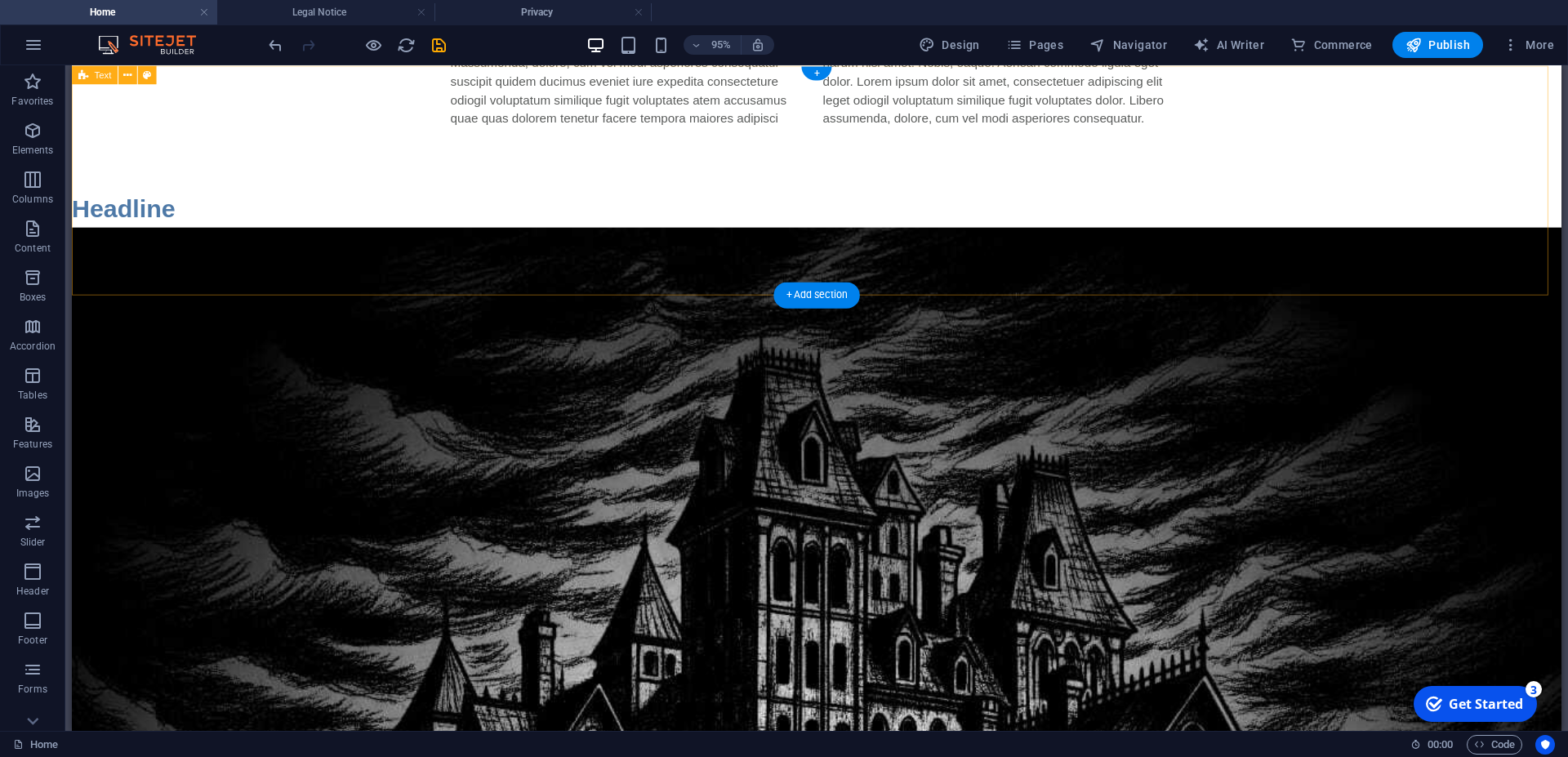
scroll to position [0, 0]
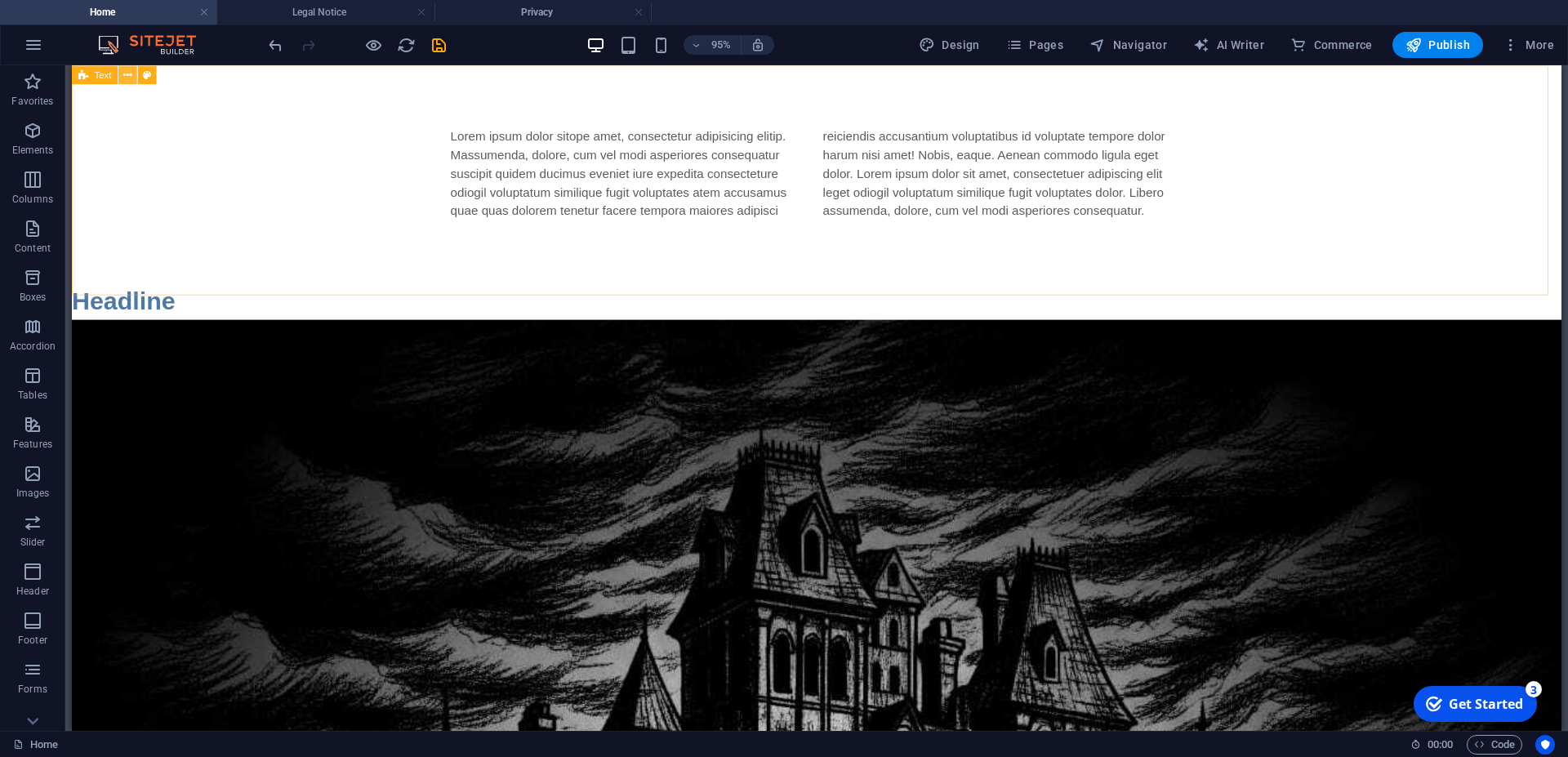
click at [126, 76] on icon at bounding box center [127, 74] width 8 height 17
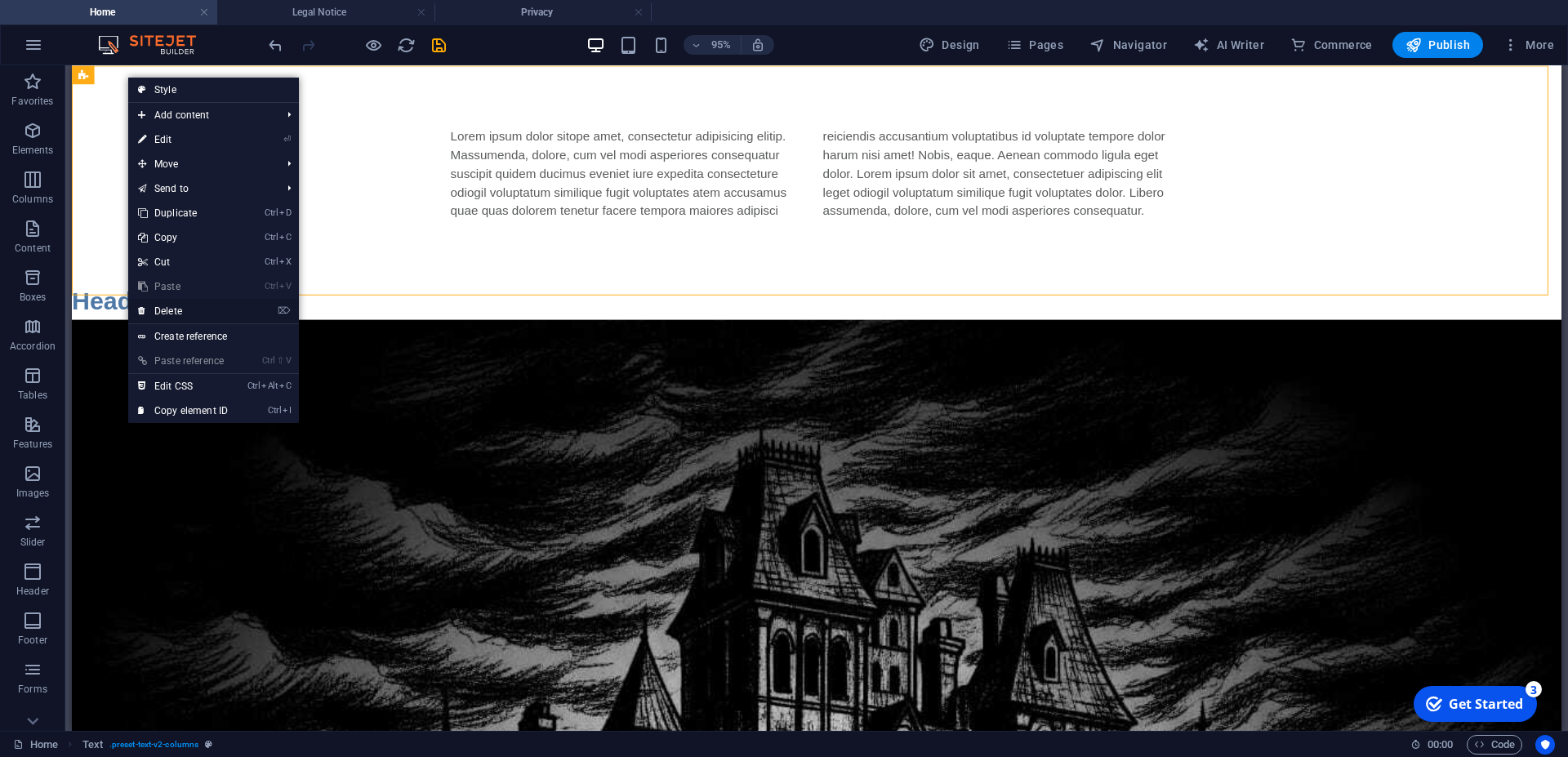
click at [173, 315] on link "⌦ Delete" at bounding box center [182, 310] width 110 height 24
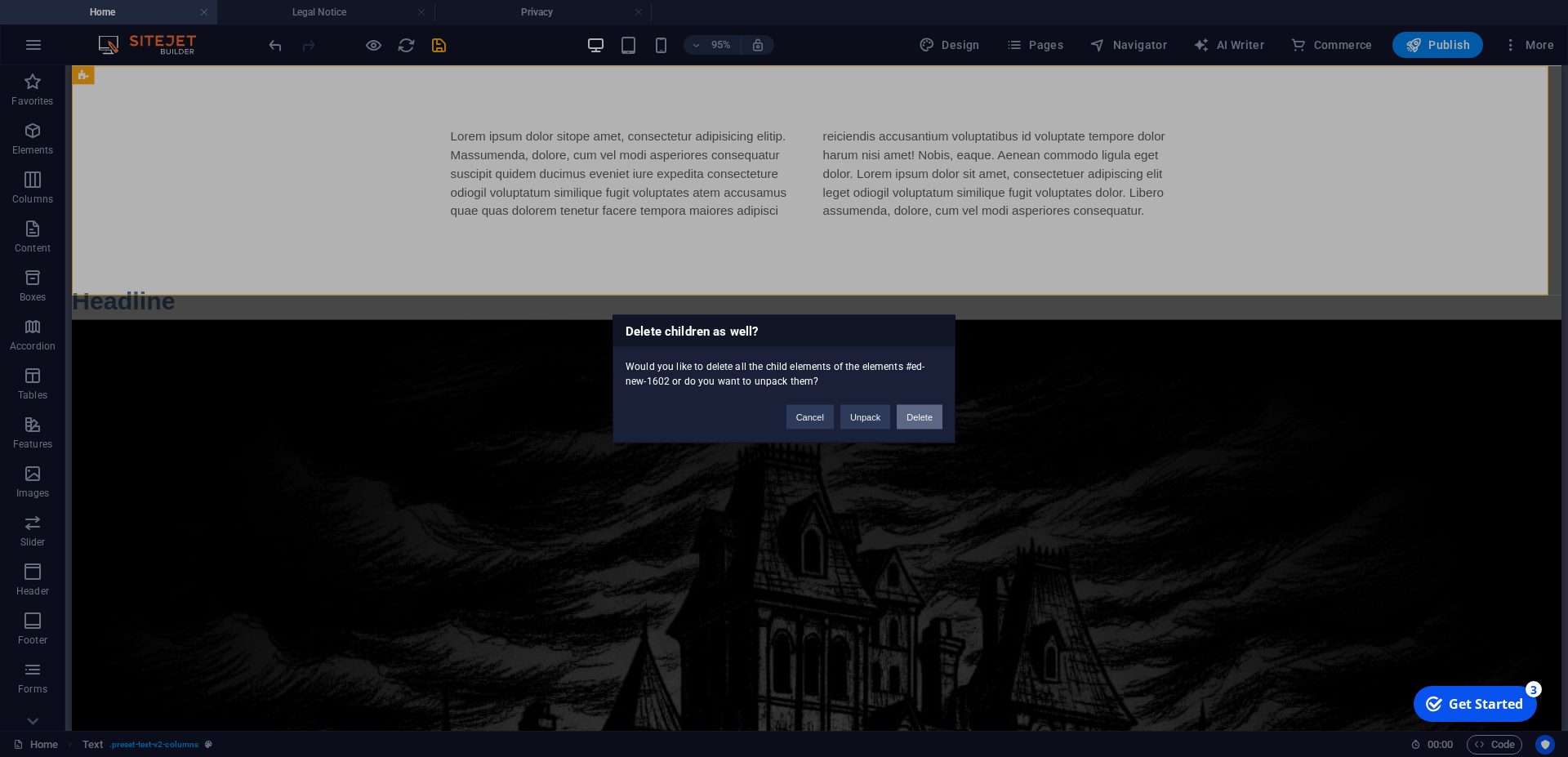
click at [915, 413] on button "Delete" at bounding box center [920, 416] width 46 height 24
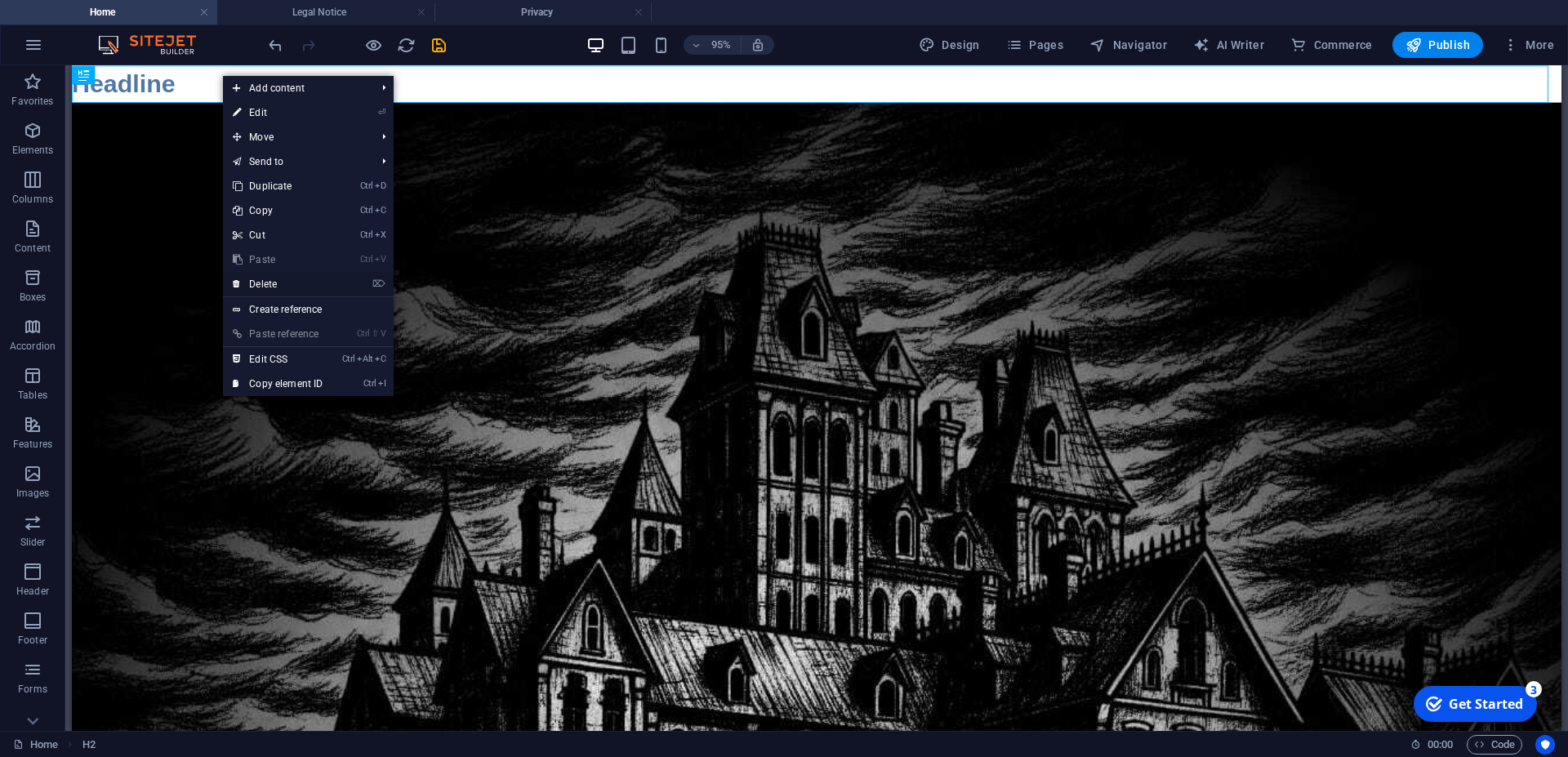
click at [279, 283] on link "⌦ Delete" at bounding box center [278, 284] width 110 height 24
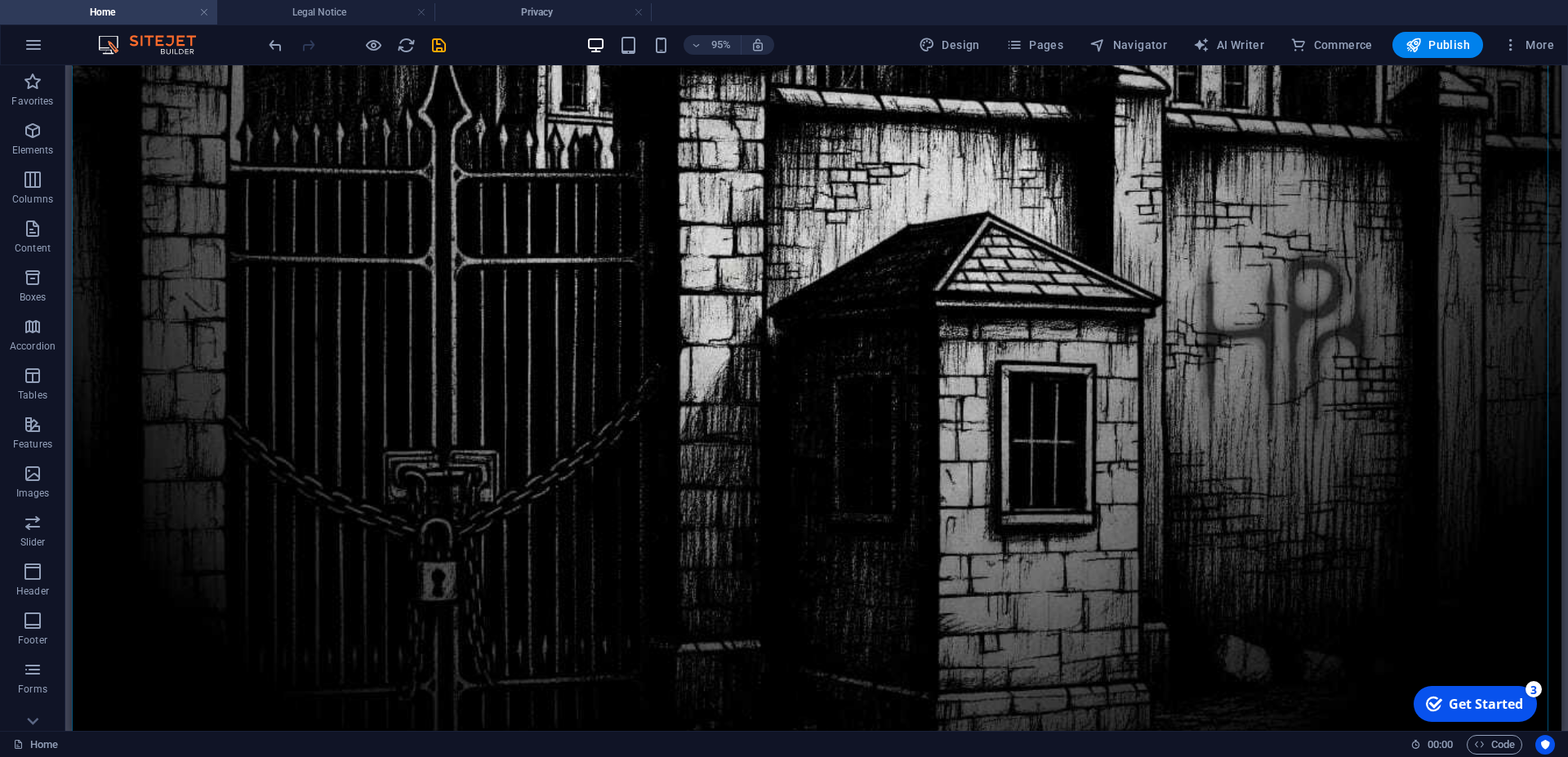
scroll to position [853, 0]
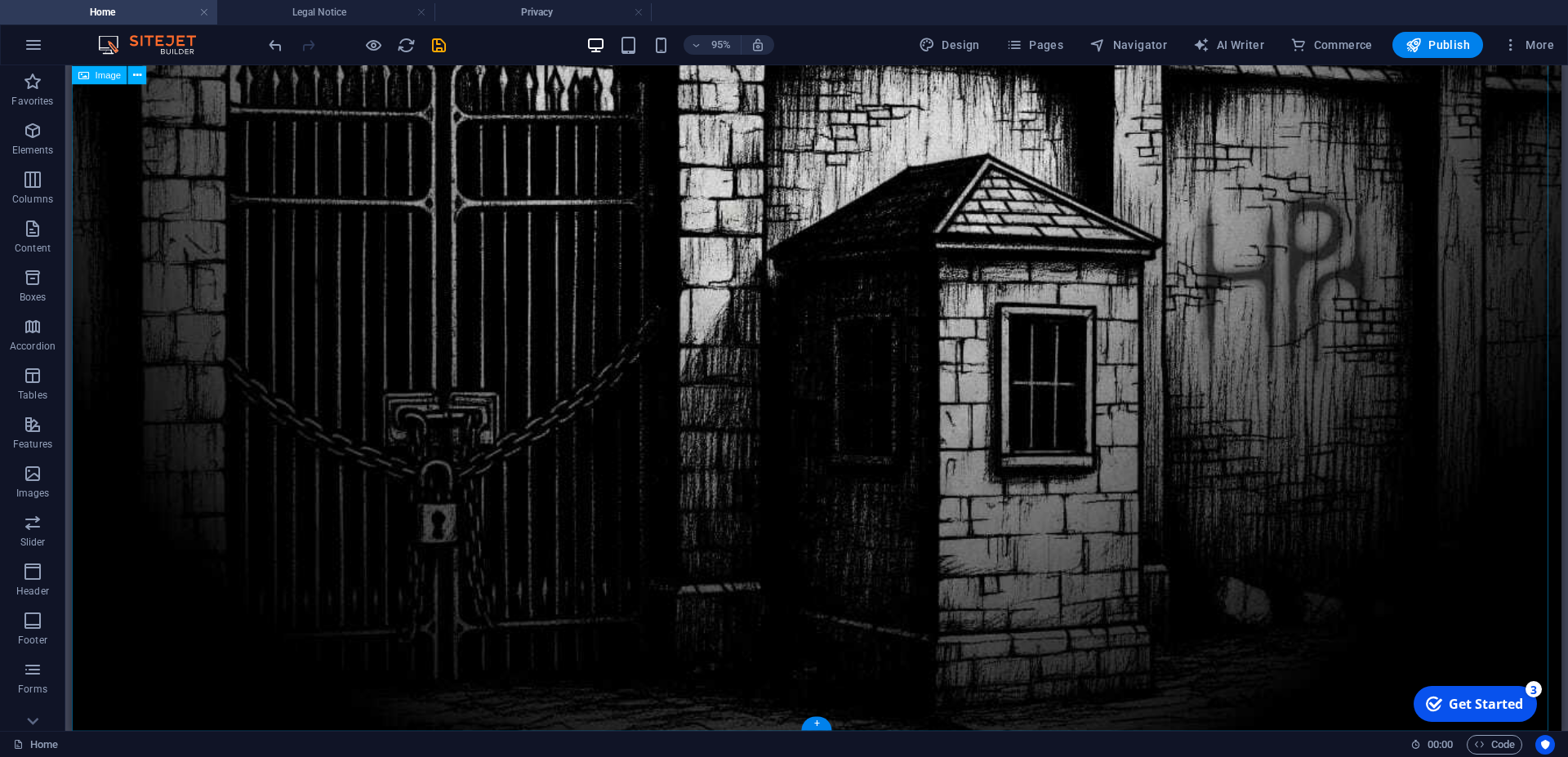
drag, startPoint x: 583, startPoint y: 509, endPoint x: 563, endPoint y: 494, distance: 25.0
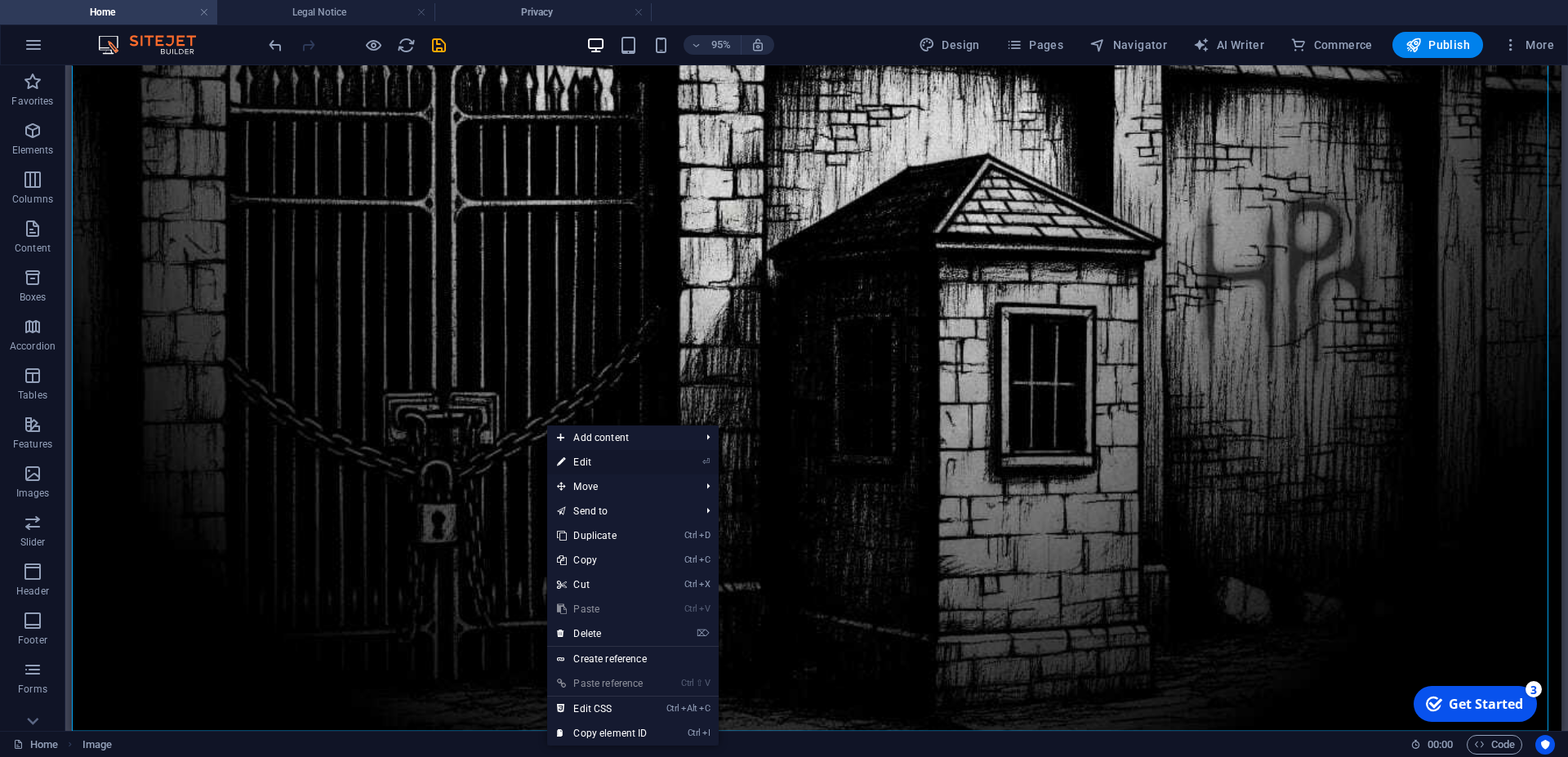
click at [602, 458] on link "⏎ Edit" at bounding box center [602, 462] width 110 height 24
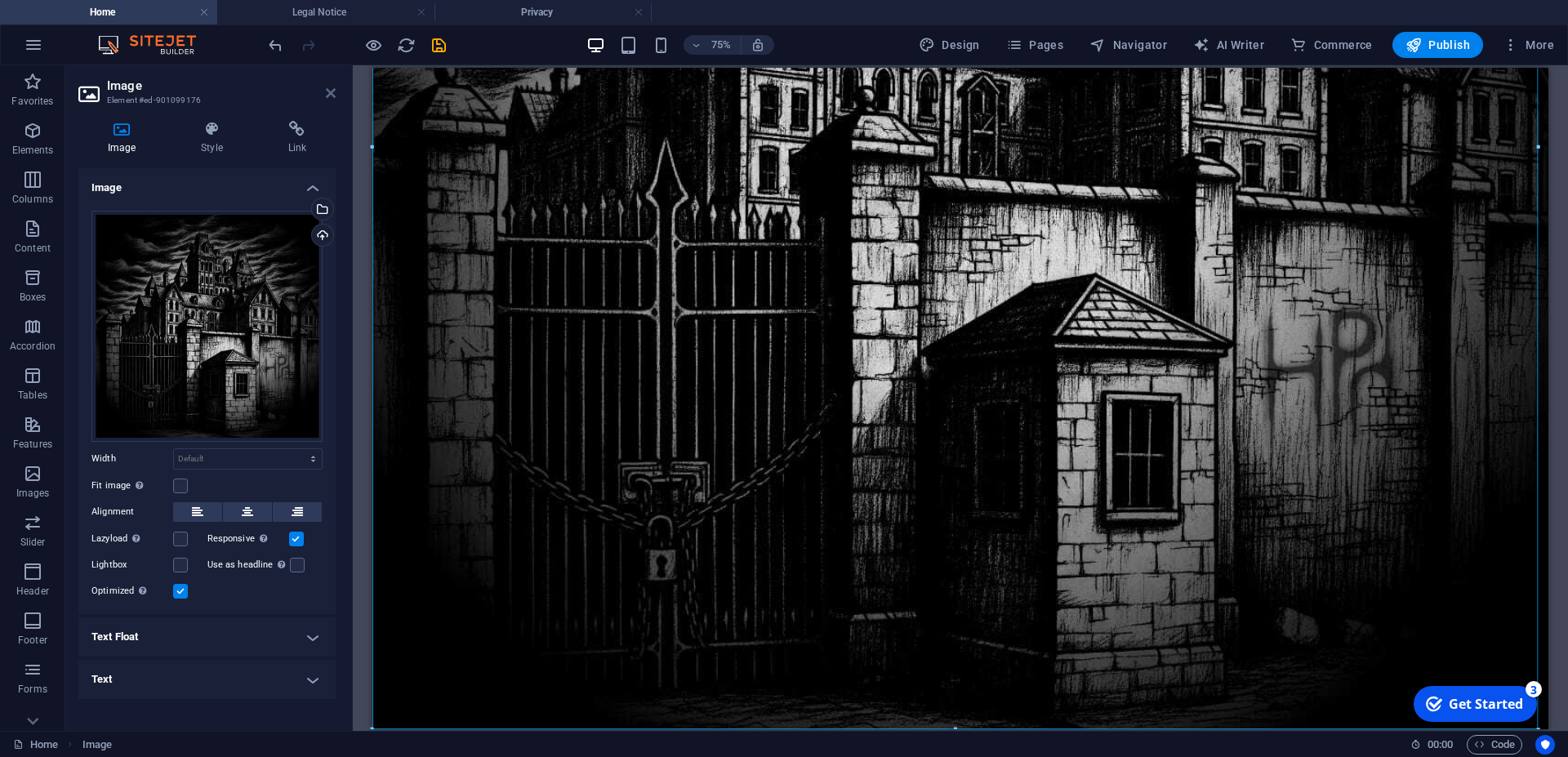
click at [331, 92] on icon at bounding box center [331, 93] width 10 height 13
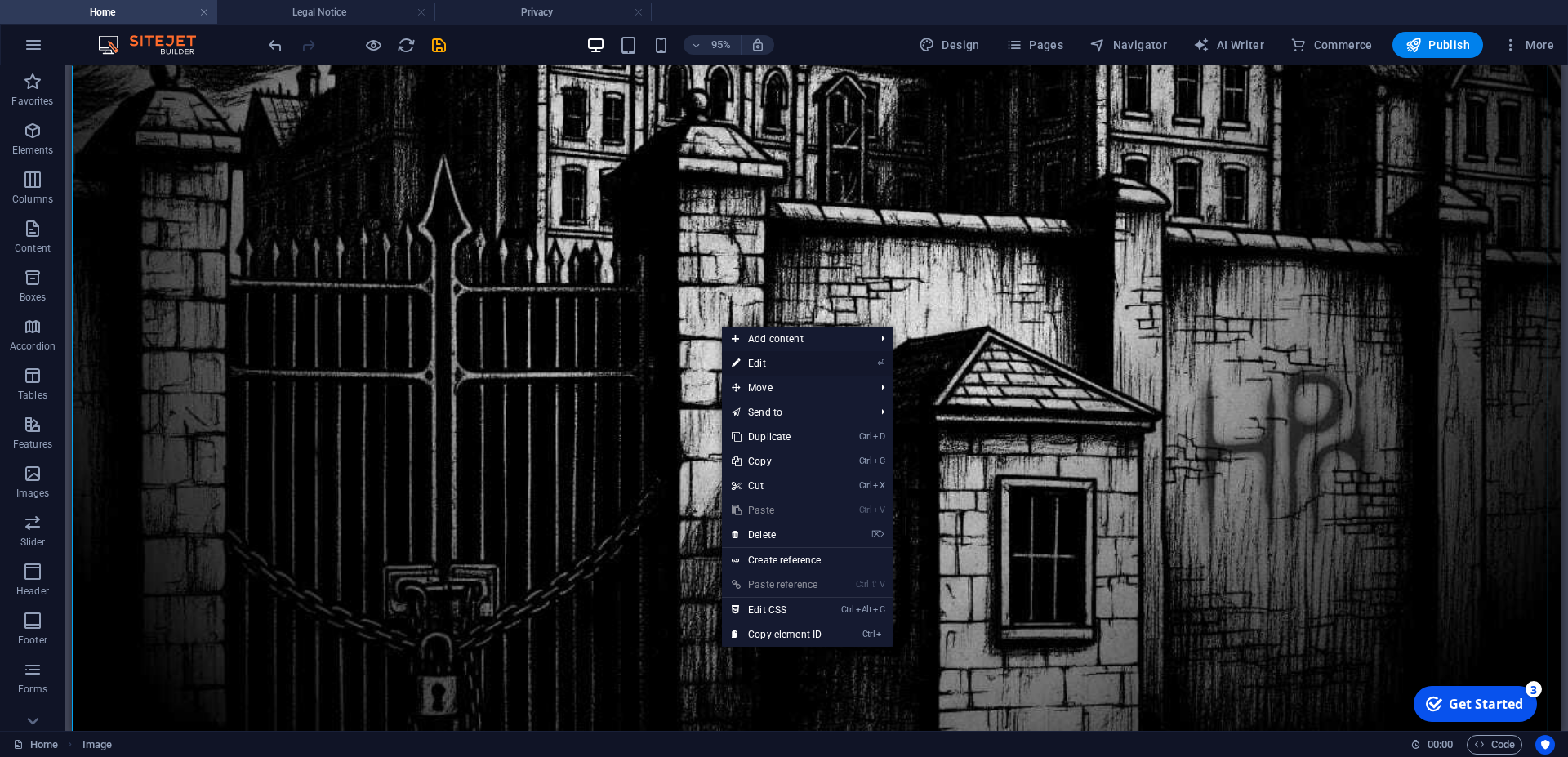
click at [764, 361] on link "⏎ Edit" at bounding box center [776, 363] width 110 height 24
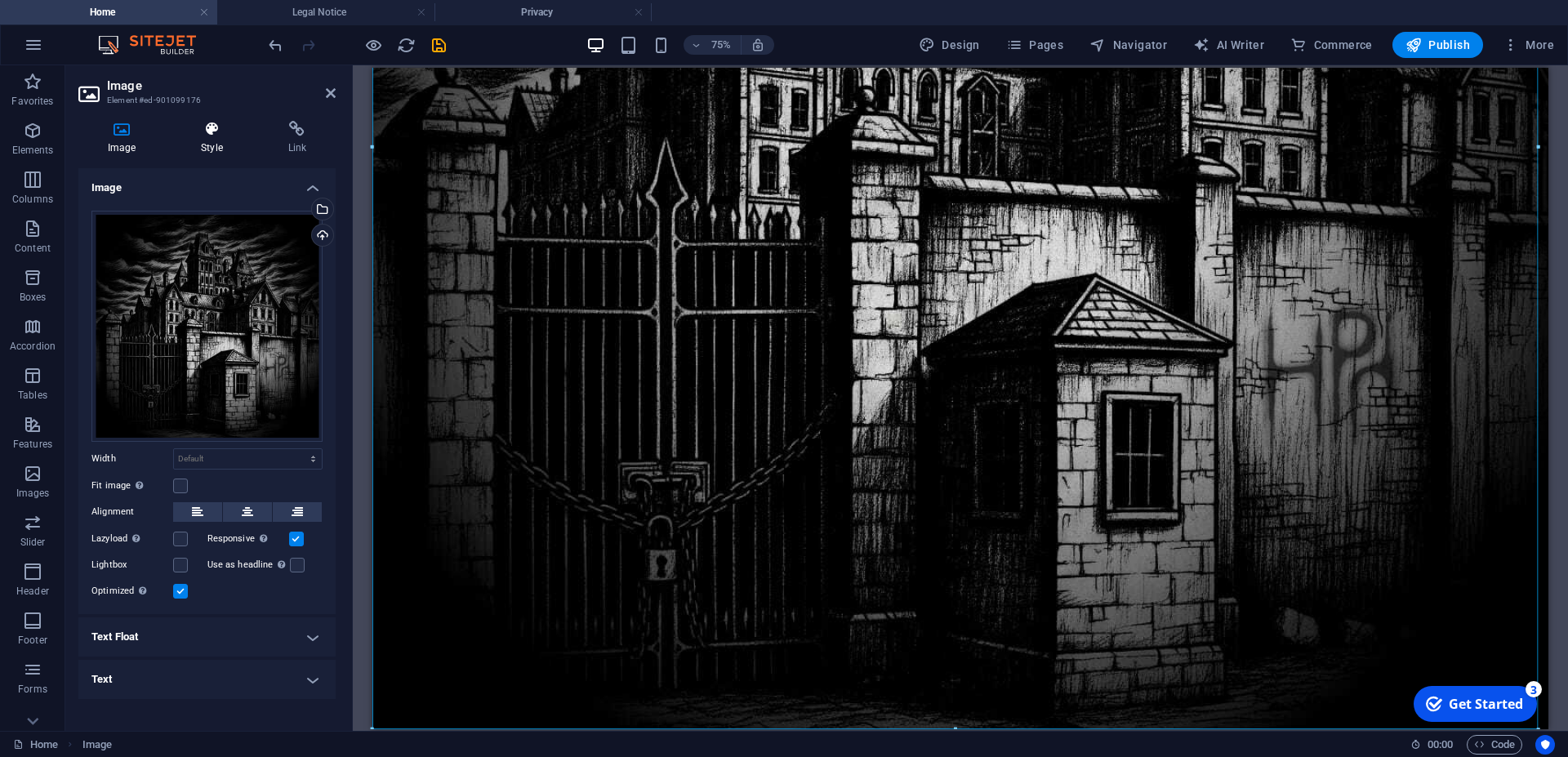
click at [213, 140] on h4 "Style" at bounding box center [214, 137] width 86 height 34
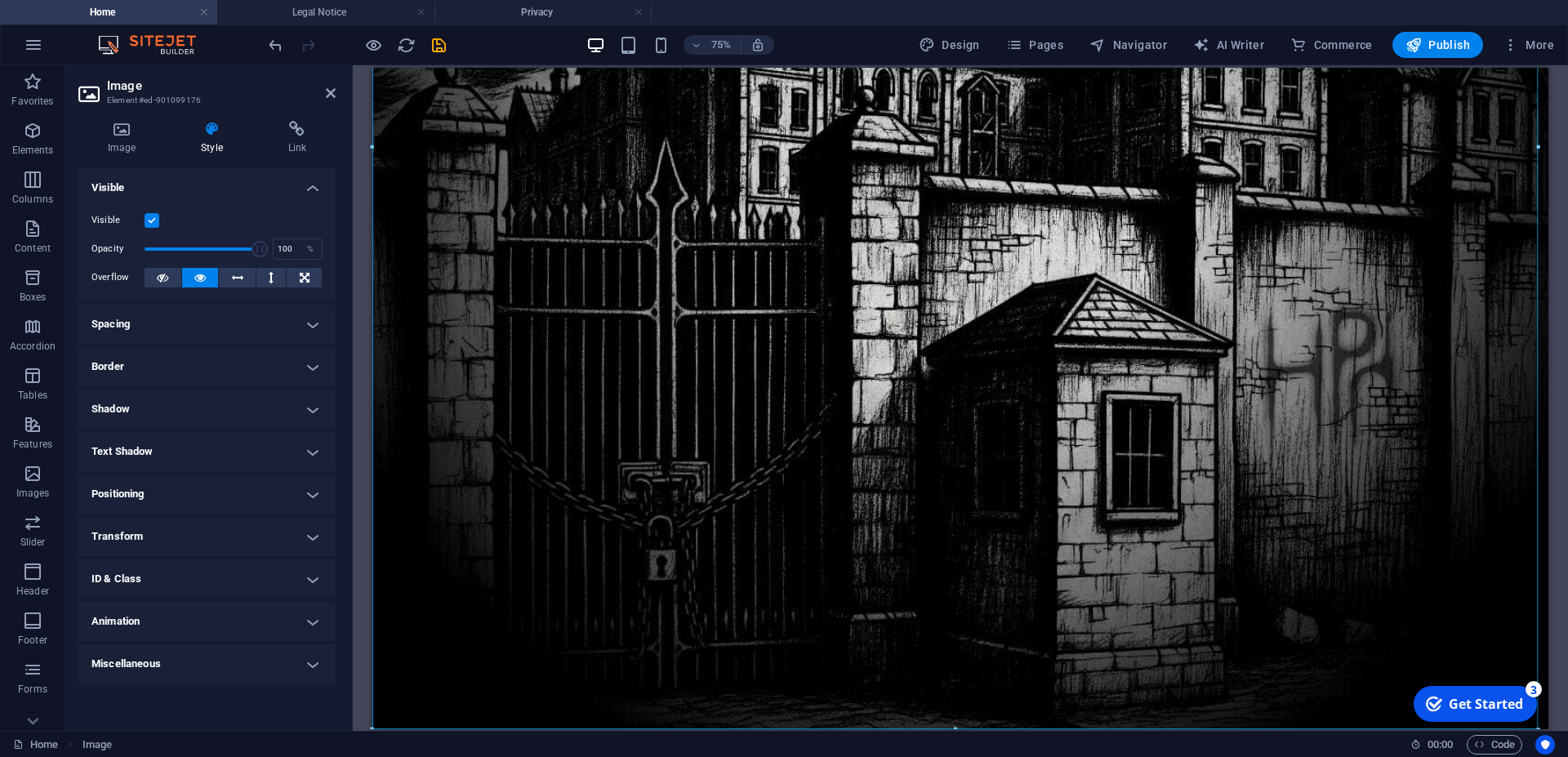
click at [310, 324] on h4 "Spacing" at bounding box center [208, 324] width 258 height 39
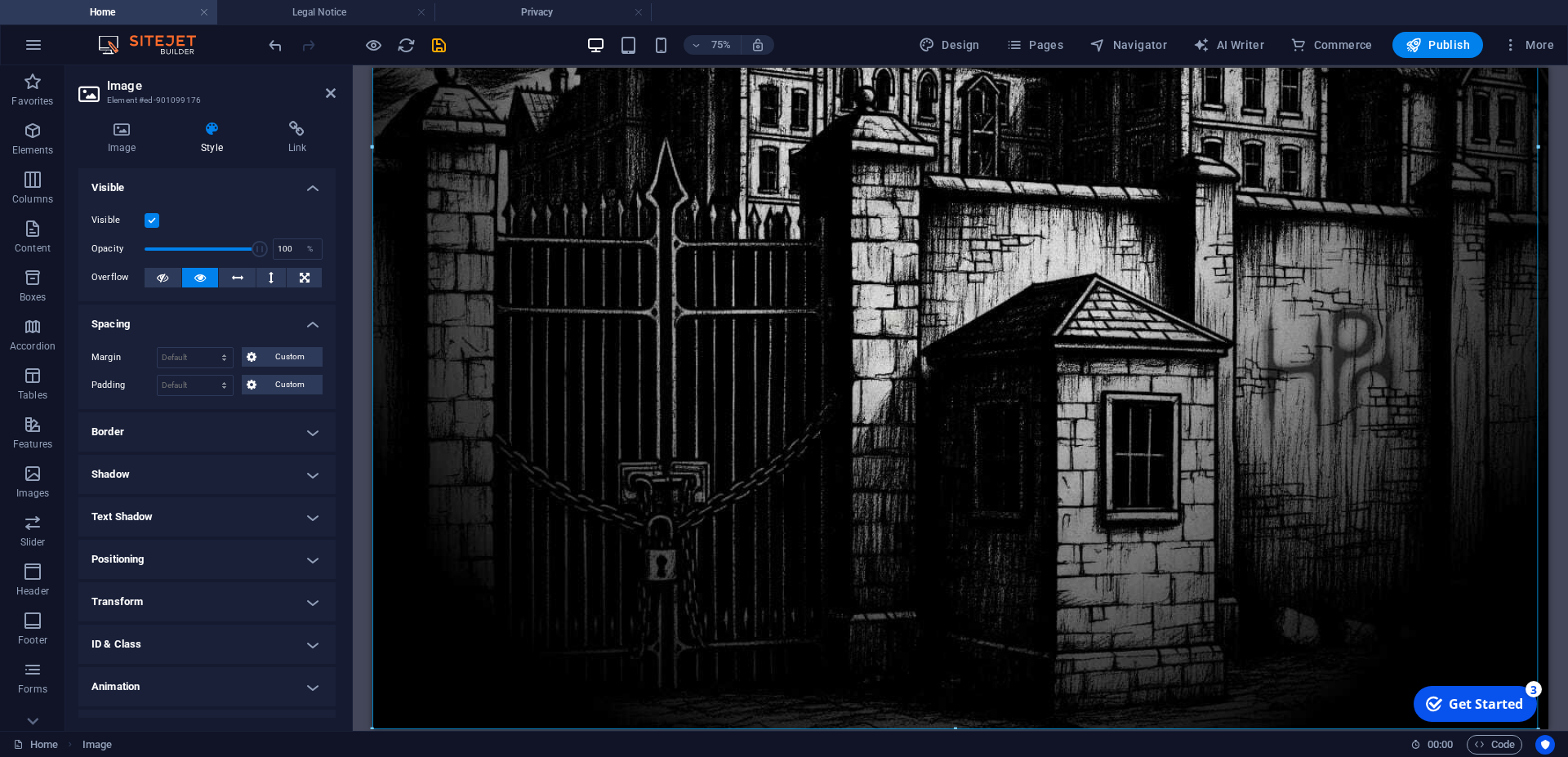
click at [220, 433] on h4 "Border" at bounding box center [208, 432] width 258 height 39
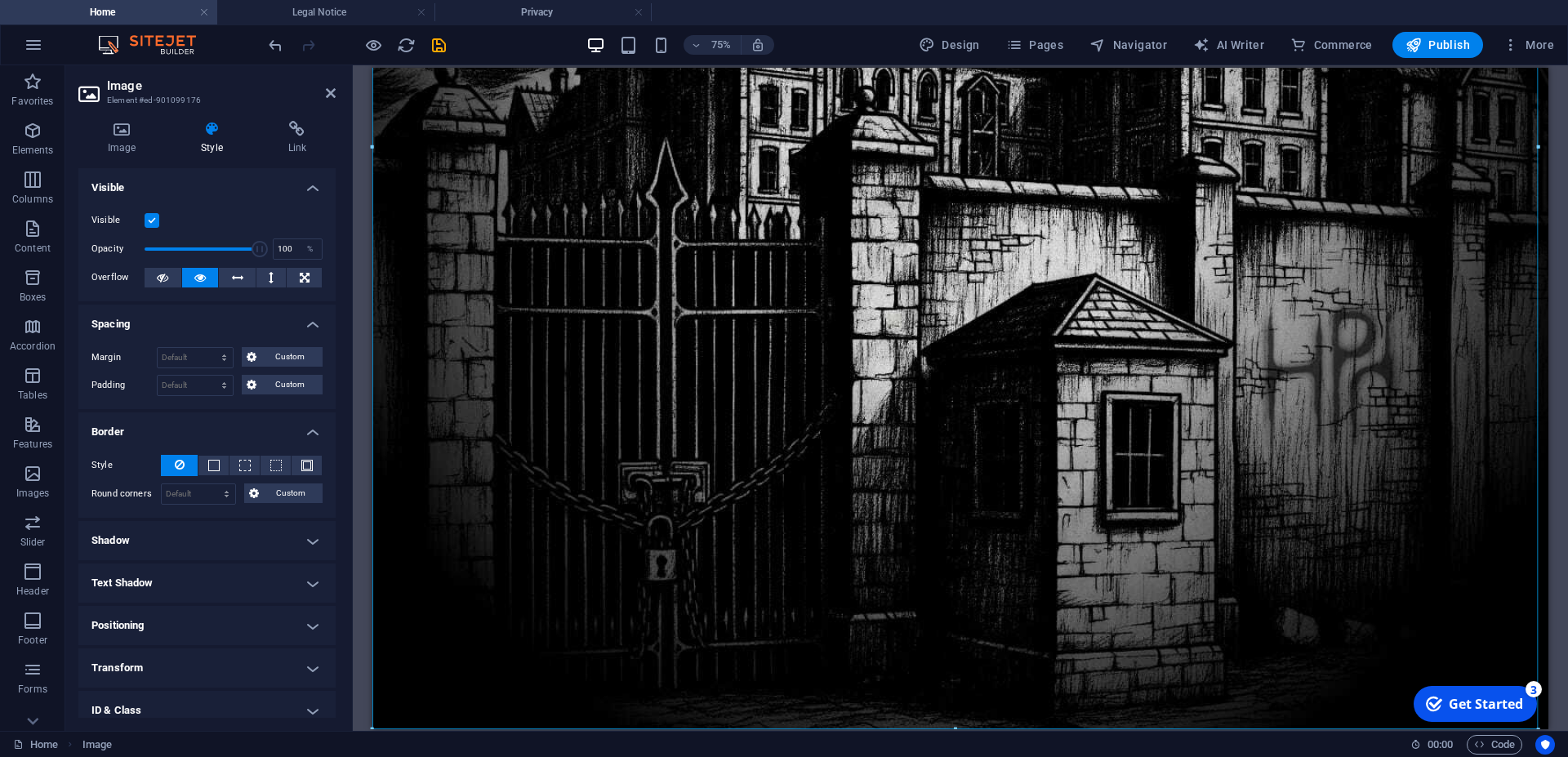
click at [188, 535] on h4 "Shadow" at bounding box center [208, 540] width 258 height 39
click at [198, 625] on h4 "Text Shadow" at bounding box center [208, 620] width 258 height 39
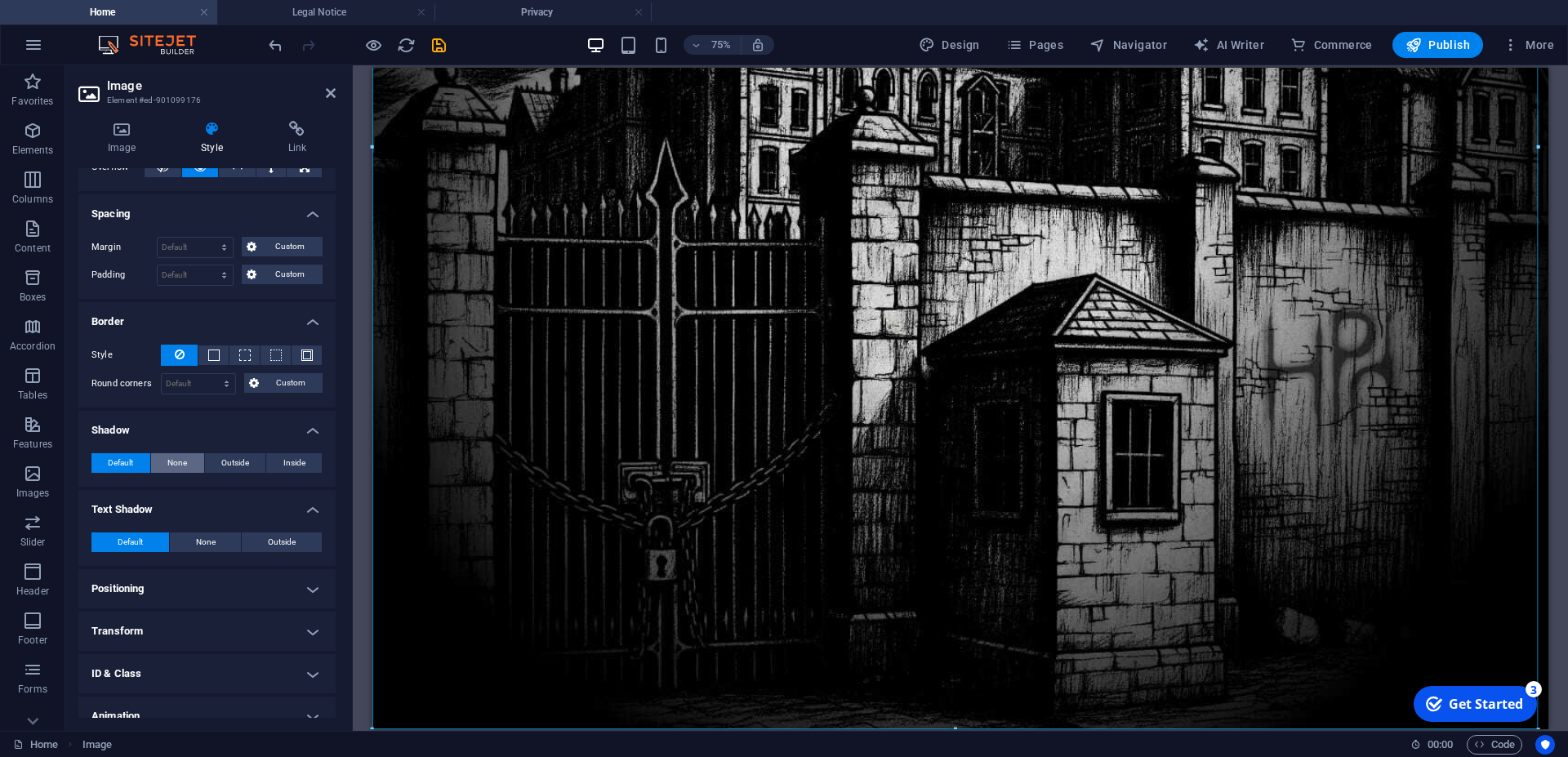
scroll to position [170, 0]
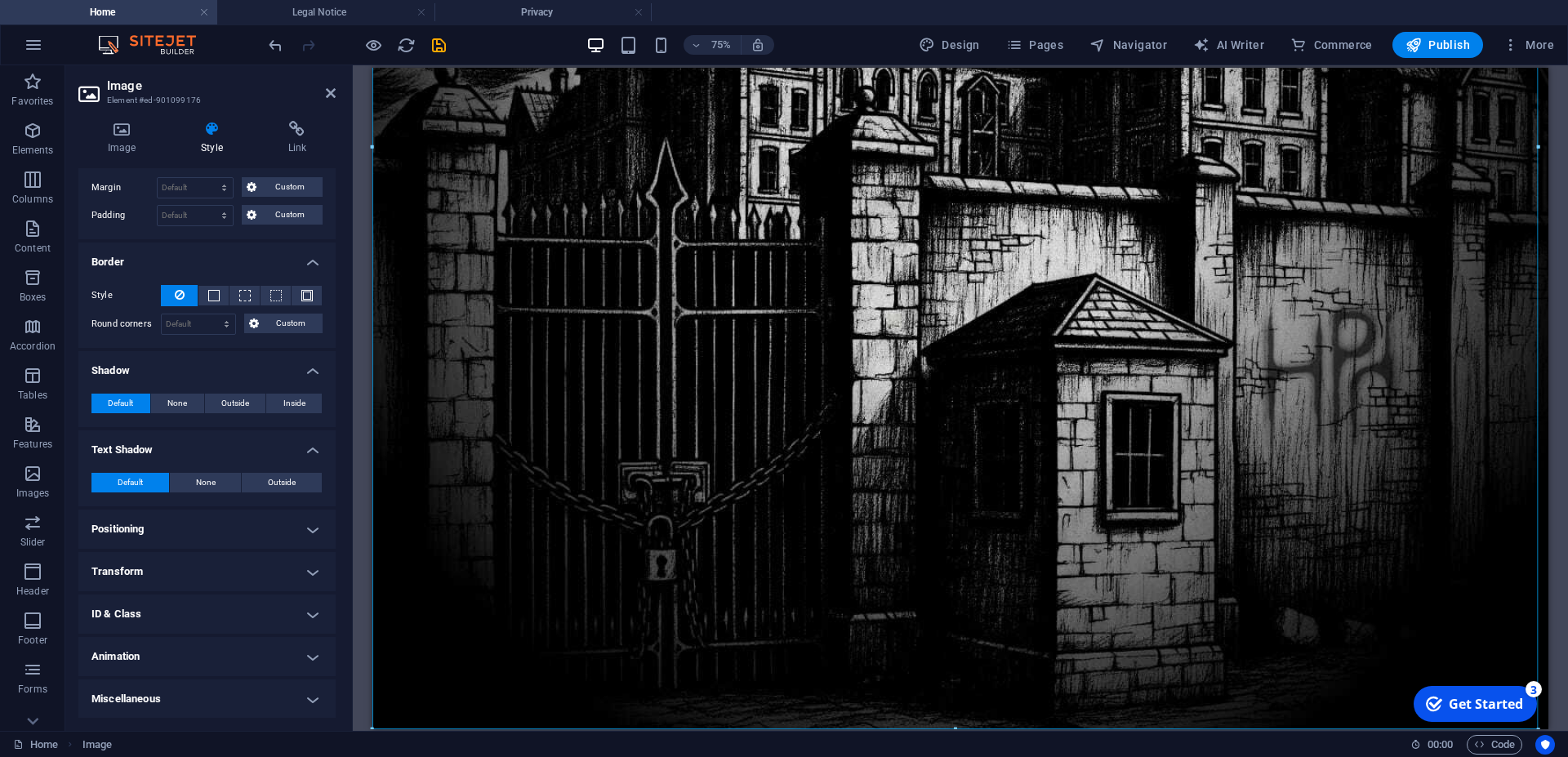
click at [165, 528] on h4 "Positioning" at bounding box center [208, 529] width 258 height 39
click at [188, 619] on h4 "Transform" at bounding box center [208, 627] width 258 height 39
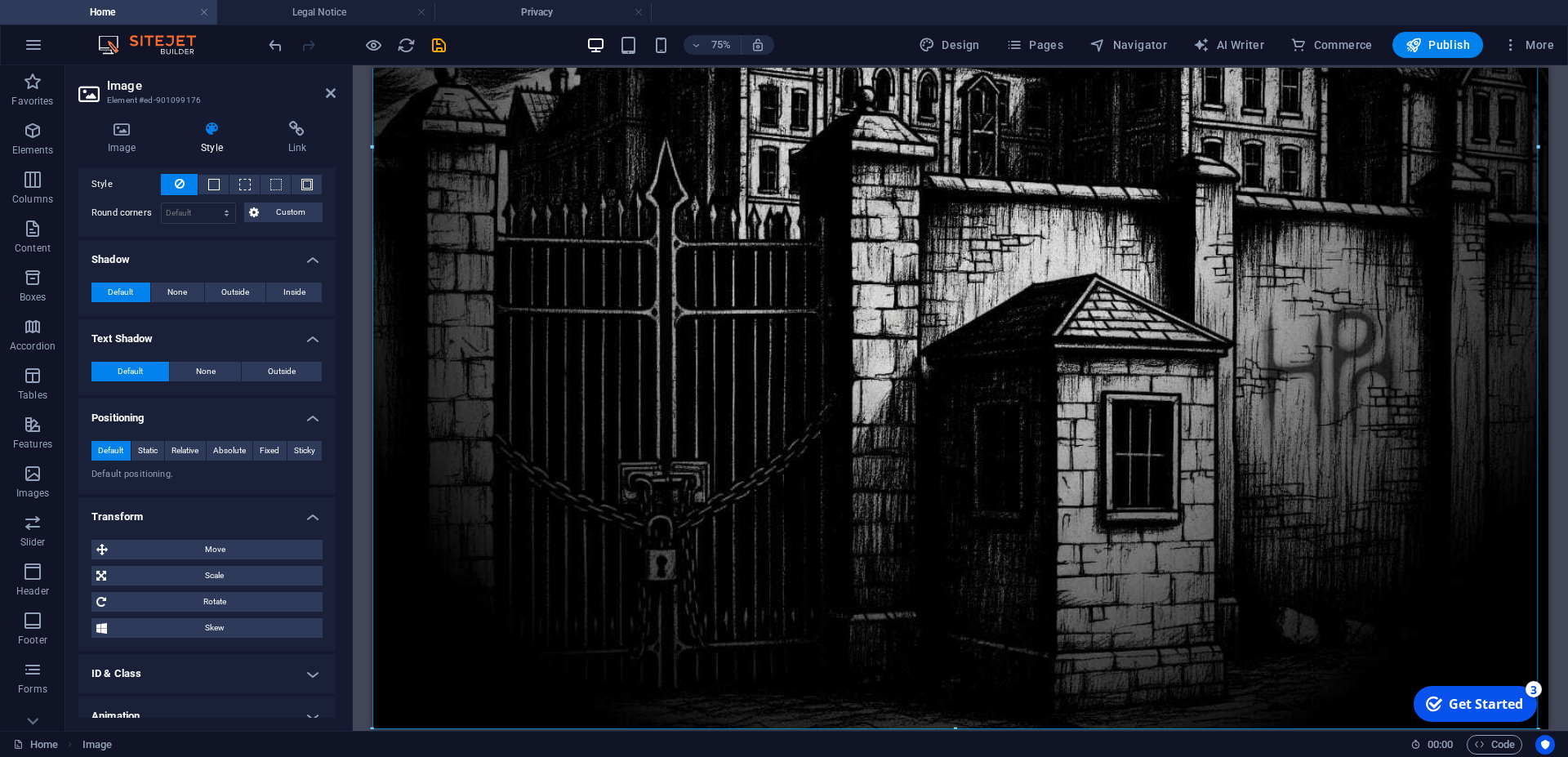
scroll to position [341, 0]
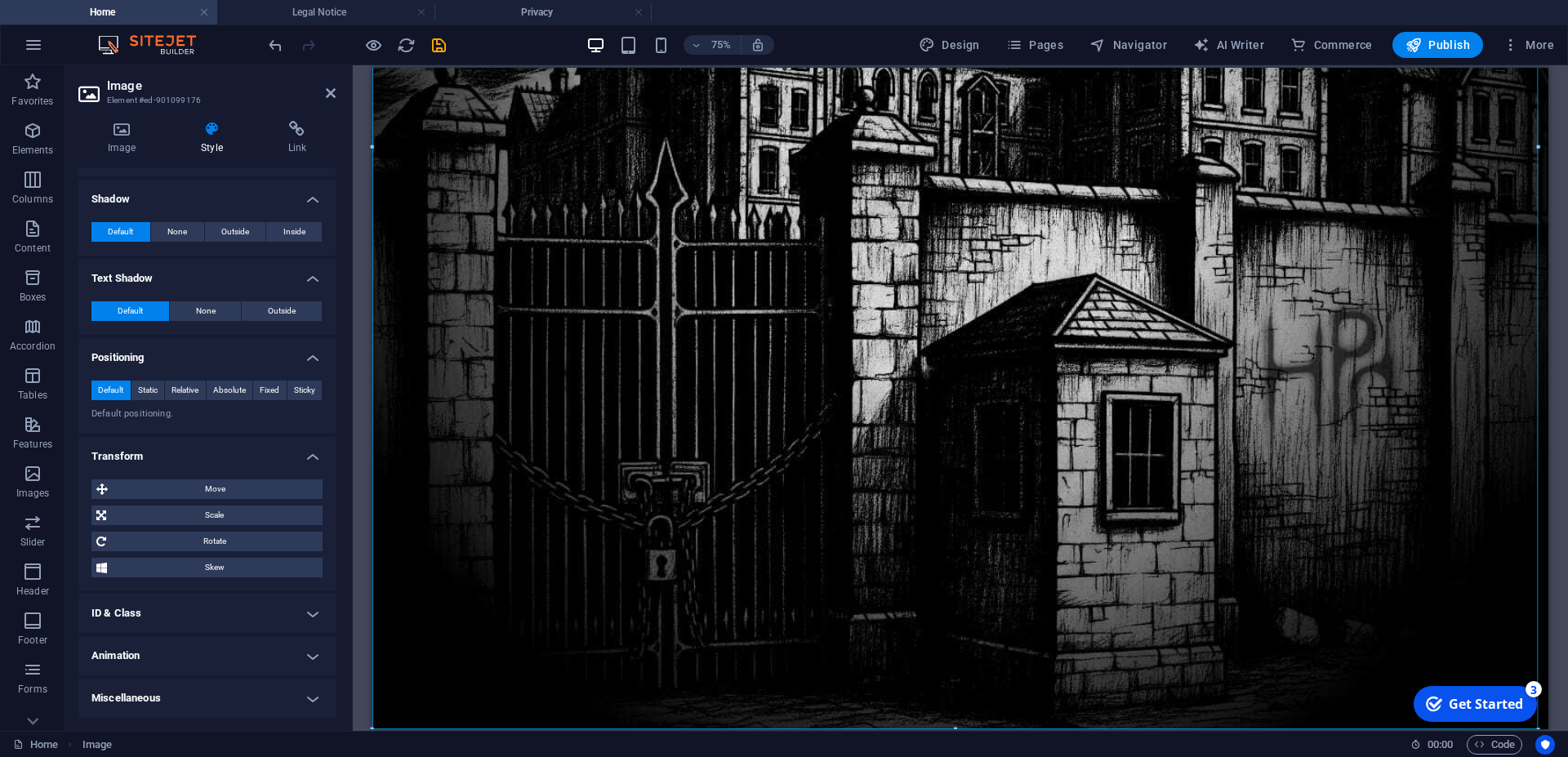
click at [194, 601] on h4 "ID & Class" at bounding box center [208, 613] width 258 height 39
click at [315, 9] on h4 "Legal Notice" at bounding box center [326, 12] width 218 height 18
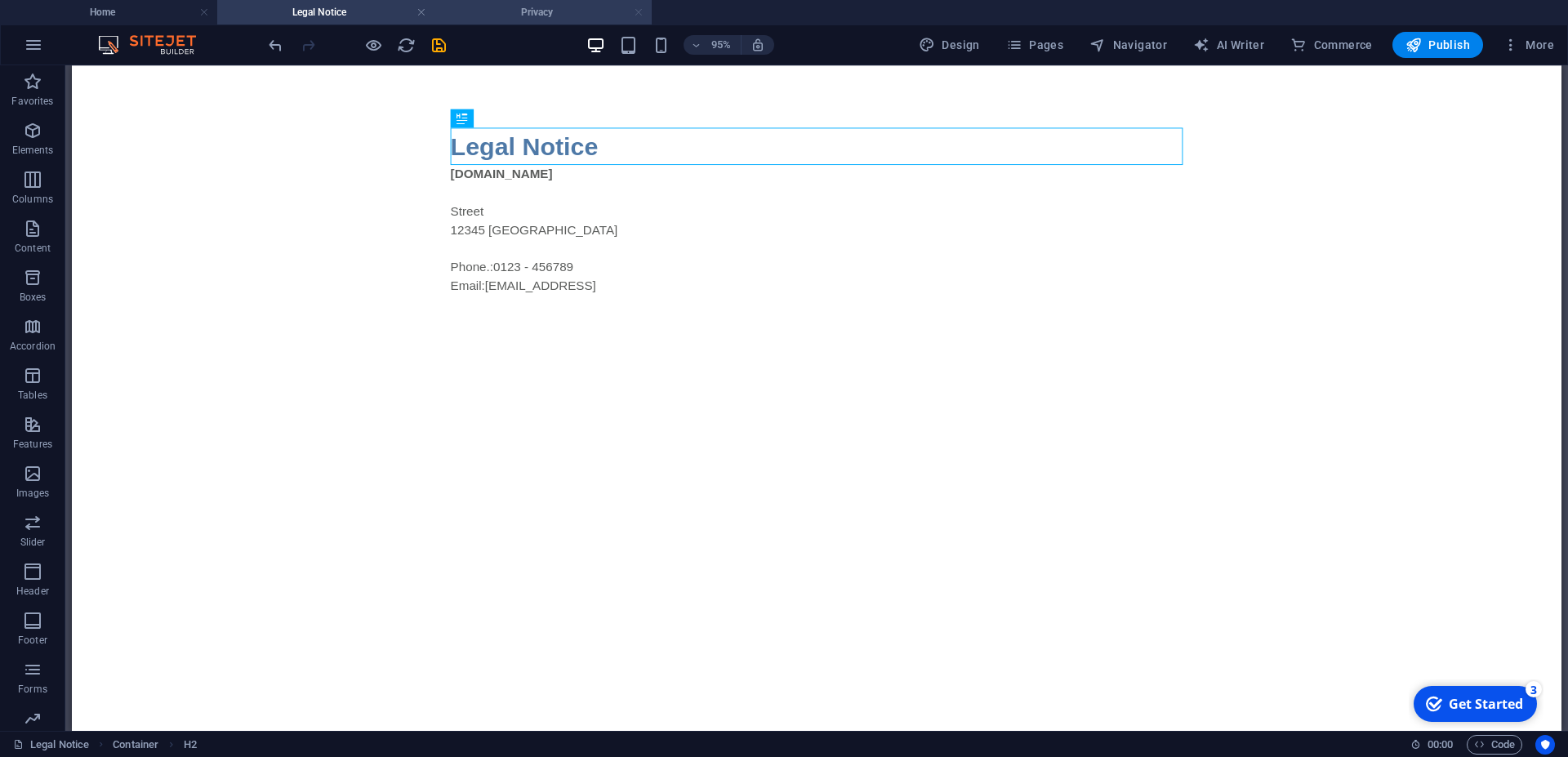
click at [640, 11] on link at bounding box center [639, 13] width 10 height 16
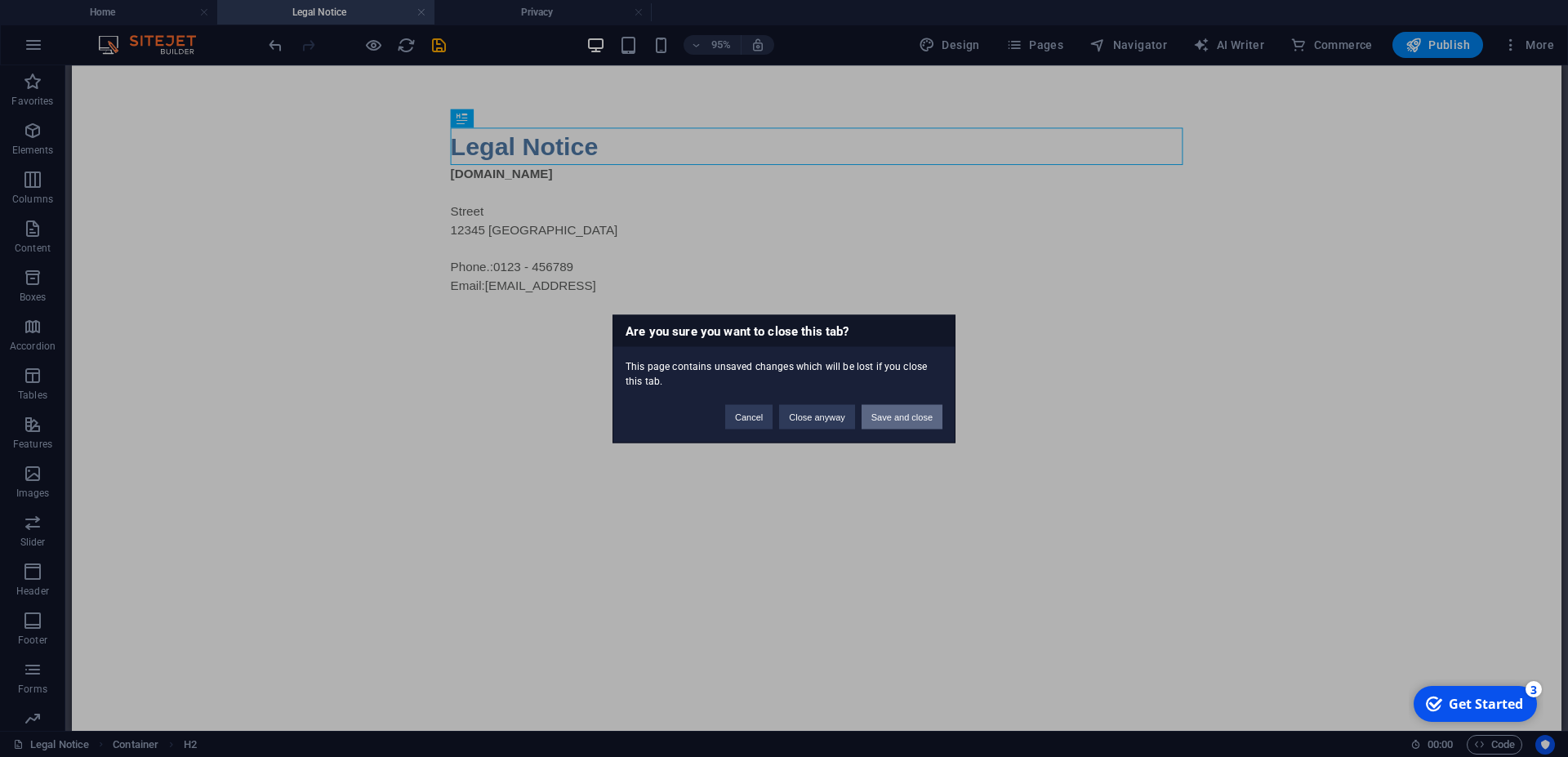
click at [899, 425] on button "Save and close" at bounding box center [902, 416] width 81 height 24
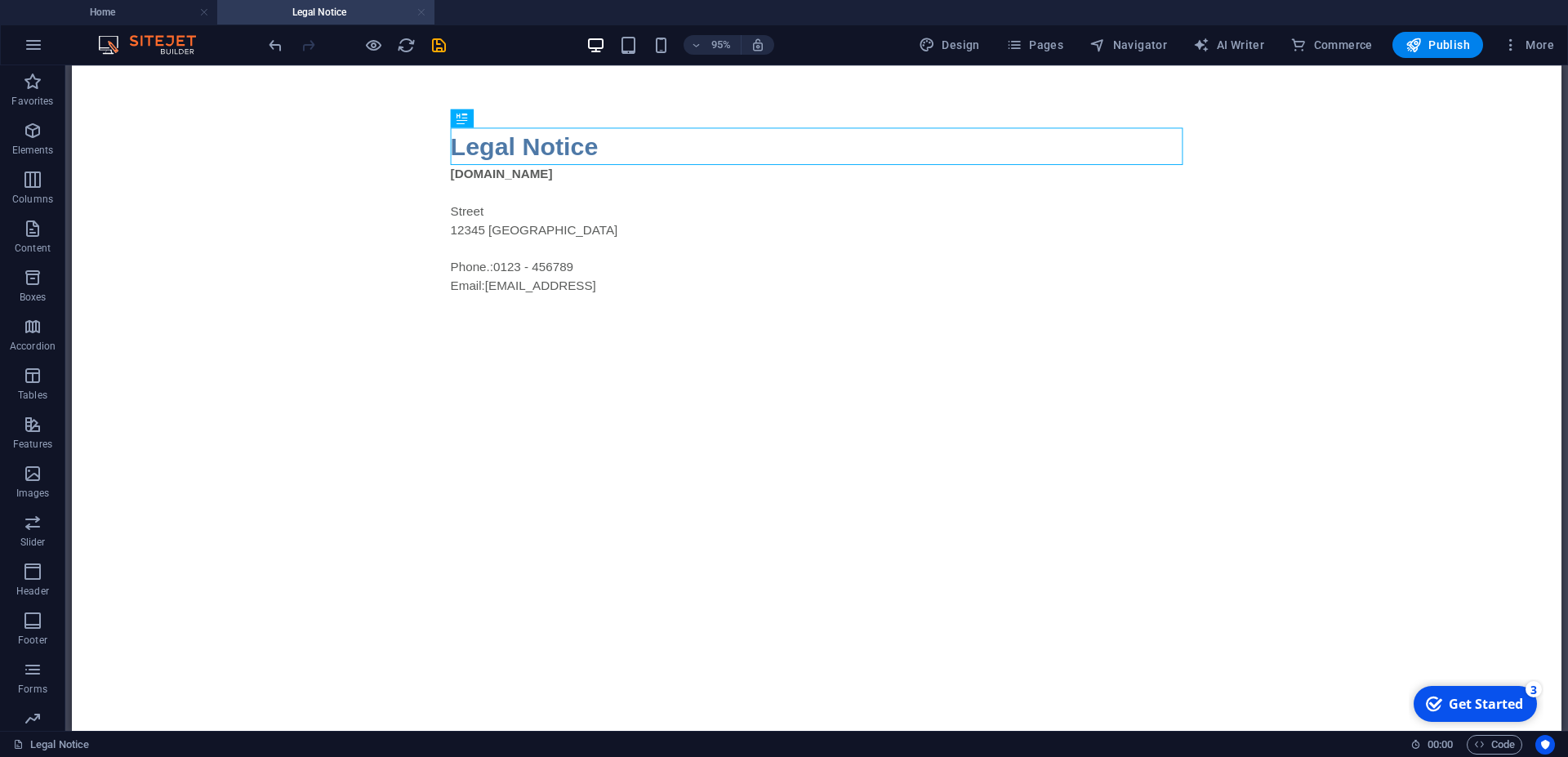
click at [423, 13] on link at bounding box center [422, 13] width 10 height 16
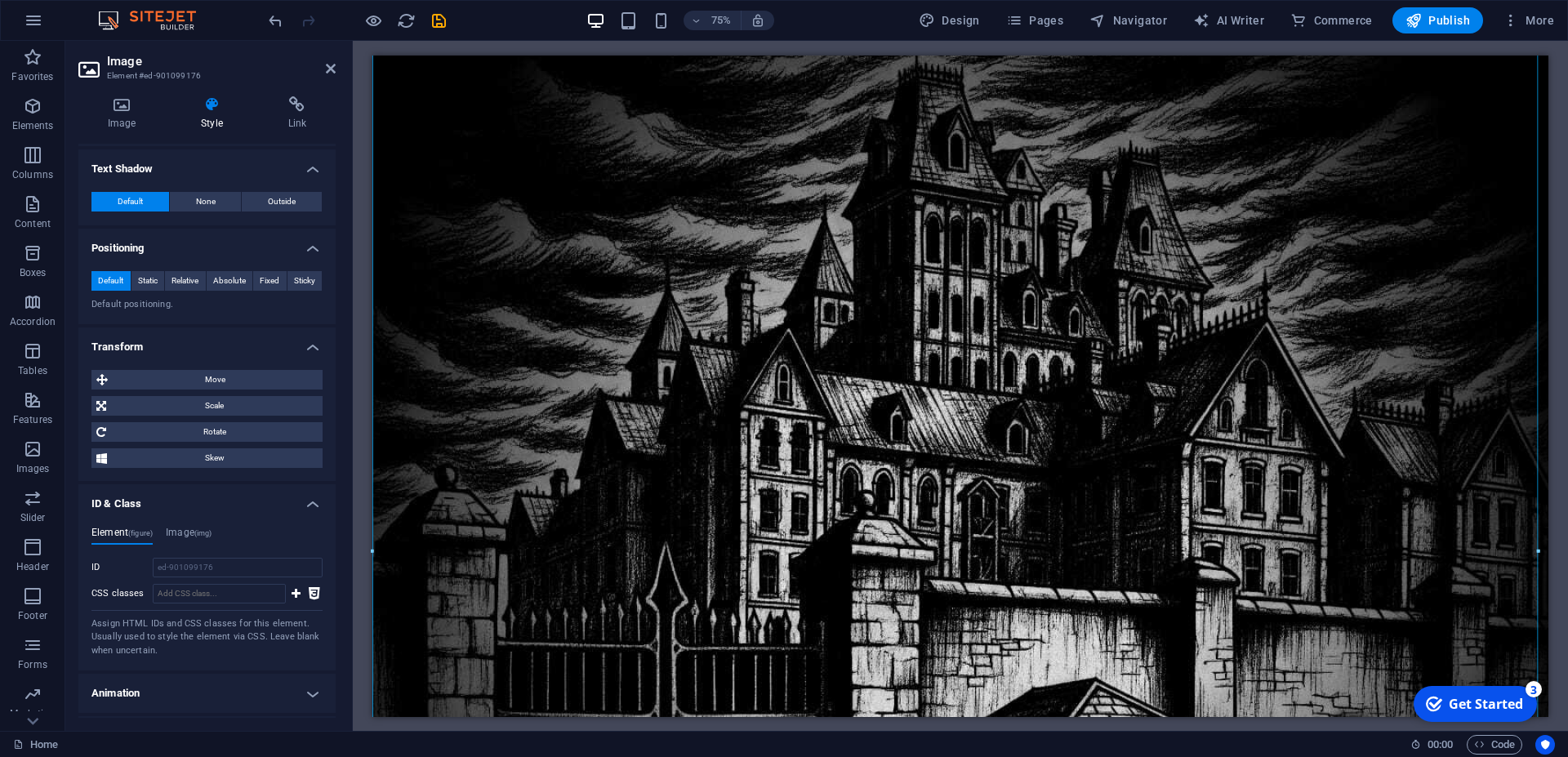
scroll to position [464, 0]
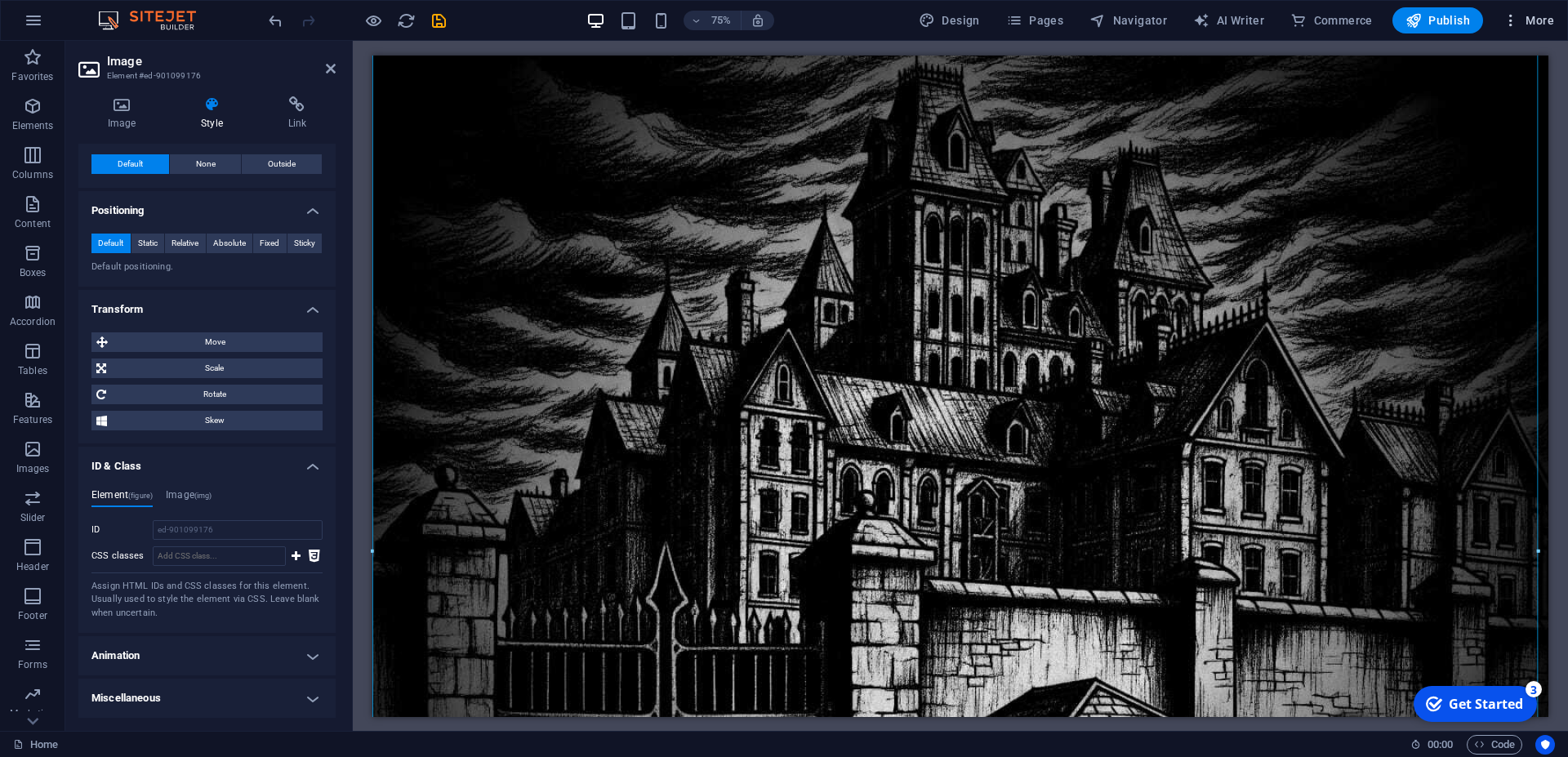
click at [1534, 19] on span "More" at bounding box center [1529, 21] width 52 height 17
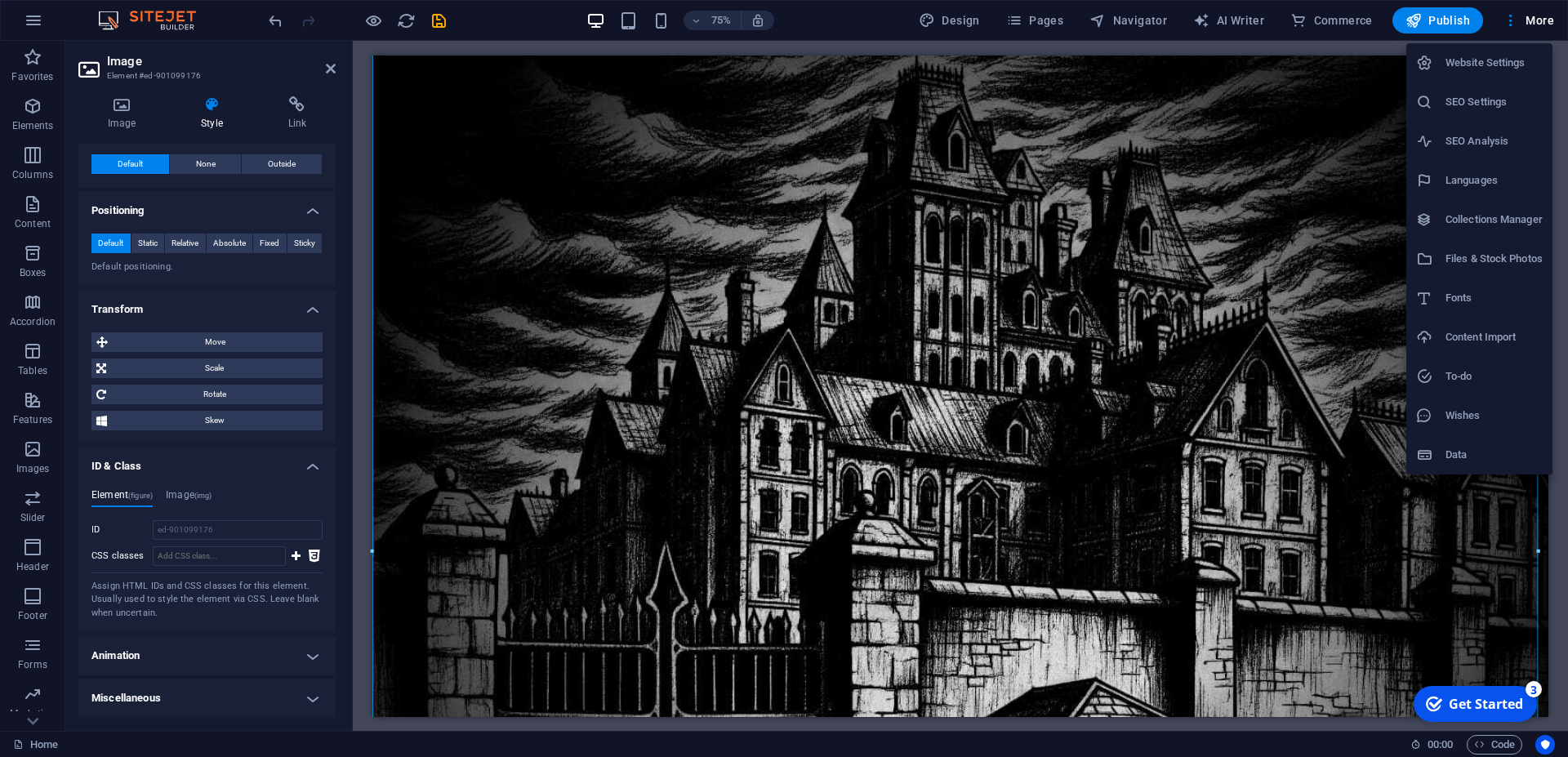
click at [1482, 62] on h6 "Website Settings" at bounding box center [1494, 62] width 97 height 19
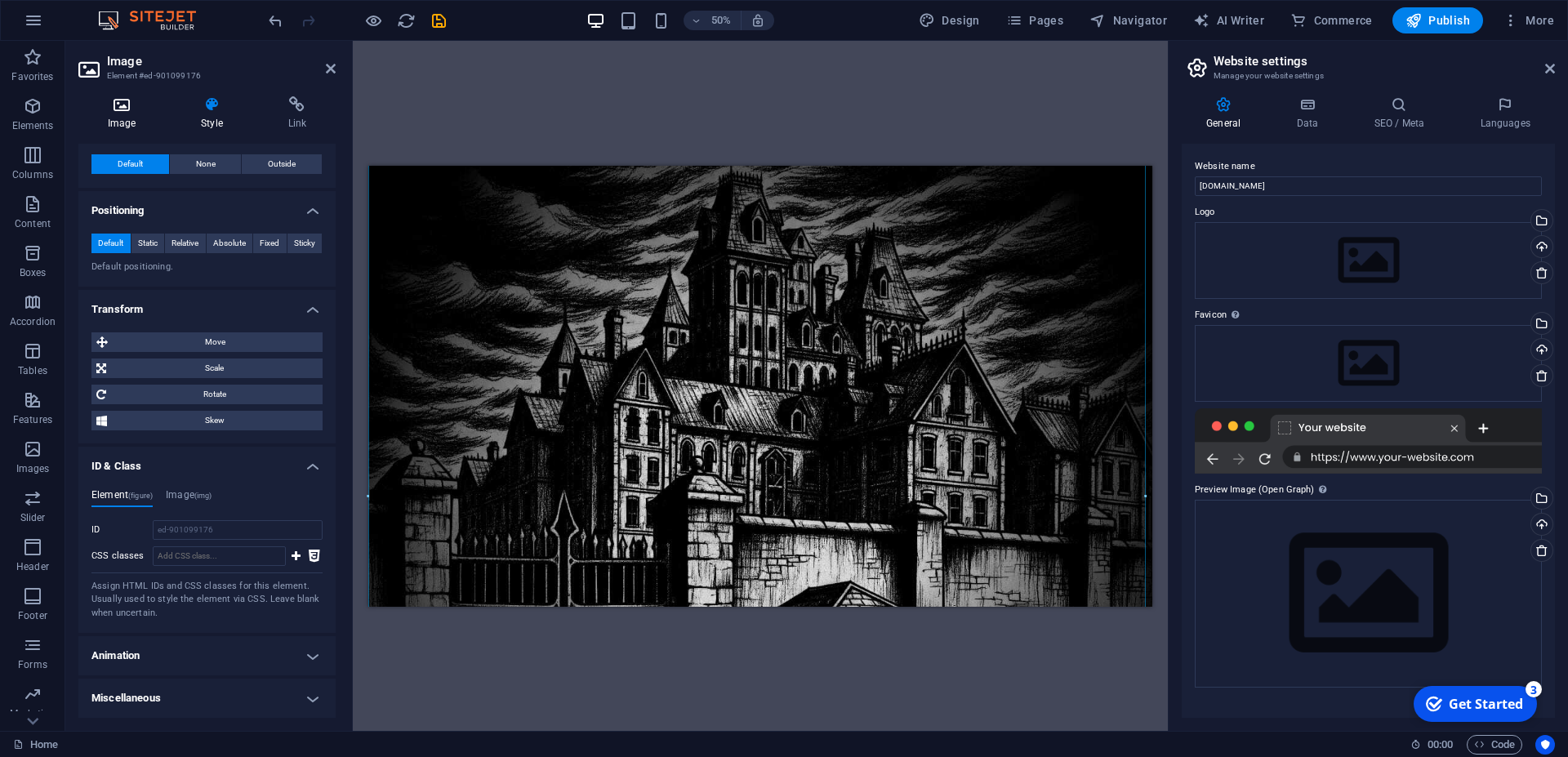
click at [115, 111] on icon at bounding box center [121, 105] width 86 height 17
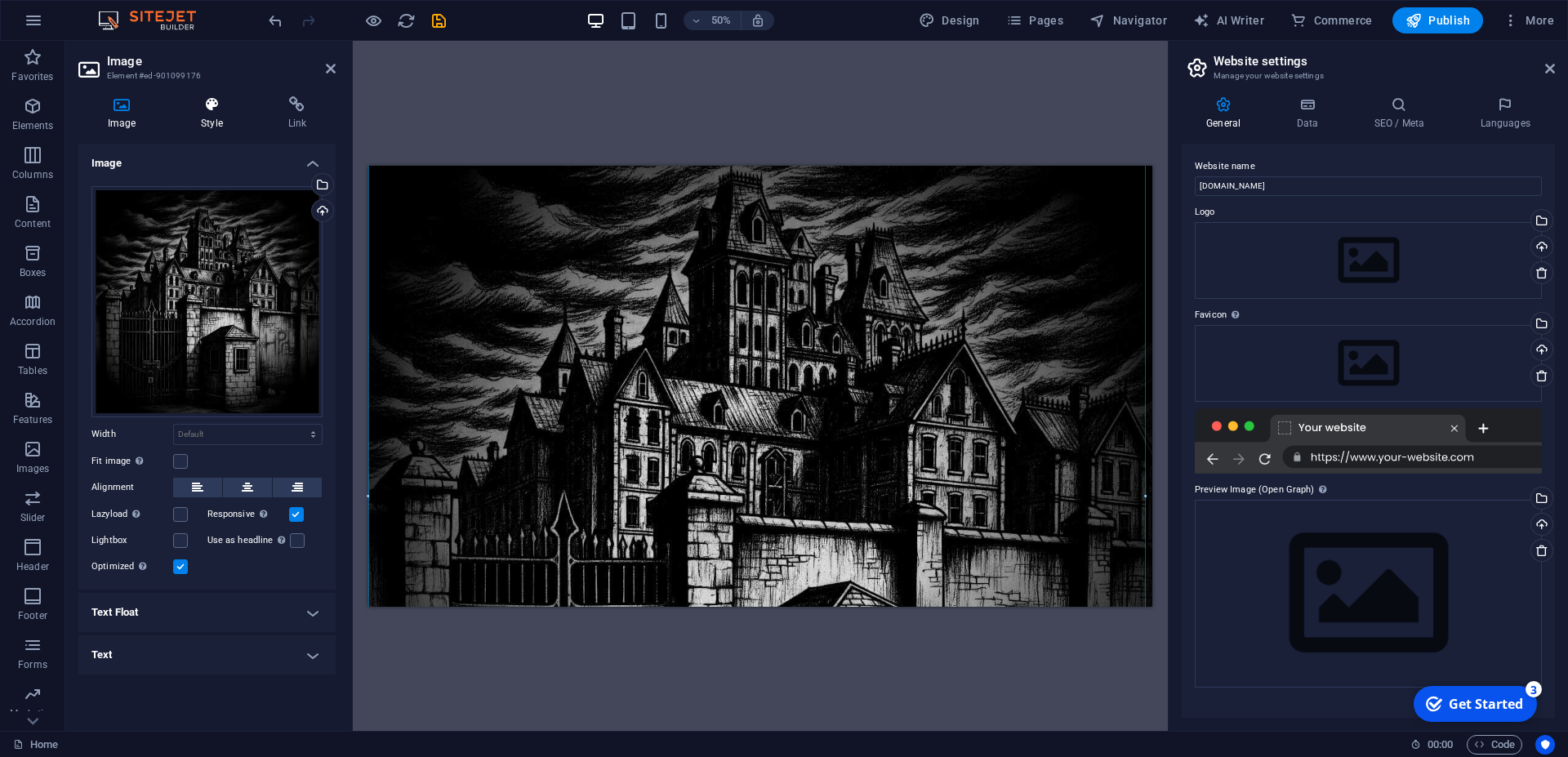
click at [218, 112] on icon at bounding box center [212, 105] width 80 height 17
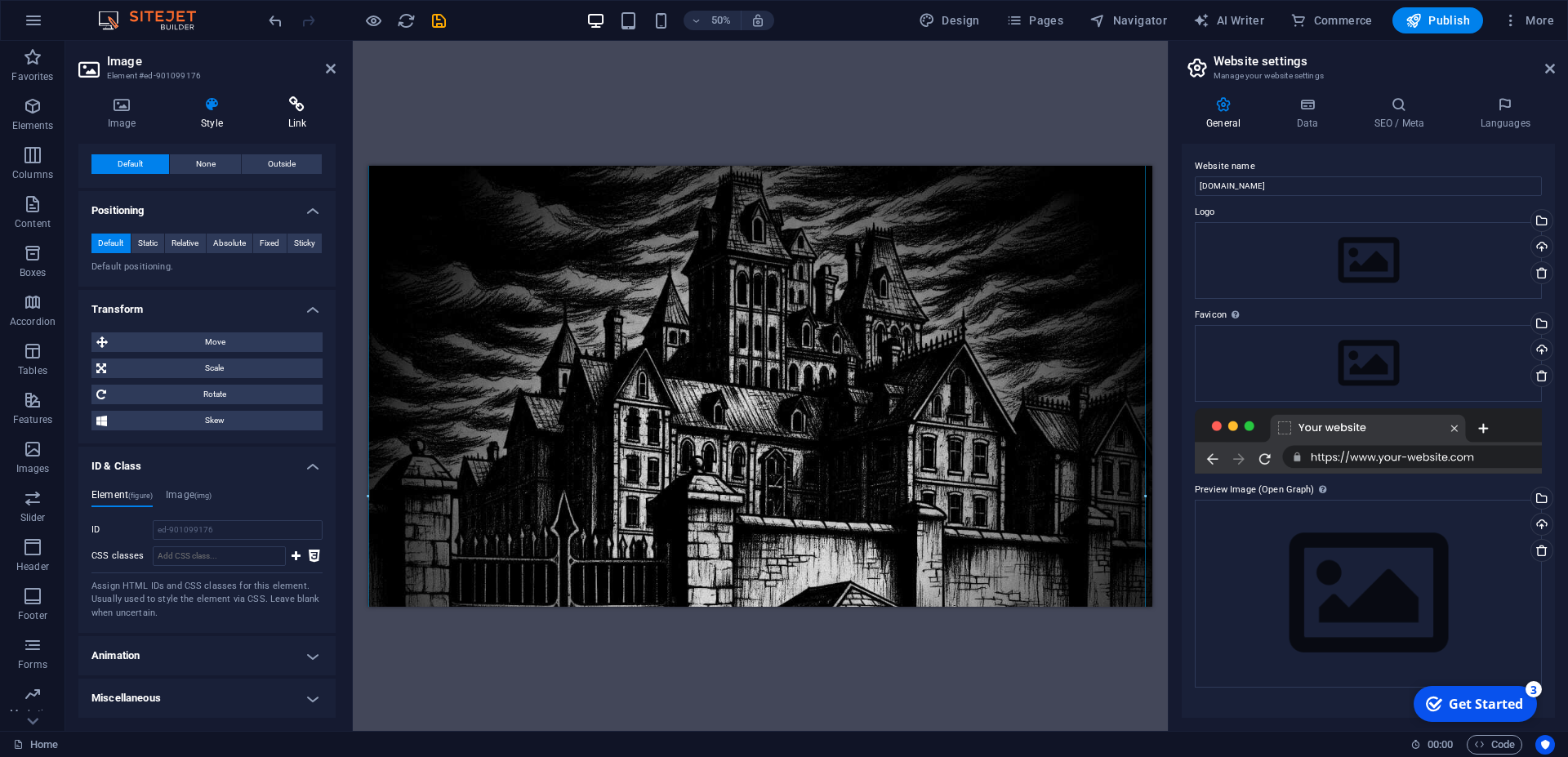
click at [297, 108] on icon at bounding box center [297, 105] width 77 height 17
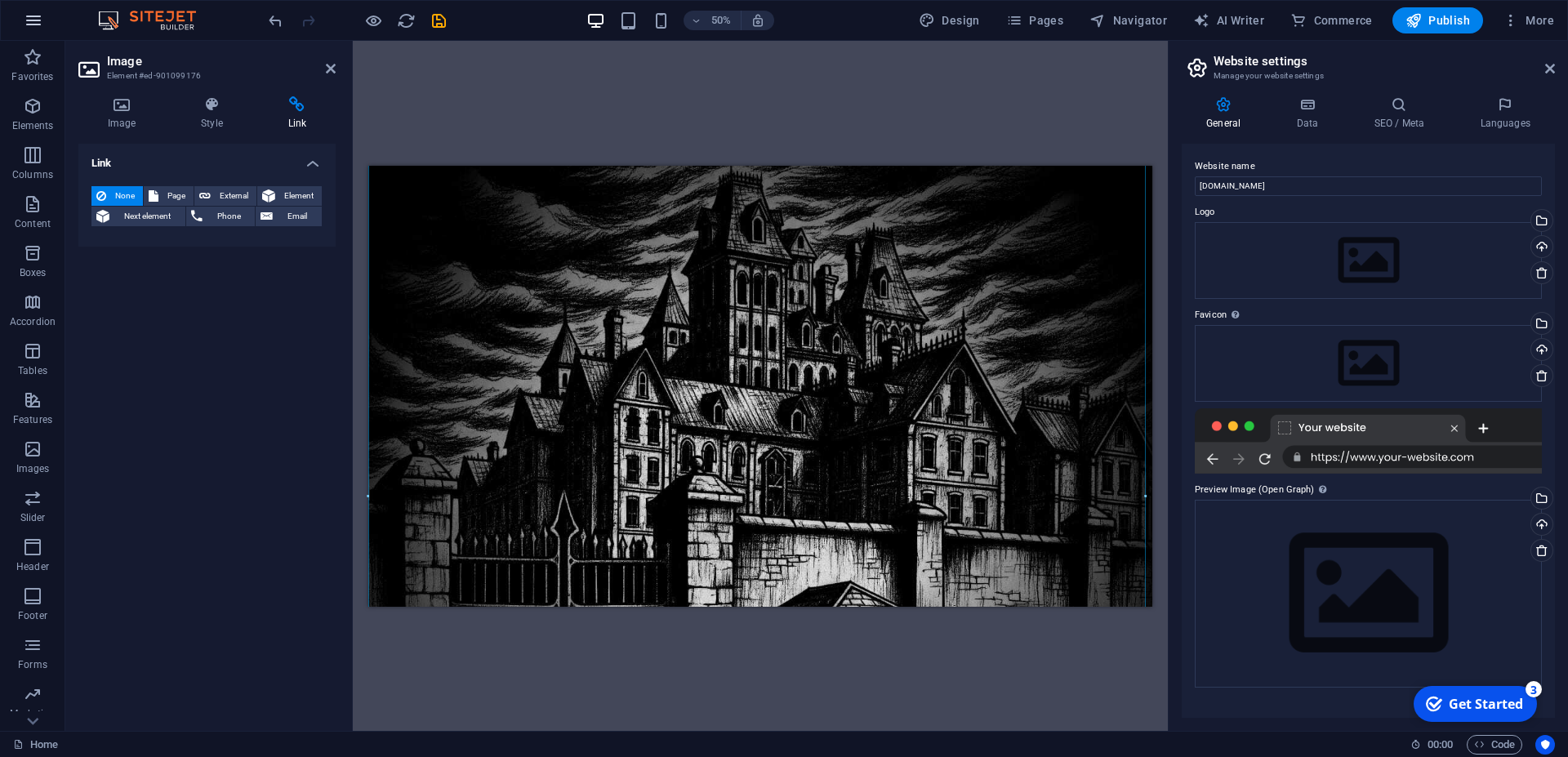
click at [37, 12] on icon "button" at bounding box center [33, 20] width 19 height 19
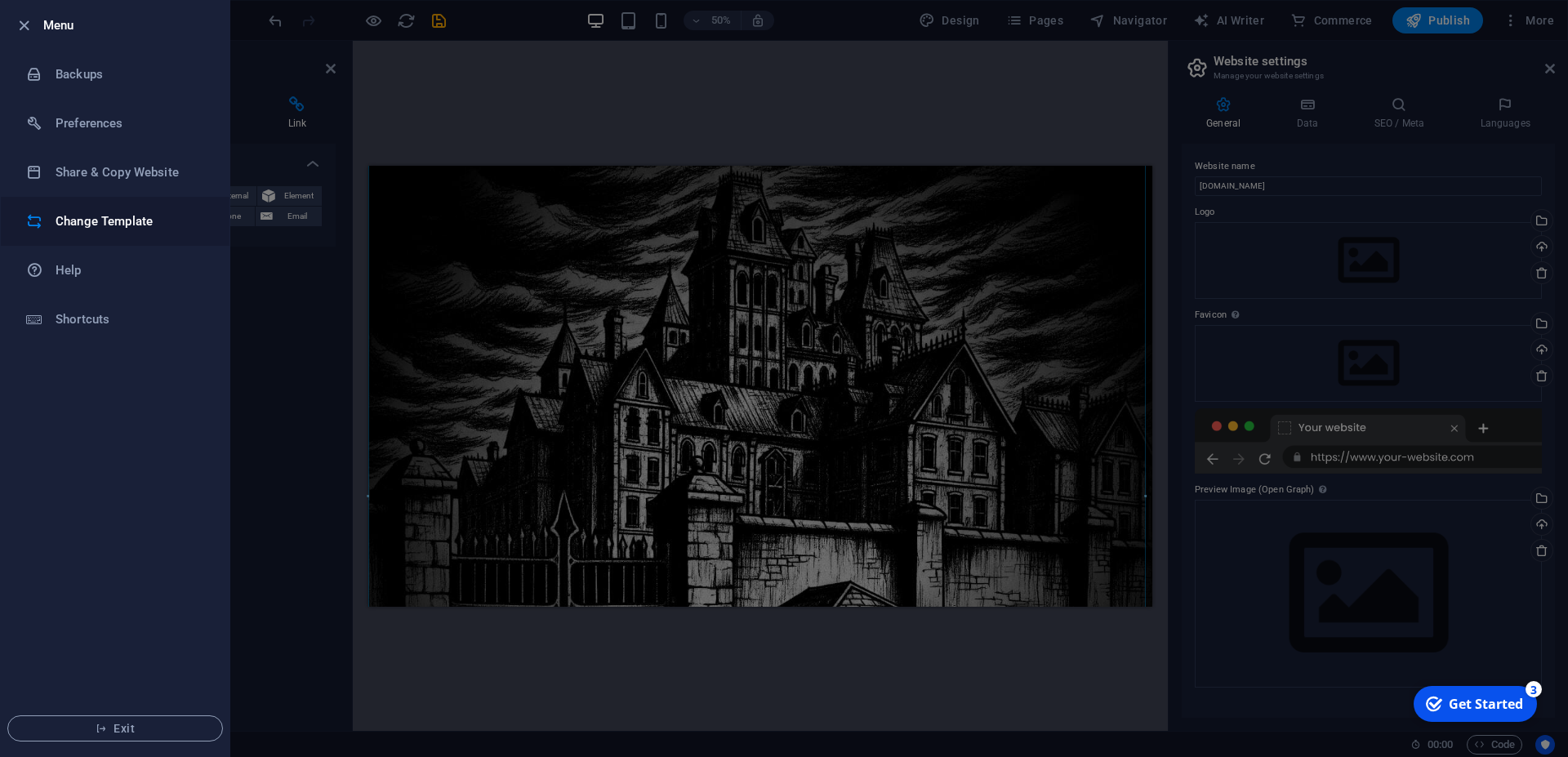
click at [100, 221] on h6 "Change Template" at bounding box center [131, 221] width 151 height 19
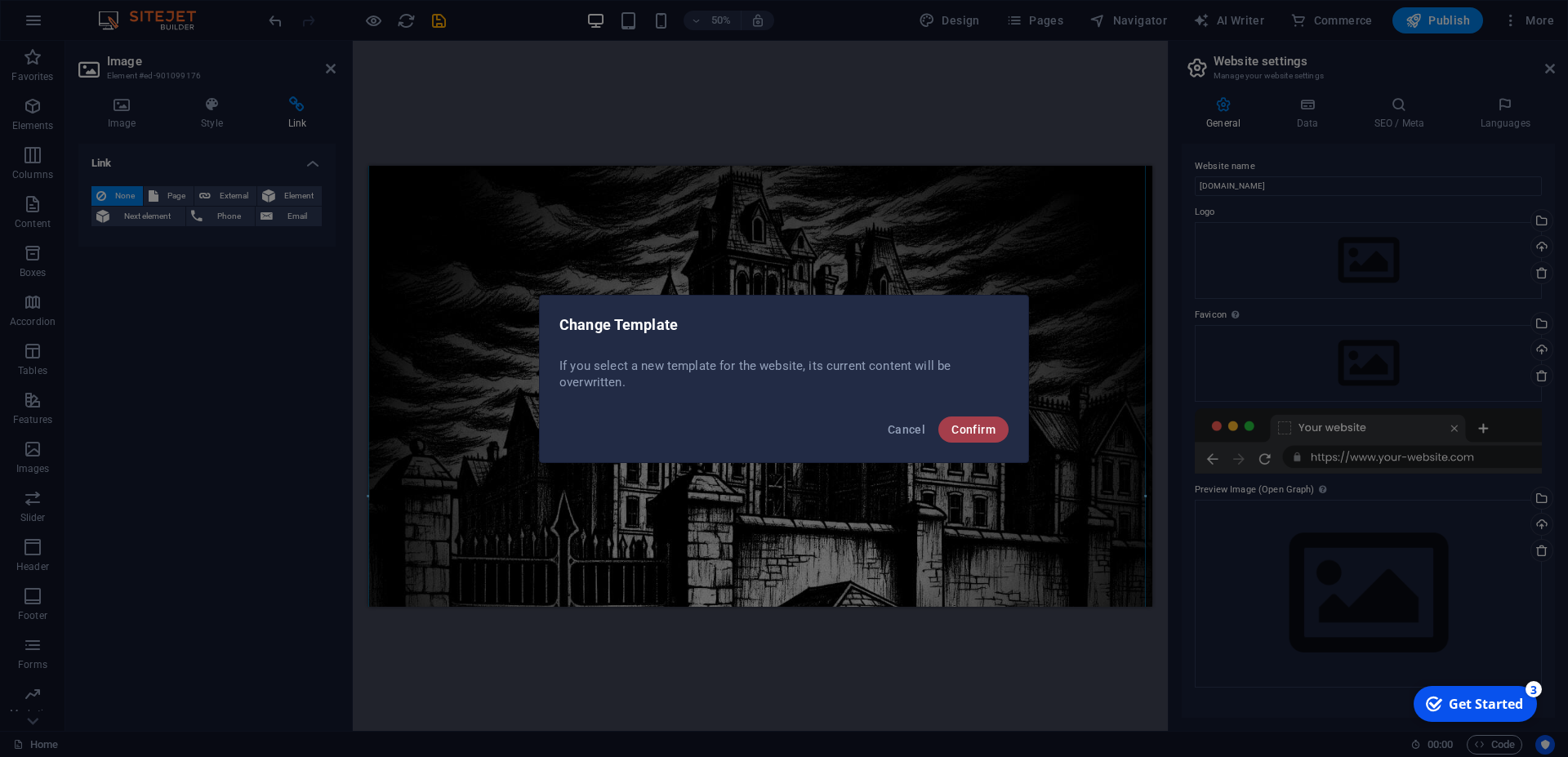
click at [972, 437] on button "Confirm" at bounding box center [974, 429] width 70 height 26
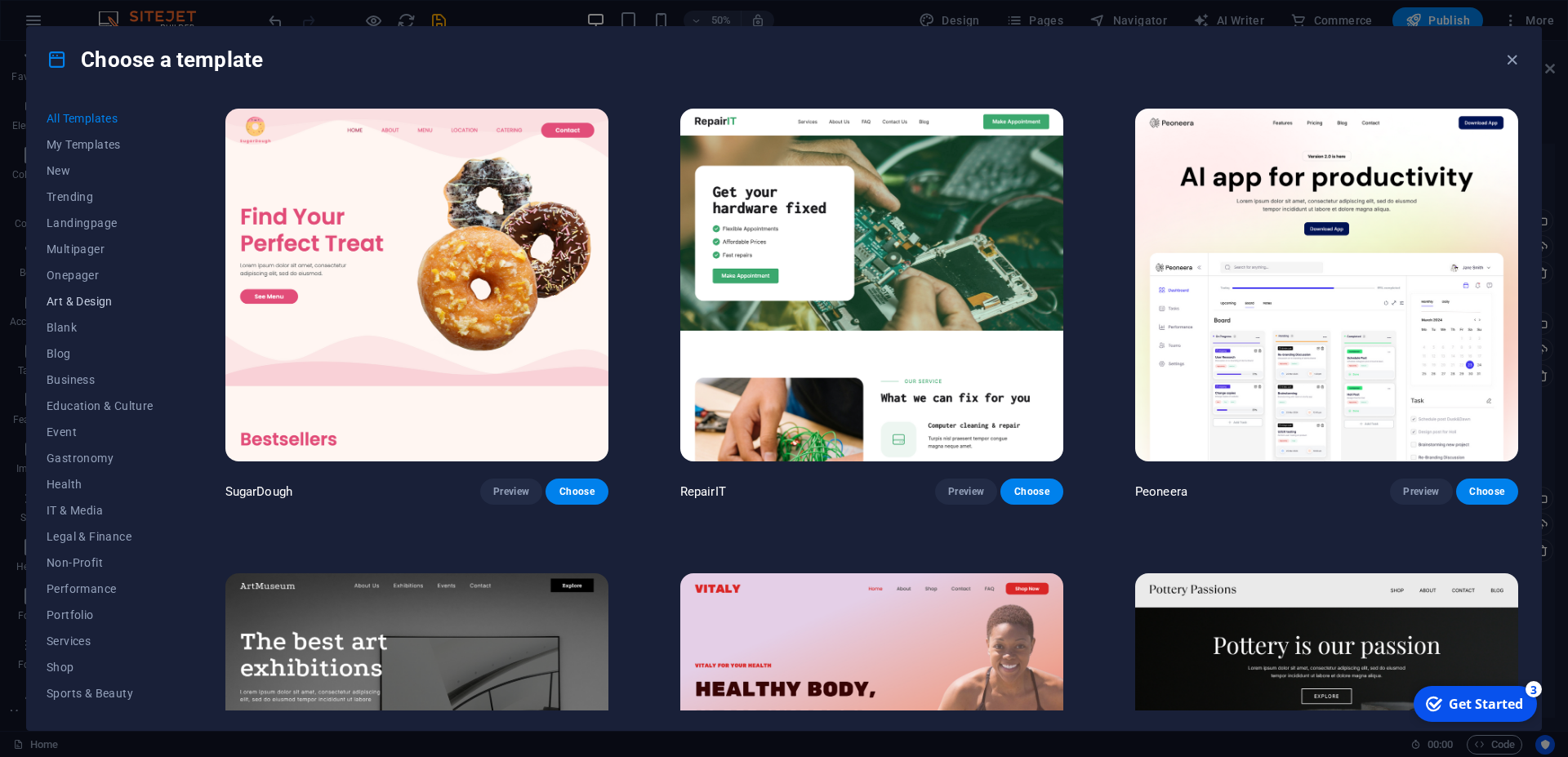
click at [81, 293] on button "Art & Design" at bounding box center [100, 301] width 107 height 26
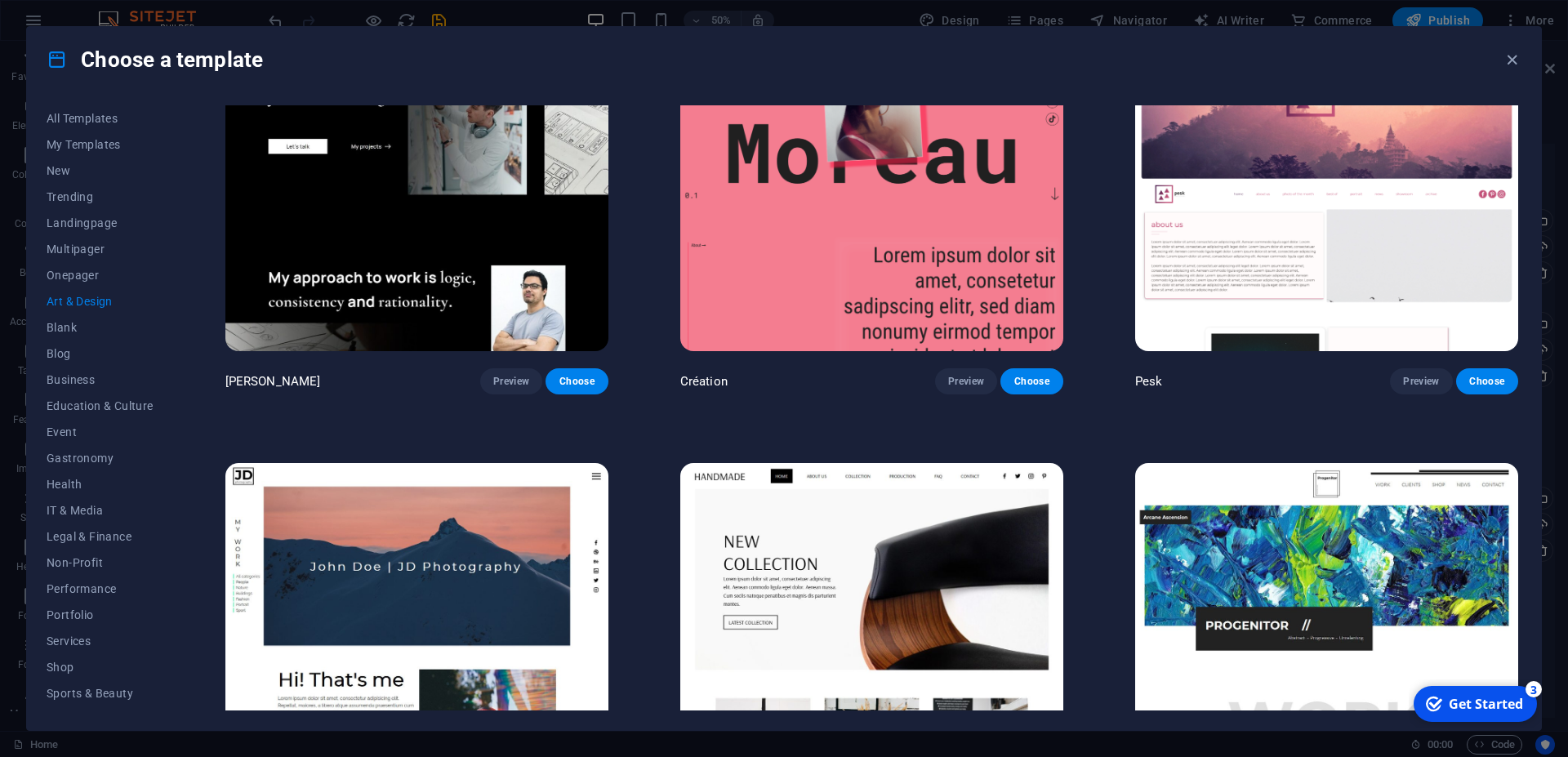
scroll to position [0, 0]
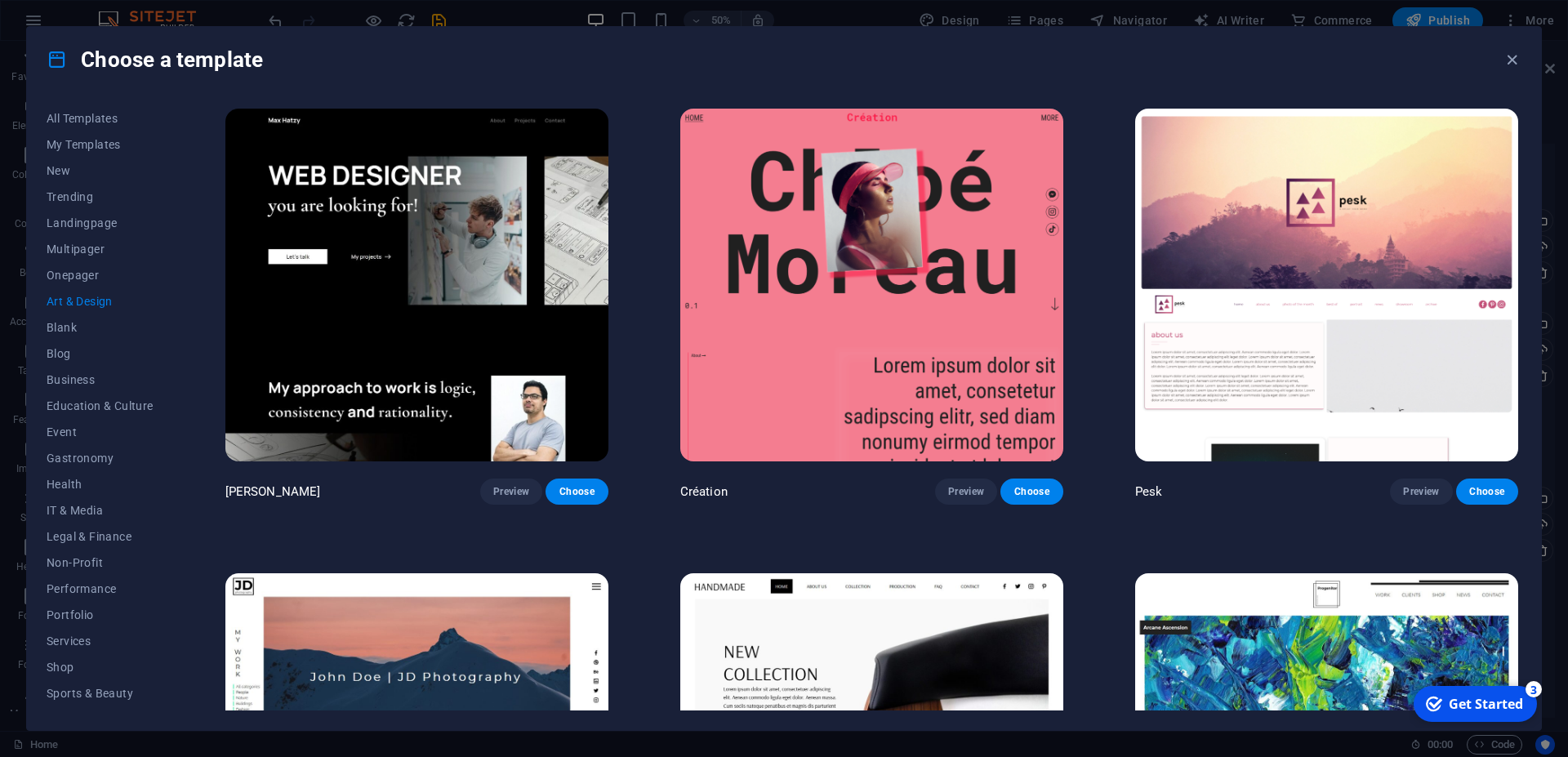
click at [865, 315] on img at bounding box center [872, 285] width 383 height 353
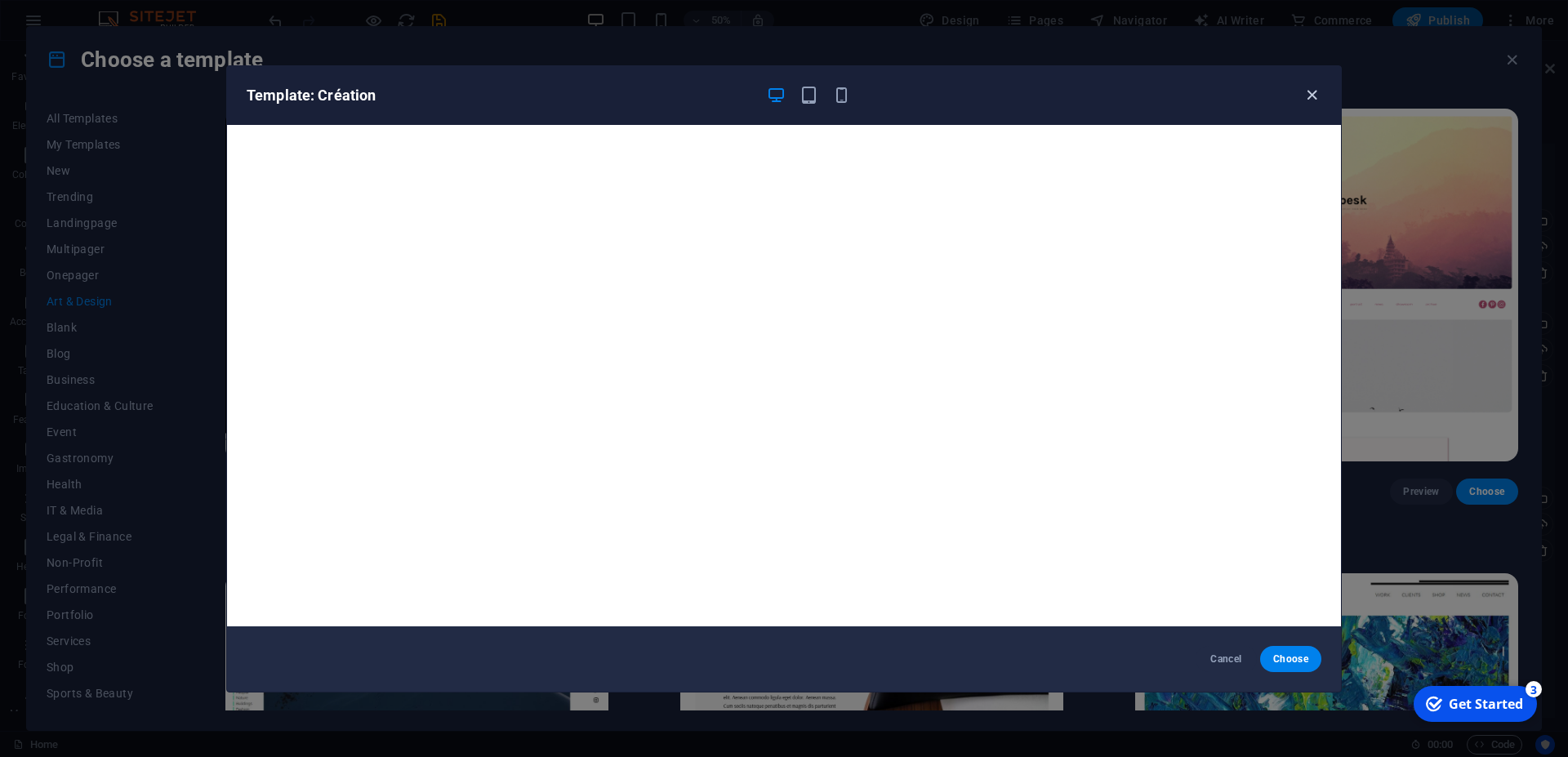
click at [1317, 95] on icon "button" at bounding box center [1312, 95] width 18 height 18
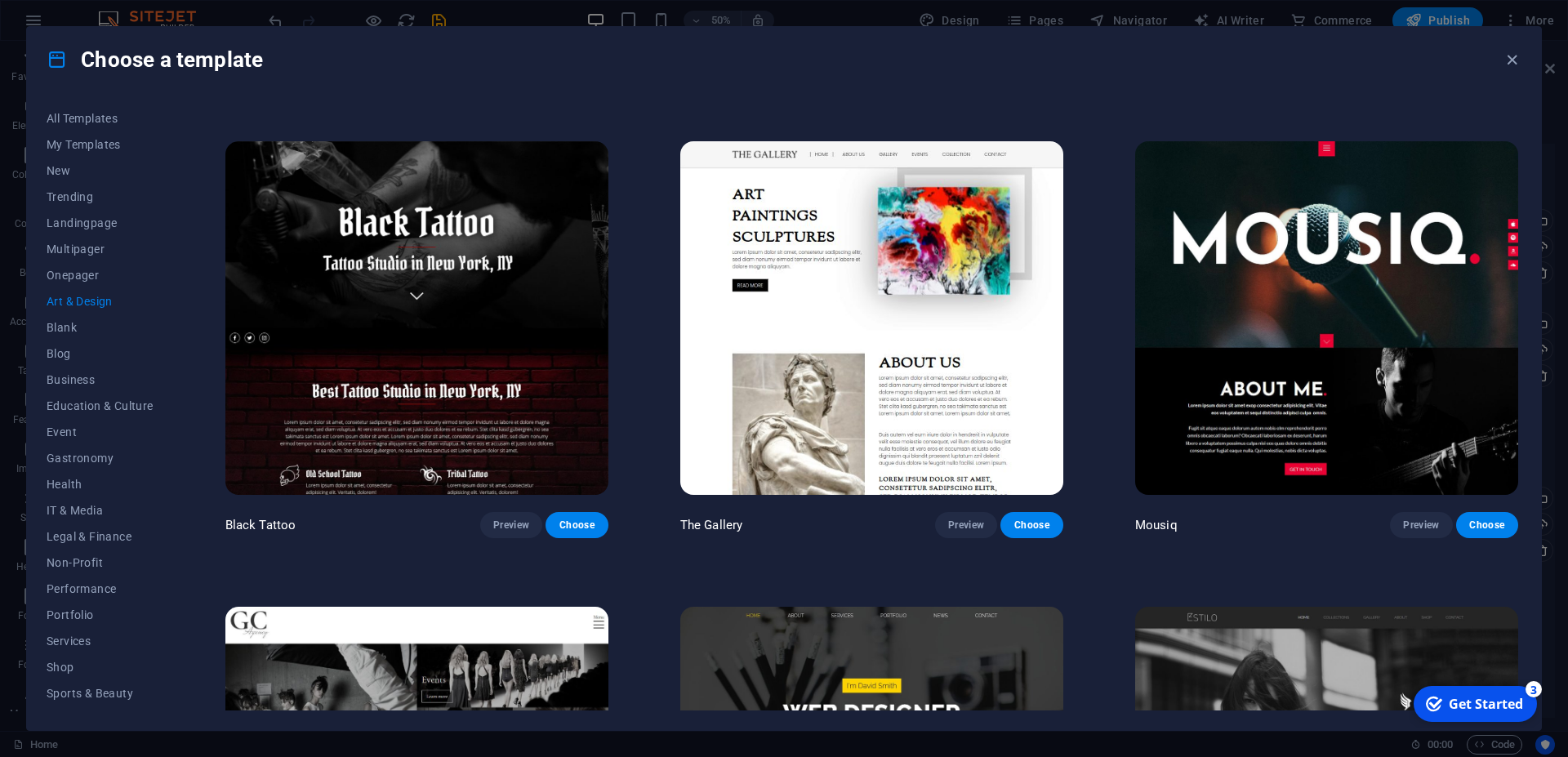
scroll to position [980, 0]
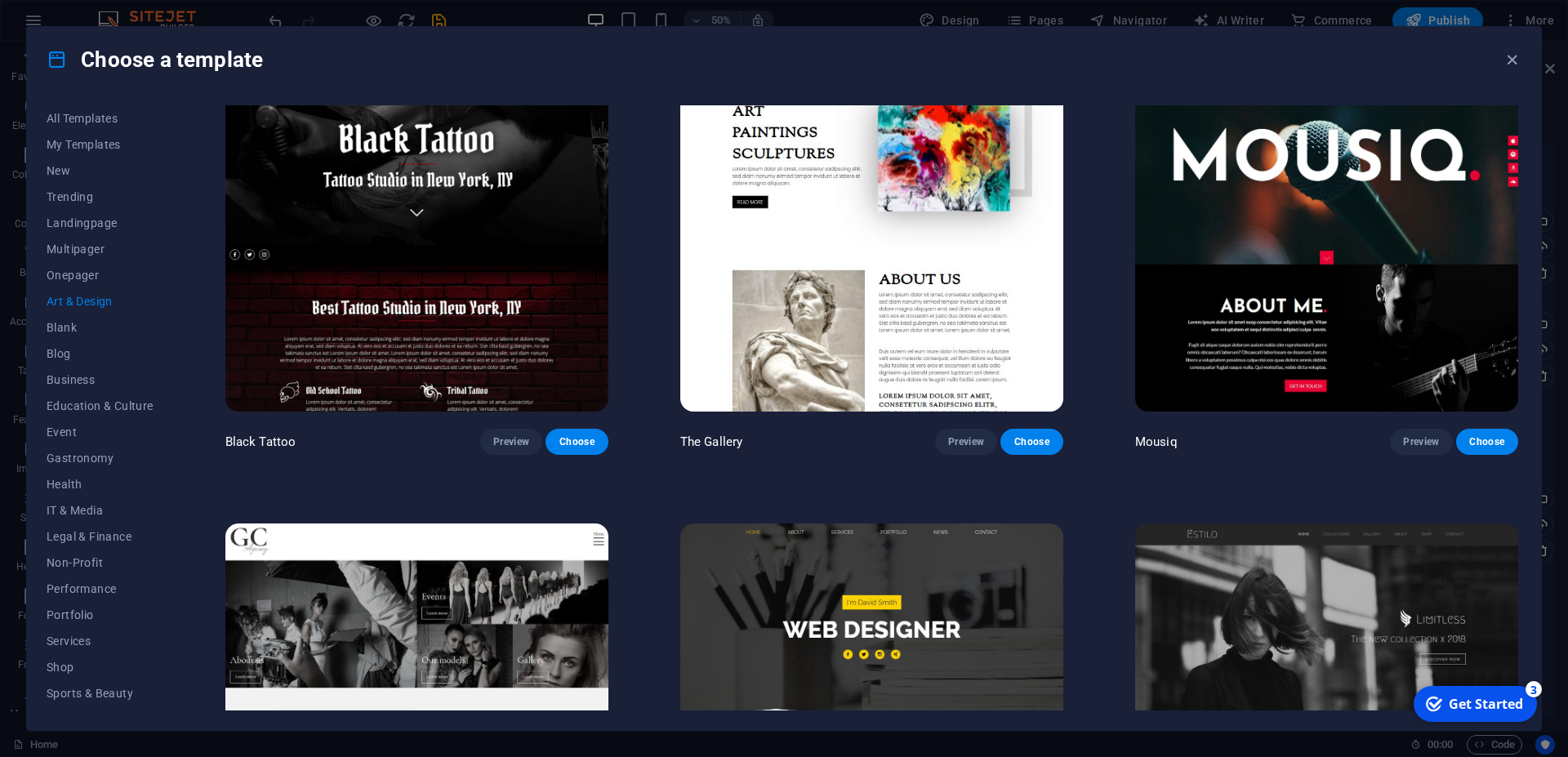
click at [1360, 269] on img at bounding box center [1327, 234] width 383 height 353
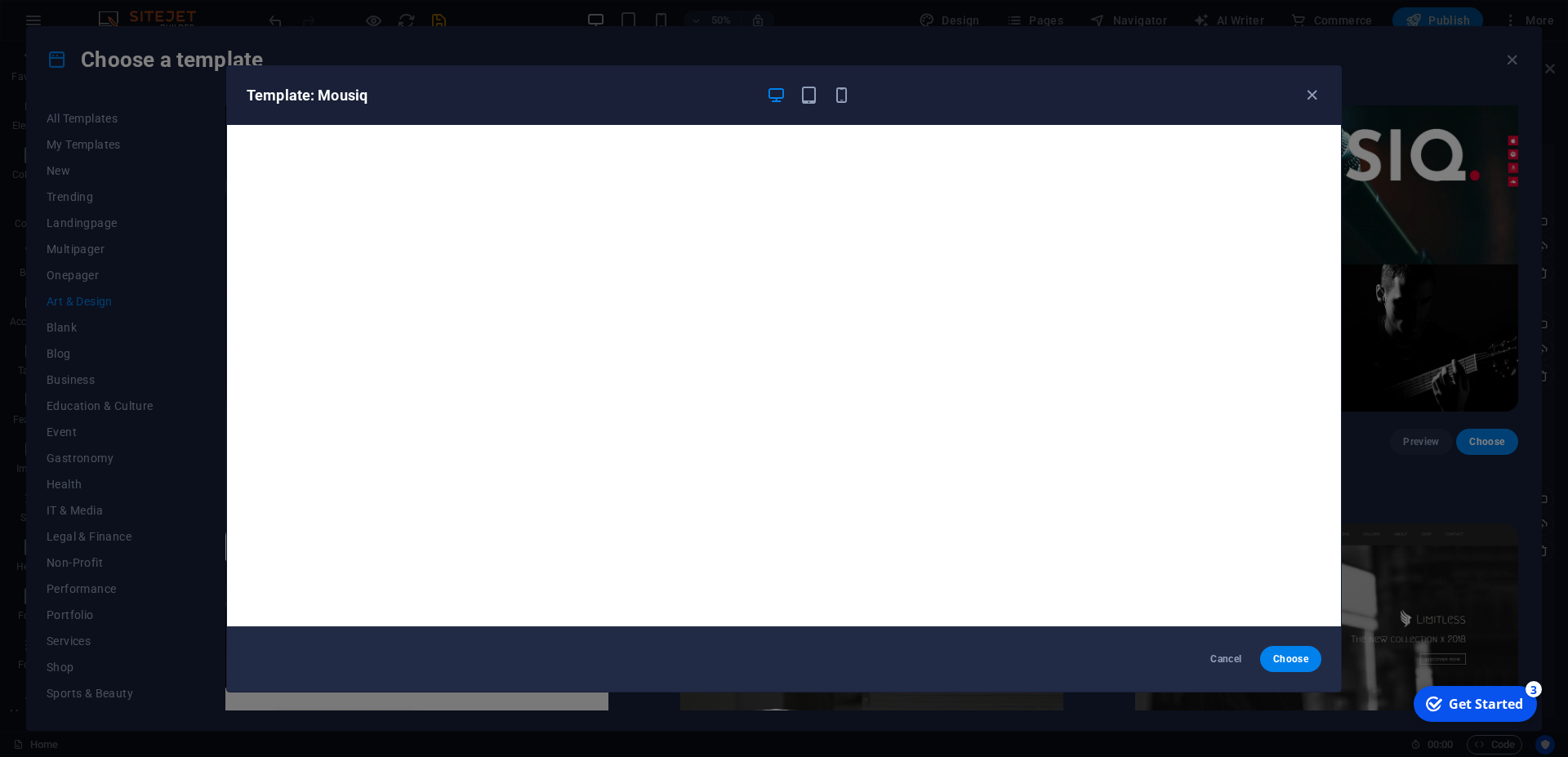
click at [69, 277] on div "Template: Mousiq Cancel Choose" at bounding box center [784, 378] width 1568 height 757
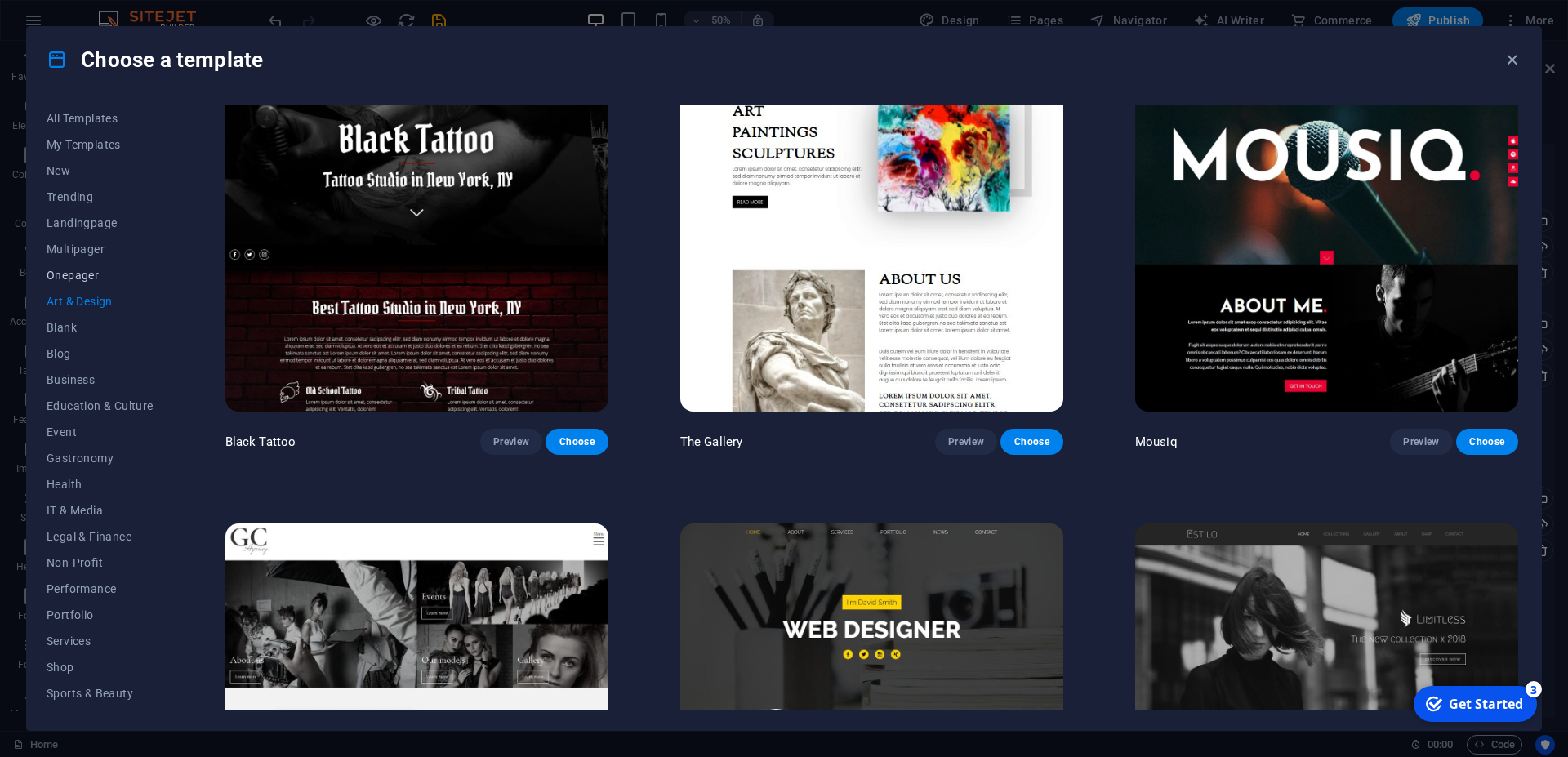
click at [72, 274] on span "Onepager" at bounding box center [100, 275] width 107 height 13
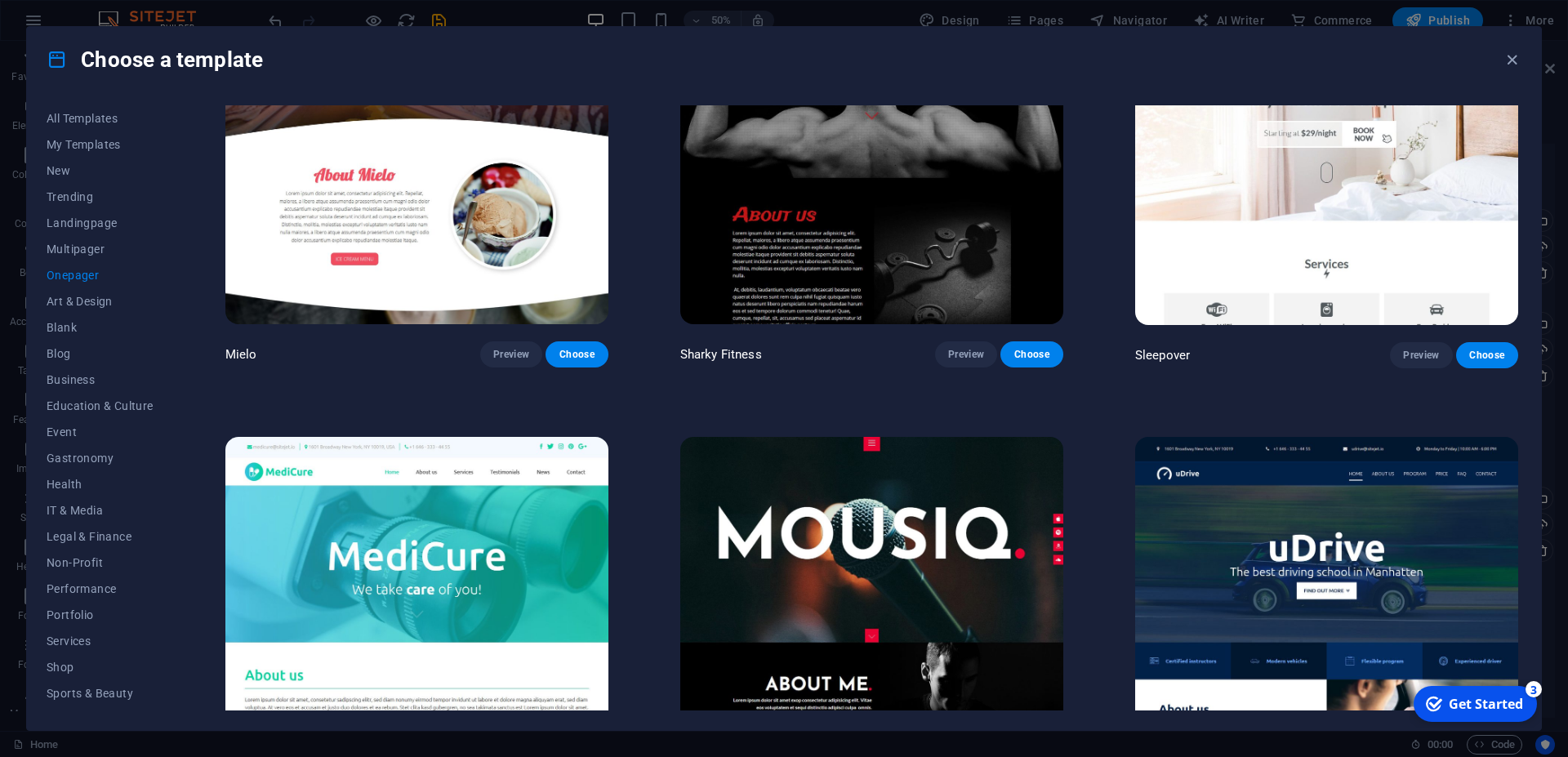
scroll to position [7194, 0]
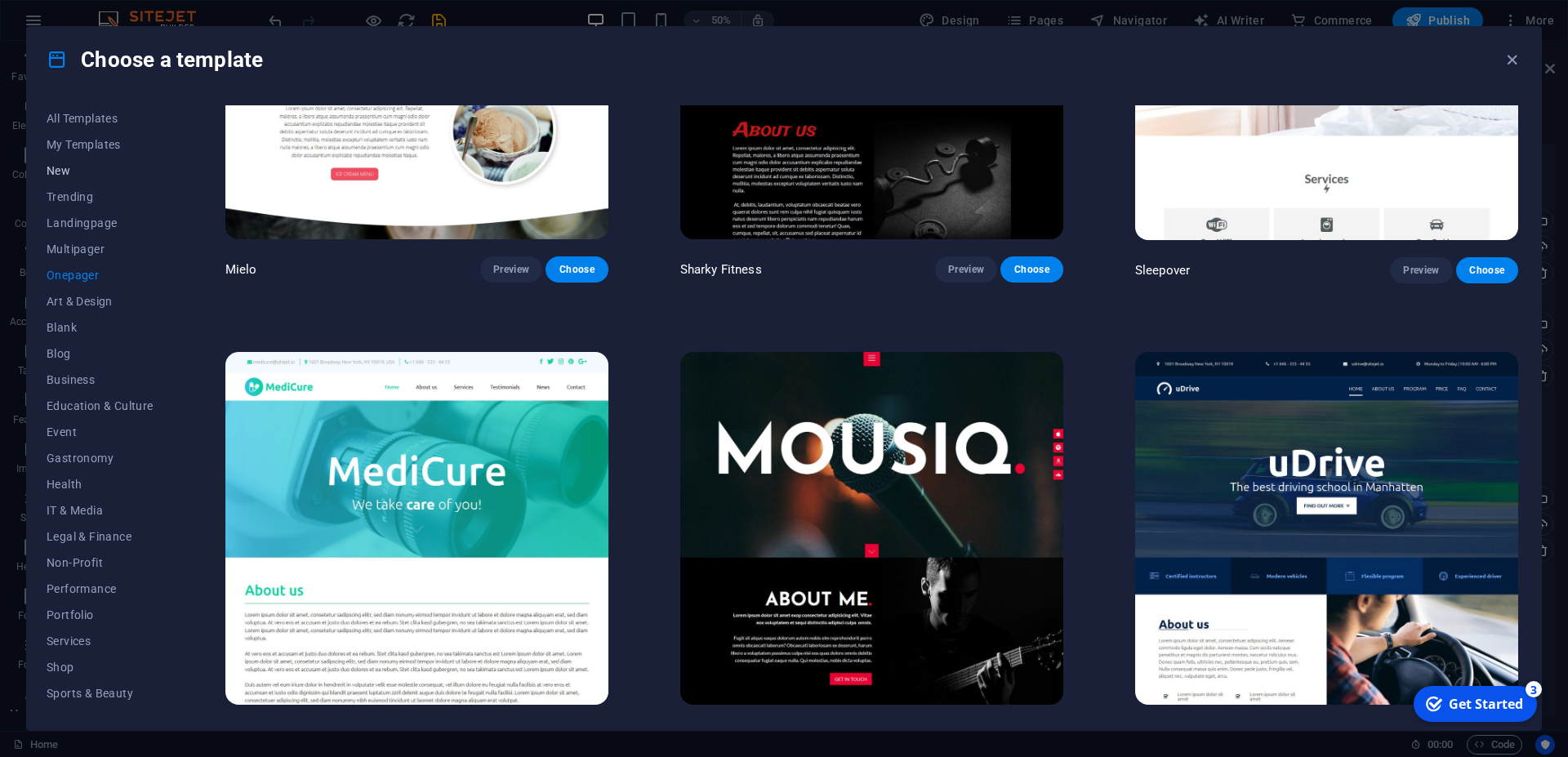
click at [66, 175] on span "New" at bounding box center [100, 171] width 107 height 13
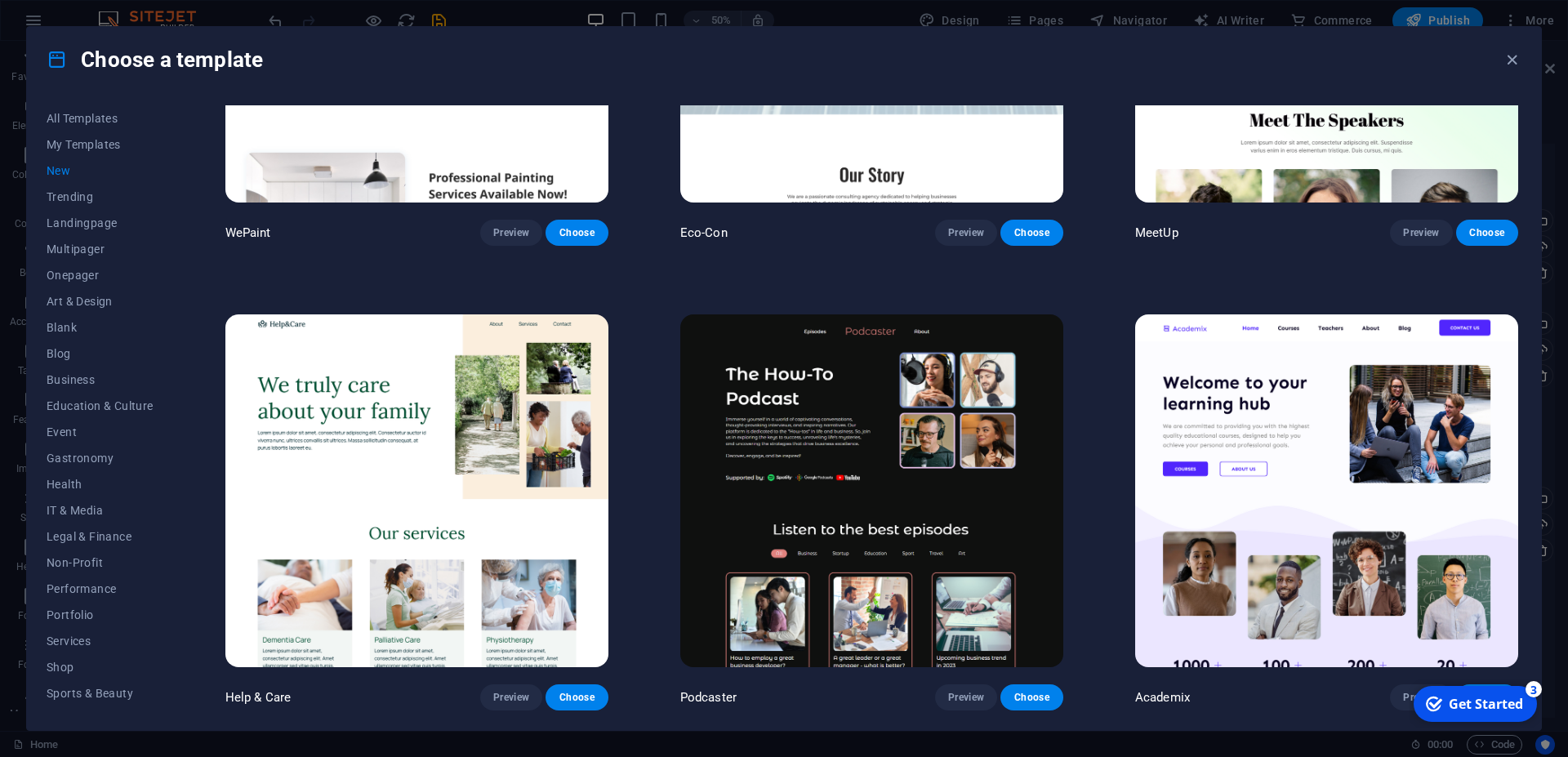
scroll to position [2069, 0]
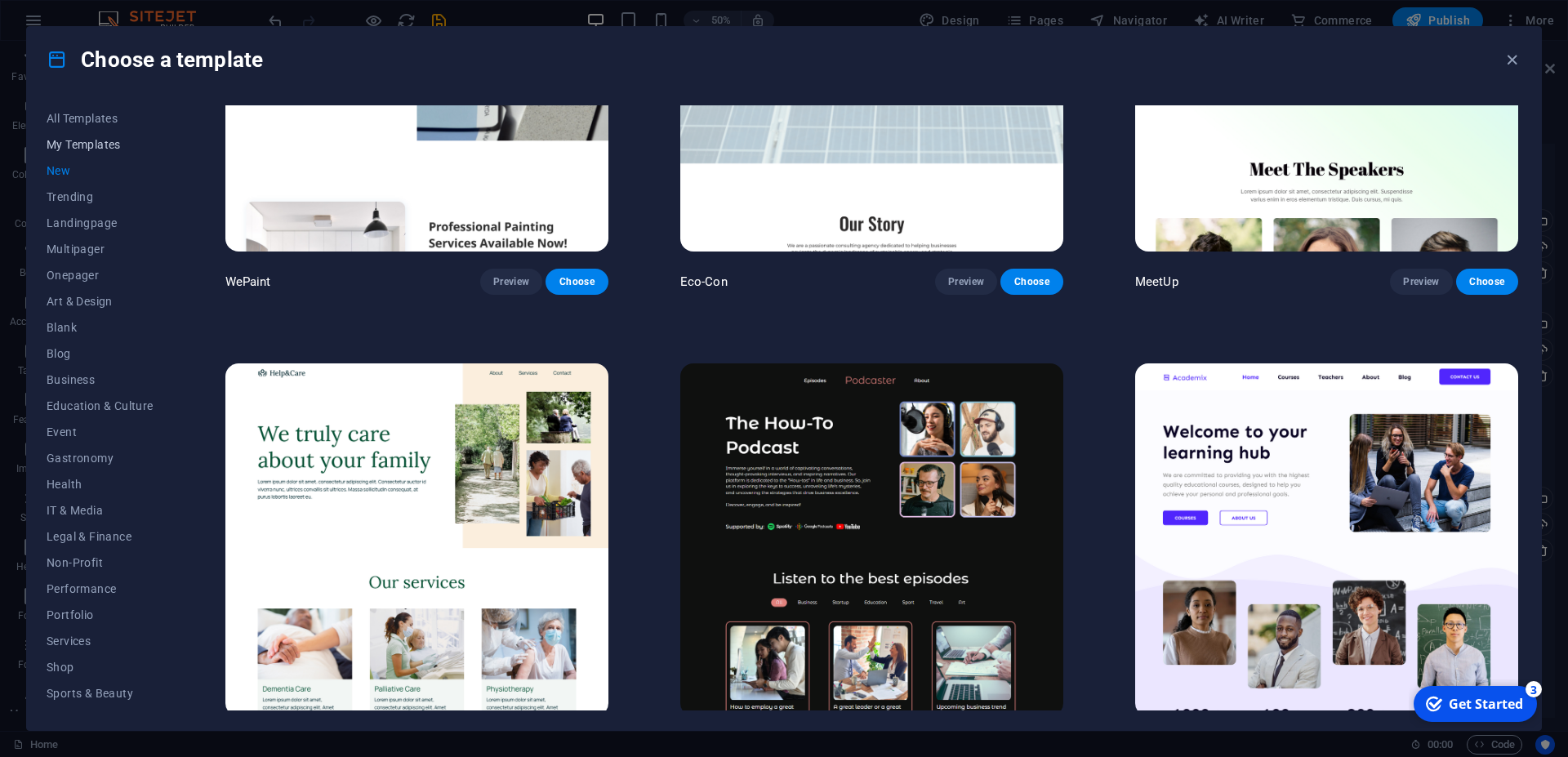
click at [59, 141] on span "My Templates" at bounding box center [100, 145] width 107 height 13
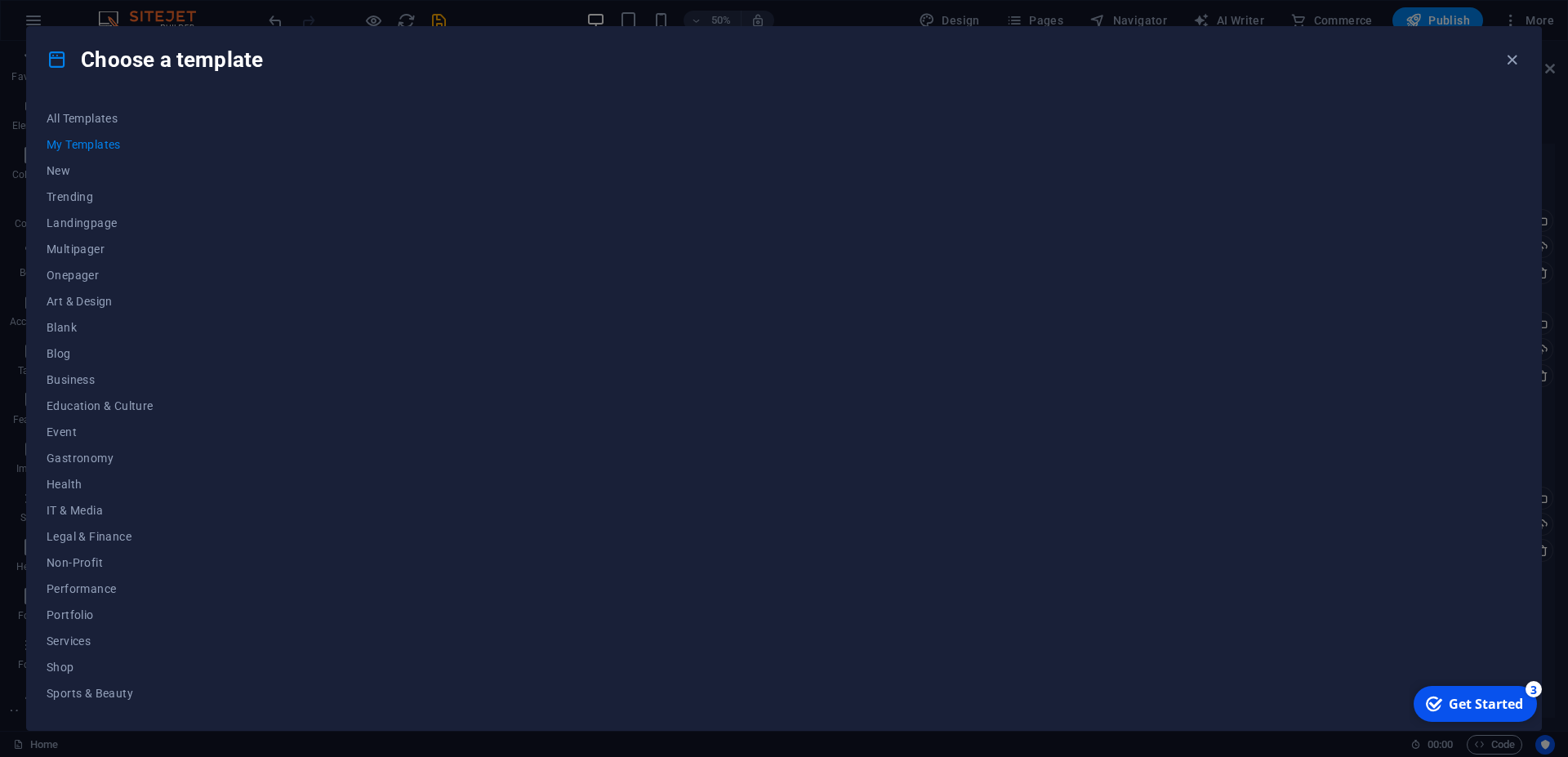
scroll to position [0, 0]
click at [52, 171] on span "New" at bounding box center [100, 171] width 107 height 13
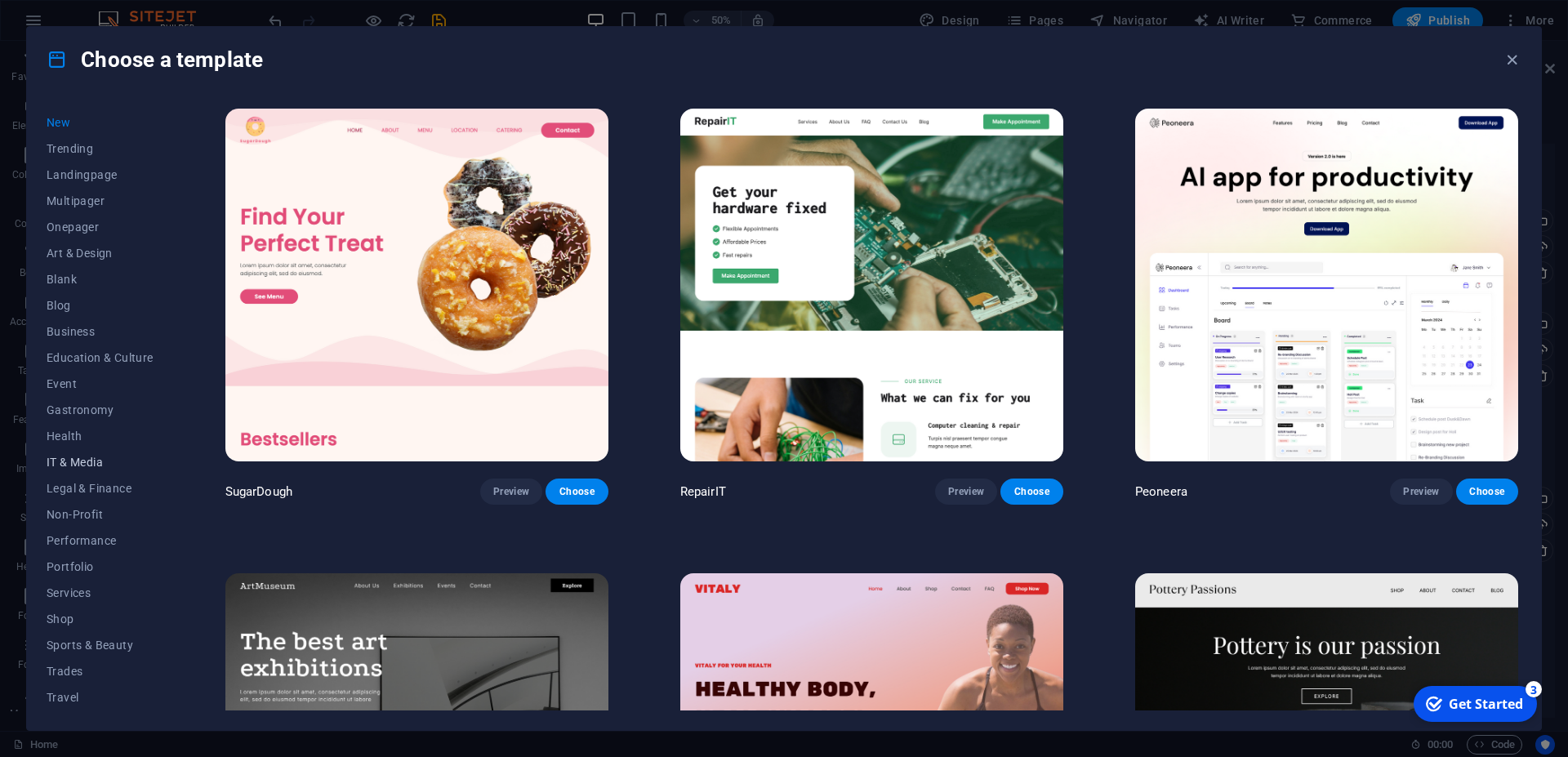
scroll to position [74, 0]
click at [64, 206] on span "Onepager" at bounding box center [100, 201] width 107 height 13
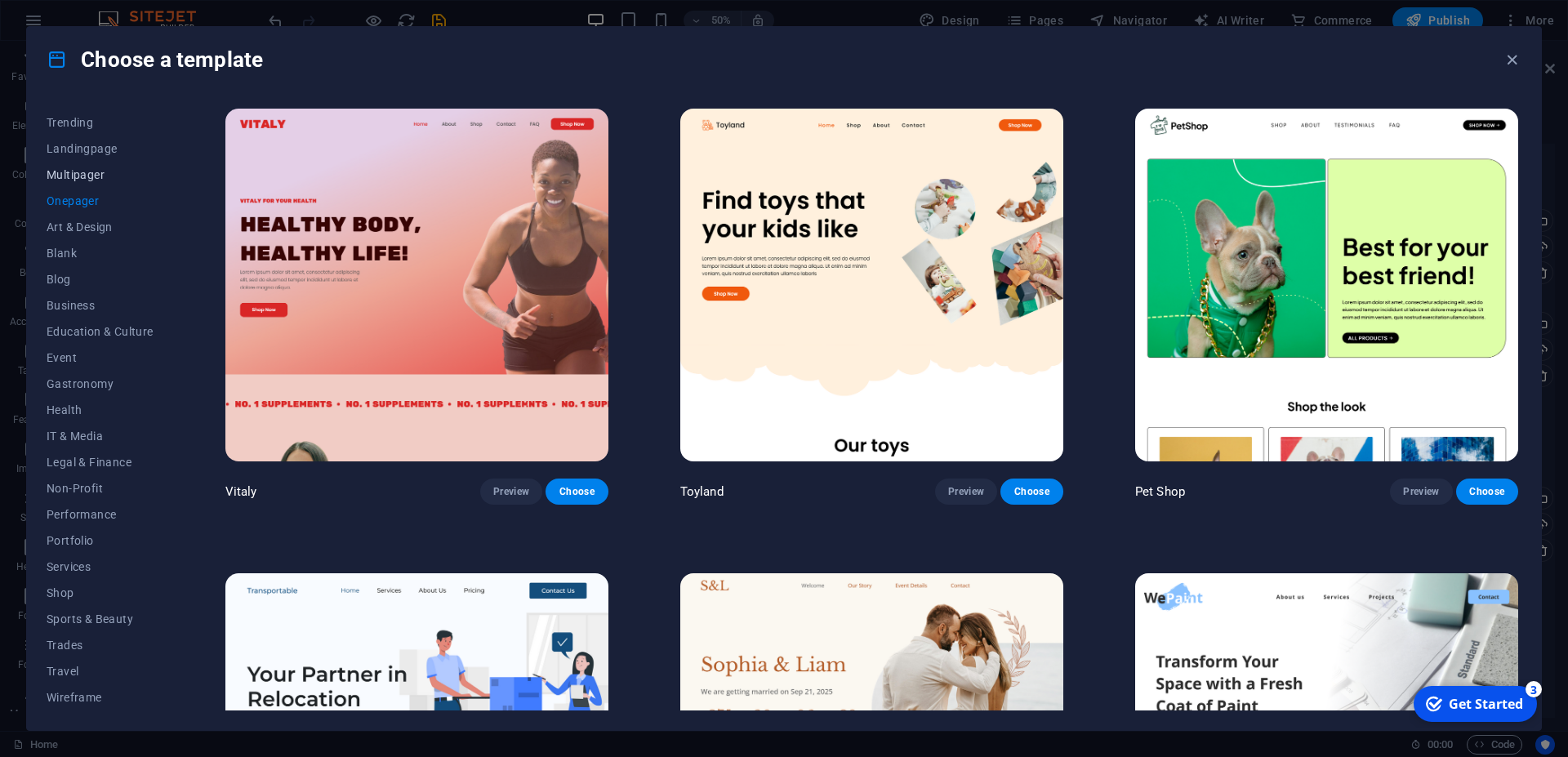
click at [66, 180] on span "Multipager" at bounding box center [100, 175] width 107 height 13
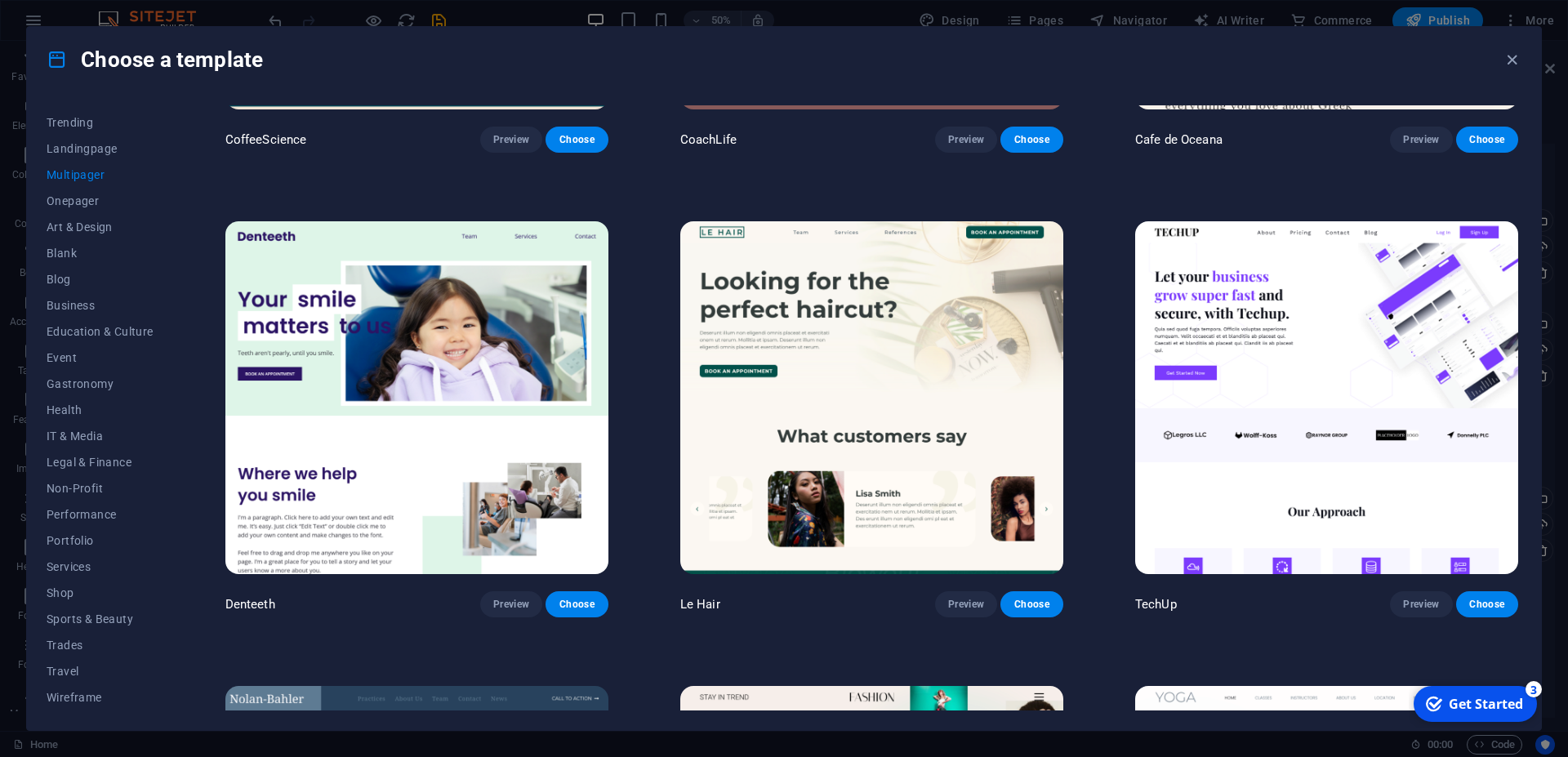
scroll to position [4165, 0]
